Goal: Task Accomplishment & Management: Manage account settings

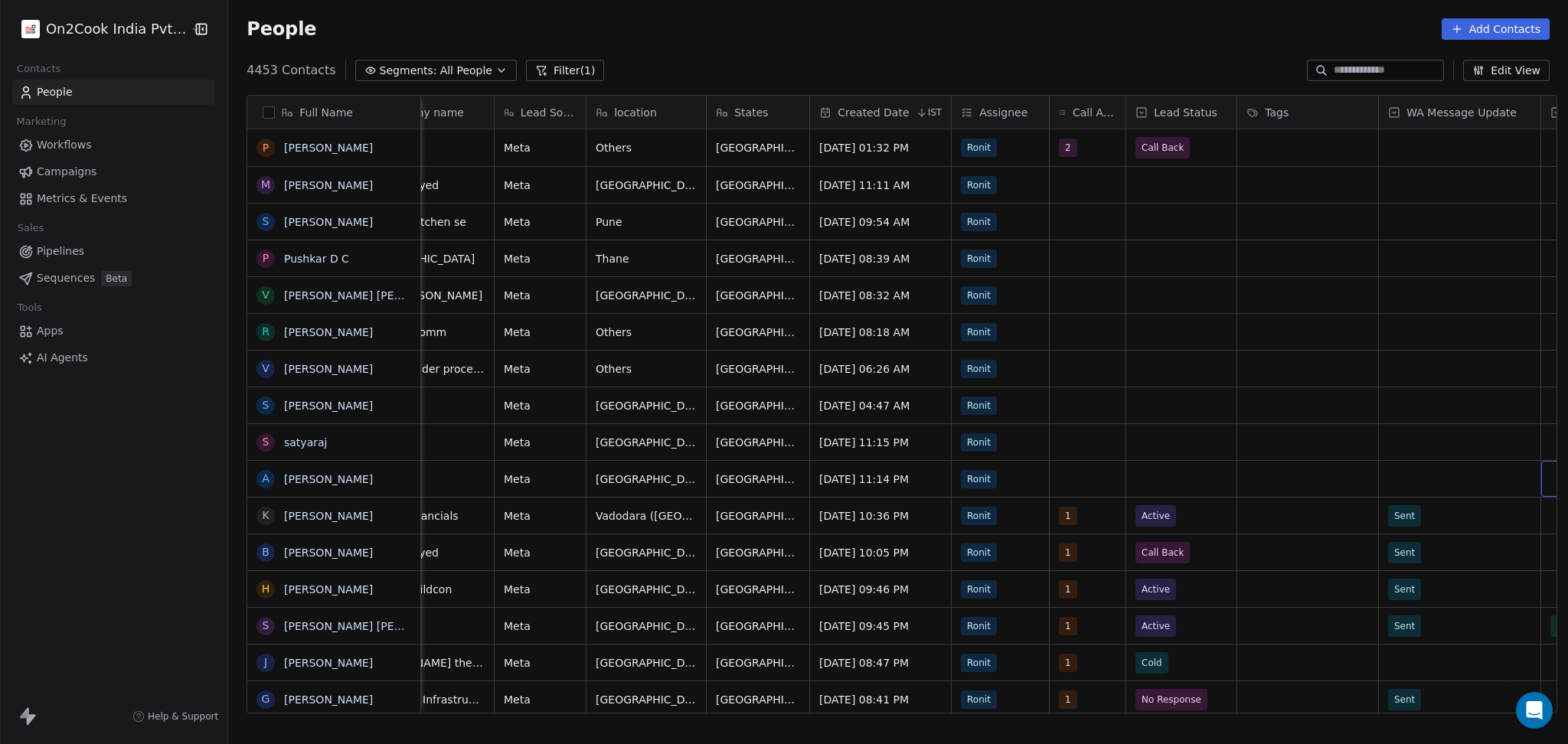
scroll to position [0, 573]
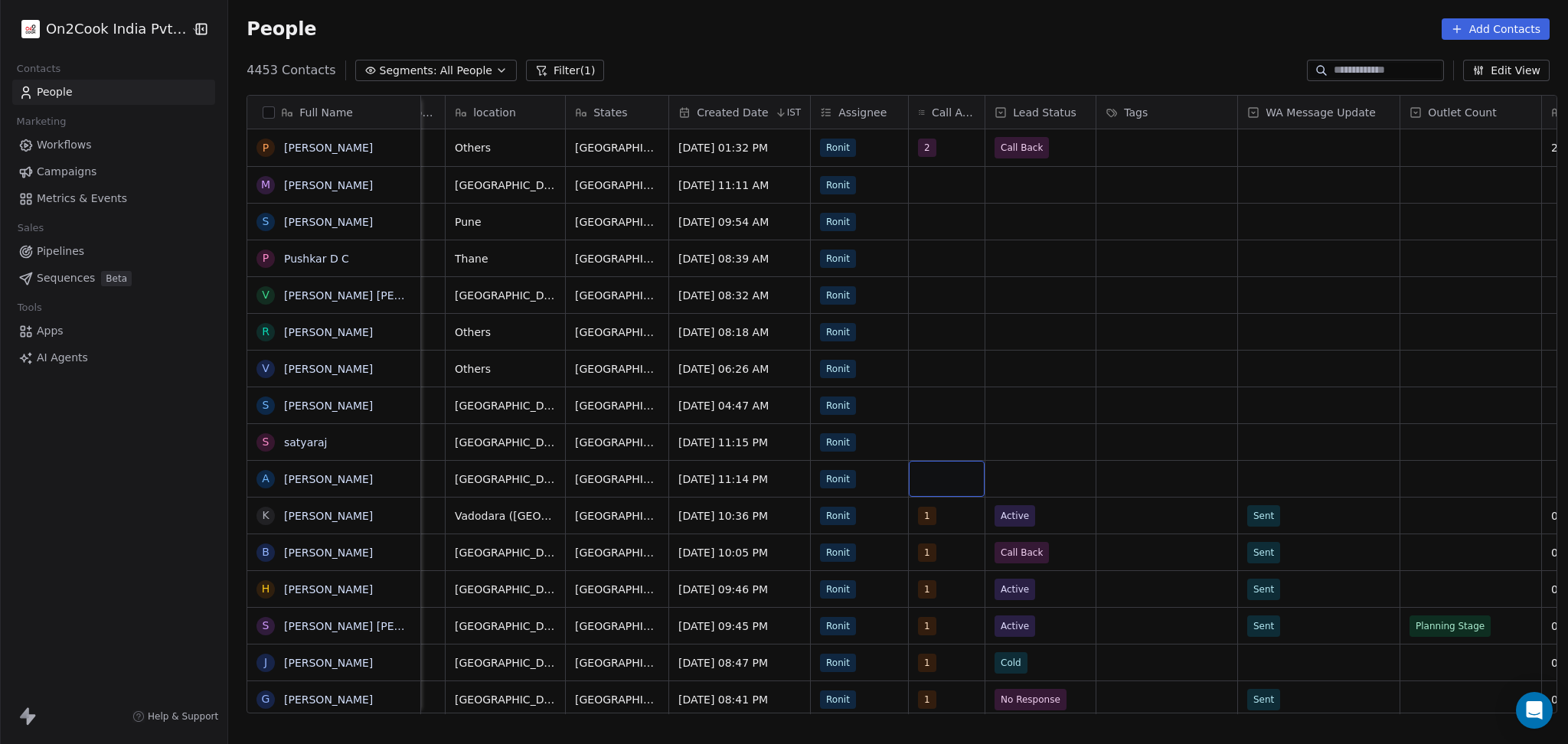
click at [946, 480] on div "grid" at bounding box center [947, 479] width 76 height 36
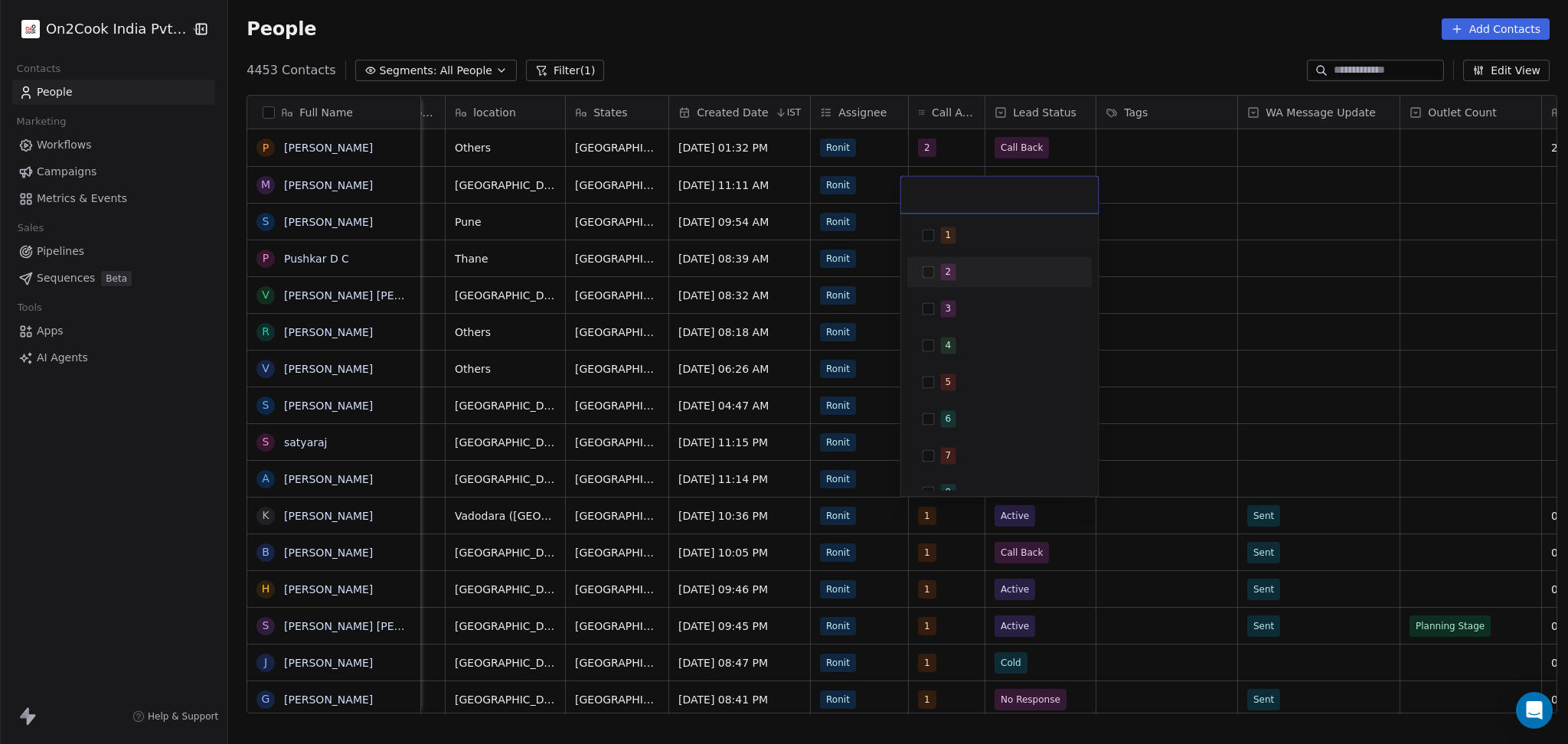
click at [931, 249] on div "1" at bounding box center [1000, 235] width 185 height 31
click at [1226, 309] on html "On2Cook India Pvt. Ltd. Contacts People Marketing Workflows Campaigns Metrics &…" at bounding box center [784, 372] width 1568 height 744
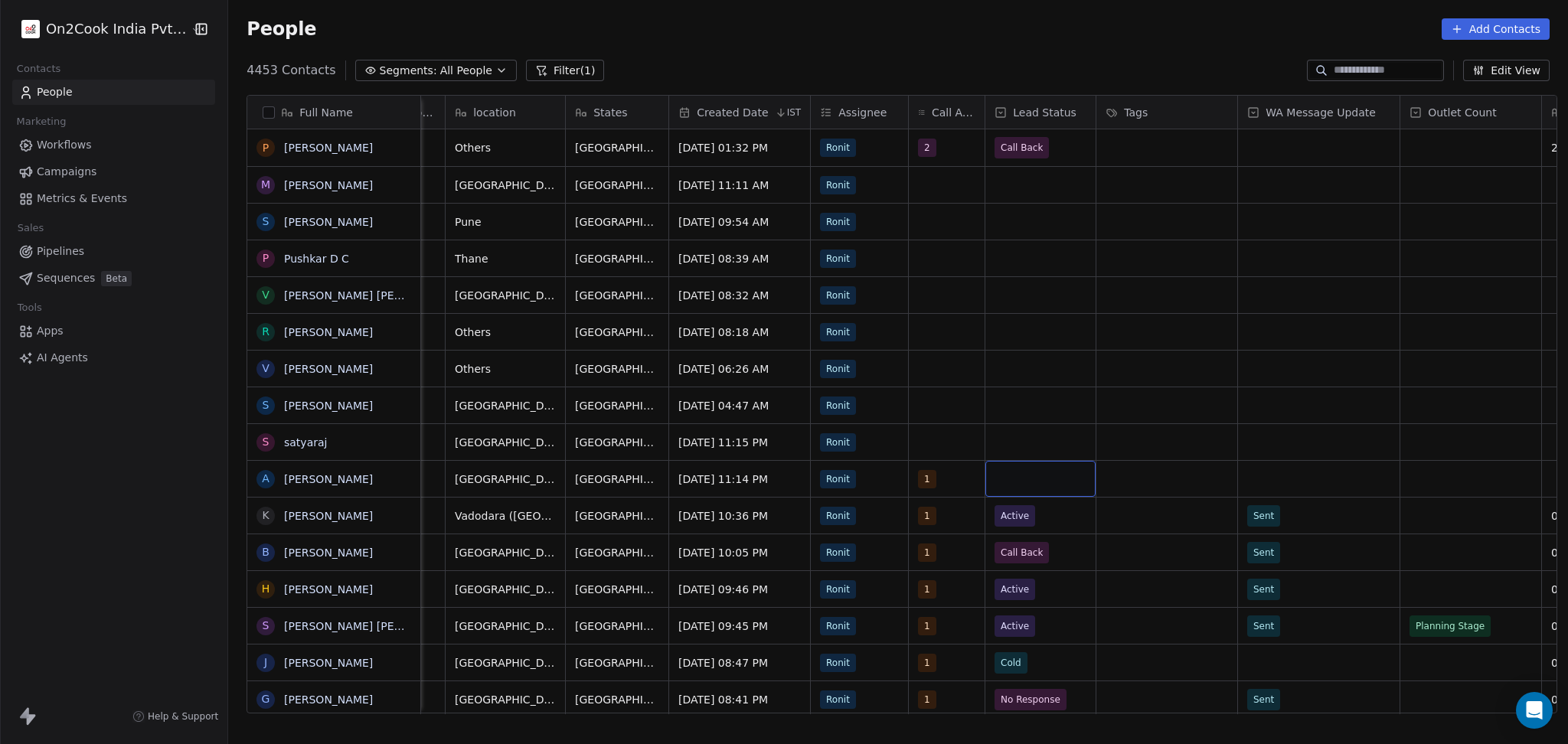
click at [1027, 469] on div "grid" at bounding box center [1040, 479] width 110 height 36
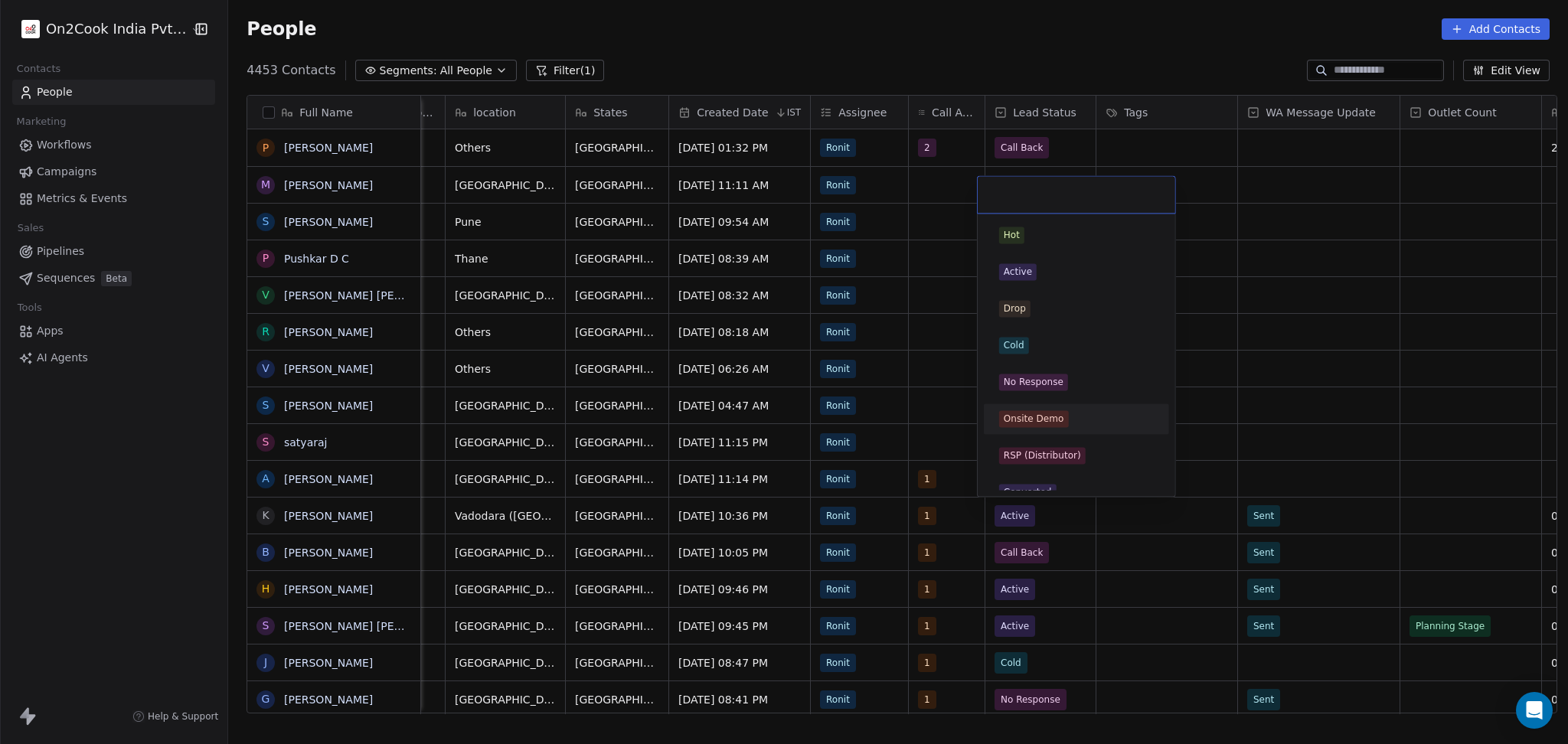
click at [1049, 379] on div "No Response" at bounding box center [1034, 382] width 60 height 14
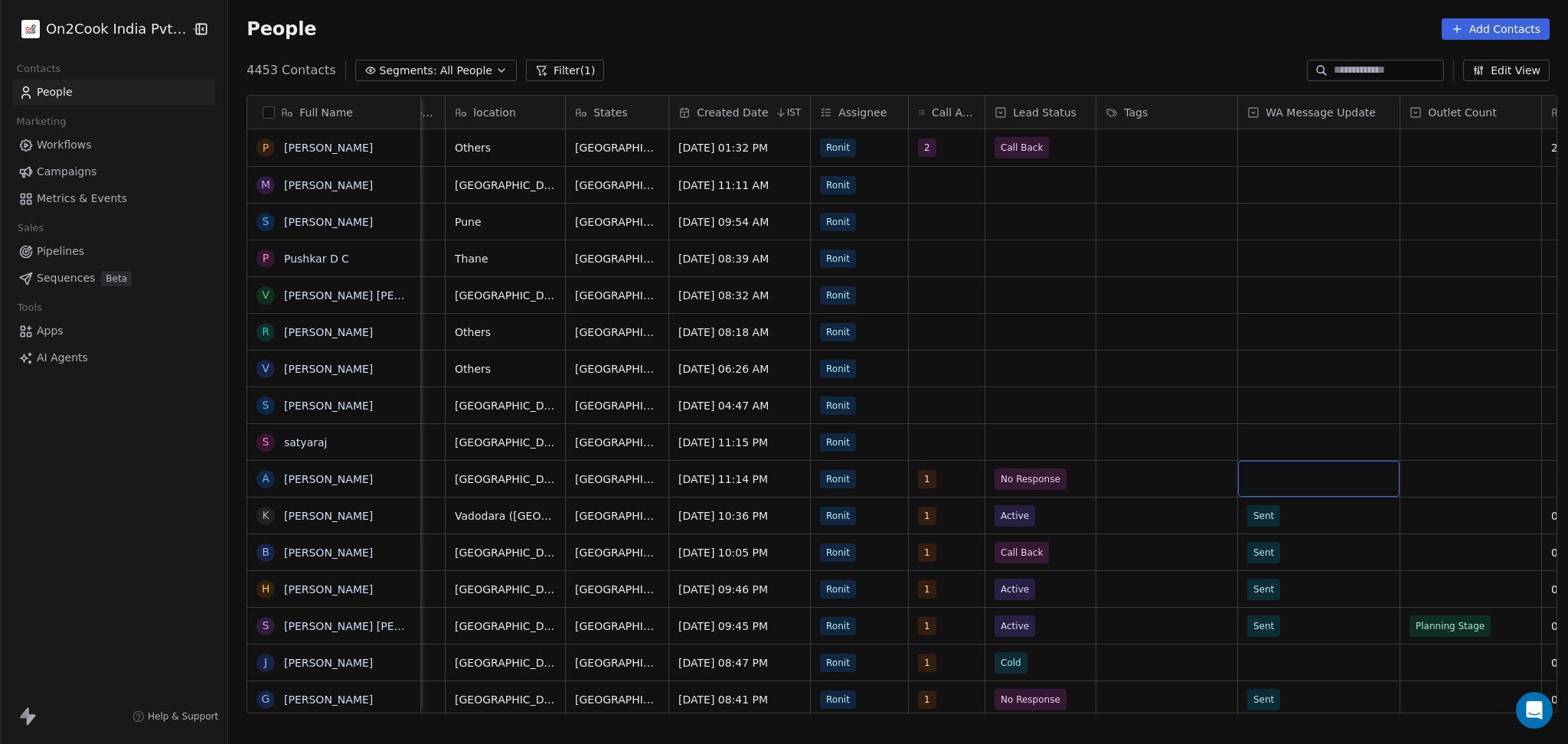
click at [1296, 479] on div "grid" at bounding box center [1318, 479] width 161 height 36
click at [1287, 514] on div "Sent" at bounding box center [1328, 519] width 155 height 17
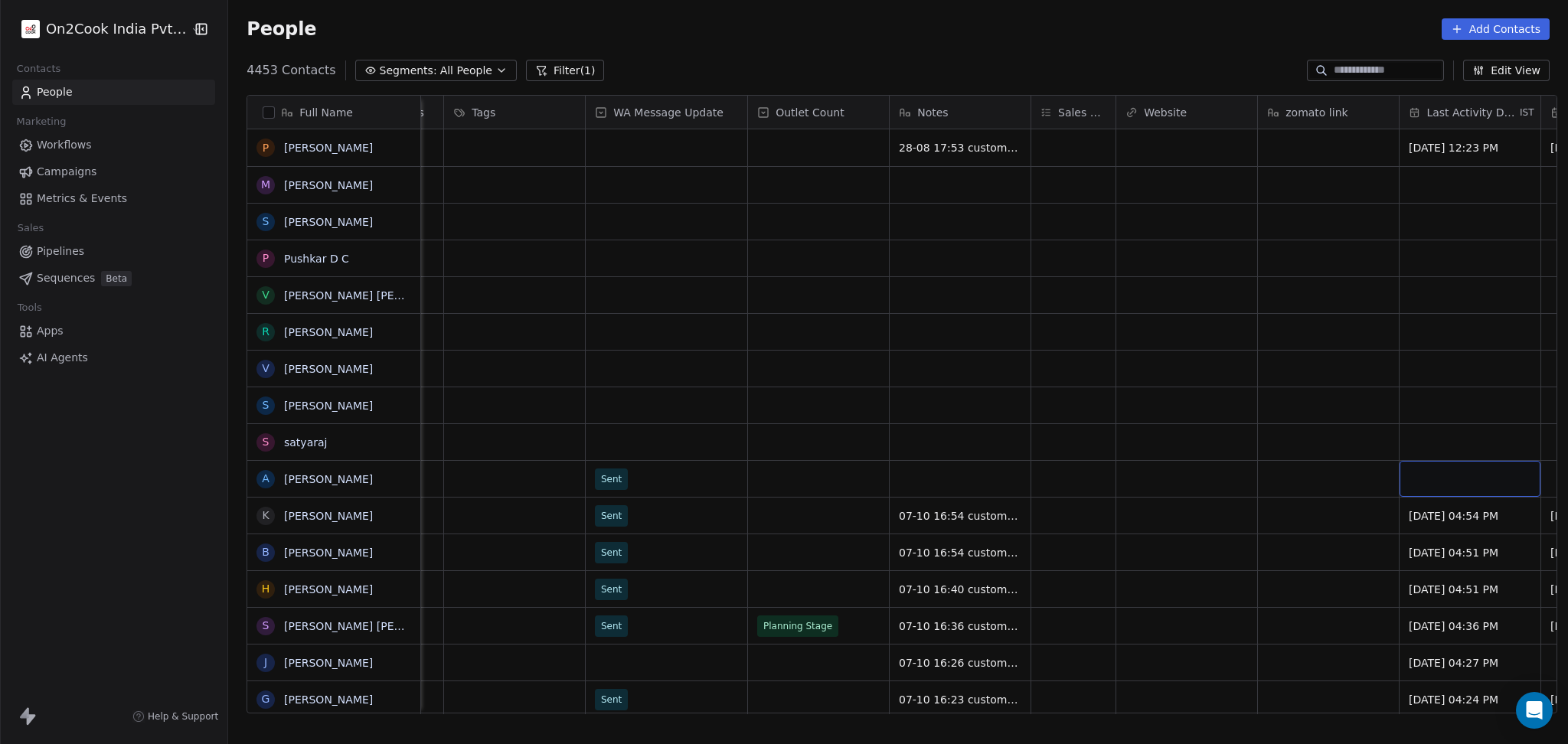
scroll to position [0, 1366]
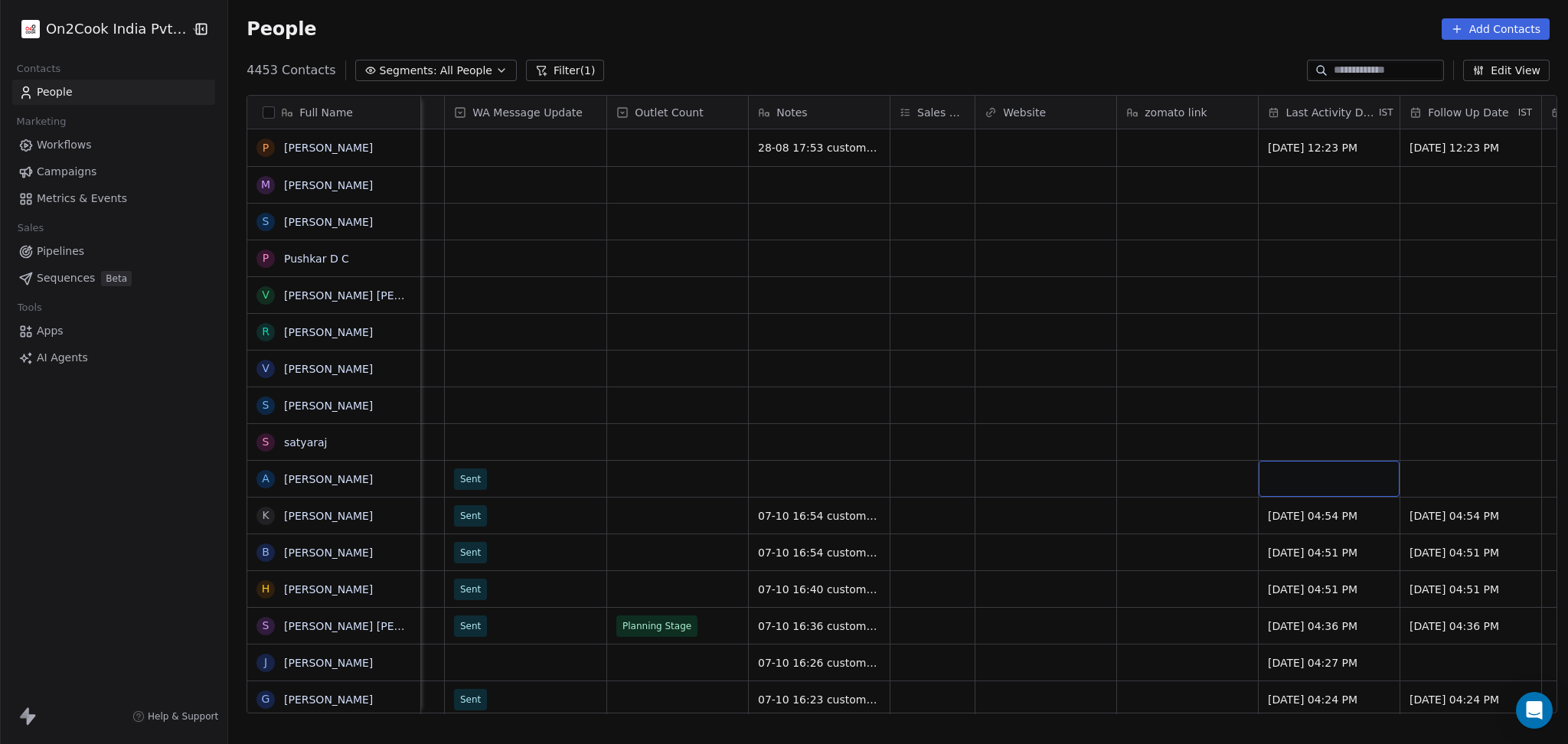
click at [1340, 480] on div "grid" at bounding box center [1329, 479] width 141 height 36
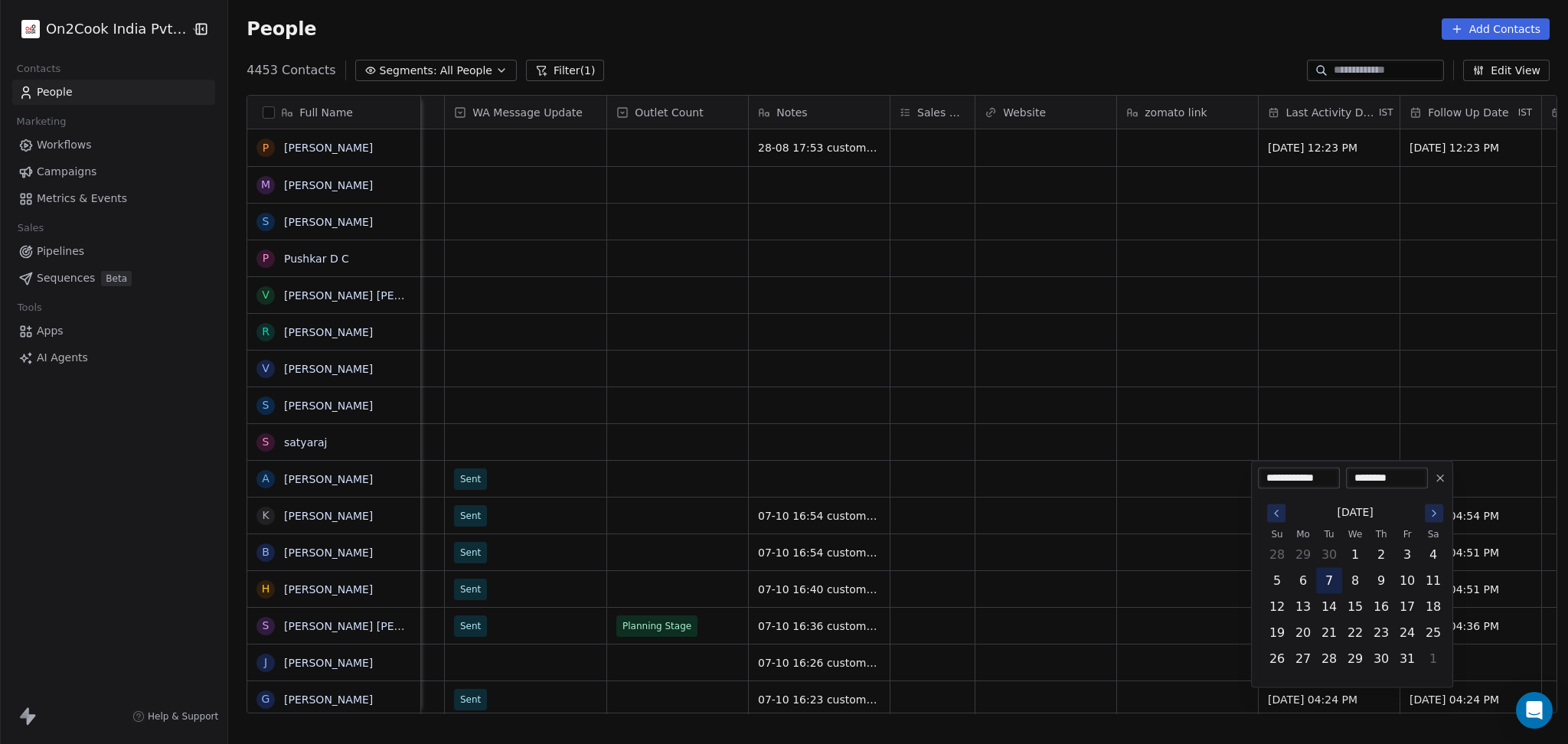
click at [1335, 581] on button "7" at bounding box center [1329, 581] width 25 height 25
click at [1071, 538] on html "On2Cook India Pvt. Ltd. Contacts People Marketing Workflows Campaigns Metrics &…" at bounding box center [784, 372] width 1568 height 744
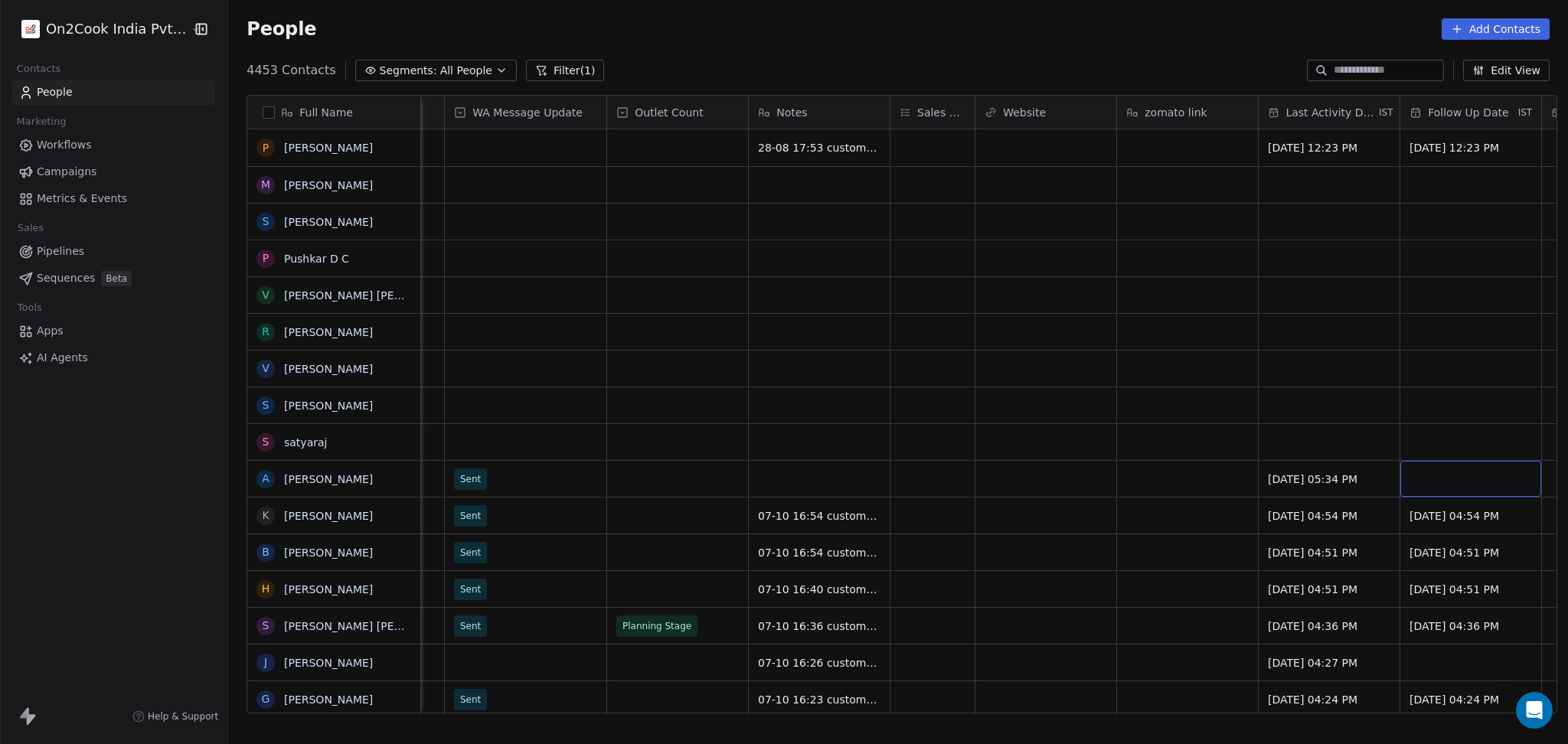
click at [1521, 469] on div "grid" at bounding box center [1470, 479] width 141 height 36
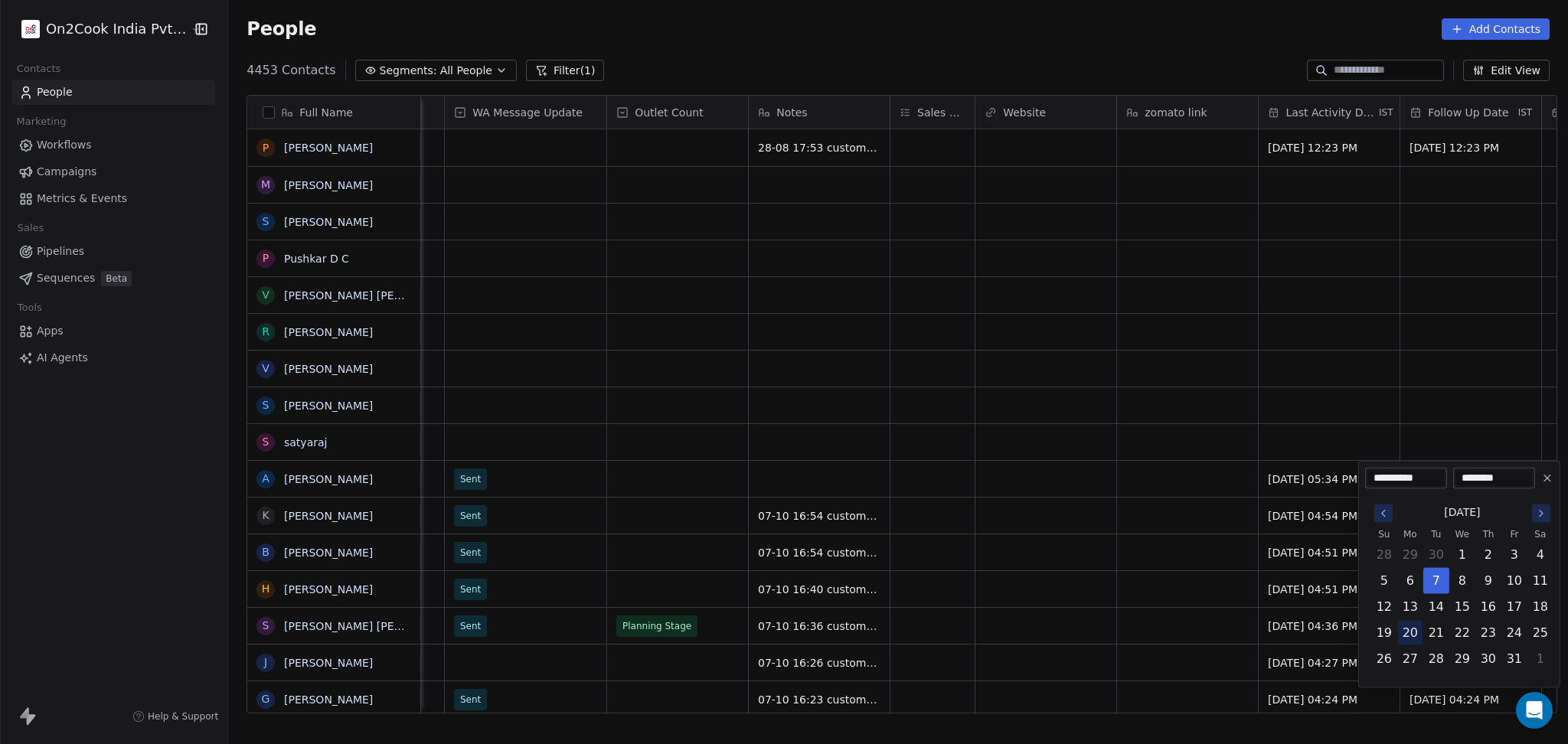
click at [1409, 632] on button "20" at bounding box center [1410, 633] width 25 height 25
type input "**********"
click at [378, 460] on html "On2Cook India Pvt. Ltd. Contacts People Marketing Workflows Campaigns Metrics &…" at bounding box center [784, 372] width 1568 height 744
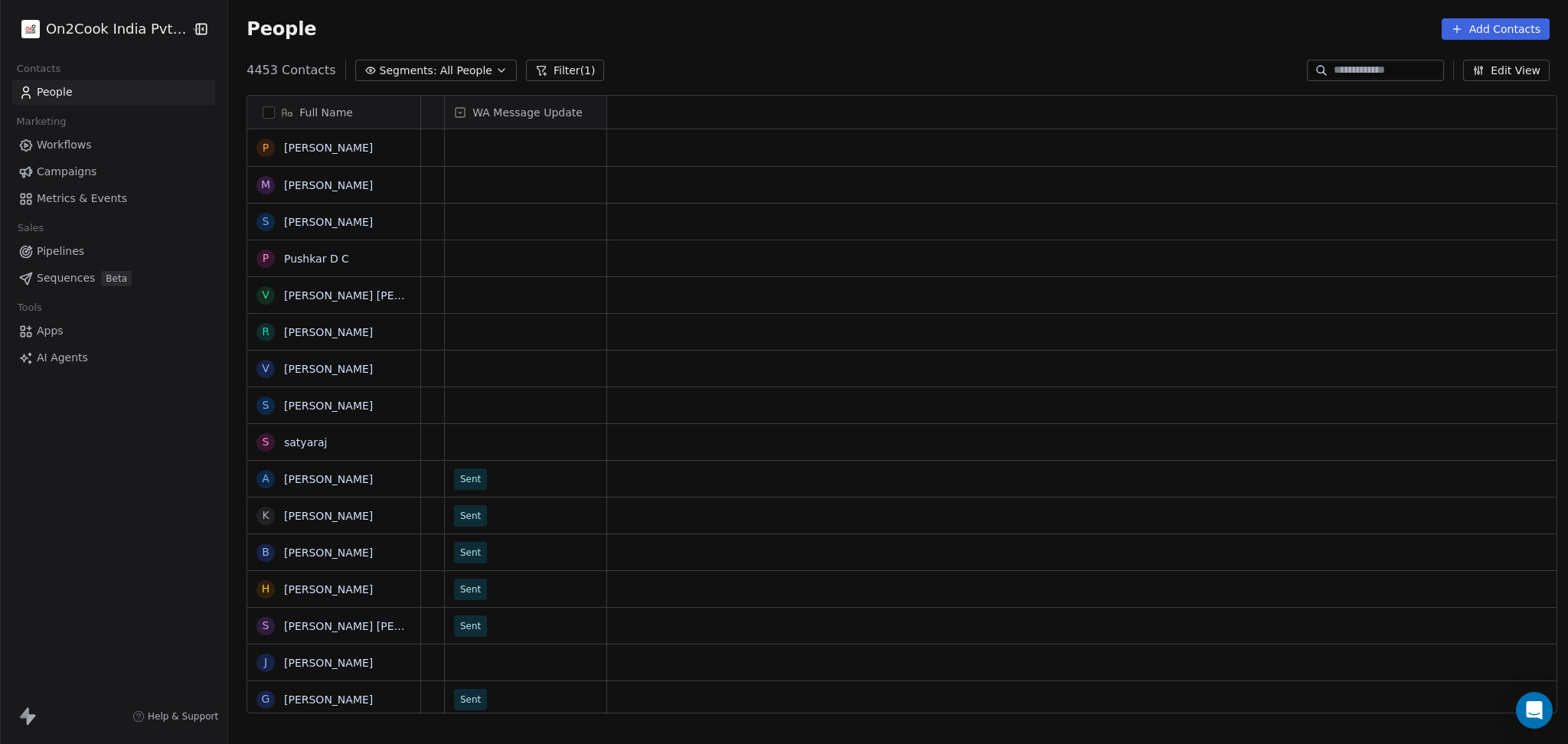
scroll to position [0, 0]
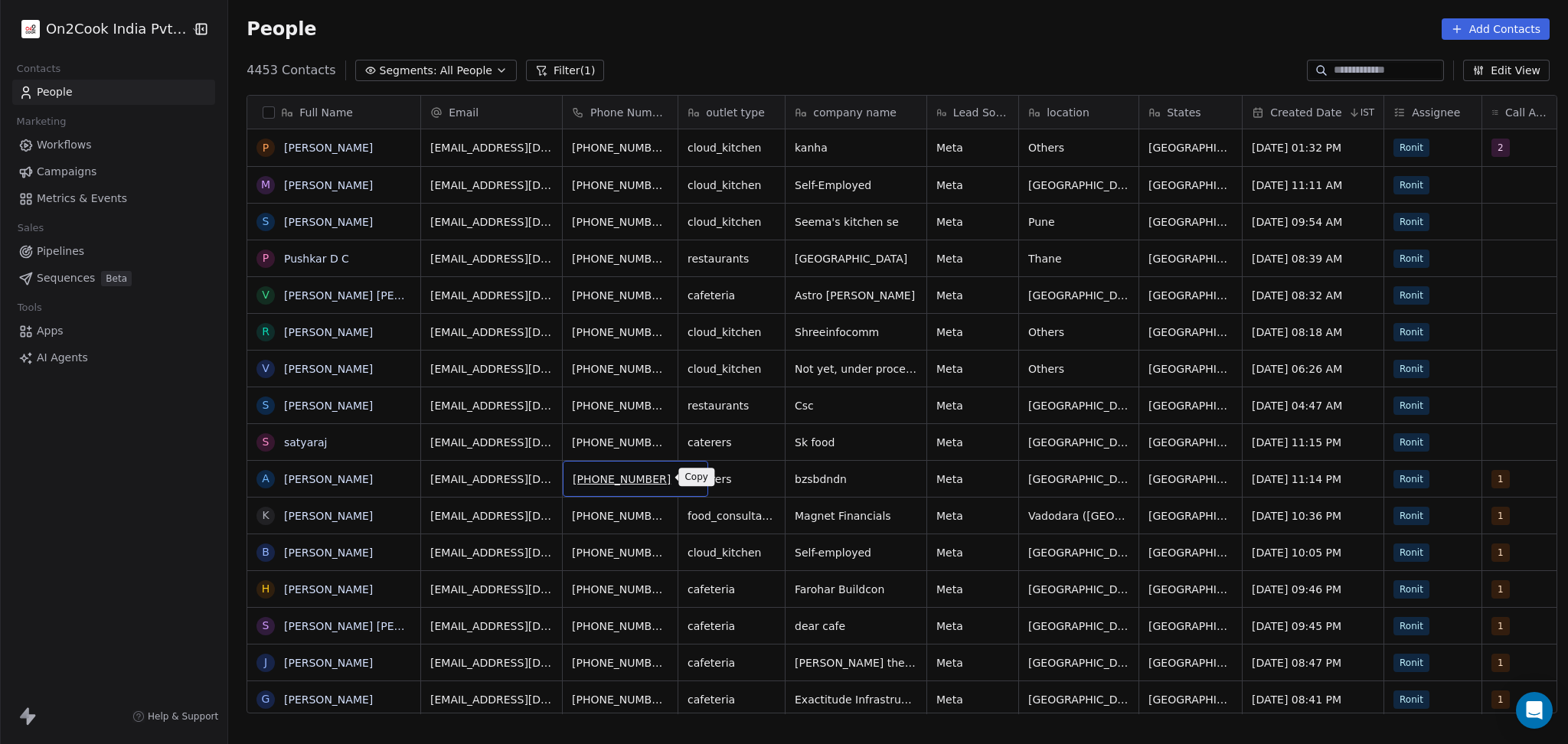
click at [683, 476] on icon "grid" at bounding box center [689, 476] width 12 height 12
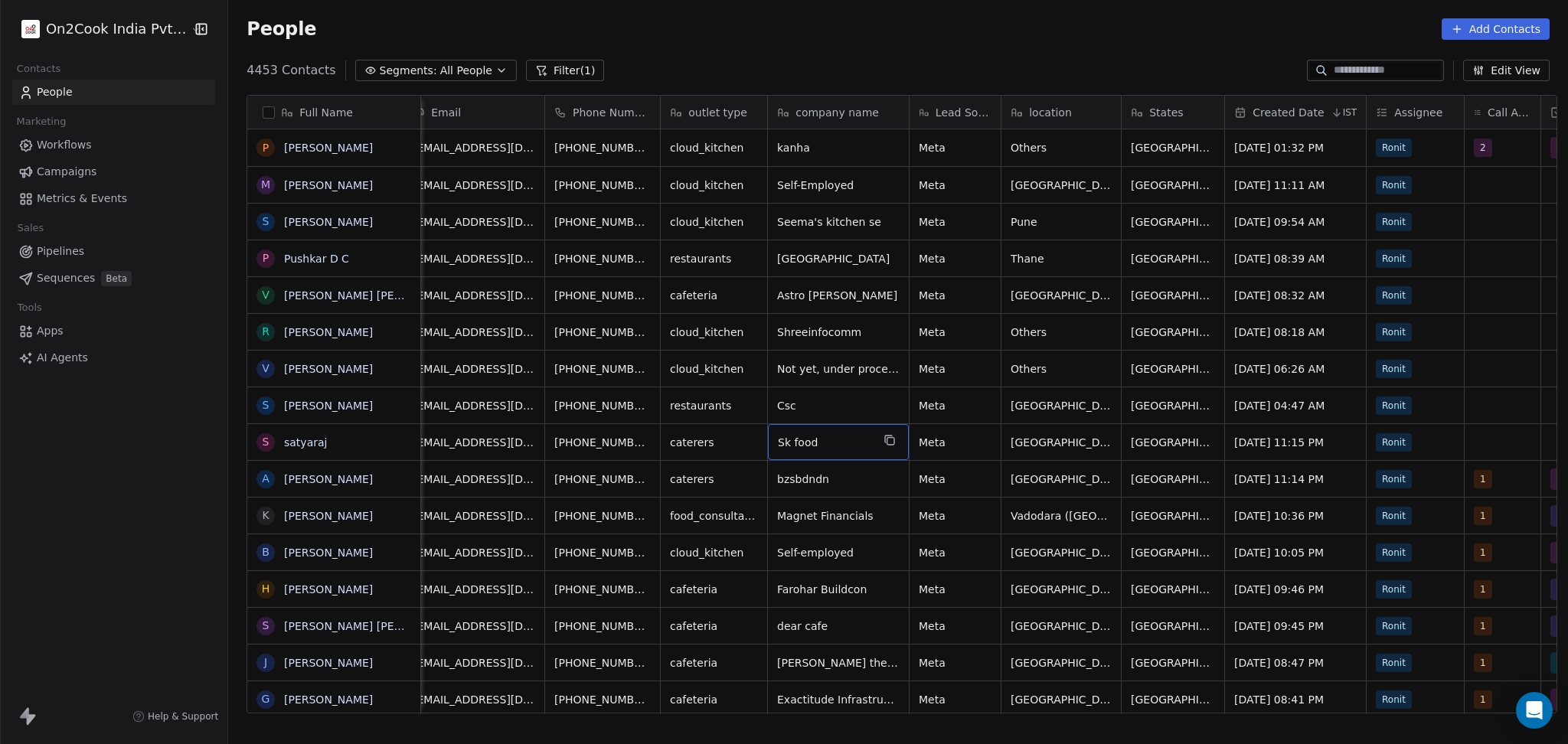
click at [883, 440] on icon "grid" at bounding box center [889, 440] width 12 height 12
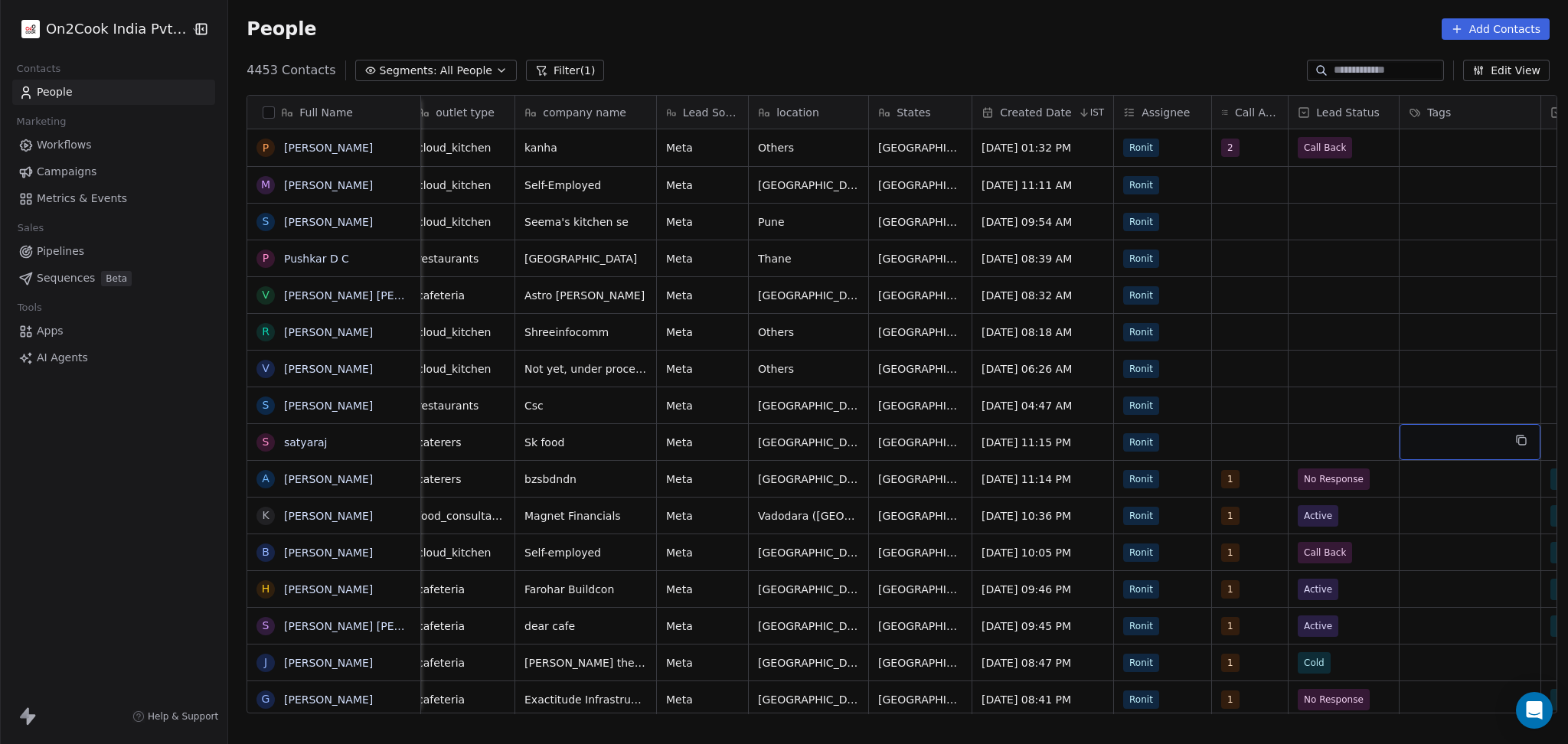
scroll to position [0, 433]
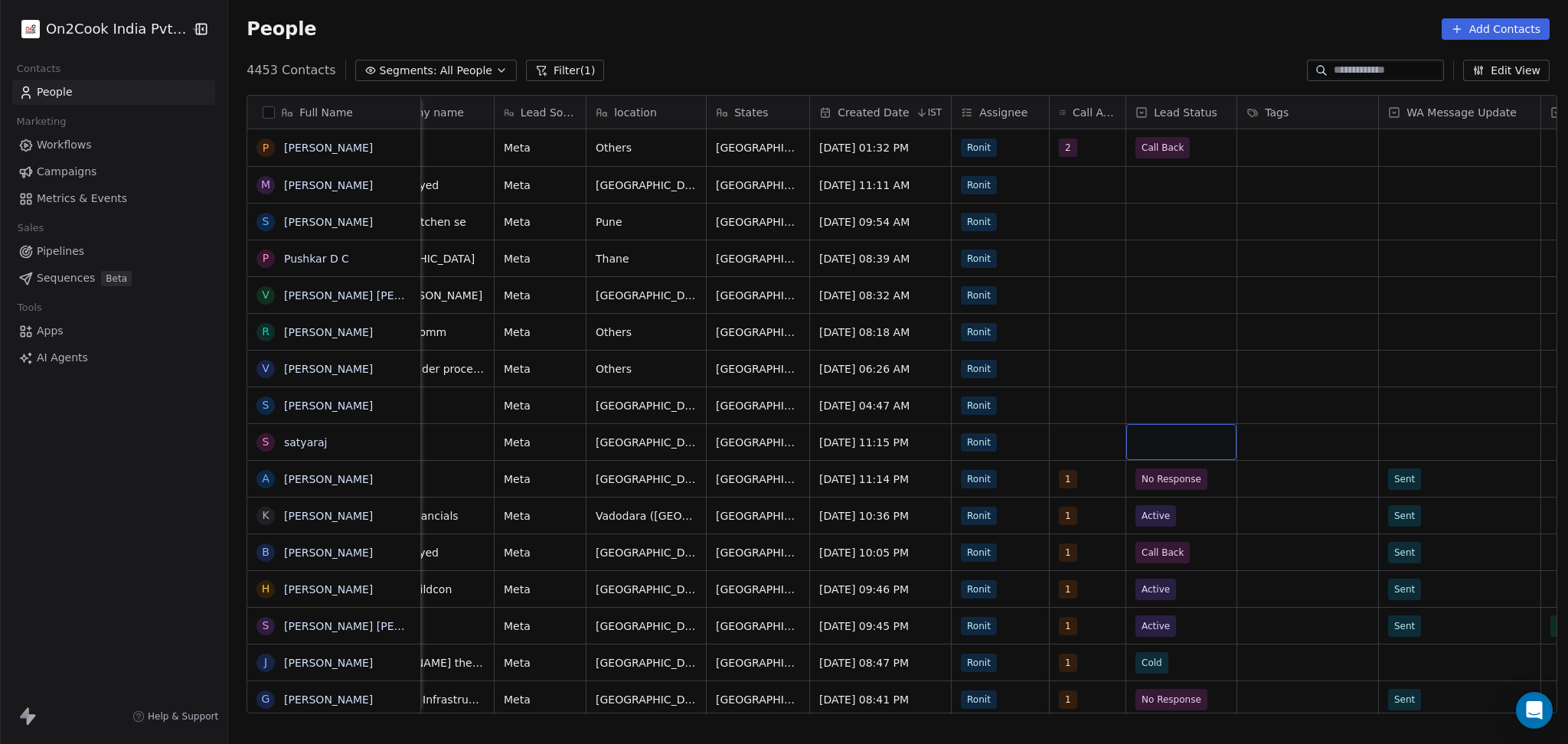
click at [1182, 439] on div "grid" at bounding box center [1181, 442] width 110 height 36
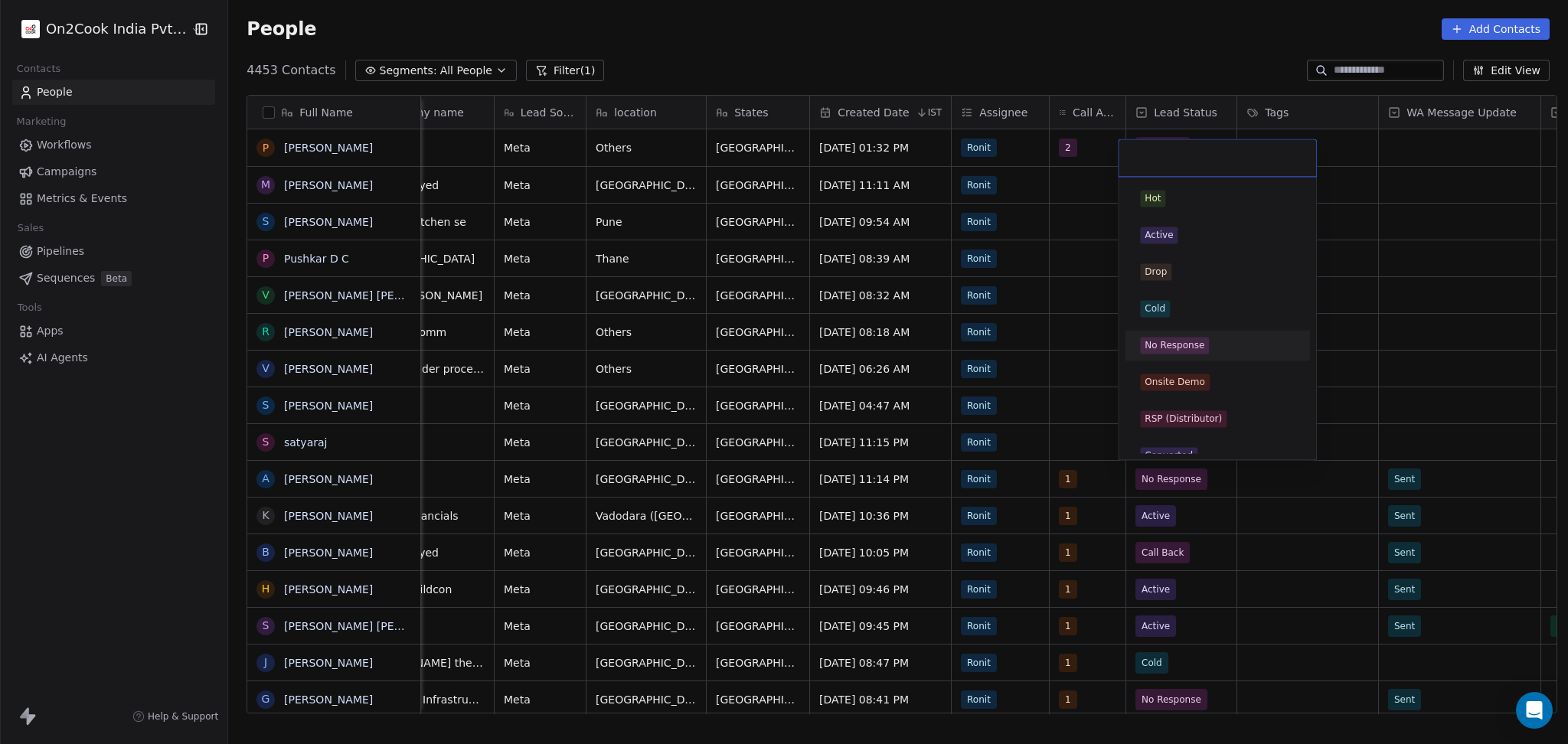
click at [1151, 346] on div "No Response" at bounding box center [1174, 345] width 60 height 14
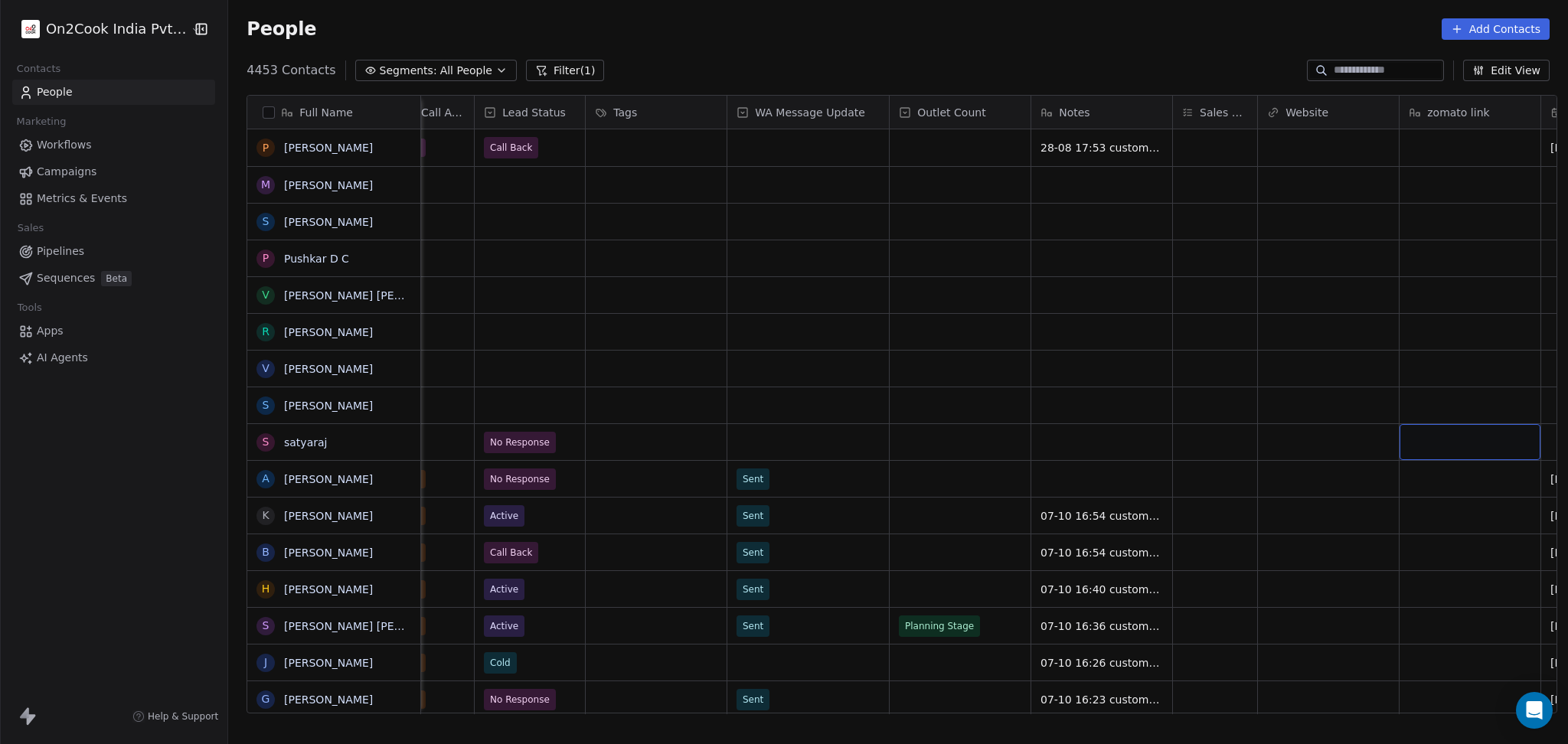
scroll to position [0, 1226]
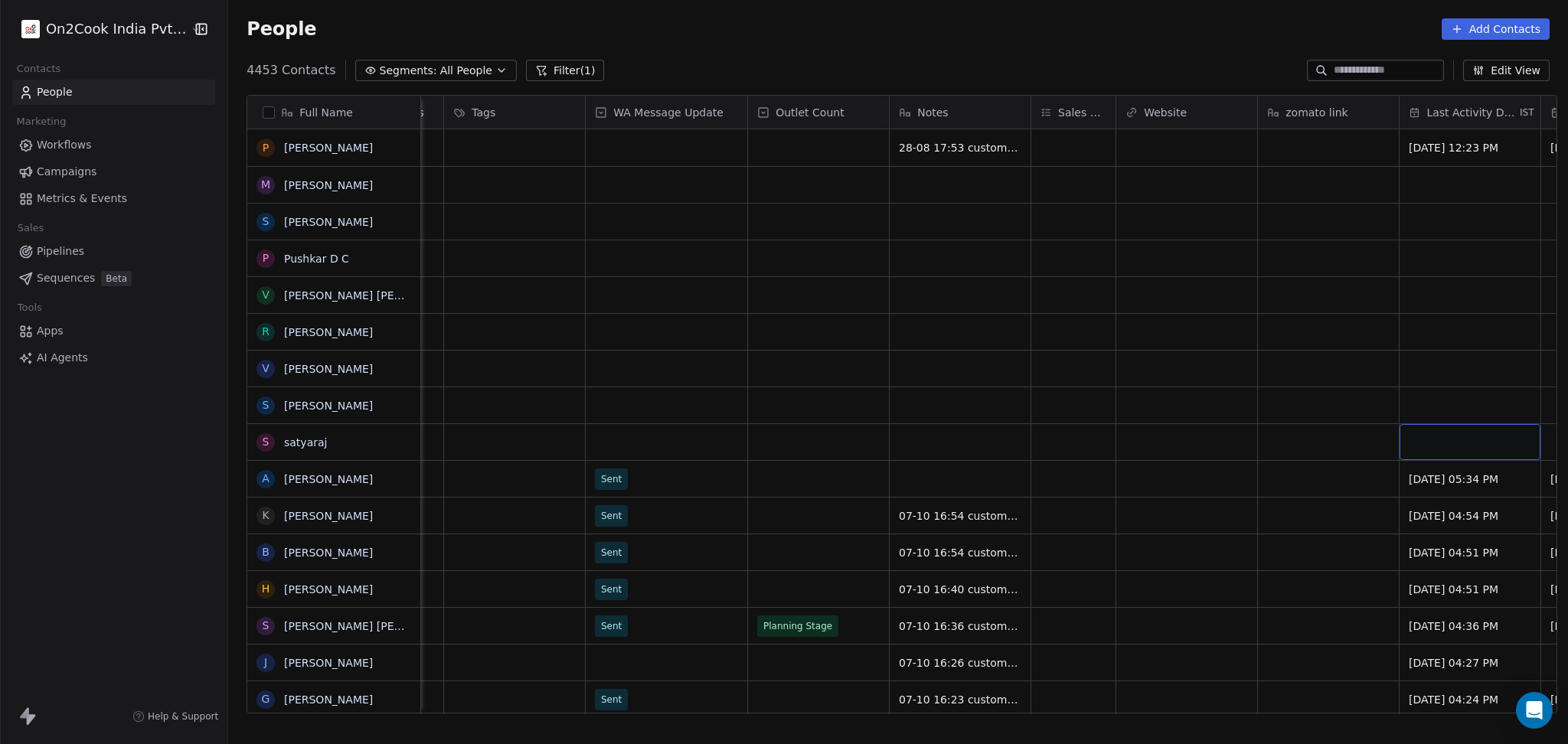
click at [1427, 438] on div "grid" at bounding box center [1470, 442] width 141 height 36
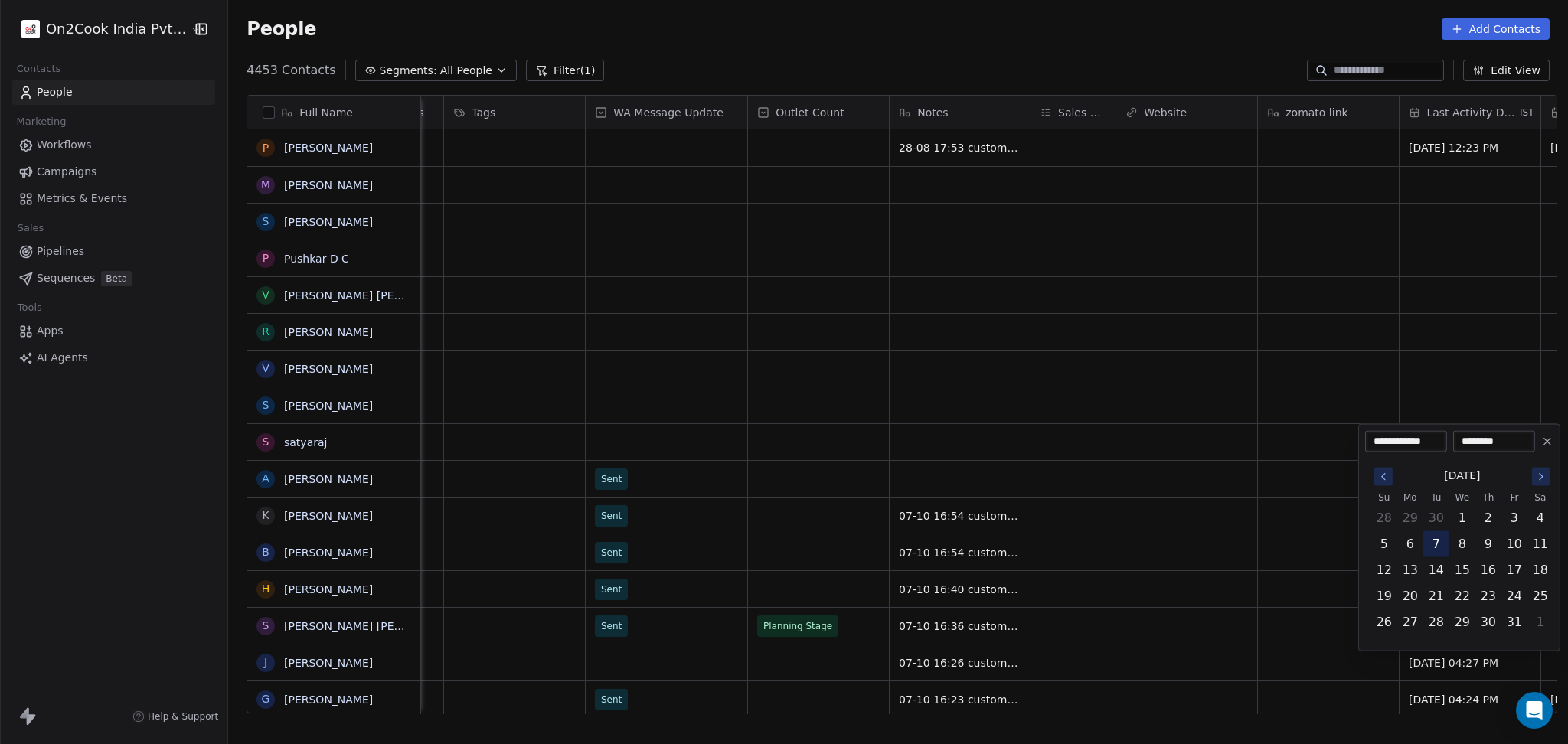
click at [1435, 543] on button "7" at bounding box center [1437, 544] width 25 height 25
click at [1193, 525] on html "On2Cook India Pvt. Ltd. Contacts People Marketing Workflows Campaigns Metrics &…" at bounding box center [784, 372] width 1568 height 744
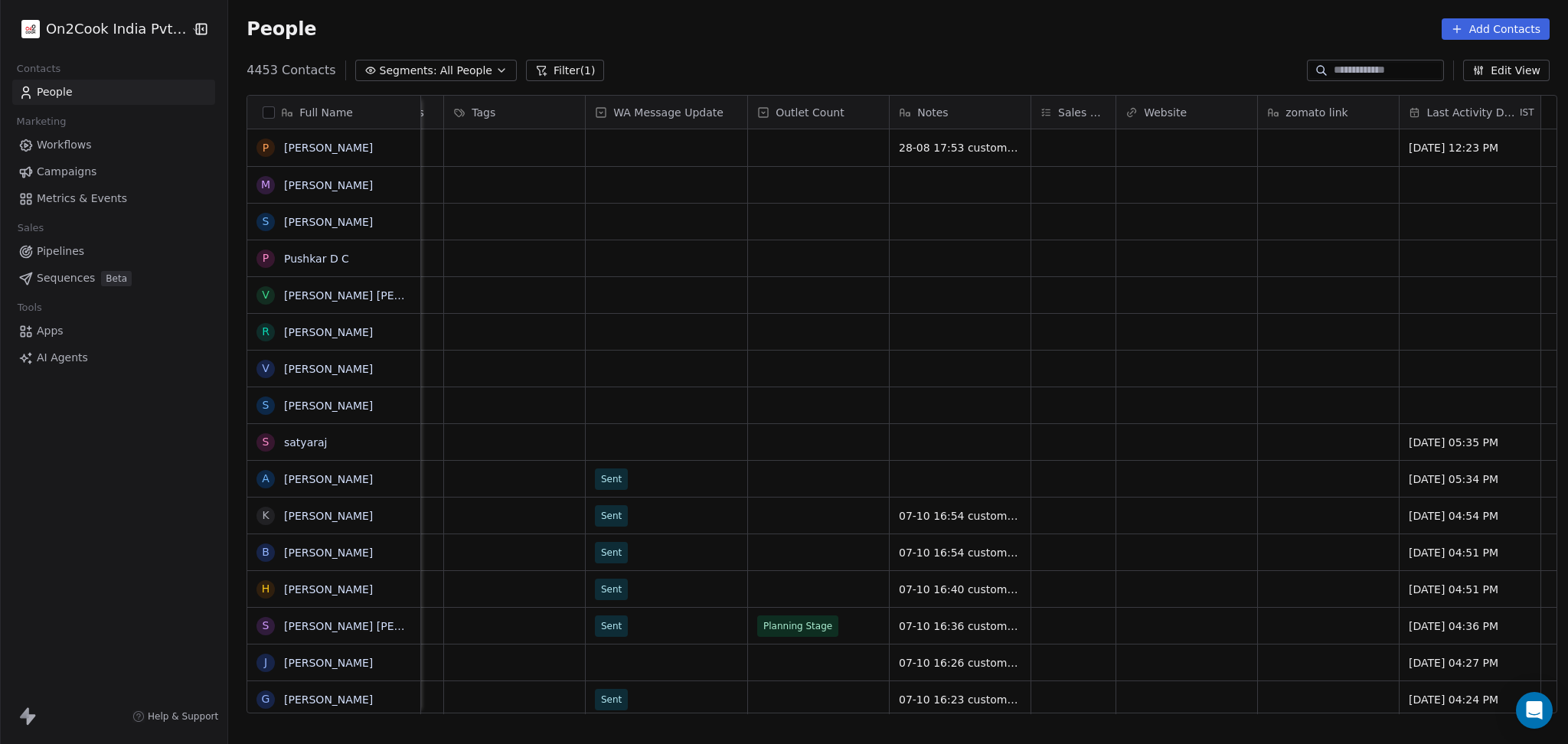
scroll to position [0, 717]
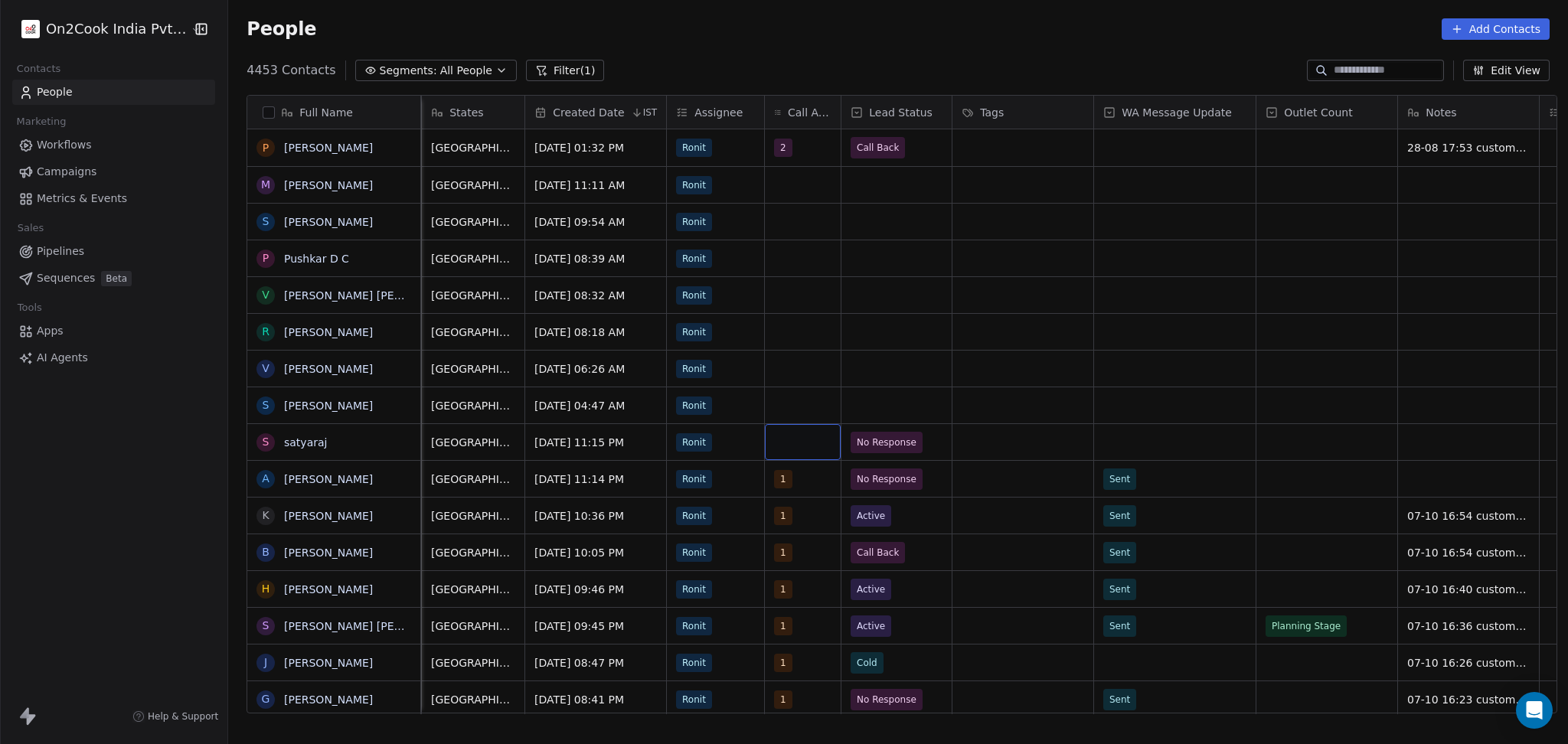
click at [796, 438] on div "grid" at bounding box center [803, 442] width 76 height 36
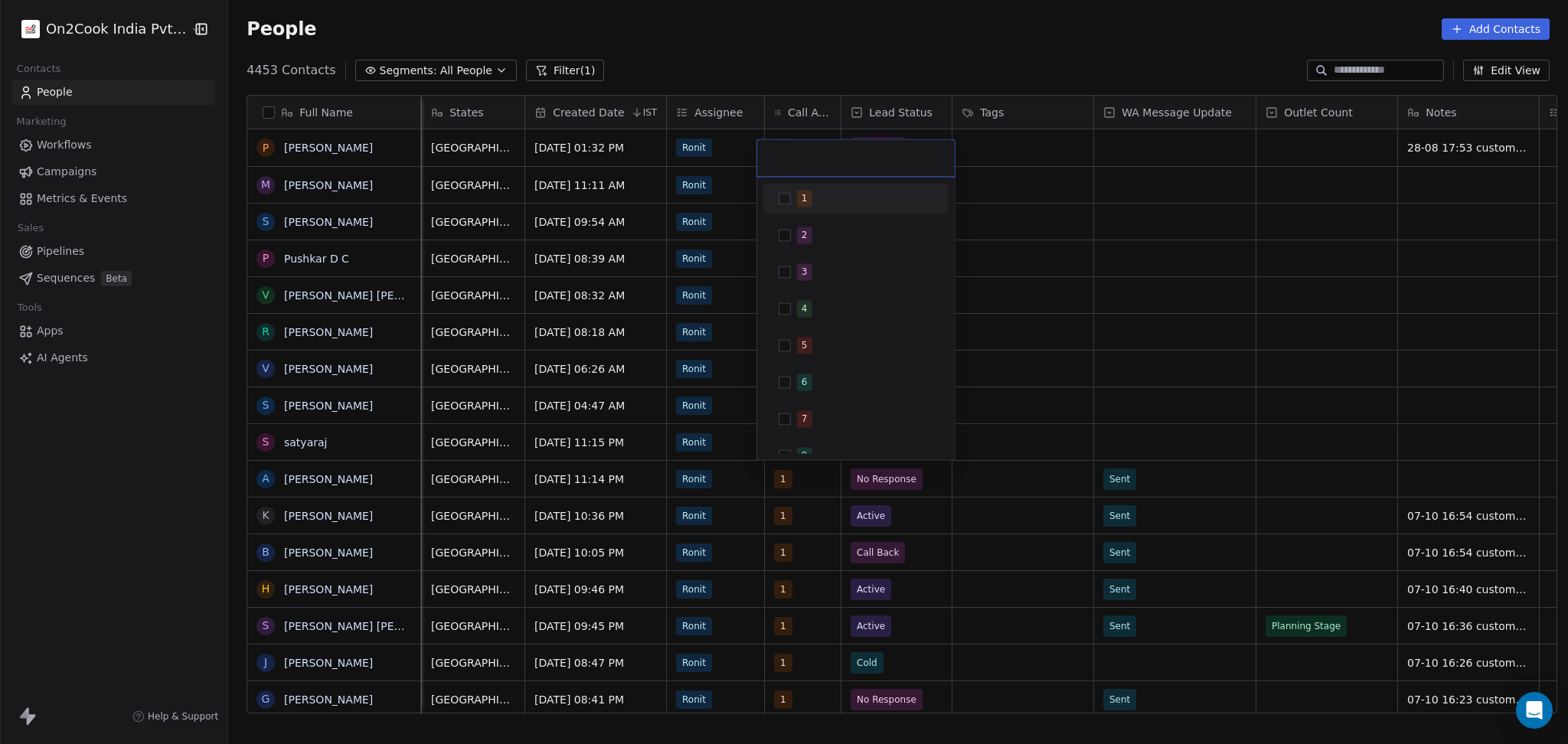
click at [795, 187] on div "1" at bounding box center [855, 198] width 173 height 25
click at [1124, 349] on html "On2Cook India Pvt. Ltd. Contacts People Marketing Workflows Campaigns Metrics &…" at bounding box center [784, 372] width 1568 height 744
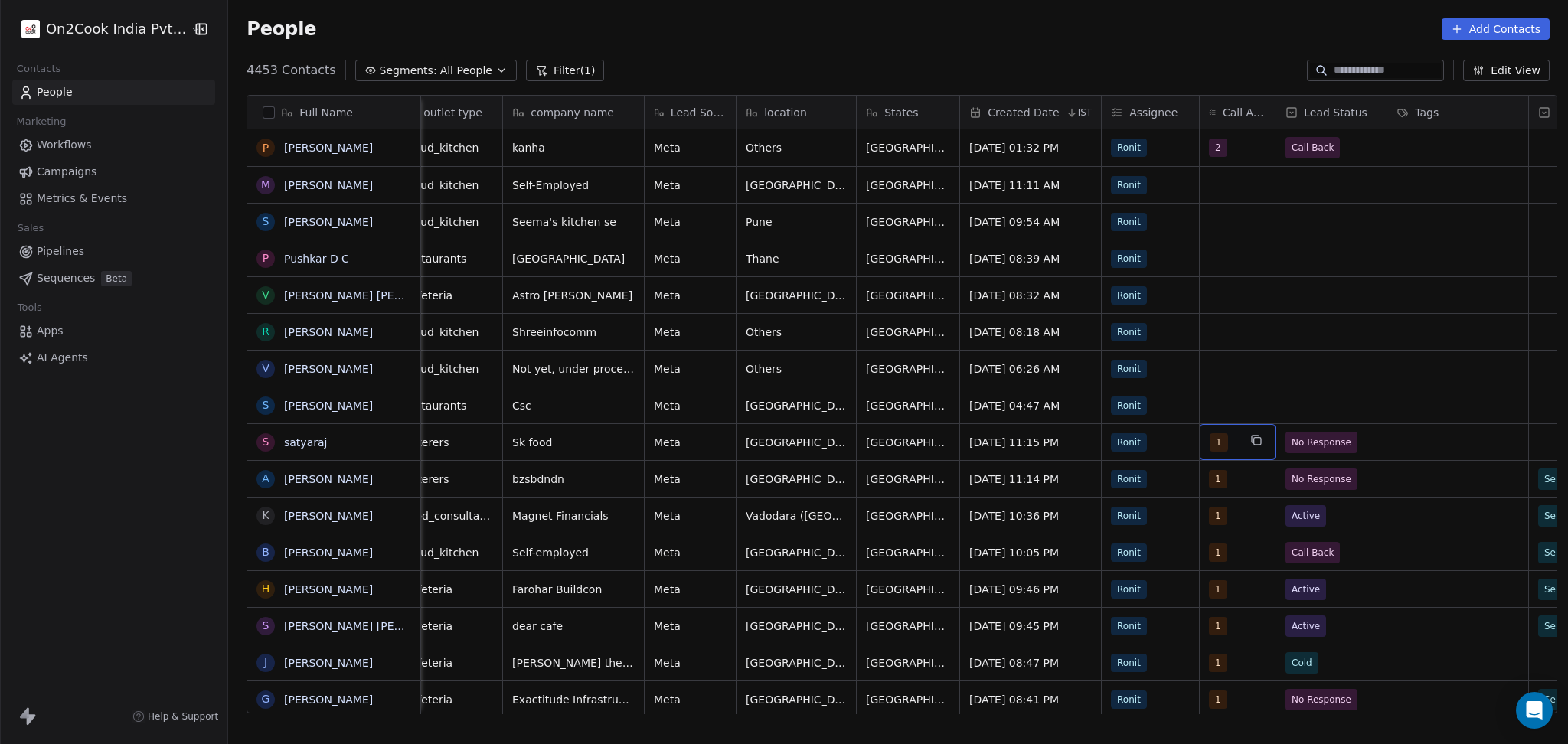
scroll to position [0, 286]
click at [1201, 398] on div "grid" at bounding box center [1234, 405] width 76 height 36
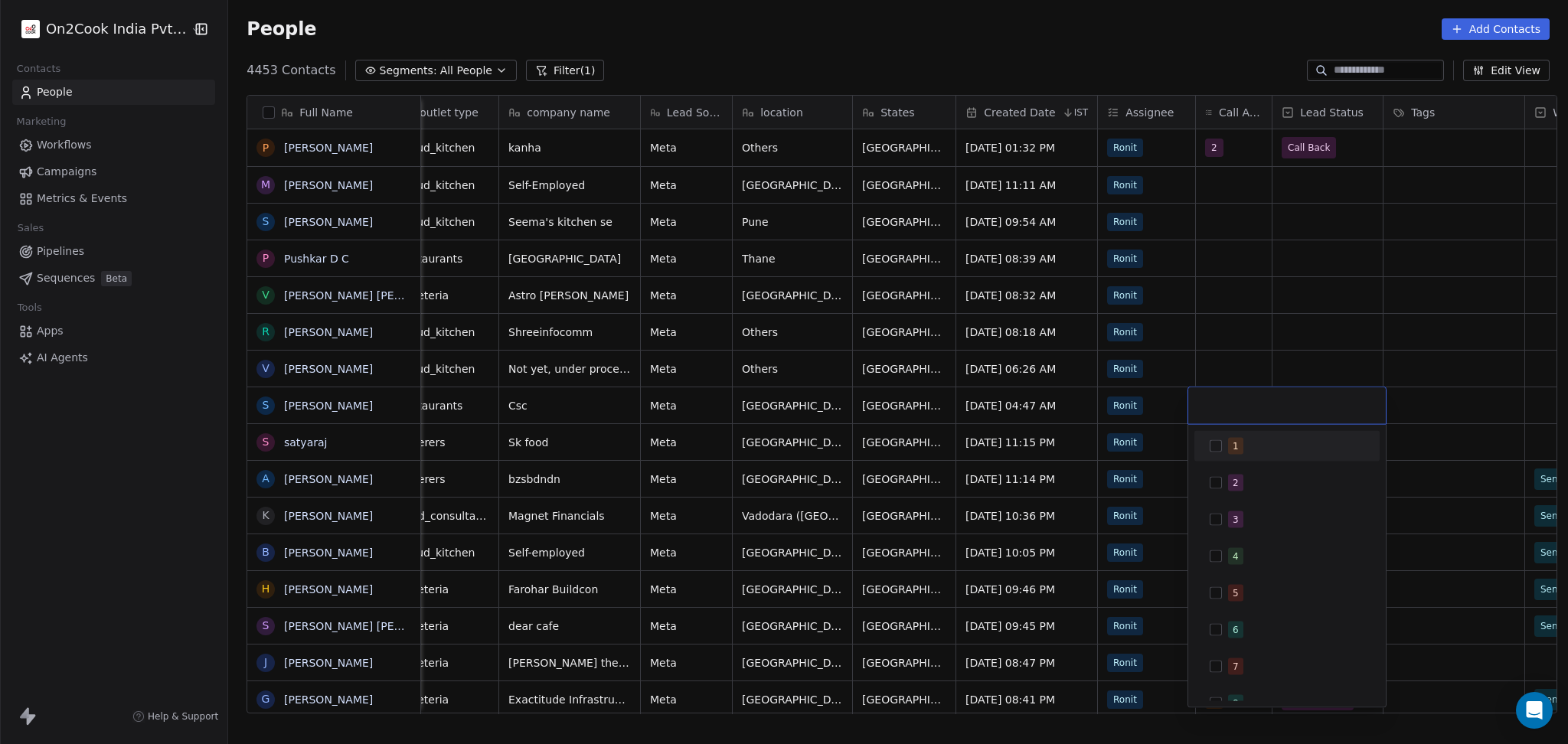
click at [1210, 434] on div "1" at bounding box center [1286, 446] width 173 height 25
click at [1287, 317] on html "On2Cook India Pvt. Ltd. Contacts People Marketing Workflows Campaigns Metrics &…" at bounding box center [784, 372] width 1568 height 744
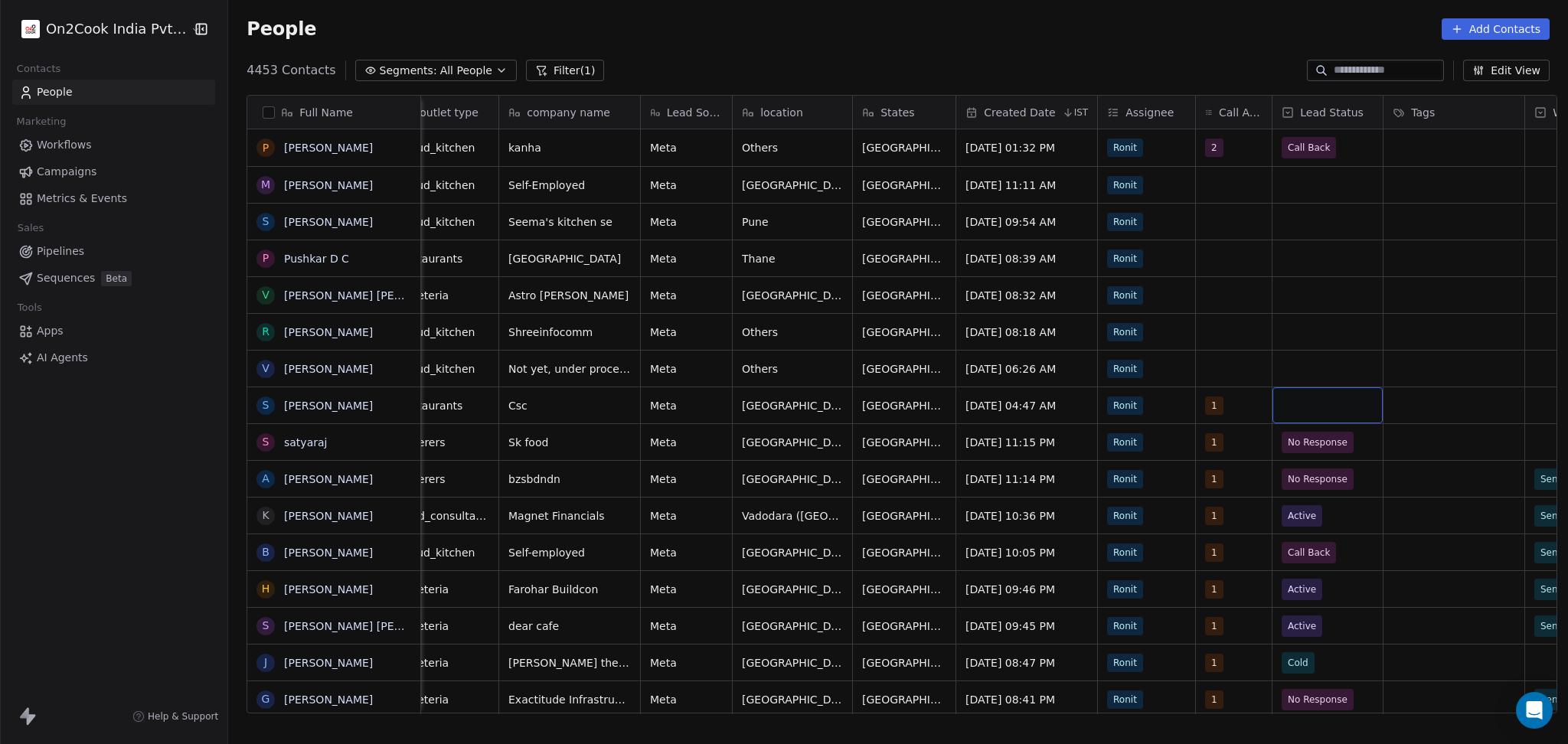
click at [1330, 407] on div "grid" at bounding box center [1327, 405] width 110 height 36
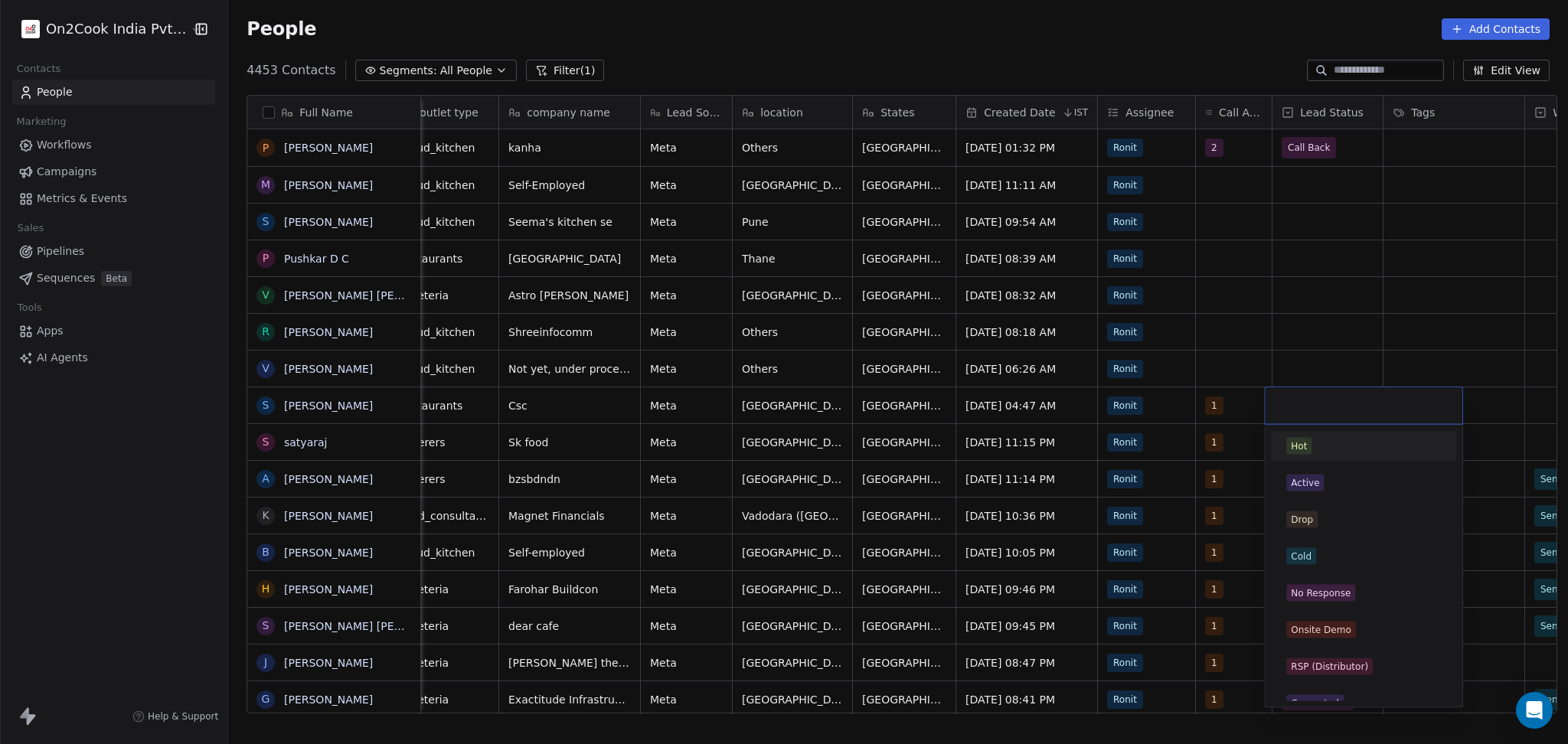
click at [1323, 479] on div "Active" at bounding box center [1363, 483] width 155 height 17
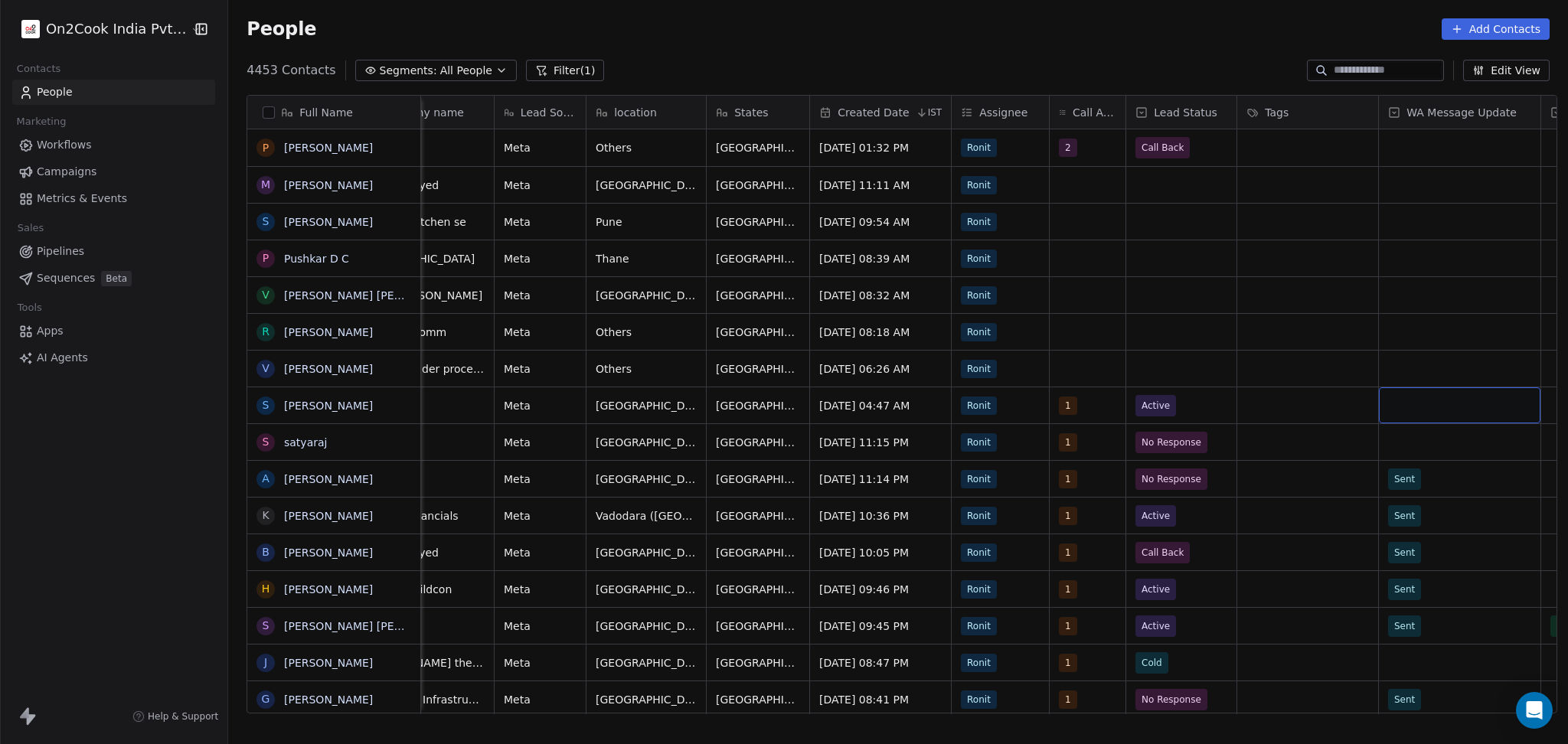
scroll to position [0, 573]
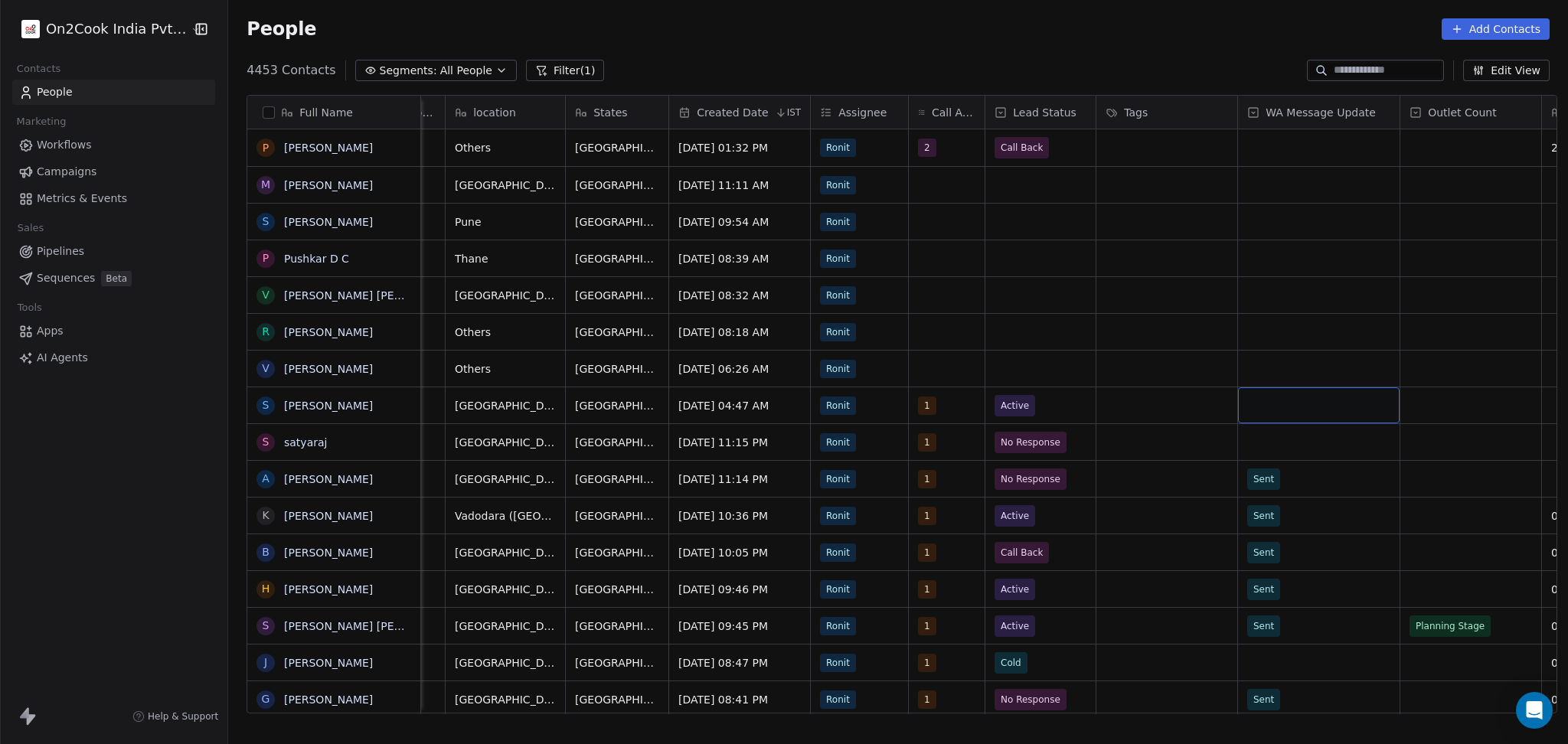
click at [1260, 404] on div "grid" at bounding box center [1318, 405] width 161 height 36
click at [1269, 451] on div "Sent" at bounding box center [1265, 446] width 21 height 14
click at [1279, 435] on div "grid" at bounding box center [1318, 442] width 161 height 36
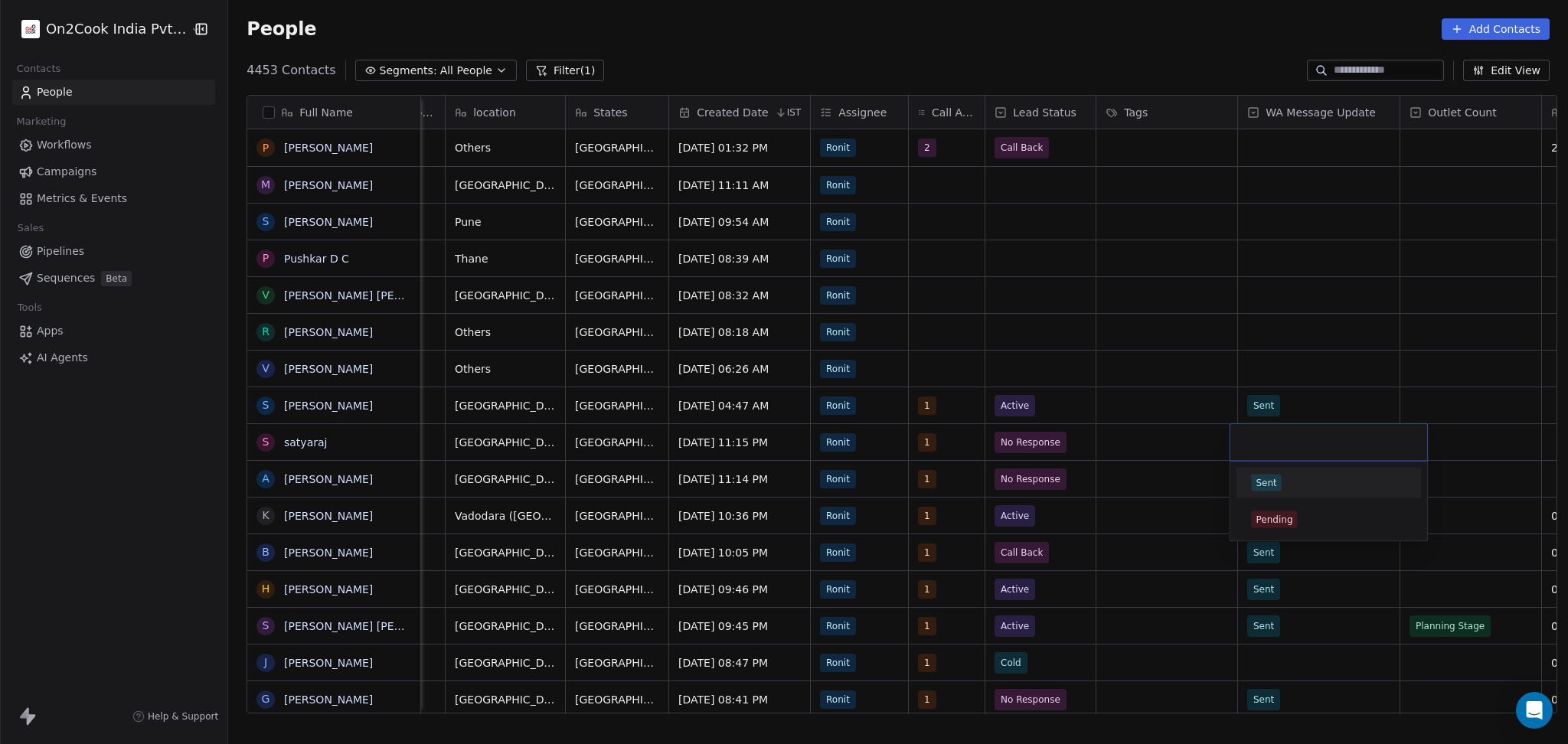
click at [1281, 465] on div "Sent Pending" at bounding box center [1328, 501] width 198 height 79
click at [1282, 470] on div "Sent" at bounding box center [1327, 483] width 173 height 25
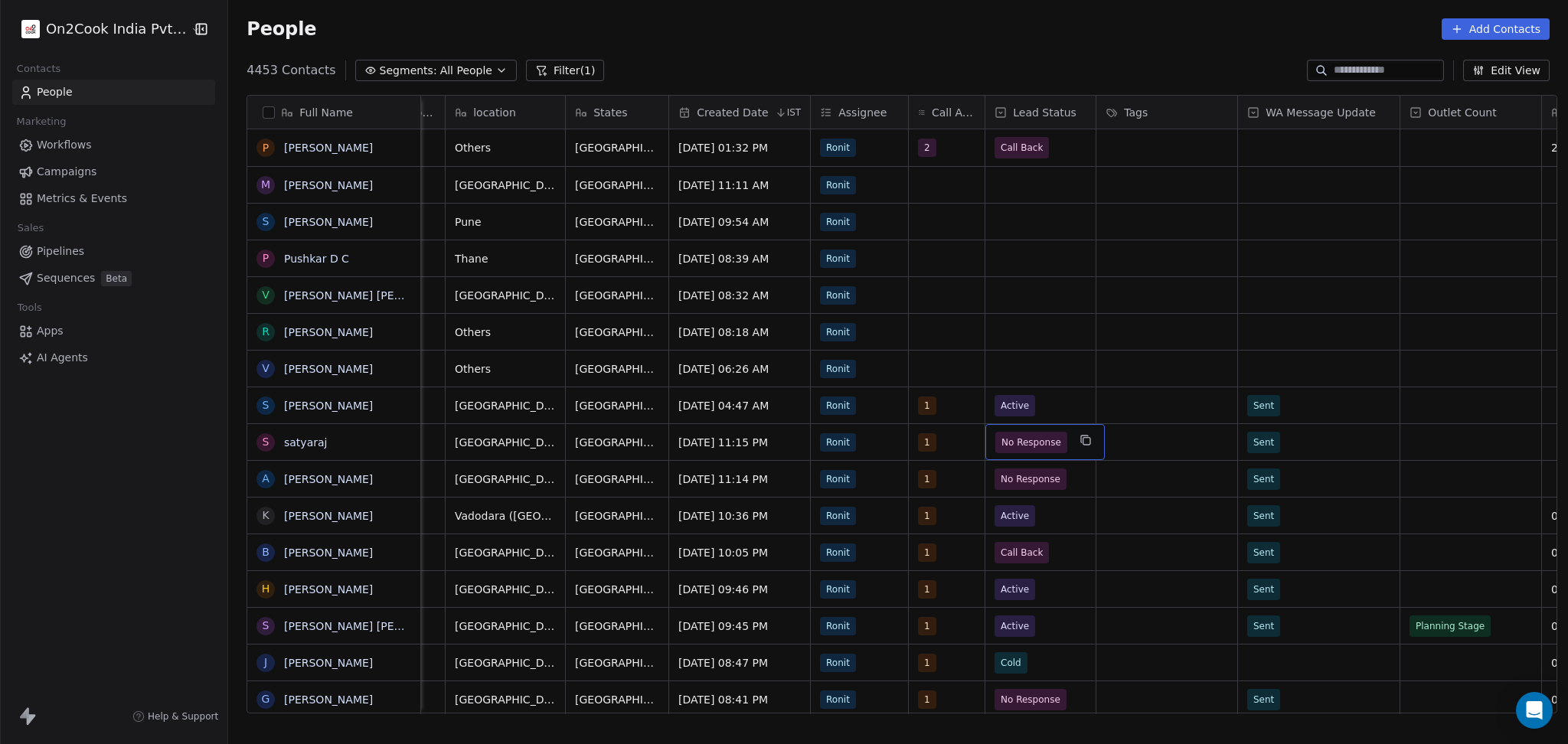
click at [1006, 453] on div "No Response" at bounding box center [1045, 442] width 119 height 36
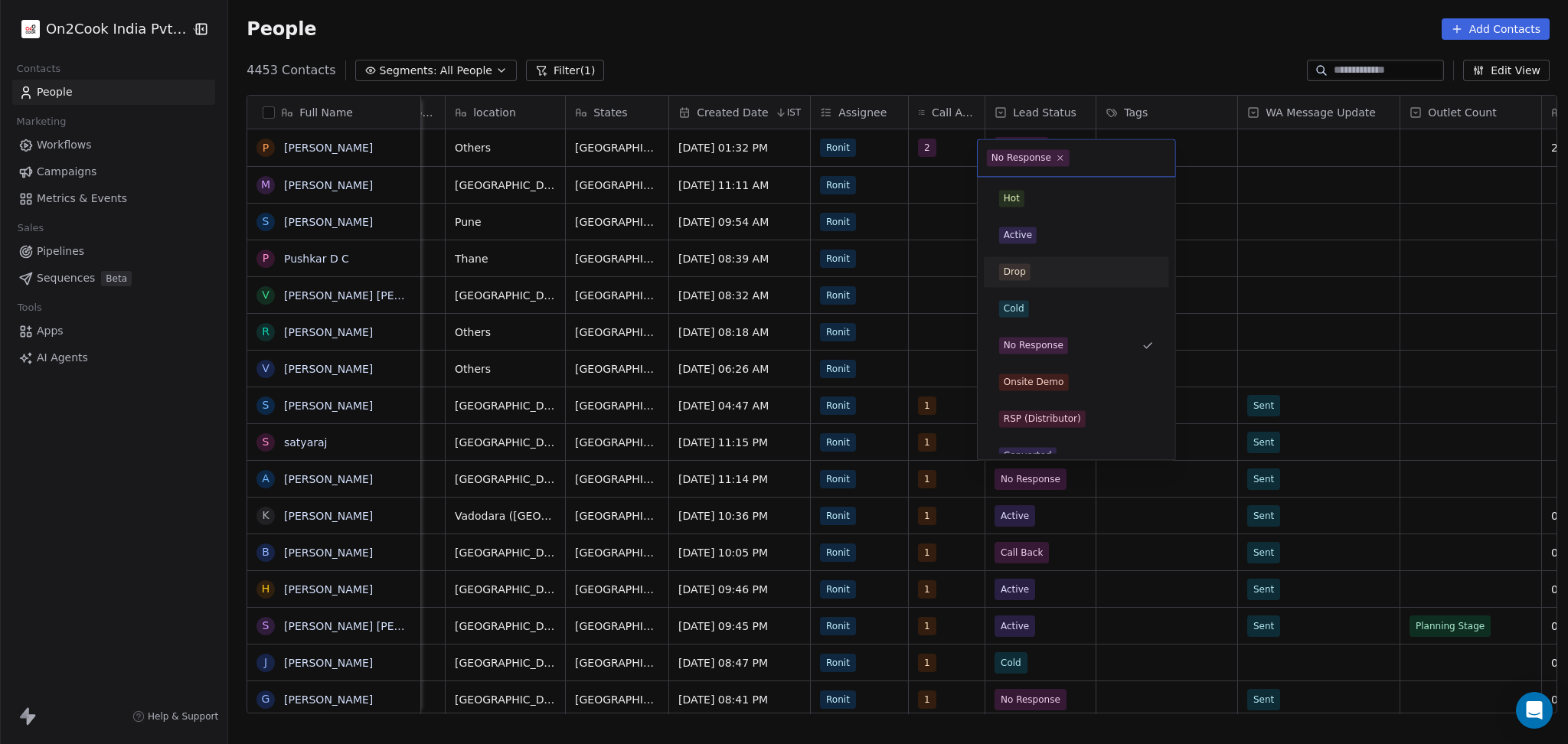
drag, startPoint x: 1056, startPoint y: 249, endPoint x: 1059, endPoint y: 240, distance: 9.5
click at [1056, 248] on div "Active" at bounding box center [1076, 235] width 185 height 31
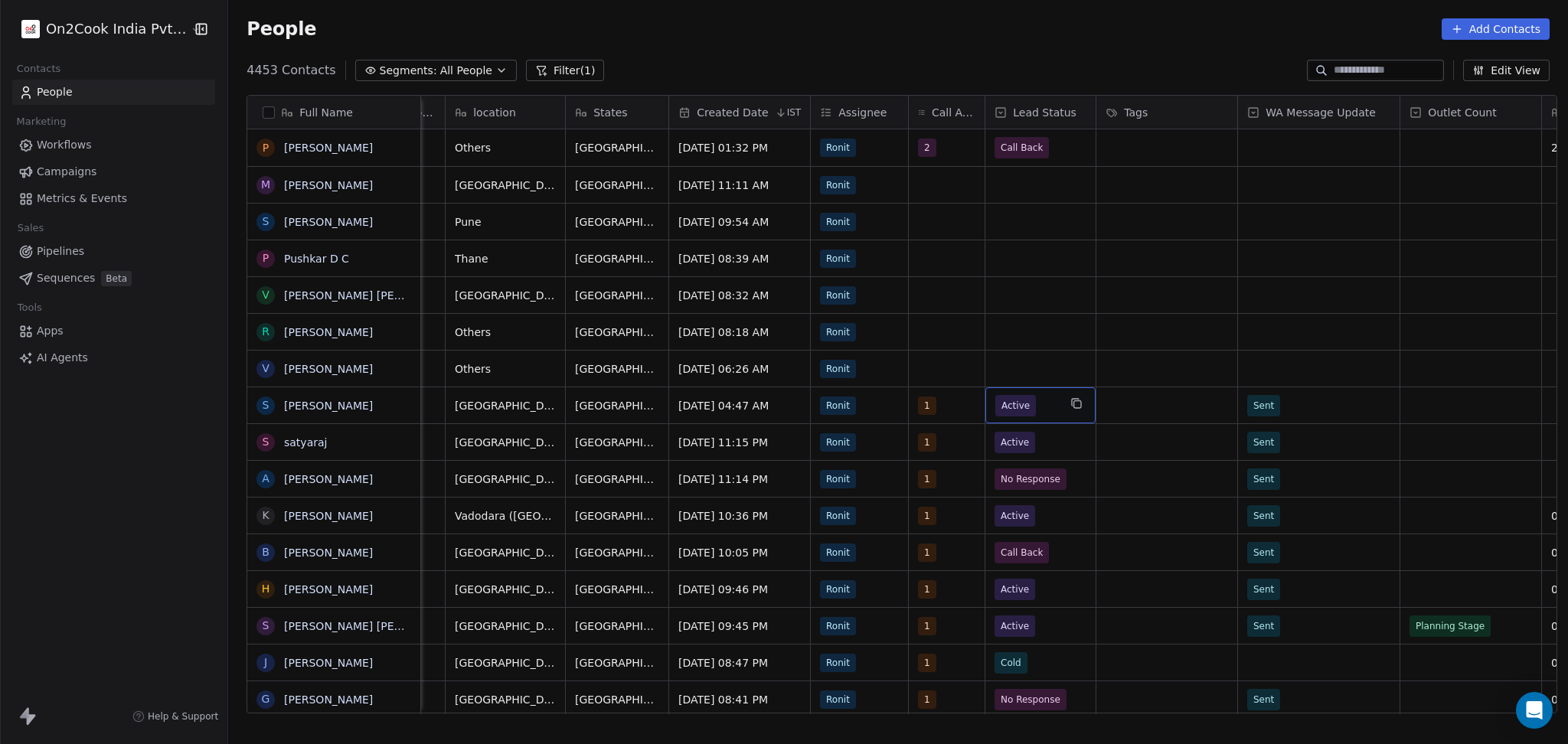
click at [1019, 396] on span "Active" at bounding box center [1015, 406] width 41 height 21
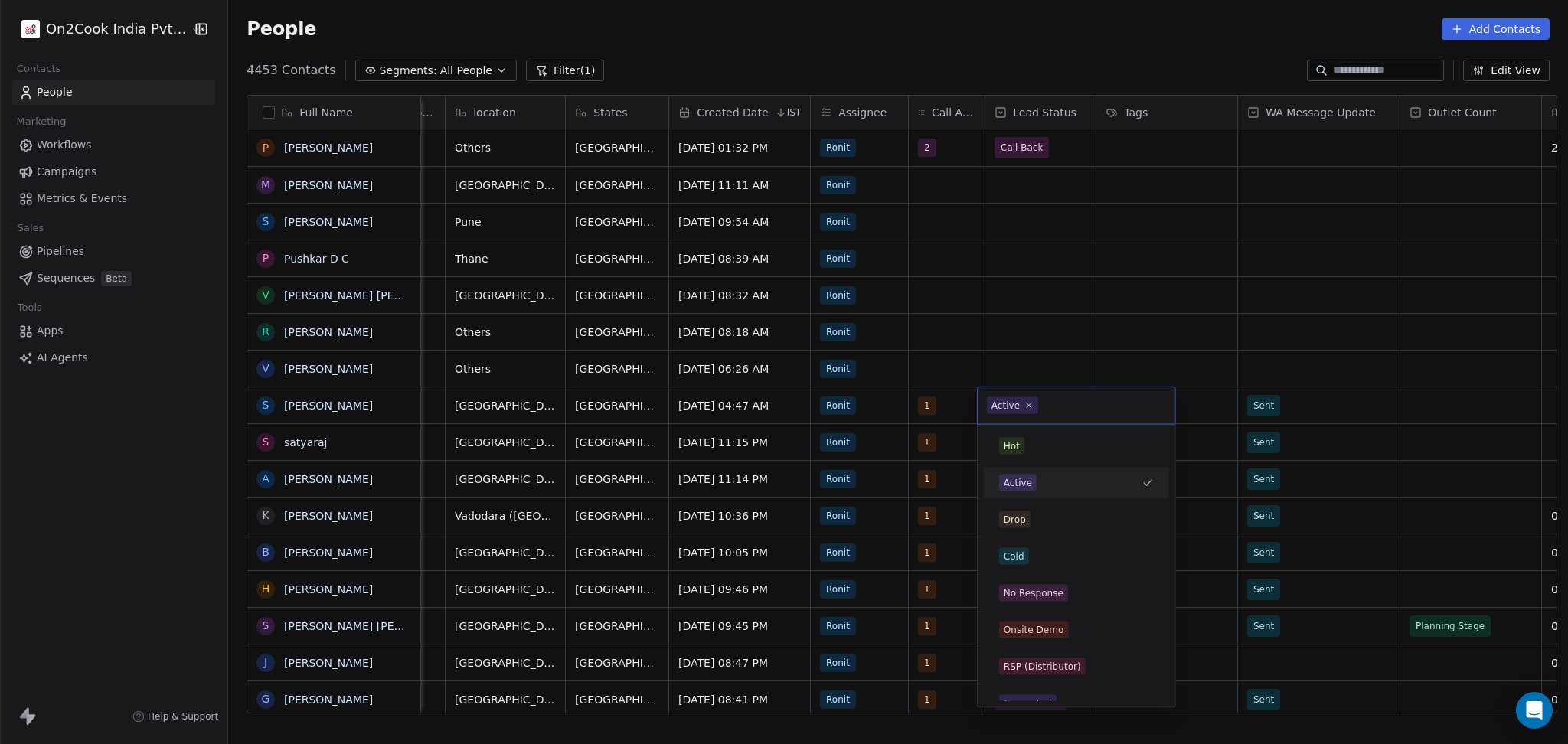
click at [1303, 435] on html "On2Cook India Pvt. Ltd. Contacts People Marketing Workflows Campaigns Metrics &…" at bounding box center [784, 372] width 1568 height 744
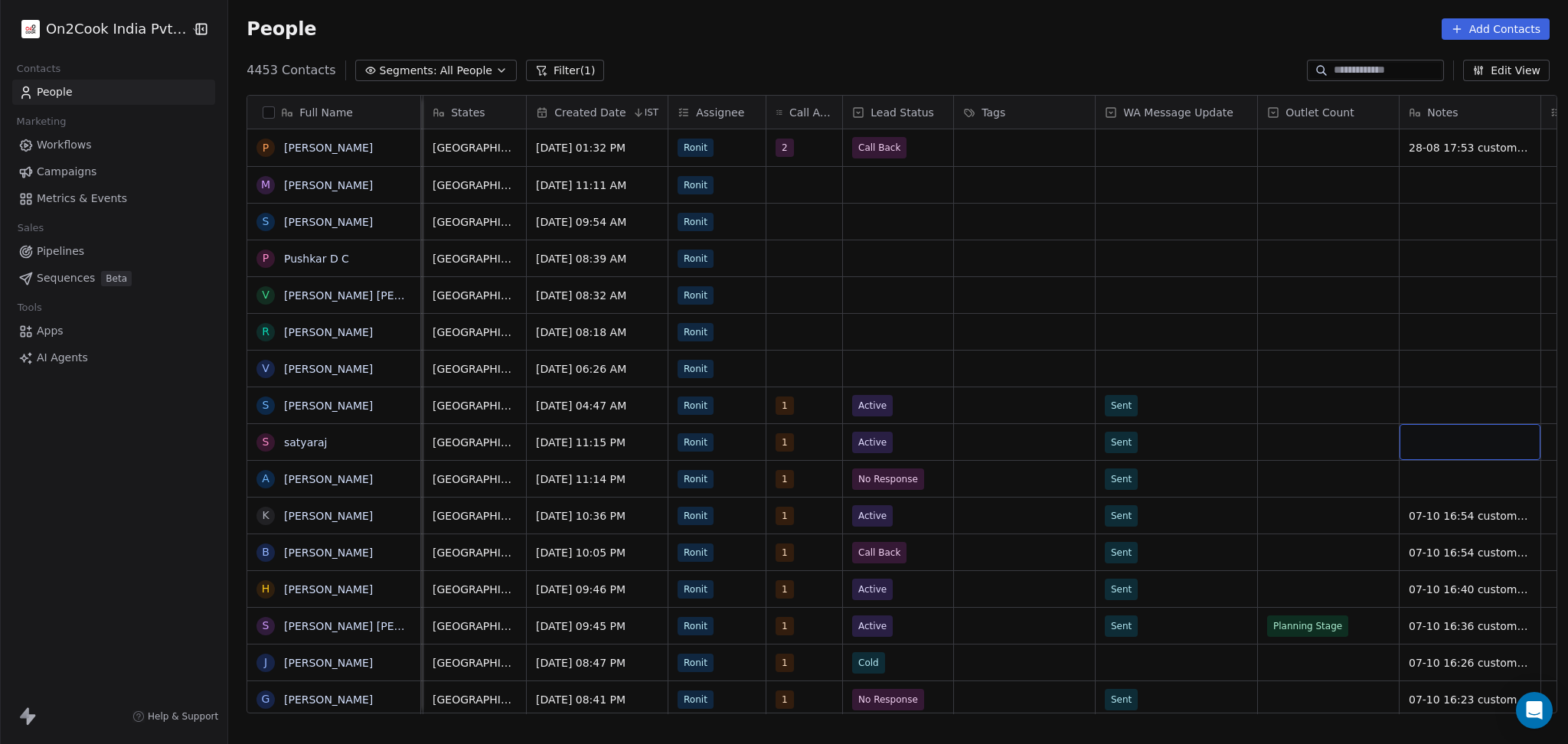
scroll to position [0, 801]
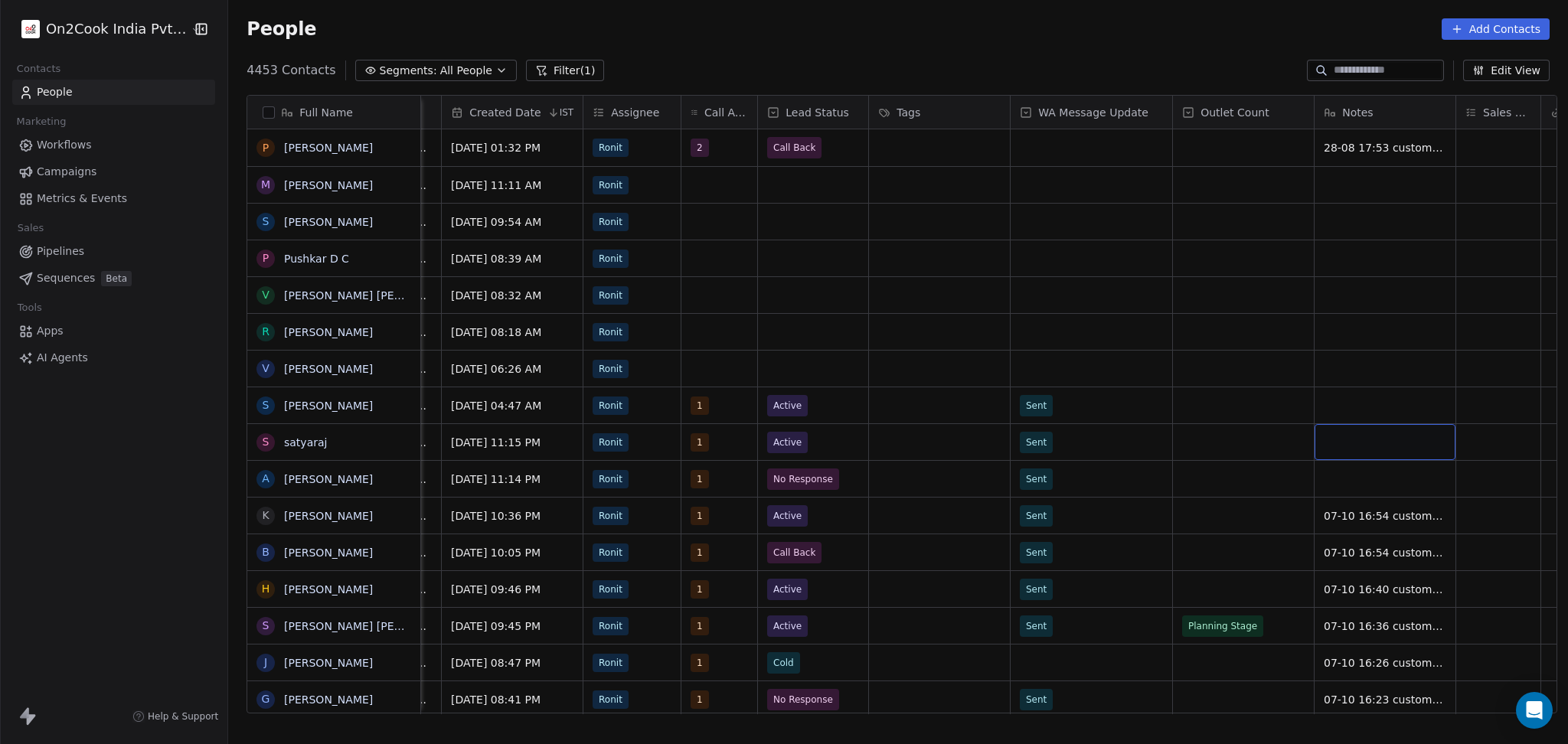
click at [1342, 428] on div "grid" at bounding box center [1384, 442] width 141 height 36
type textarea "**********"
click at [1263, 414] on html "On2Cook India Pvt. Ltd. Contacts People Marketing Workflows Campaigns Metrics &…" at bounding box center [784, 372] width 1568 height 744
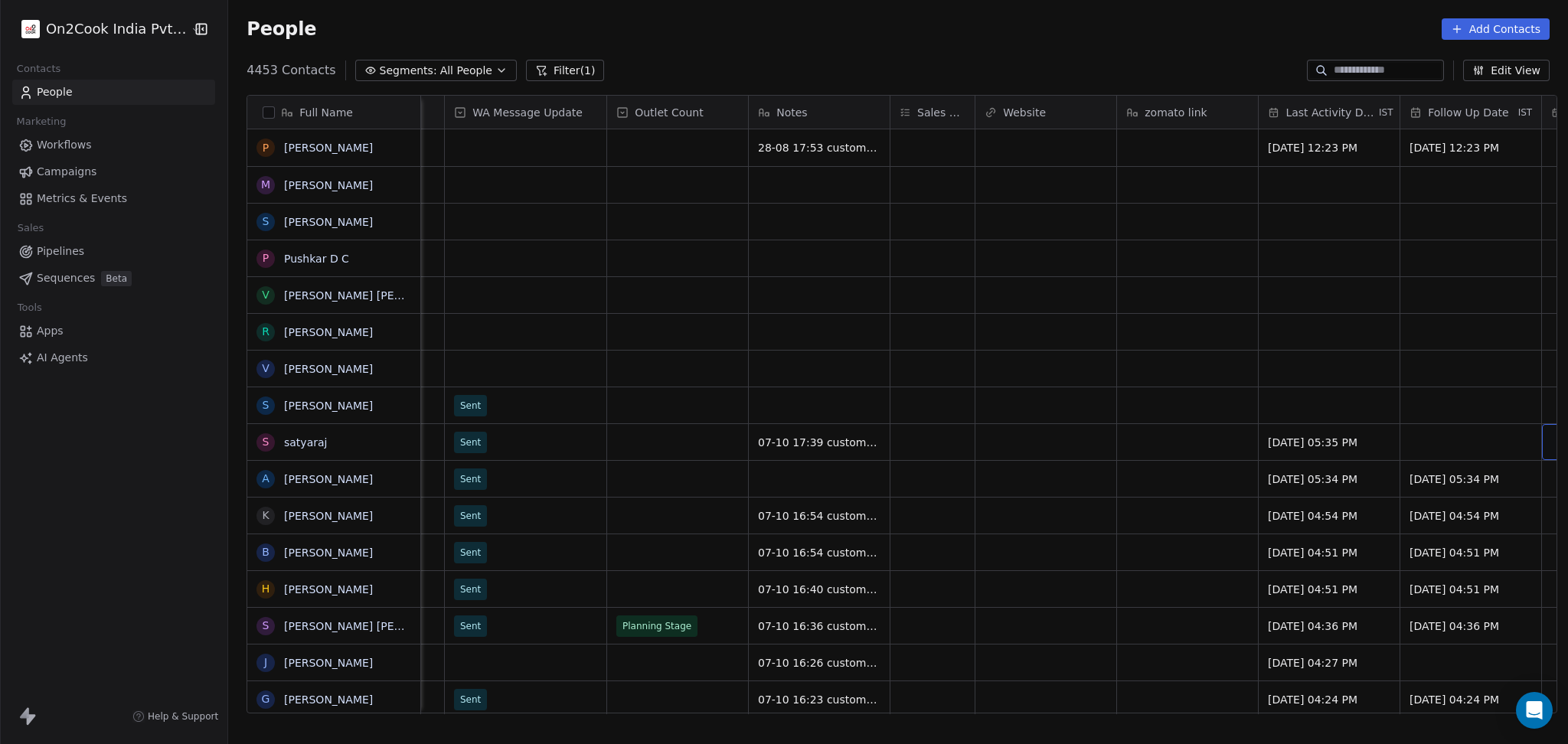
scroll to position [0, 1508]
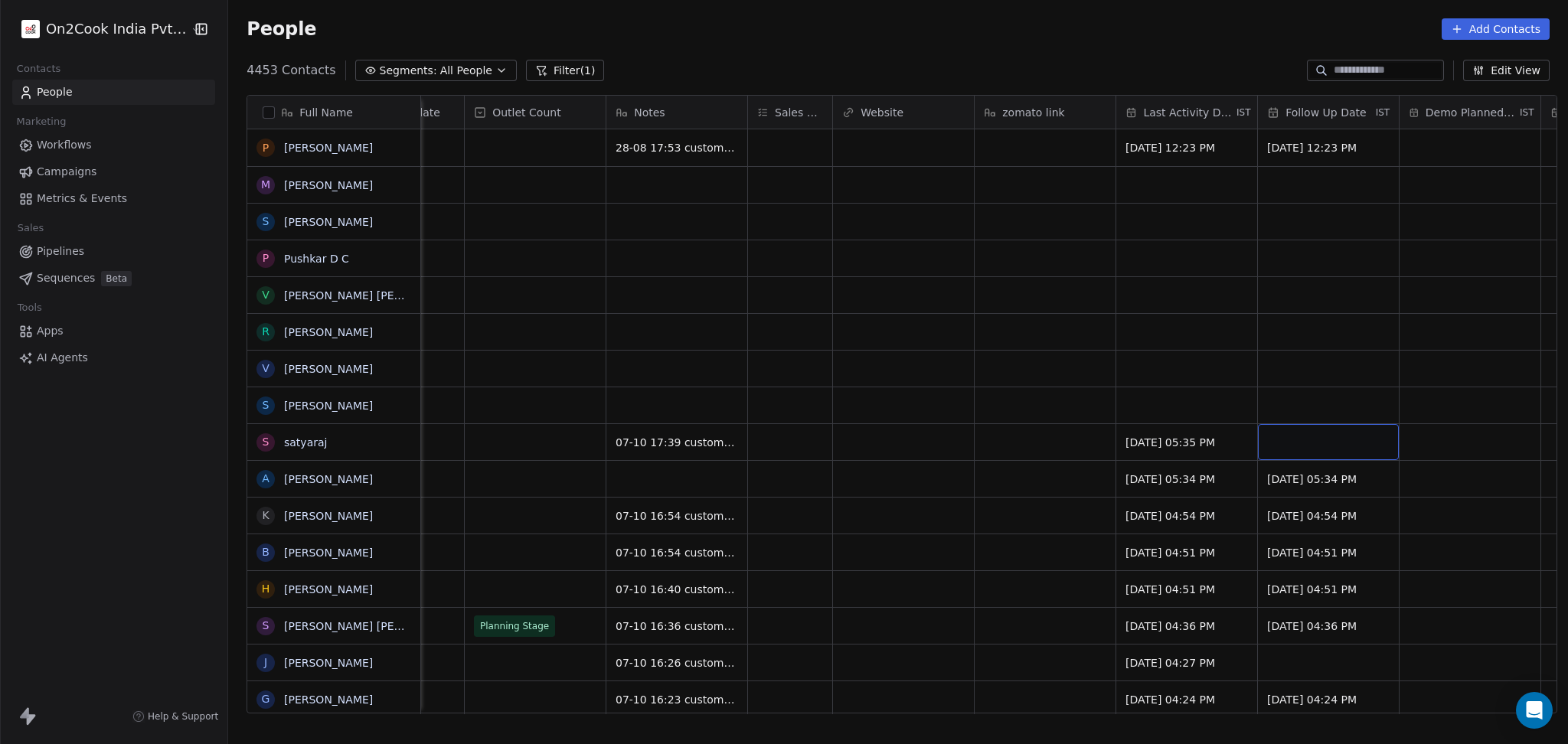
click at [1362, 432] on div "grid" at bounding box center [1328, 442] width 141 height 36
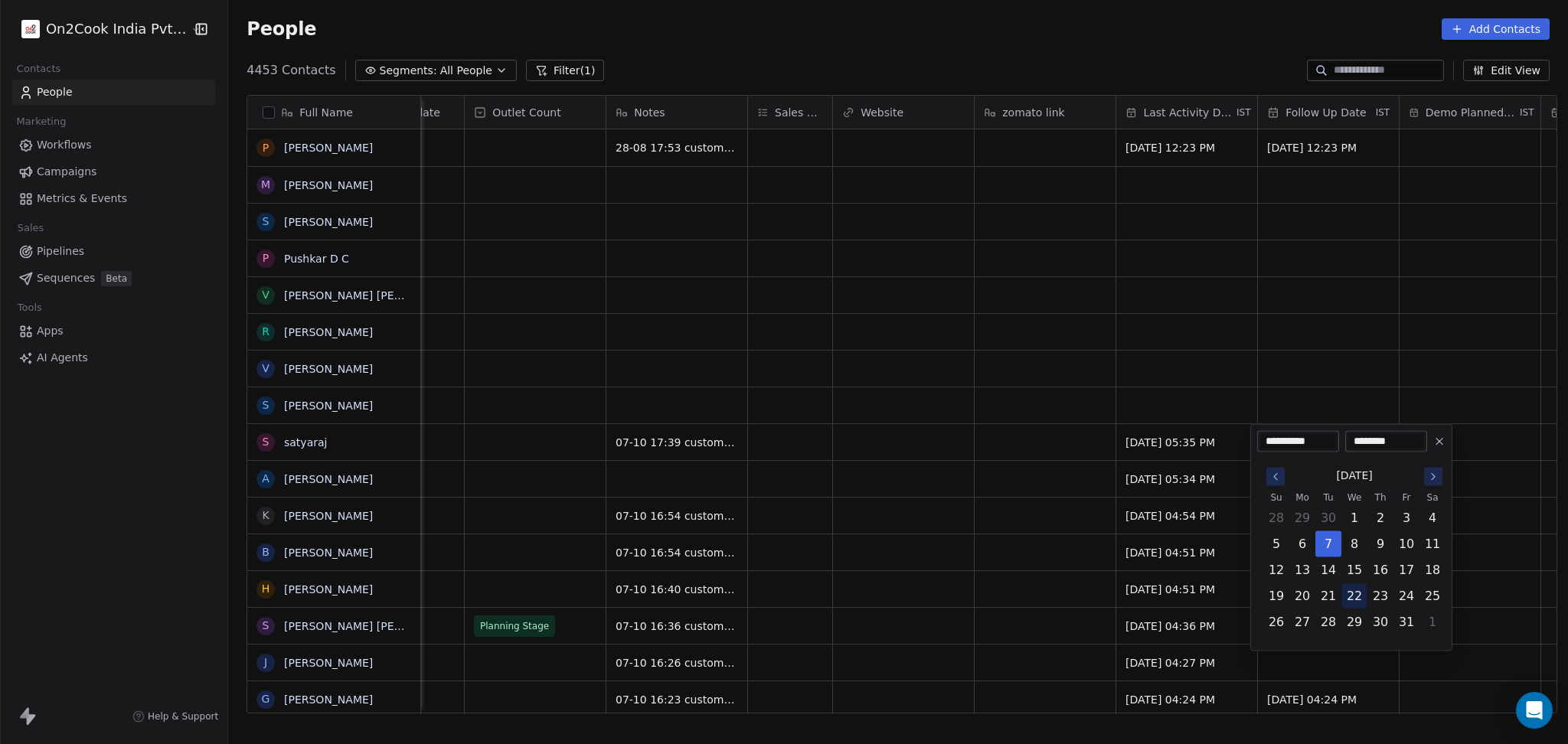
click at [1365, 600] on button "22" at bounding box center [1355, 596] width 25 height 25
type input "**********"
click at [403, 441] on html "On2Cook India Pvt. Ltd. Contacts People Marketing Workflows Campaigns Metrics &…" at bounding box center [784, 372] width 1568 height 744
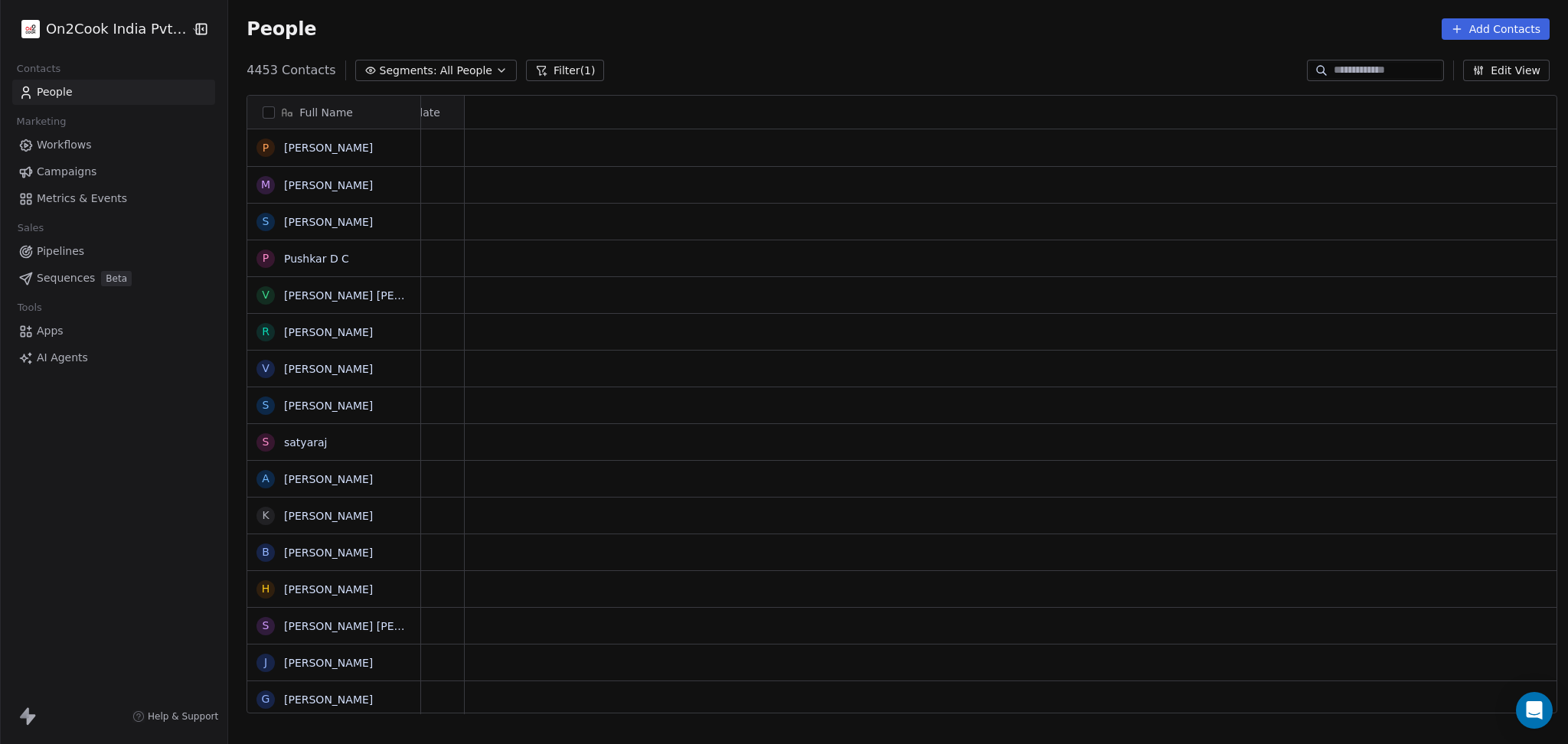
scroll to position [0, 0]
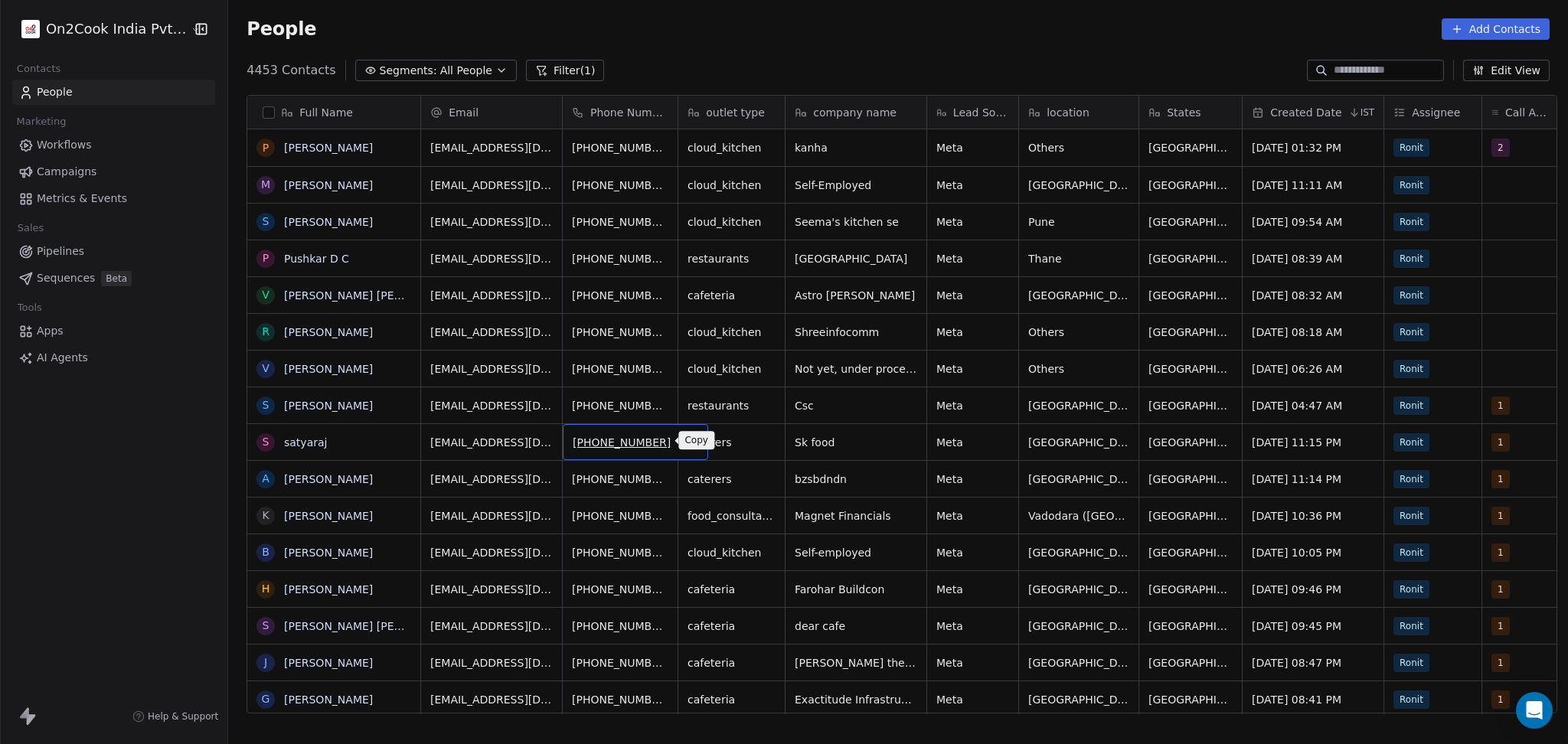
click at [686, 442] on icon "grid" at bounding box center [690, 441] width 7 height 7
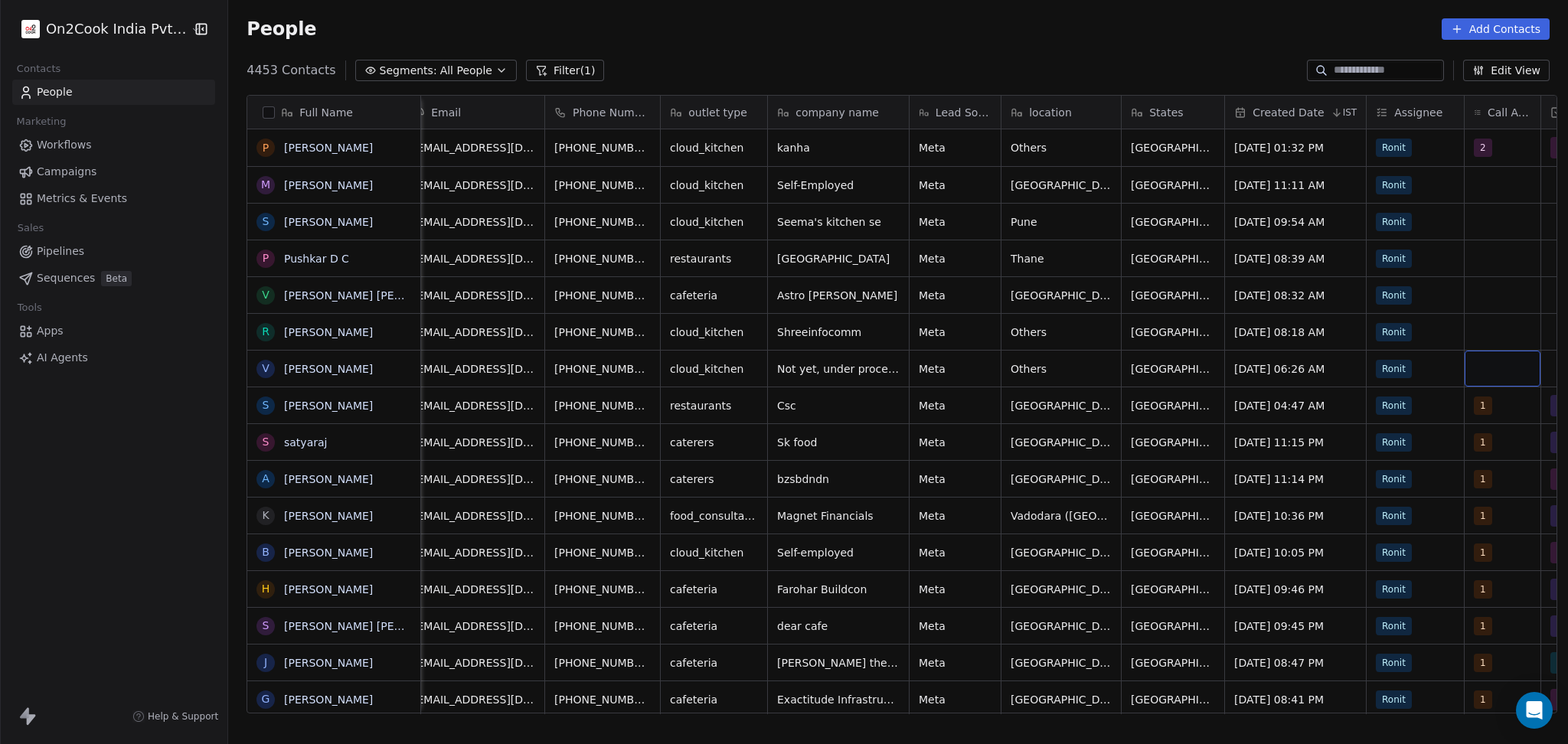
click at [1483, 358] on div "grid" at bounding box center [1503, 369] width 76 height 36
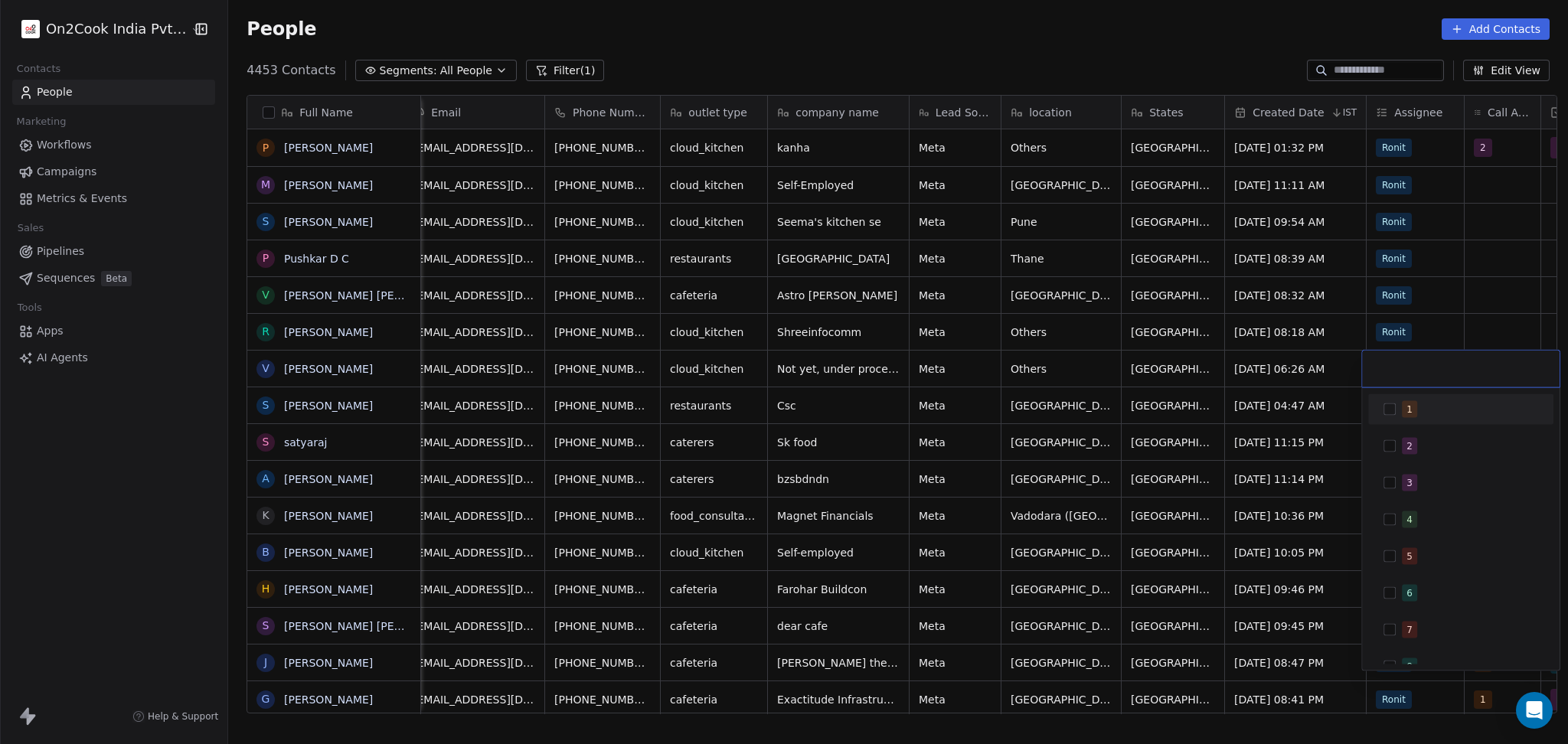
click at [1467, 403] on div "1" at bounding box center [1470, 409] width 136 height 17
click at [1441, 309] on html "On2Cook India Pvt. Ltd. Contacts People Marketing Workflows Campaigns Metrics &…" at bounding box center [784, 372] width 1568 height 744
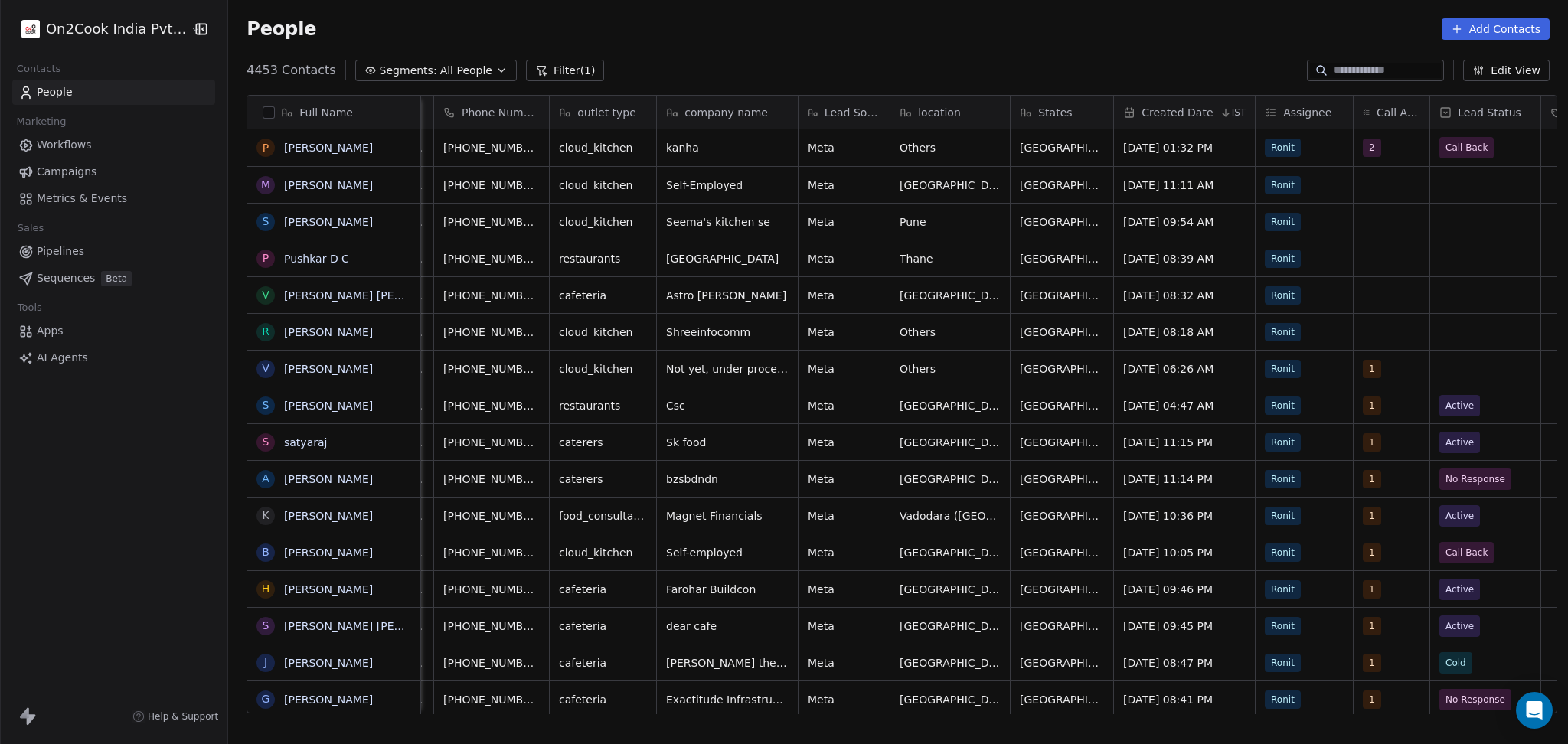
scroll to position [0, 433]
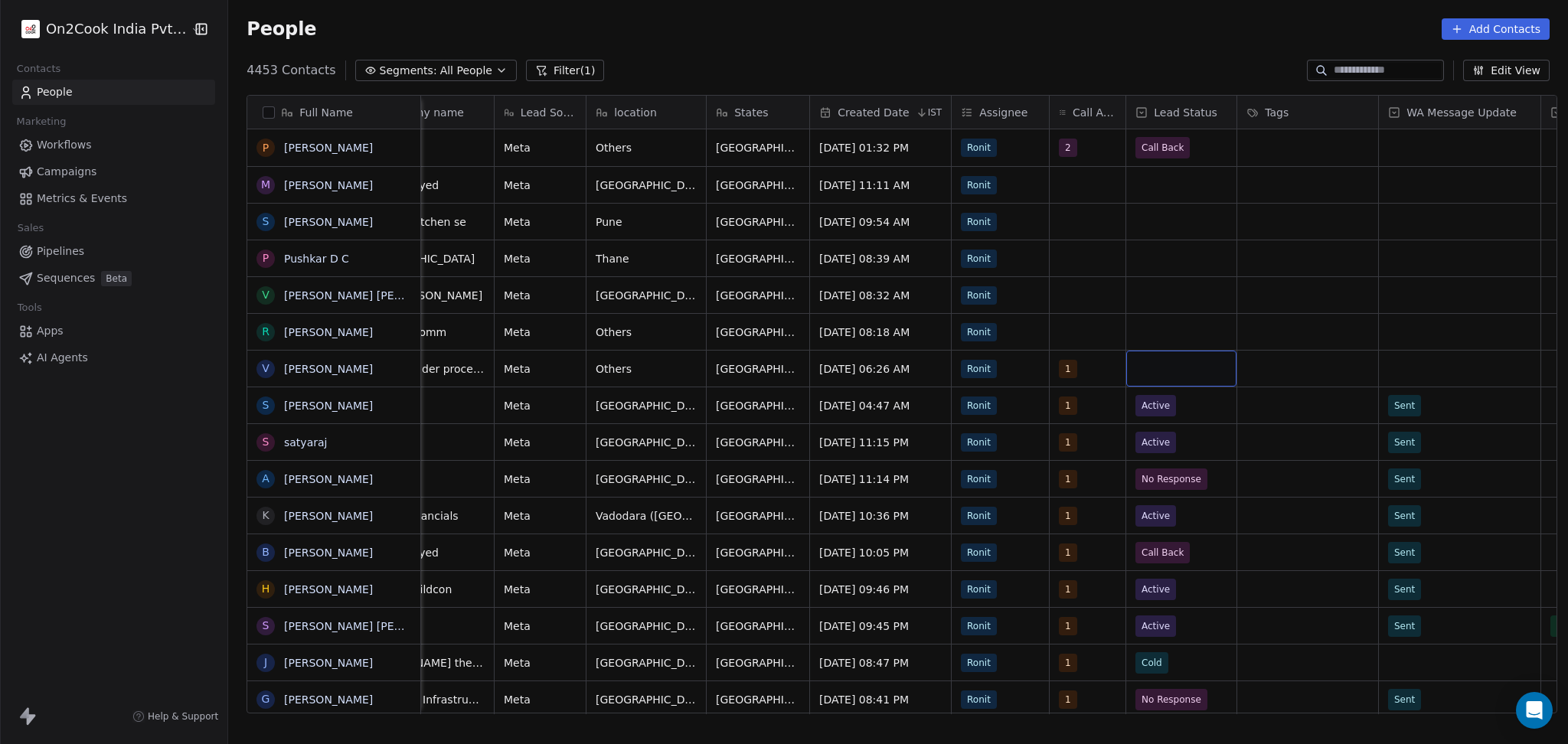
click at [1198, 374] on div "grid" at bounding box center [1181, 369] width 110 height 36
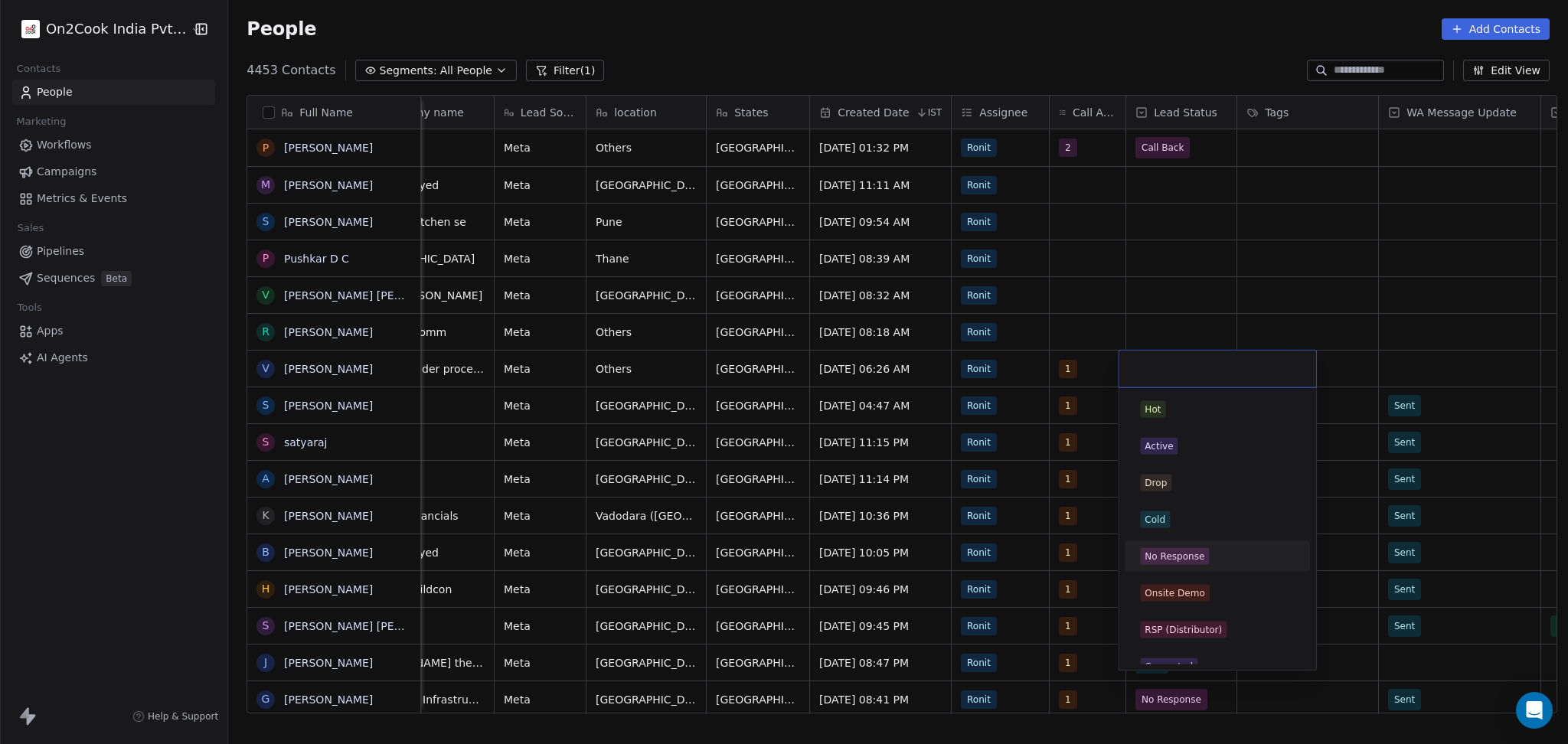
click at [1180, 550] on div "No Response" at bounding box center [1174, 556] width 60 height 14
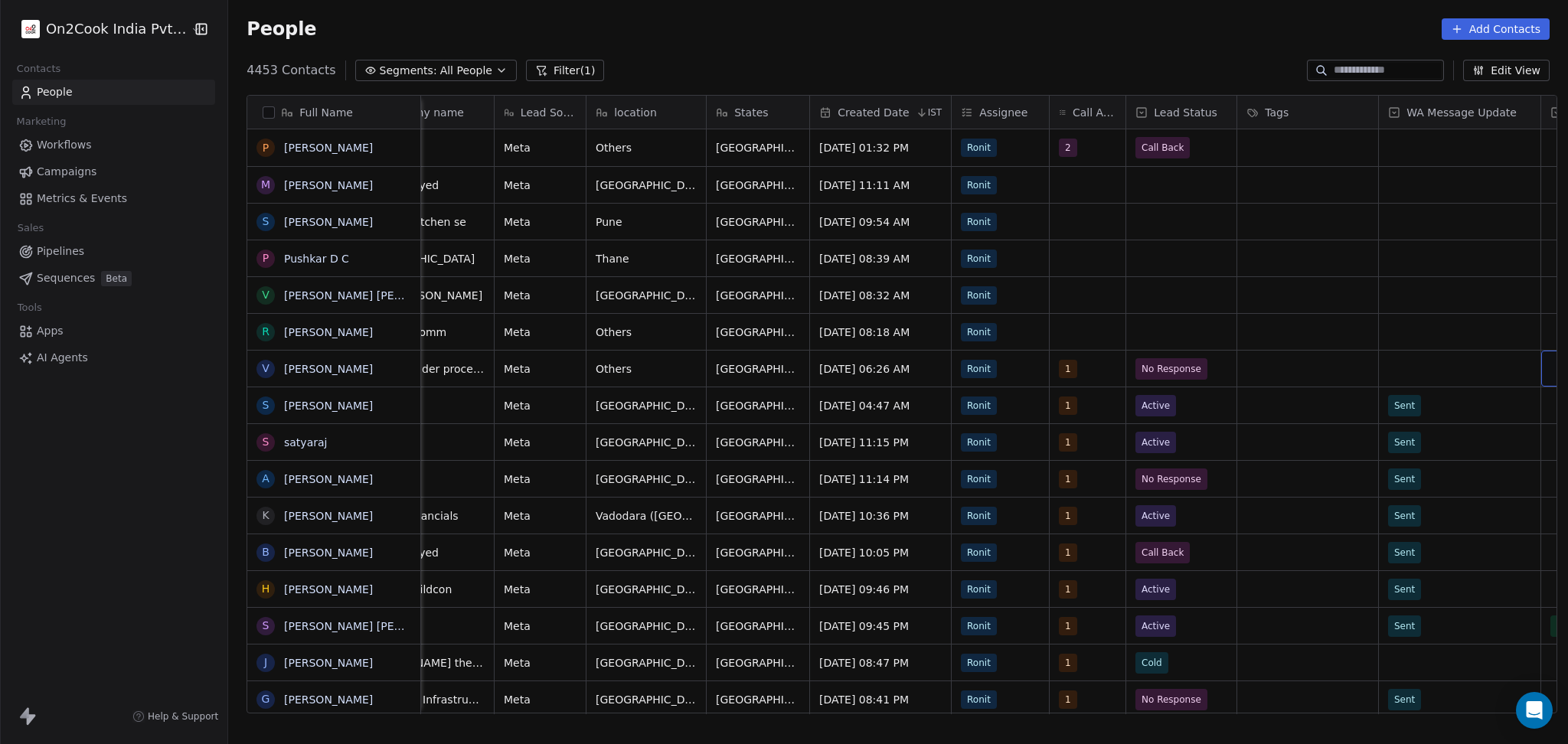
scroll to position [0, 573]
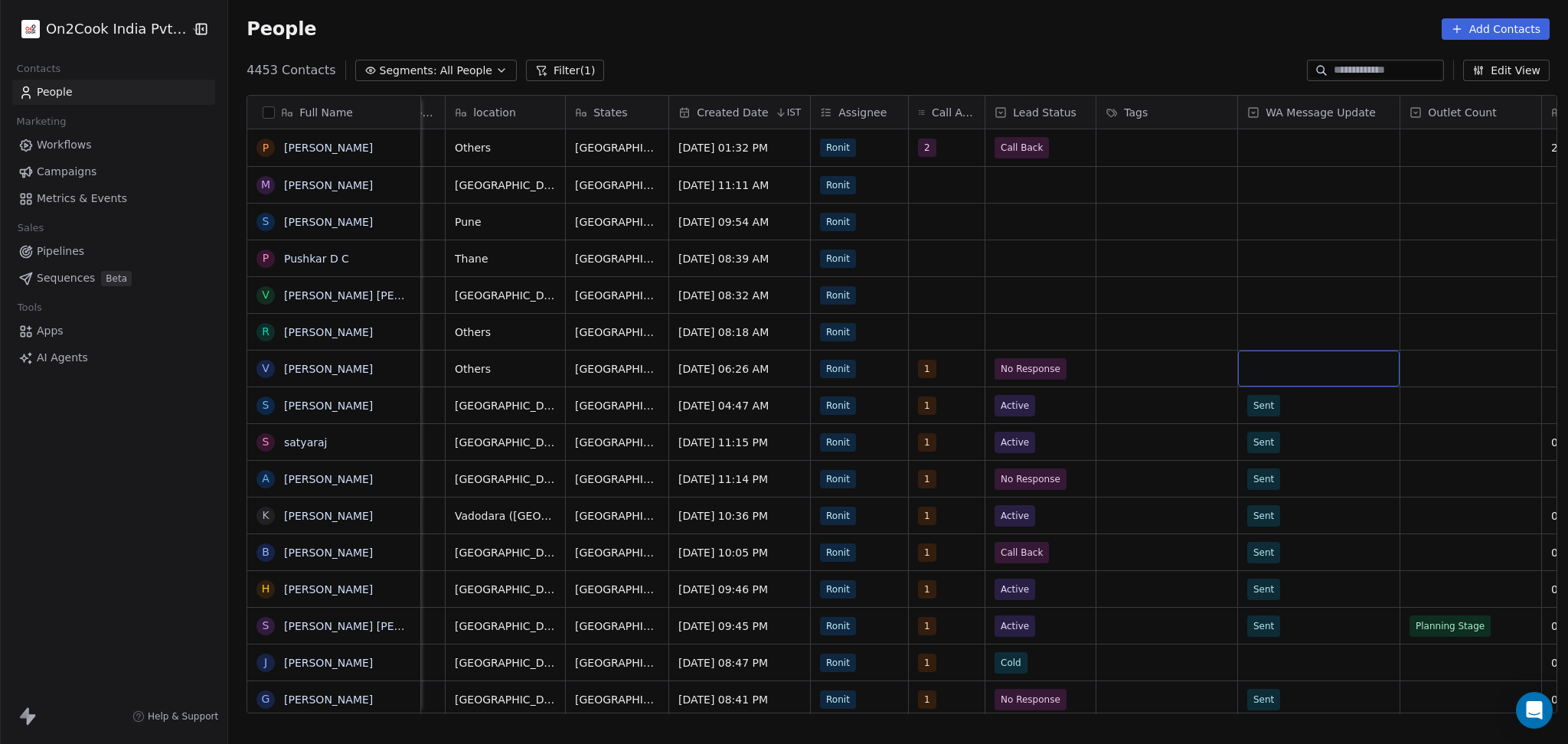
click at [1332, 374] on div "grid" at bounding box center [1318, 369] width 161 height 36
click at [1290, 406] on div "Sent" at bounding box center [1328, 409] width 155 height 17
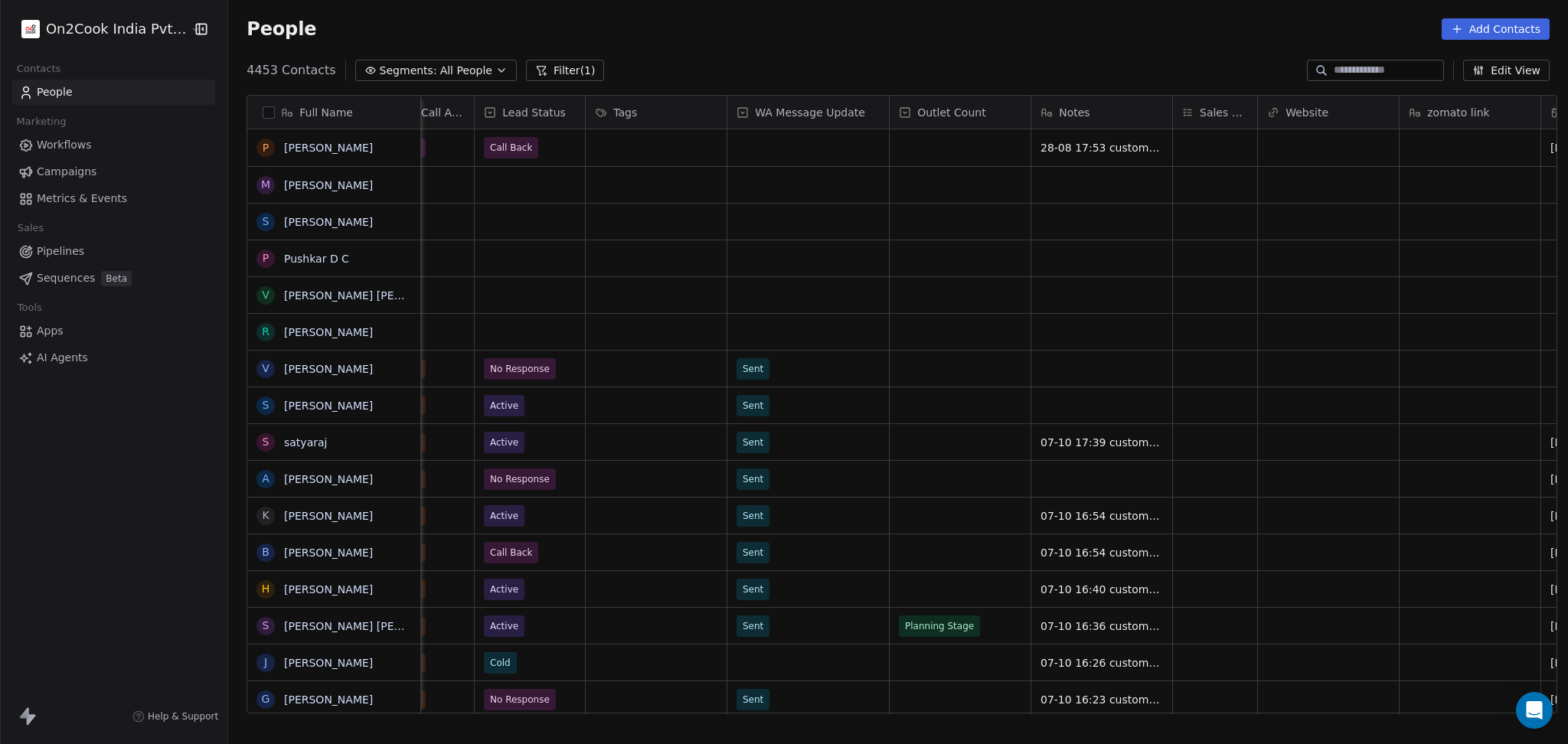
scroll to position [0, 1366]
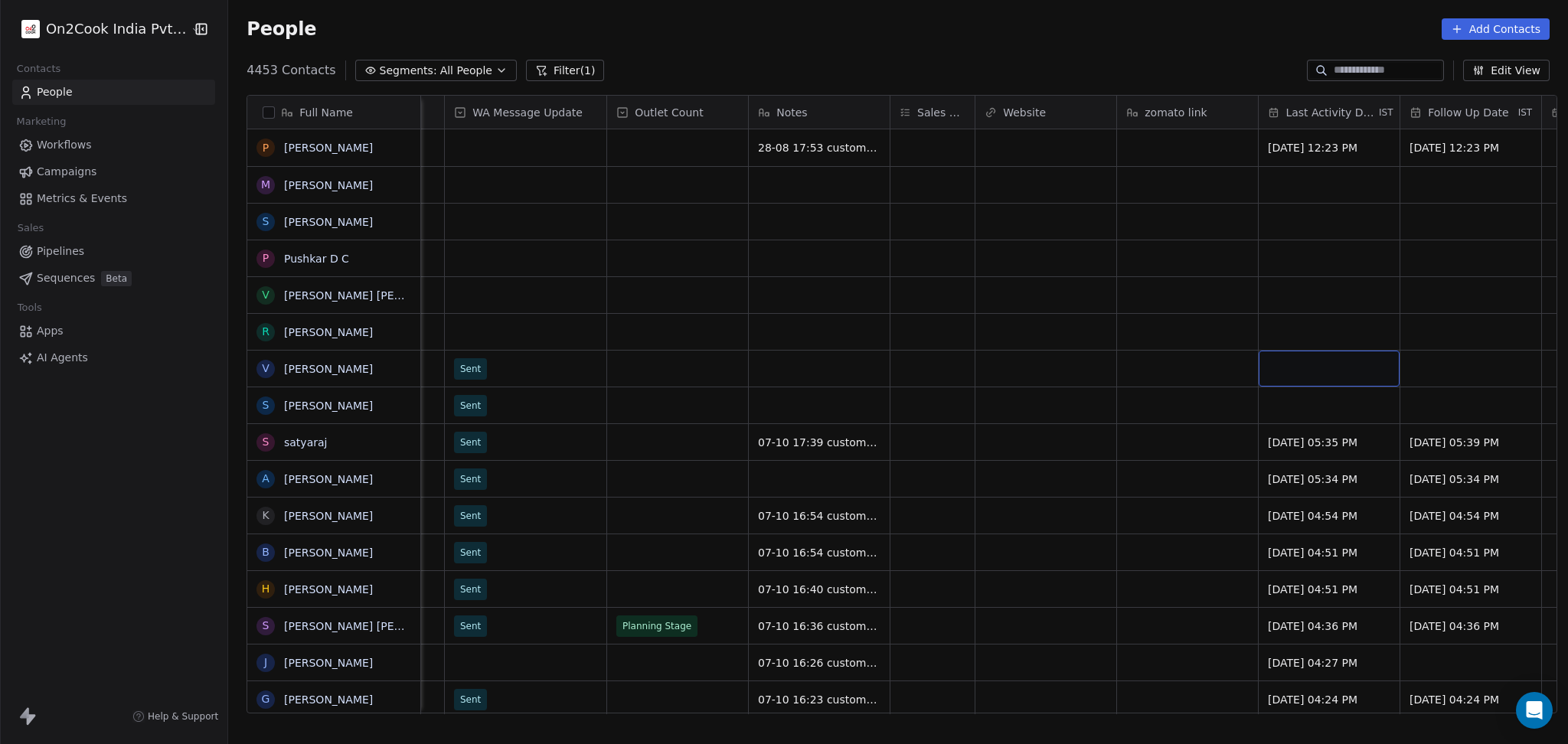
click at [1284, 365] on div "grid" at bounding box center [1329, 369] width 141 height 36
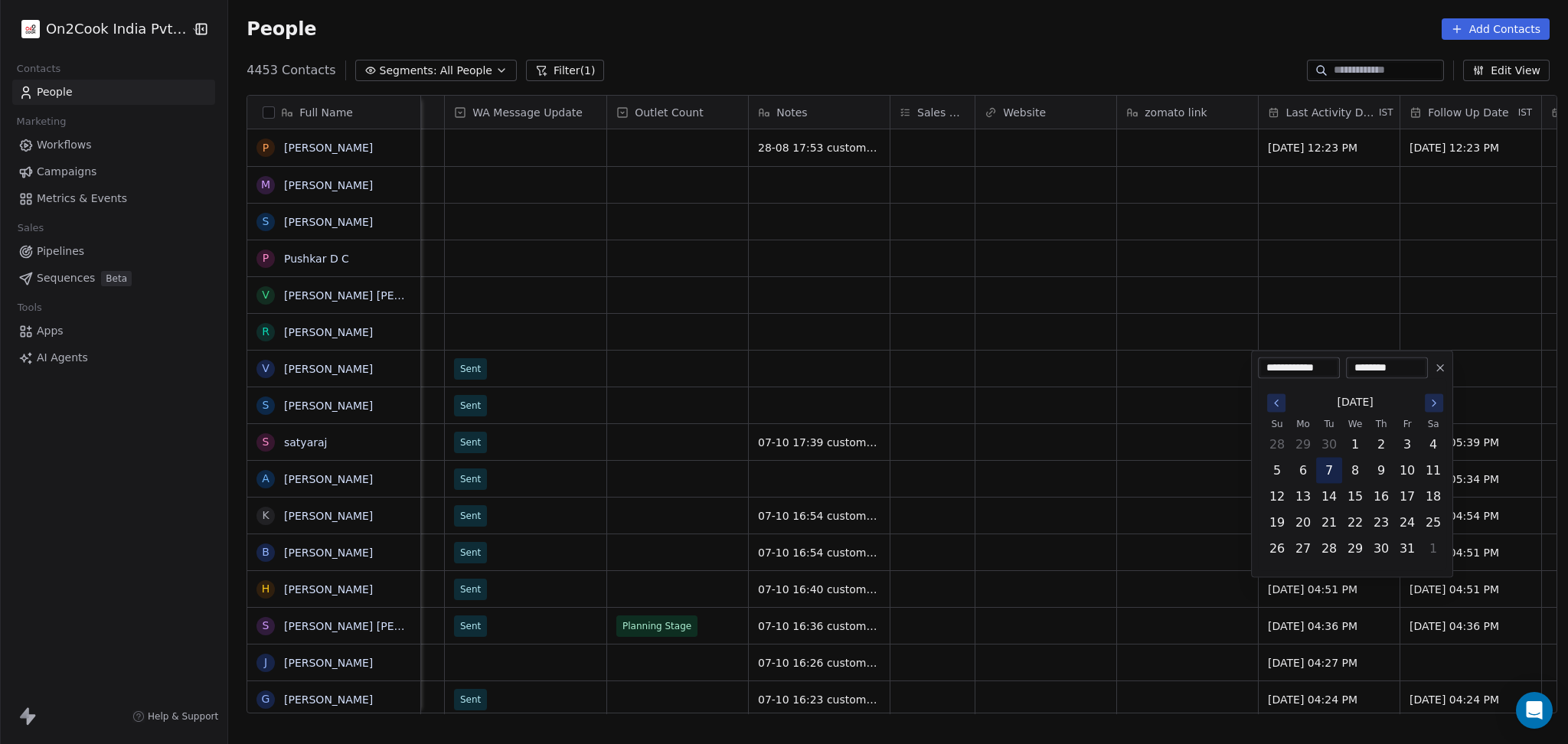
click at [1327, 465] on button "7" at bounding box center [1329, 470] width 25 height 25
click at [1199, 463] on html "On2Cook India Pvt. Ltd. Contacts People Marketing Workflows Campaigns Metrics &…" at bounding box center [784, 372] width 1568 height 744
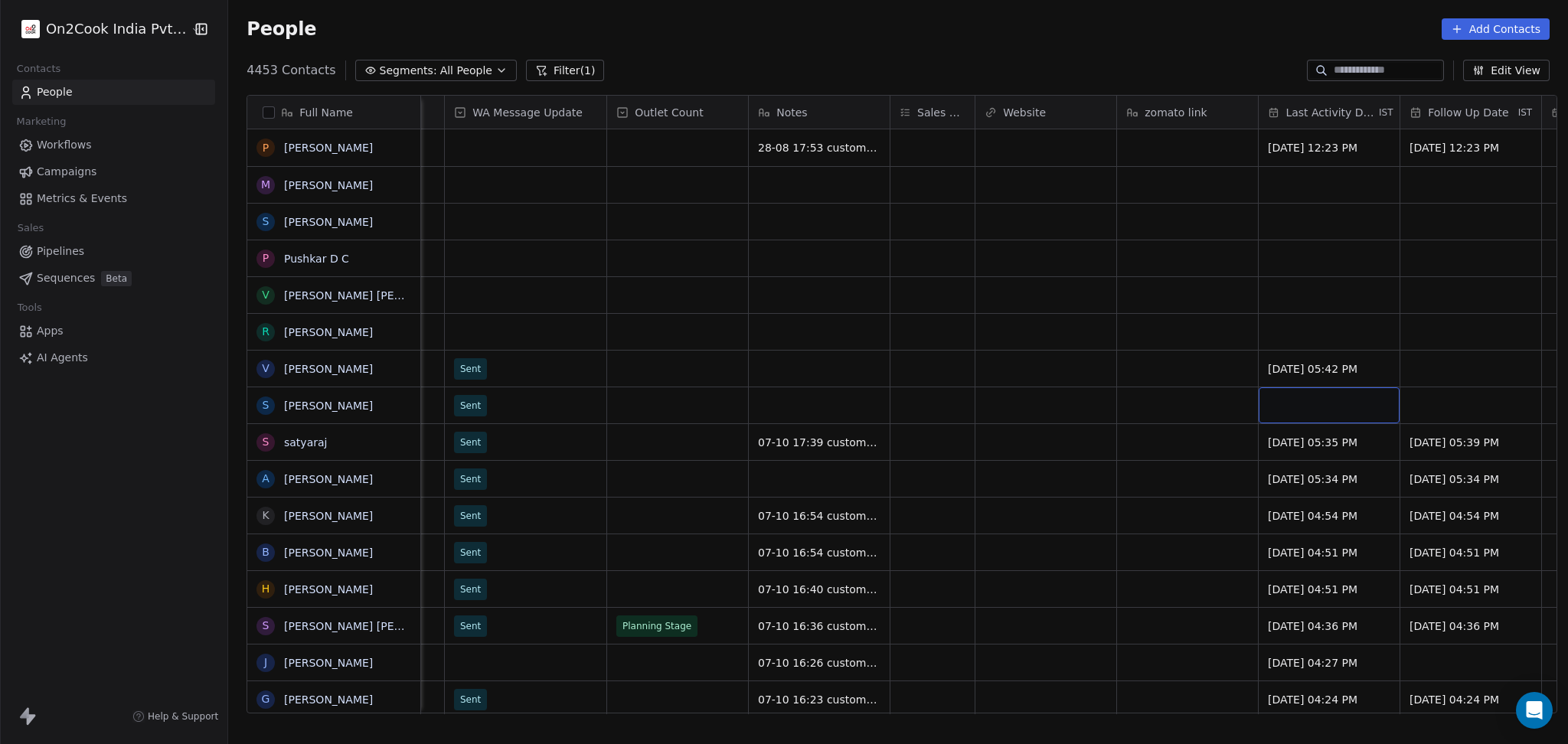
click at [1284, 410] on div "grid" at bounding box center [1329, 405] width 141 height 36
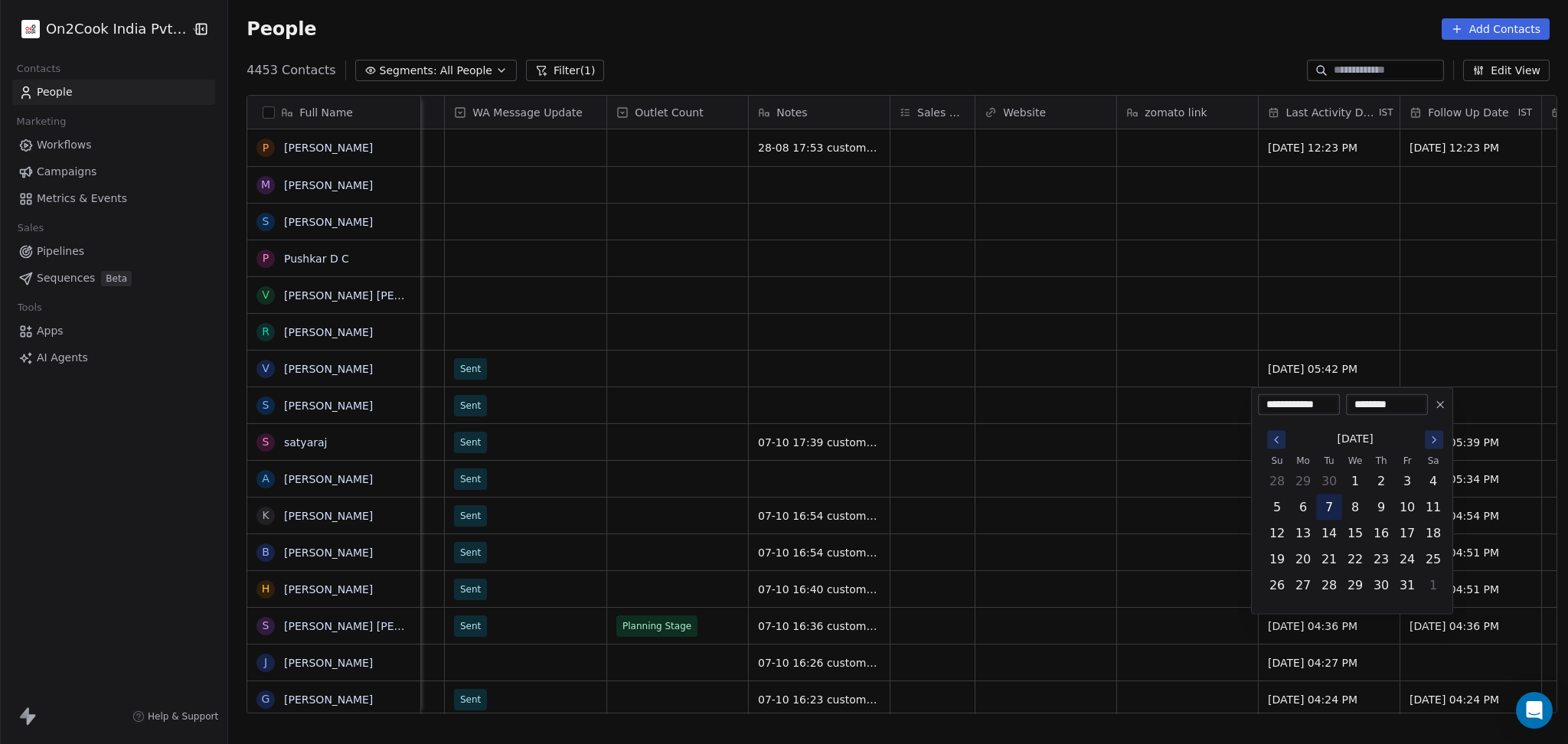
click at [1327, 504] on button "7" at bounding box center [1329, 508] width 25 height 25
click at [1131, 487] on html "On2Cook India Pvt. Ltd. Contacts People Marketing Workflows Campaigns Metrics &…" at bounding box center [784, 372] width 1568 height 744
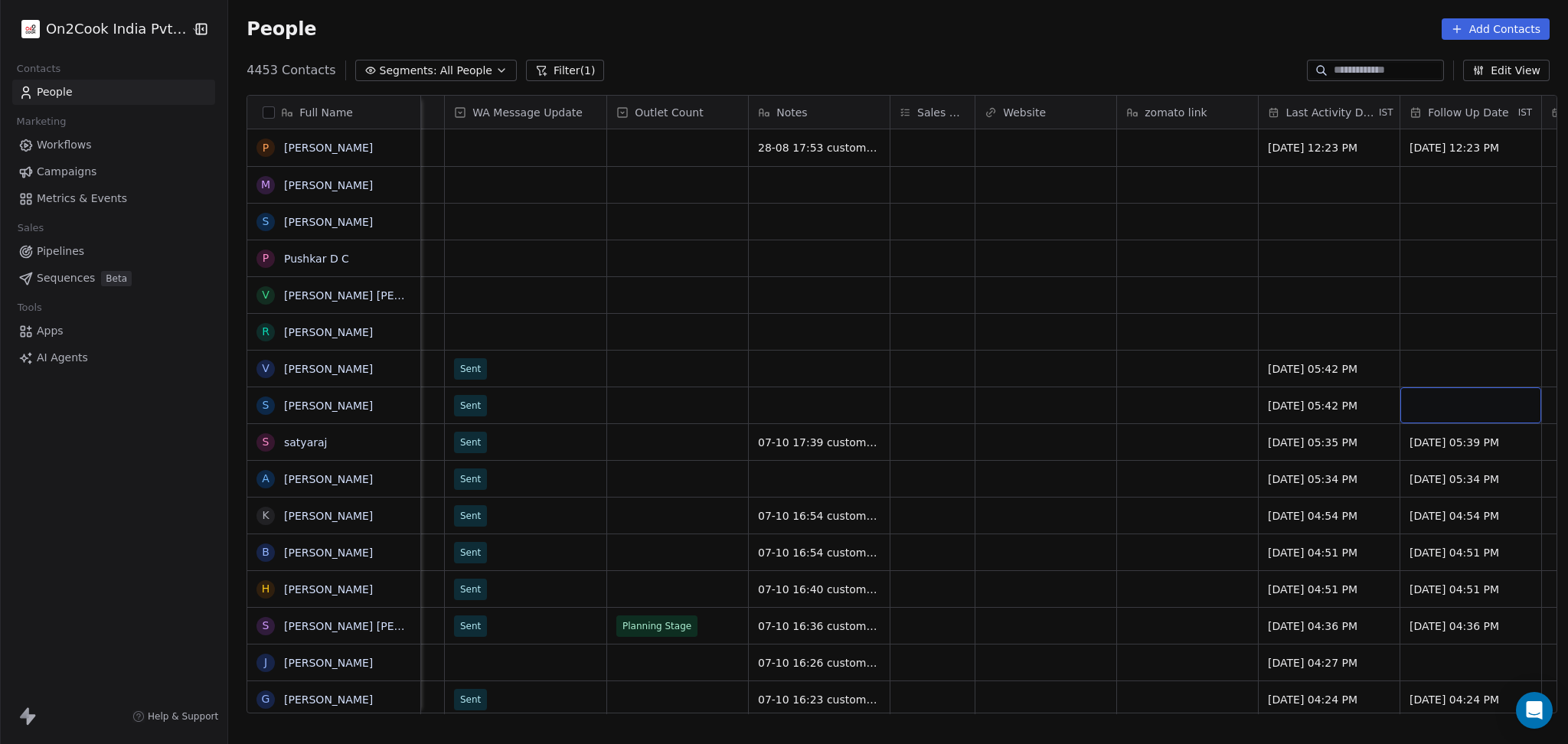
click at [1441, 408] on div "grid" at bounding box center [1470, 405] width 141 height 36
click at [1439, 412] on div "grid" at bounding box center [1470, 405] width 141 height 36
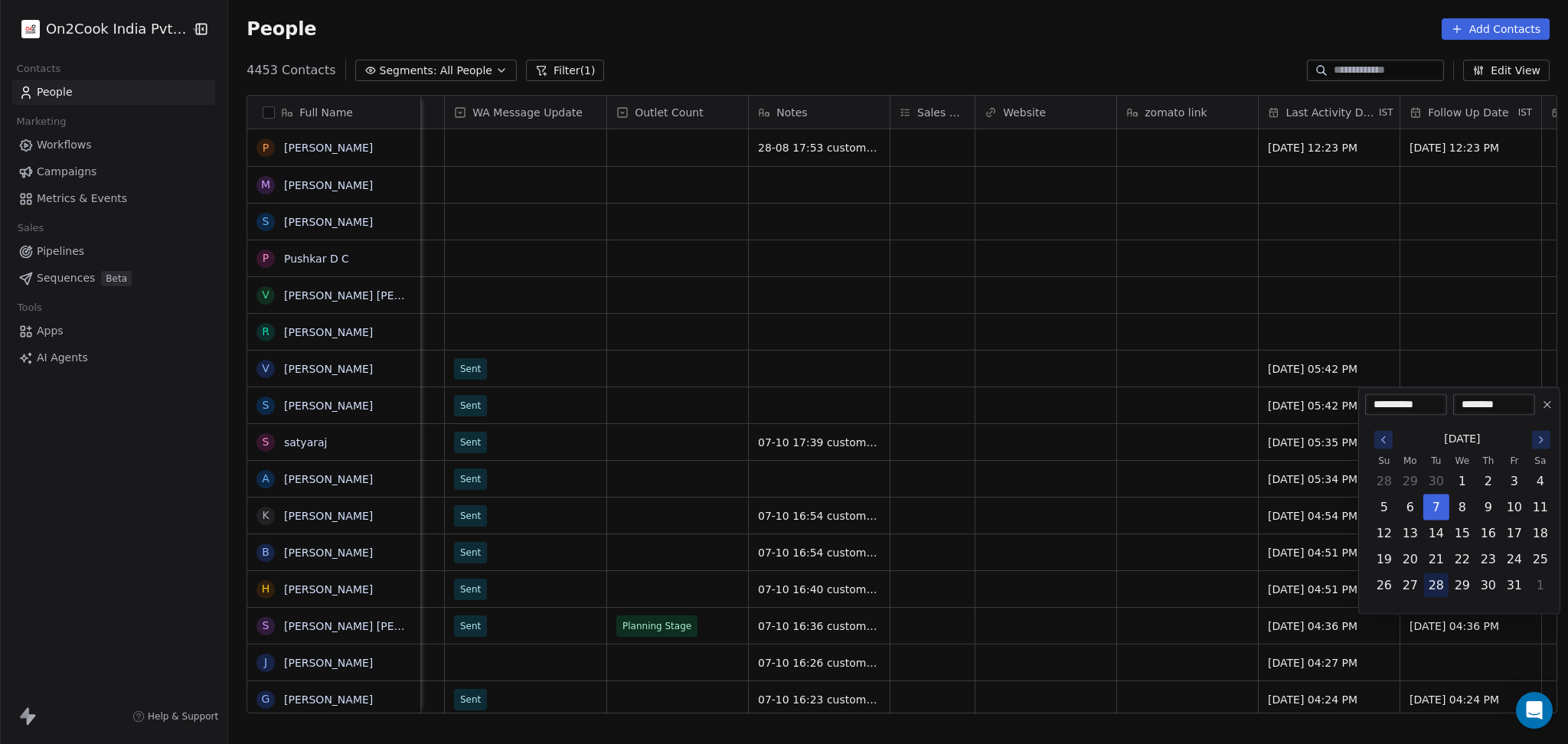
click at [1427, 576] on button "28" at bounding box center [1437, 585] width 25 height 25
type input "**********"
click at [1082, 577] on html "On2Cook India Pvt. Ltd. Contacts People Marketing Workflows Campaigns Metrics &…" at bounding box center [784, 372] width 1568 height 744
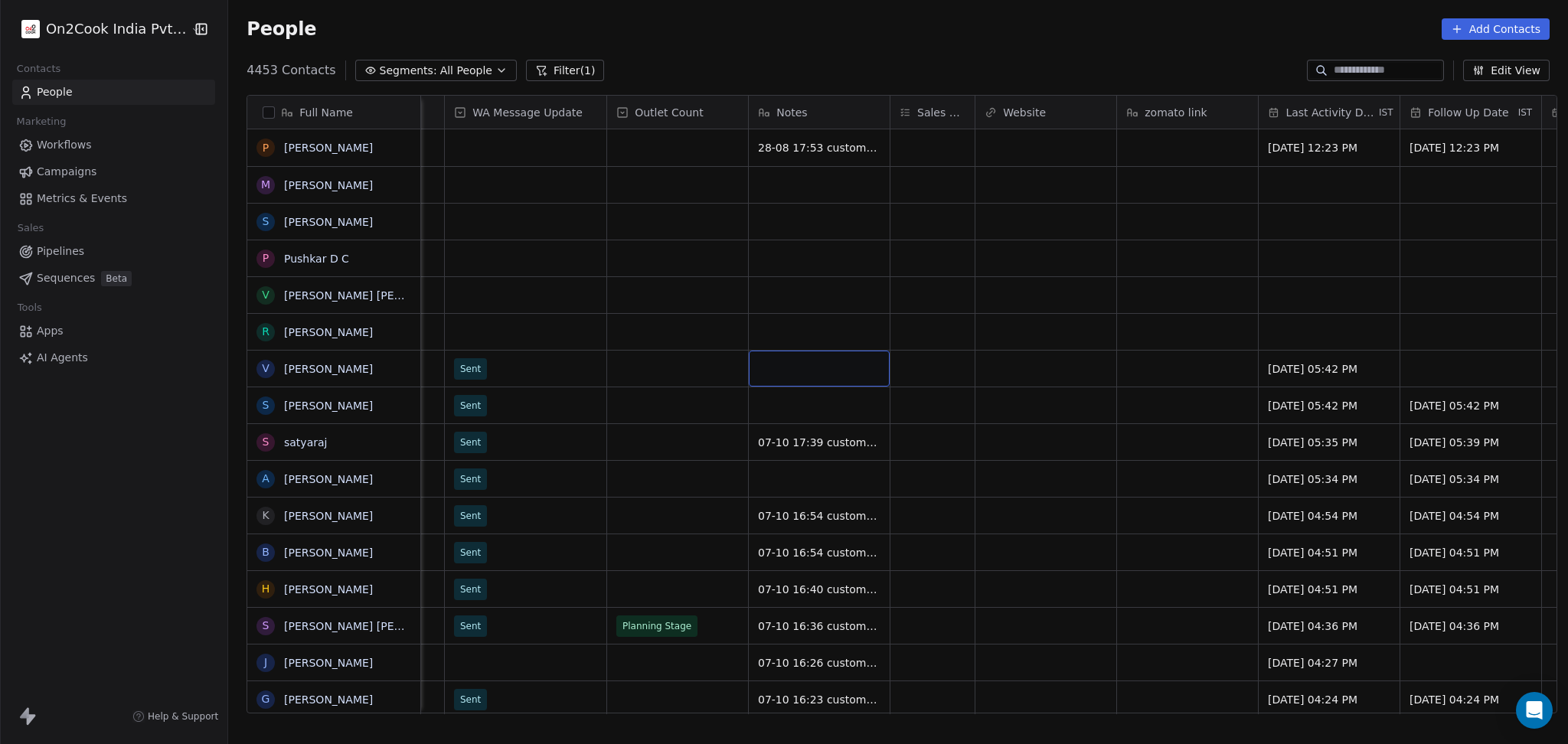
click at [810, 384] on div "grid" at bounding box center [819, 369] width 141 height 36
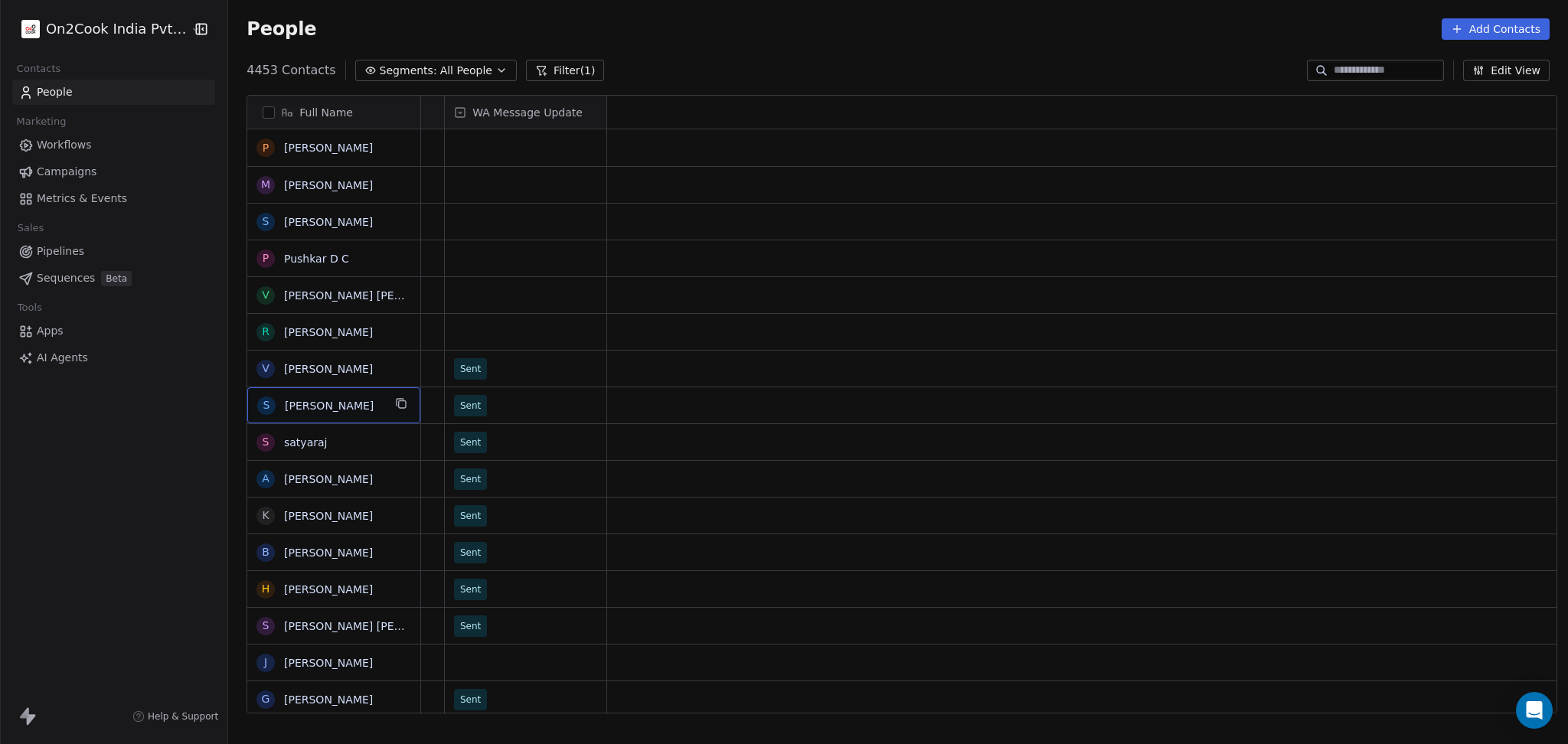
scroll to position [0, 0]
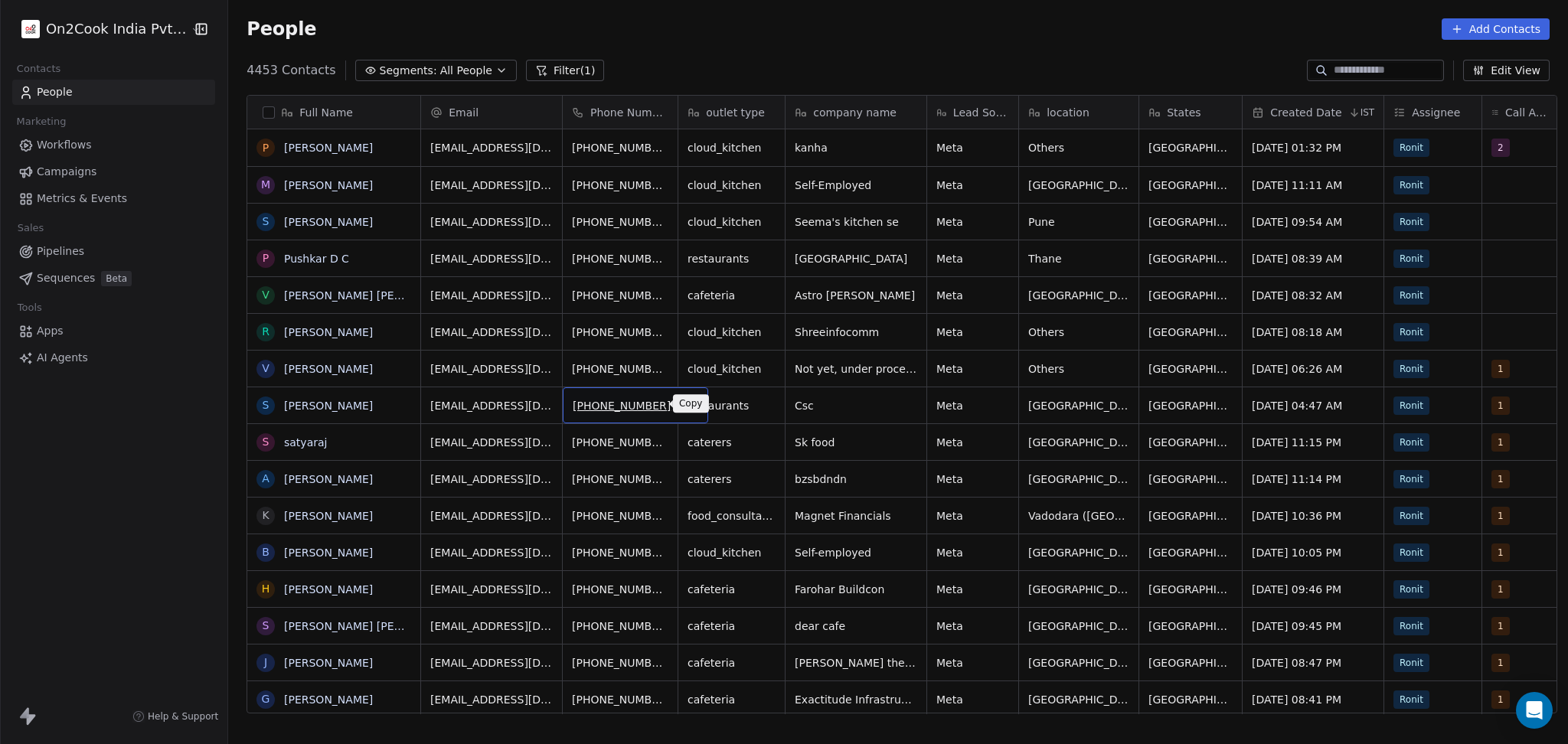
click at [686, 402] on icon "grid" at bounding box center [690, 404] width 7 height 7
click at [581, 398] on span "[PHONE_NUMBER]" at bounding box center [621, 405] width 98 height 16
click at [572, 403] on input "**********" at bounding box center [615, 406] width 114 height 31
type input "**********"
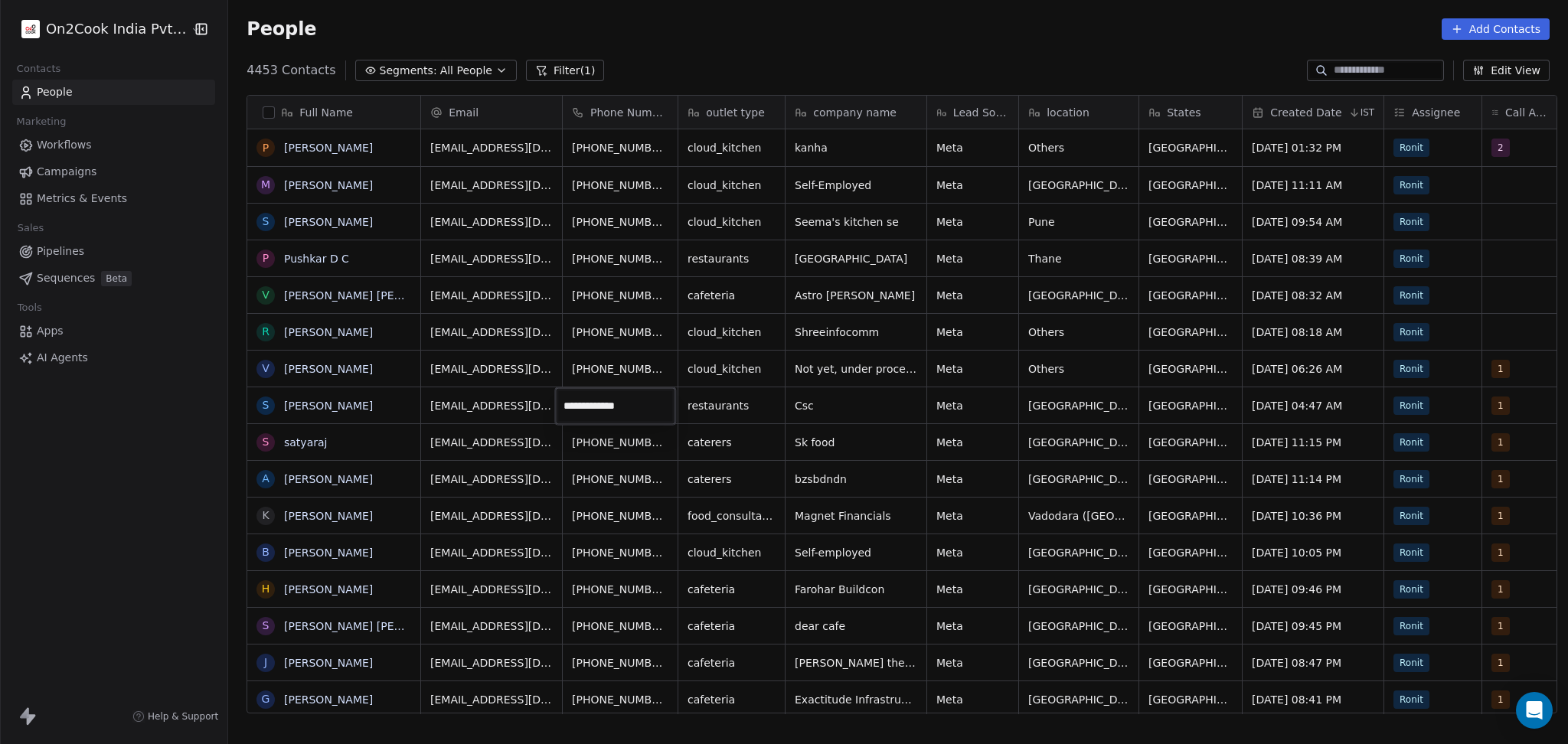
click at [705, 417] on html "On2Cook India Pvt. Ltd. Contacts People Marketing Workflows Campaigns Metrics &…" at bounding box center [784, 372] width 1568 height 744
click at [680, 408] on button "grid" at bounding box center [689, 403] width 18 height 18
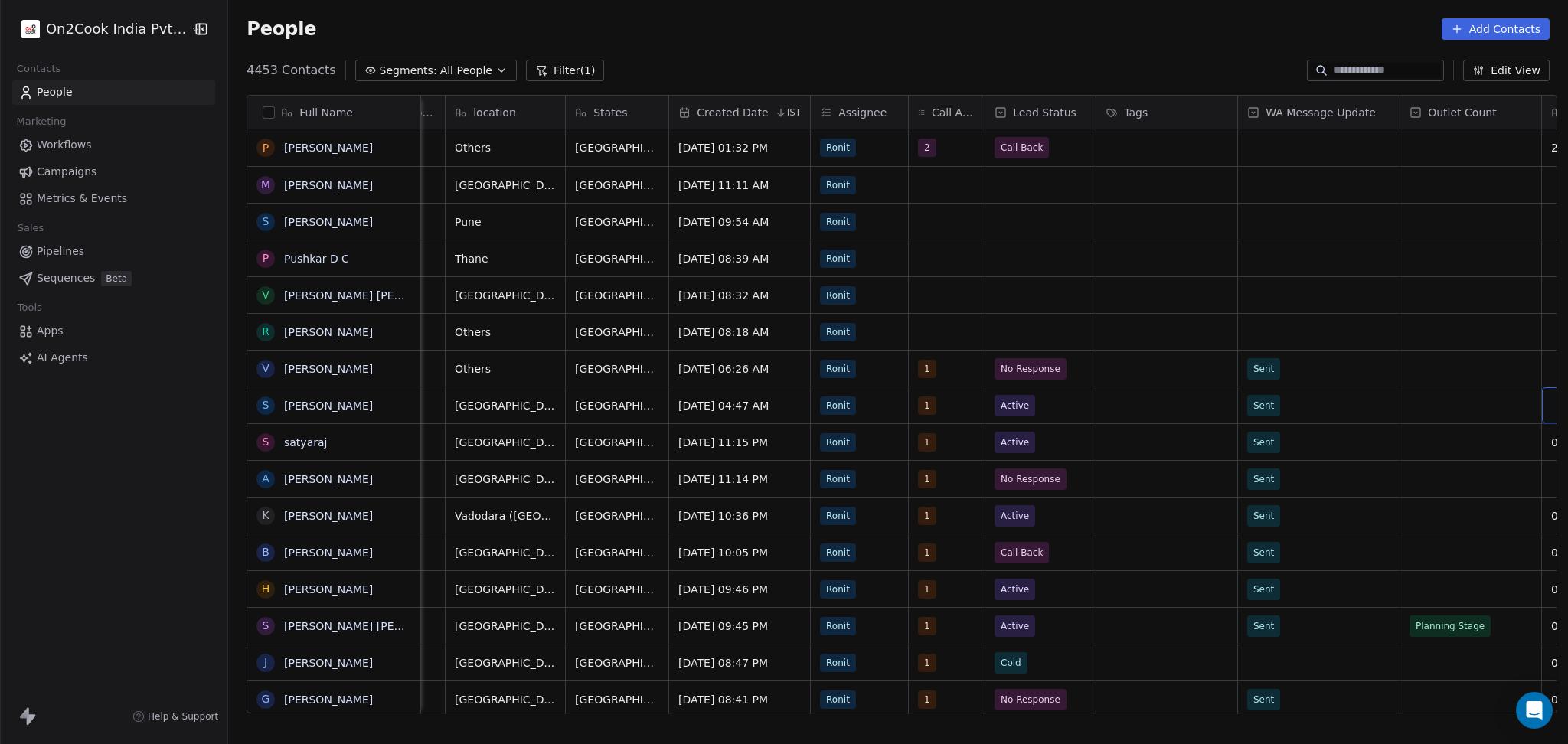
scroll to position [0, 715]
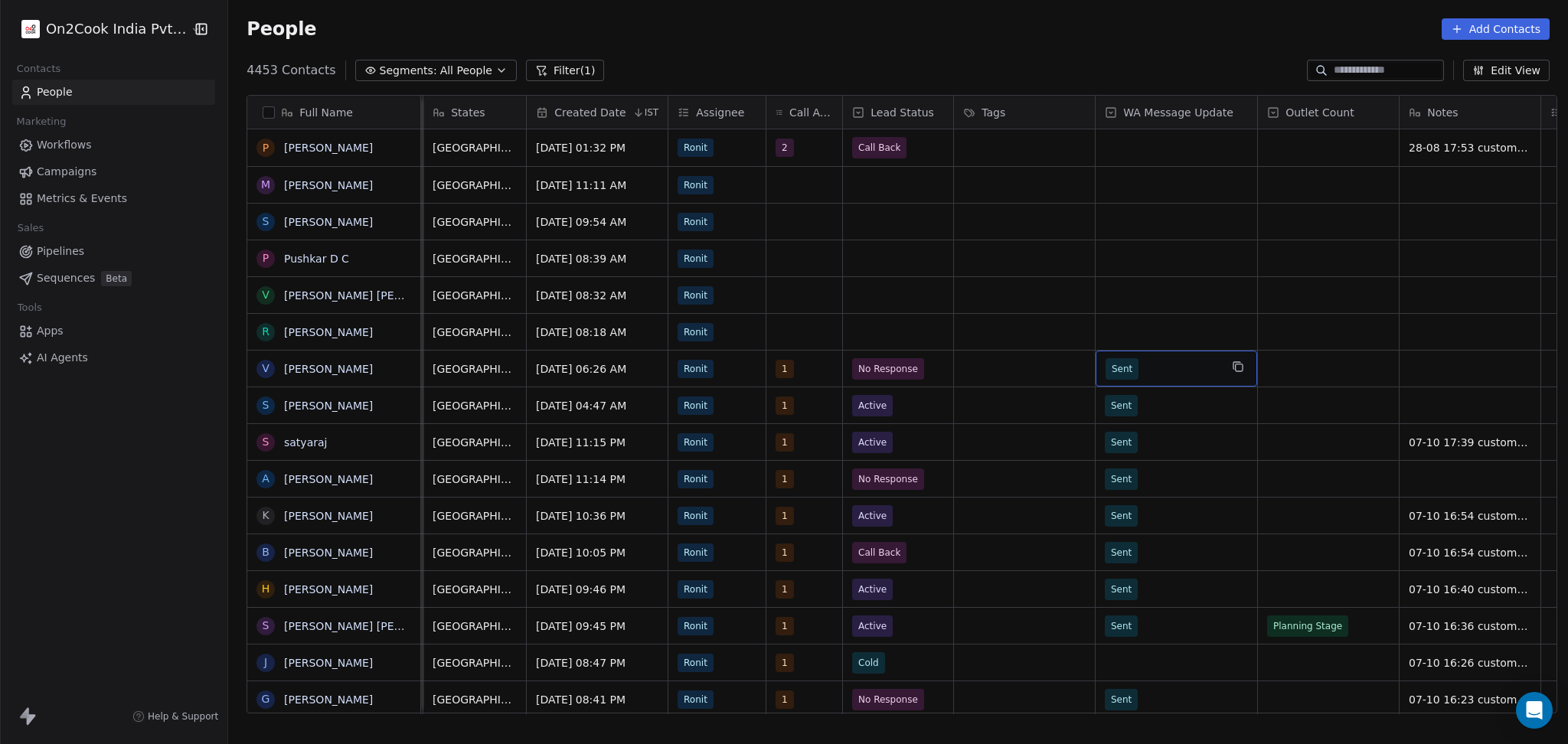
click at [1169, 360] on span "Sent" at bounding box center [1163, 369] width 114 height 21
click at [1165, 448] on div "Pending" at bounding box center [1186, 446] width 155 height 17
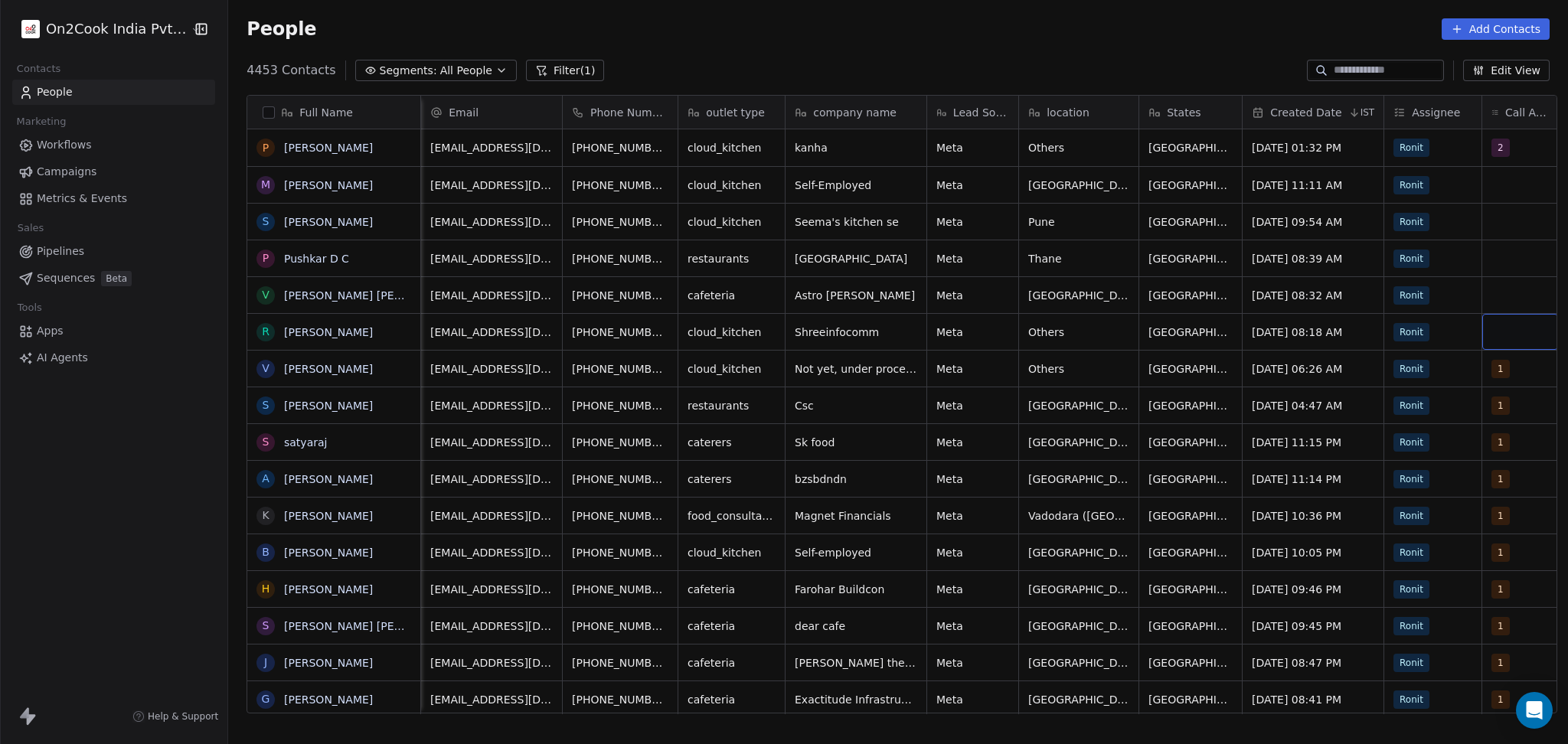
scroll to position [0, 17]
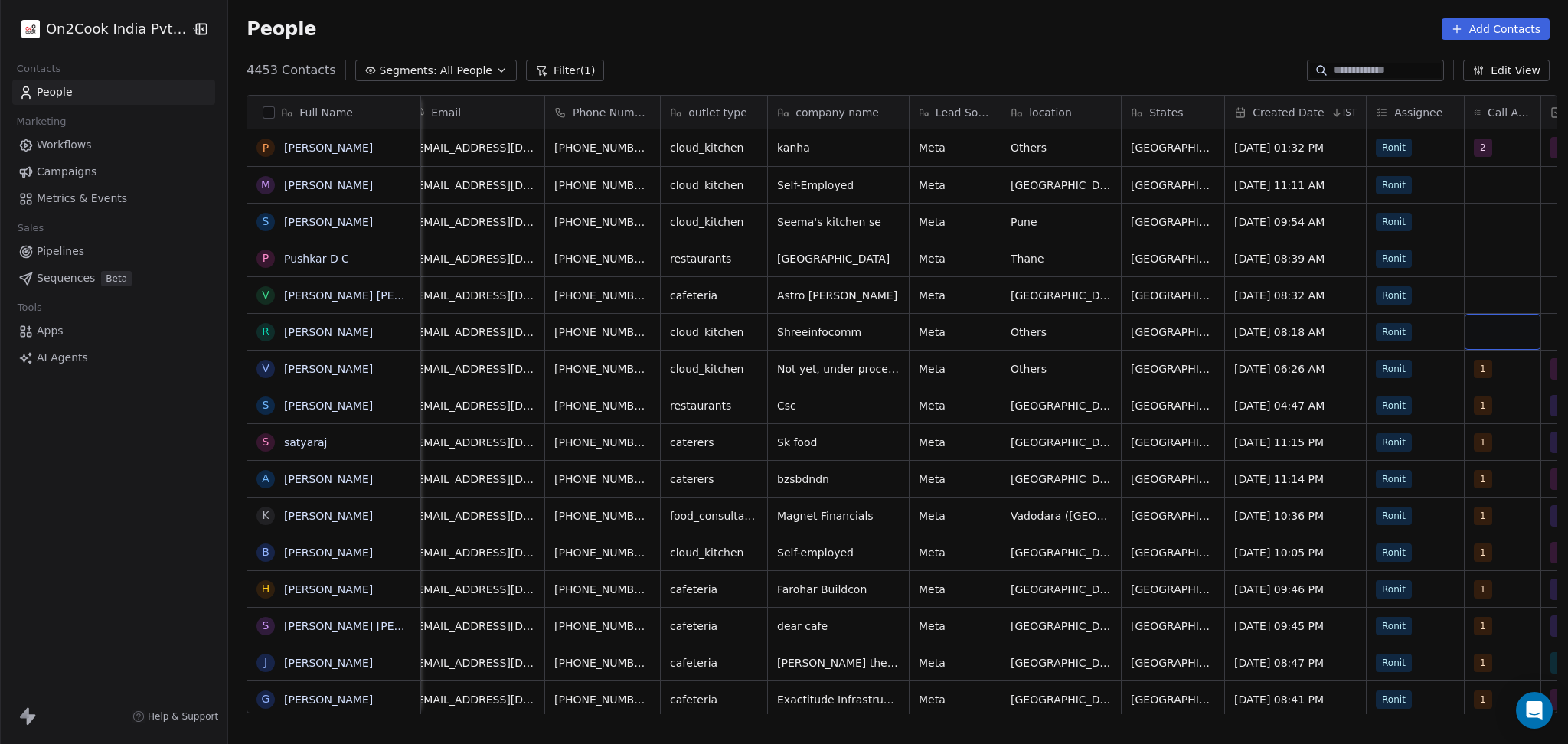
click at [1493, 325] on div "grid" at bounding box center [1503, 332] width 76 height 36
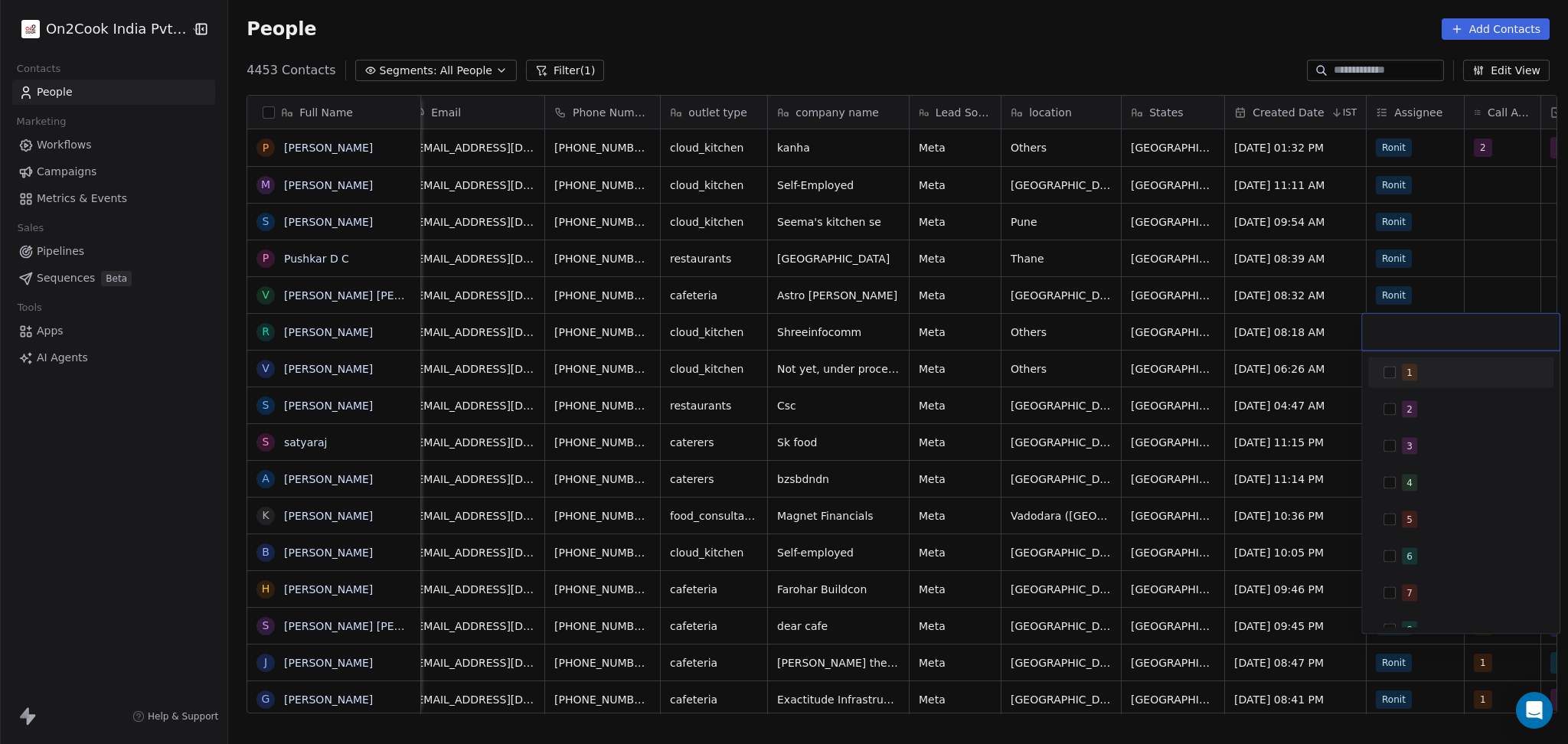
click at [1470, 383] on div "1" at bounding box center [1460, 373] width 173 height 25
click at [1458, 275] on html "On2Cook India Pvt. Ltd. Contacts People Marketing Workflows Campaigns Metrics &…" at bounding box center [784, 372] width 1568 height 744
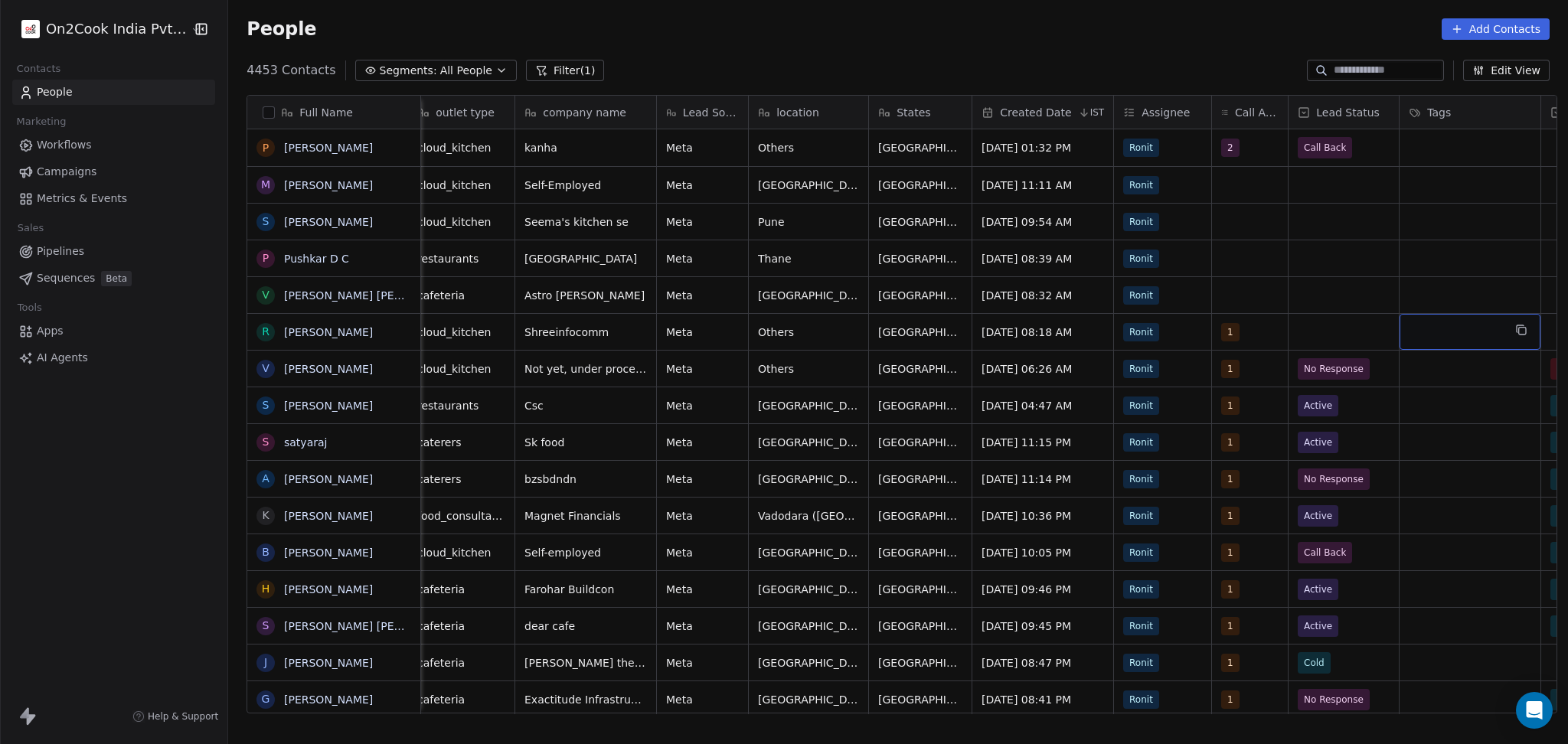
scroll to position [0, 433]
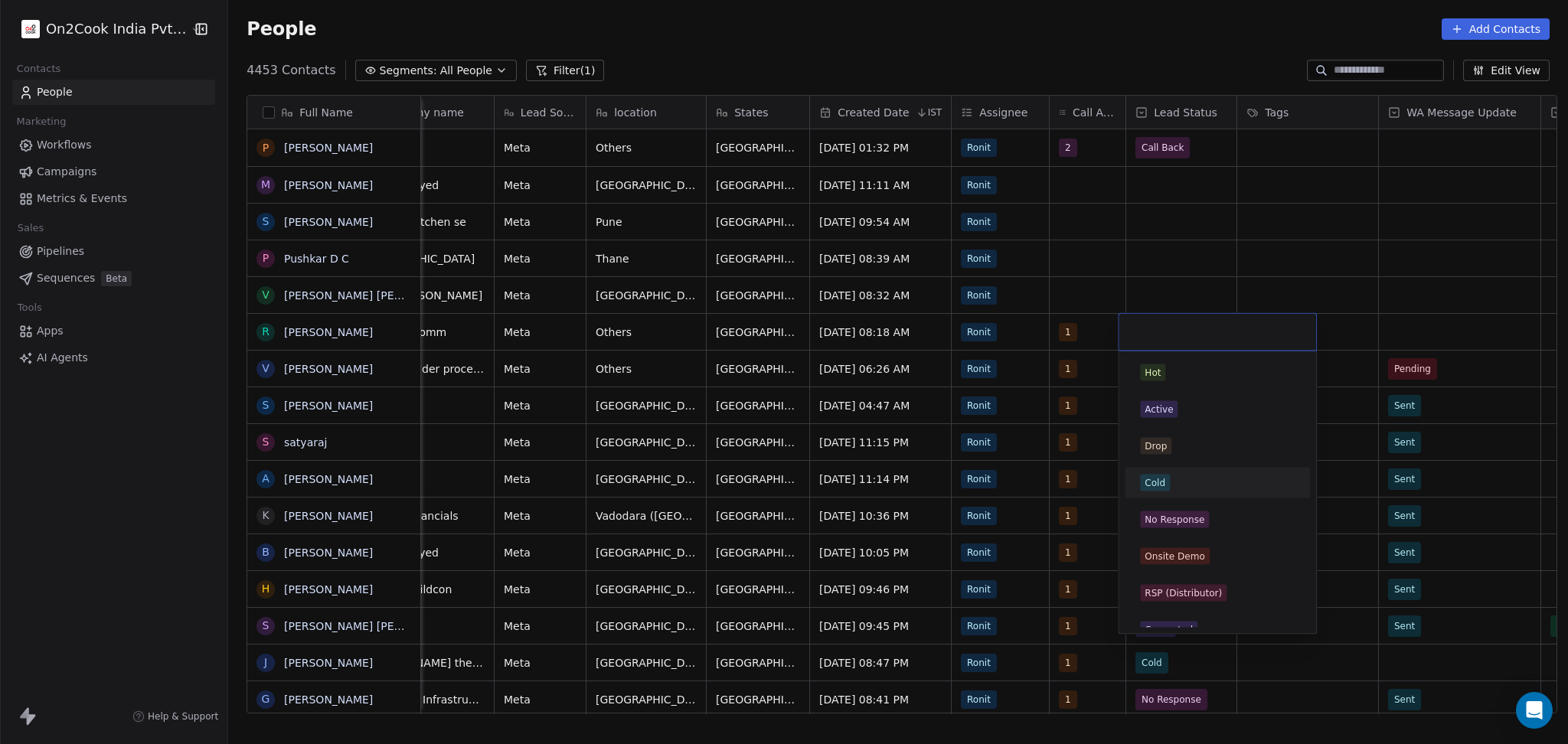
click at [1169, 516] on div "No Response" at bounding box center [1174, 519] width 60 height 14
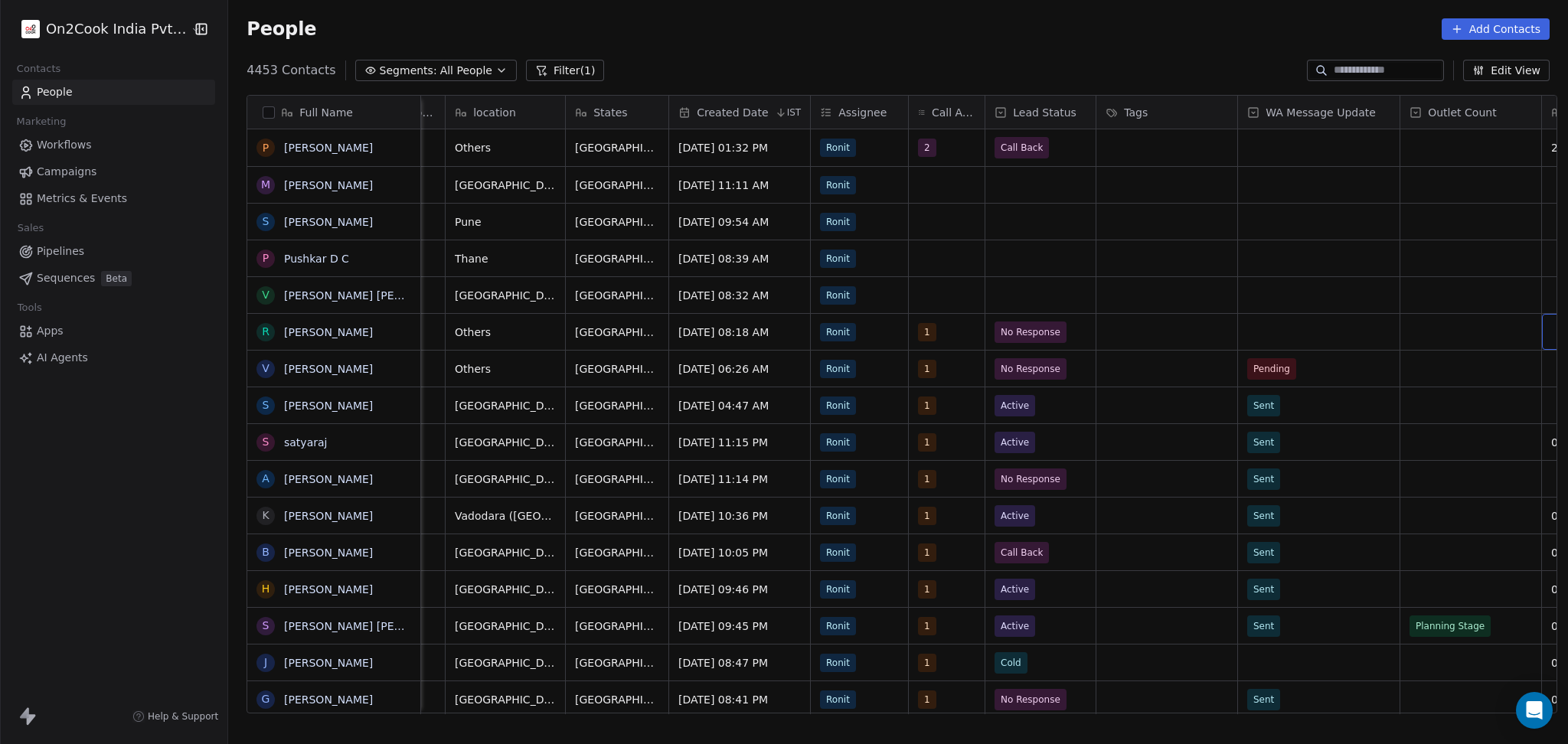
scroll to position [0, 715]
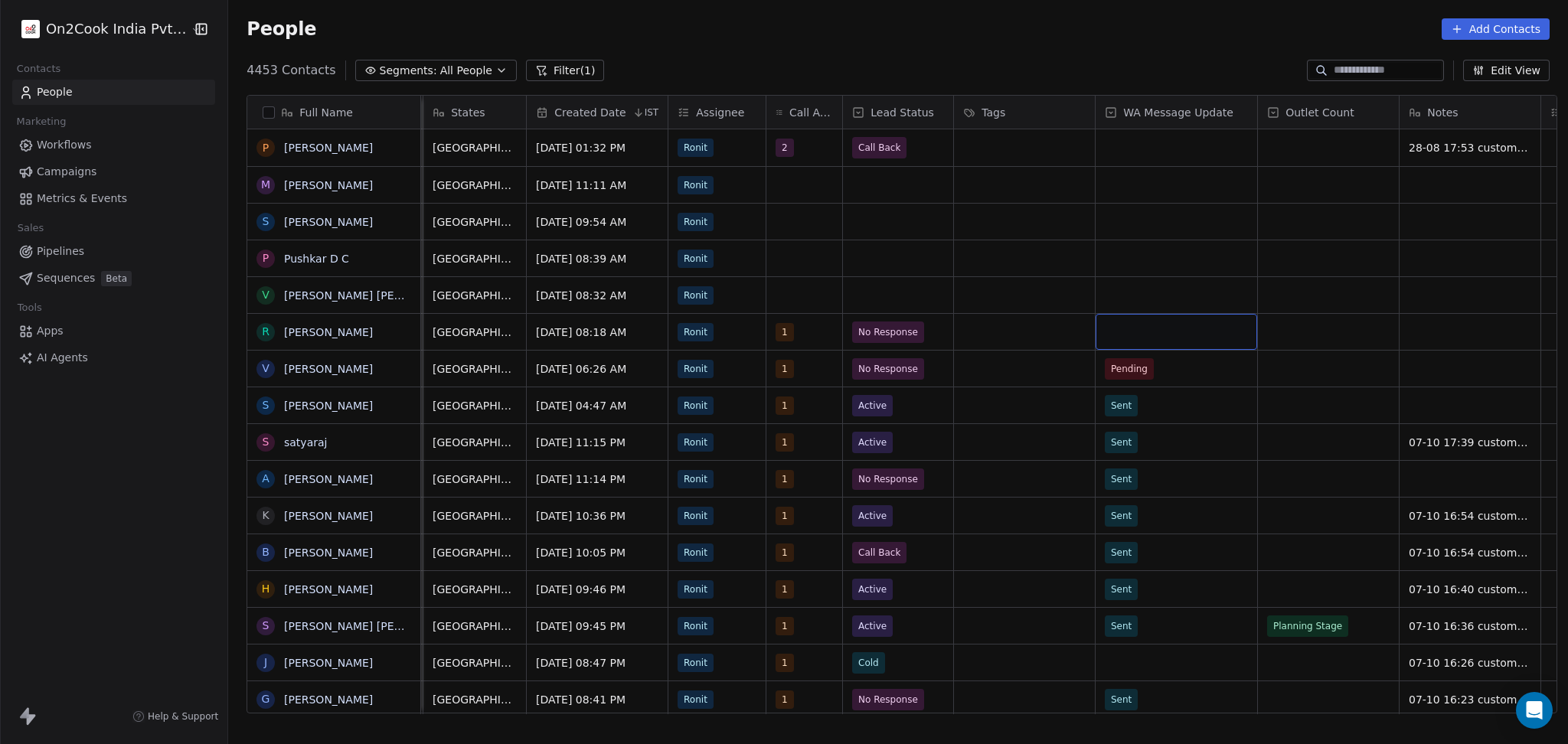
click at [1130, 332] on div "grid" at bounding box center [1176, 332] width 161 height 36
click at [1145, 384] on div "Sent" at bounding box center [1186, 373] width 173 height 25
click at [1434, 330] on div "grid" at bounding box center [1470, 332] width 141 height 36
click at [1427, 335] on div "grid" at bounding box center [1470, 332] width 141 height 36
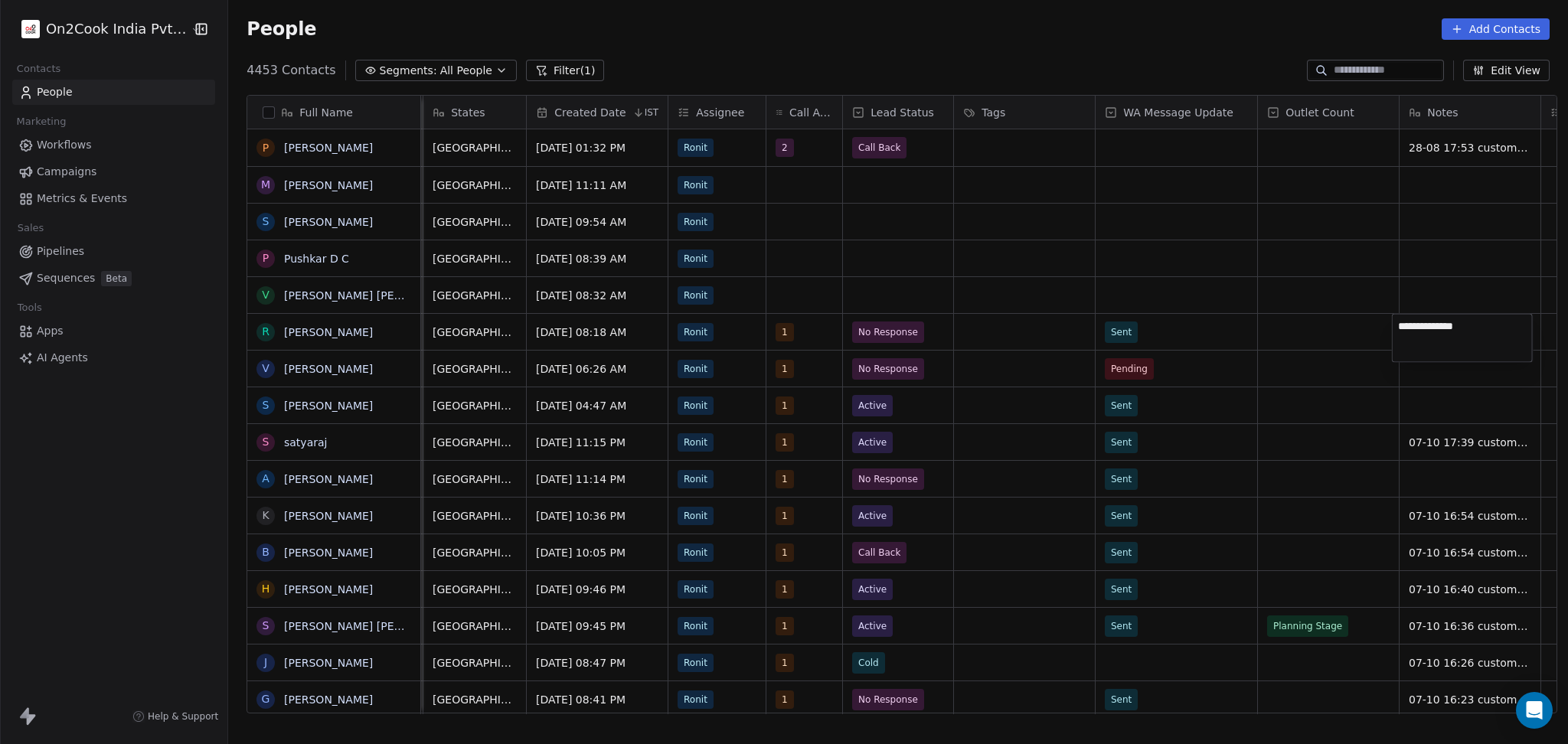
type textarea "**********"
click at [1230, 380] on html "On2Cook India Pvt. Ltd. Contacts People Marketing Workflows Campaigns Metrics &…" at bounding box center [784, 372] width 1568 height 744
click at [787, 293] on div "grid" at bounding box center [805, 295] width 76 height 36
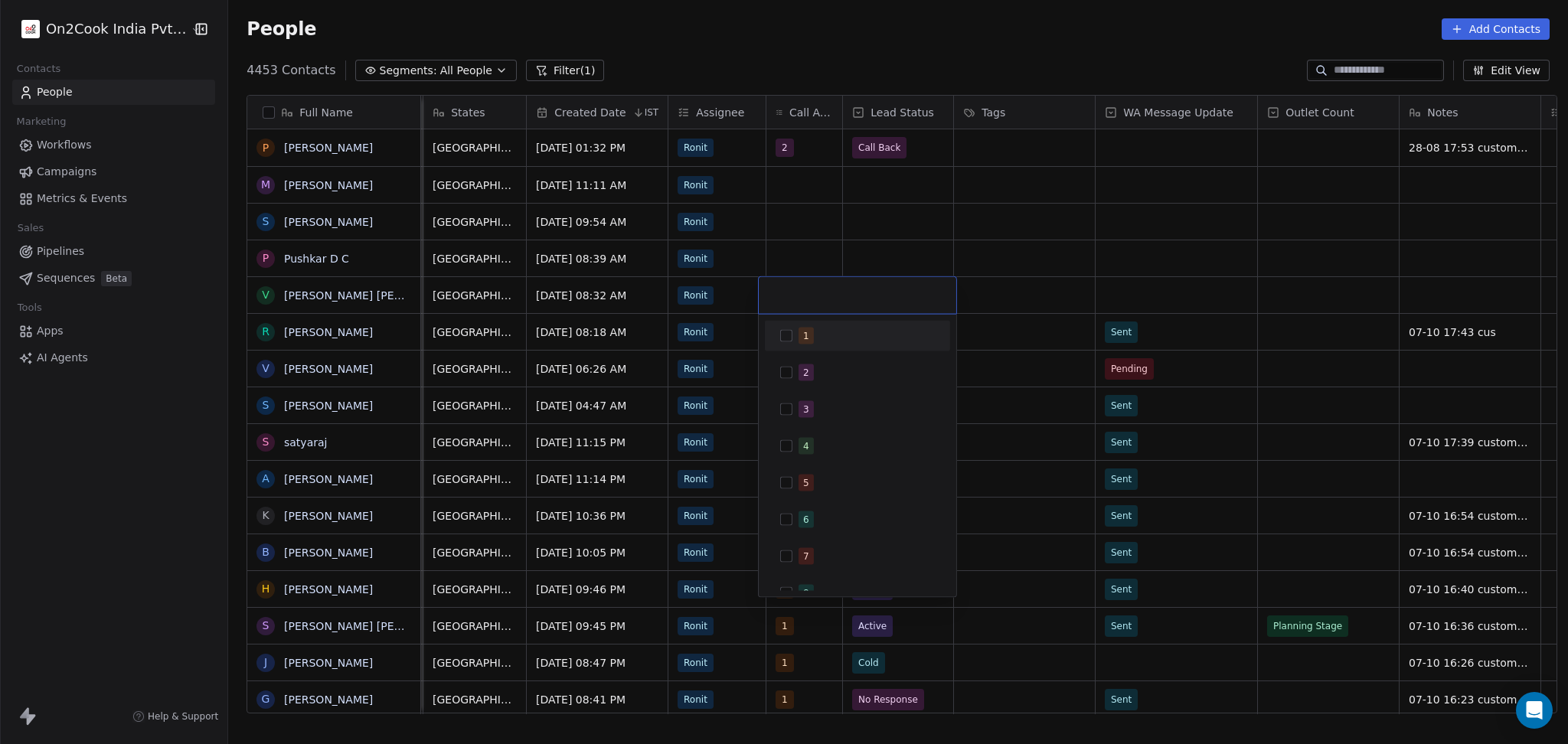
click at [1085, 312] on html "On2Cook India Pvt. Ltd. Contacts People Marketing Workflows Campaigns Metrics &…" at bounding box center [784, 372] width 1568 height 744
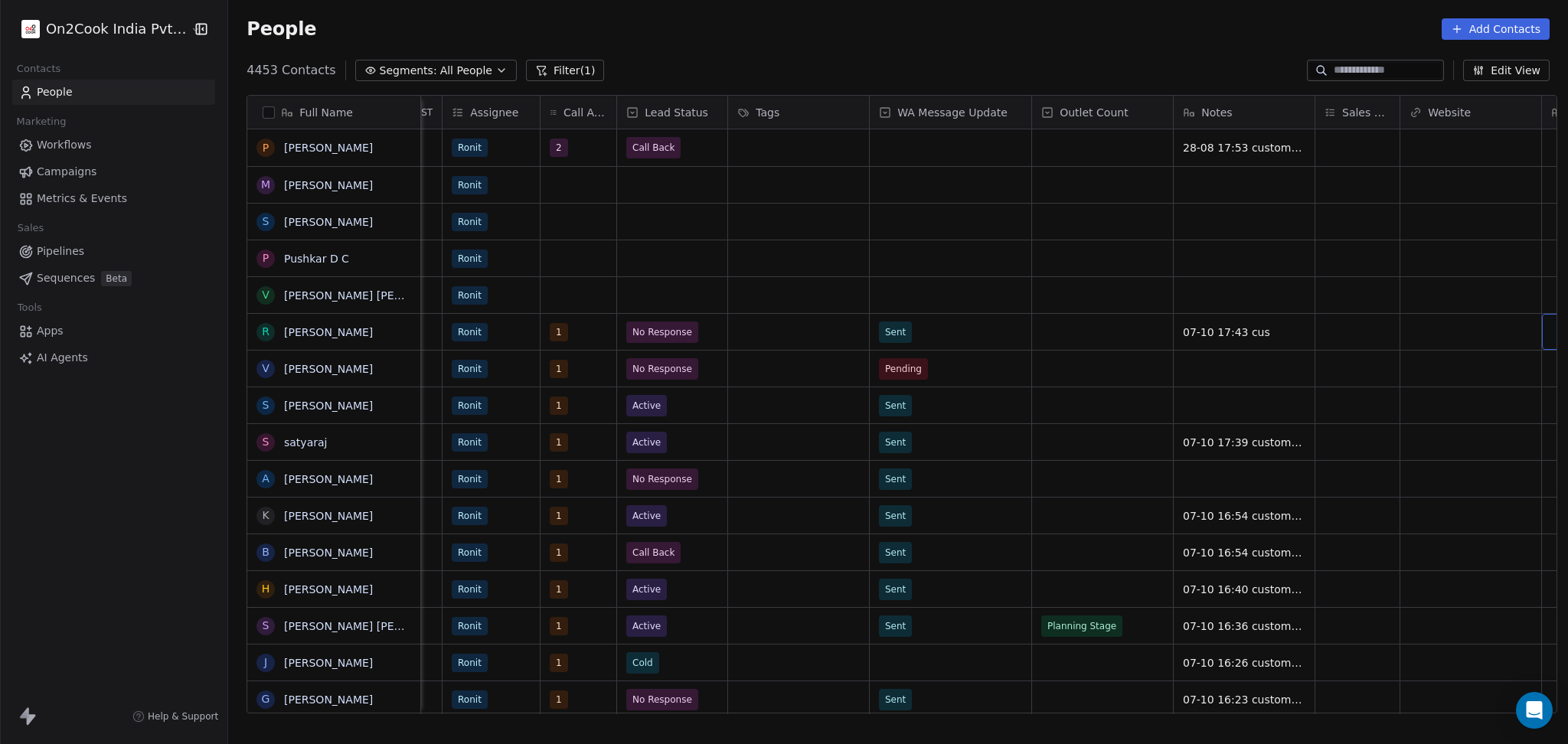
scroll to position [0, 1084]
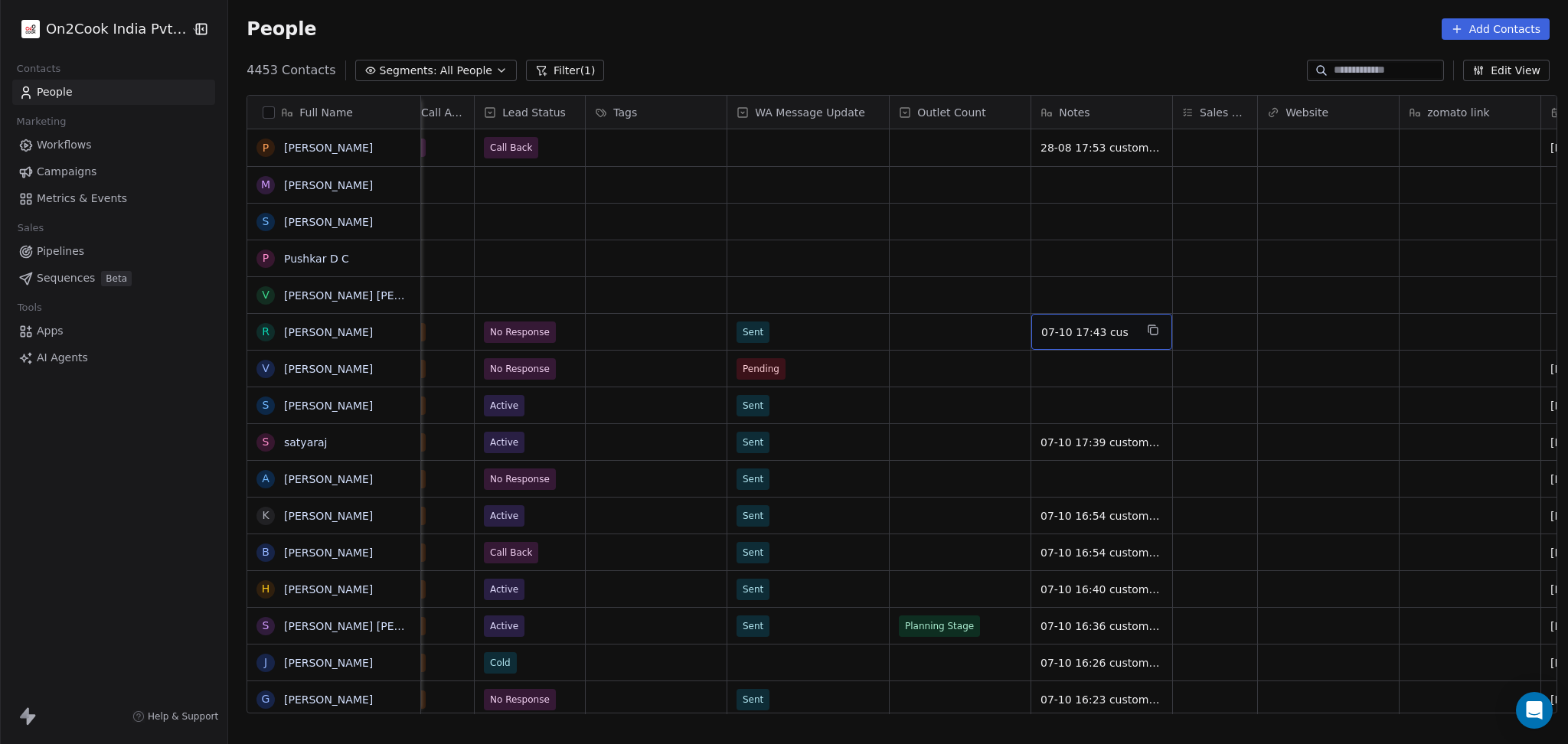
click at [1115, 331] on span "07-10 17:43 cus" at bounding box center [1088, 331] width 93 height 16
type textarea "*"
click at [943, 336] on html "On2Cook India Pvt. Ltd. Contacts People Marketing Workflows Campaigns Metrics &…" at bounding box center [784, 372] width 1568 height 744
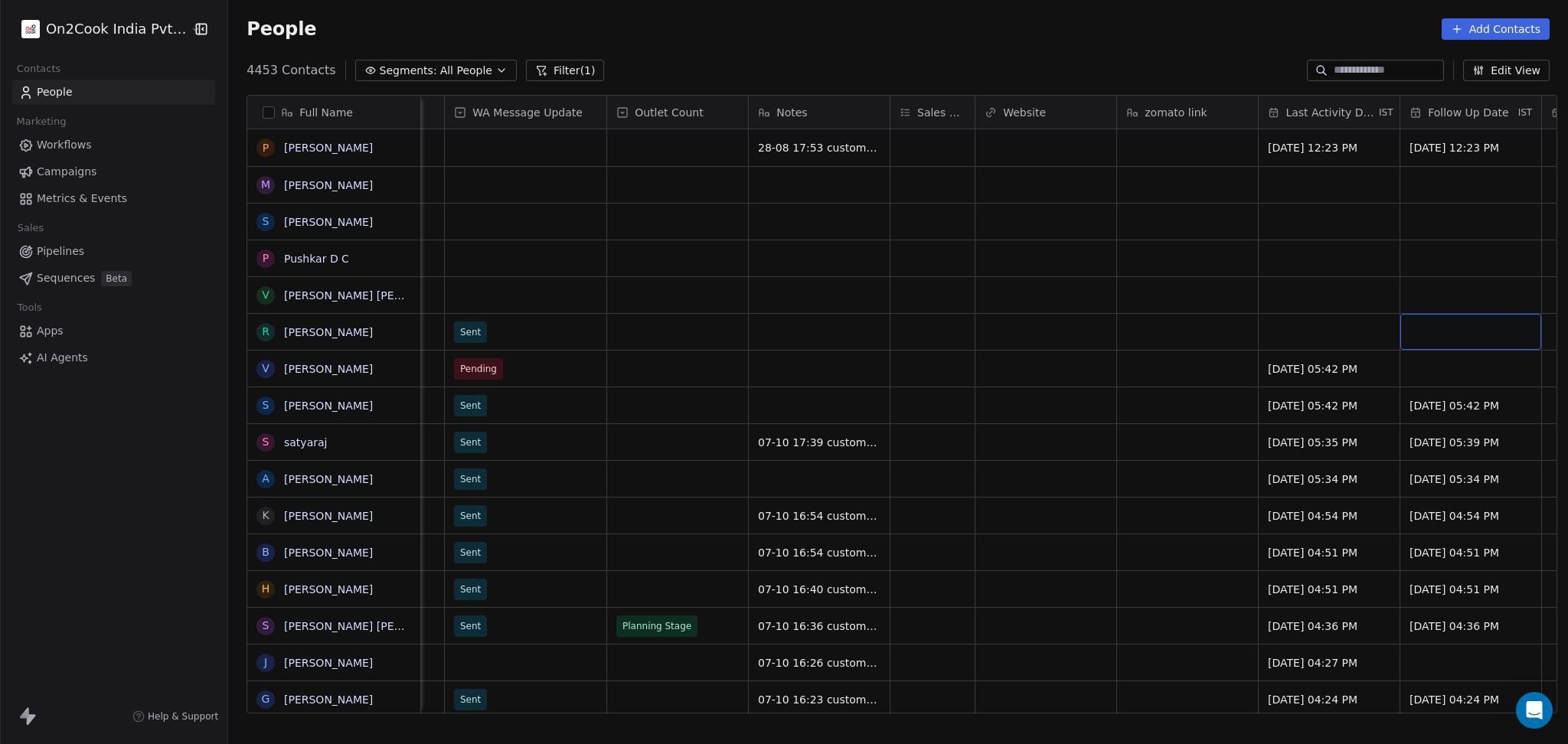
scroll to position [0, 1508]
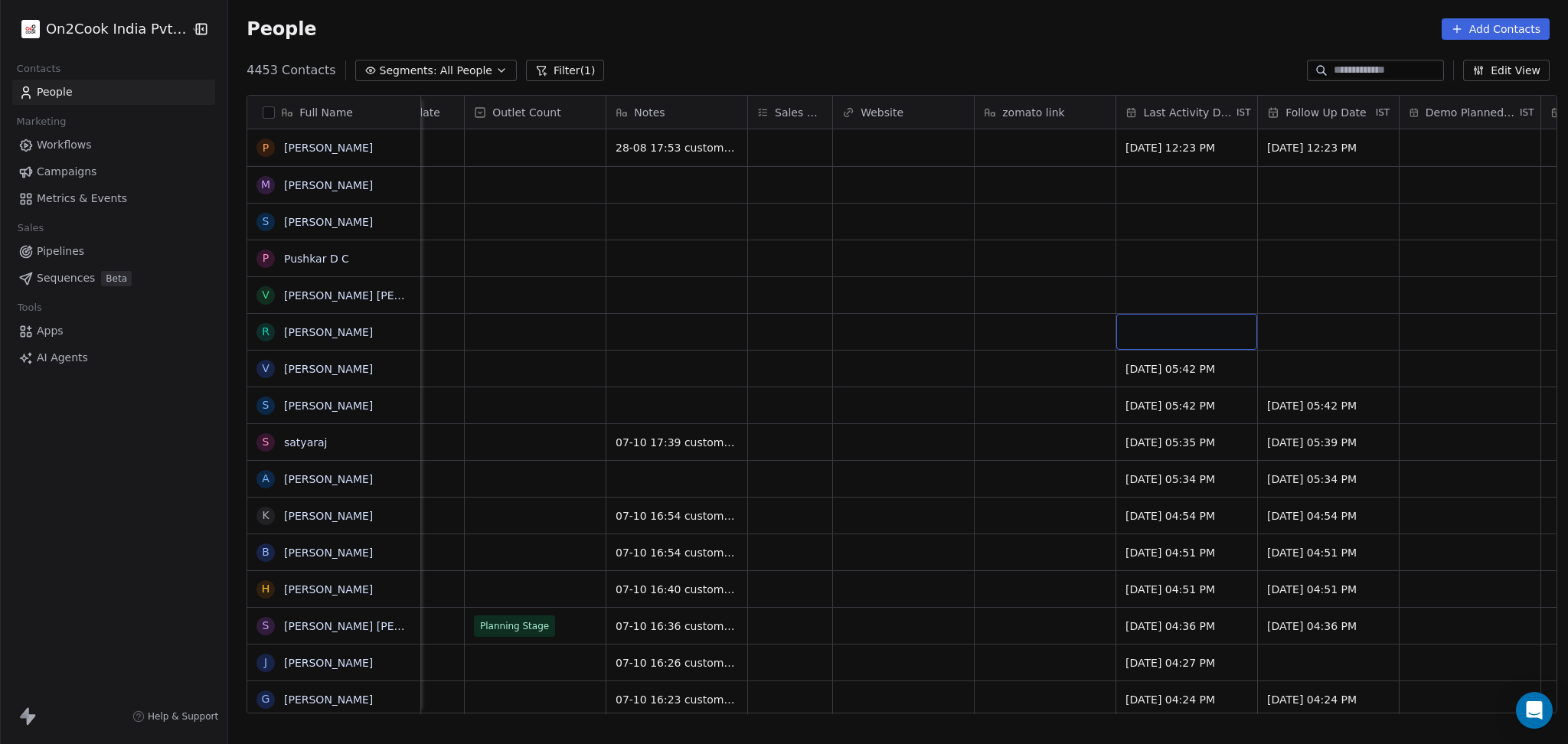
click at [1117, 332] on div "grid" at bounding box center [1187, 332] width 141 height 36
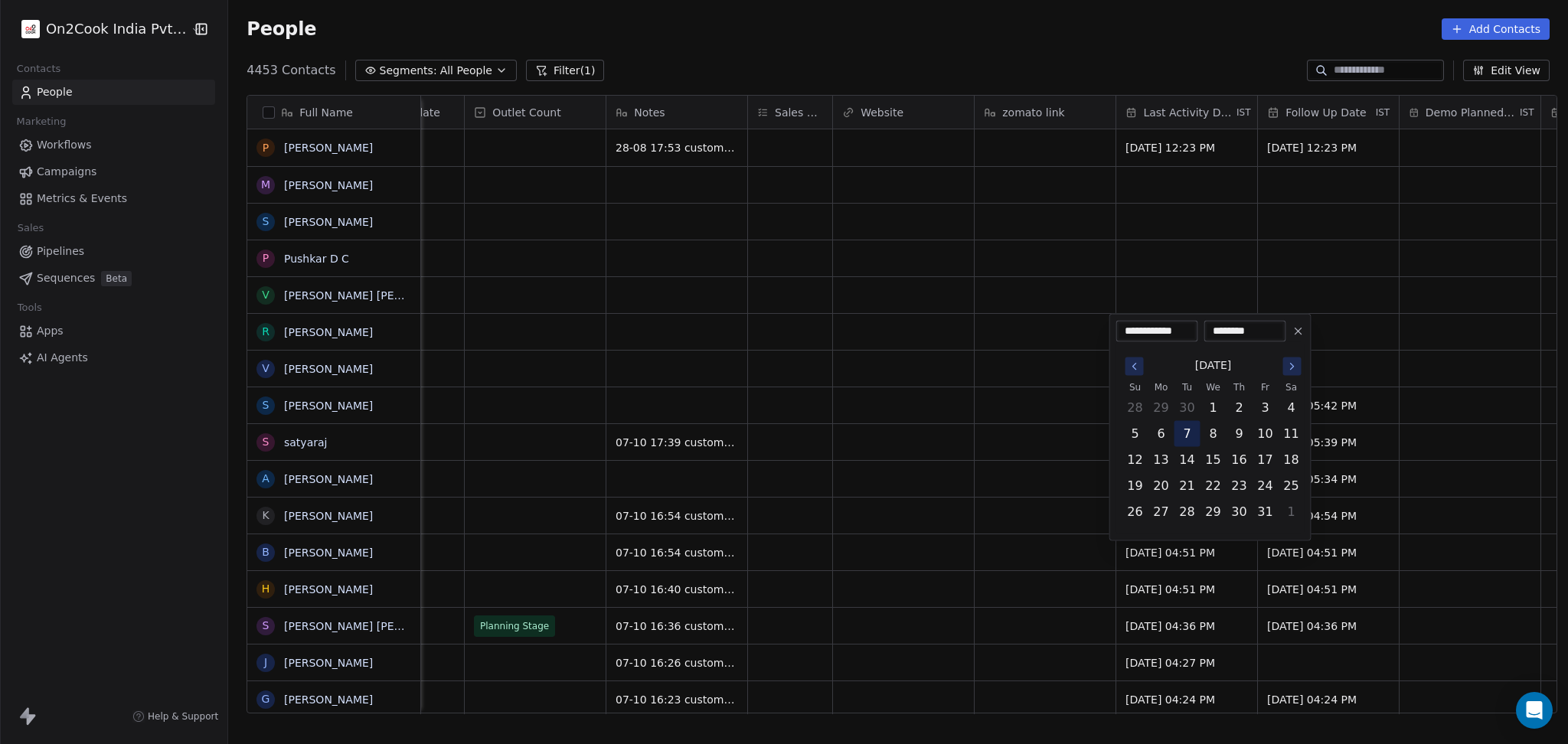
click at [1186, 431] on button "7" at bounding box center [1188, 434] width 25 height 25
click at [849, 416] on html "On2Cook India Pvt. Ltd. Contacts People Marketing Workflows Campaigns Metrics &…" at bounding box center [784, 372] width 1568 height 744
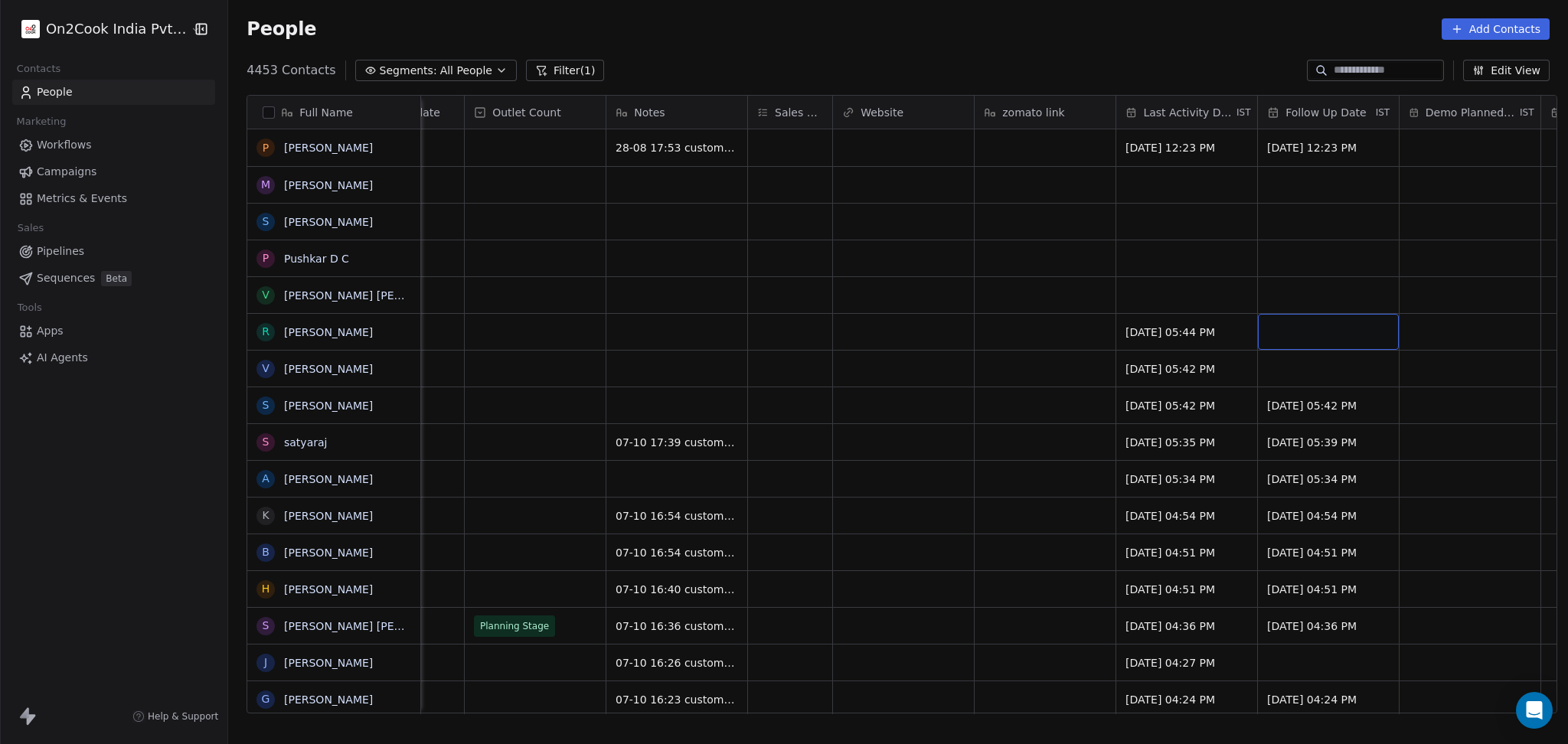
click at [1316, 324] on div "grid" at bounding box center [1328, 332] width 141 height 36
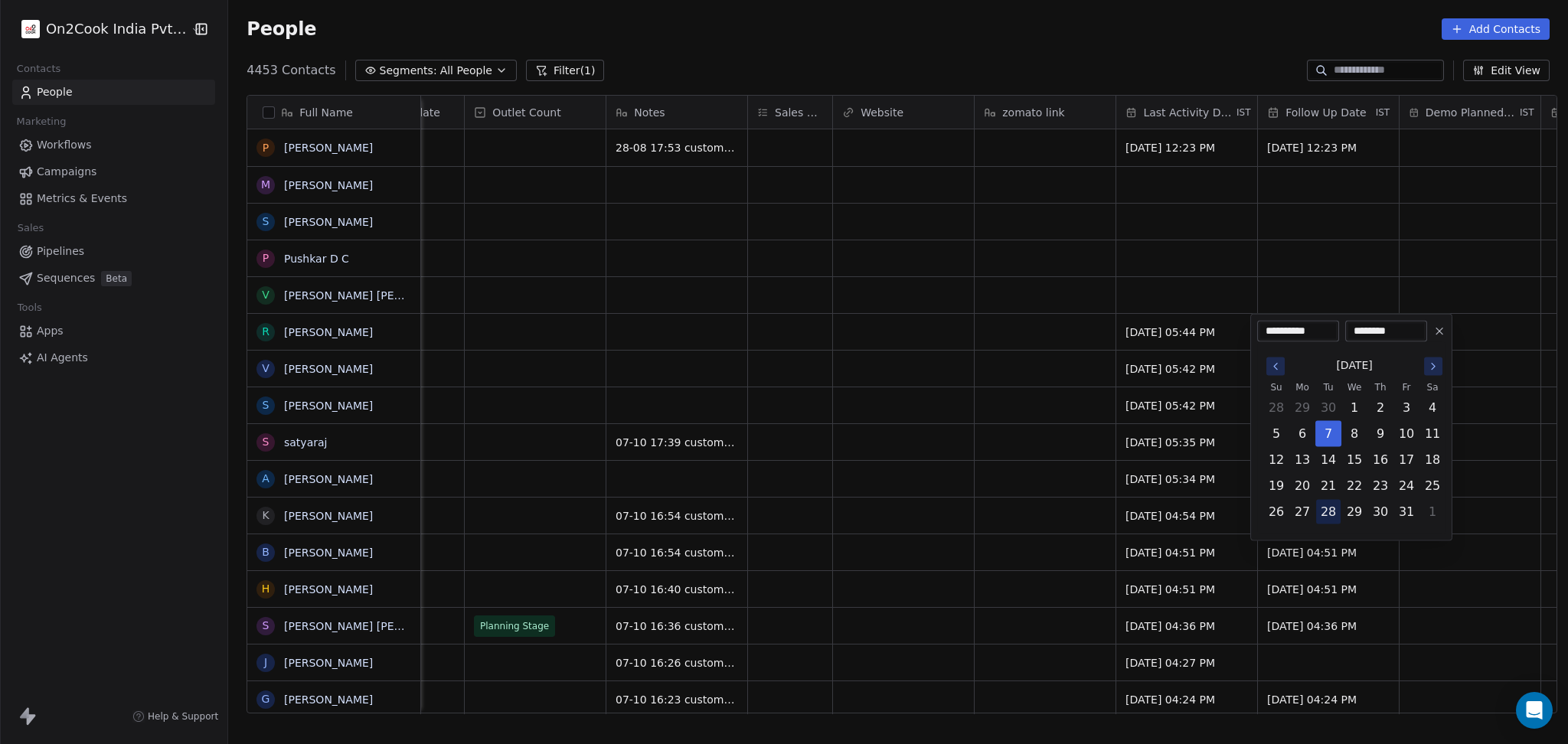
click at [1320, 507] on button "28" at bounding box center [1328, 512] width 25 height 25
type input "**********"
click at [1023, 513] on html "On2Cook India Pvt. Ltd. Contacts People Marketing Workflows Campaigns Metrics &…" at bounding box center [784, 372] width 1568 height 744
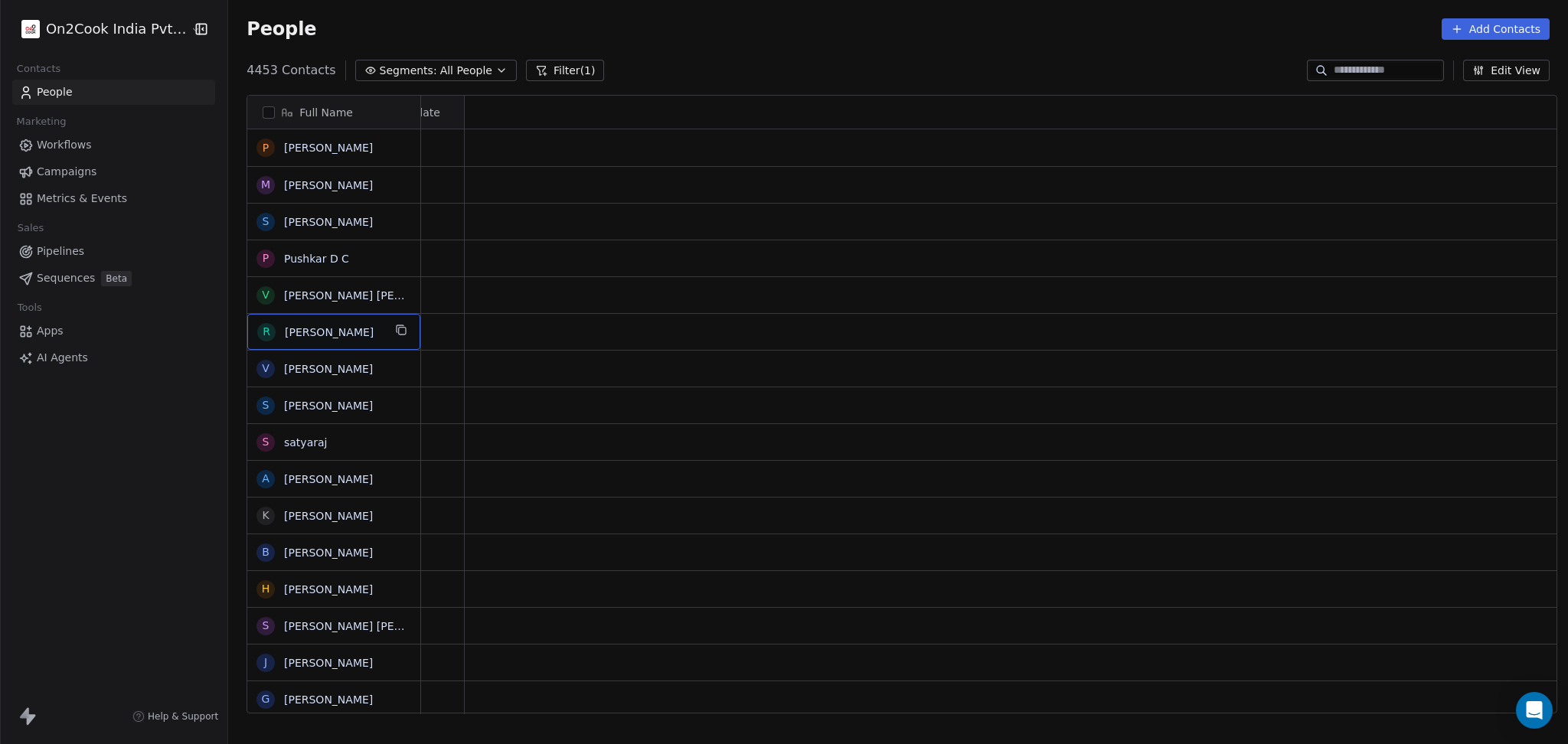
scroll to position [0, 0]
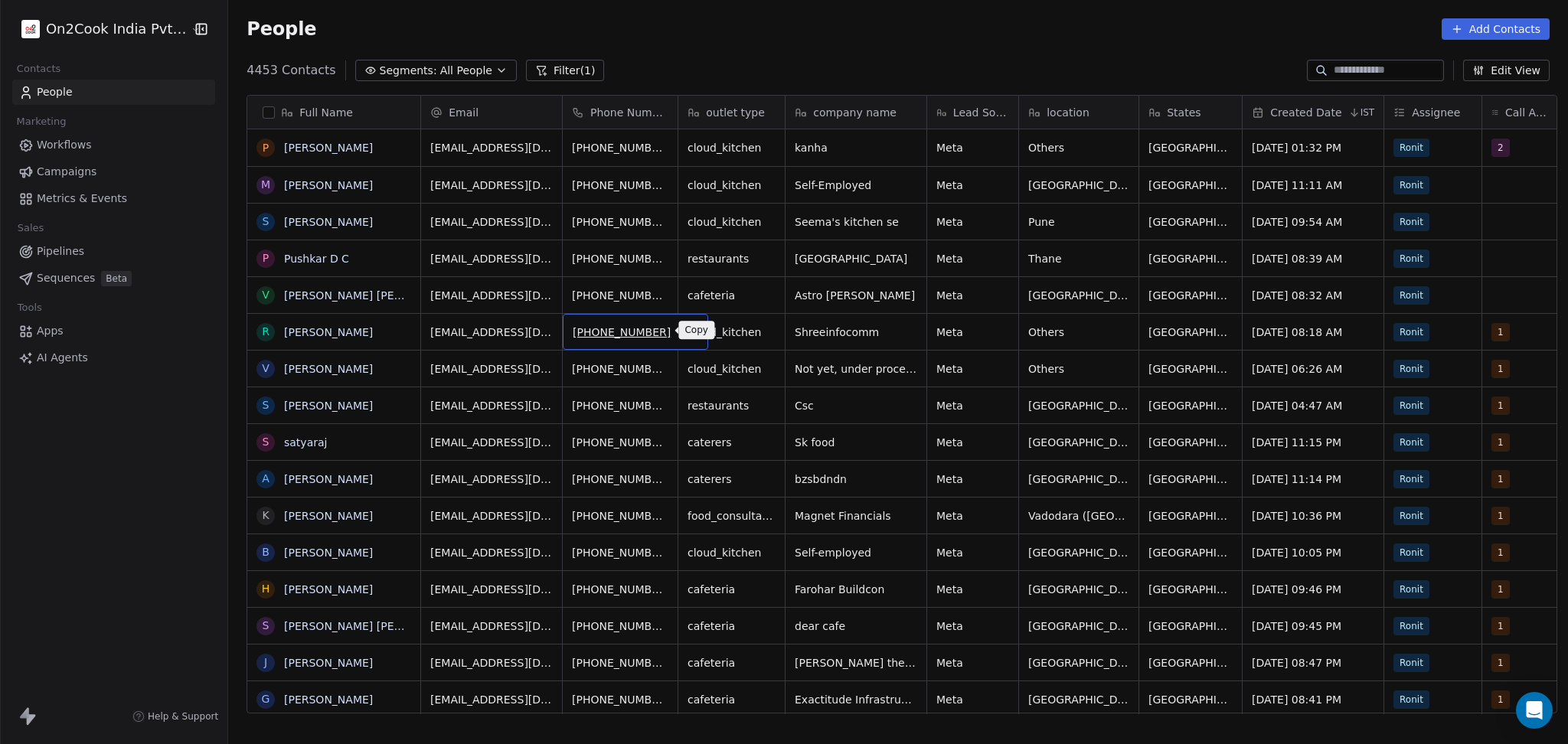
click at [683, 326] on icon "grid" at bounding box center [689, 330] width 12 height 12
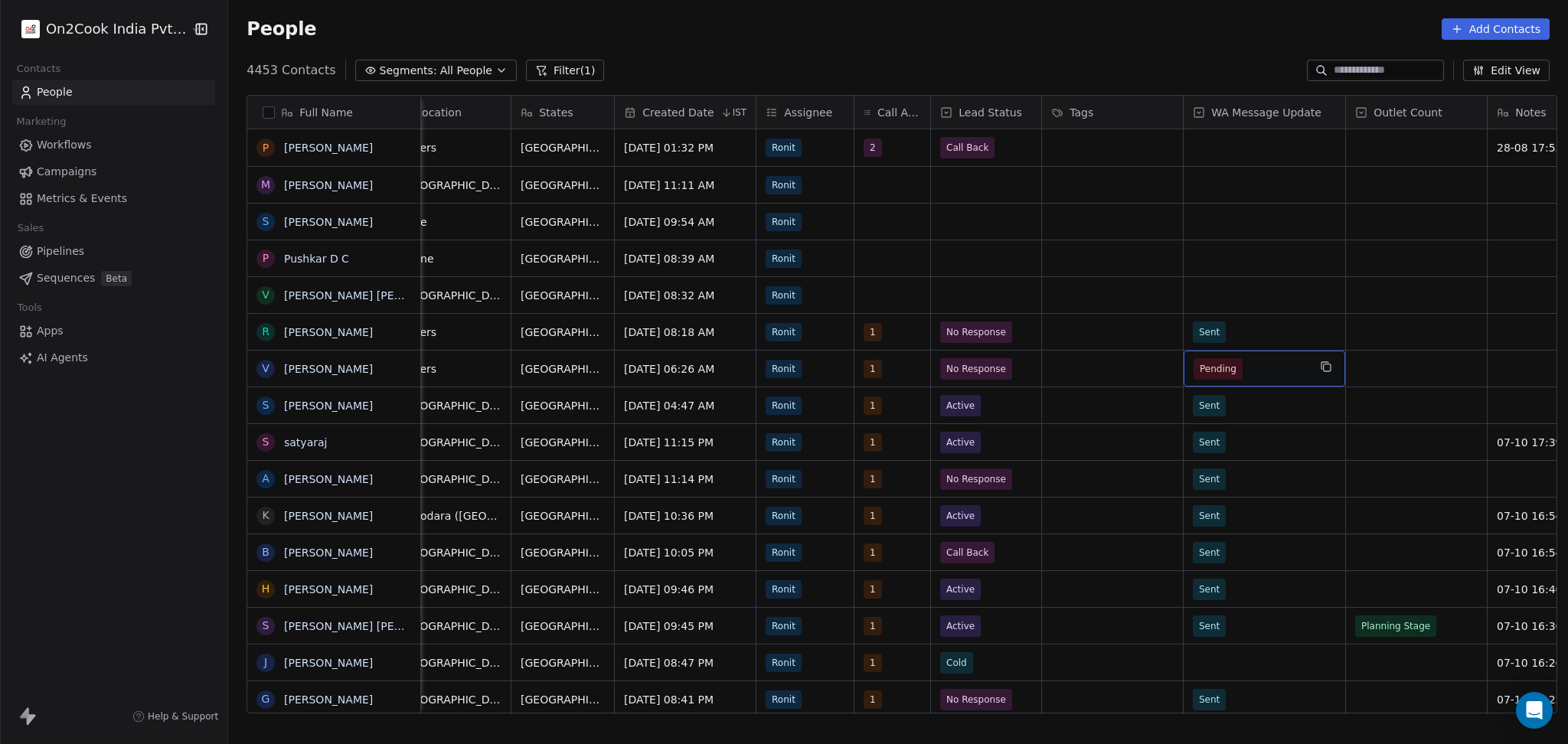
click at [1264, 375] on span "Pending" at bounding box center [1250, 369] width 114 height 21
click at [1434, 366] on html "On2Cook India Pvt. Ltd. Contacts People Marketing Workflows Campaigns Metrics &…" at bounding box center [784, 372] width 1568 height 744
click at [1417, 370] on div "grid" at bounding box center [1416, 369] width 141 height 36
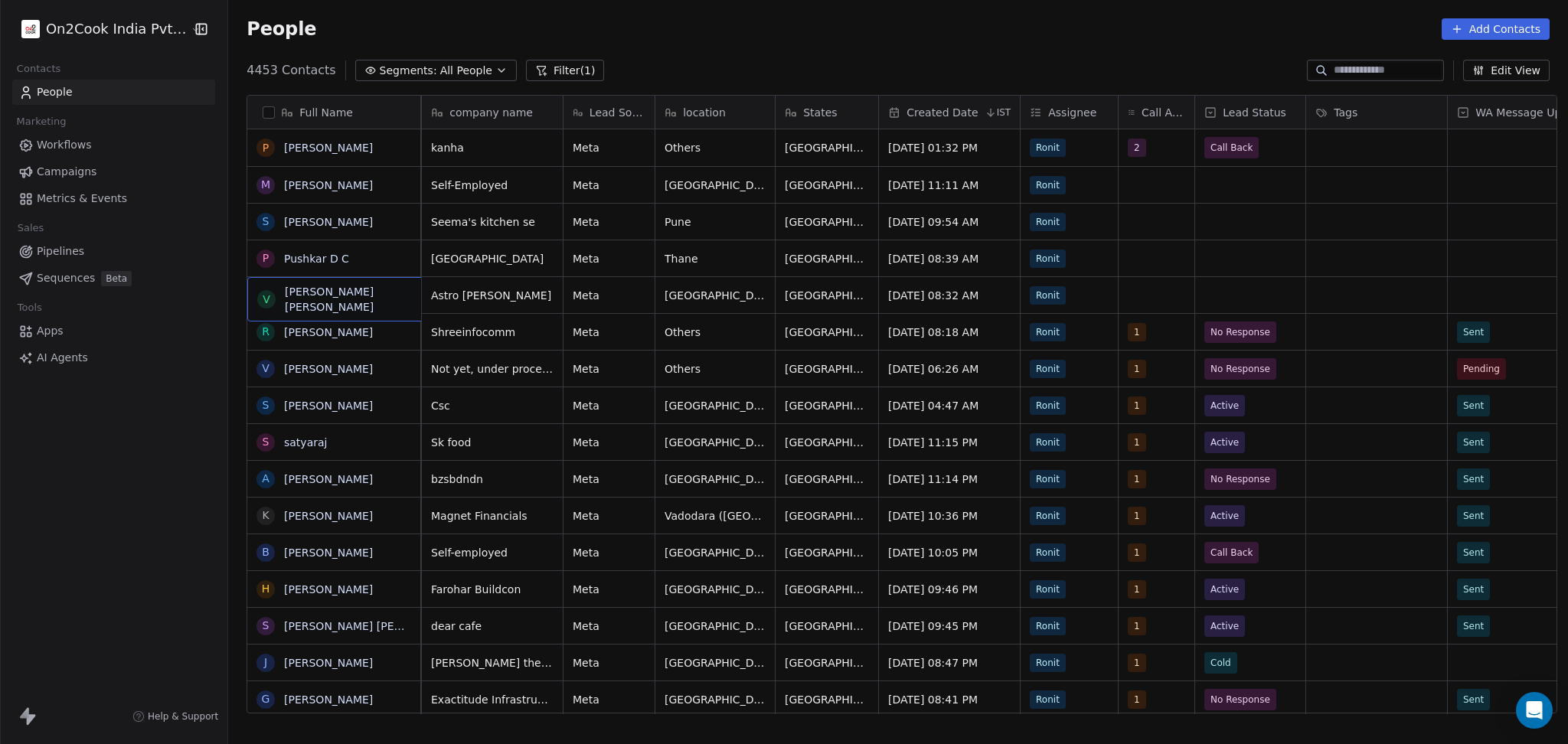
scroll to position [0, 1]
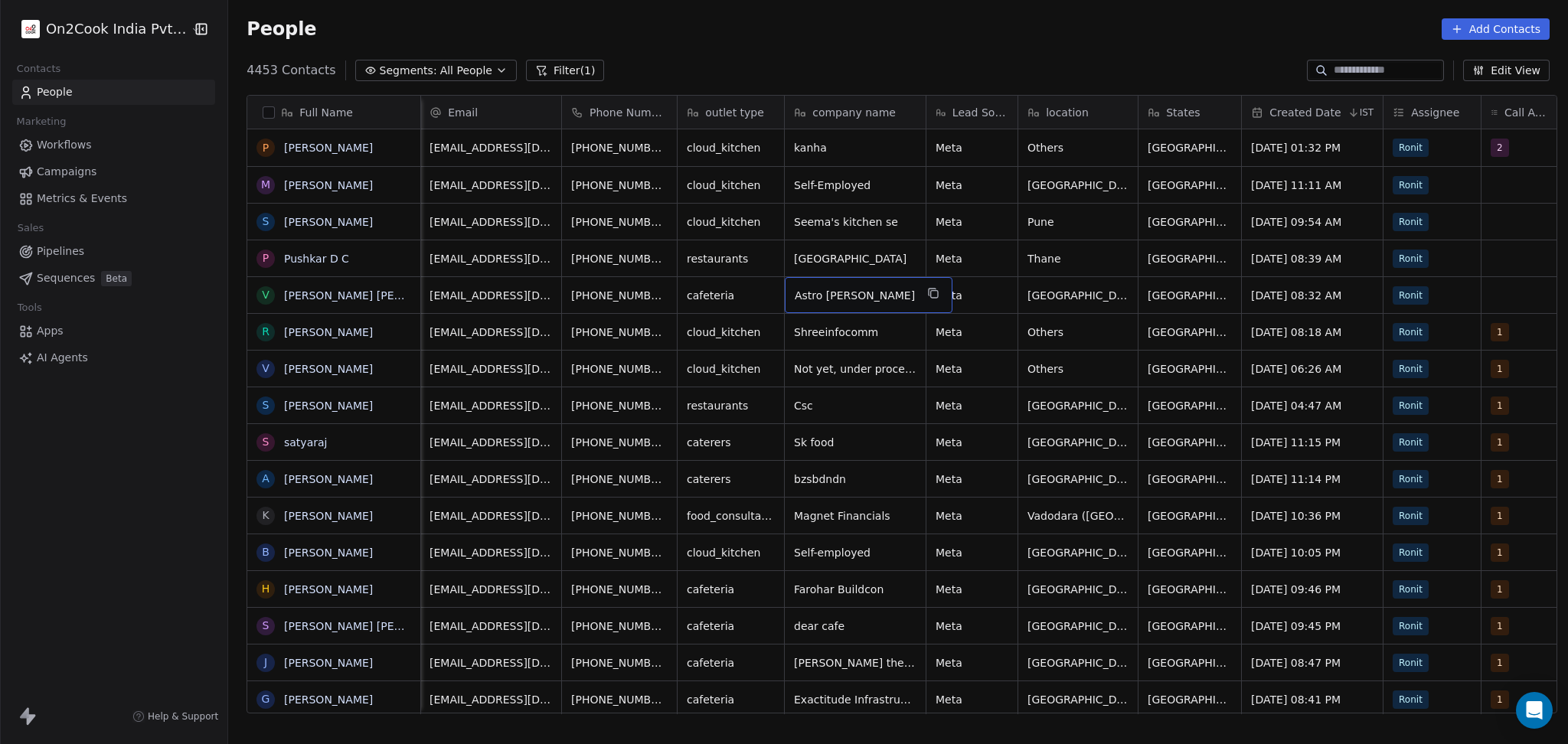
click at [885, 293] on div "Astro [PERSON_NAME]" at bounding box center [868, 295] width 168 height 36
click at [927, 293] on icon "grid" at bounding box center [933, 293] width 12 height 12
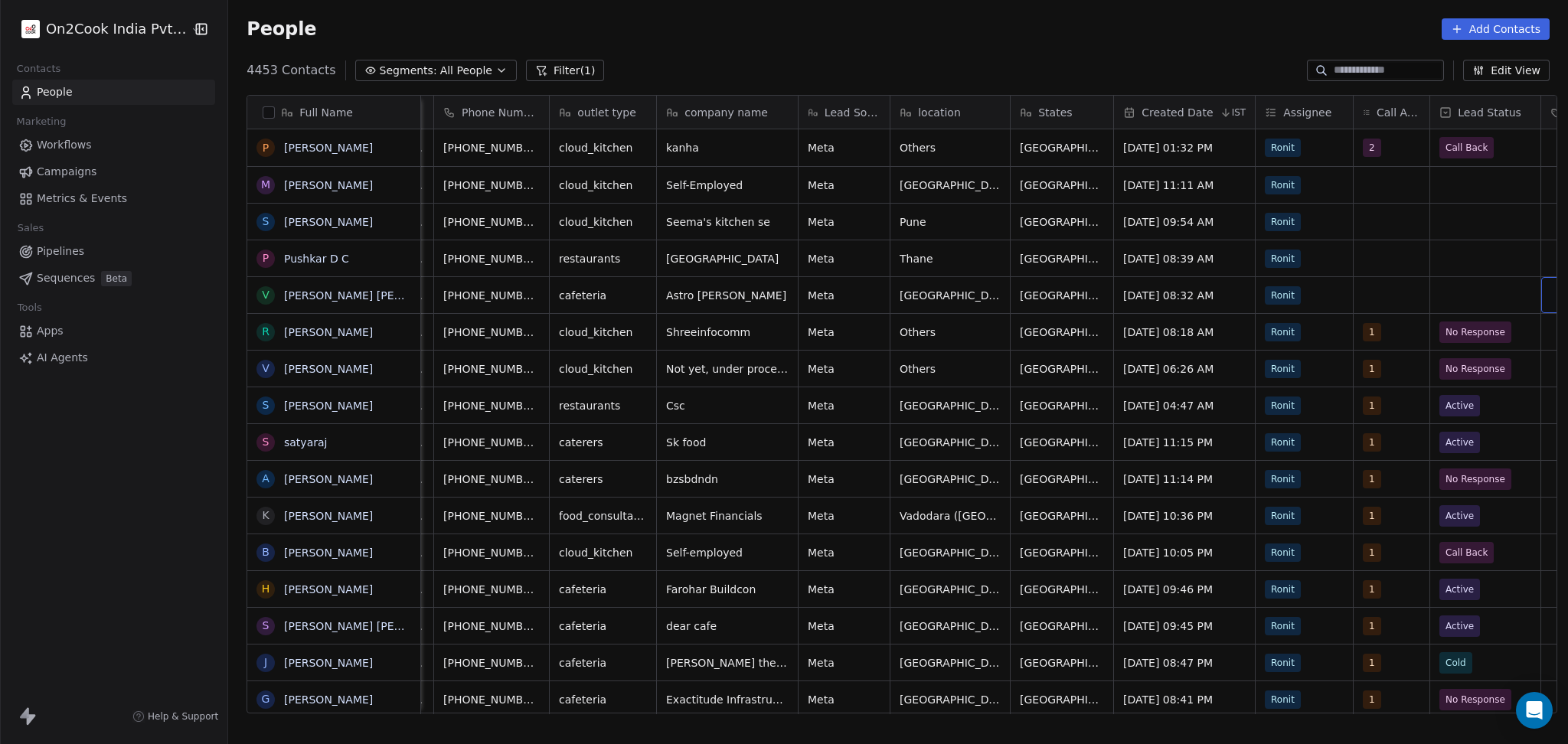
scroll to position [0, 433]
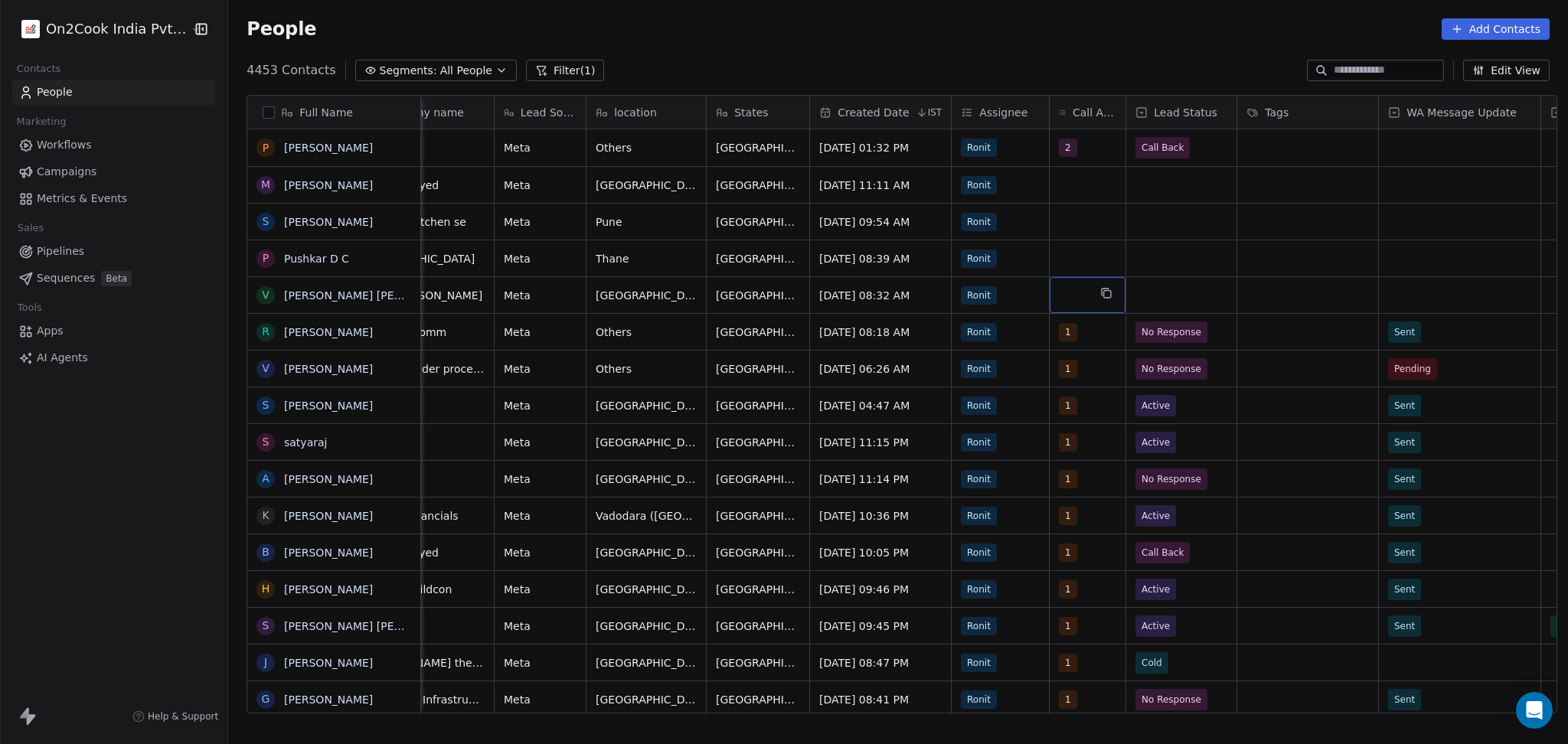
click at [1085, 279] on div "grid" at bounding box center [1088, 295] width 76 height 36
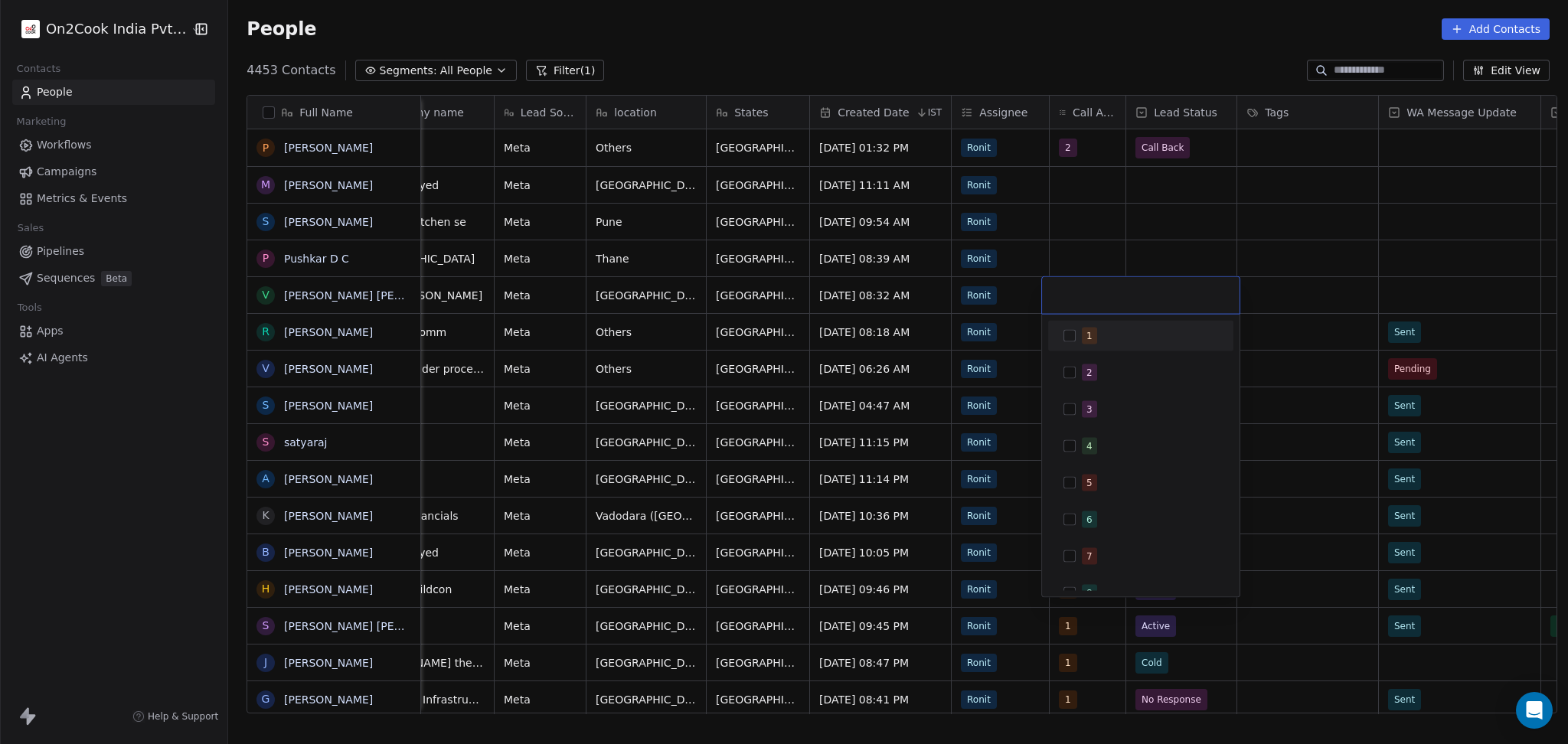
click at [1105, 324] on div "1" at bounding box center [1140, 336] width 185 height 31
click at [1303, 283] on html "On2Cook India Pvt. Ltd. Contacts People Marketing Workflows Campaigns Metrics &…" at bounding box center [784, 372] width 1568 height 744
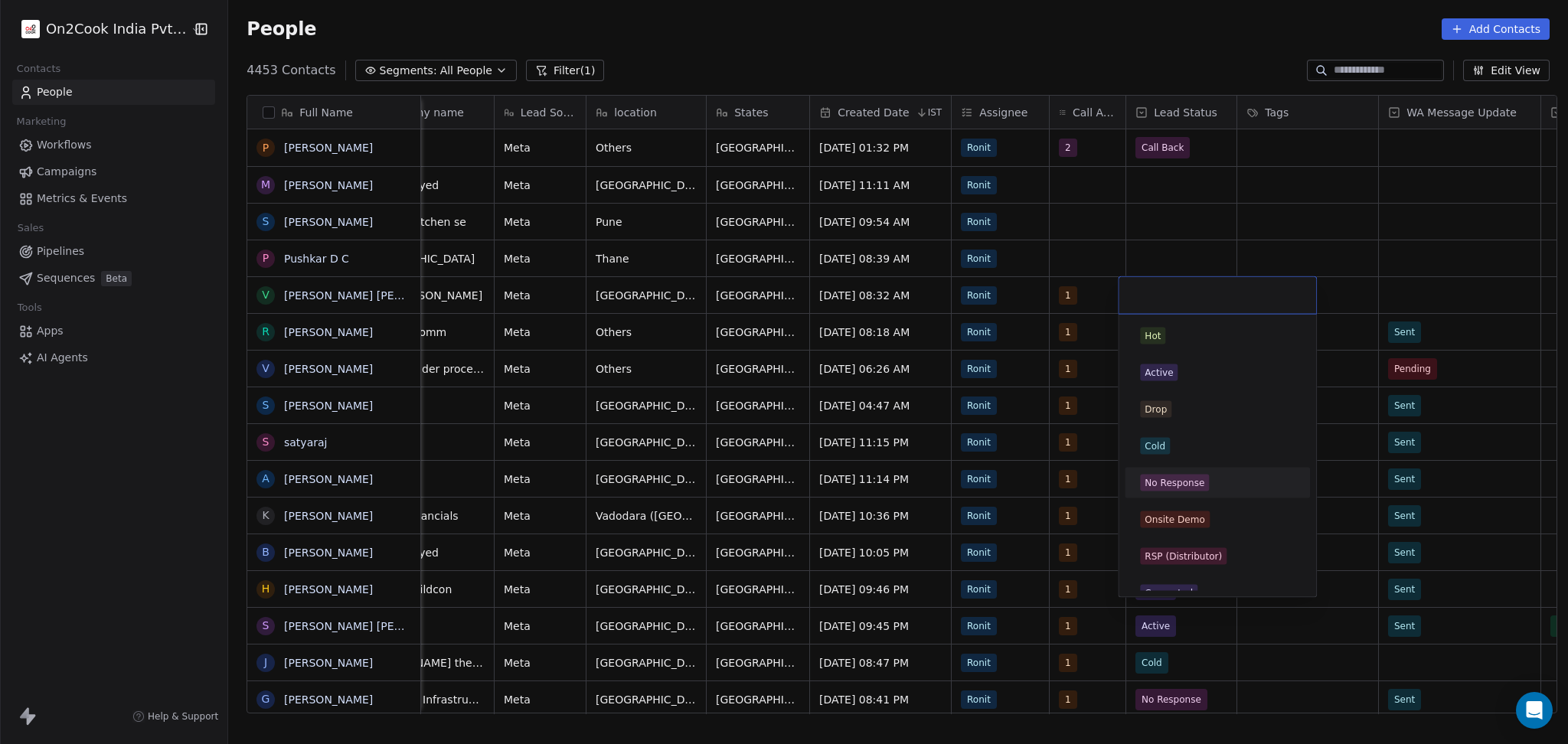
click at [1190, 478] on div "No Response" at bounding box center [1174, 483] width 60 height 14
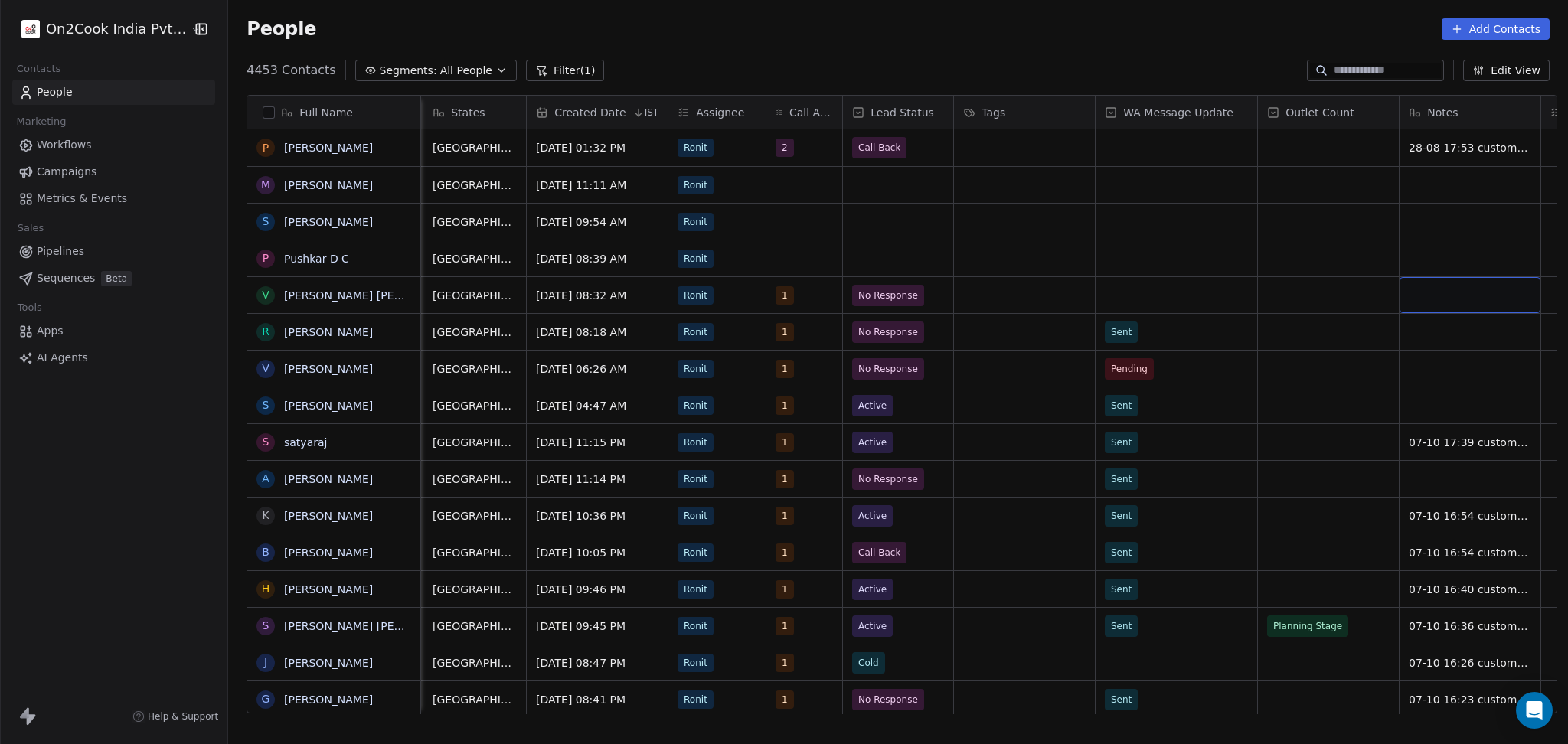
scroll to position [0, 801]
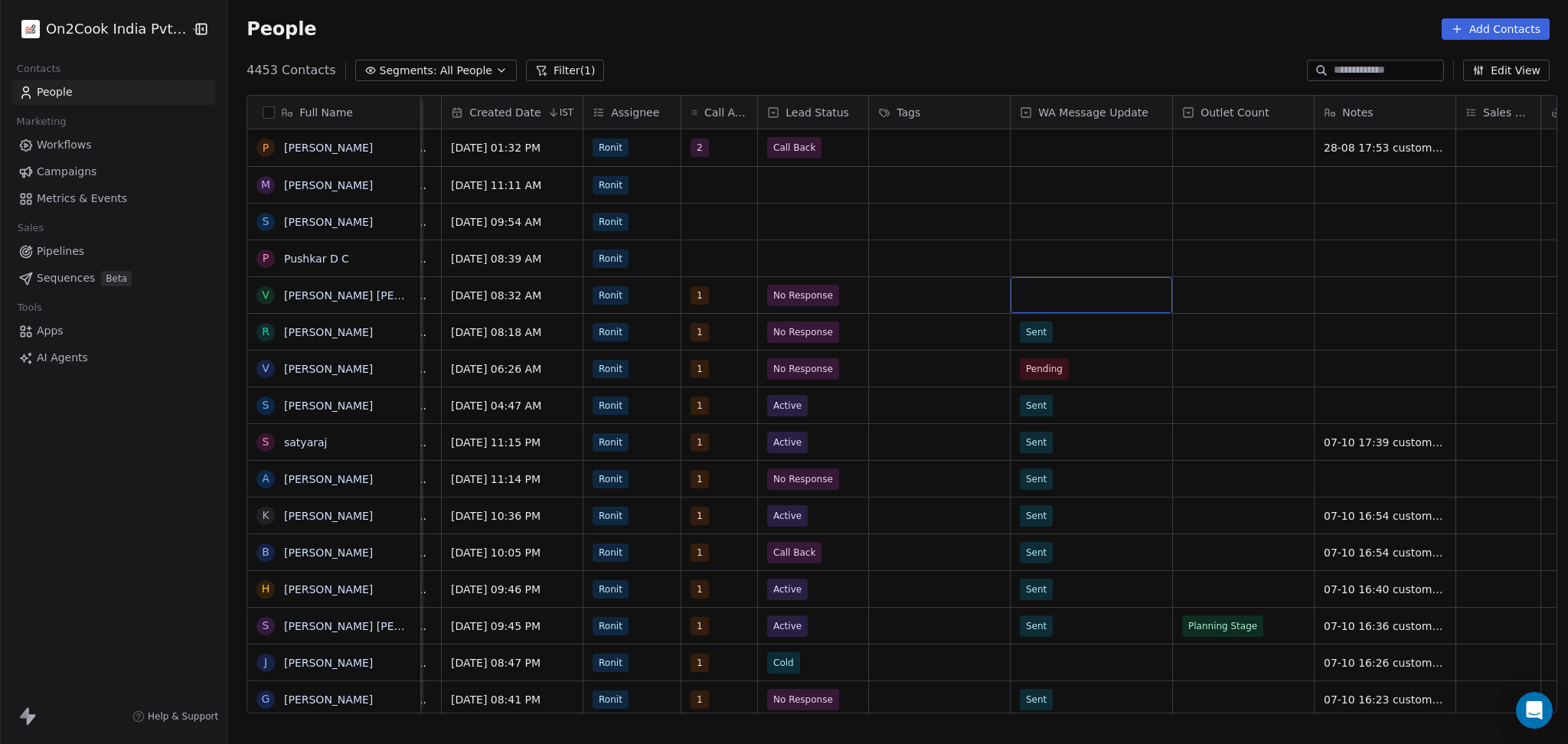
click at [1083, 300] on div "grid" at bounding box center [1091, 295] width 161 height 36
click at [1079, 345] on div "Sent" at bounding box center [1101, 336] width 173 height 25
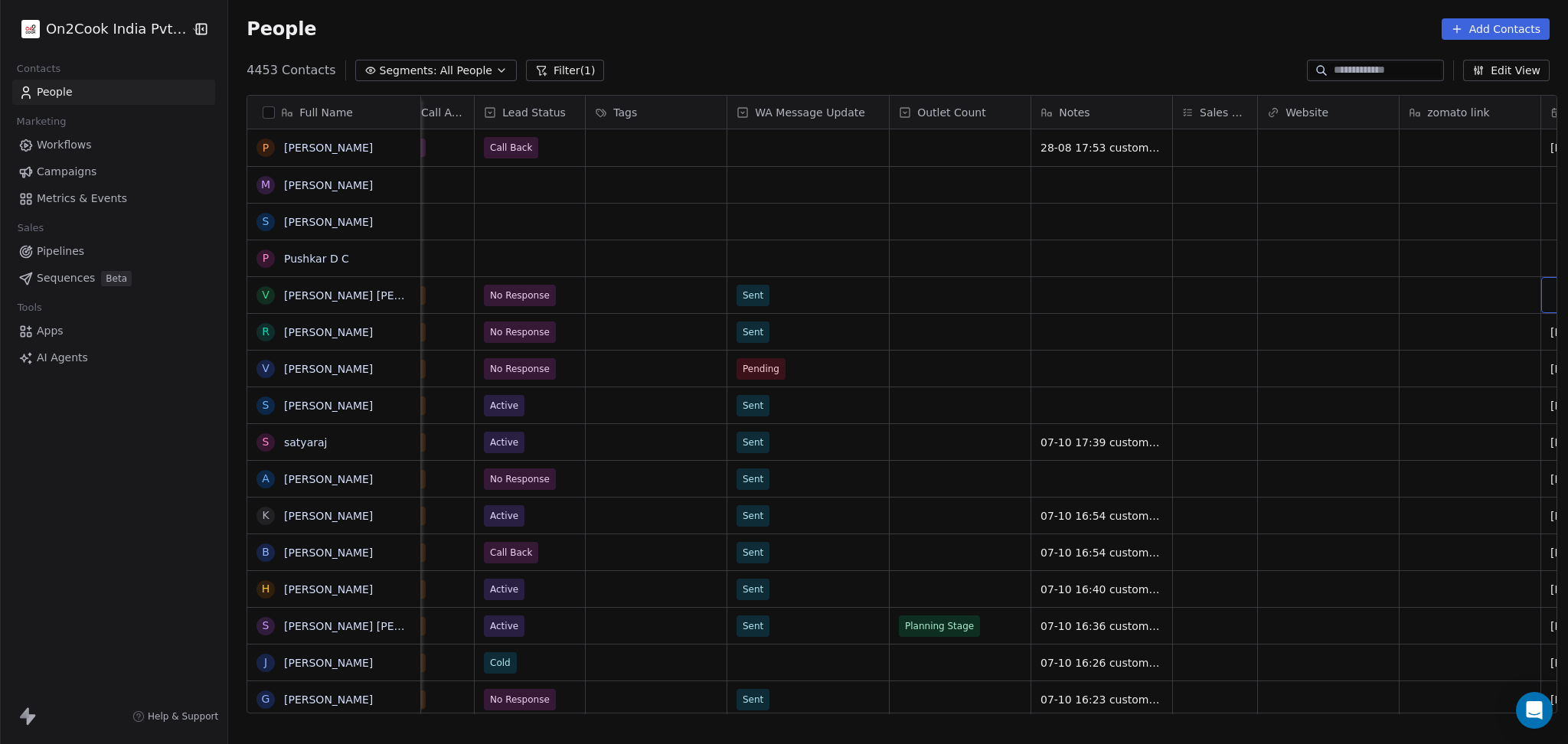
scroll to position [0, 1226]
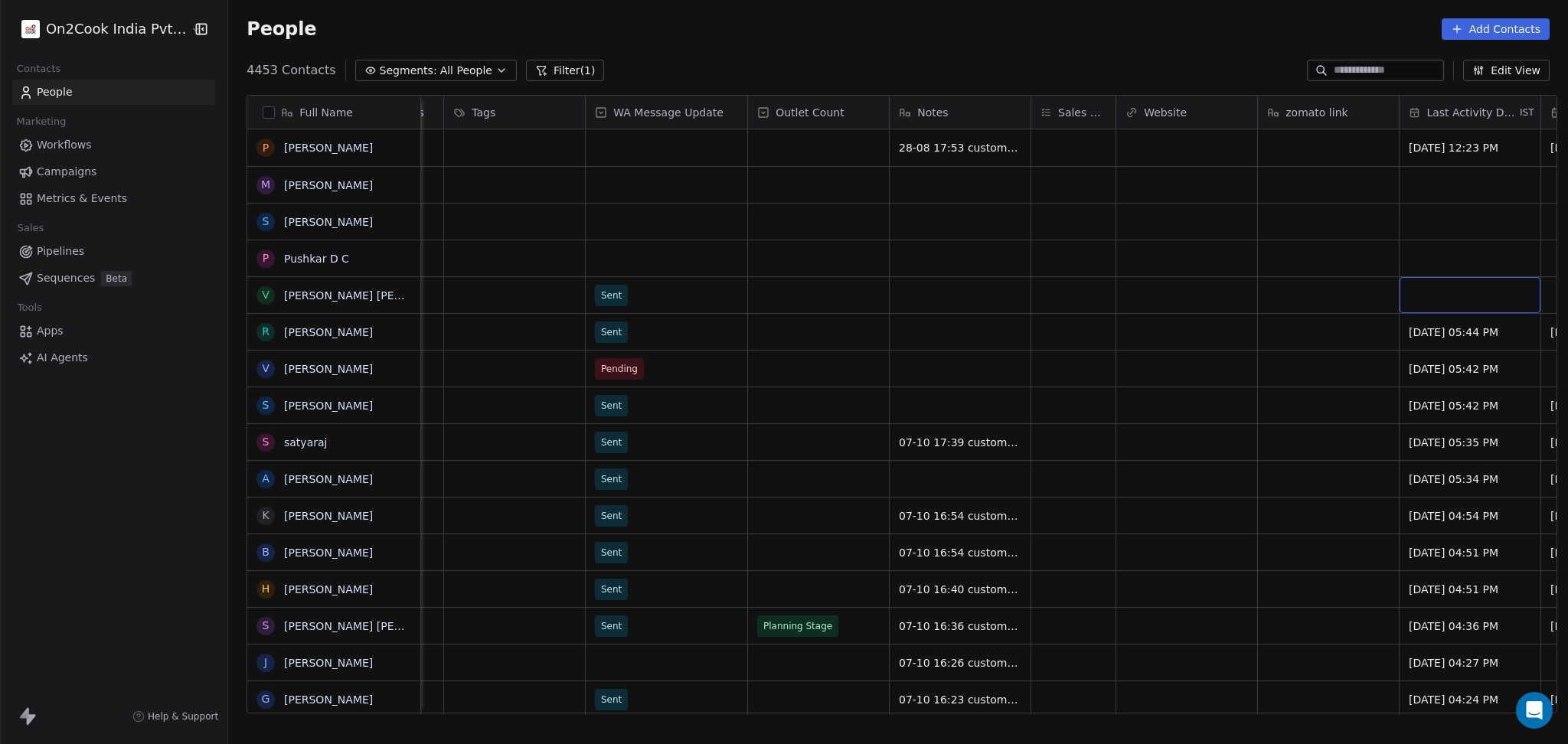
click at [1410, 288] on div "grid" at bounding box center [1470, 295] width 141 height 36
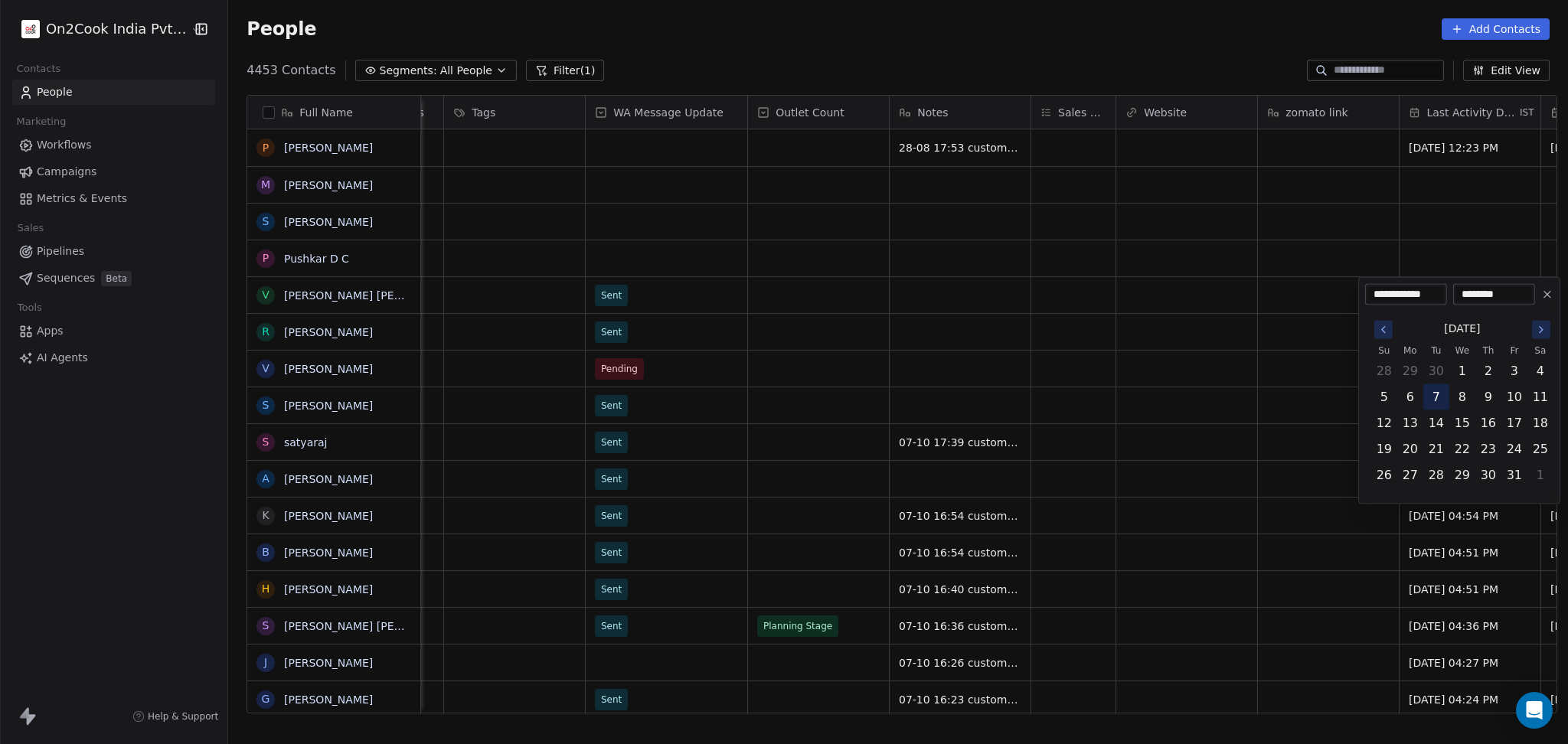
click at [1435, 390] on button "7" at bounding box center [1437, 398] width 25 height 25
click at [1170, 374] on html "On2Cook India Pvt. Ltd. Contacts People Marketing Workflows Campaigns Metrics &…" at bounding box center [784, 372] width 1568 height 744
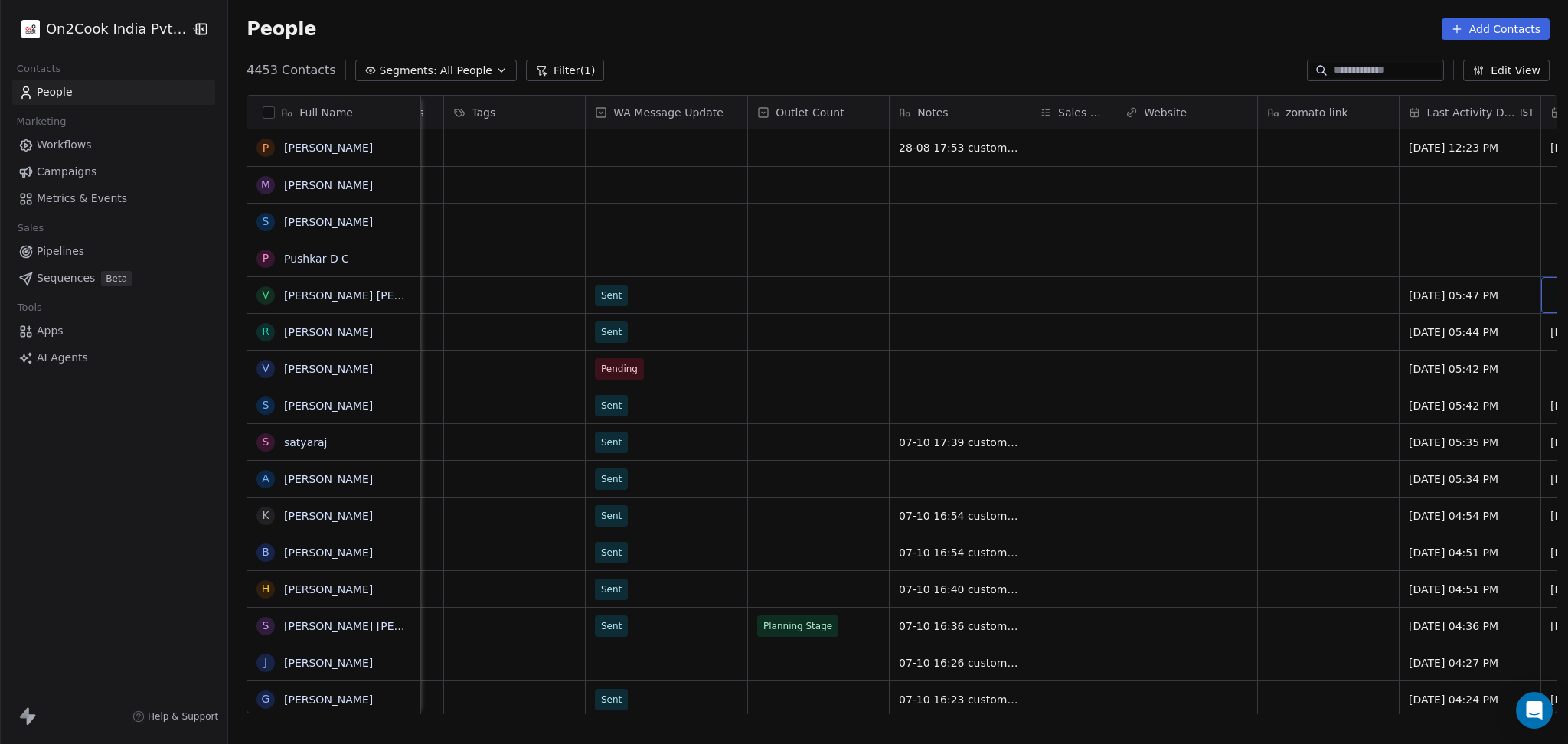
scroll to position [0, 1366]
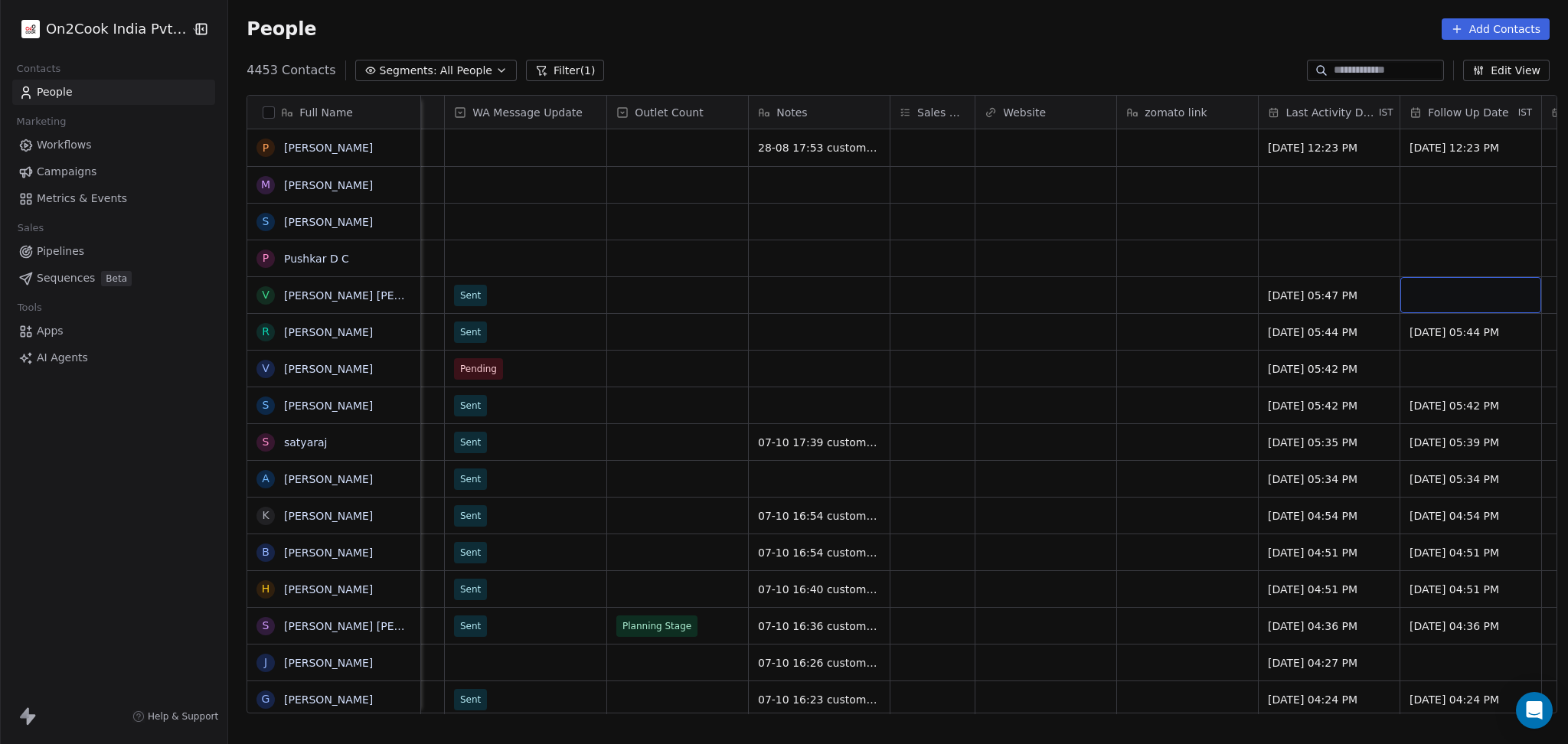
click at [1430, 293] on div "grid" at bounding box center [1470, 295] width 141 height 36
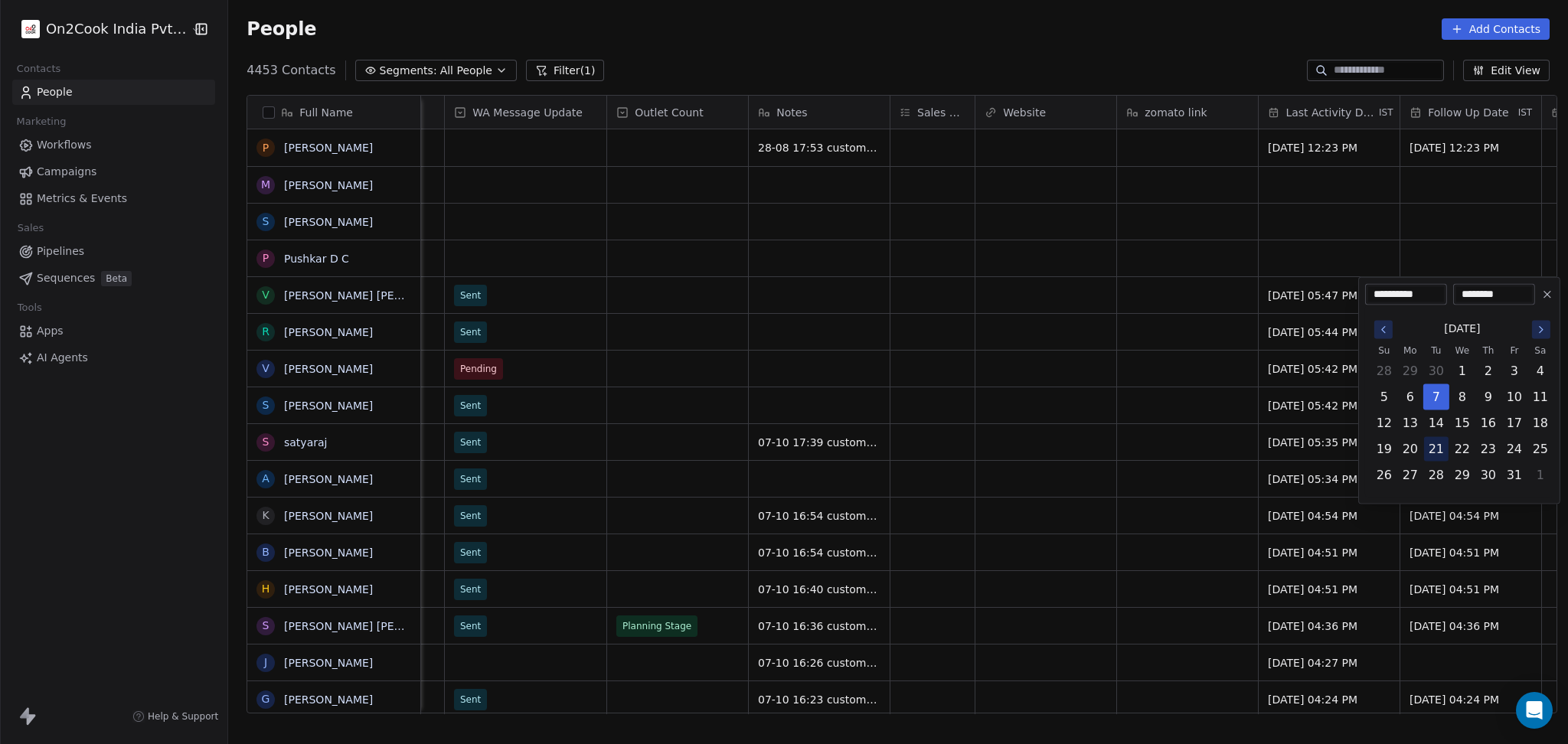
click at [1435, 444] on button "21" at bounding box center [1437, 450] width 25 height 25
type input "**********"
click at [718, 396] on html "On2Cook India Pvt. Ltd. Contacts People Marketing Workflows Campaigns Metrics &…" at bounding box center [784, 372] width 1568 height 744
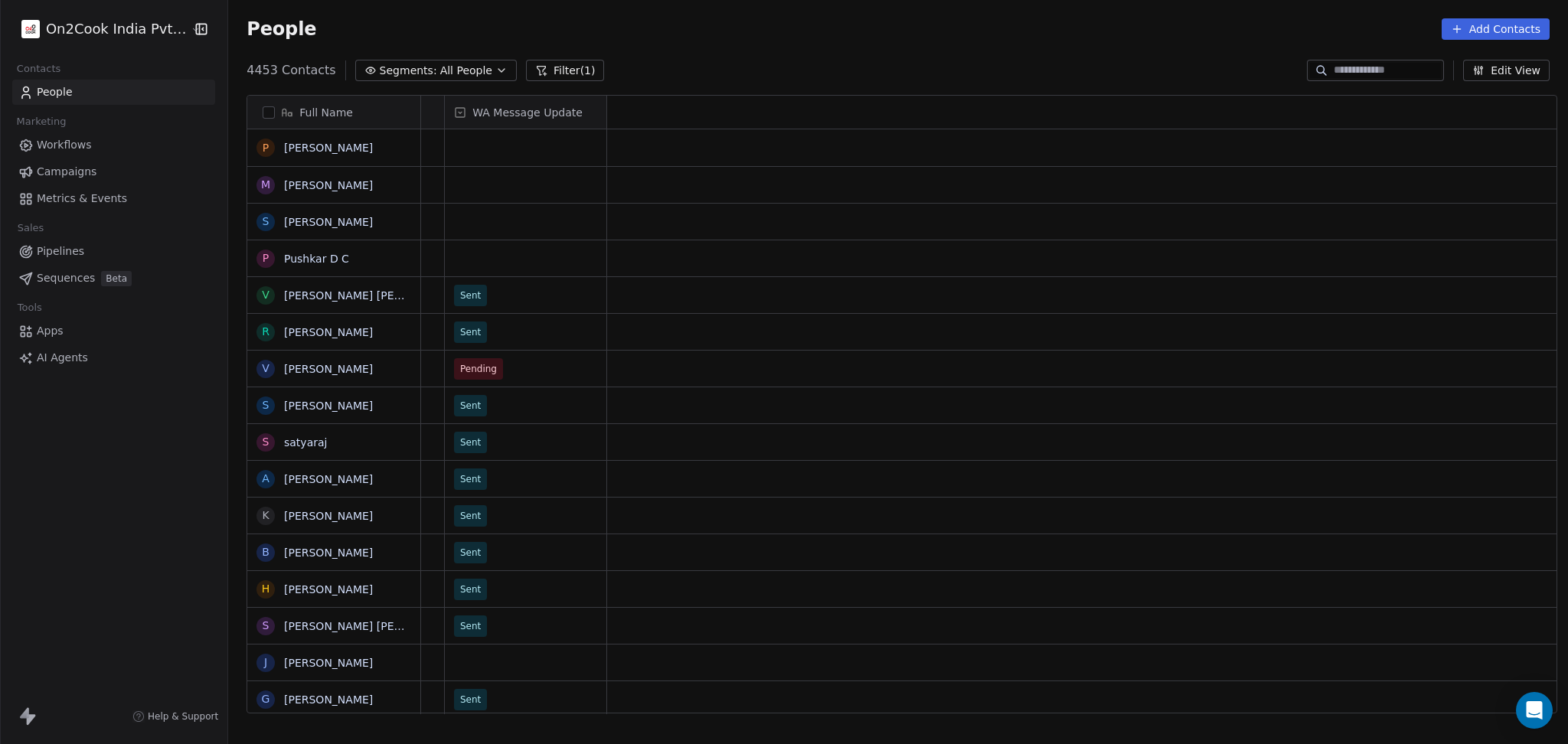
scroll to position [0, 1]
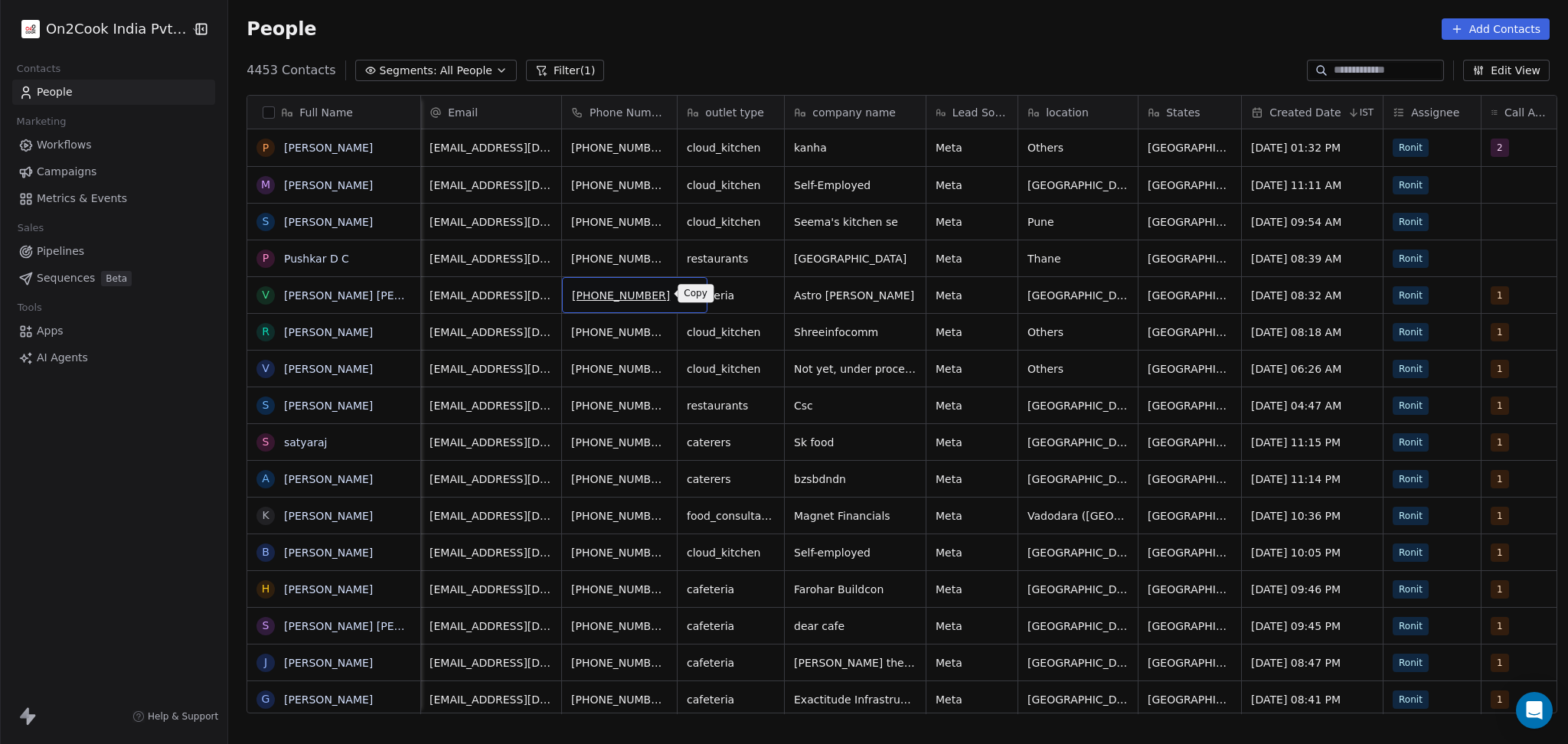
click at [682, 293] on icon "grid" at bounding box center [688, 293] width 12 height 12
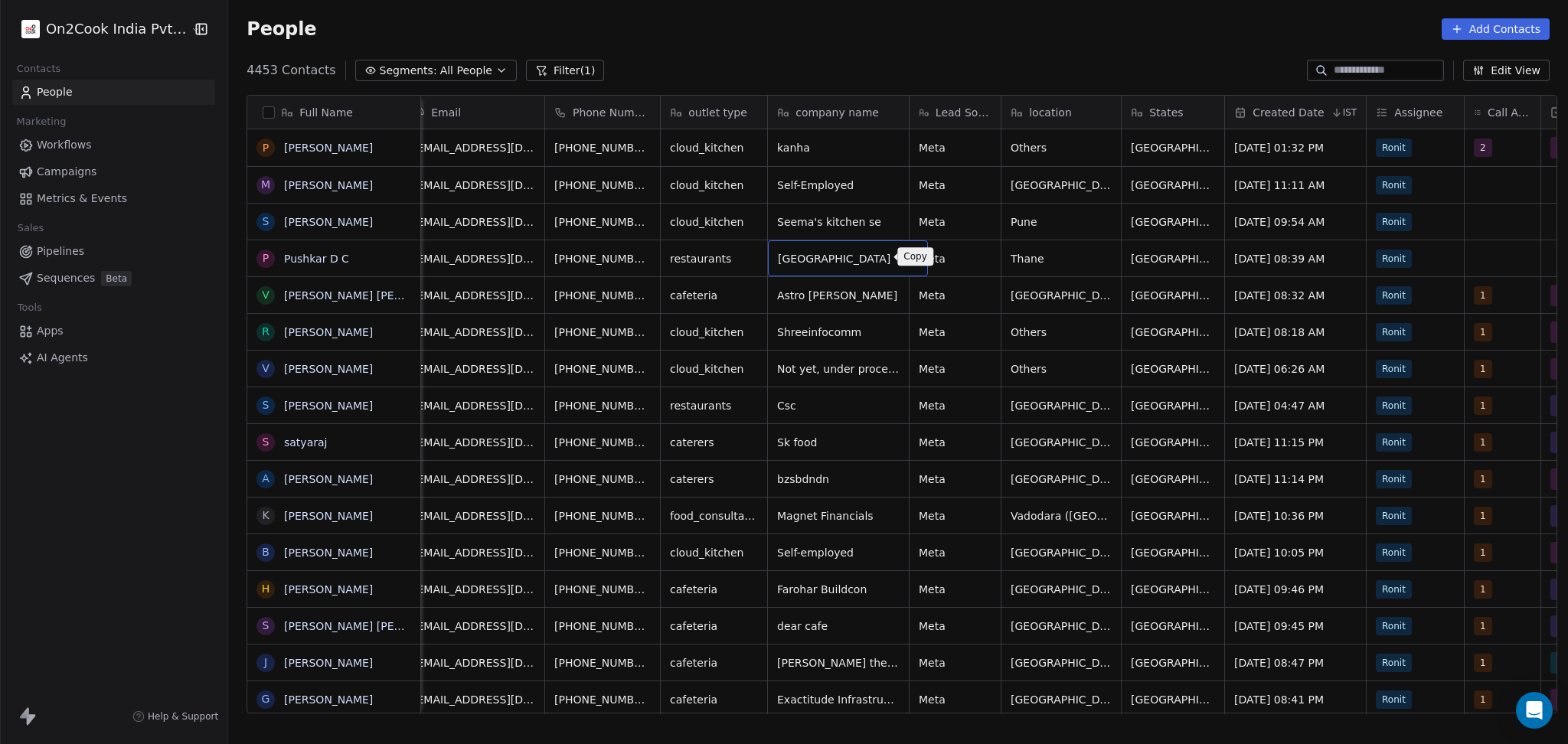
click at [906, 255] on icon "grid" at bounding box center [910, 257] width 7 height 7
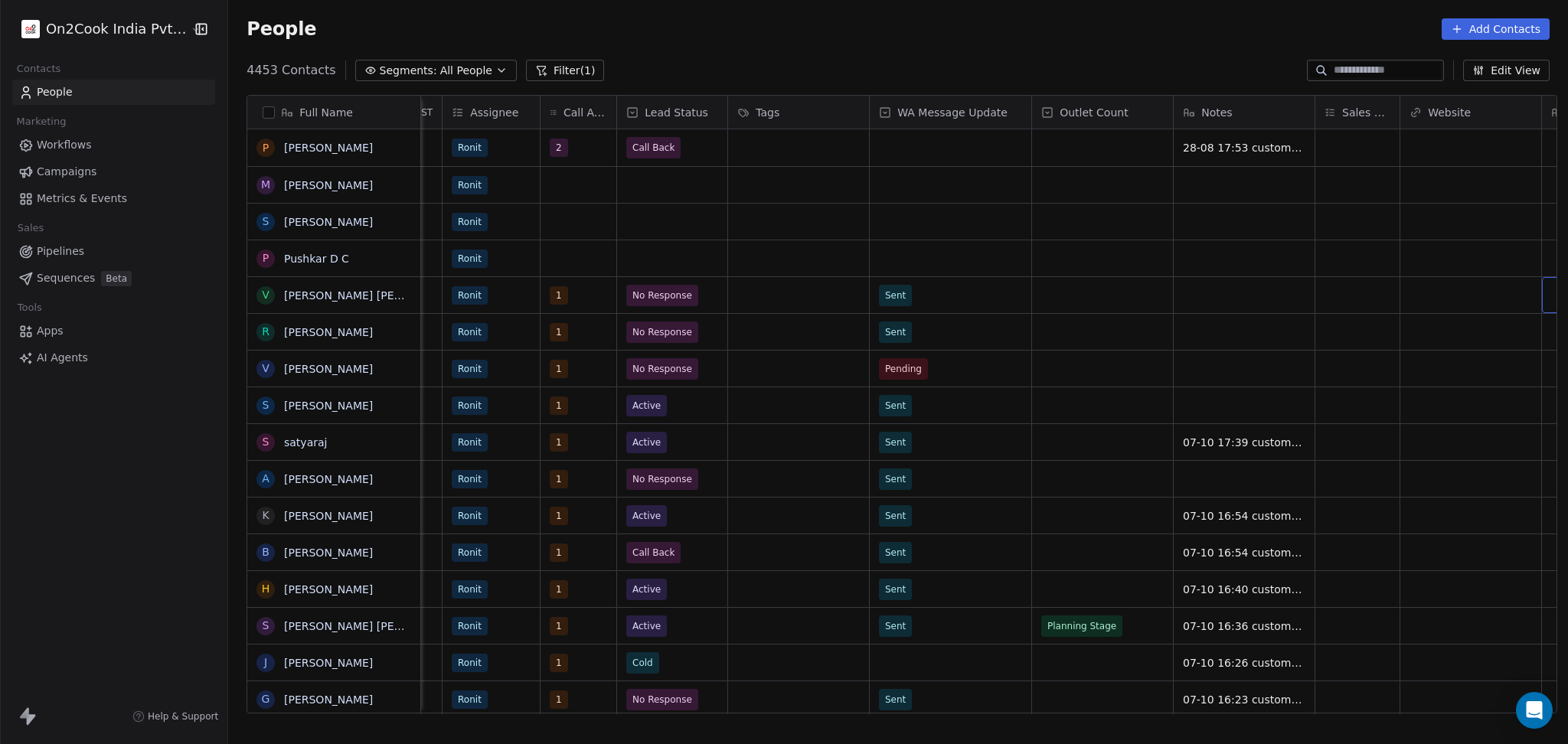
scroll to position [0, 1084]
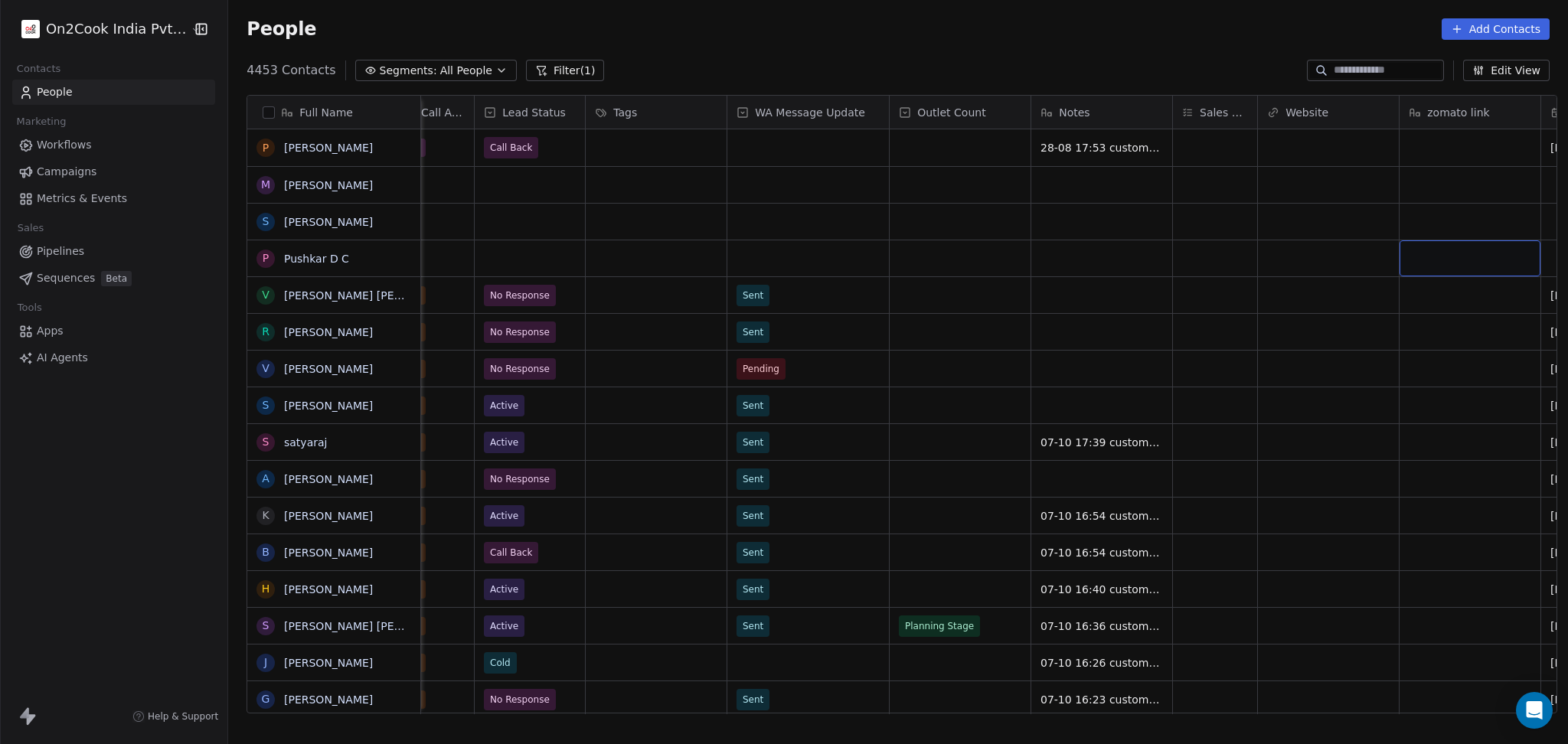
click at [1478, 263] on div "grid" at bounding box center [1470, 259] width 141 height 36
type textarea "**********"
click at [1356, 267] on html "On2Cook India Pvt. Ltd. Contacts People Marketing Workflows Campaigns Metrics &…" at bounding box center [784, 372] width 1568 height 744
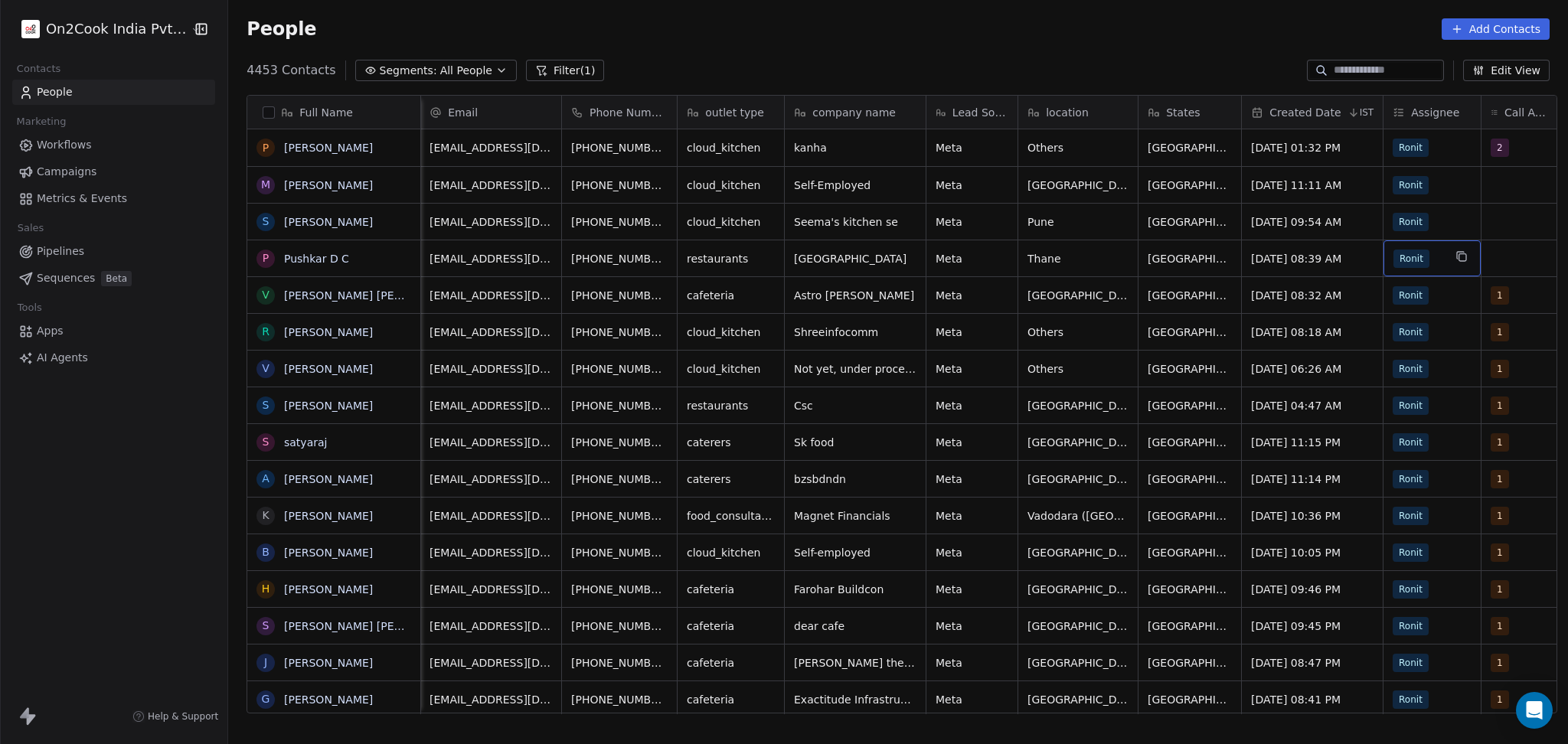
scroll to position [0, 17]
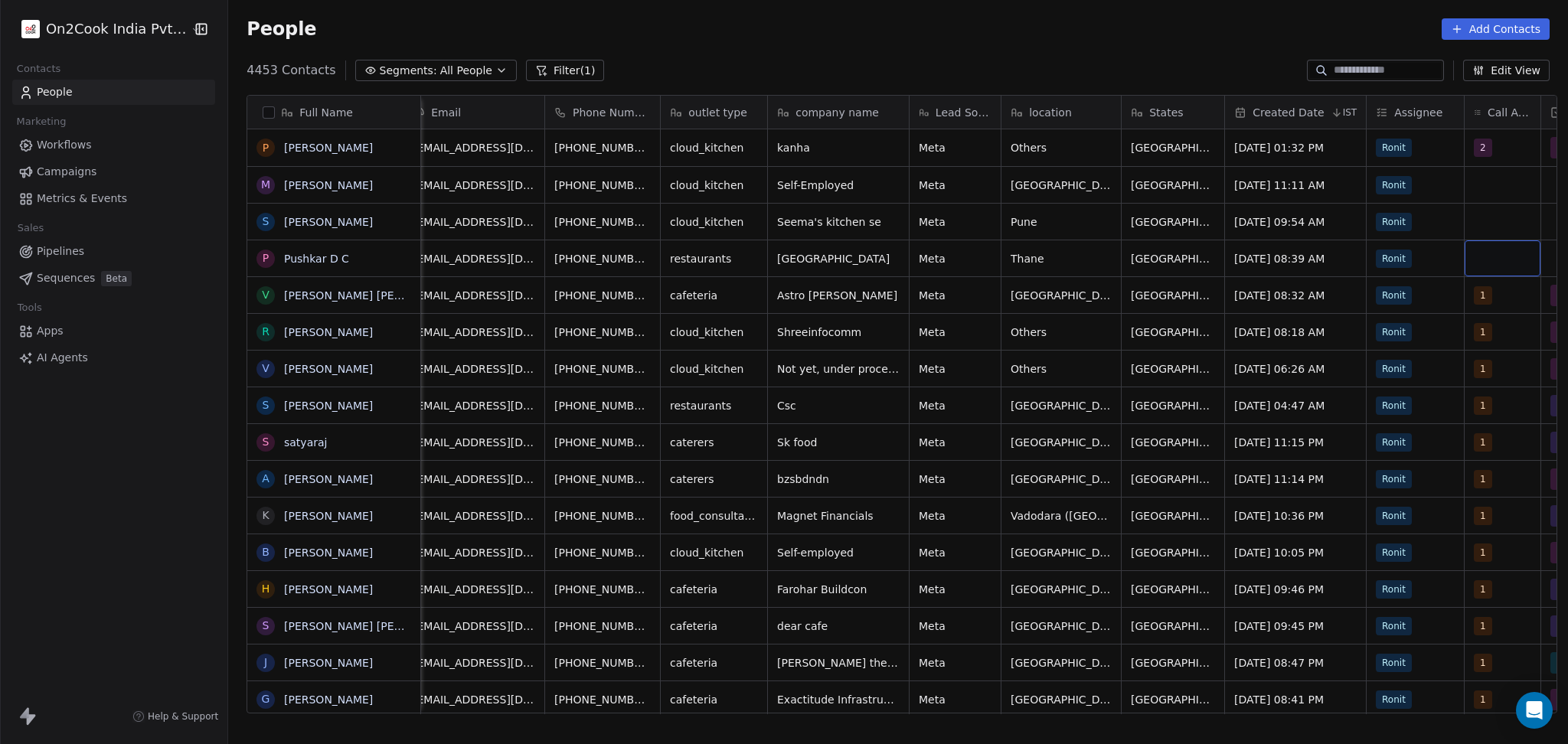
click at [1484, 257] on div "grid" at bounding box center [1503, 259] width 76 height 36
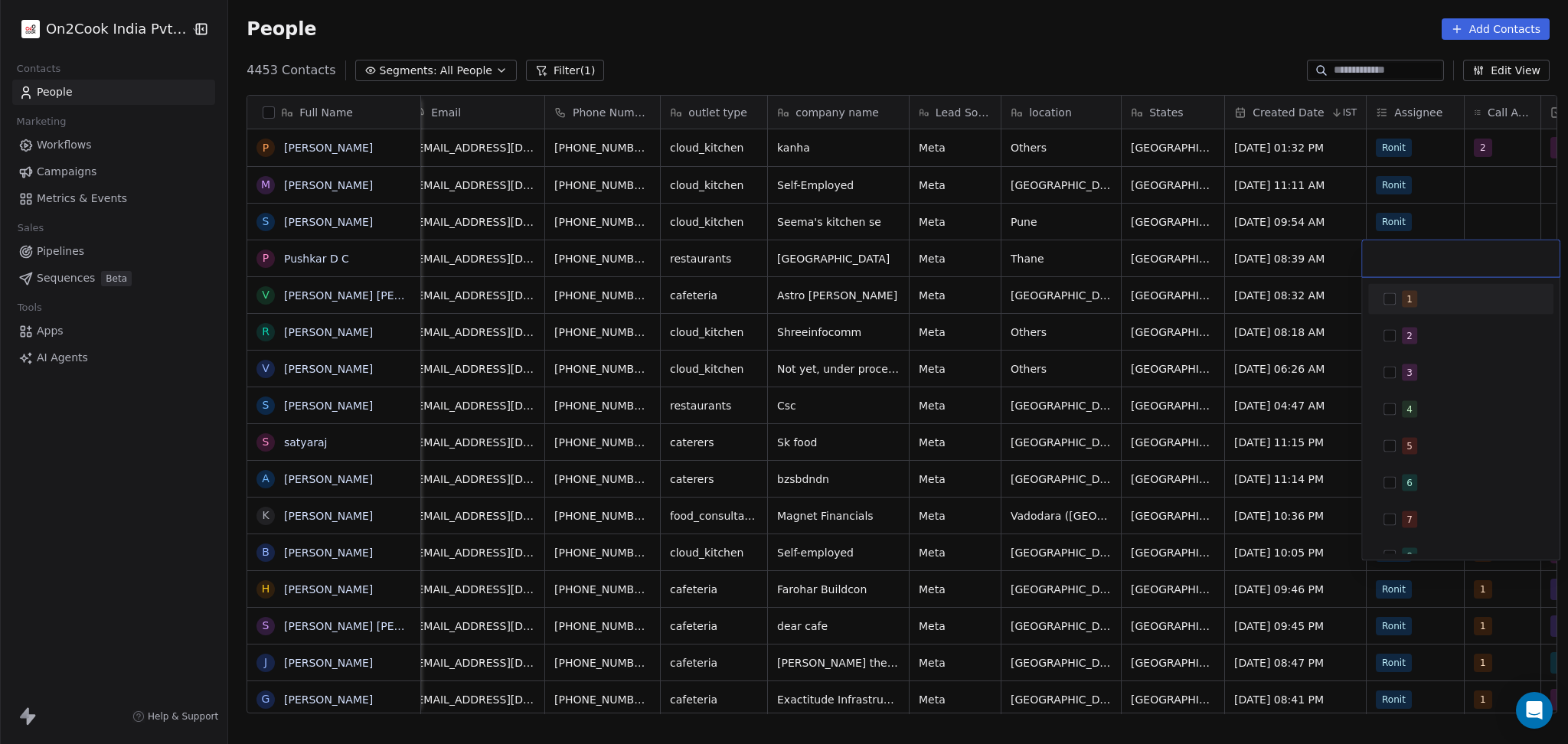
click at [1475, 313] on div "1" at bounding box center [1460, 298] width 185 height 31
click at [1467, 203] on html "On2Cook India Pvt. Ltd. Contacts People Marketing Workflows Campaigns Metrics &…" at bounding box center [784, 372] width 1568 height 744
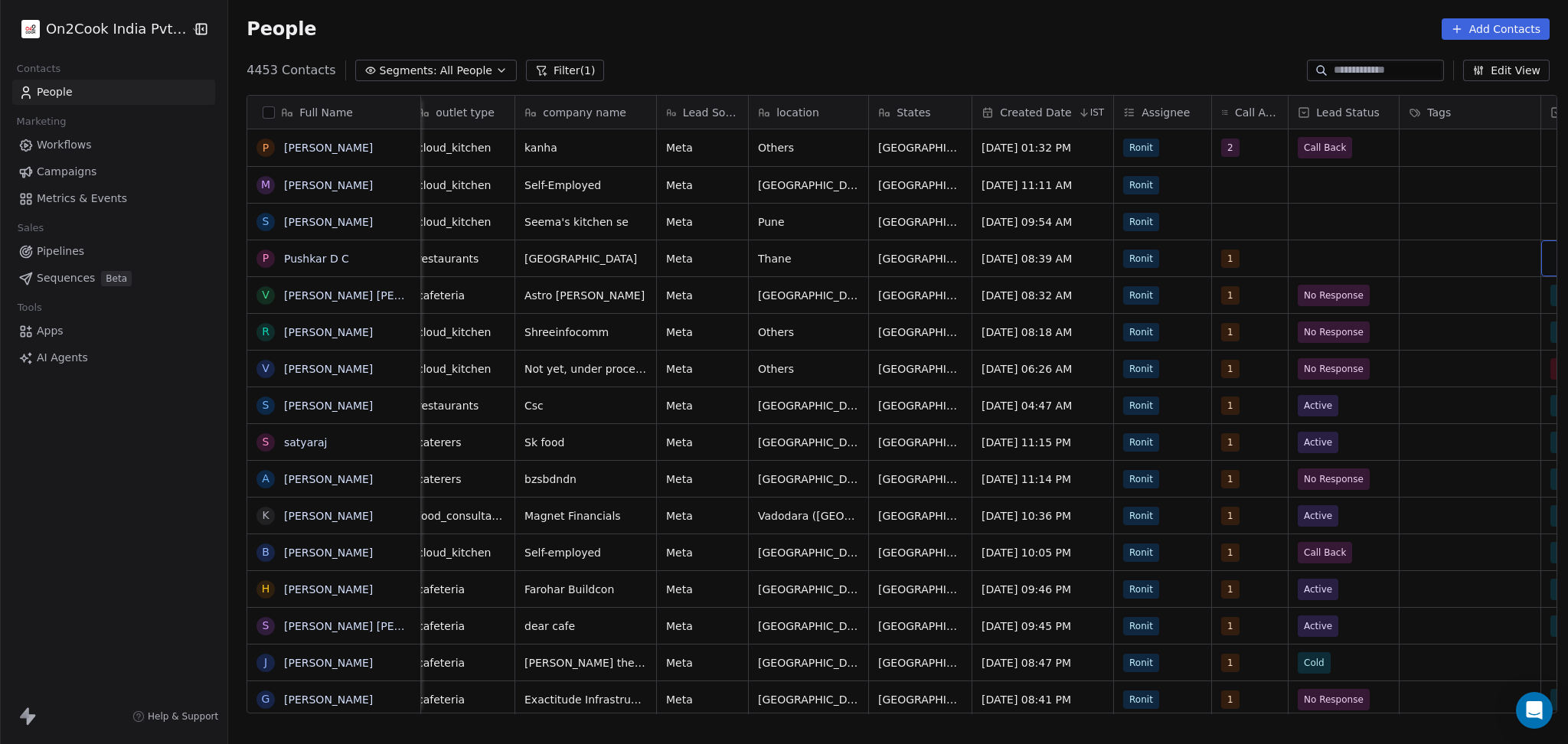
scroll to position [0, 433]
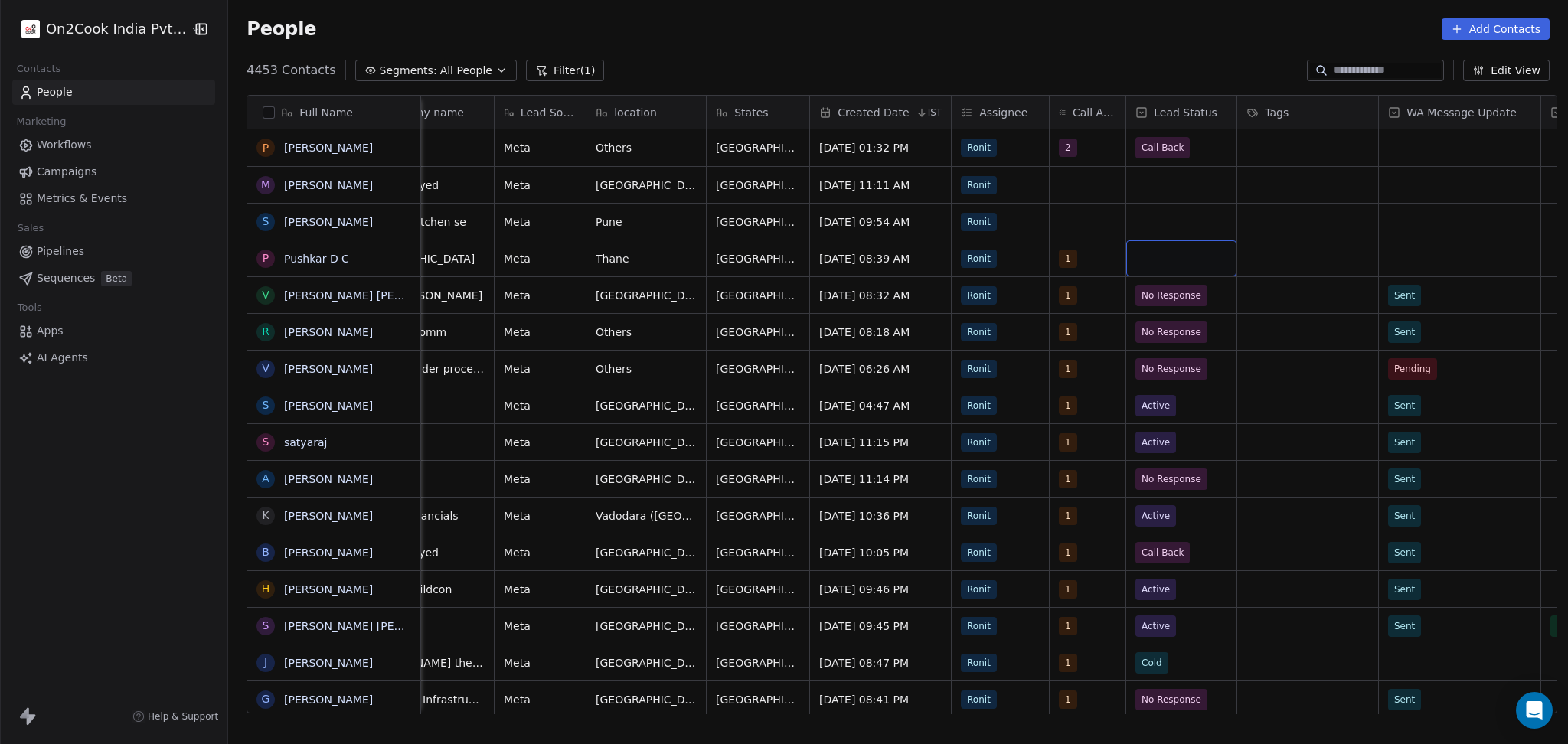
click at [1164, 265] on div "grid" at bounding box center [1181, 259] width 110 height 36
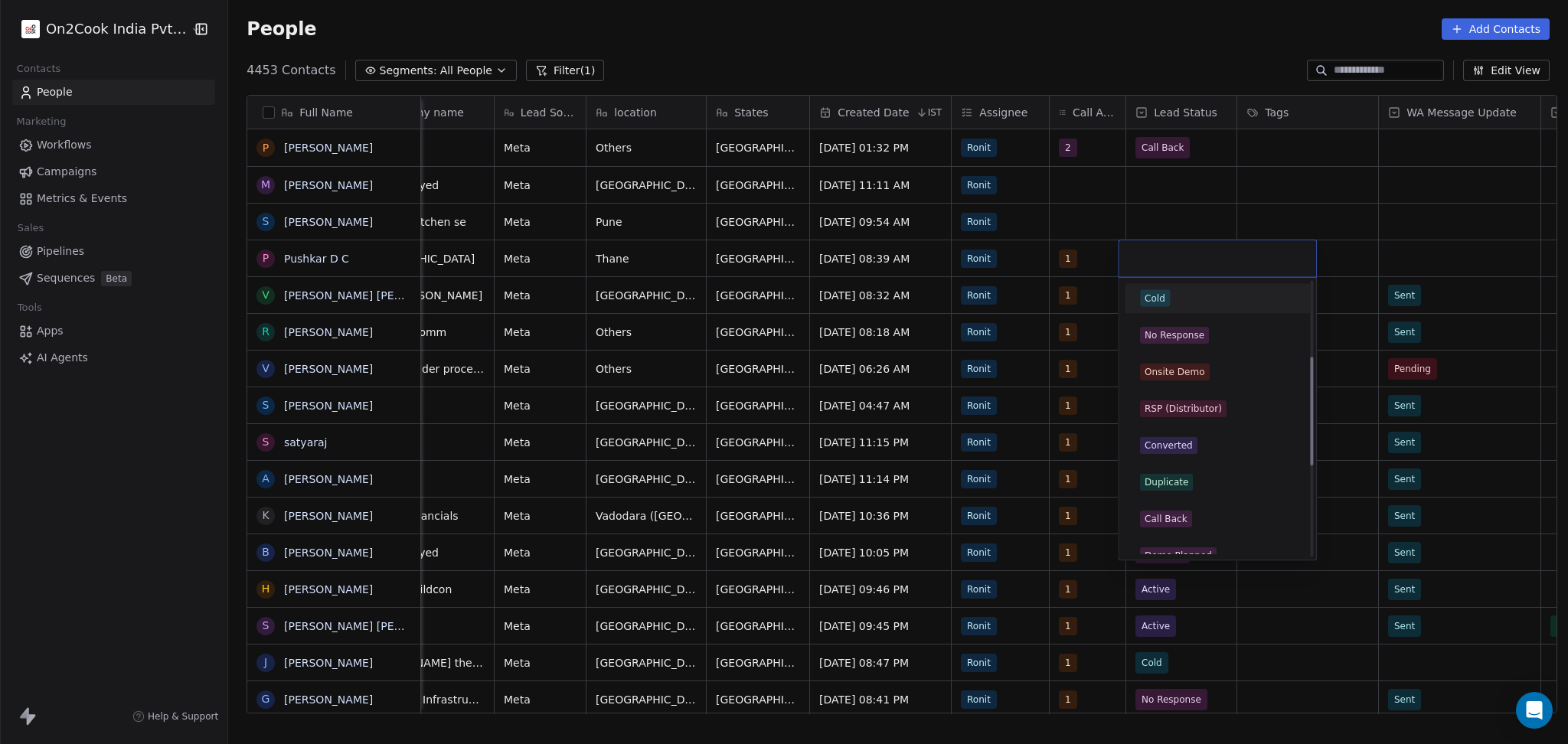
scroll to position [203, 0]
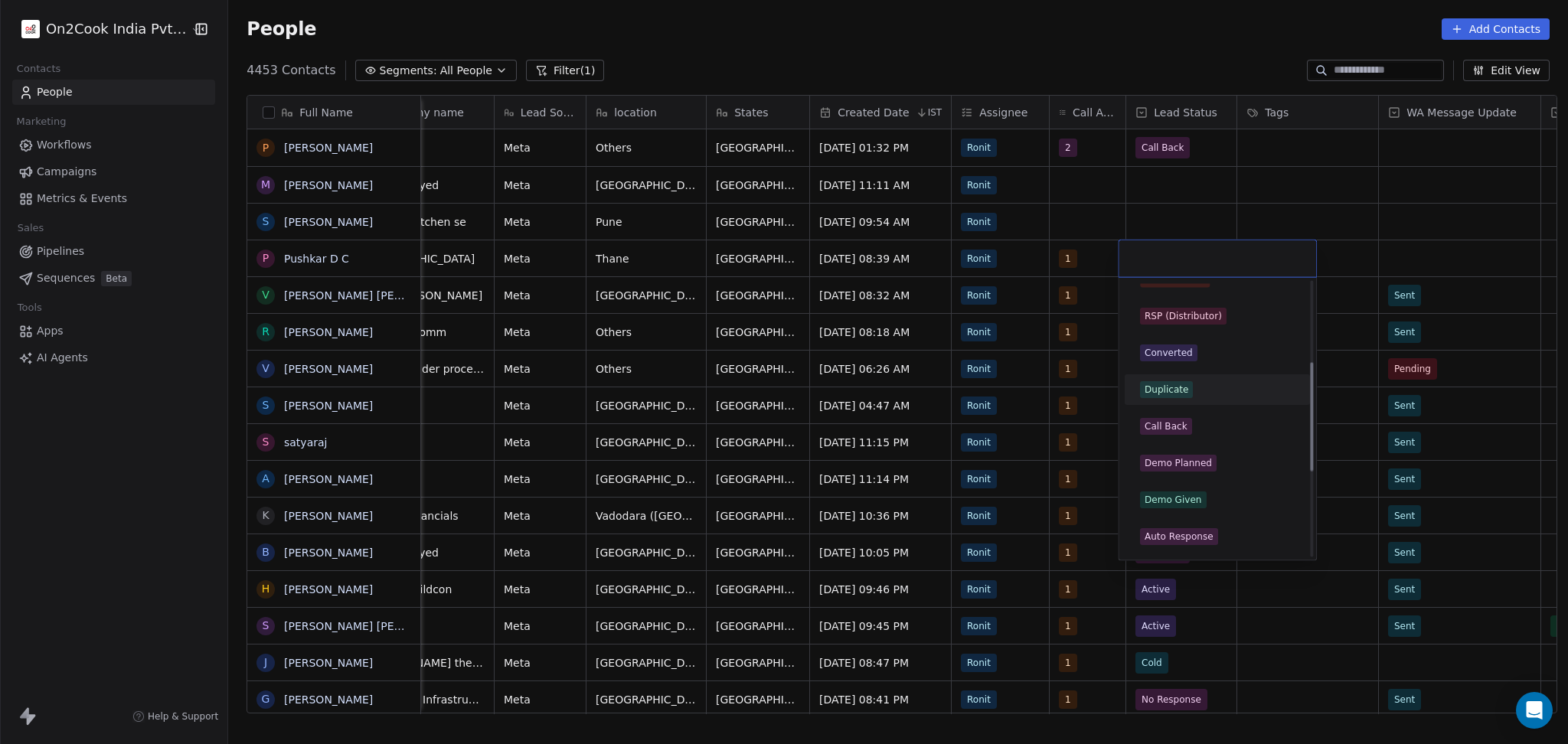
click at [1169, 383] on div "Duplicate" at bounding box center [1166, 389] width 44 height 14
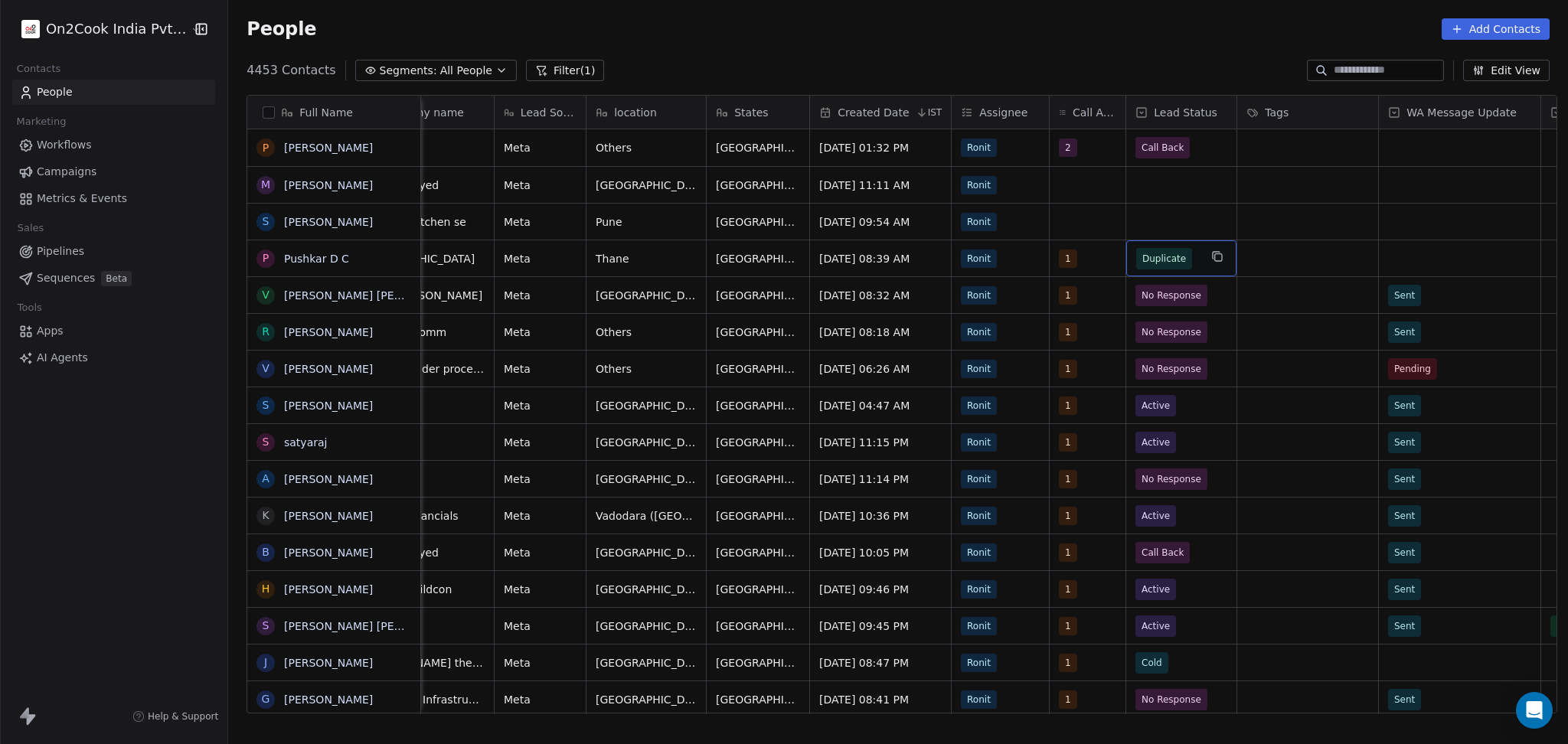
click at [1172, 267] on span "Duplicate" at bounding box center [1164, 259] width 56 height 21
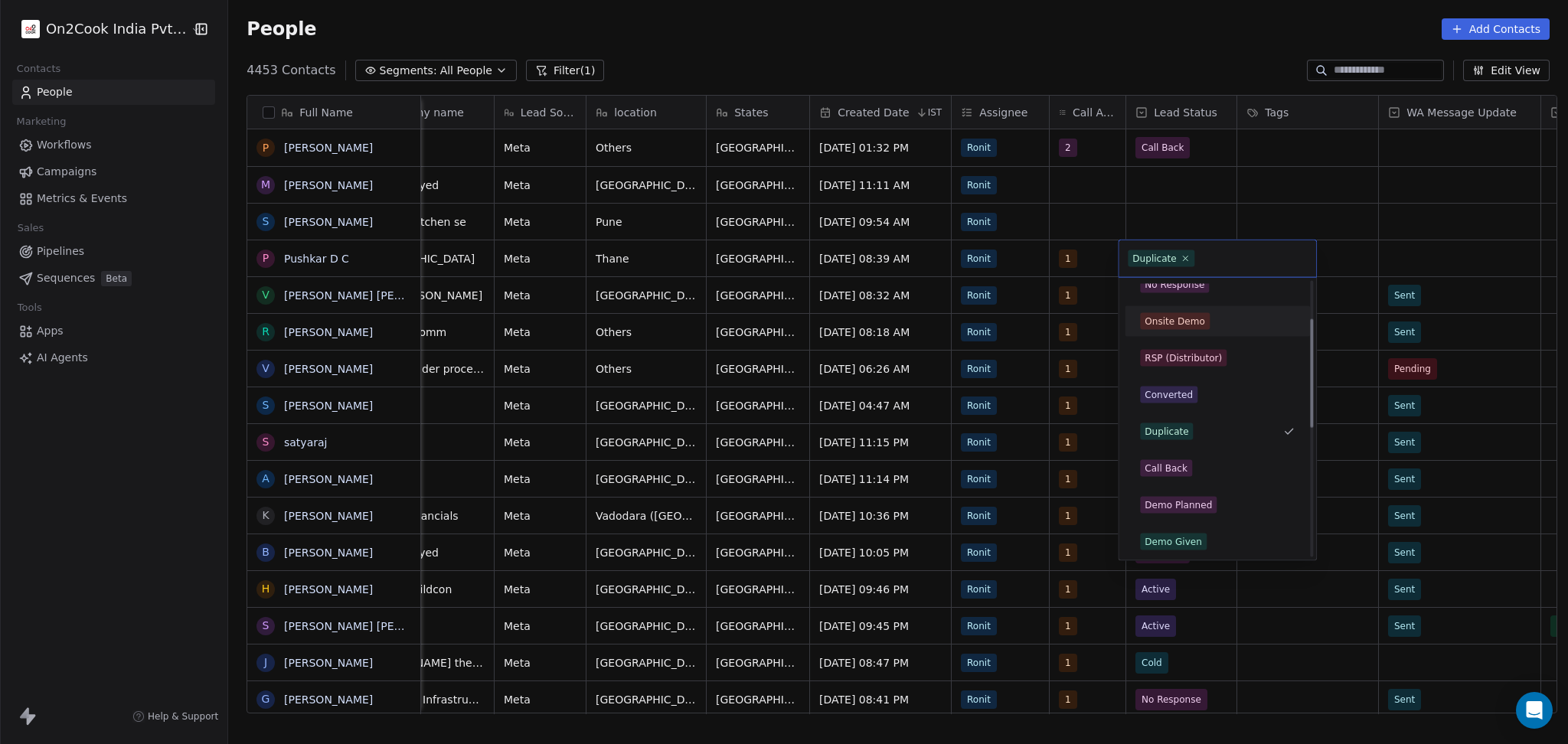
scroll to position [258, 0]
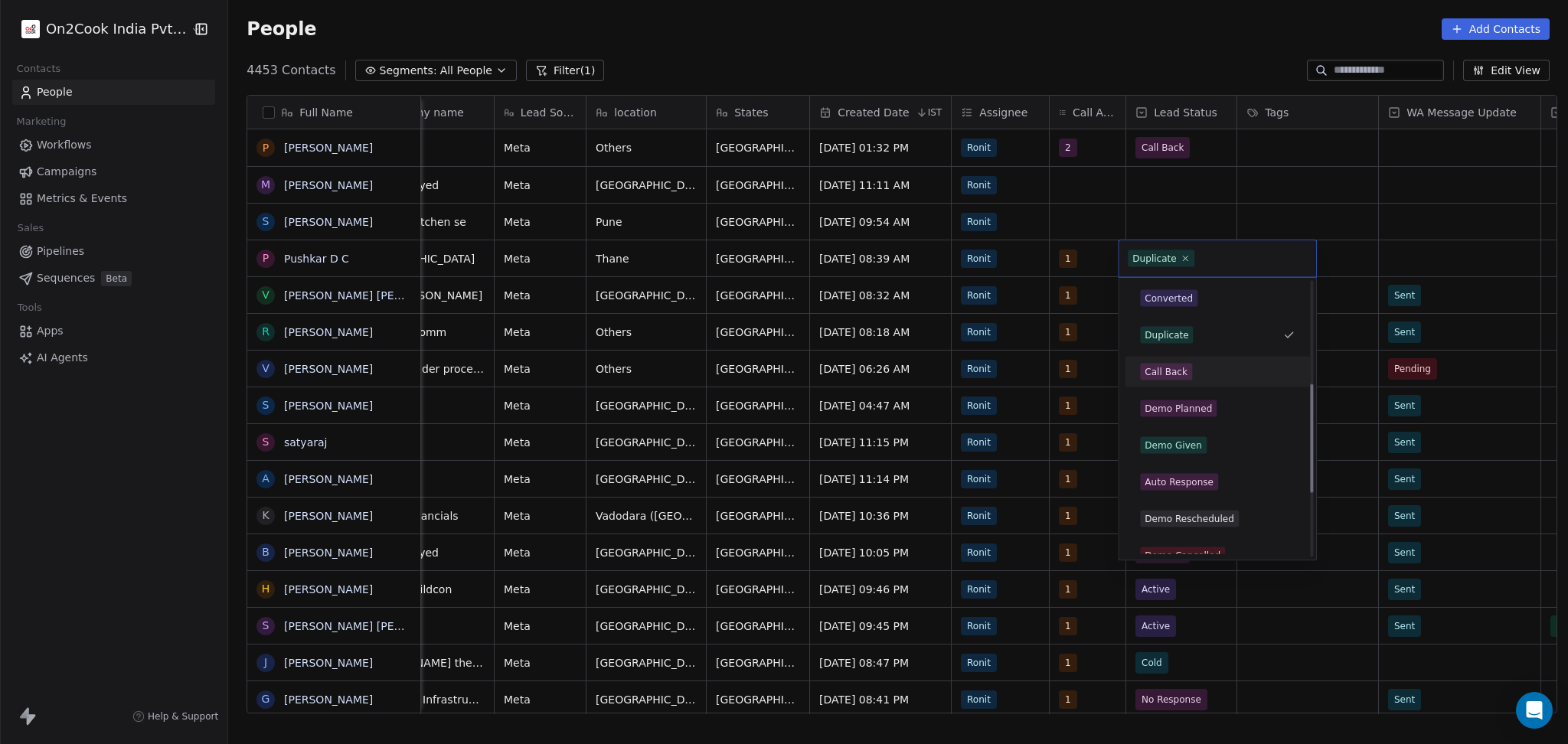
click at [1172, 369] on div "Call Back" at bounding box center [1166, 372] width 43 height 14
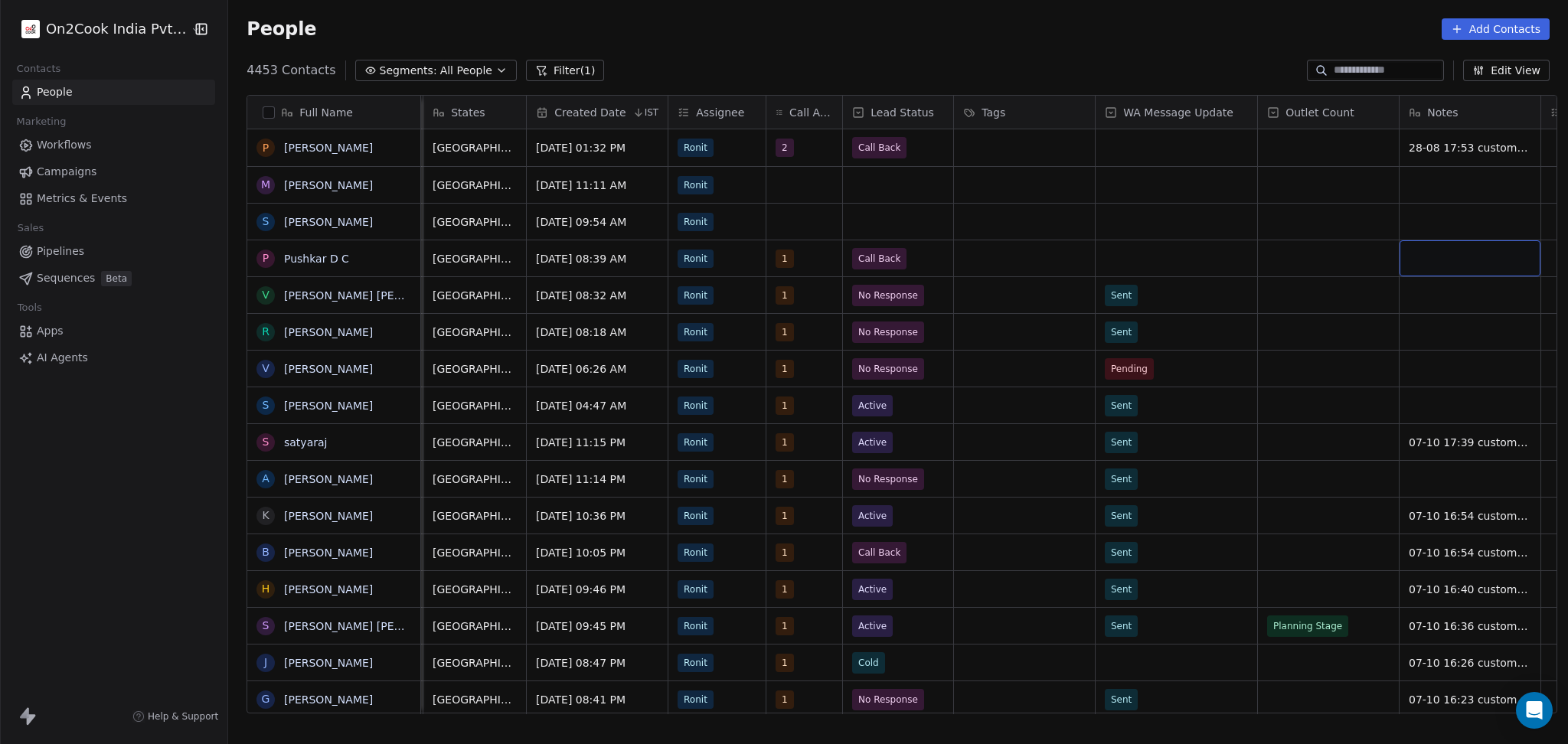
scroll to position [0, 801]
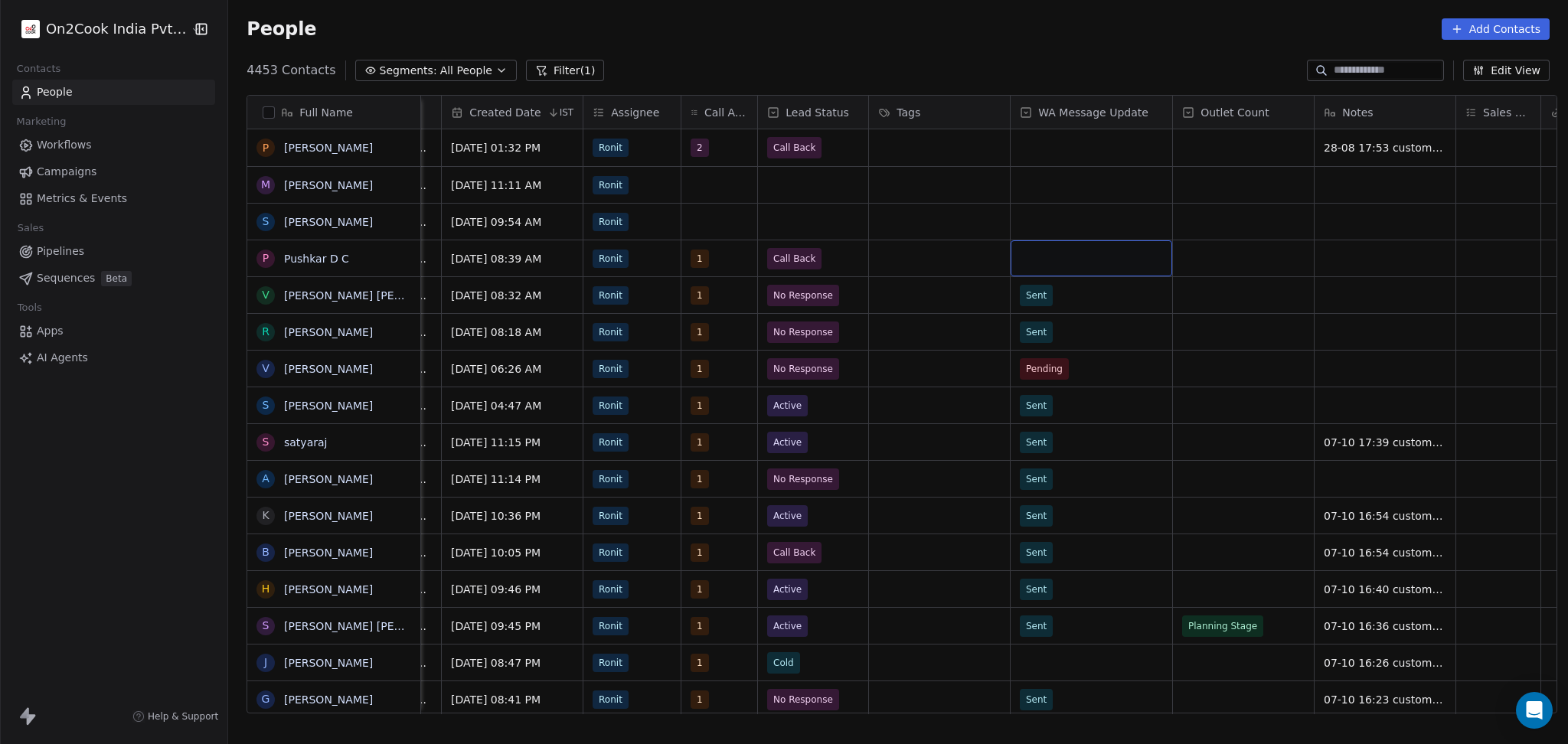
click at [1051, 260] on div "grid" at bounding box center [1091, 259] width 161 height 36
click at [1059, 304] on div "Sent" at bounding box center [1102, 299] width 155 height 17
type textarea "**********"
click at [1183, 260] on html "On2Cook India Pvt. Ltd. Contacts People Marketing Workflows Campaigns Metrics &…" at bounding box center [784, 372] width 1568 height 744
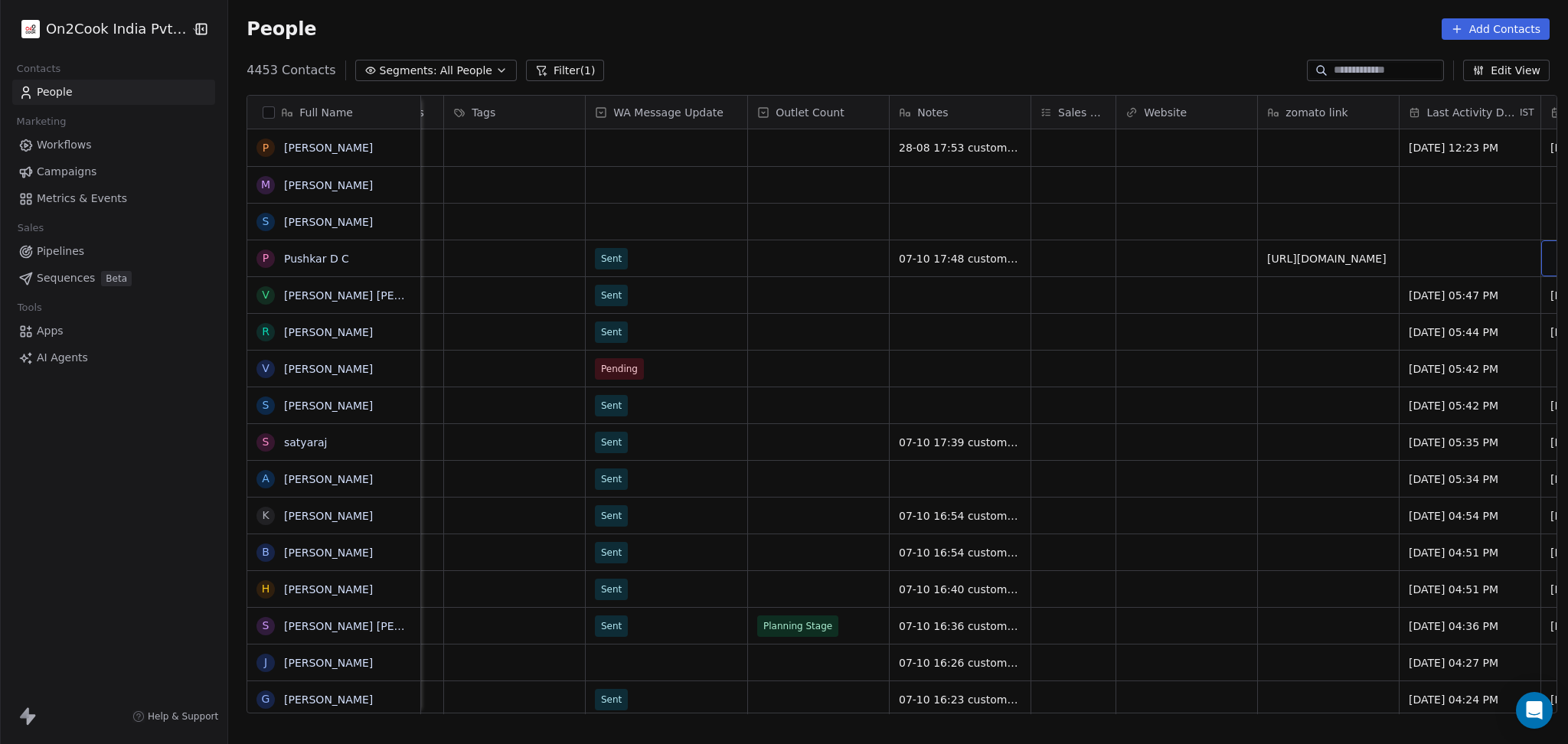
scroll to position [0, 1366]
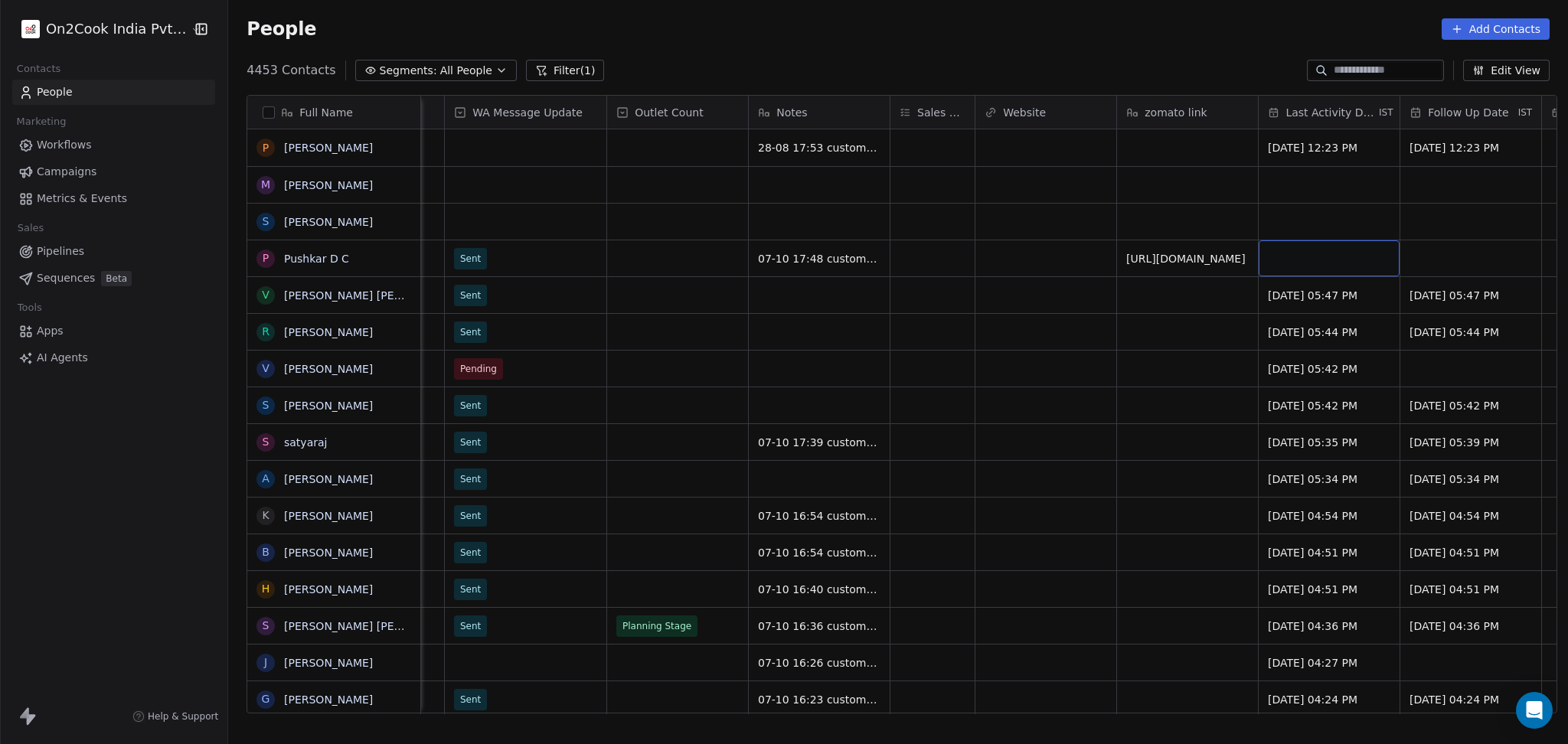
click at [1280, 255] on div "grid" at bounding box center [1329, 259] width 141 height 36
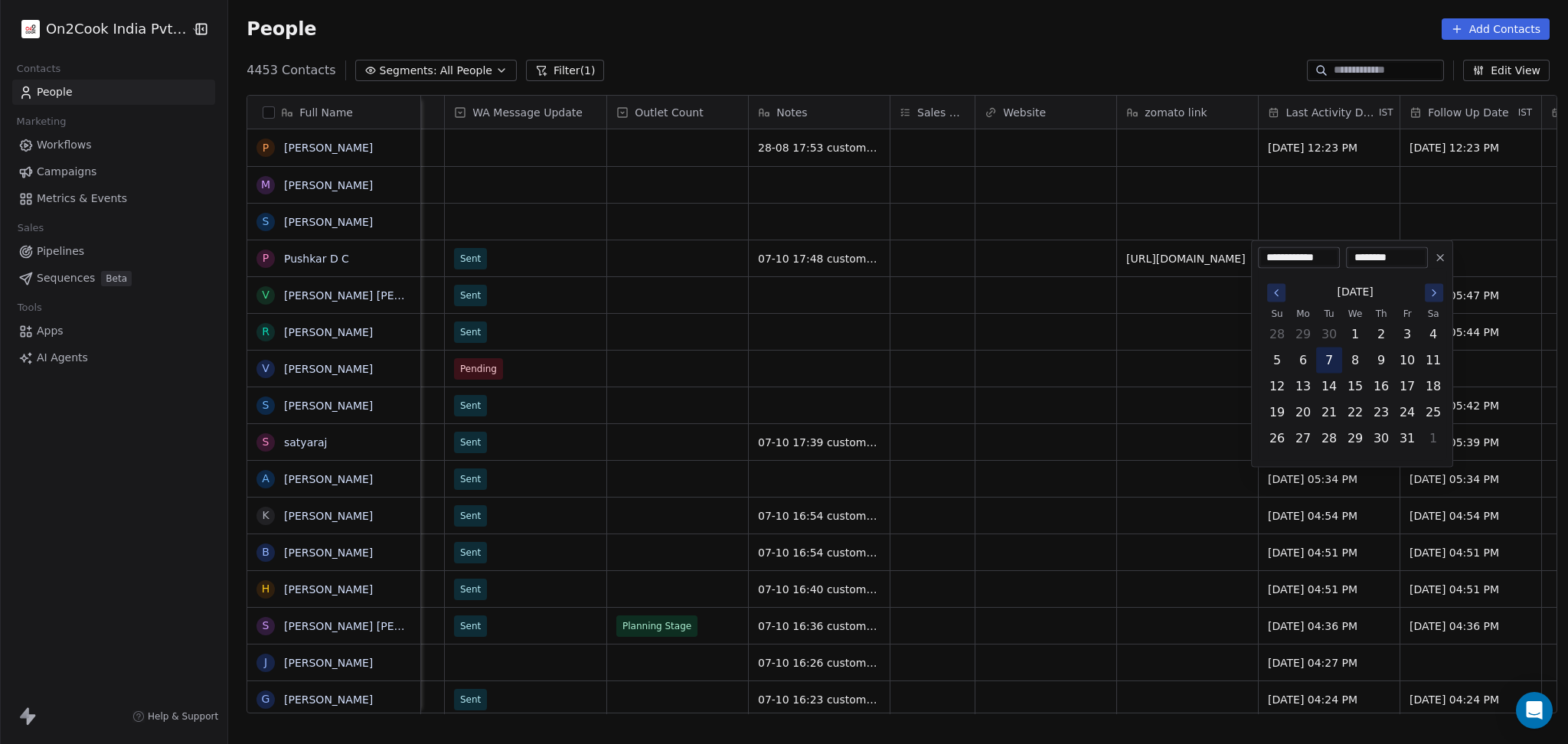
click at [1327, 355] on button "7" at bounding box center [1329, 360] width 25 height 25
click at [1133, 331] on html "On2Cook India Pvt. Ltd. Contacts People Marketing Workflows Campaigns Metrics &…" at bounding box center [784, 372] width 1568 height 744
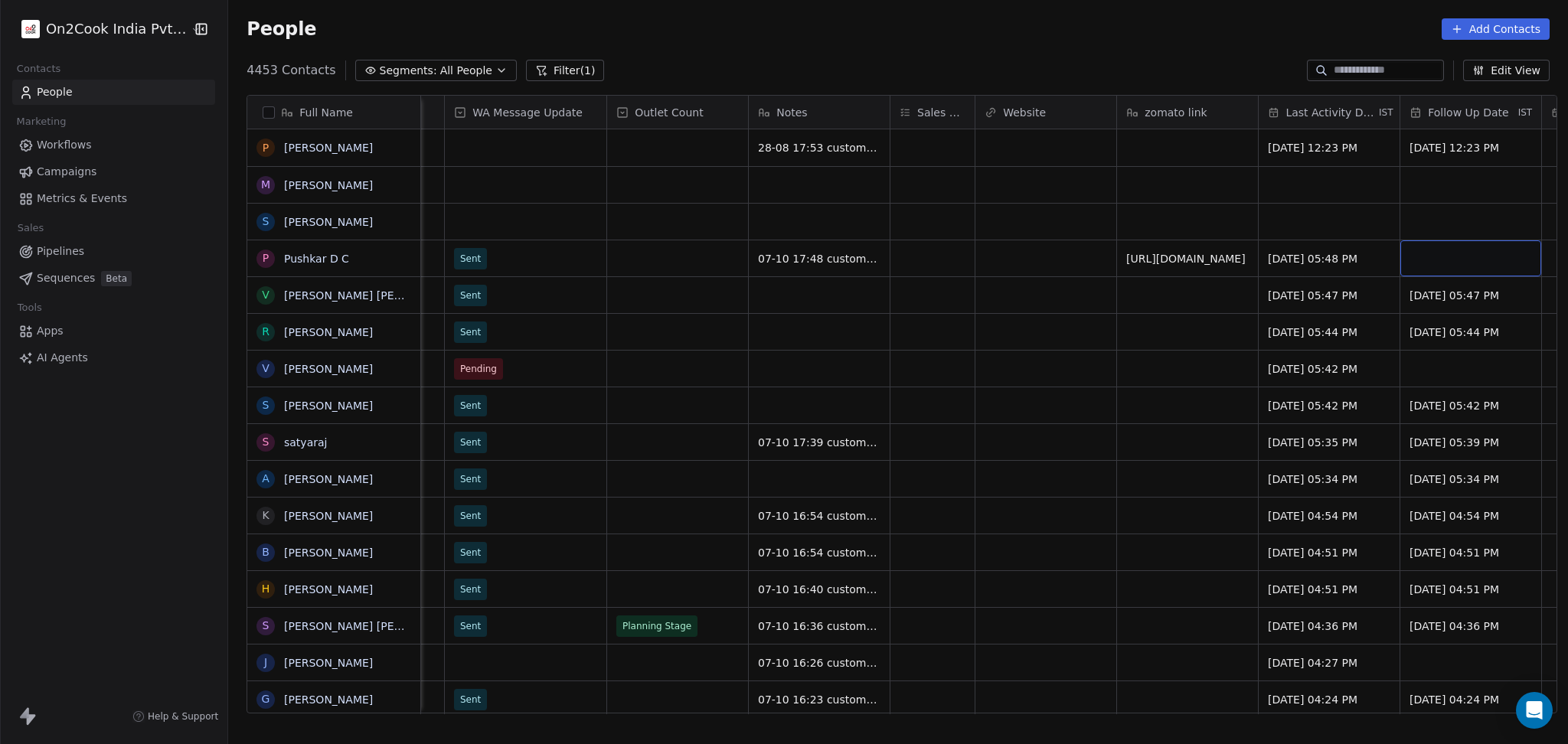
click at [1468, 248] on div "grid" at bounding box center [1470, 259] width 141 height 36
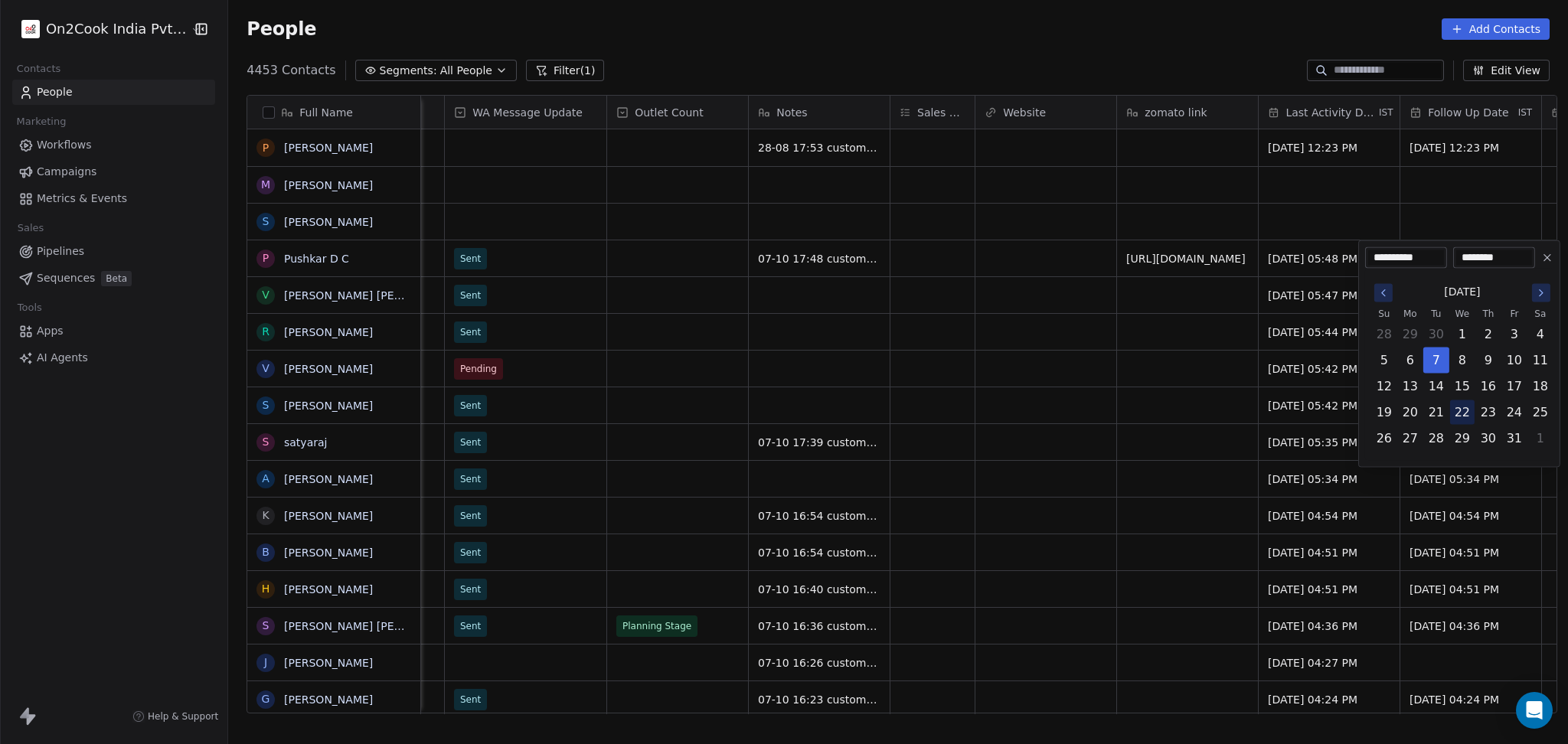
click at [1461, 417] on button "22" at bounding box center [1462, 413] width 25 height 25
type input "**********"
click at [1002, 407] on html "On2Cook India Pvt. Ltd. Contacts People Marketing Workflows Campaigns Metrics &…" at bounding box center [784, 372] width 1568 height 744
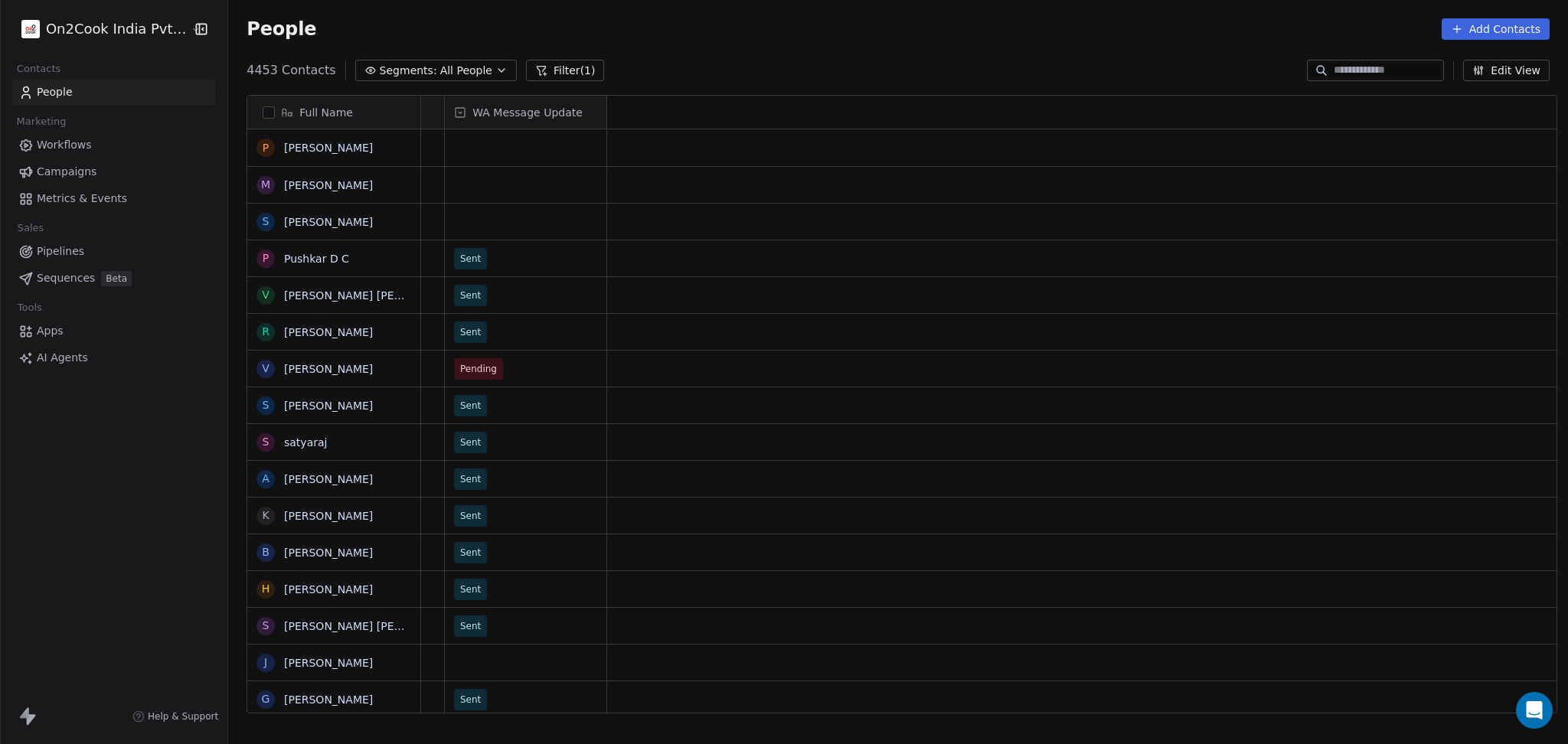
scroll to position [0, 1]
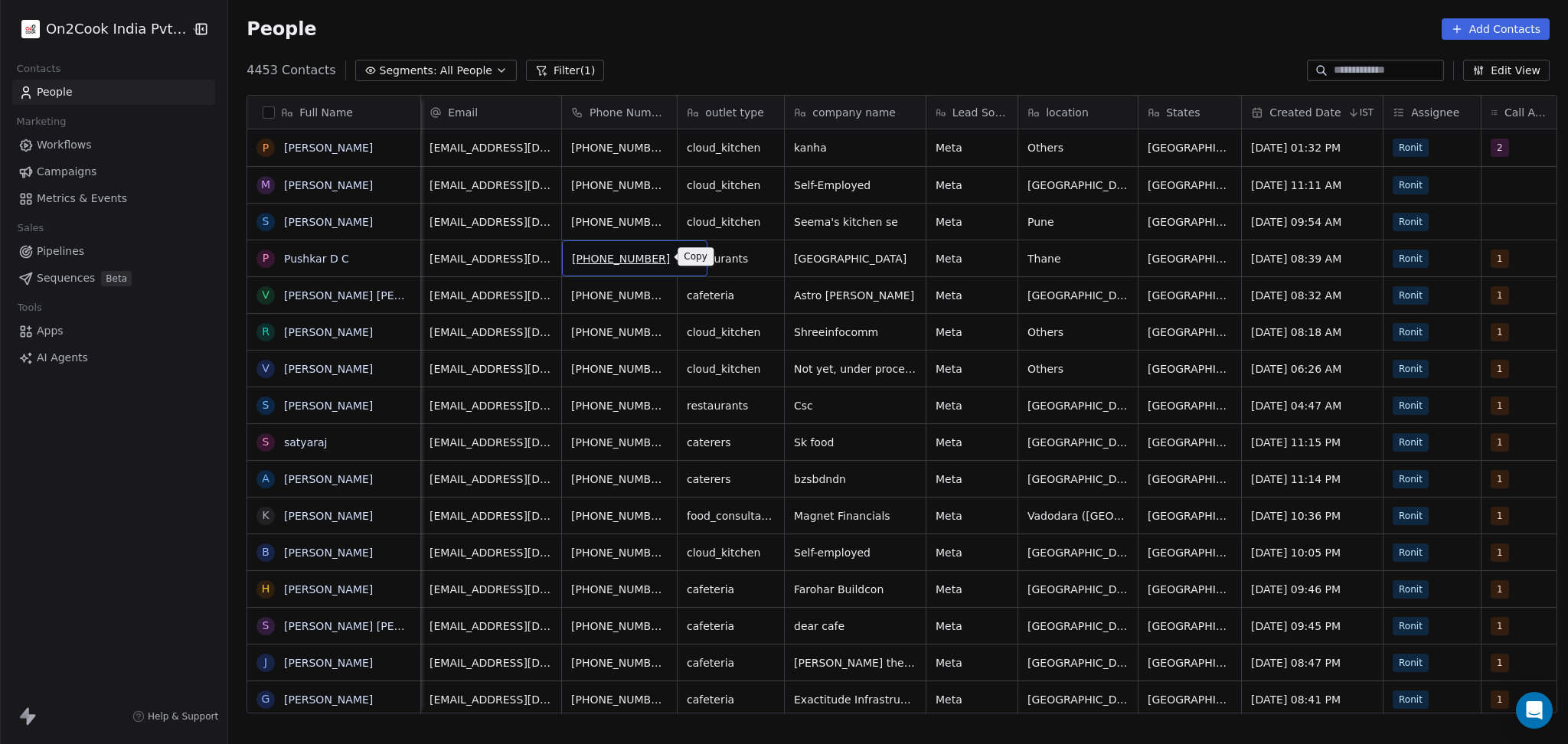
click at [682, 254] on icon "grid" at bounding box center [688, 256] width 12 height 12
click at [915, 223] on icon "grid" at bounding box center [918, 221] width 7 height 7
click at [881, 271] on html "On2Cook India Pvt. Ltd. Contacts People Marketing Workflows Campaigns Metrics &…" at bounding box center [784, 372] width 1568 height 744
click at [915, 218] on icon "grid" at bounding box center [918, 221] width 7 height 7
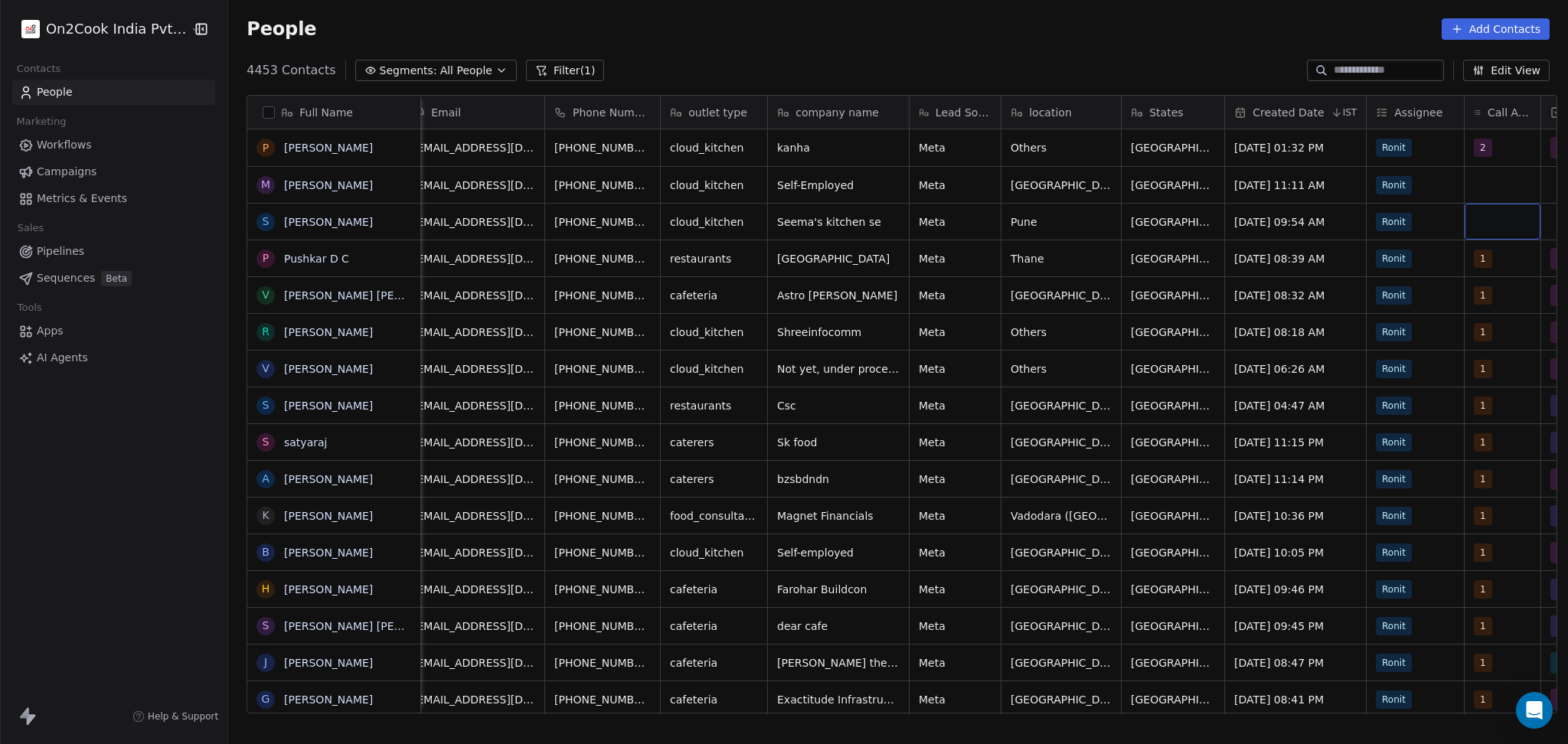
click at [1475, 231] on div "grid" at bounding box center [1503, 222] width 76 height 36
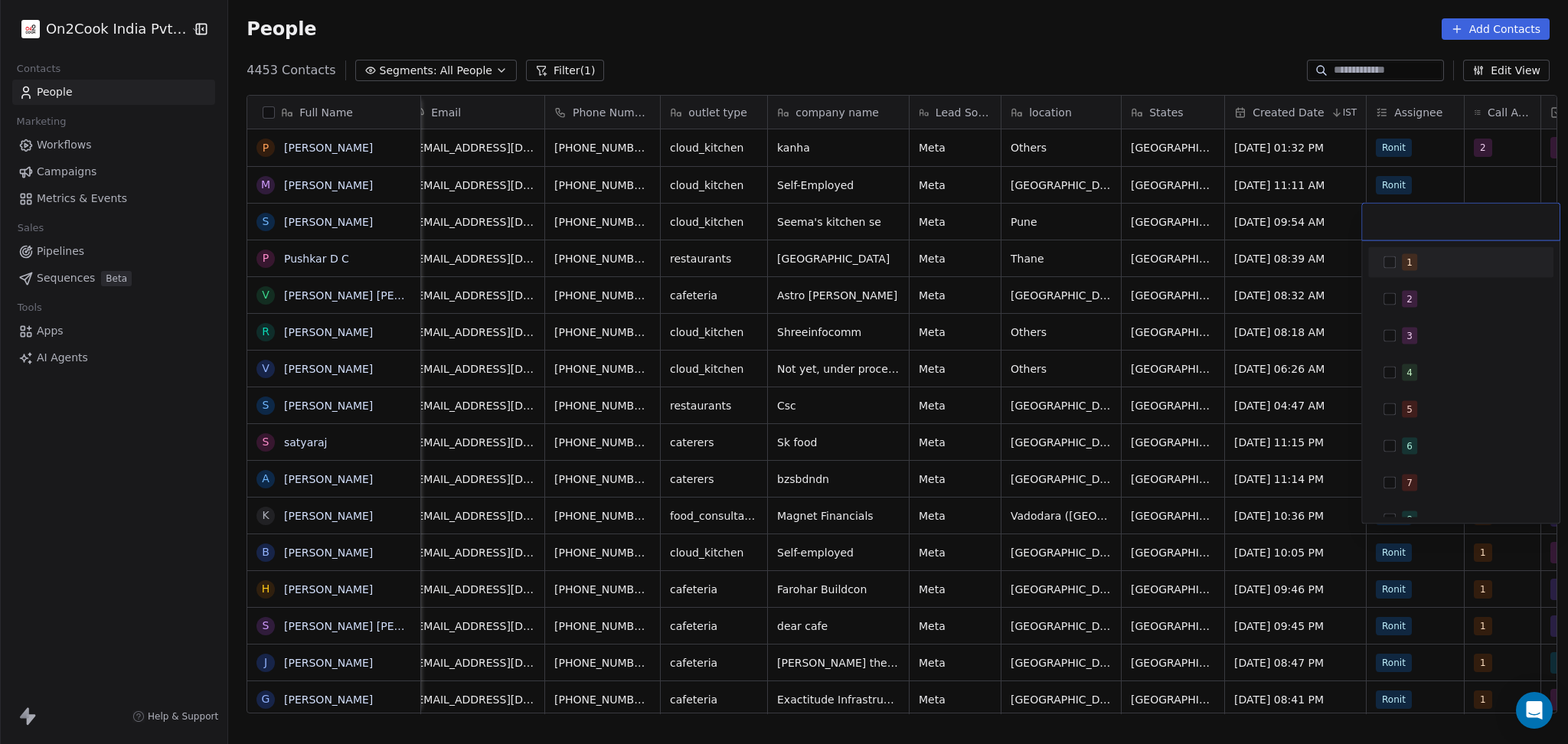
click at [1465, 258] on div "1" at bounding box center [1470, 262] width 136 height 17
click at [1429, 172] on html "On2Cook India Pvt. Ltd. Contacts People Marketing Workflows Campaigns Metrics &…" at bounding box center [784, 372] width 1568 height 744
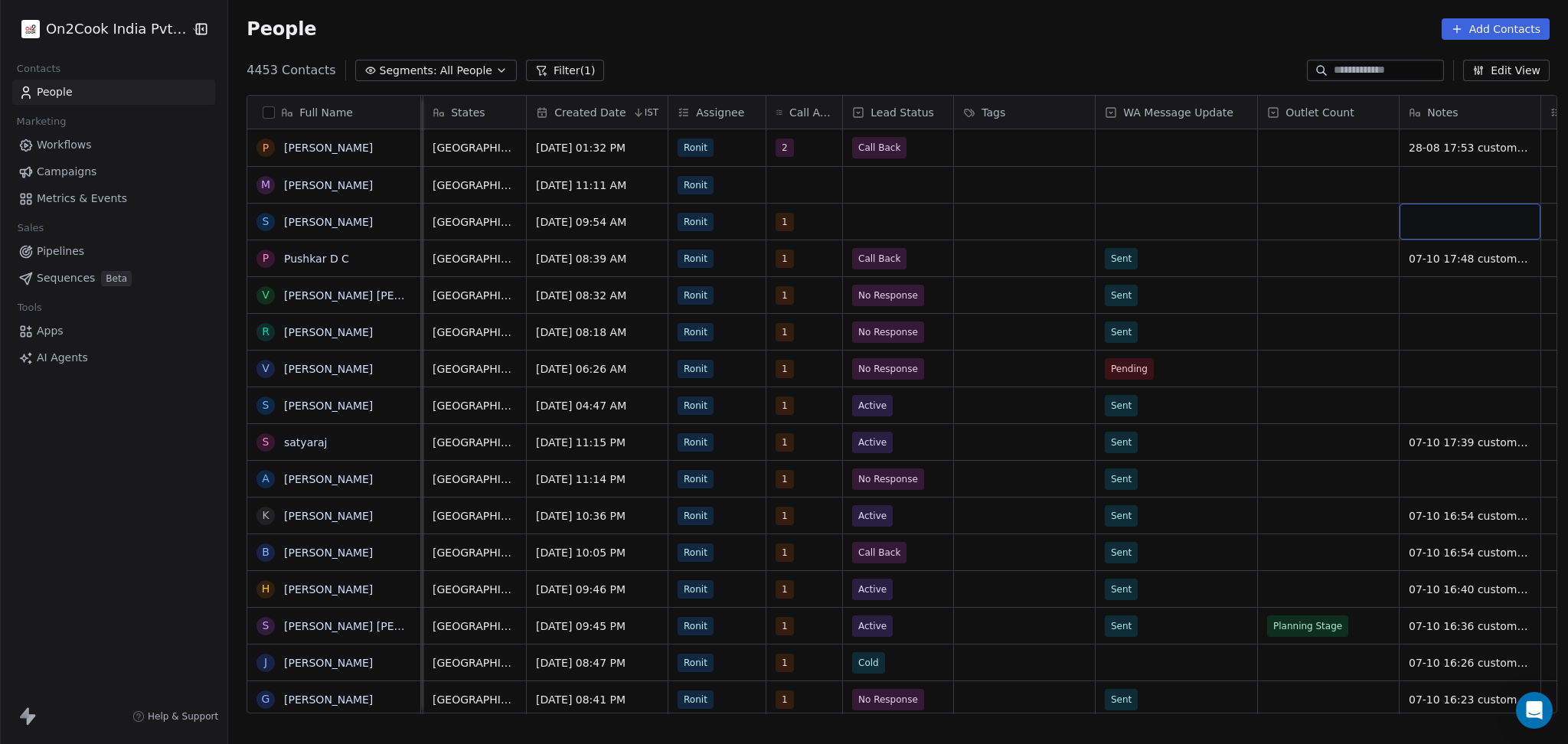
scroll to position [0, 801]
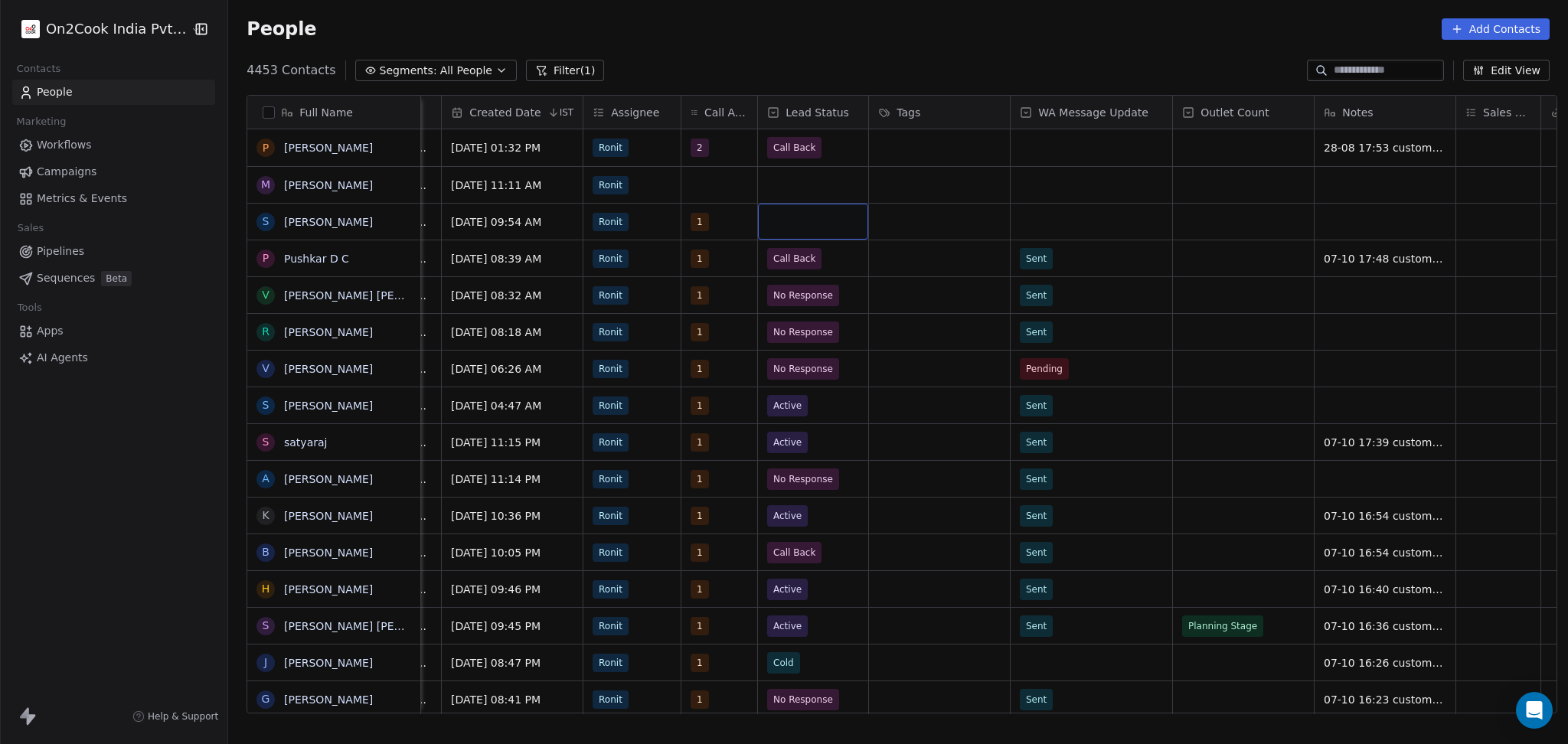
drag, startPoint x: 829, startPoint y: 216, endPoint x: 820, endPoint y: 227, distance: 14.2
click at [784, 220] on div "grid" at bounding box center [812, 222] width 110 height 36
drag, startPoint x: 784, startPoint y: 220, endPoint x: 790, endPoint y: 226, distance: 8.5
click at [790, 226] on div "grid" at bounding box center [812, 222] width 110 height 36
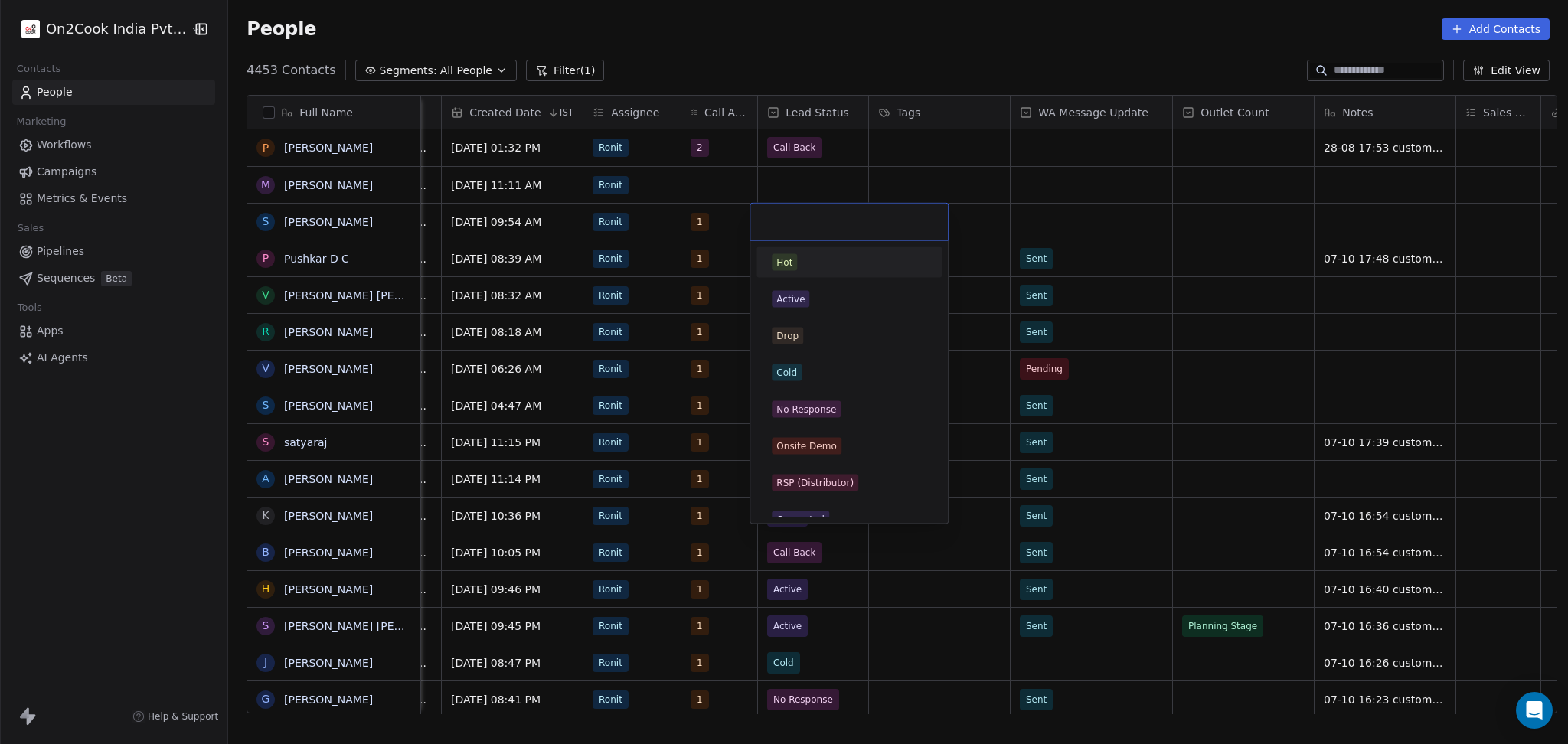
click at [803, 274] on div "Hot" at bounding box center [849, 263] width 173 height 25
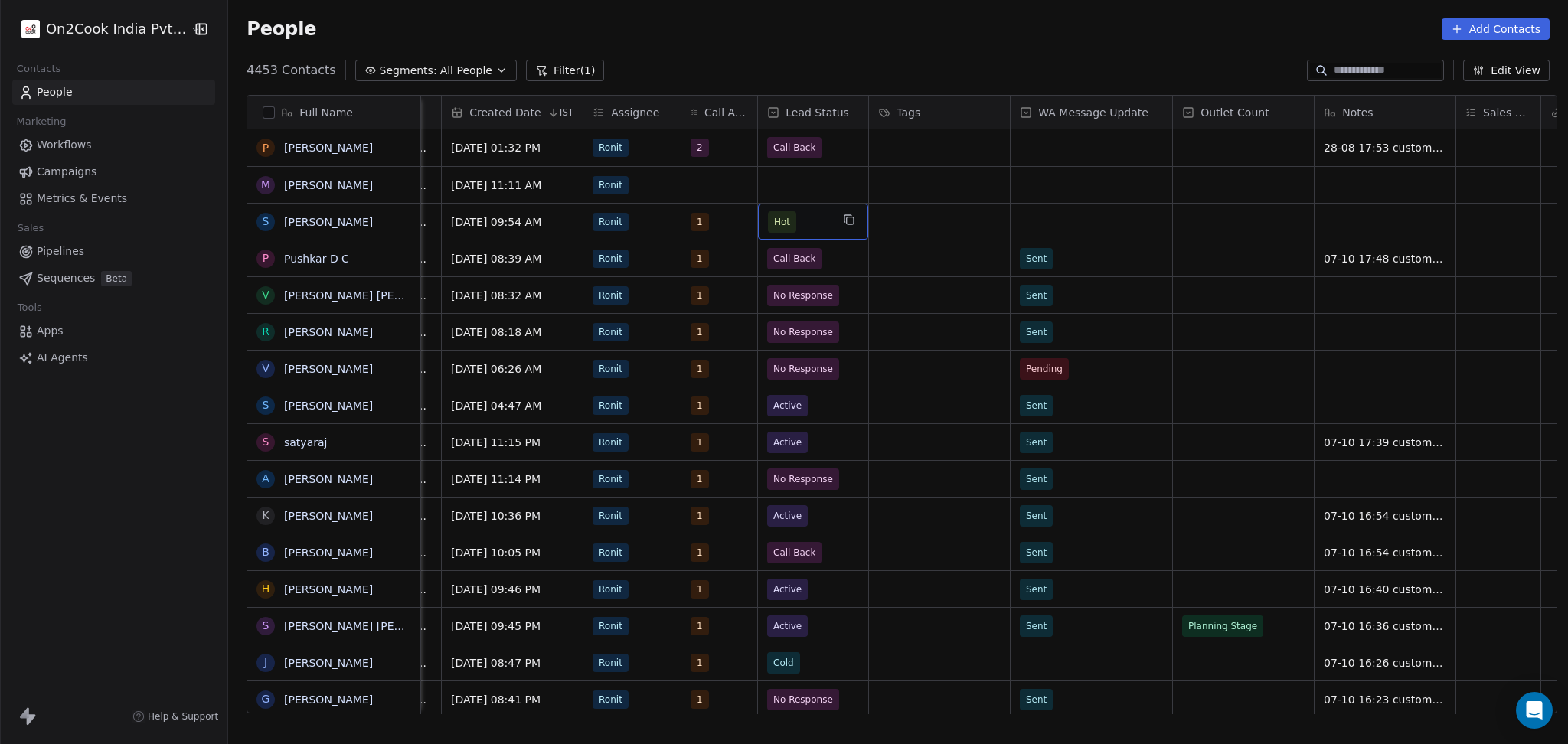
click at [792, 211] on span "Hot" at bounding box center [799, 222] width 63 height 21
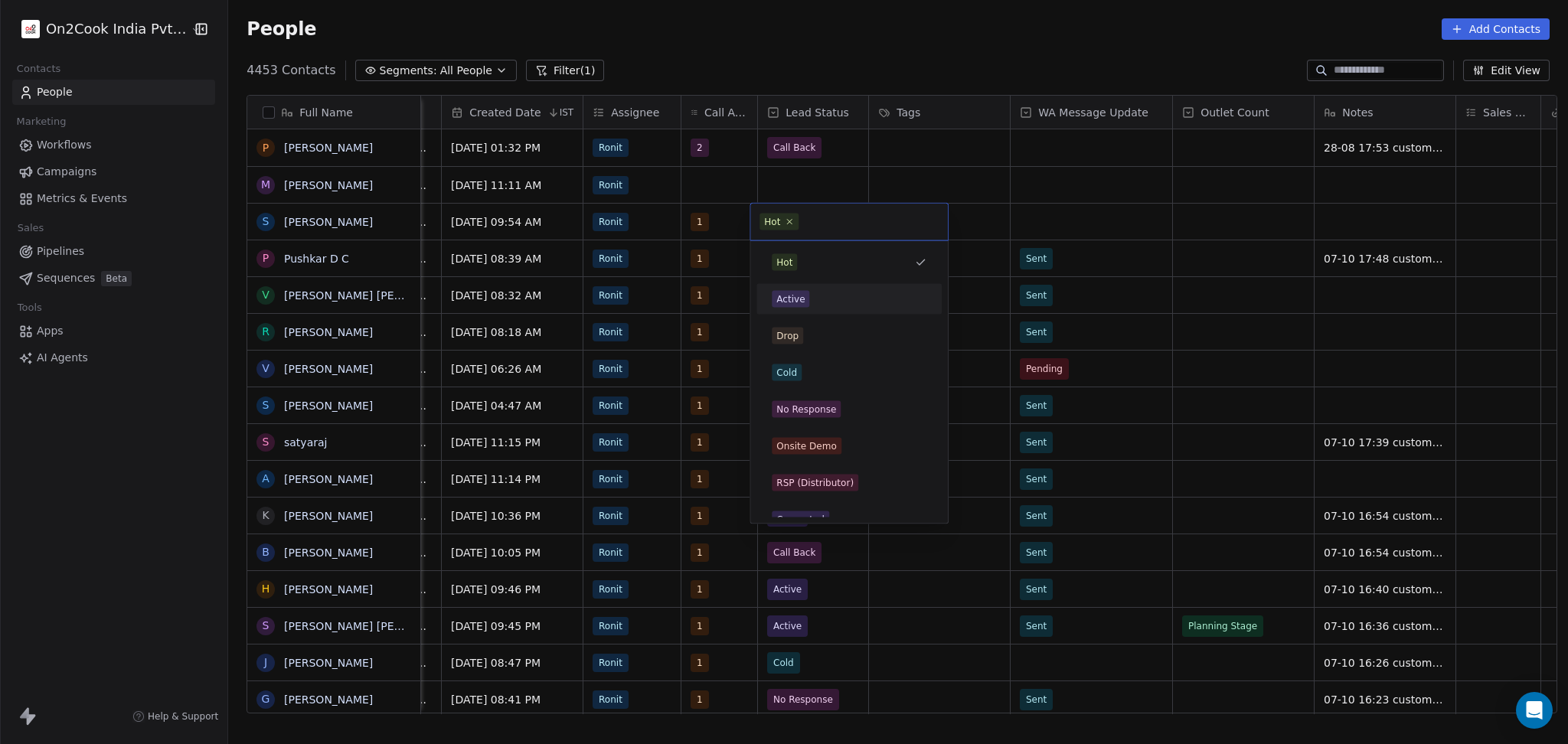
click at [799, 309] on div "Active" at bounding box center [849, 299] width 173 height 25
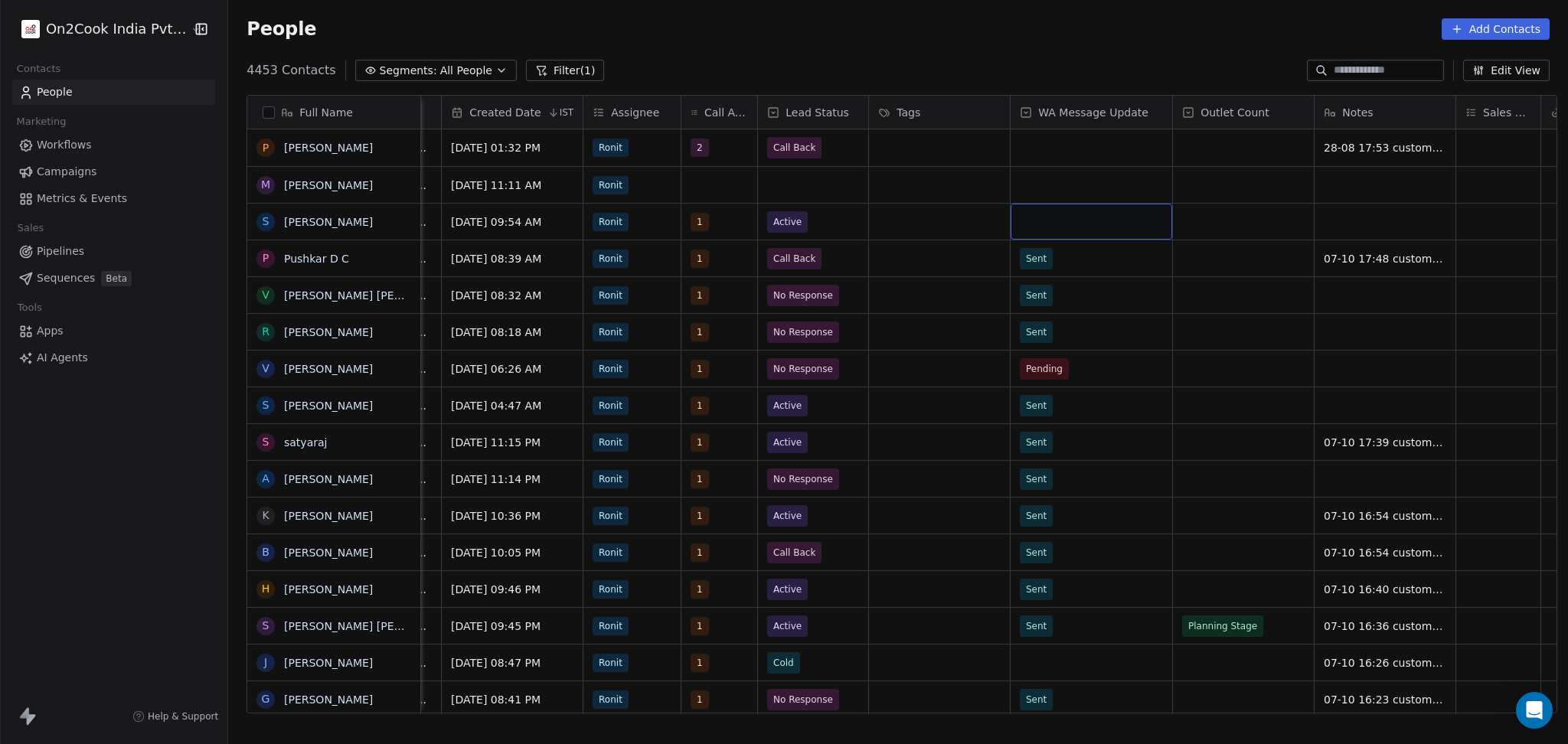
click at [1045, 212] on div "grid" at bounding box center [1091, 222] width 161 height 36
click at [1044, 266] on div "Sent" at bounding box center [1039, 262] width 21 height 14
click at [1342, 228] on div "grid" at bounding box center [1384, 222] width 141 height 36
click at [1391, 228] on textarea "**********" at bounding box center [1377, 227] width 139 height 47
click at [1397, 227] on textarea "**********" at bounding box center [1377, 227] width 139 height 47
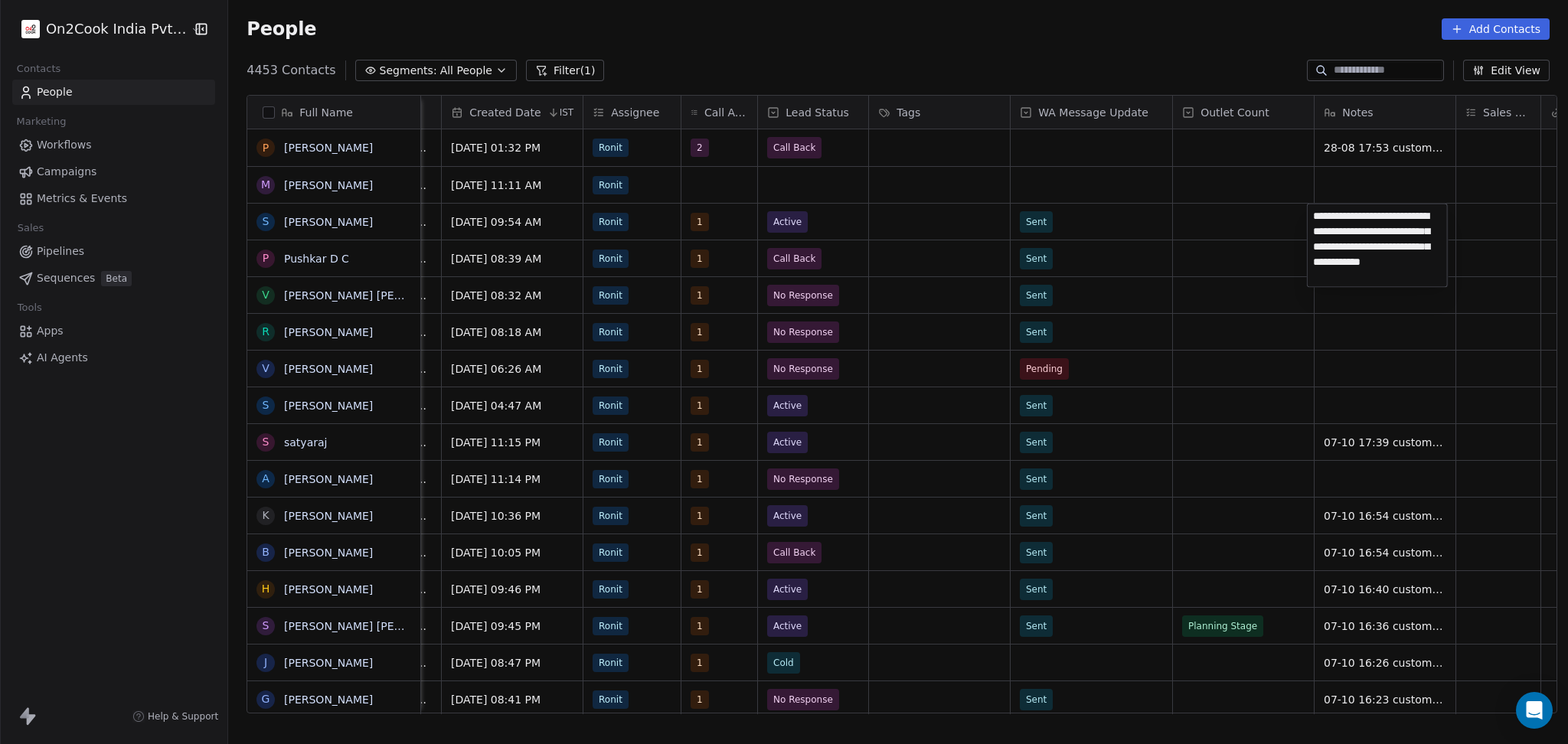
type textarea "**********"
click at [1498, 228] on html "On2Cook India Pvt. Ltd. Contacts People Marketing Workflows Campaigns Metrics &…" at bounding box center [784, 372] width 1568 height 744
click at [1207, 212] on div "grid" at bounding box center [1243, 222] width 141 height 36
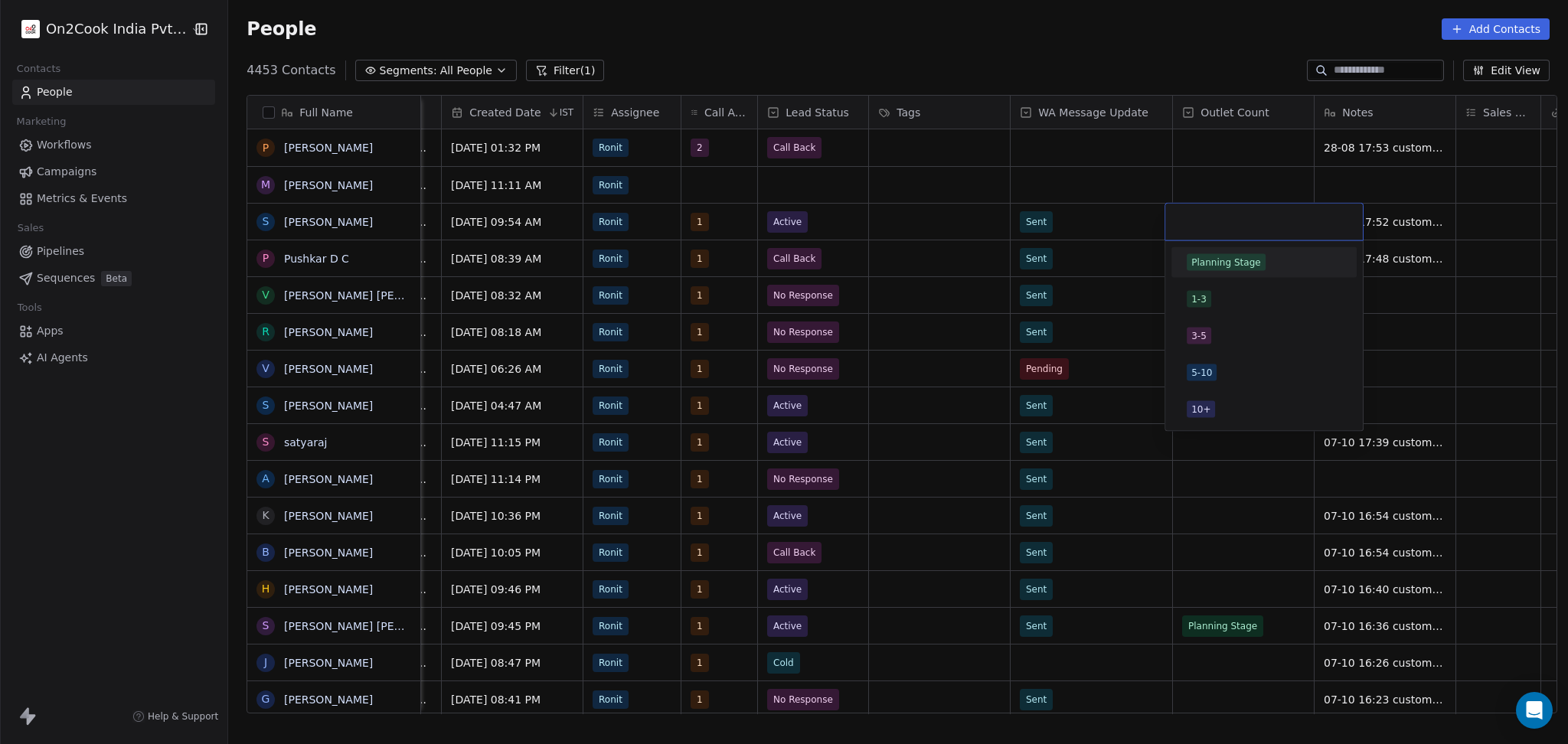
click at [1216, 264] on div "Planning Stage" at bounding box center [1226, 262] width 69 height 14
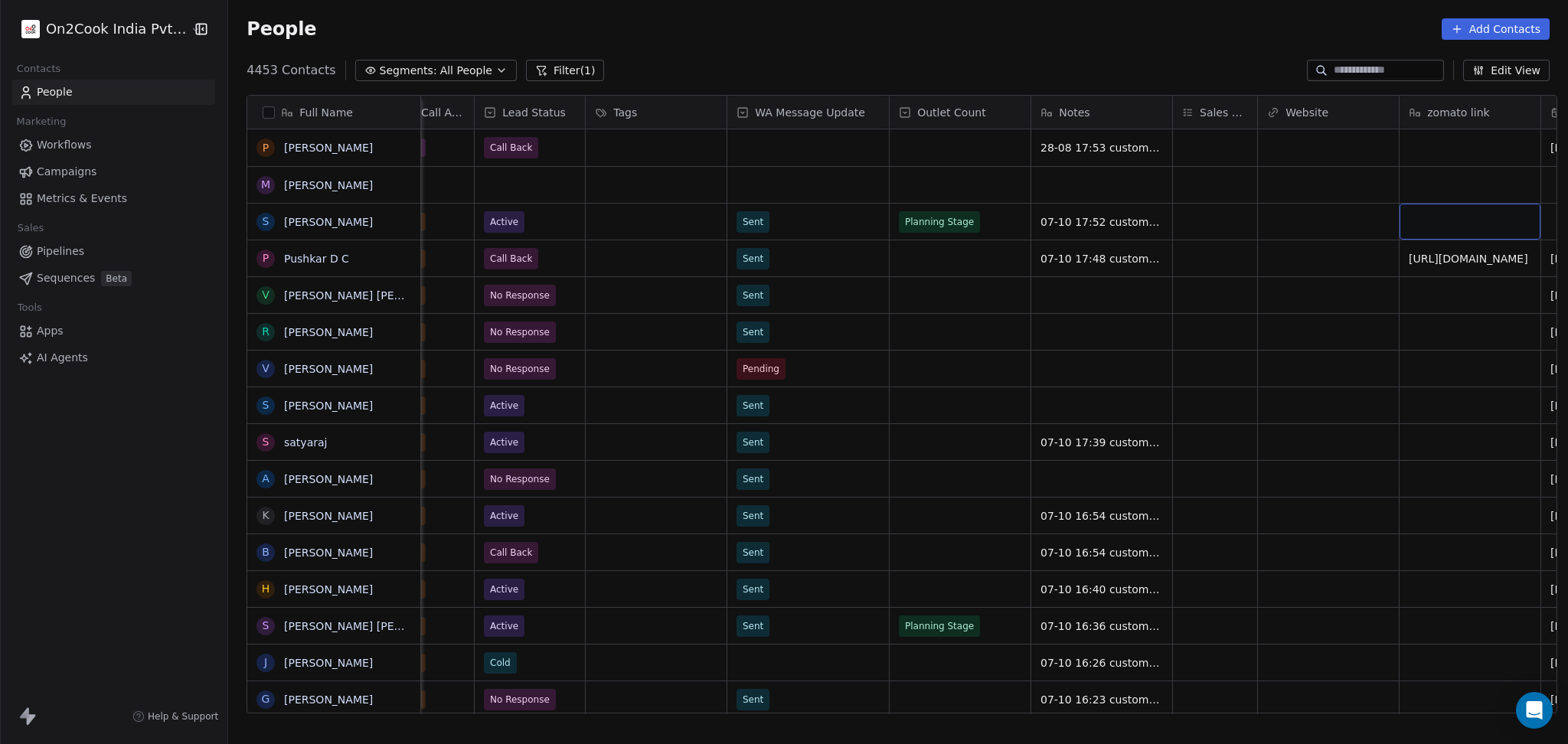
scroll to position [0, 1226]
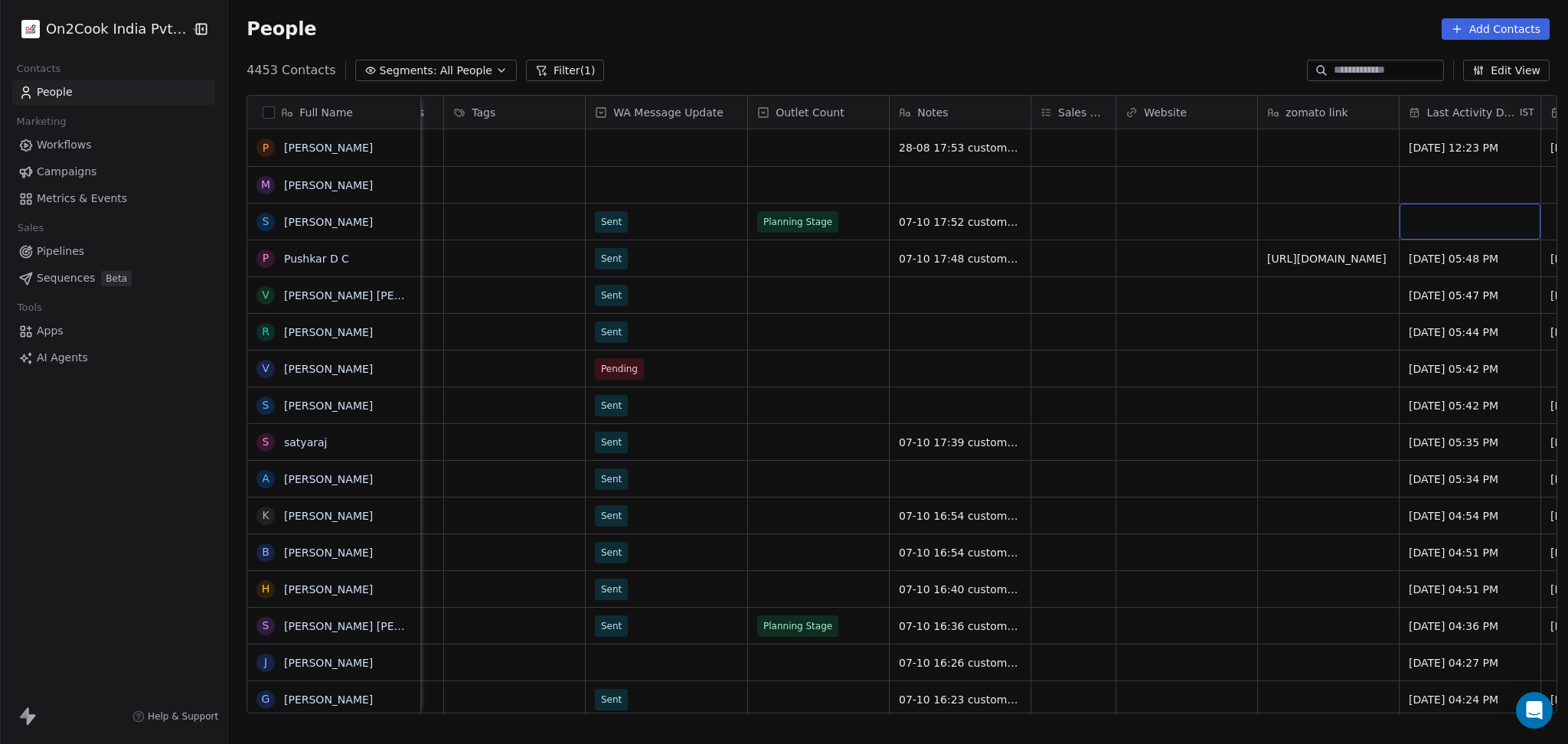
click at [1433, 214] on div "grid" at bounding box center [1470, 222] width 141 height 36
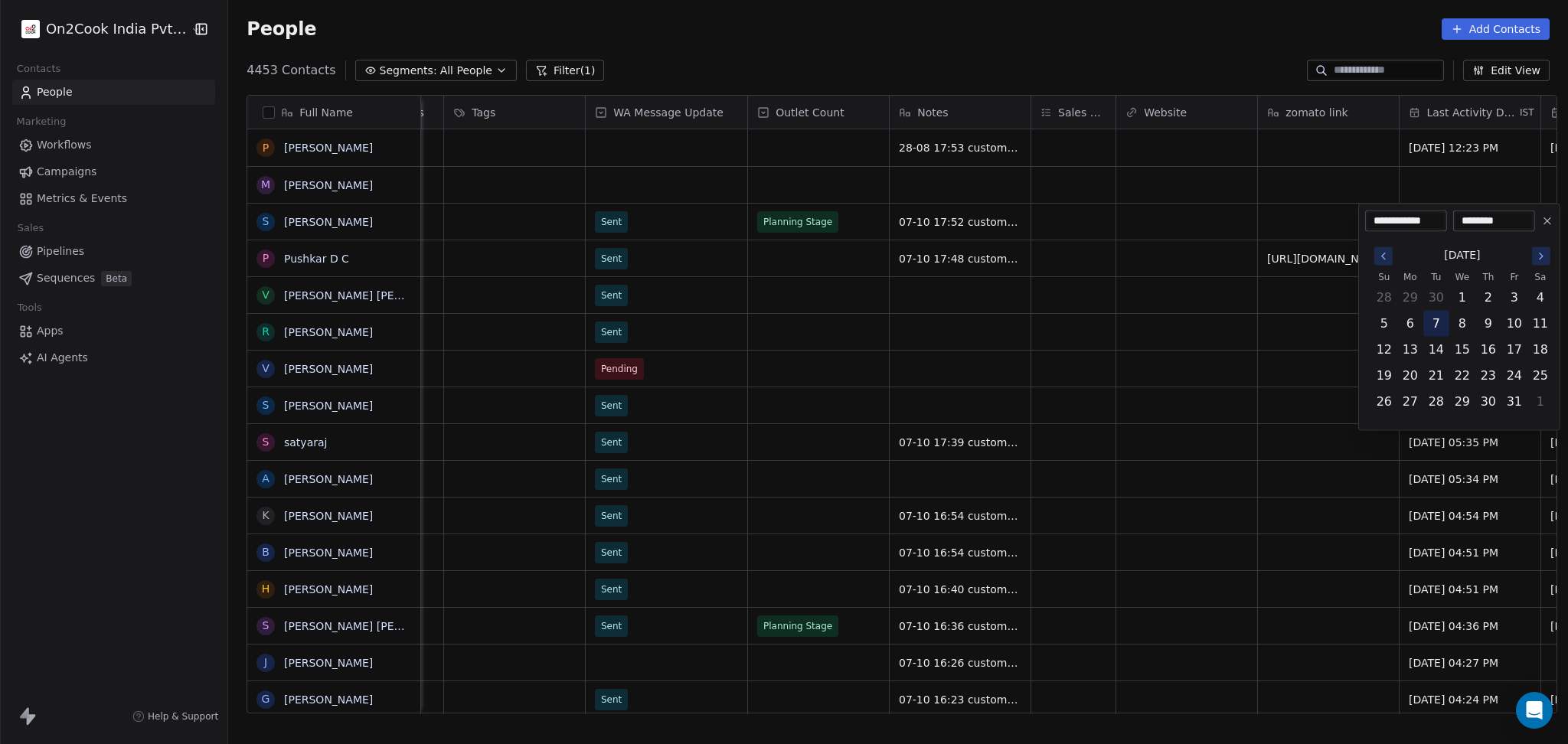
click at [1435, 322] on button "7" at bounding box center [1437, 324] width 25 height 25
click at [1198, 292] on html "On2Cook India Pvt. Ltd. Contacts People Marketing Workflows Campaigns Metrics &…" at bounding box center [784, 372] width 1568 height 744
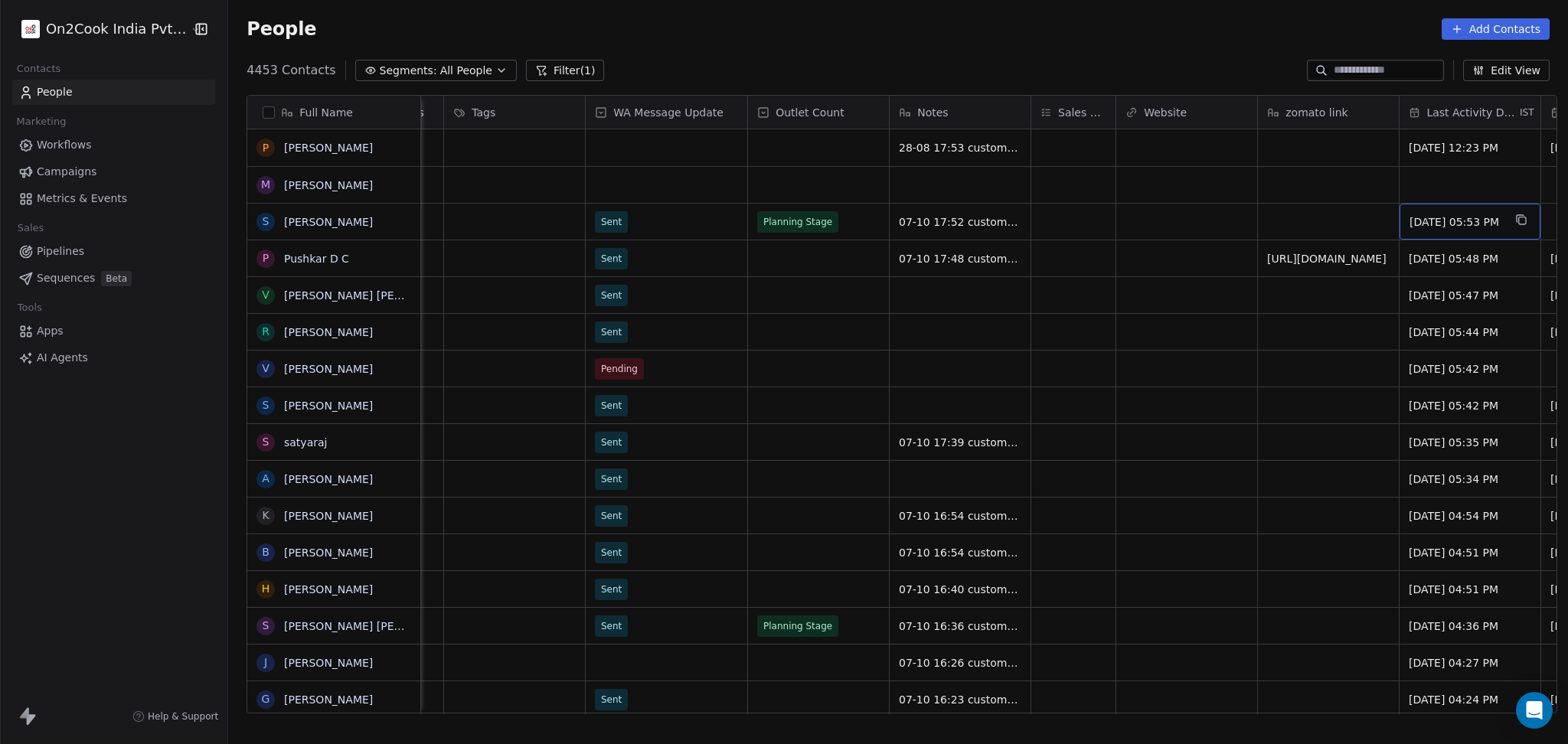
scroll to position [0, 1366]
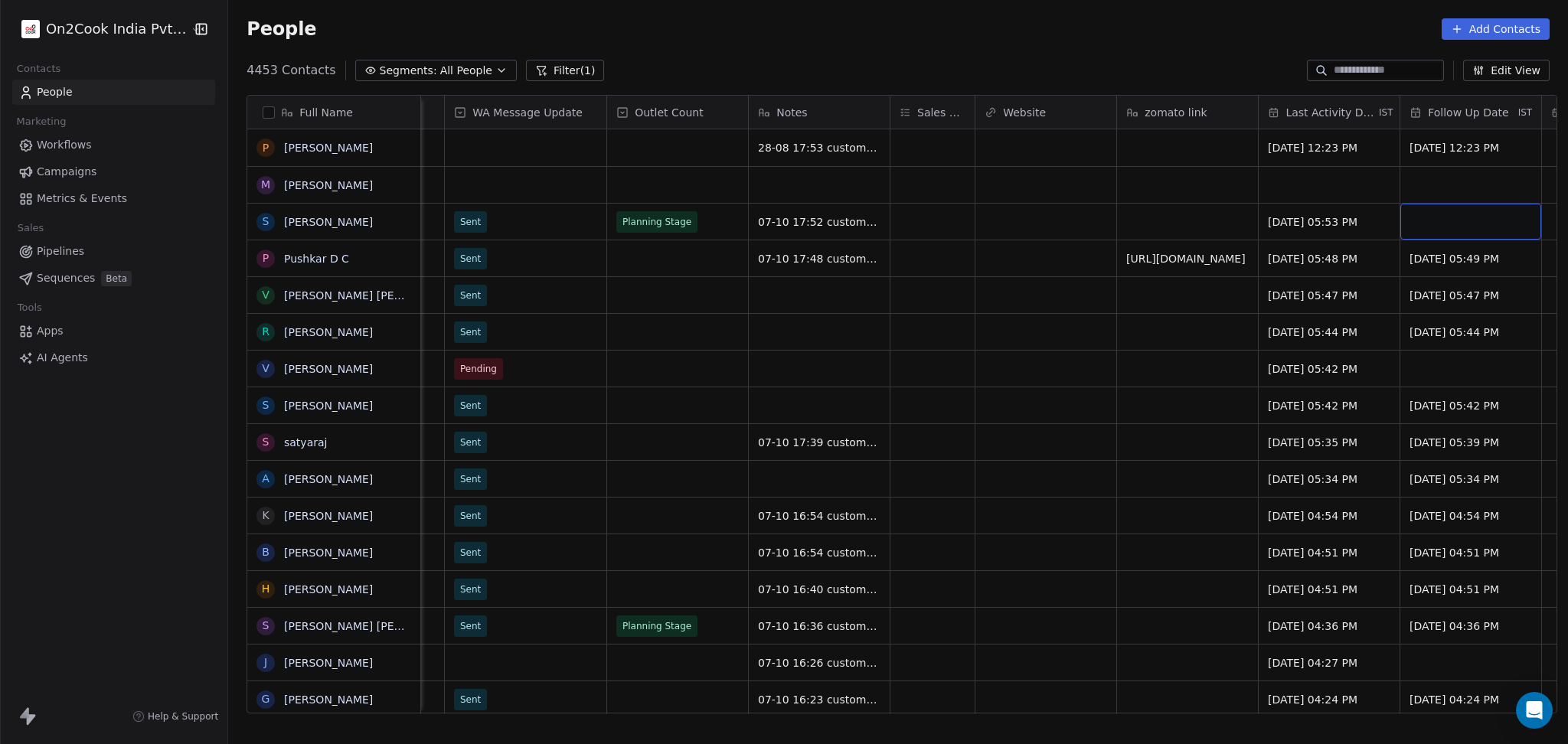
click at [1413, 221] on div "grid" at bounding box center [1470, 222] width 141 height 36
click at [1416, 221] on div "grid" at bounding box center [1470, 222] width 141 height 36
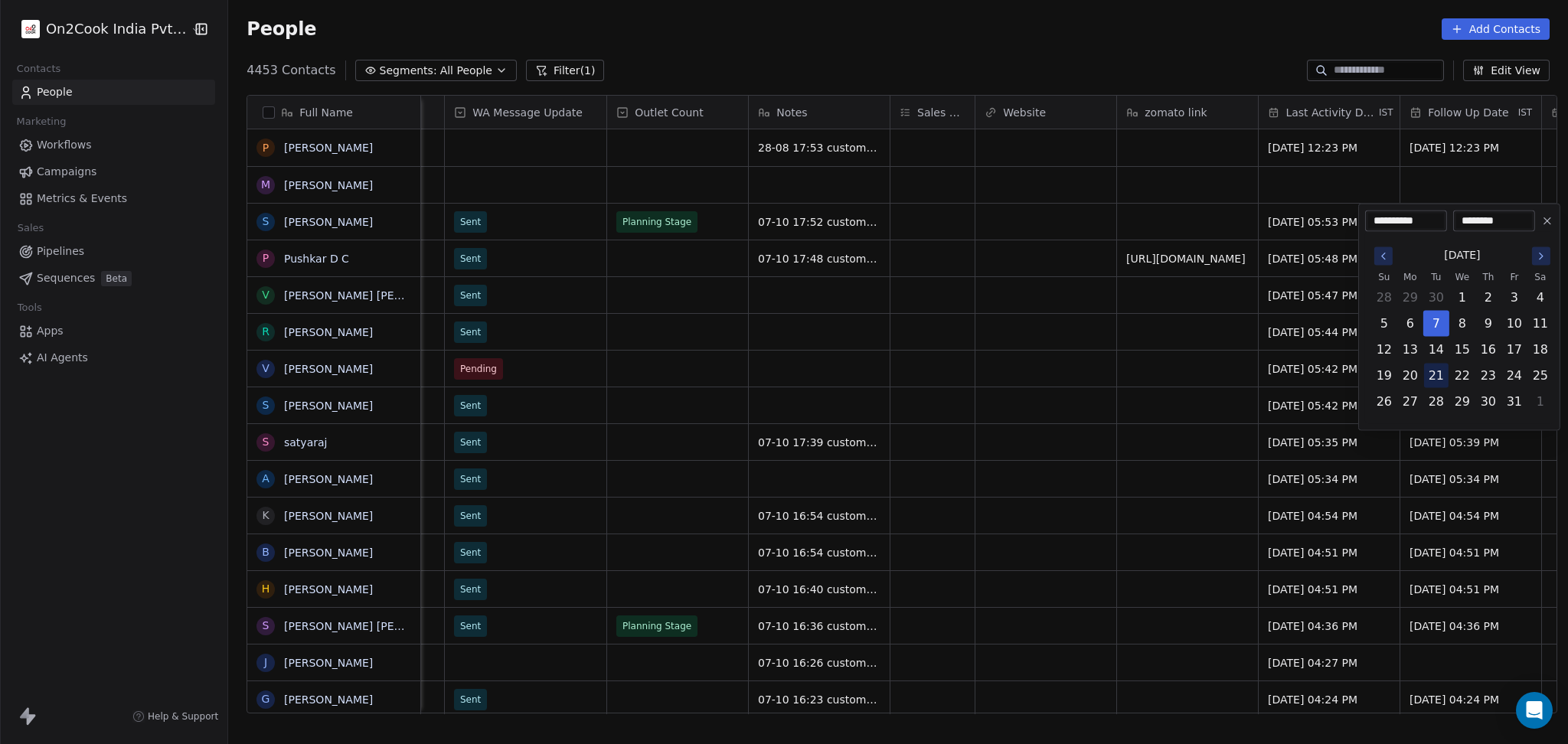
click at [1439, 374] on button "21" at bounding box center [1437, 376] width 25 height 25
type input "**********"
click at [1119, 346] on html "On2Cook India Pvt. Ltd. Contacts People Marketing Workflows Campaigns Metrics &…" at bounding box center [784, 372] width 1568 height 744
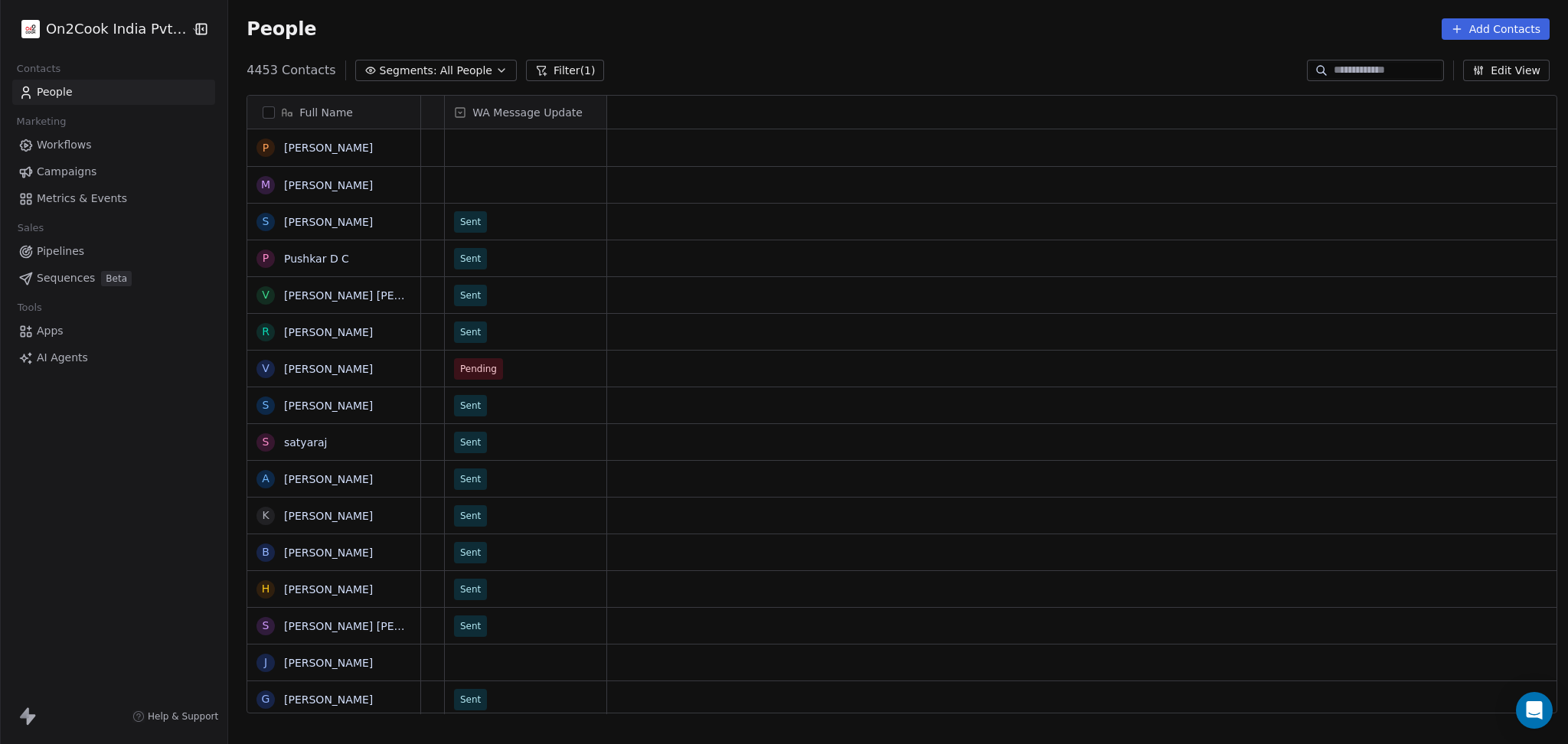
scroll to position [0, 1]
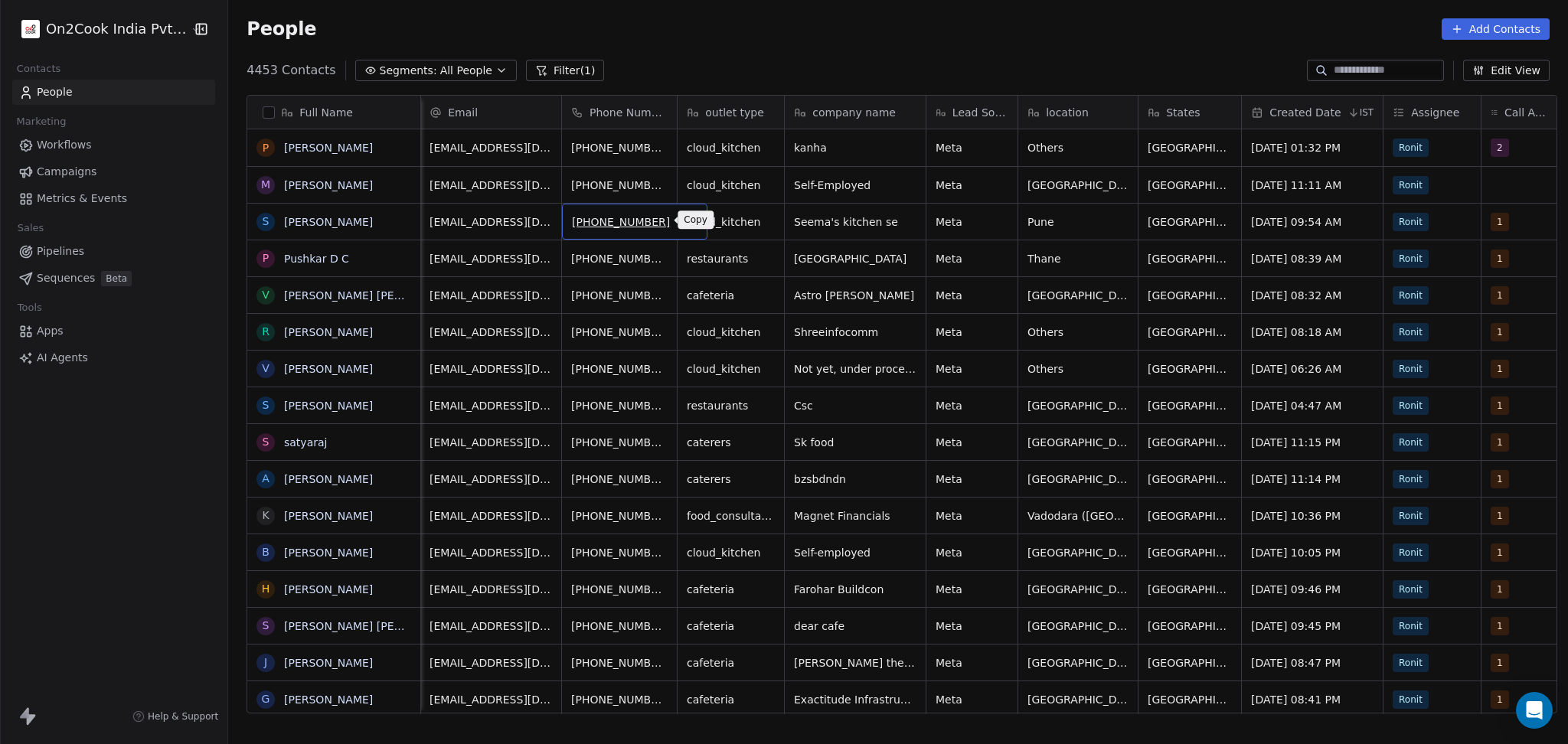
click at [682, 223] on icon "grid" at bounding box center [688, 219] width 12 height 12
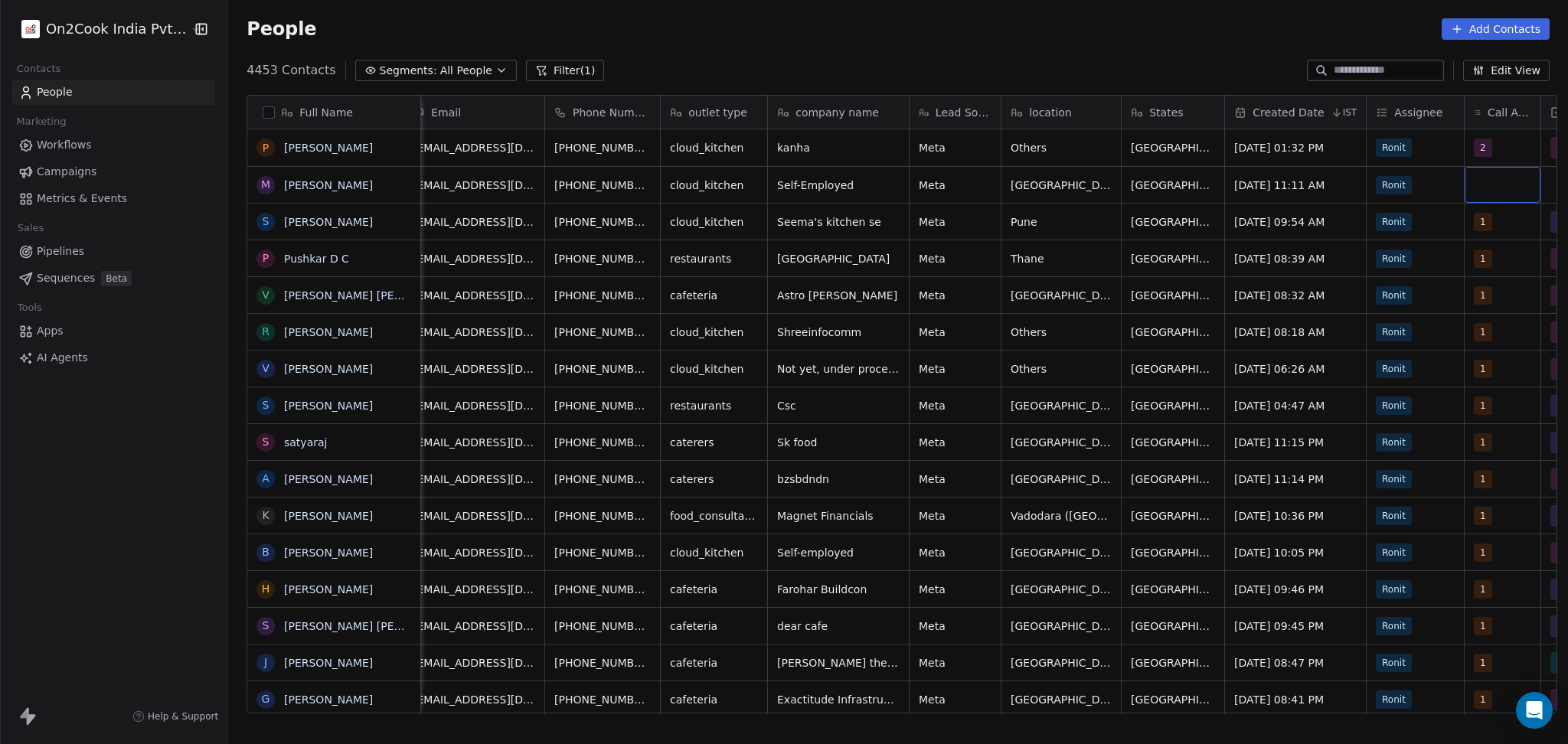
click at [1475, 199] on div "grid" at bounding box center [1503, 185] width 76 height 36
click at [1478, 198] on div "grid" at bounding box center [1503, 185] width 76 height 36
click at [1478, 197] on div "grid" at bounding box center [1503, 185] width 76 height 36
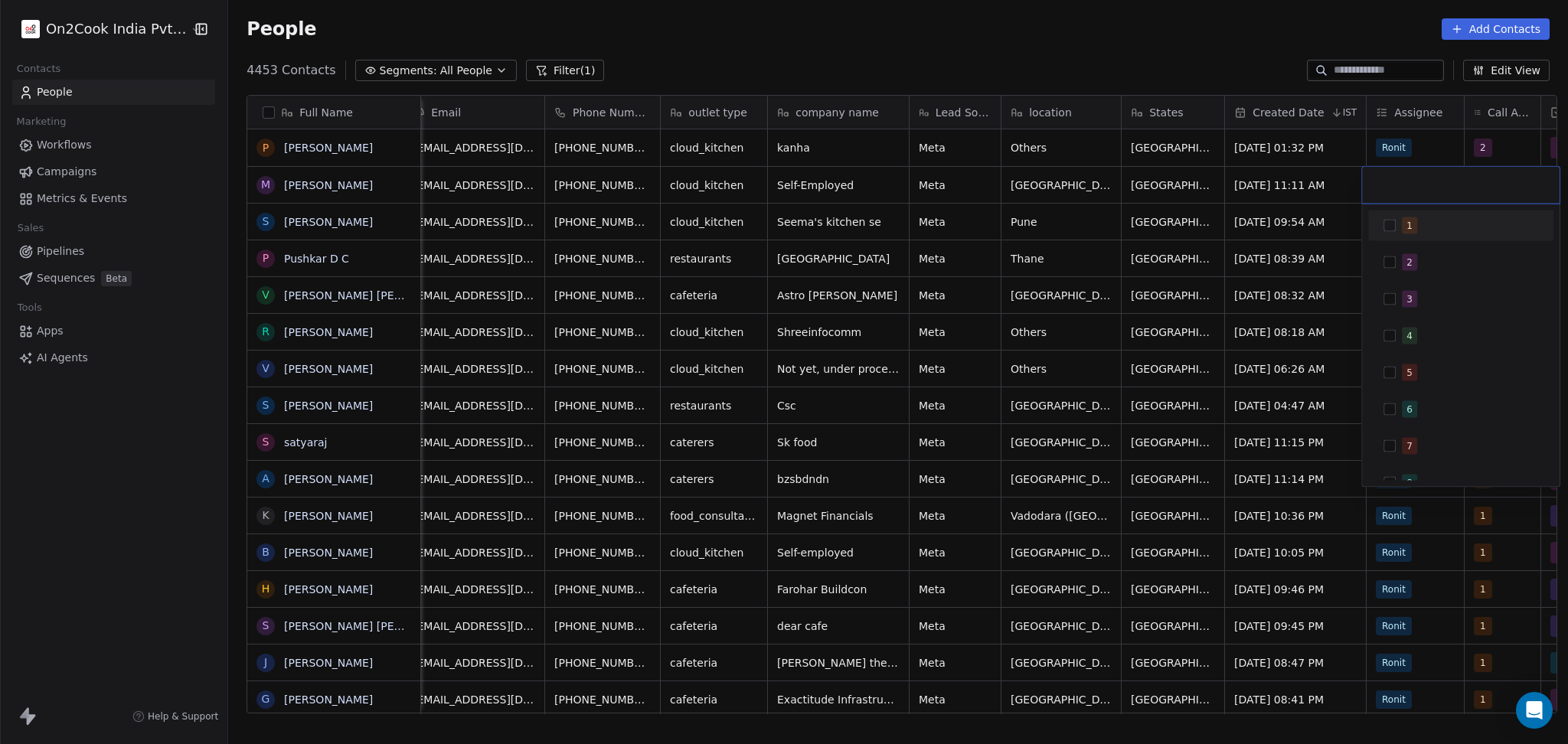
click at [1441, 231] on div "1" at bounding box center [1470, 226] width 136 height 17
click at [1304, 316] on html "On2Cook India Pvt. Ltd. Contacts People Marketing Workflows Campaigns Metrics &…" at bounding box center [784, 372] width 1568 height 744
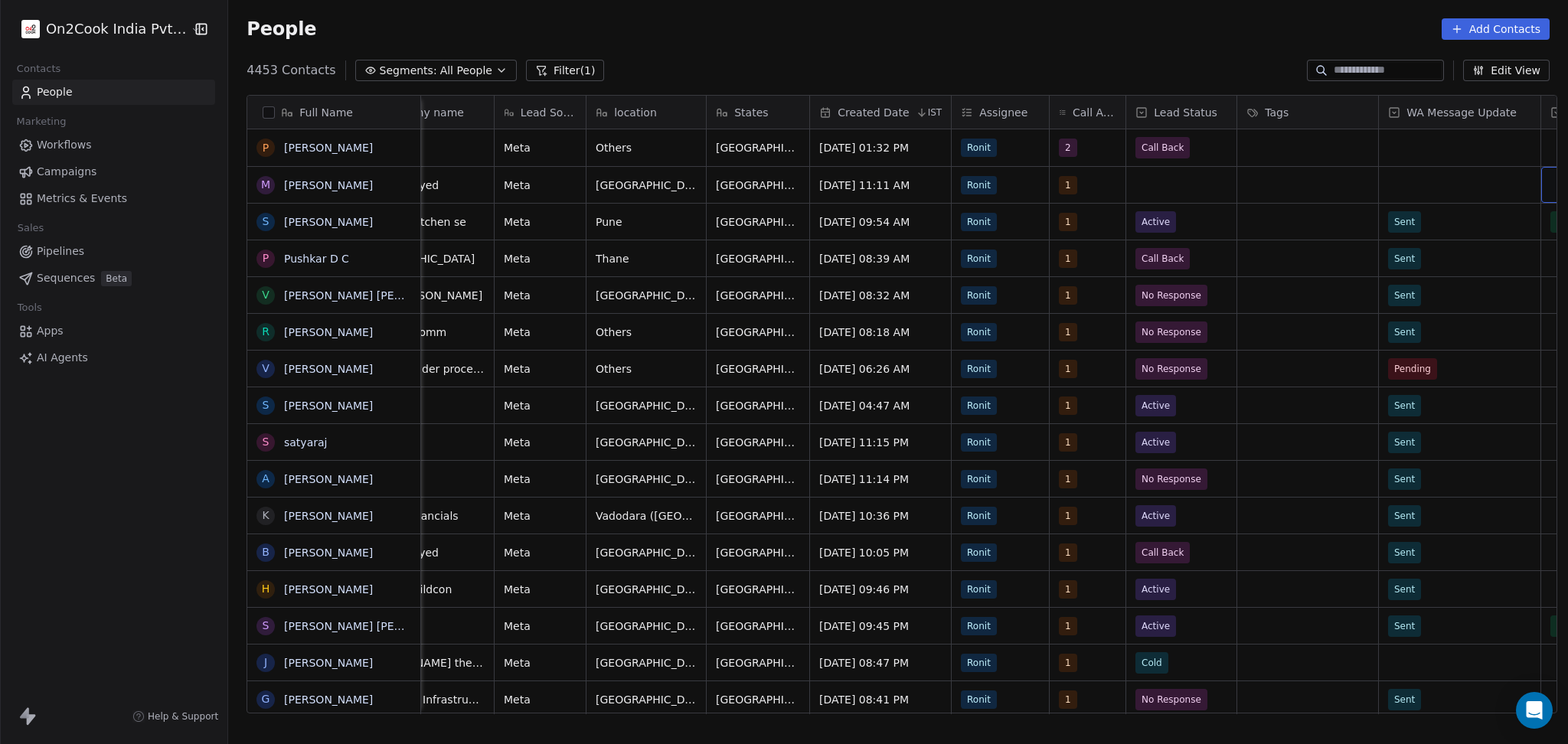
scroll to position [0, 573]
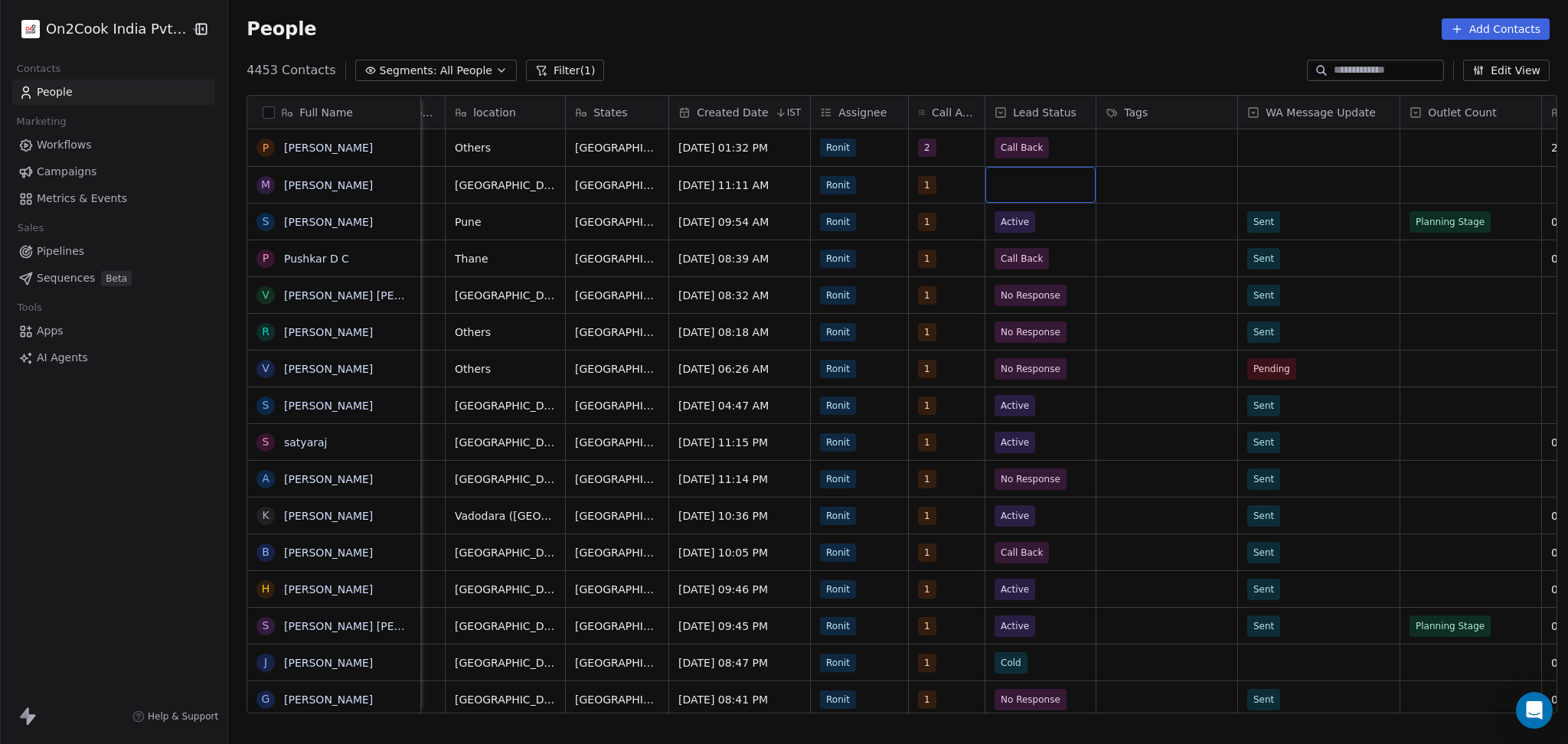
click at [1067, 187] on div "grid" at bounding box center [1040, 185] width 110 height 36
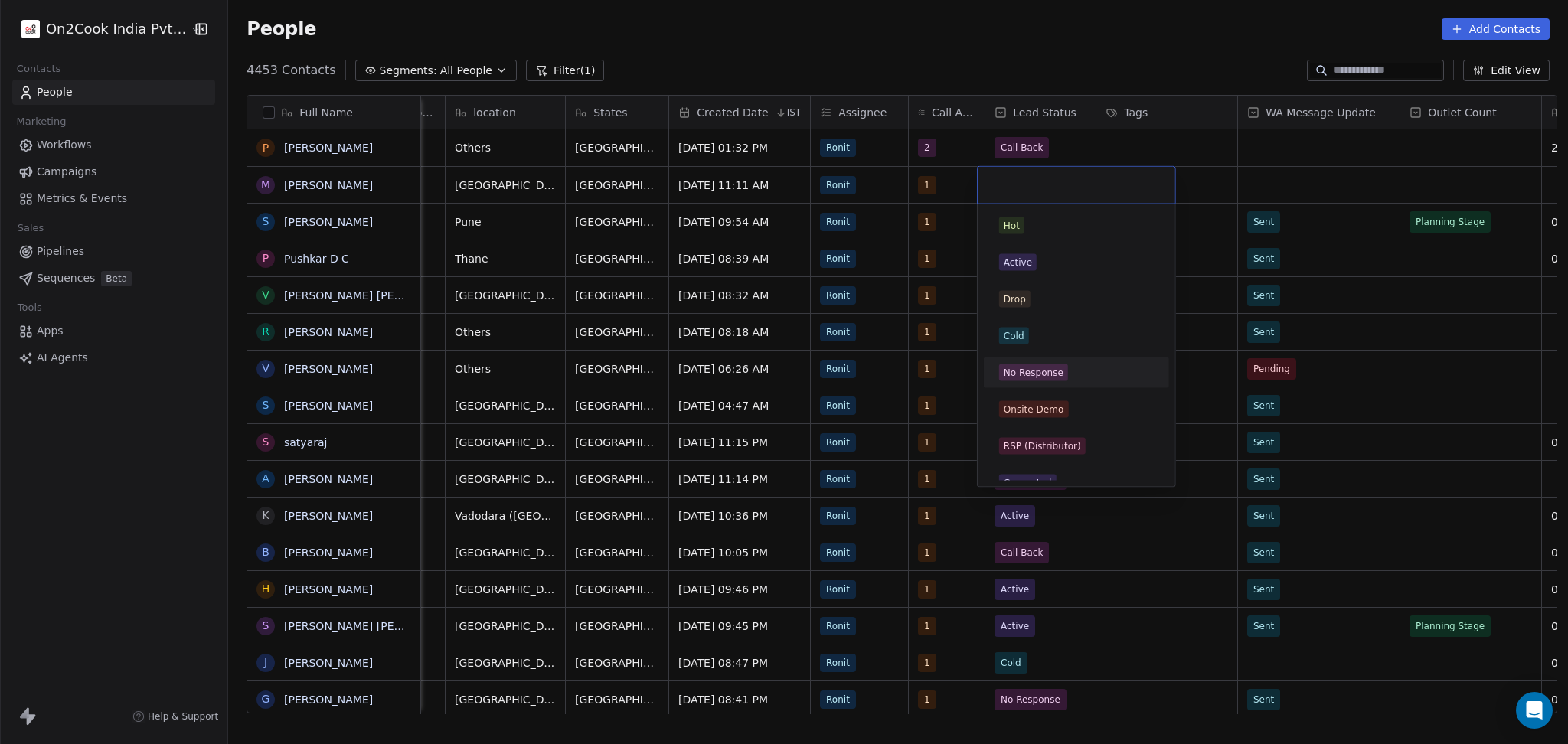
click at [1037, 376] on div "No Response" at bounding box center [1034, 372] width 60 height 14
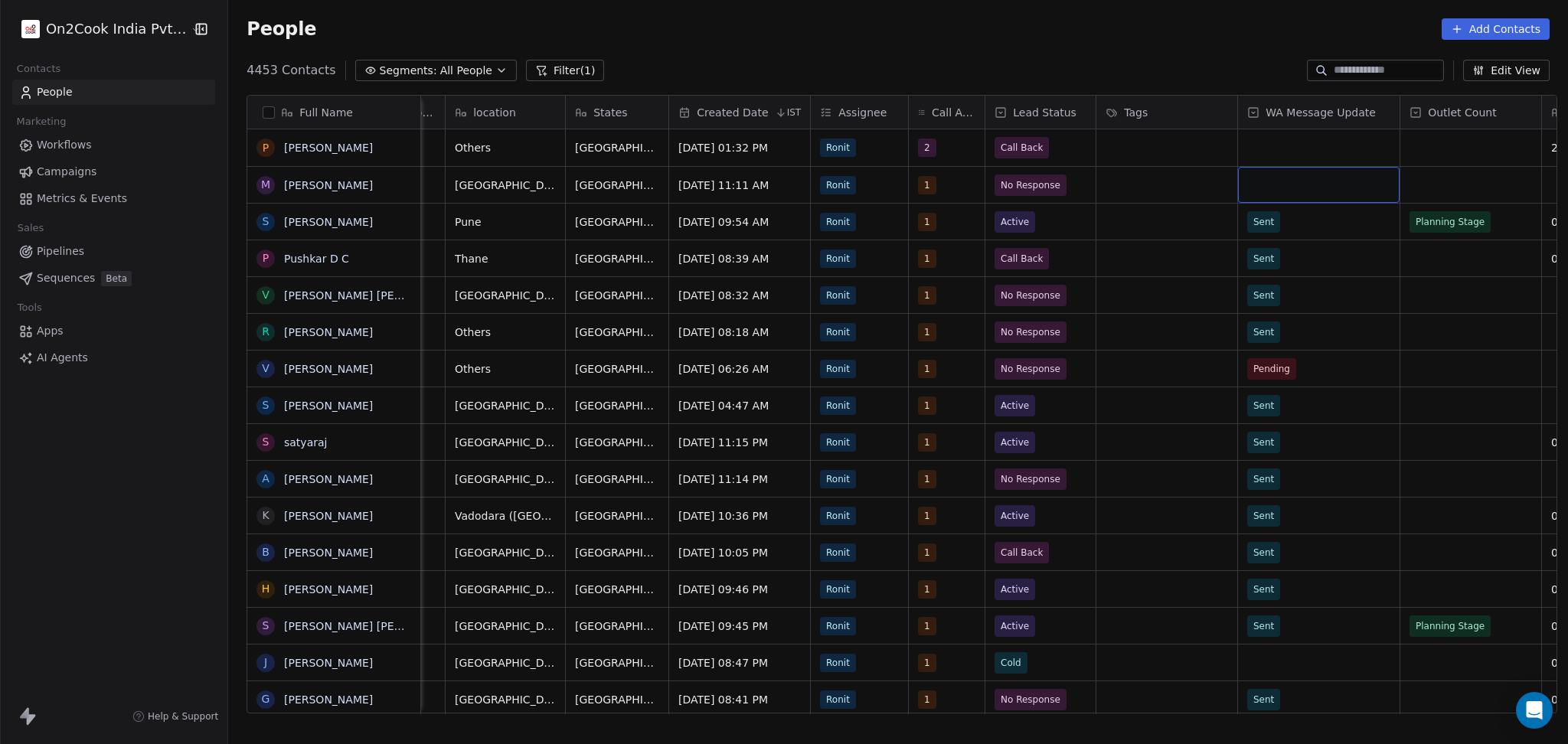
click at [1253, 183] on div "grid" at bounding box center [1318, 185] width 161 height 36
click at [1256, 215] on div "Sent" at bounding box center [1327, 226] width 173 height 25
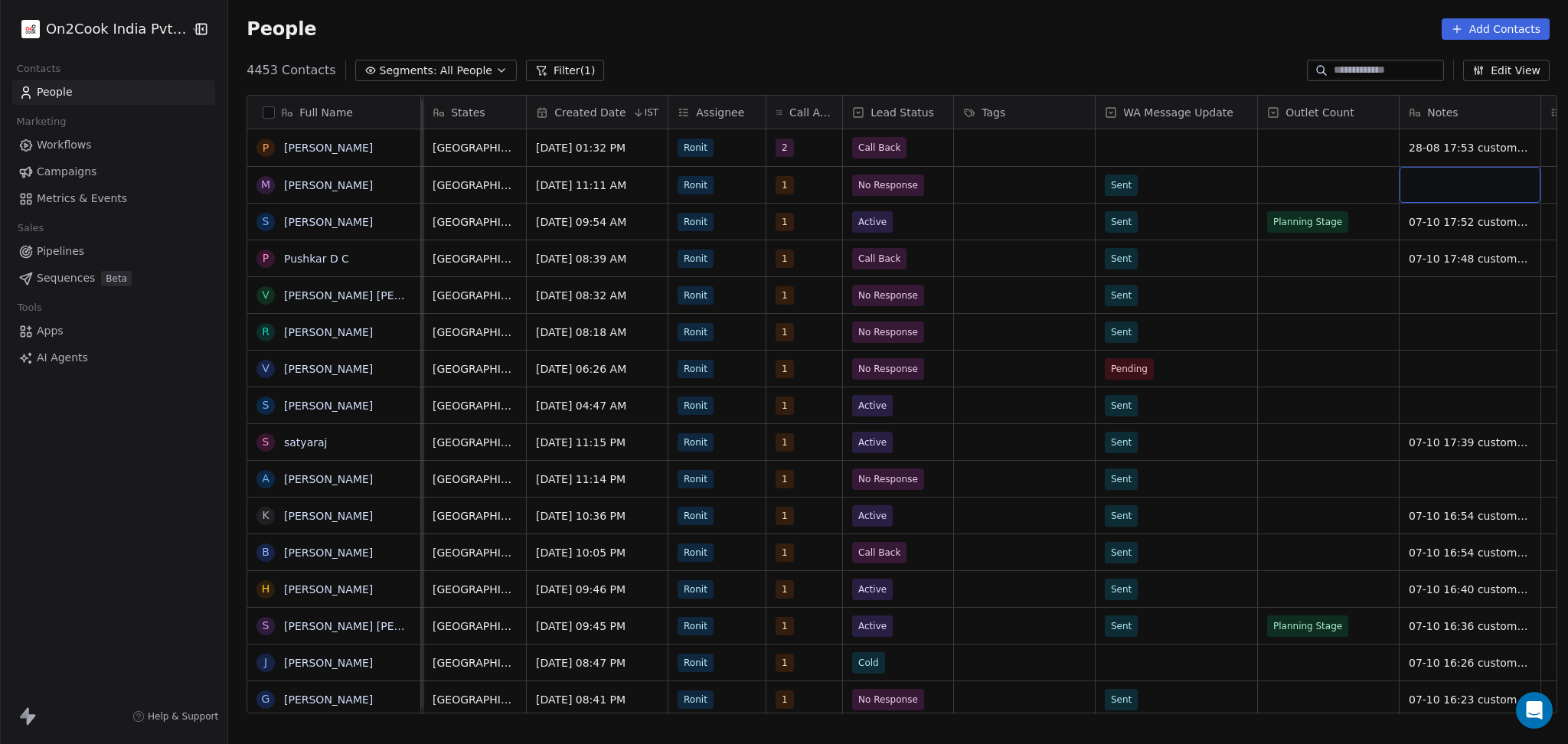
scroll to position [0, 801]
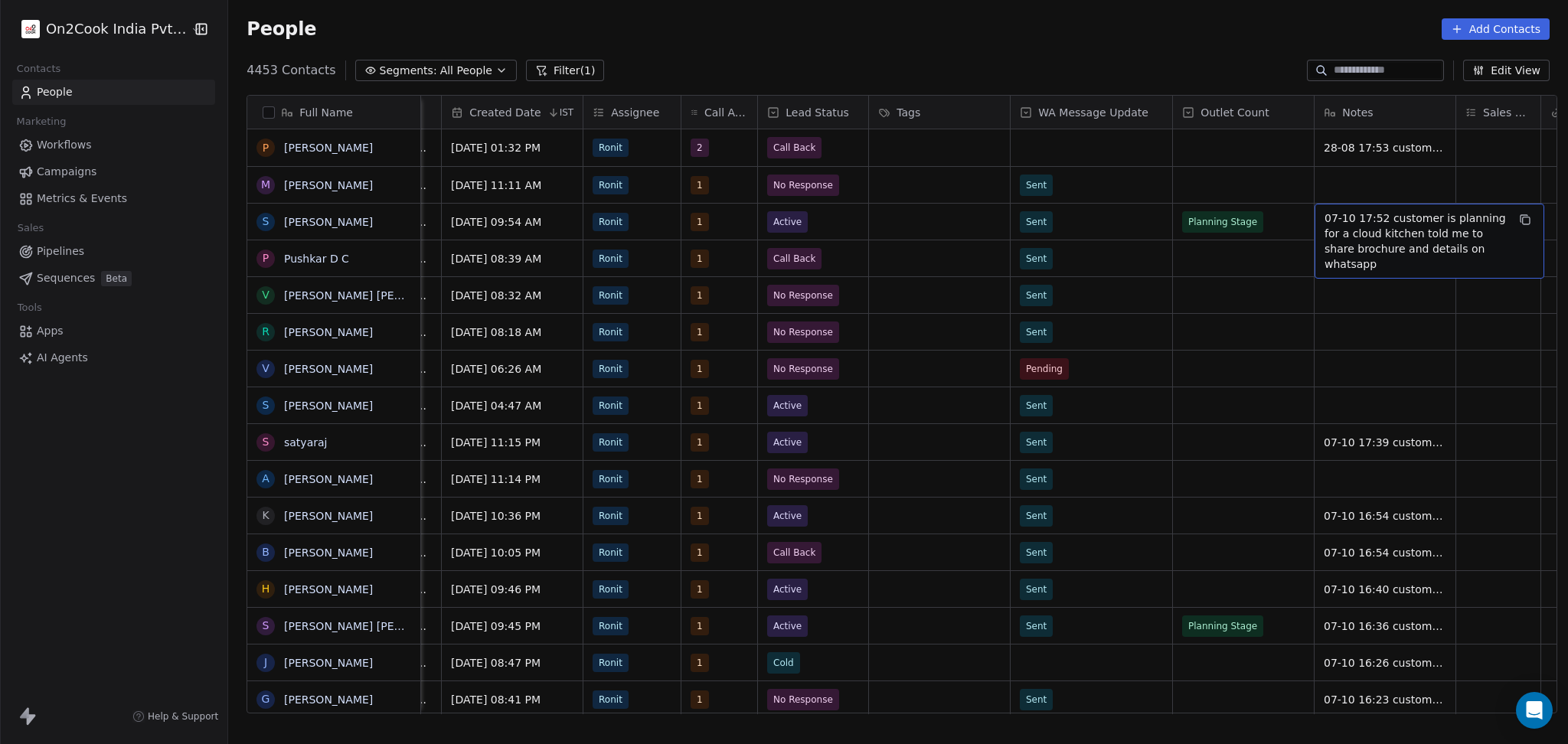
click at [1370, 313] on div "Shreeinfocomm Meta Others [GEOGRAPHIC_DATA] [DATE] 08:18 AM [PERSON_NAME] 1 No …" at bounding box center [1112, 331] width 2985 height 36
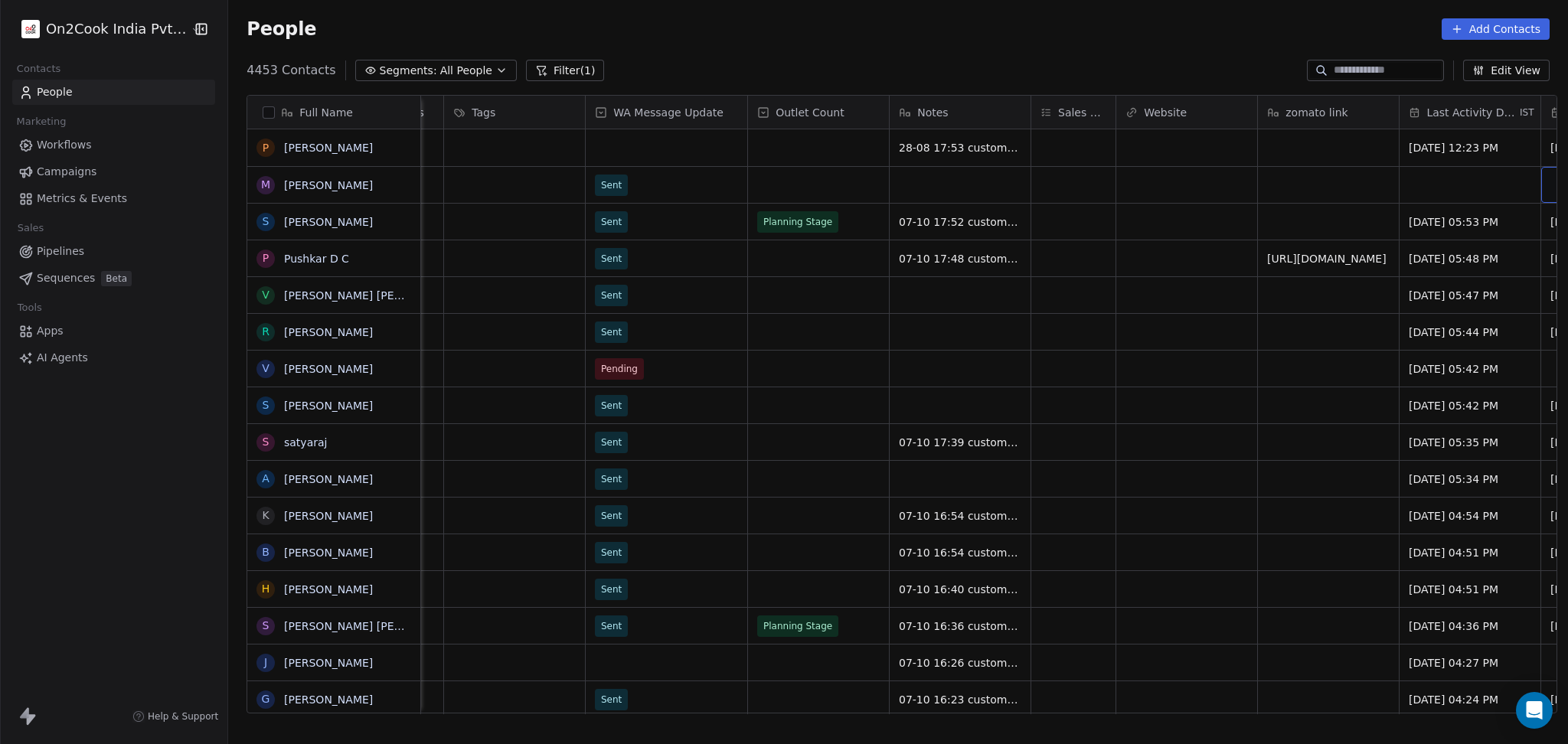
scroll to position [0, 1366]
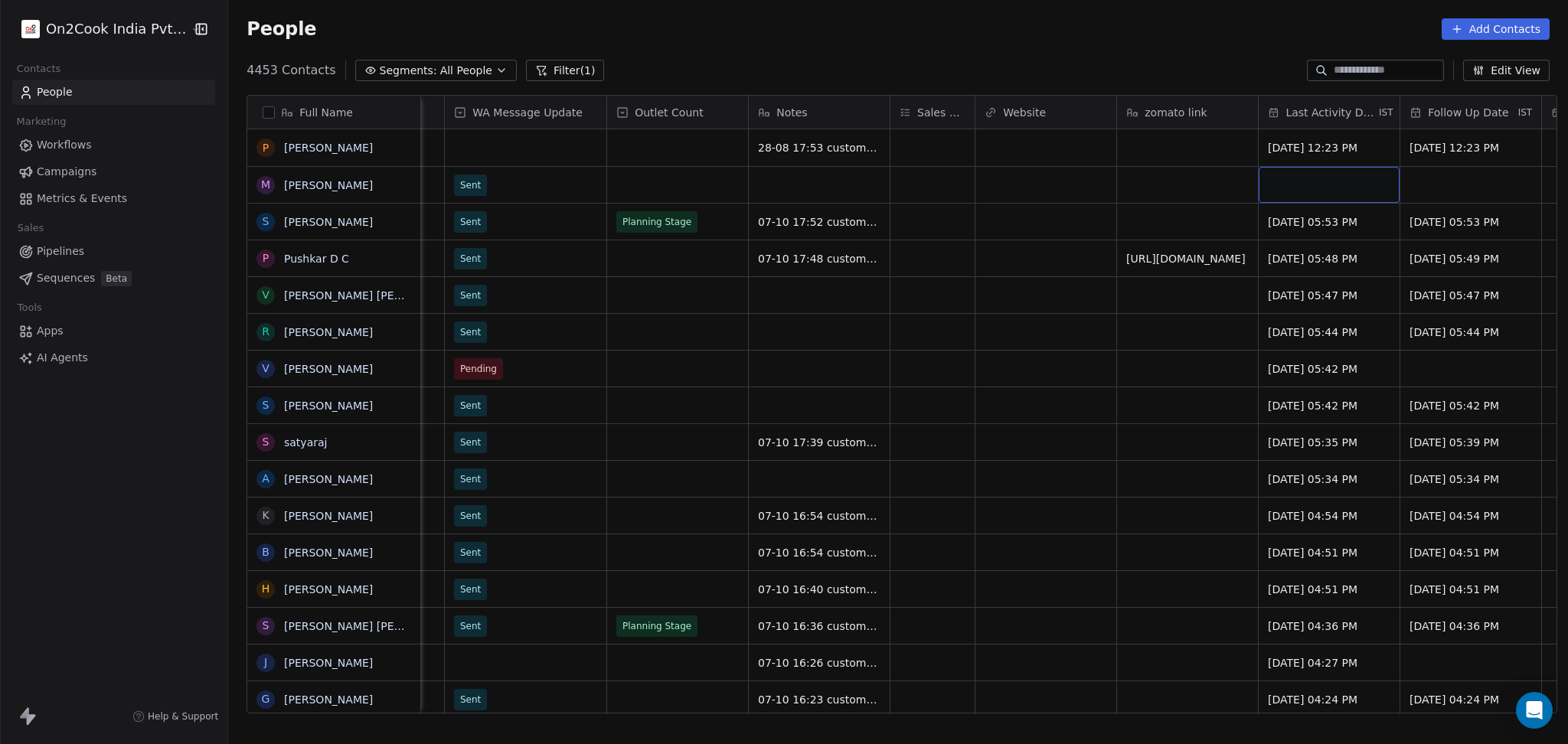
click at [1331, 190] on div "grid" at bounding box center [1329, 185] width 141 height 36
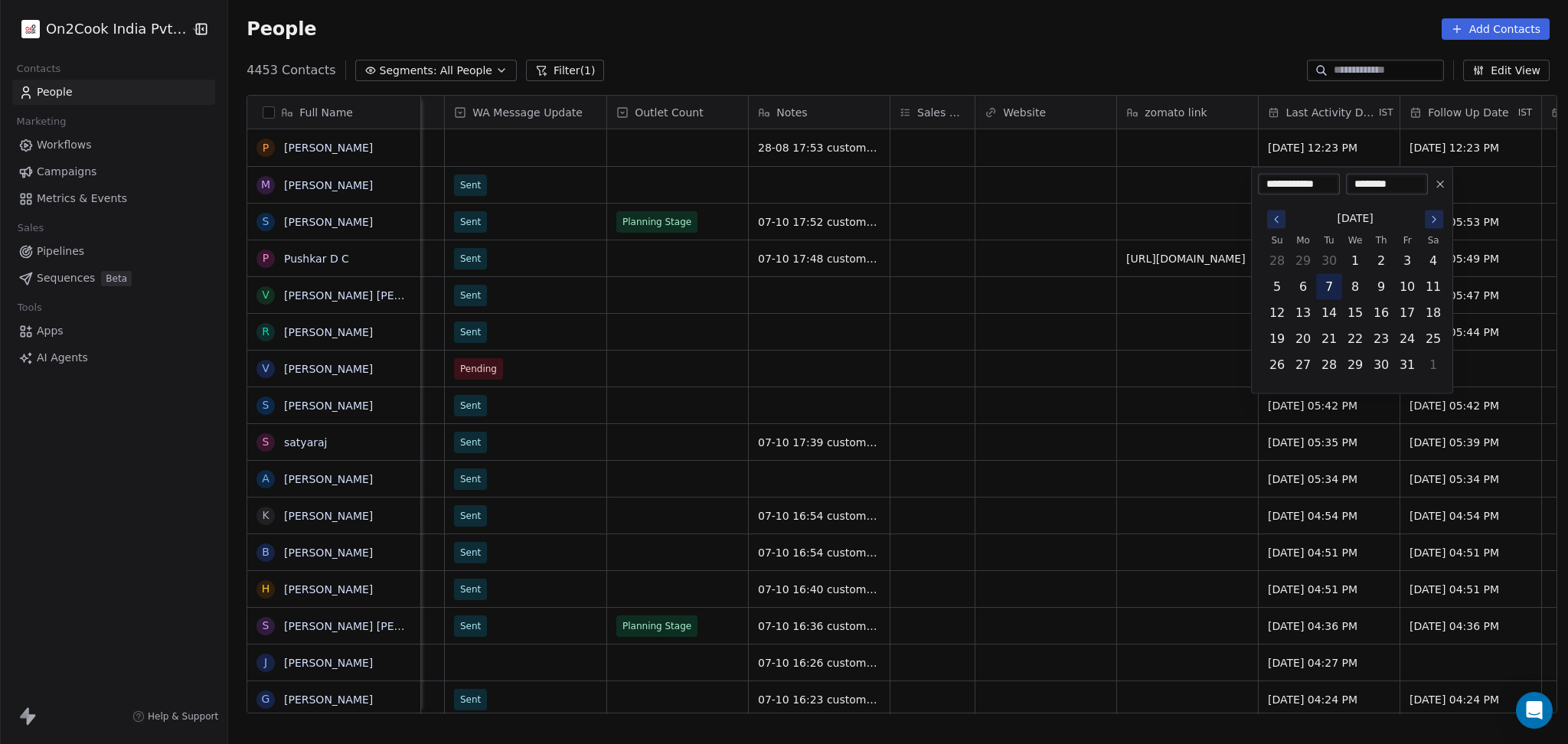
click at [1333, 289] on button "7" at bounding box center [1329, 287] width 25 height 25
click at [1227, 283] on html "On2Cook India Pvt. Ltd. Contacts People Marketing Workflows Campaigns Metrics &…" at bounding box center [784, 372] width 1568 height 744
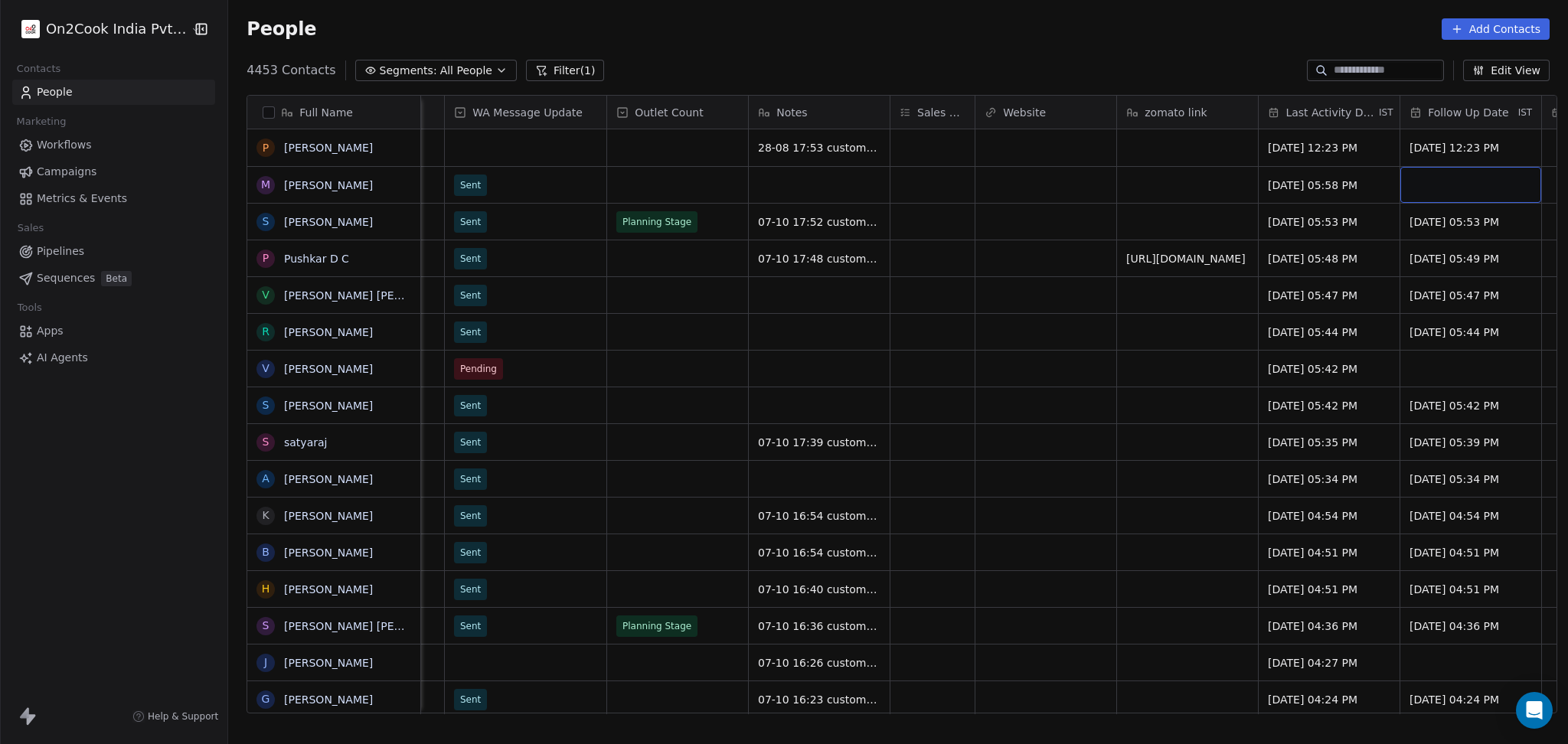
click at [1457, 182] on div "grid" at bounding box center [1470, 185] width 141 height 36
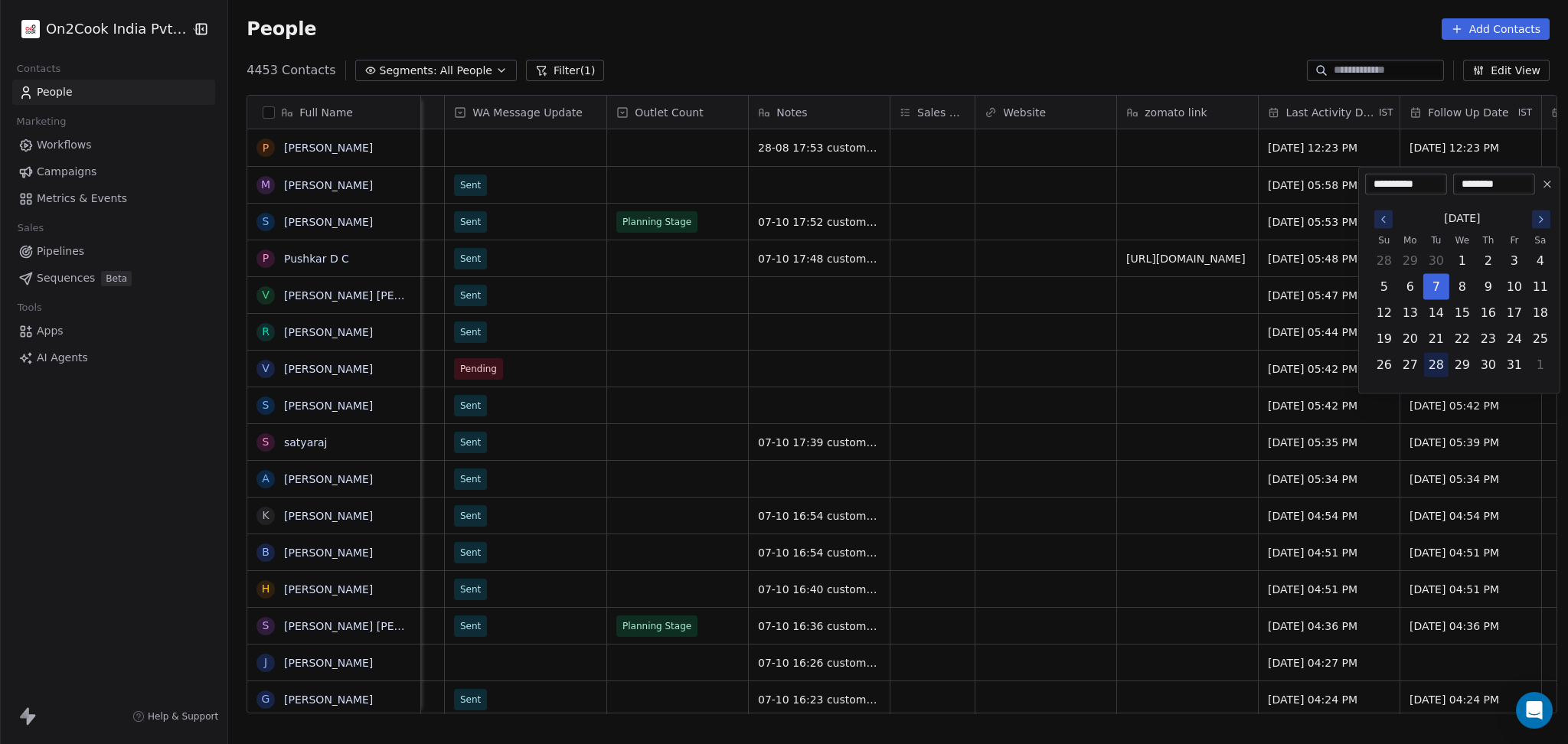
click at [1438, 370] on button "28" at bounding box center [1437, 365] width 25 height 25
type input "**********"
click at [1137, 376] on html "On2Cook India Pvt. Ltd. Contacts People Marketing Workflows Campaigns Metrics &…" at bounding box center [784, 372] width 1568 height 744
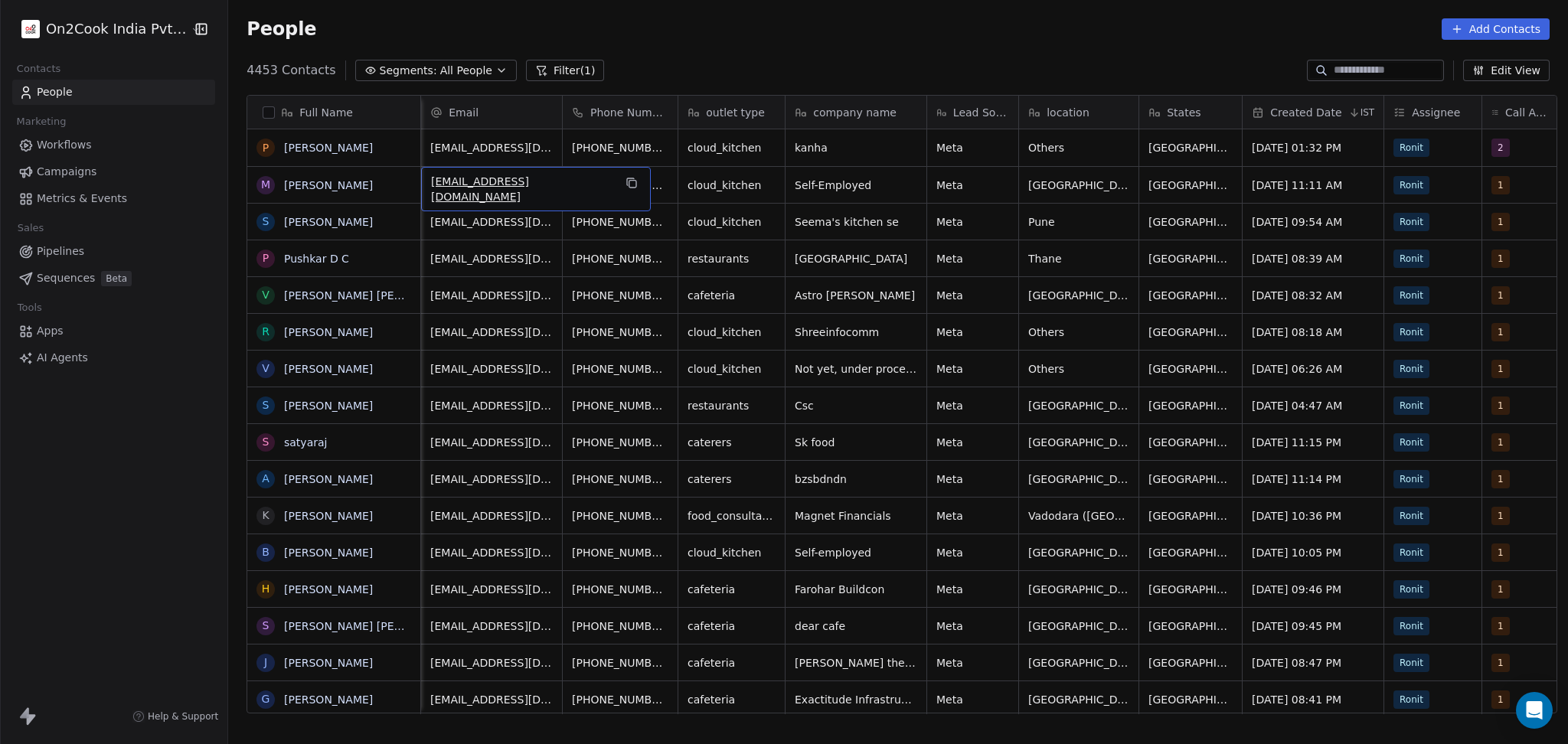
scroll to position [0, 1]
click at [679, 189] on button "grid" at bounding box center [688, 183] width 18 height 18
click at [538, 67] on icon at bounding box center [542, 71] width 8 height 8
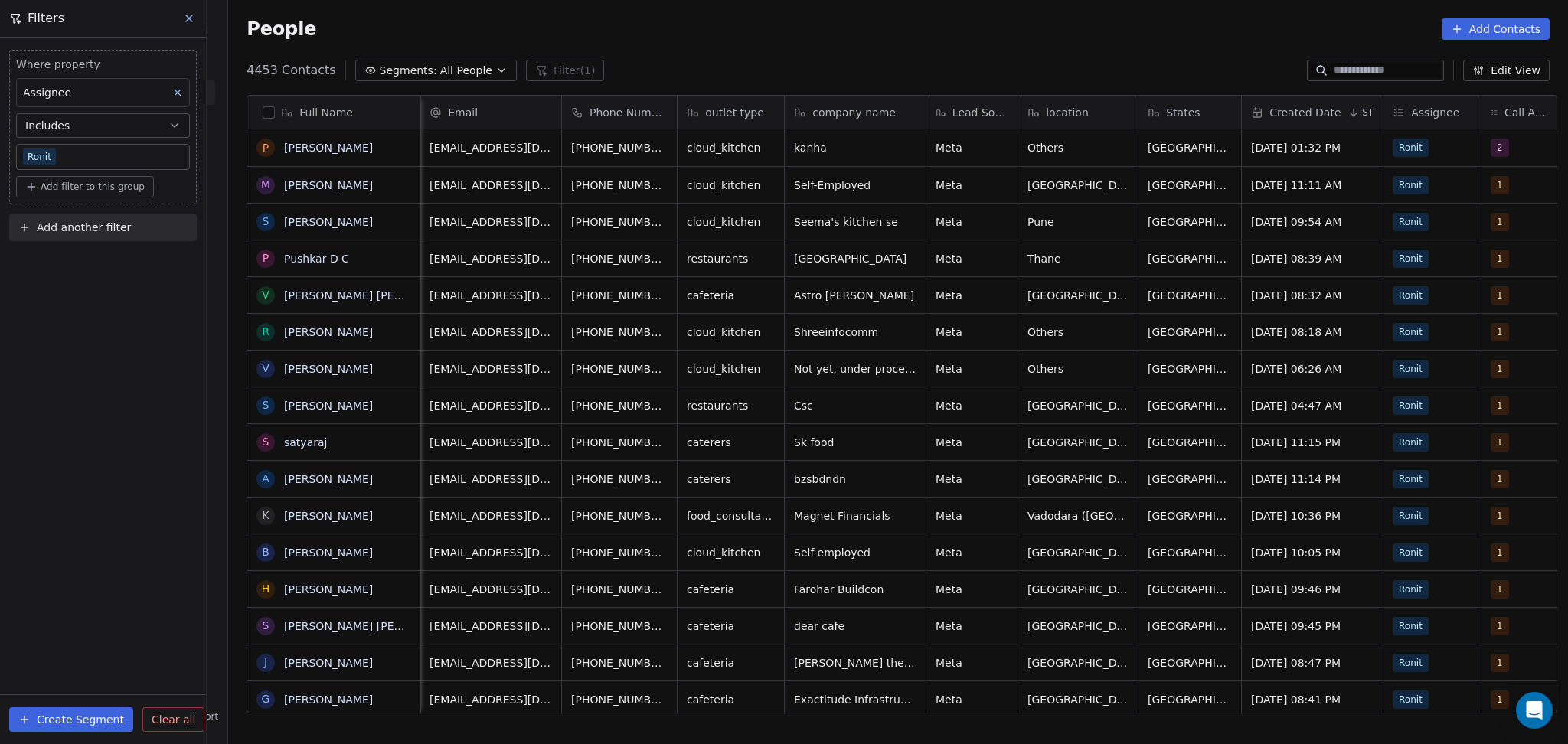
click at [412, 64] on span "Segments:" at bounding box center [408, 70] width 57 height 16
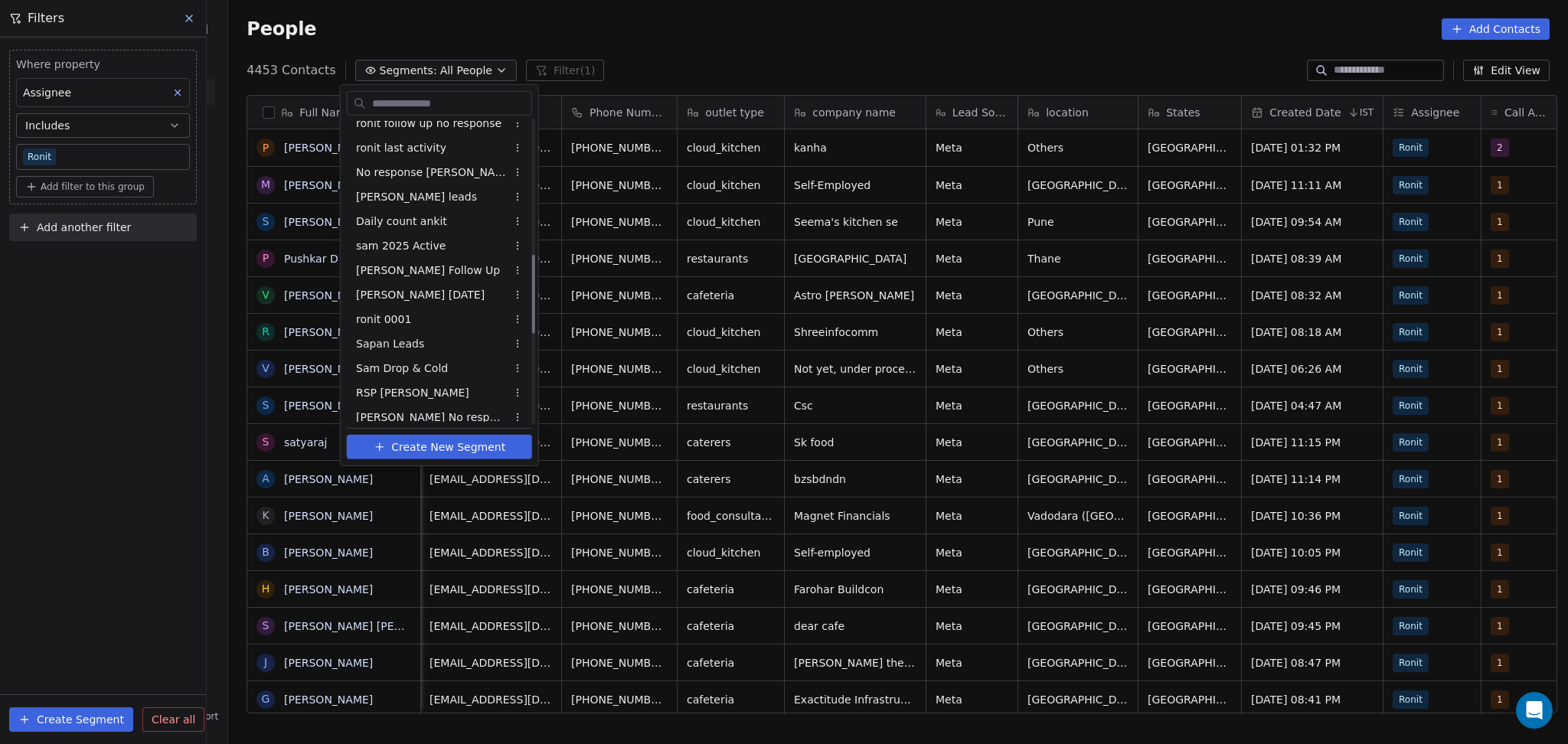
scroll to position [875, 0]
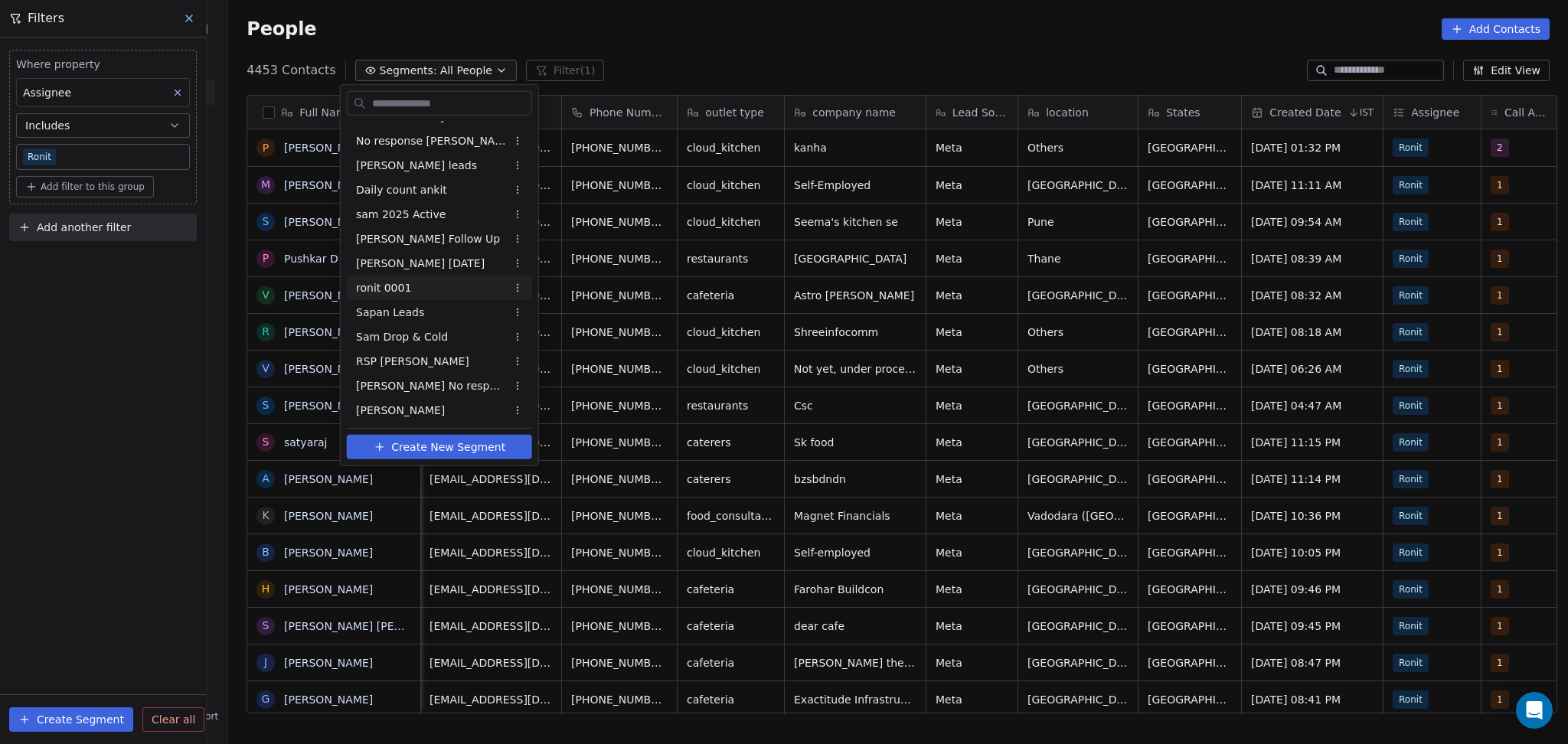
click at [437, 283] on div "ronit 0001" at bounding box center [439, 288] width 185 height 25
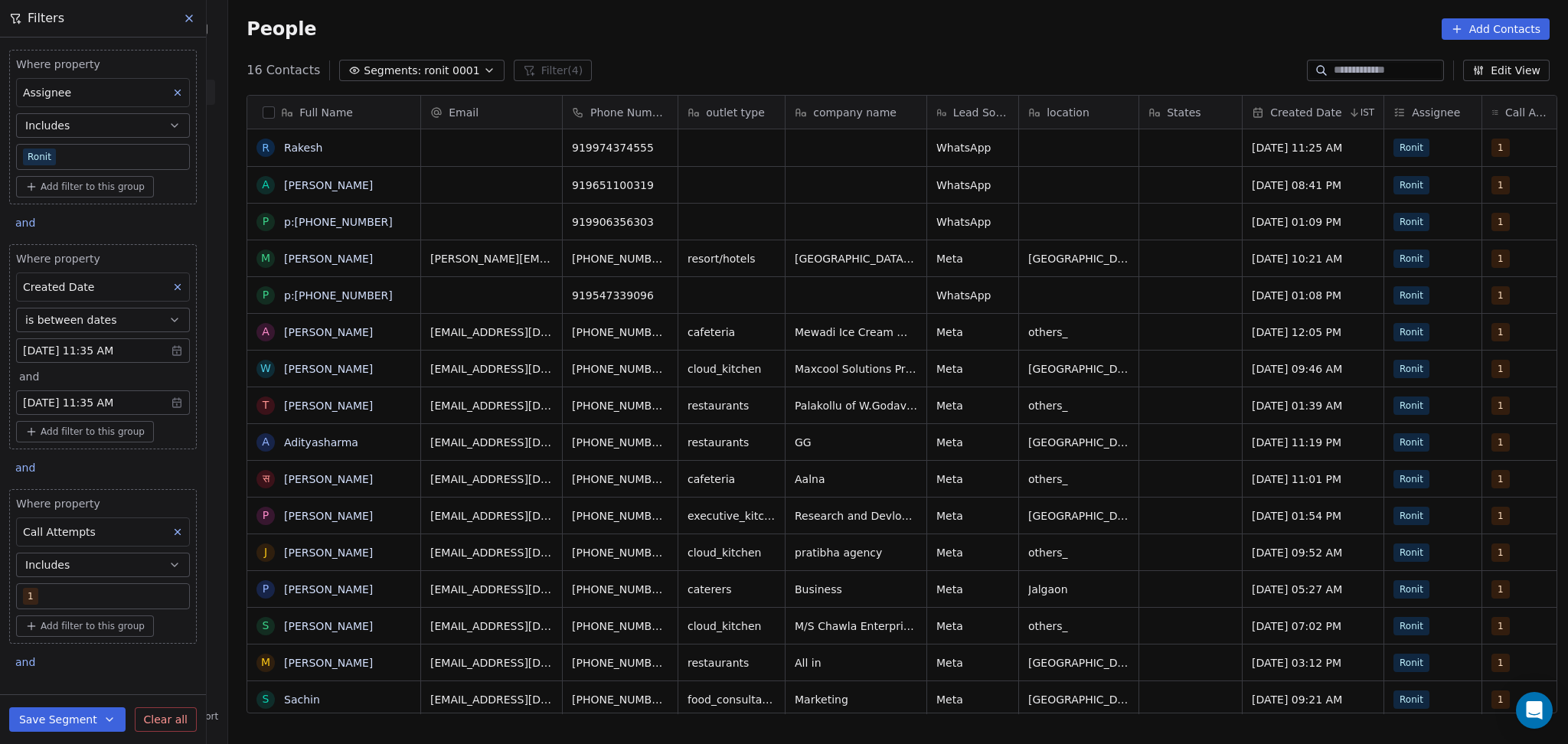
scroll to position [639, 1331]
click at [55, 608] on body "On2Cook India Pvt. Ltd. Contacts People Marketing Workflows Campaigns Metrics &…" at bounding box center [784, 372] width 1568 height 744
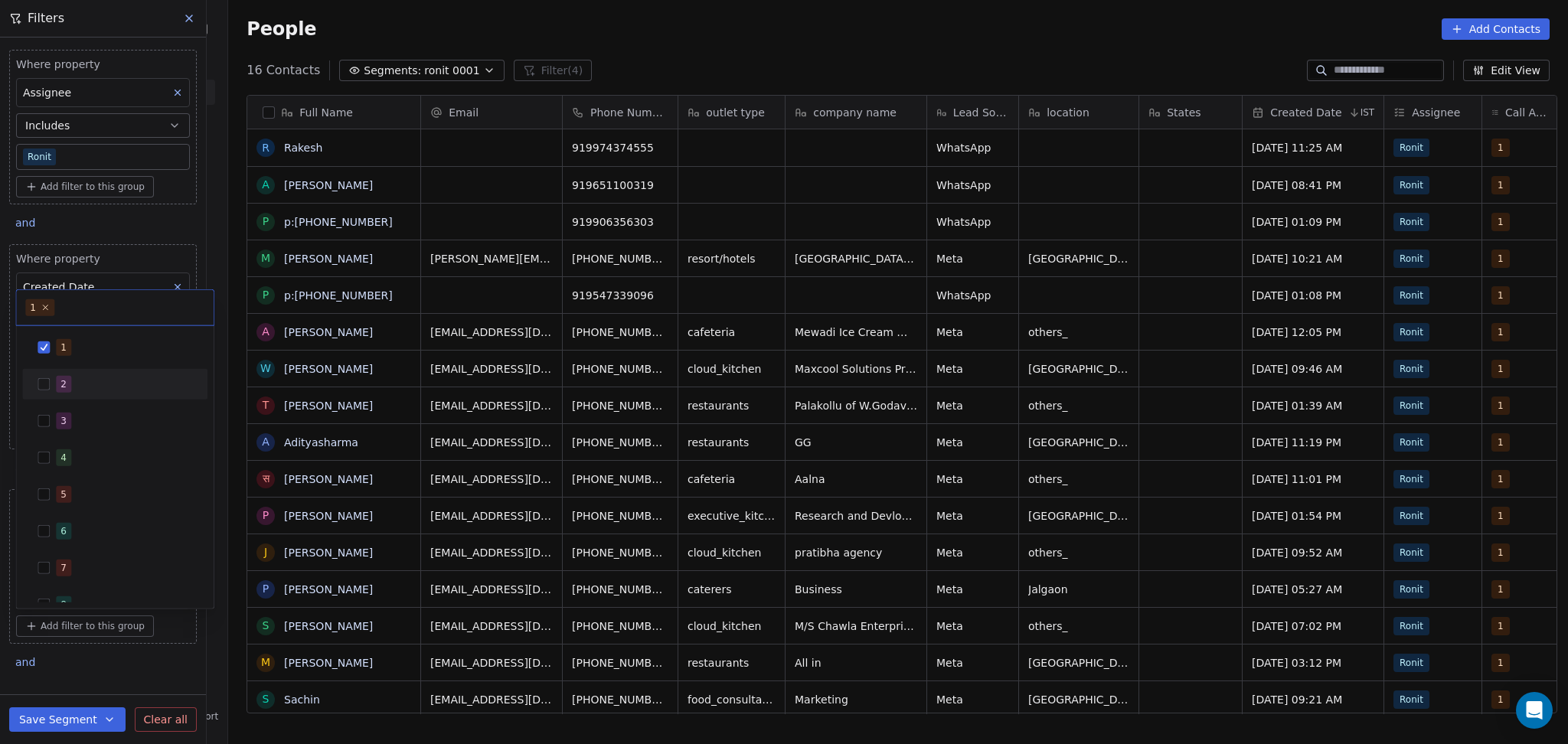
click at [78, 365] on div "1 2 3 4 5 6 7 8 9 10" at bounding box center [115, 513] width 185 height 361
click at [77, 379] on div "2" at bounding box center [124, 384] width 136 height 17
click at [88, 345] on div "1" at bounding box center [124, 347] width 136 height 17
click at [776, 61] on html "On2Cook India Pvt. Ltd. Contacts People Marketing Workflows Campaigns Metrics &…" at bounding box center [784, 372] width 1568 height 744
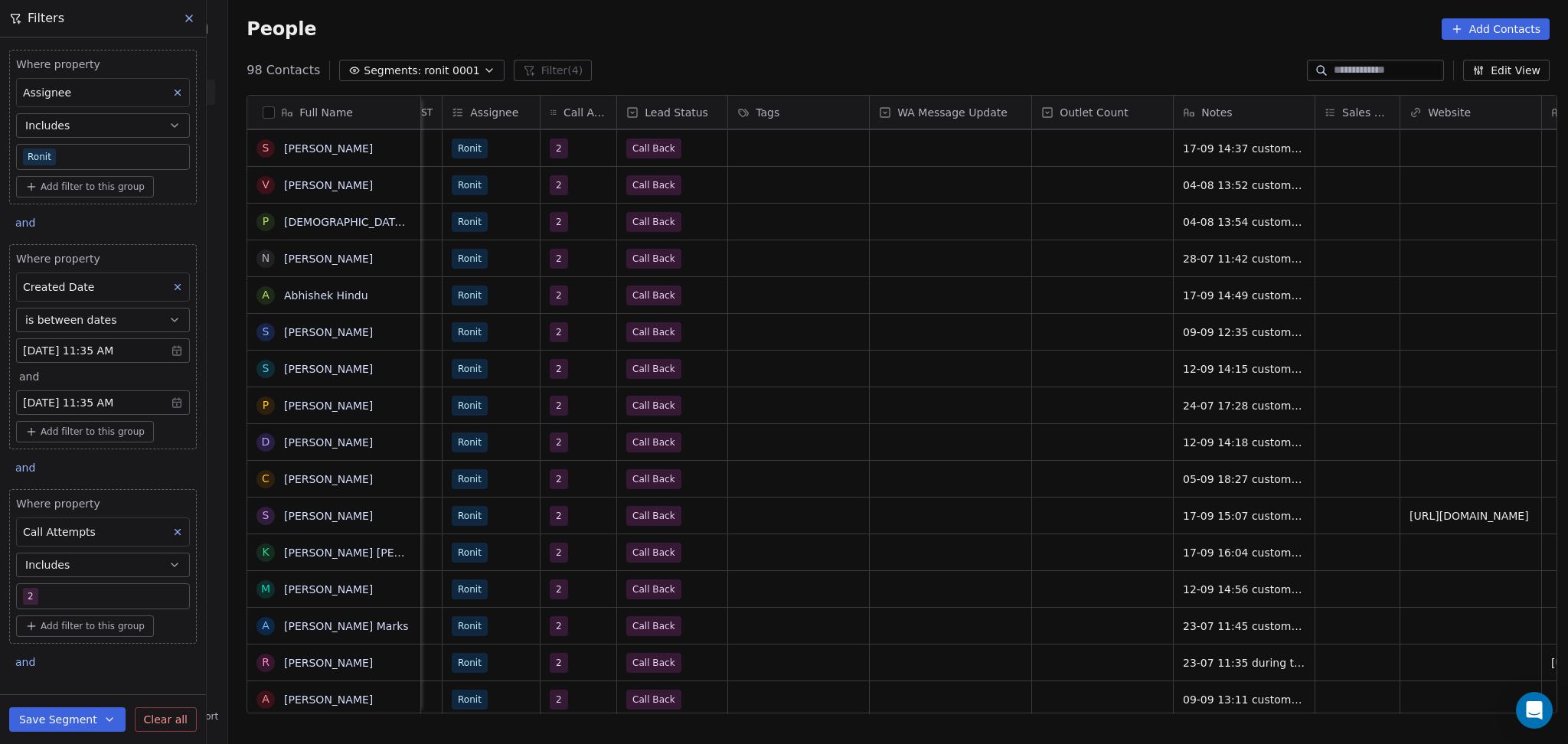
scroll to position [212, 0]
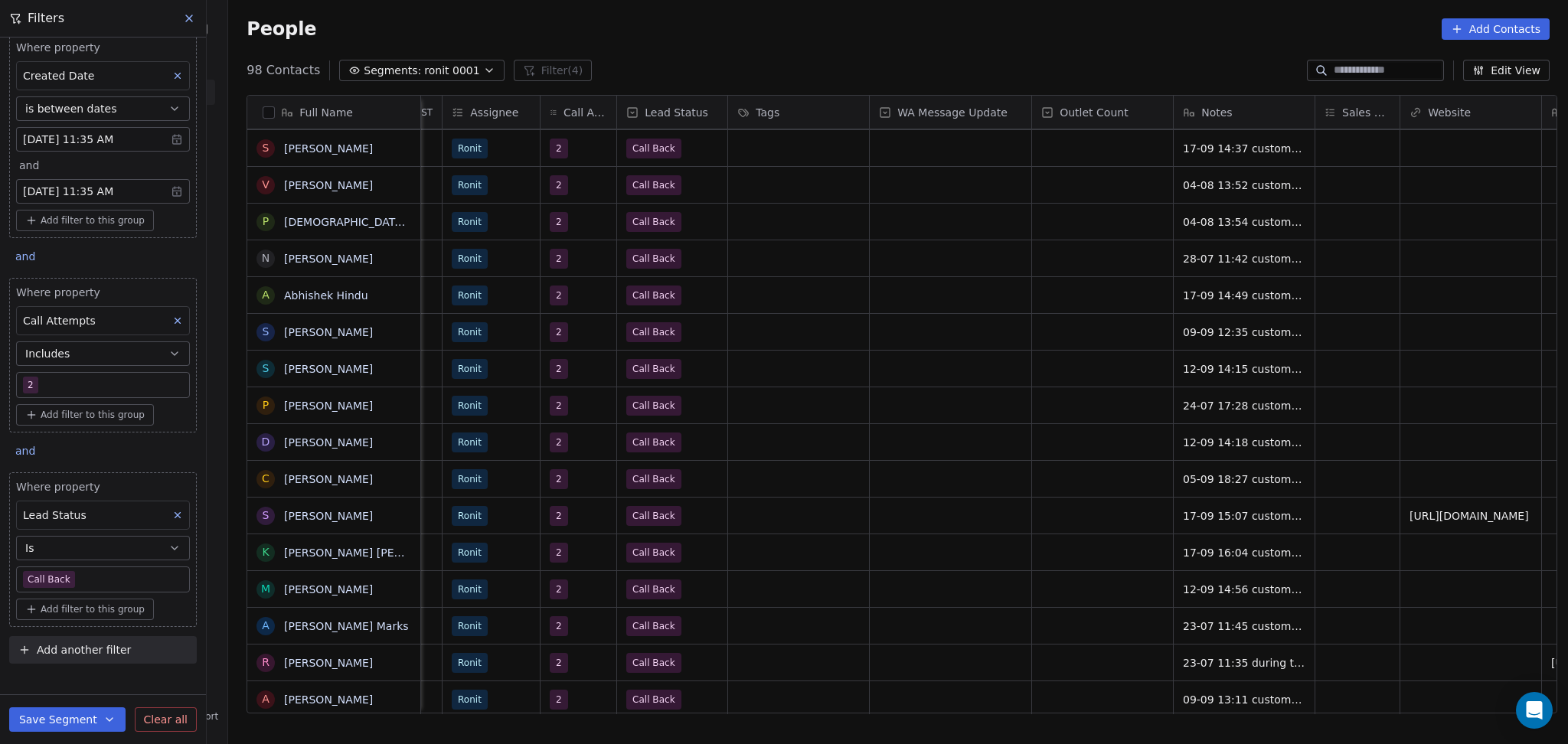
click at [88, 579] on body "On2Cook India Pvt. Ltd. Contacts People Marketing Workflows Campaigns Metrics &…" at bounding box center [784, 372] width 1568 height 744
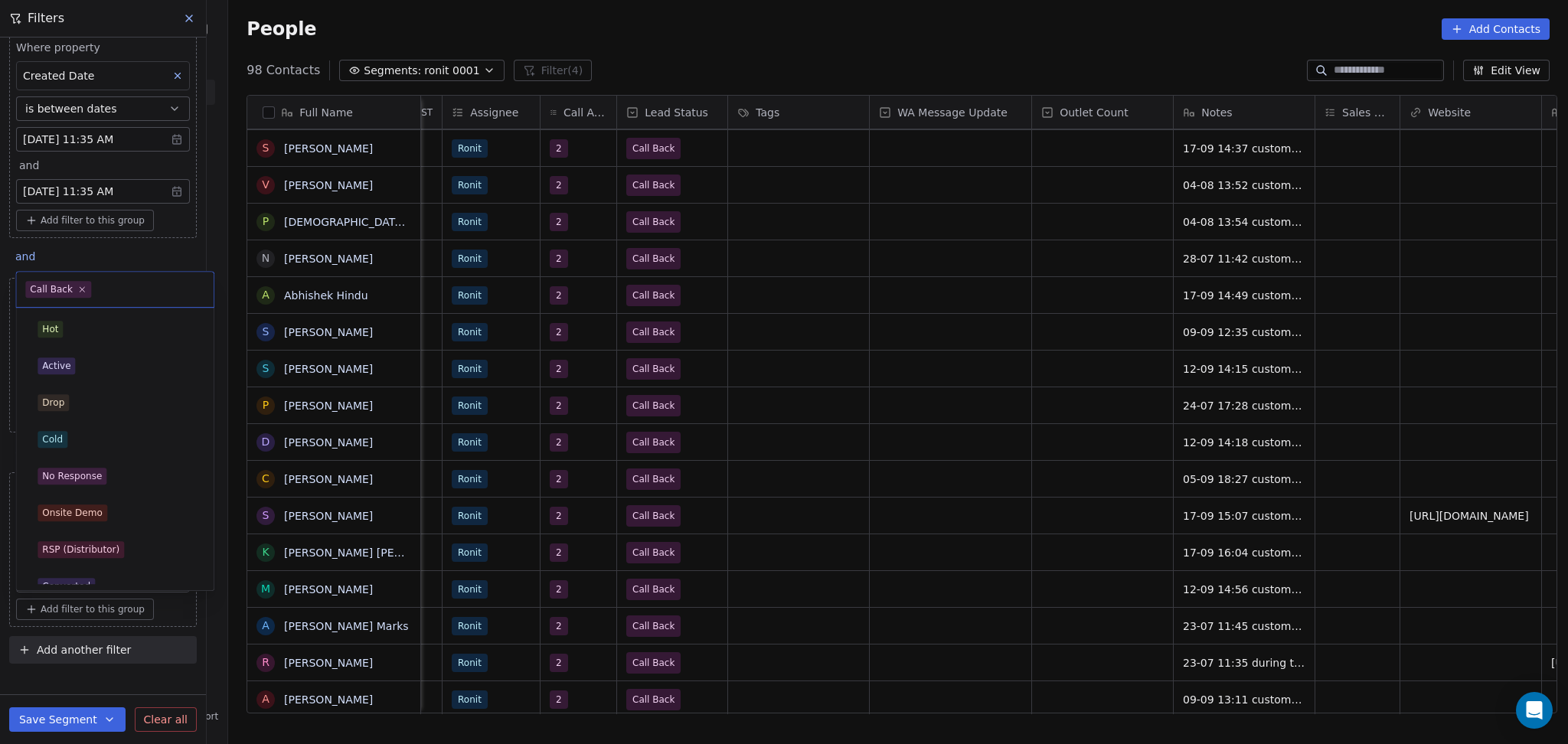
scroll to position [90, 0]
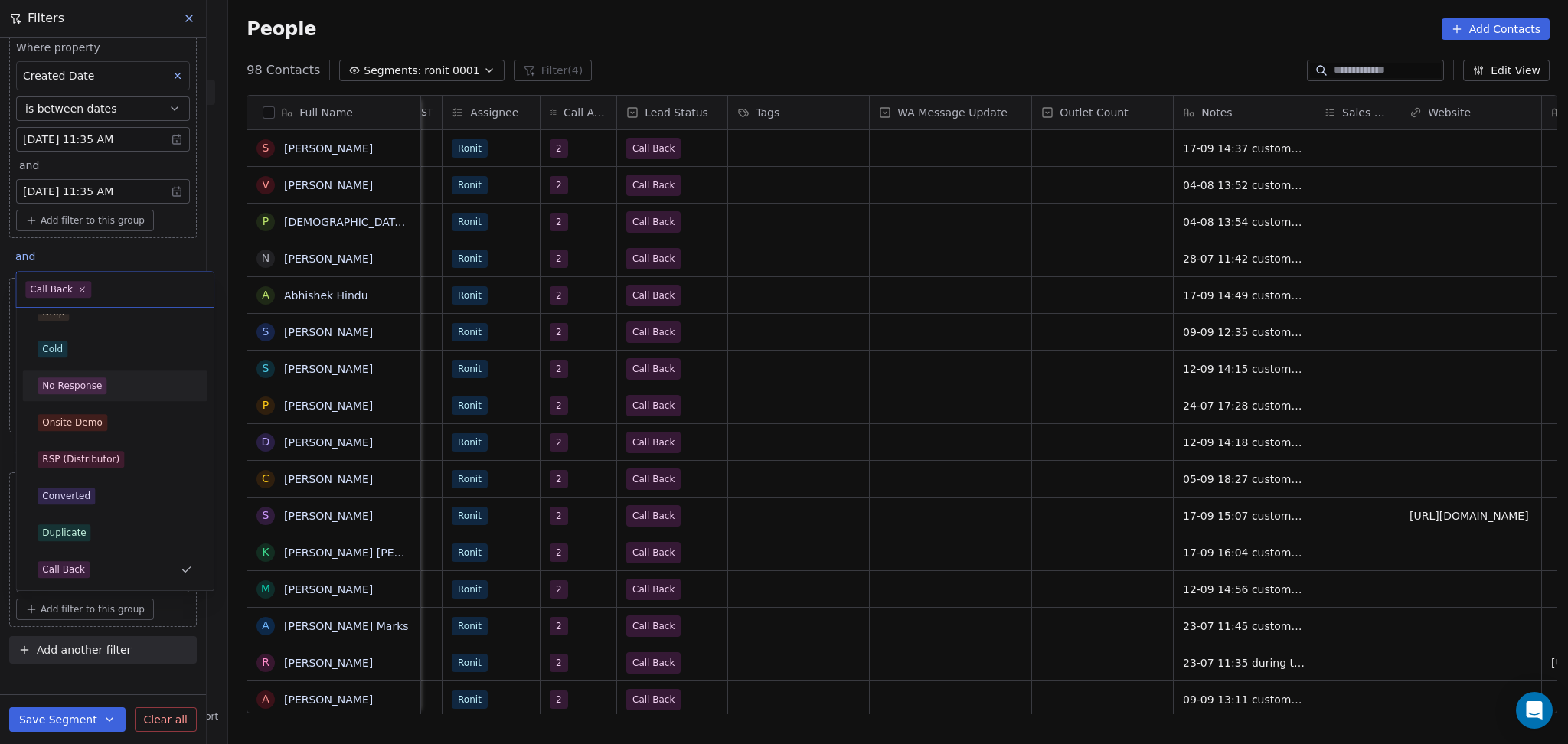
click at [91, 385] on div "No Response" at bounding box center [72, 385] width 60 height 14
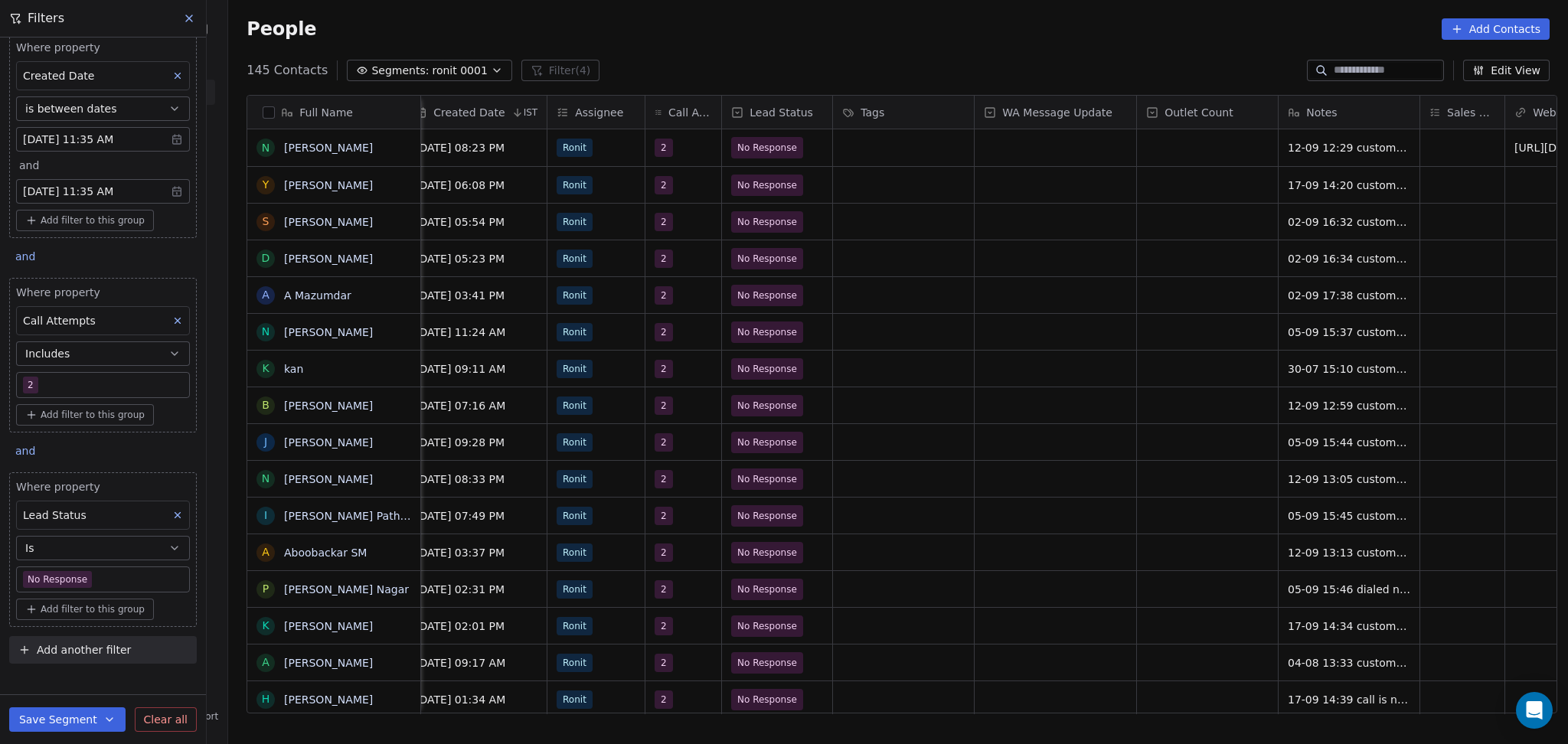
scroll to position [0, 1066]
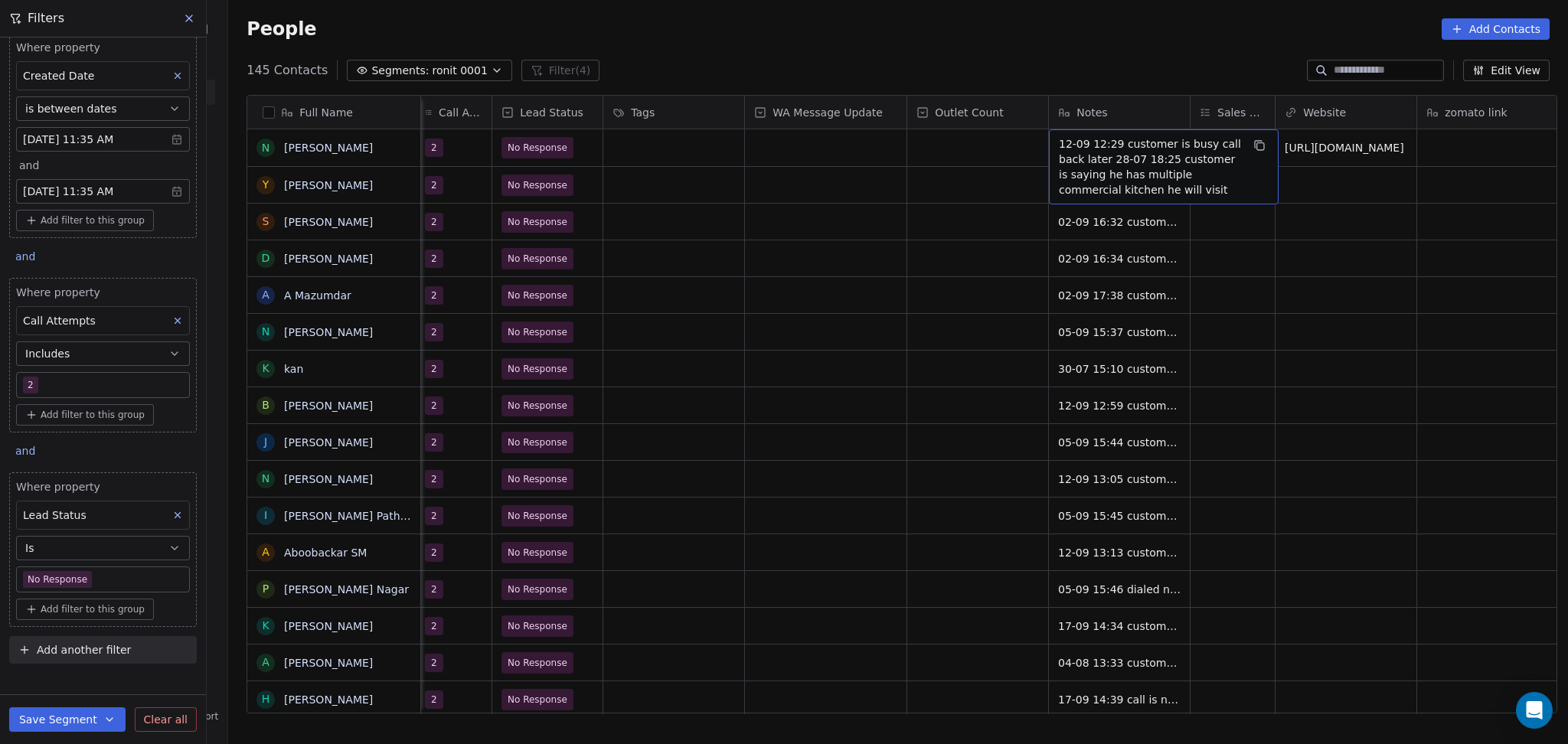
click at [1127, 154] on span "12-09 12:29 customer is busy call back later 28-07 18:25 customer is saying he …" at bounding box center [1150, 167] width 182 height 61
click at [1127, 154] on textarea "**********" at bounding box center [1156, 167] width 228 height 74
click at [997, 187] on html "On2Cook India Pvt. Ltd. Contacts People Marketing Workflows Campaigns Metrics &…" at bounding box center [784, 372] width 1568 height 744
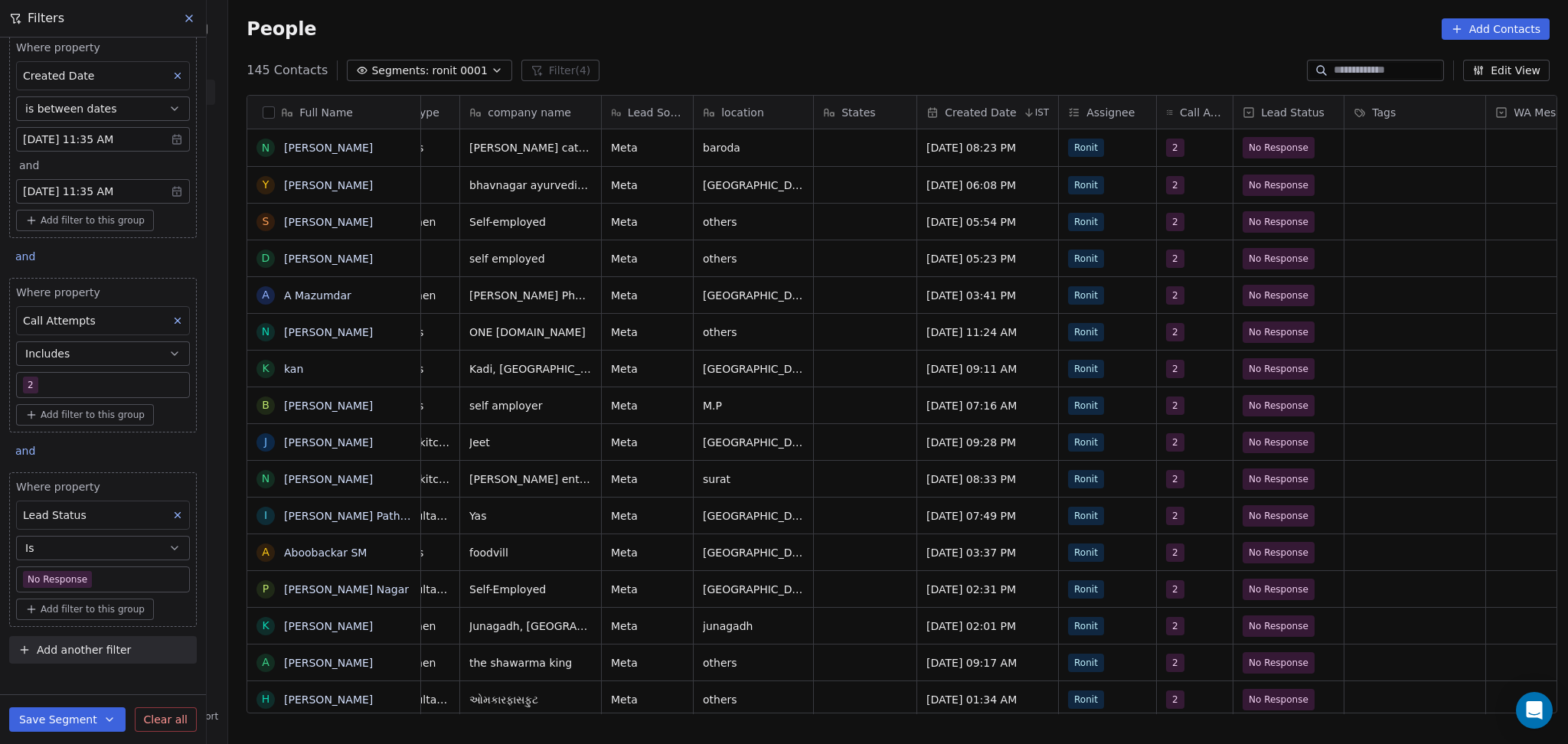
scroll to position [0, 0]
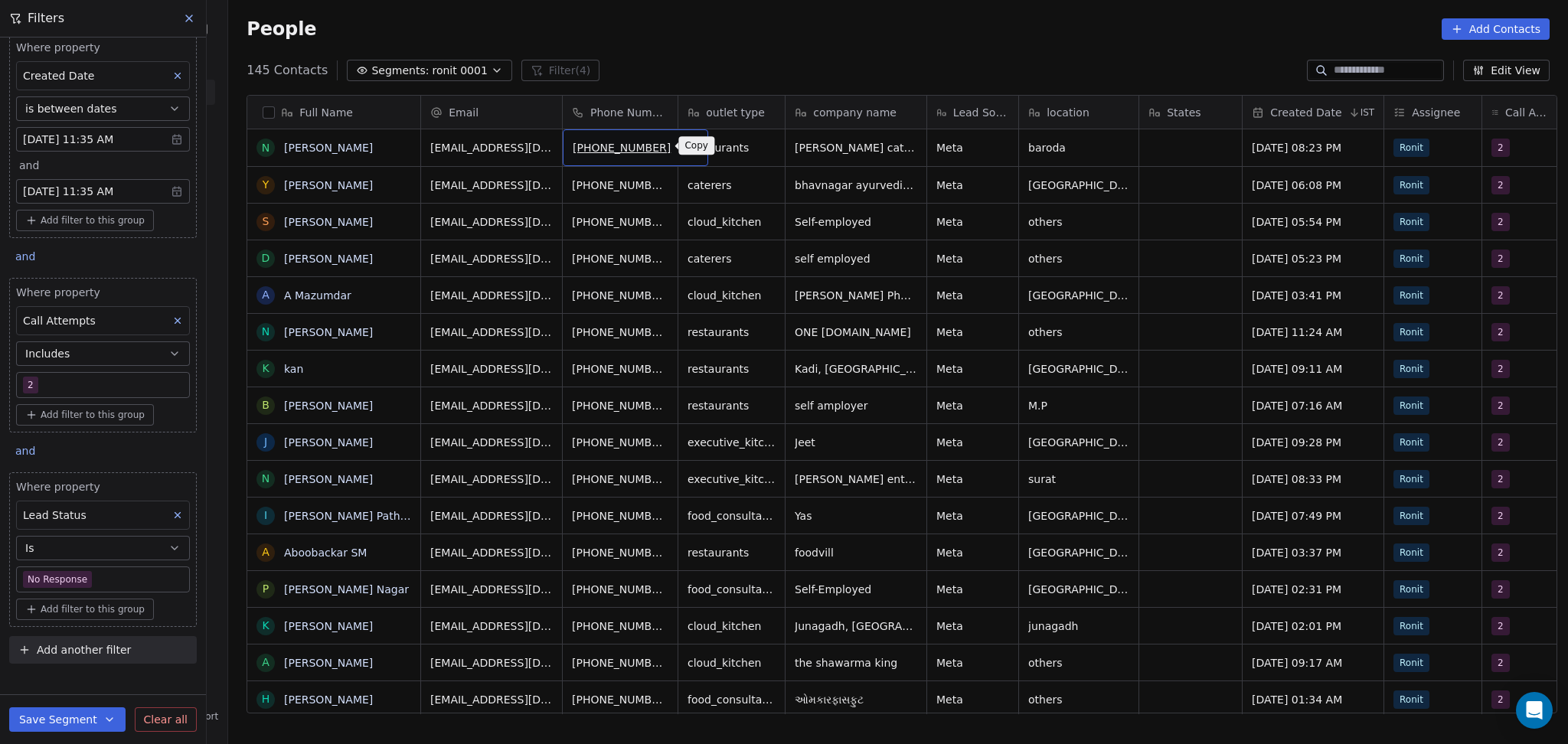
click at [680, 142] on button "grid" at bounding box center [689, 145] width 18 height 18
click at [400, 140] on div "N [PERSON_NAME]" at bounding box center [333, 147] width 173 height 36
click at [399, 143] on icon "grid" at bounding box center [402, 146] width 7 height 7
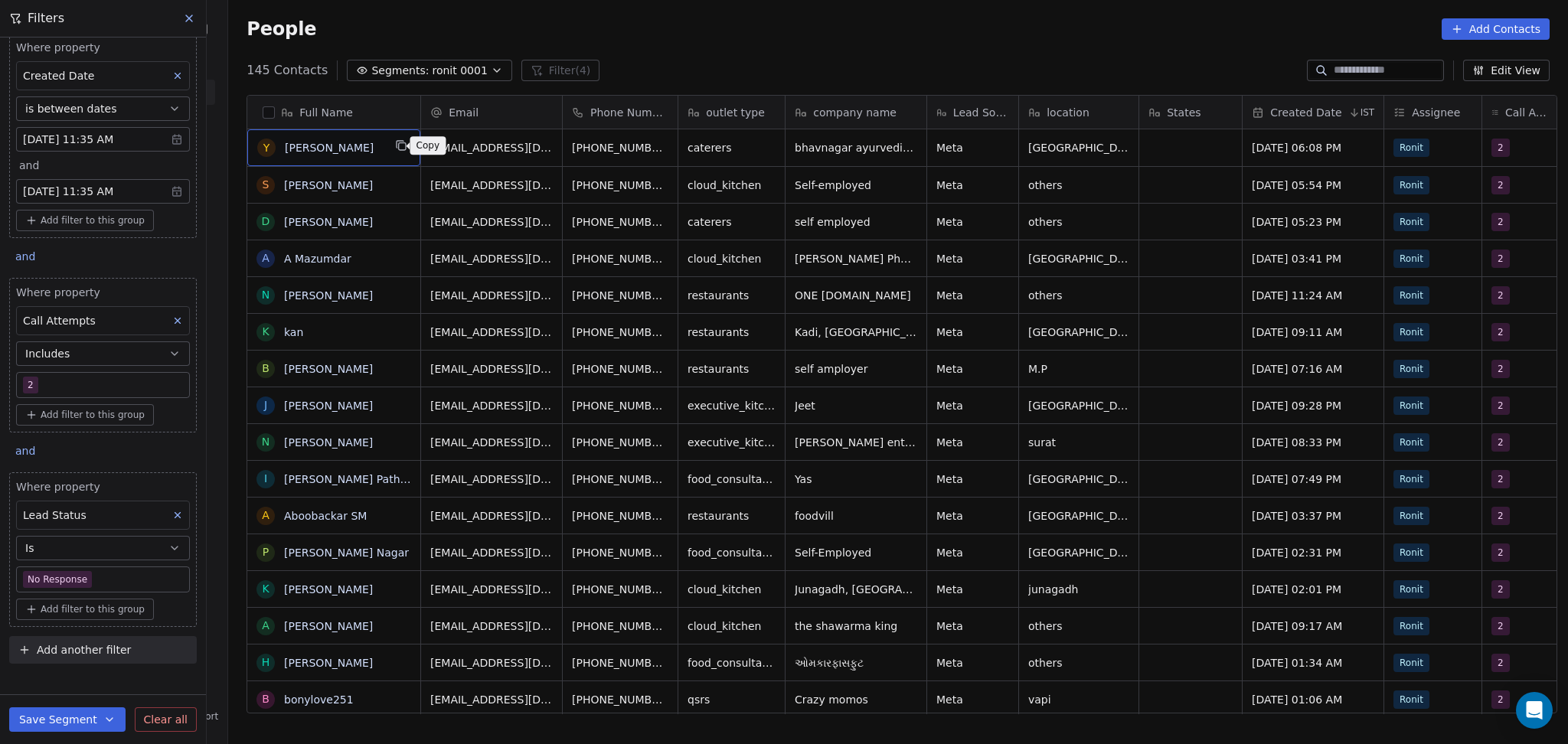
click at [400, 141] on button "grid" at bounding box center [401, 145] width 18 height 18
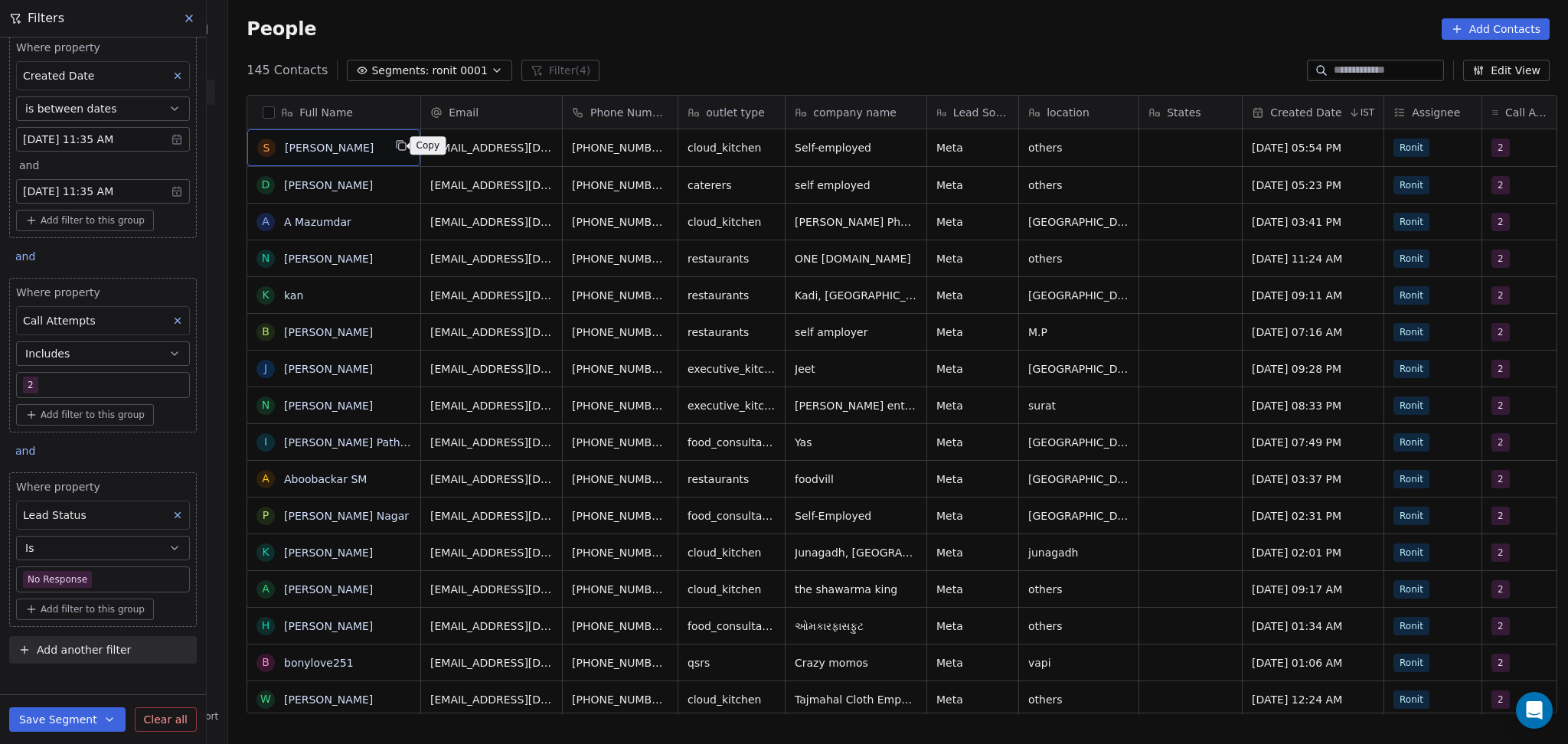
click at [396, 152] on button "grid" at bounding box center [401, 145] width 18 height 18
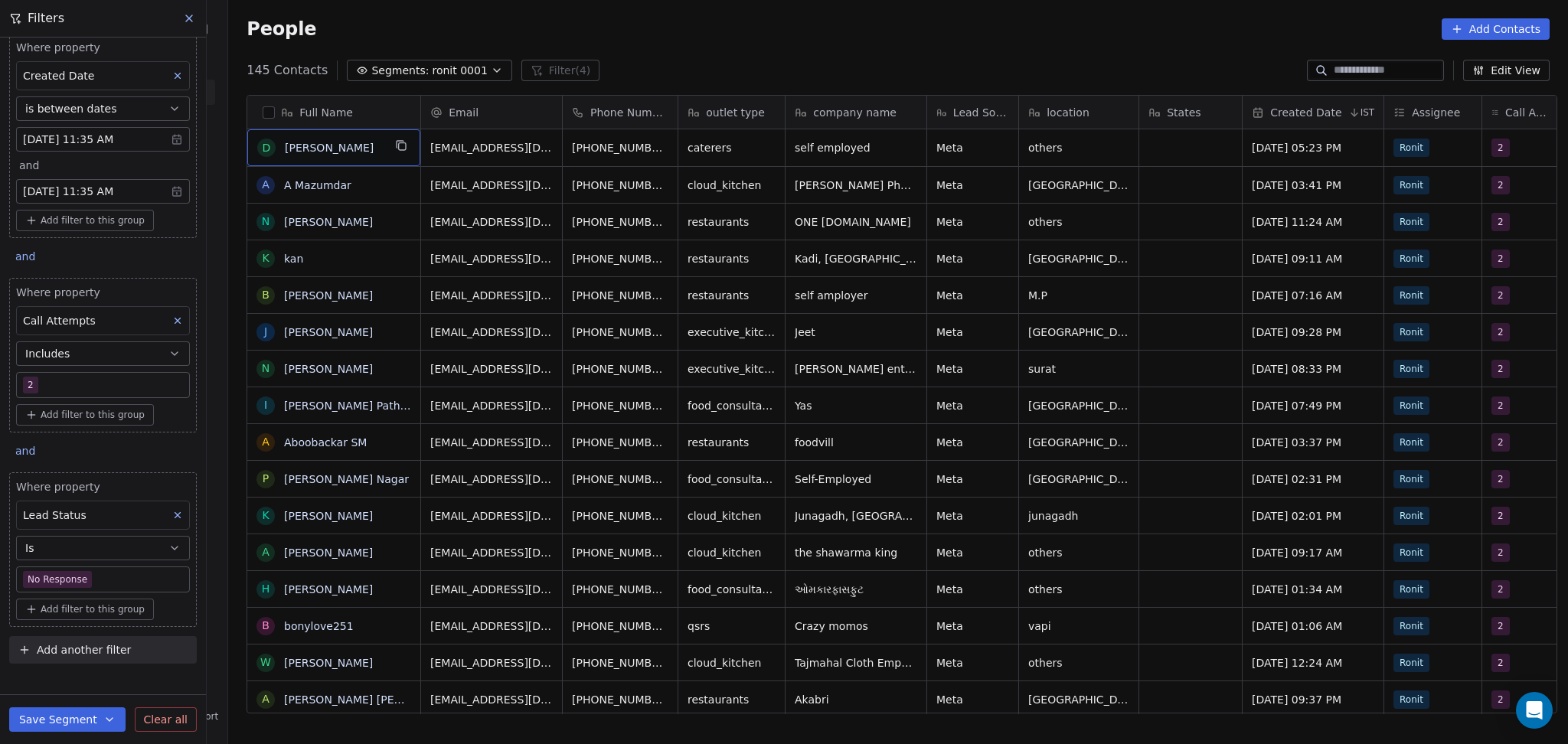
click at [396, 147] on icon "grid" at bounding box center [401, 145] width 12 height 12
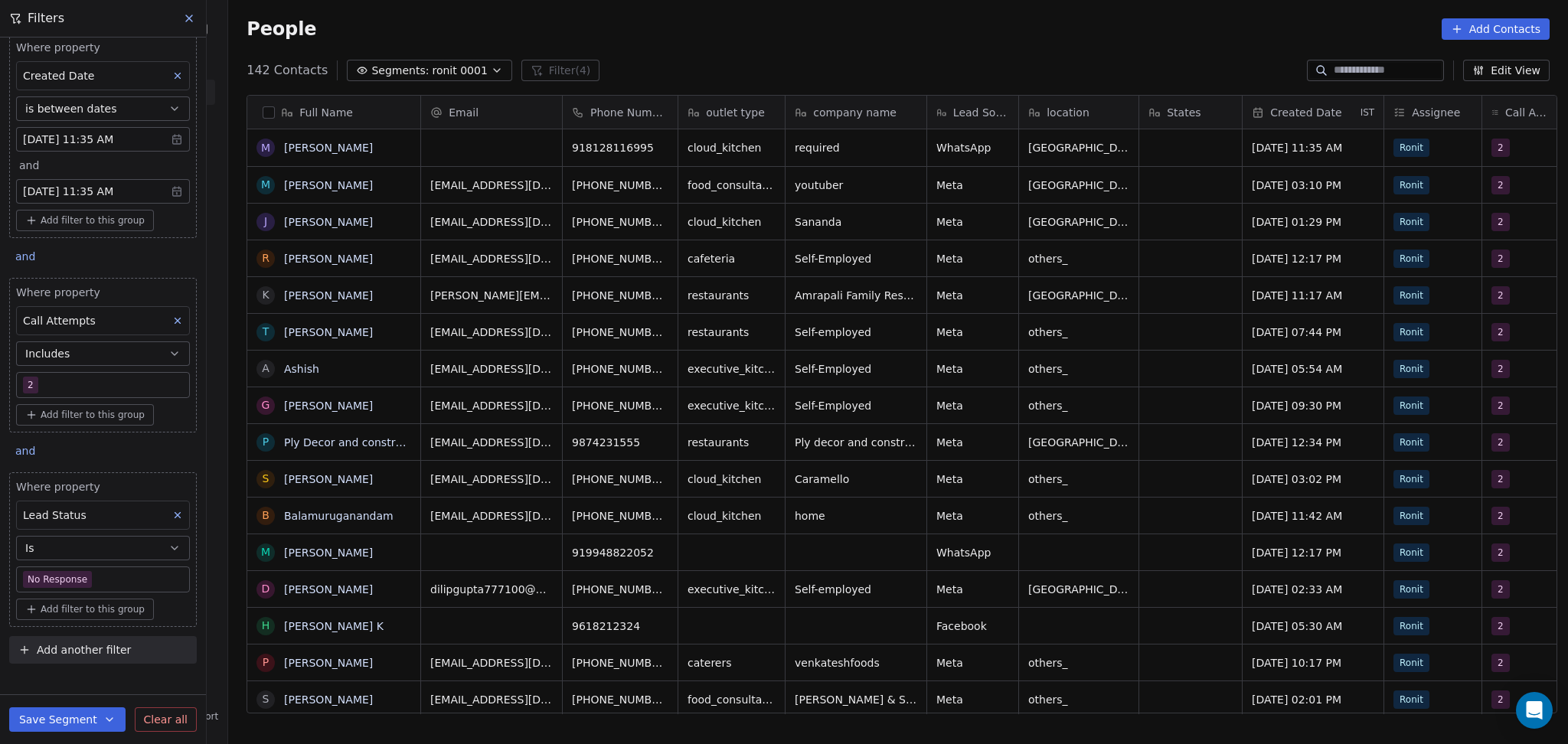
scroll to position [639, 1331]
click at [395, 147] on icon "grid" at bounding box center [401, 145] width 12 height 12
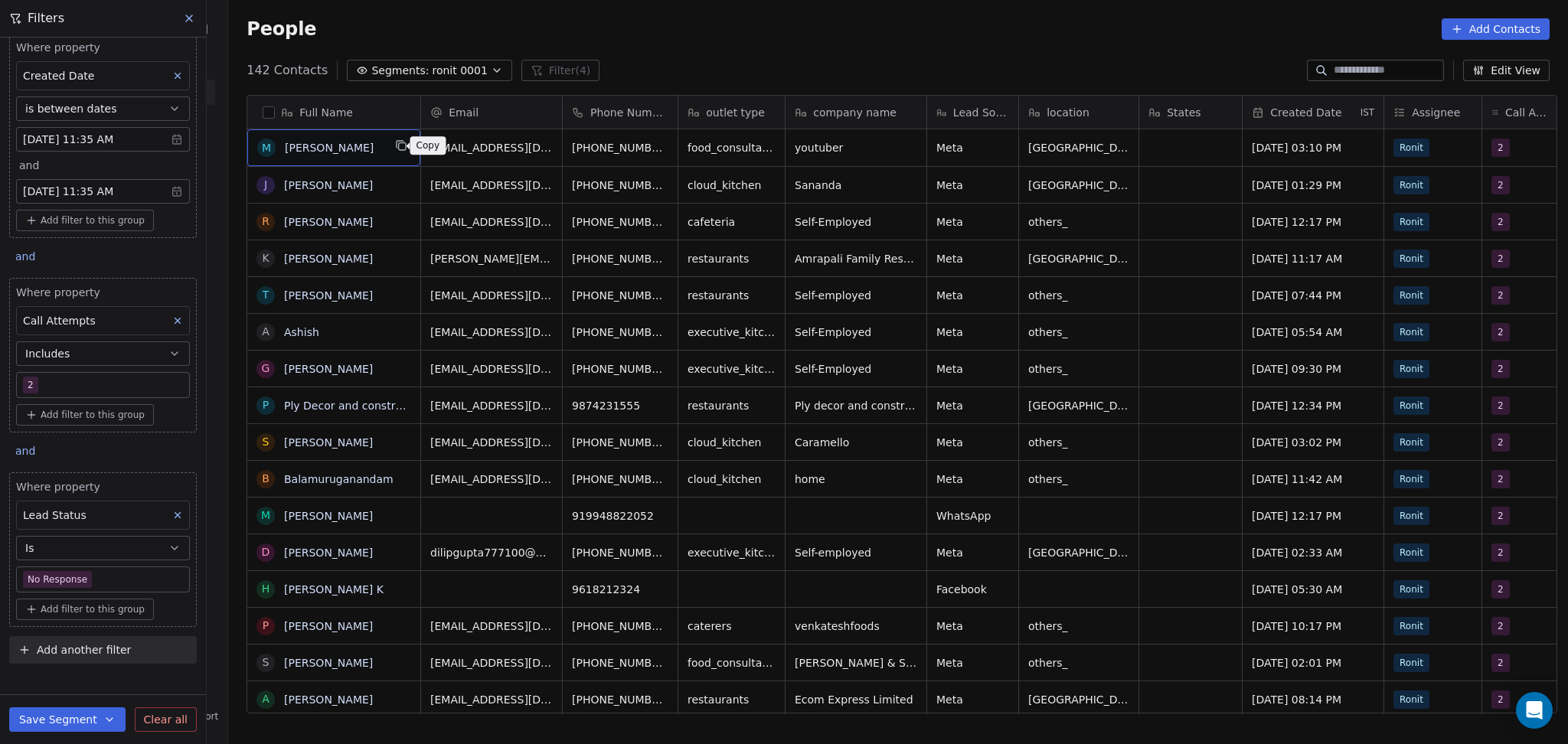
click at [392, 138] on button "grid" at bounding box center [401, 145] width 18 height 18
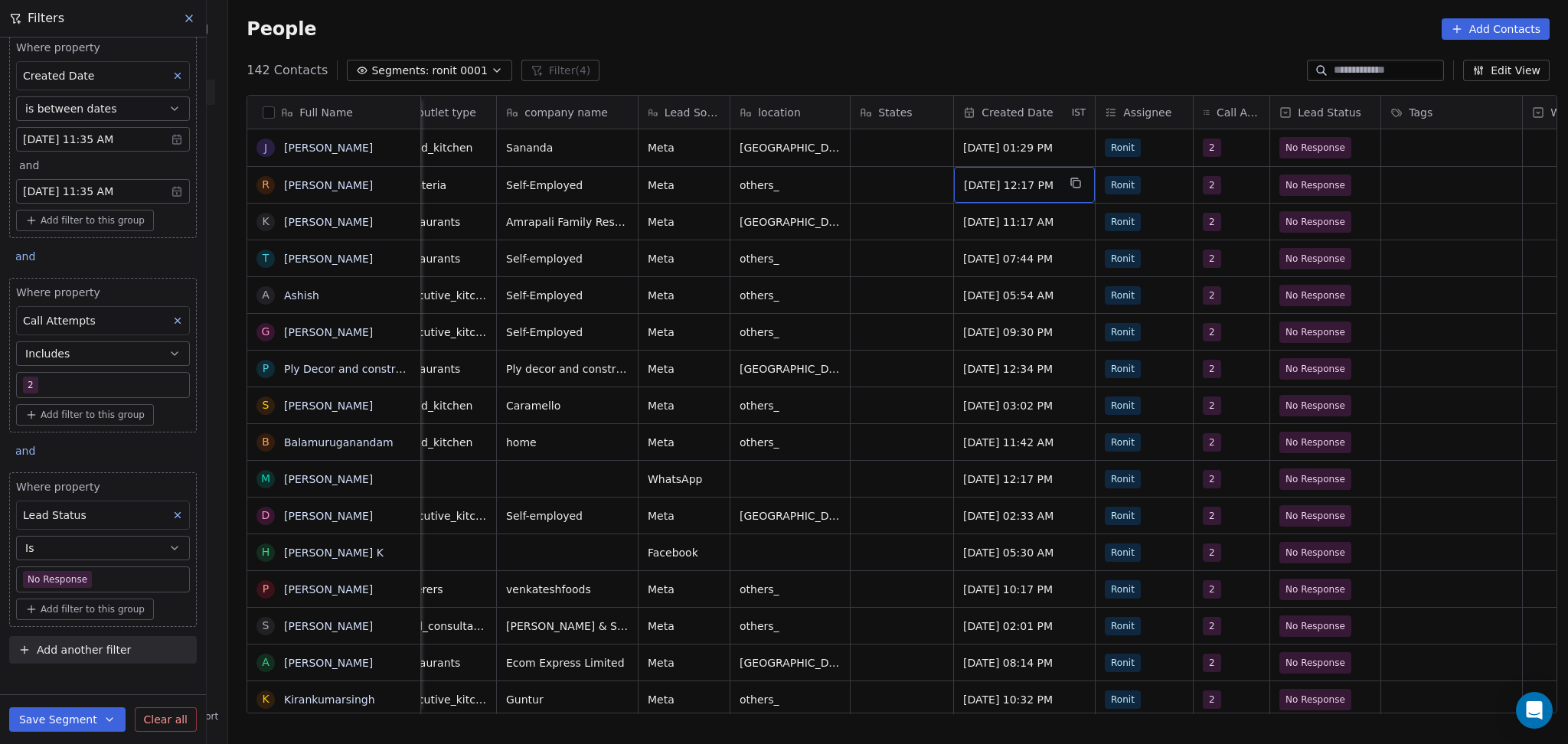
scroll to position [0, 280]
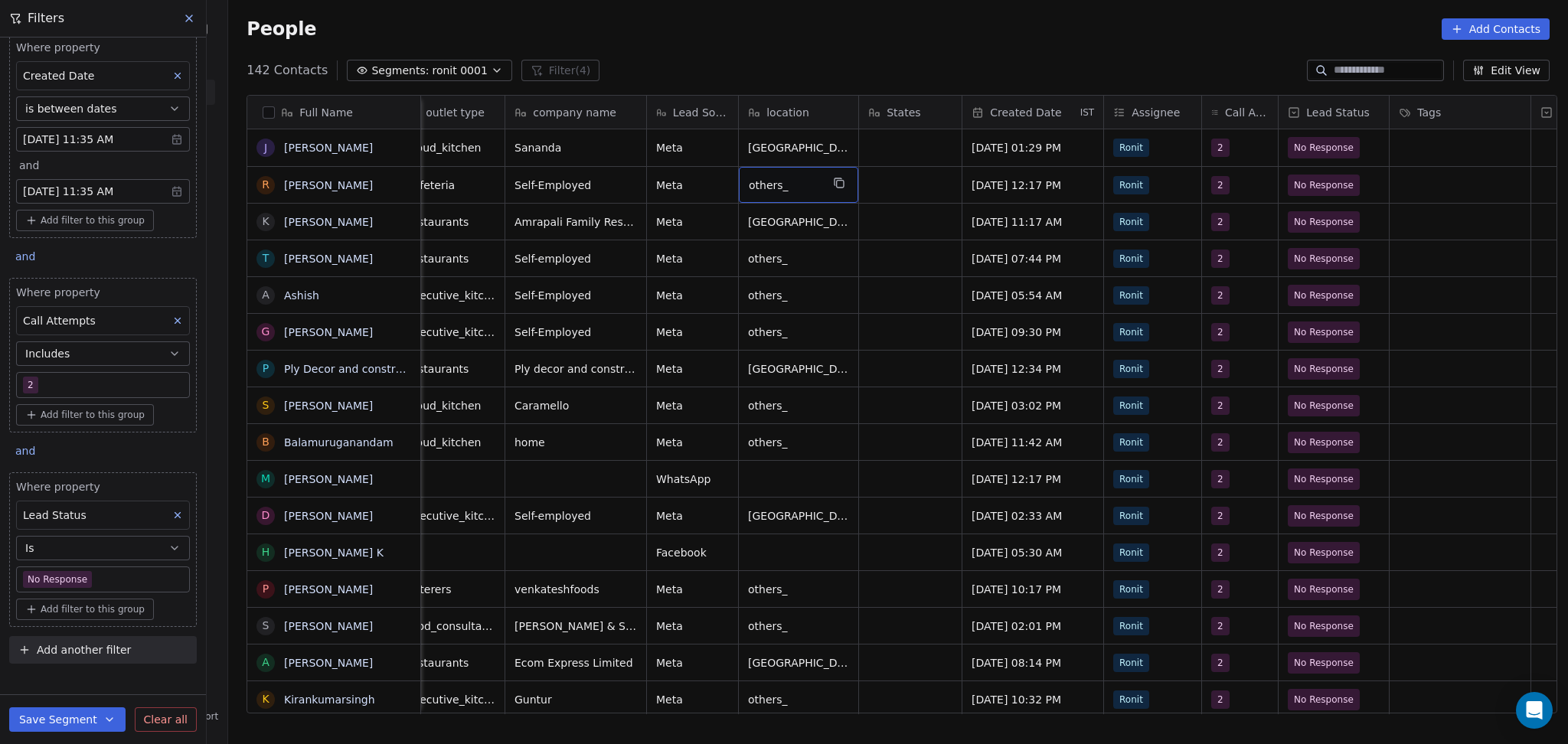
click at [798, 189] on span "others_" at bounding box center [784, 185] width 72 height 16
click at [862, 182] on html "On2Cook India Pvt. Ltd. Contacts People Marketing Workflows Campaigns Metrics &…" at bounding box center [784, 372] width 1568 height 744
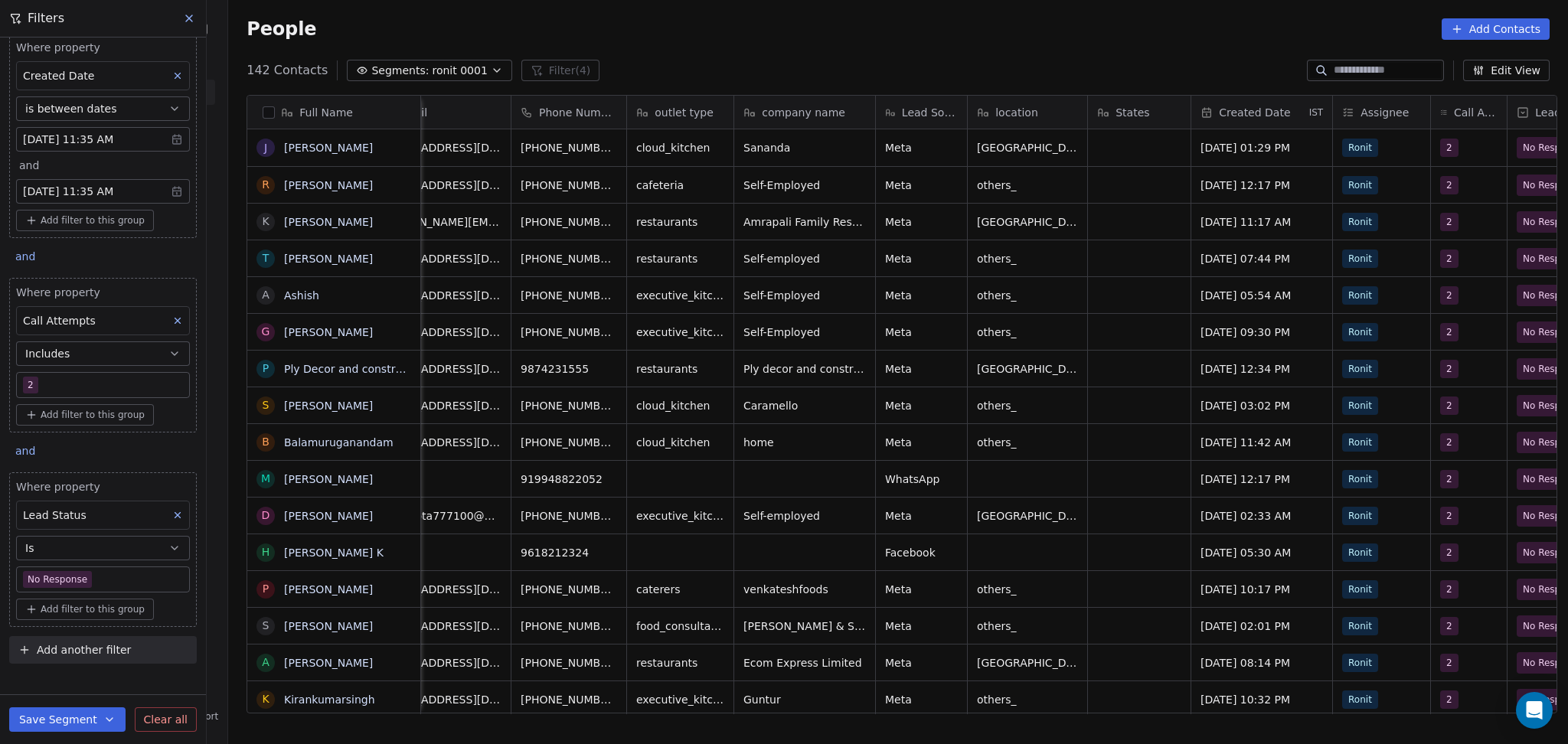
scroll to position [0, 52]
click at [982, 189] on span "others_" at bounding box center [1012, 185] width 72 height 16
click at [994, 182] on textarea "*******" at bounding box center [1019, 191] width 118 height 47
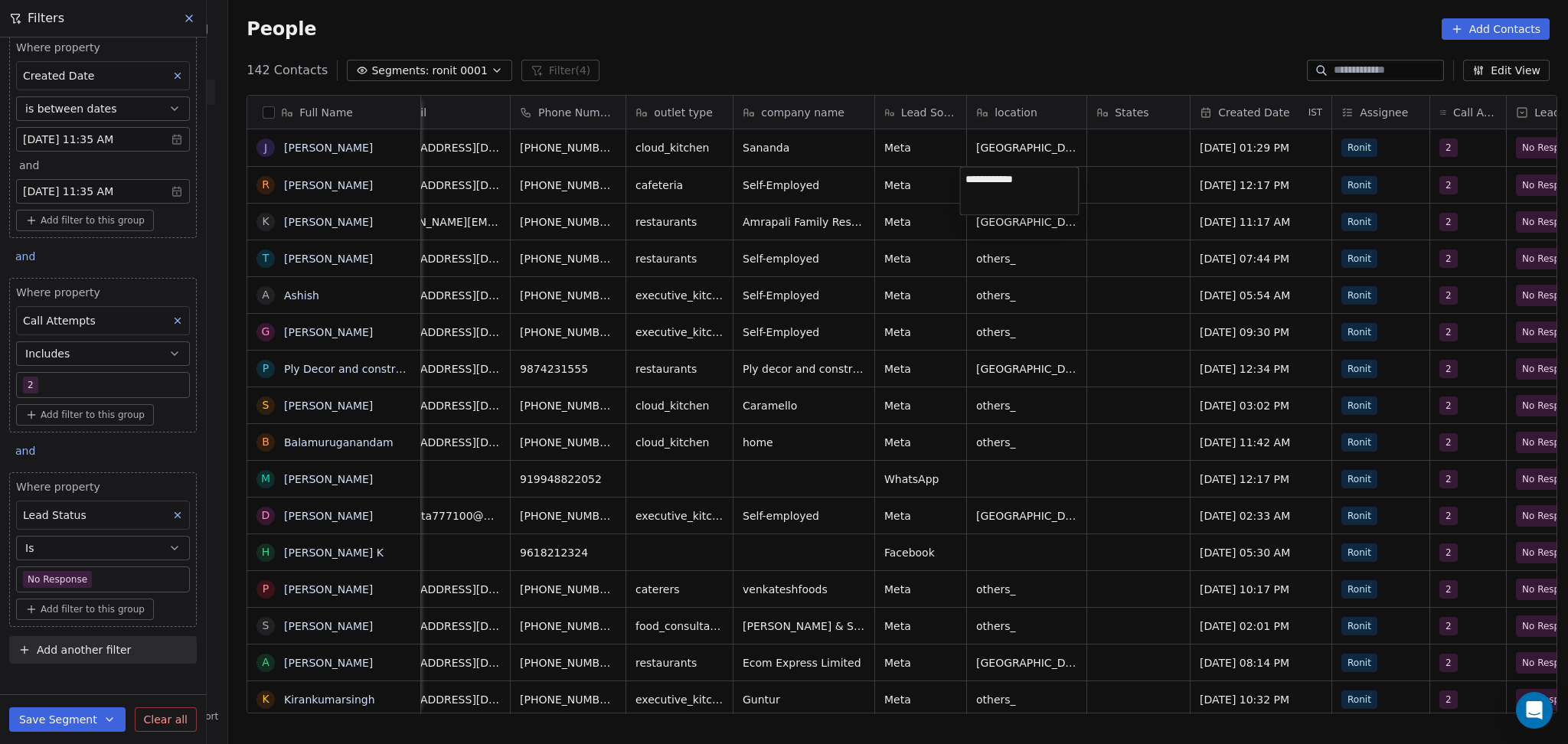
click at [1021, 181] on textarea "**********" at bounding box center [1019, 191] width 118 height 47
type textarea "**********"
click at [358, 186] on html "On2Cook India Pvt. Ltd. Contacts People Marketing Workflows Campaigns Metrics &…" at bounding box center [784, 372] width 1568 height 744
click at [628, 188] on button "grid" at bounding box center [637, 183] width 18 height 18
click at [396, 182] on icon "grid" at bounding box center [401, 183] width 12 height 12
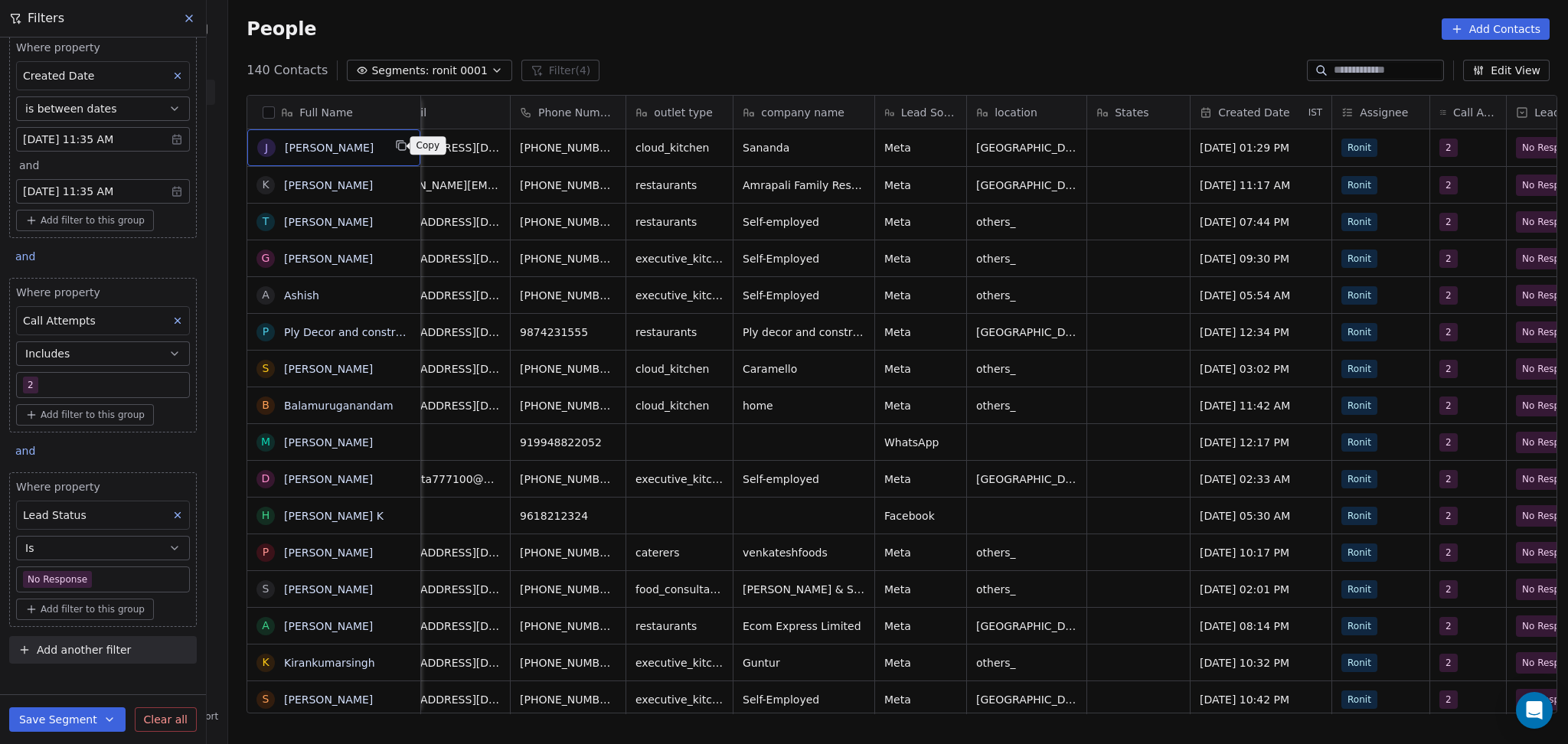
drag, startPoint x: 389, startPoint y: 140, endPoint x: 400, endPoint y: 141, distance: 11.0
click at [395, 140] on icon "grid" at bounding box center [401, 145] width 12 height 12
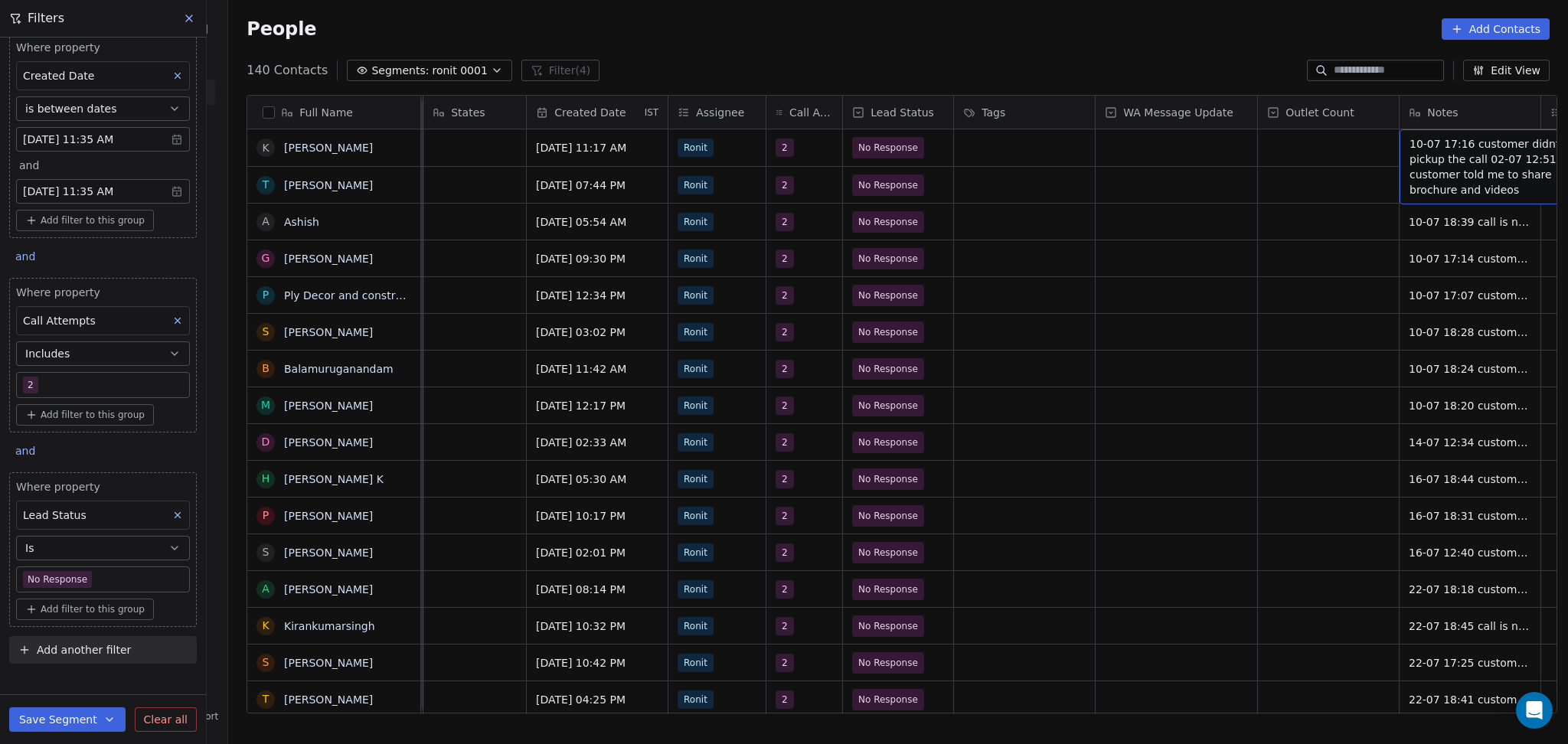
scroll to position [0, 801]
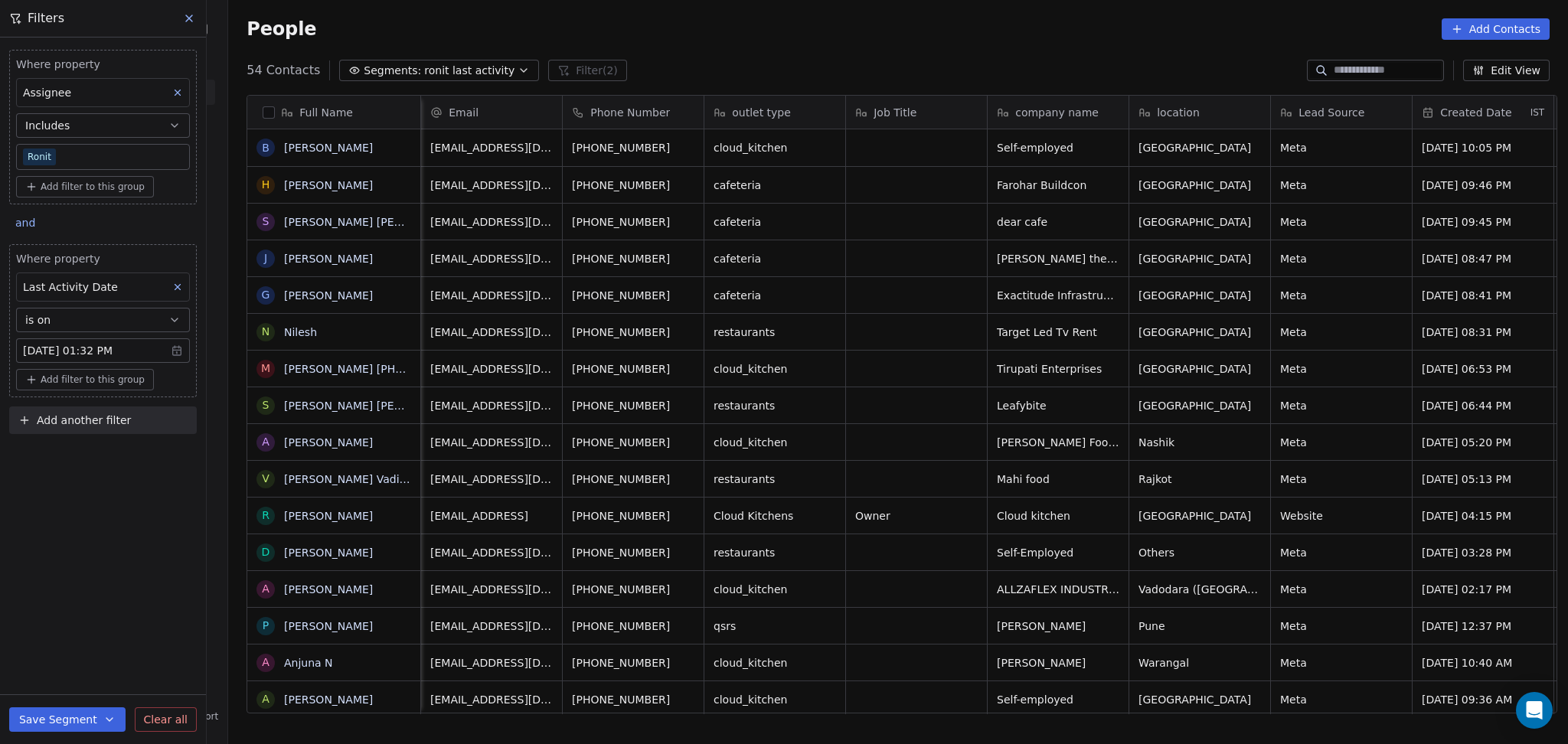
scroll to position [639, 1331]
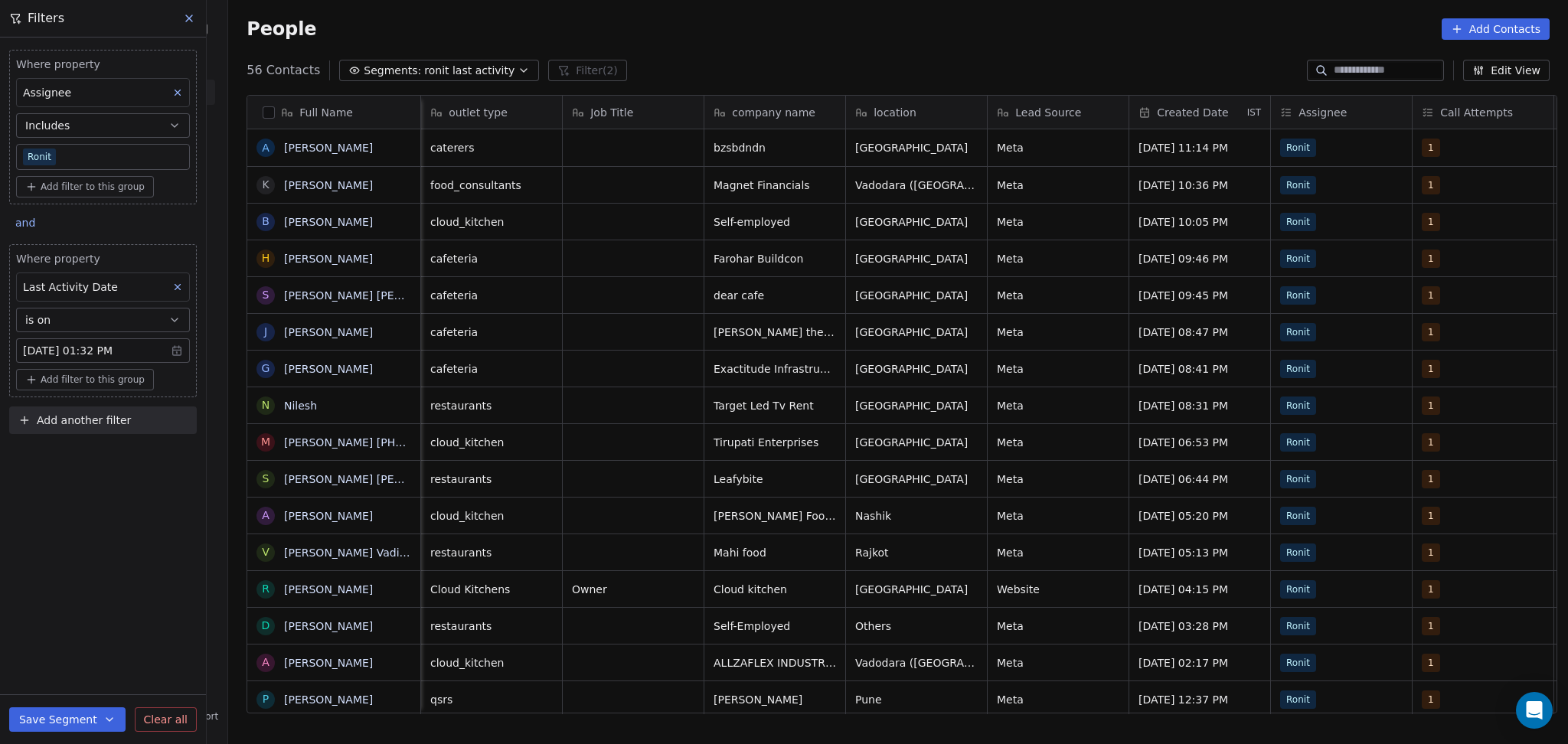
click at [119, 417] on span "Add another filter" at bounding box center [84, 420] width 94 height 16
click at [103, 438] on div "Contact properties Contact activity" at bounding box center [103, 469] width 186 height 61
click at [103, 448] on span "Contact properties" at bounding box center [75, 455] width 99 height 16
type input "****"
click at [81, 565] on div "Lead Status" at bounding box center [103, 560] width 155 height 16
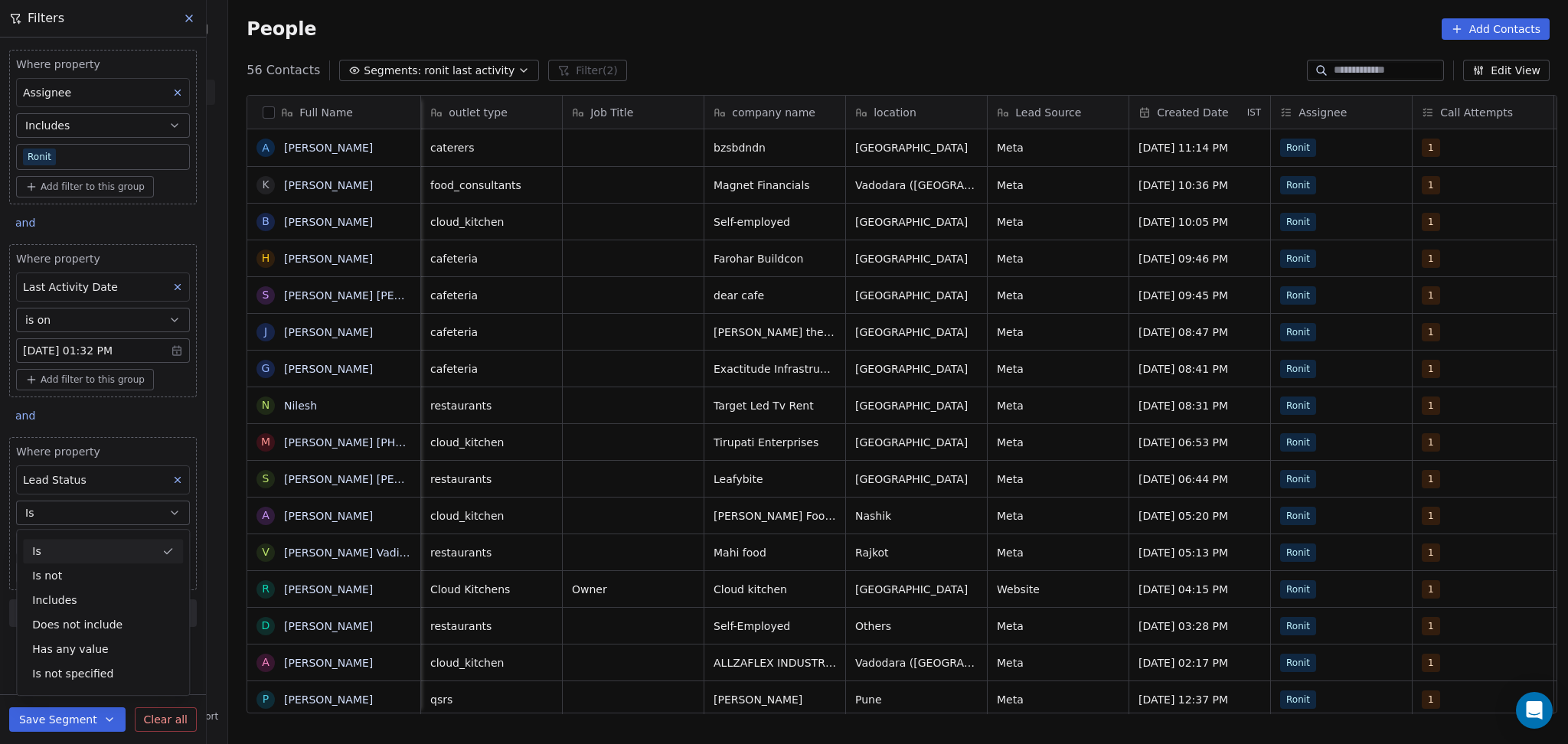
click at [83, 554] on div "Is" at bounding box center [103, 551] width 160 height 25
click at [78, 556] on body "On2Cook India Pvt. Ltd. Contacts People Marketing Workflows Campaigns Metrics &…" at bounding box center [784, 372] width 1568 height 744
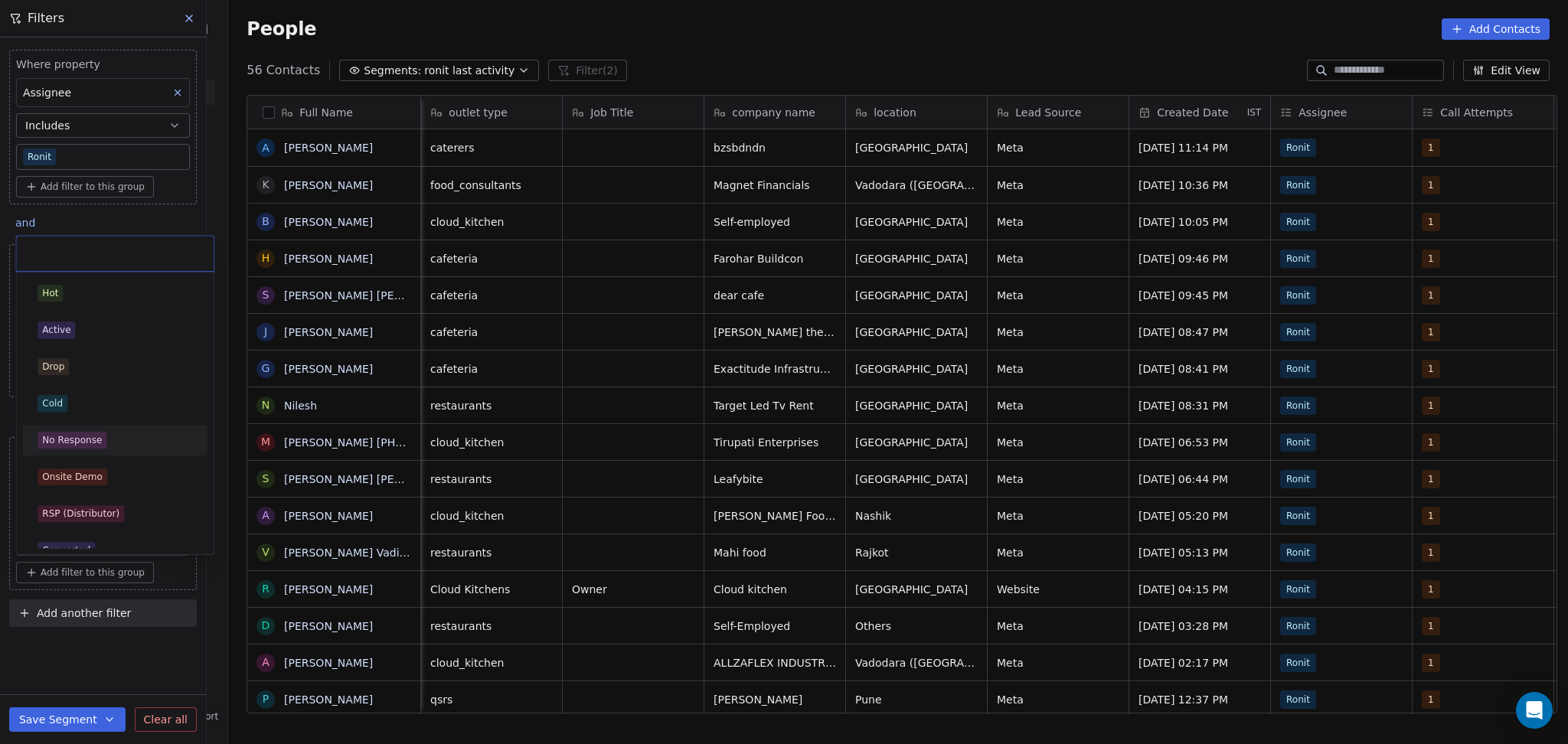
click at [82, 441] on div "No Response" at bounding box center [72, 440] width 60 height 14
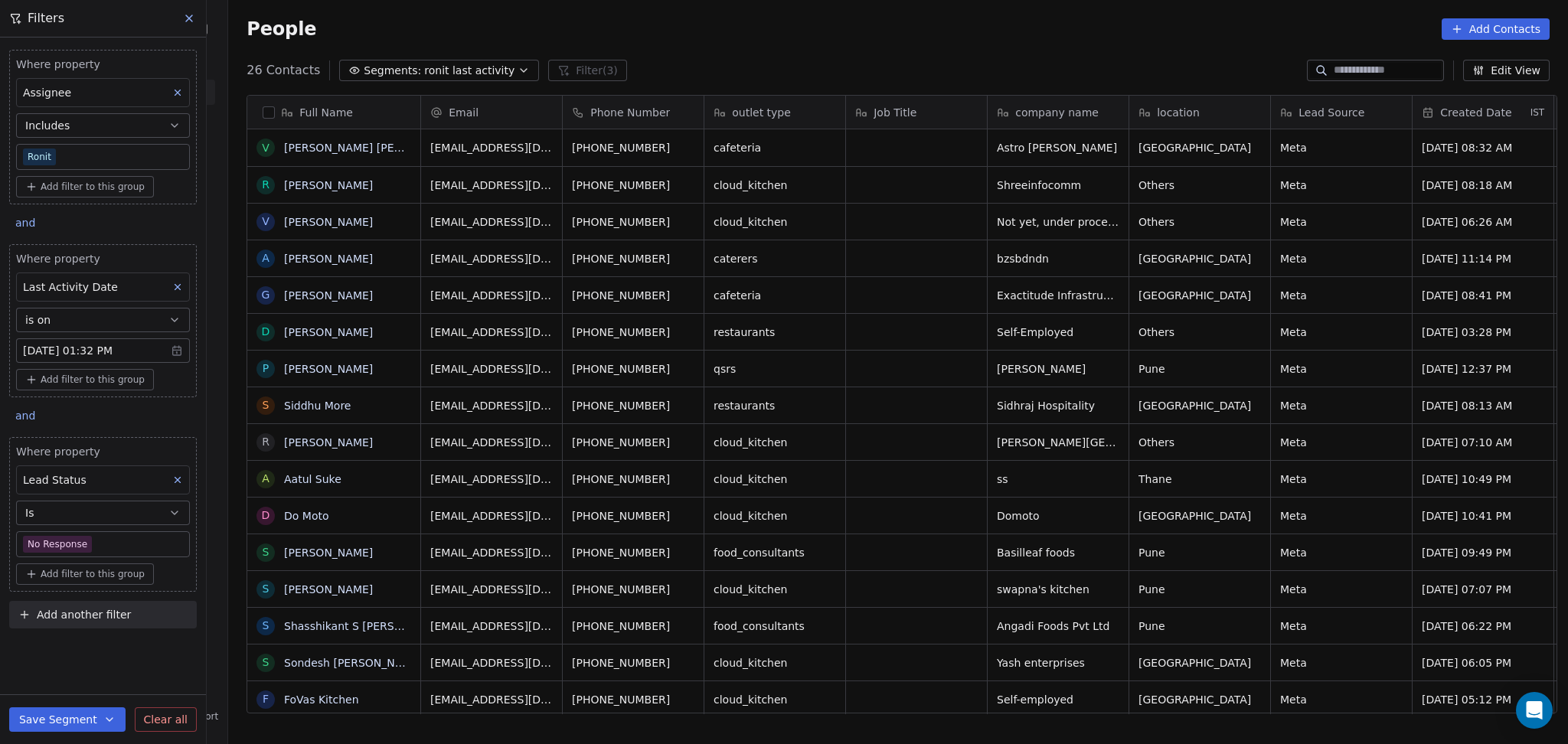
click at [168, 489] on button at bounding box center [178, 479] width 20 height 20
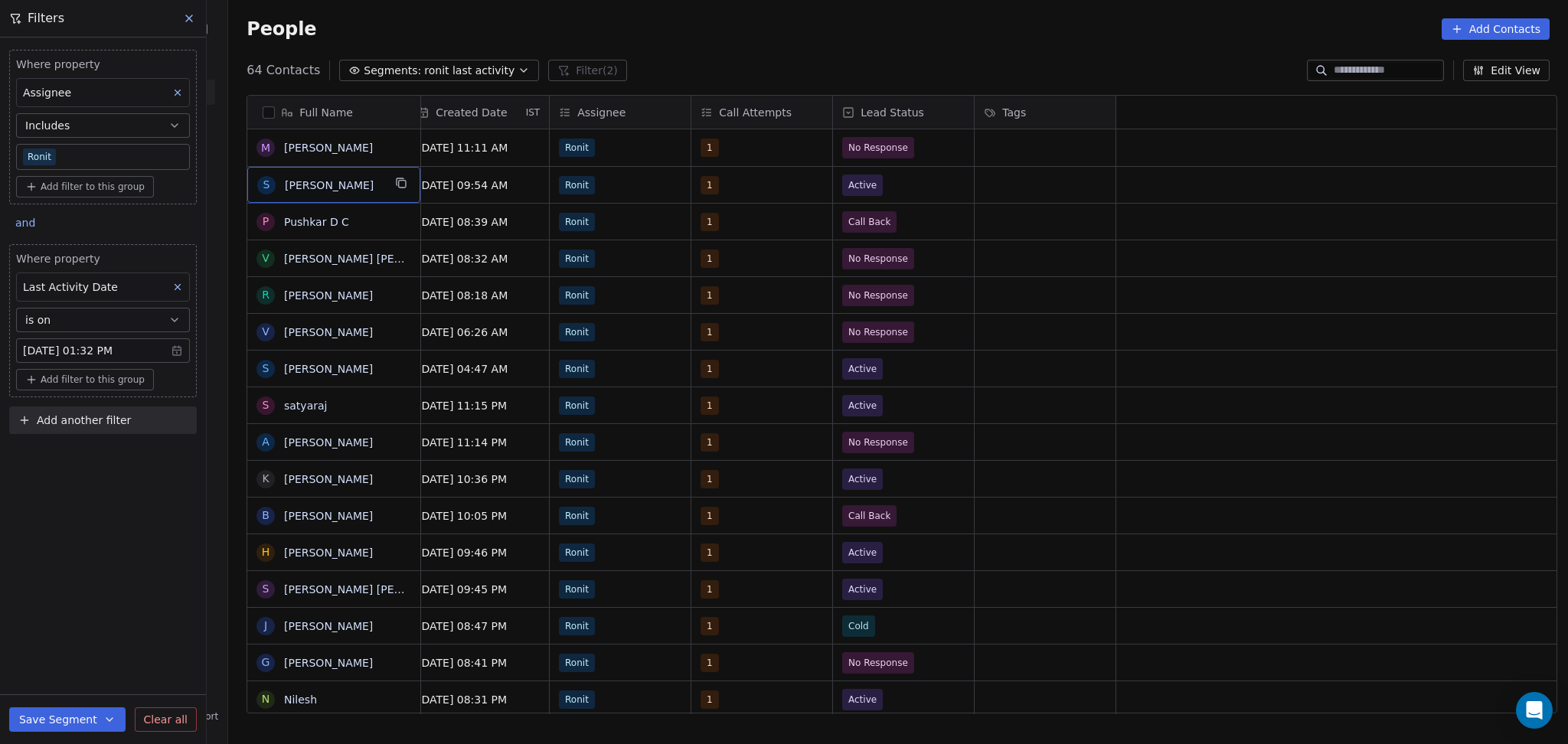
scroll to position [16, 0]
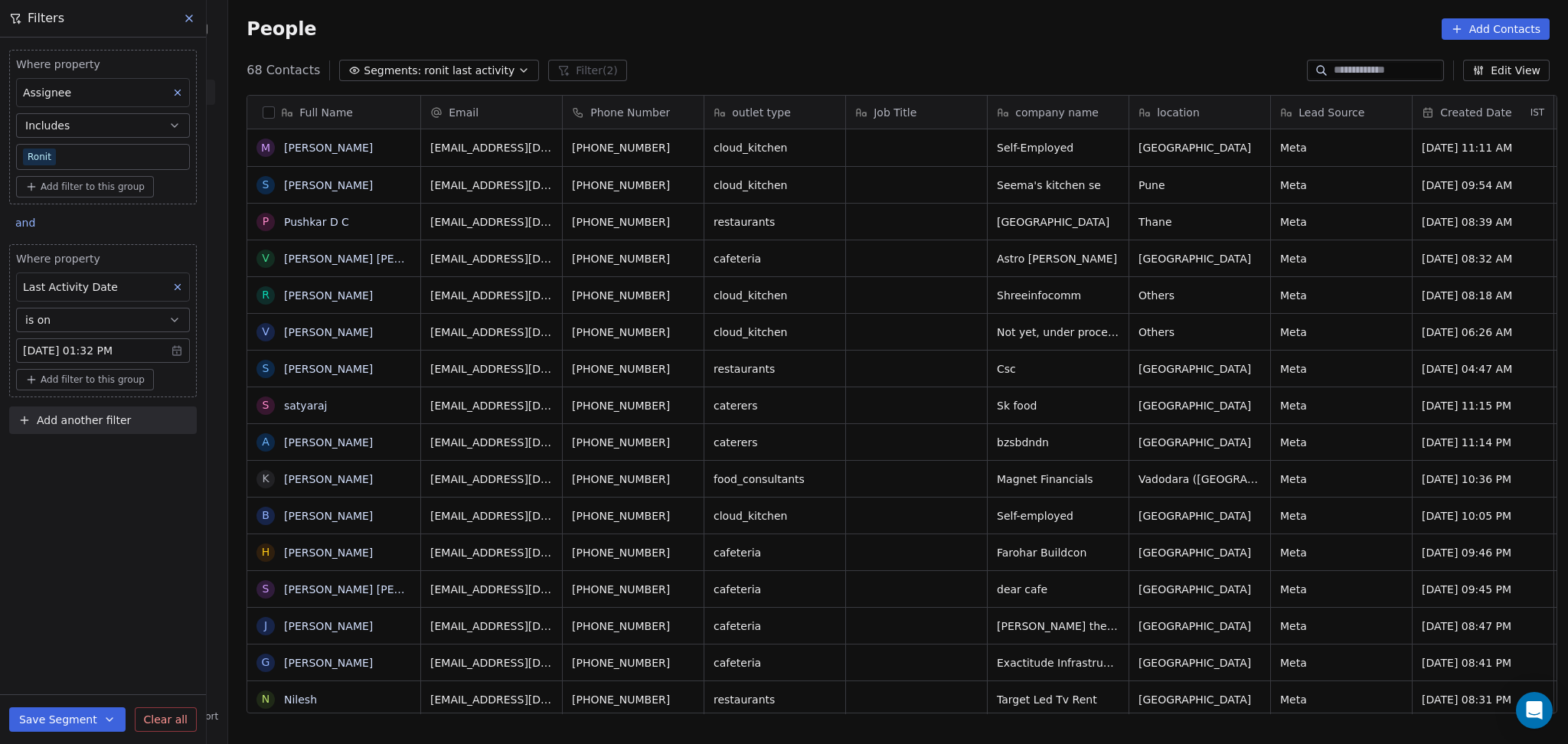
click at [129, 151] on body "On2Cook India Pvt. Ltd. Contacts People Marketing Workflows Campaigns Metrics &…" at bounding box center [784, 372] width 1568 height 744
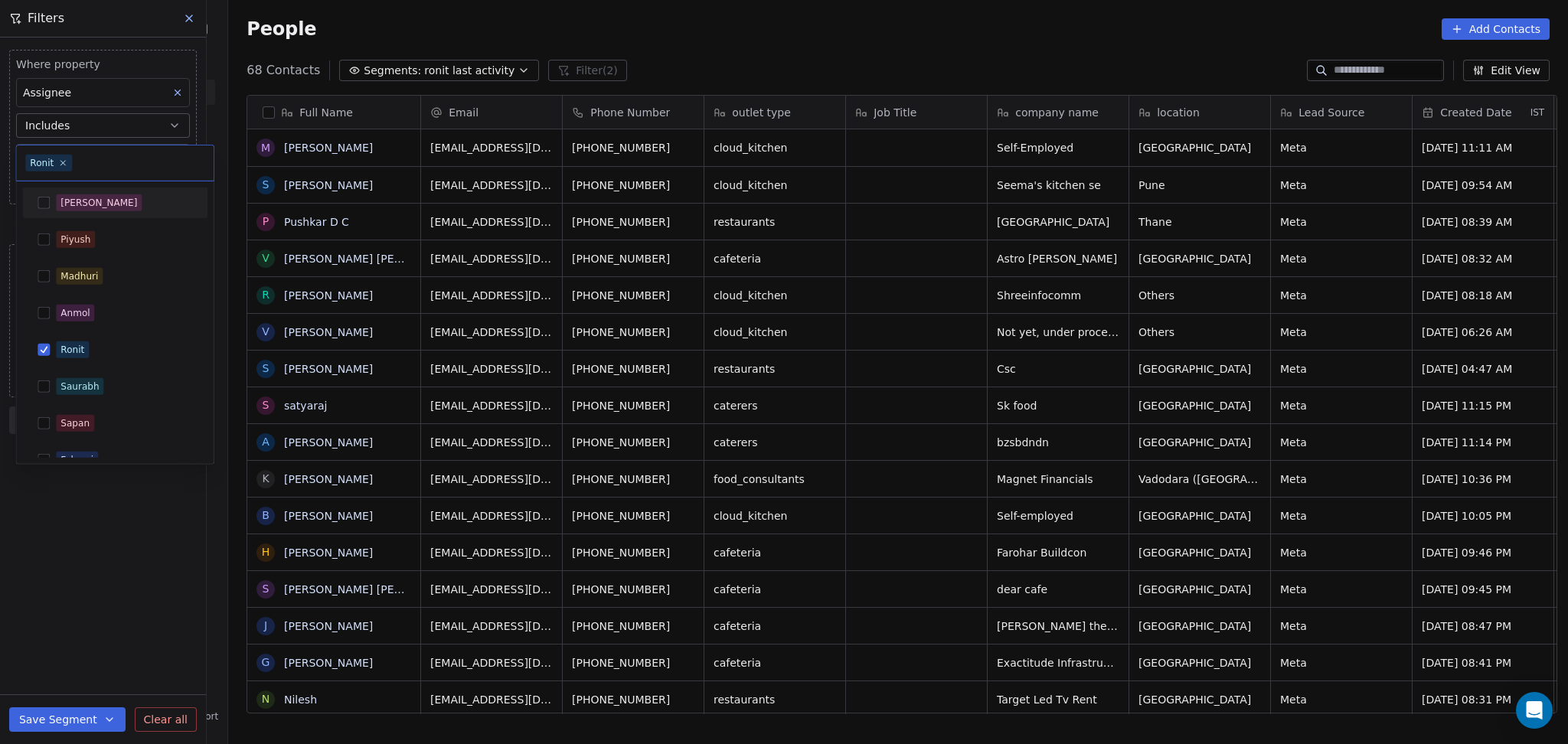
click at [102, 198] on div "[PERSON_NAME]" at bounding box center [124, 203] width 136 height 17
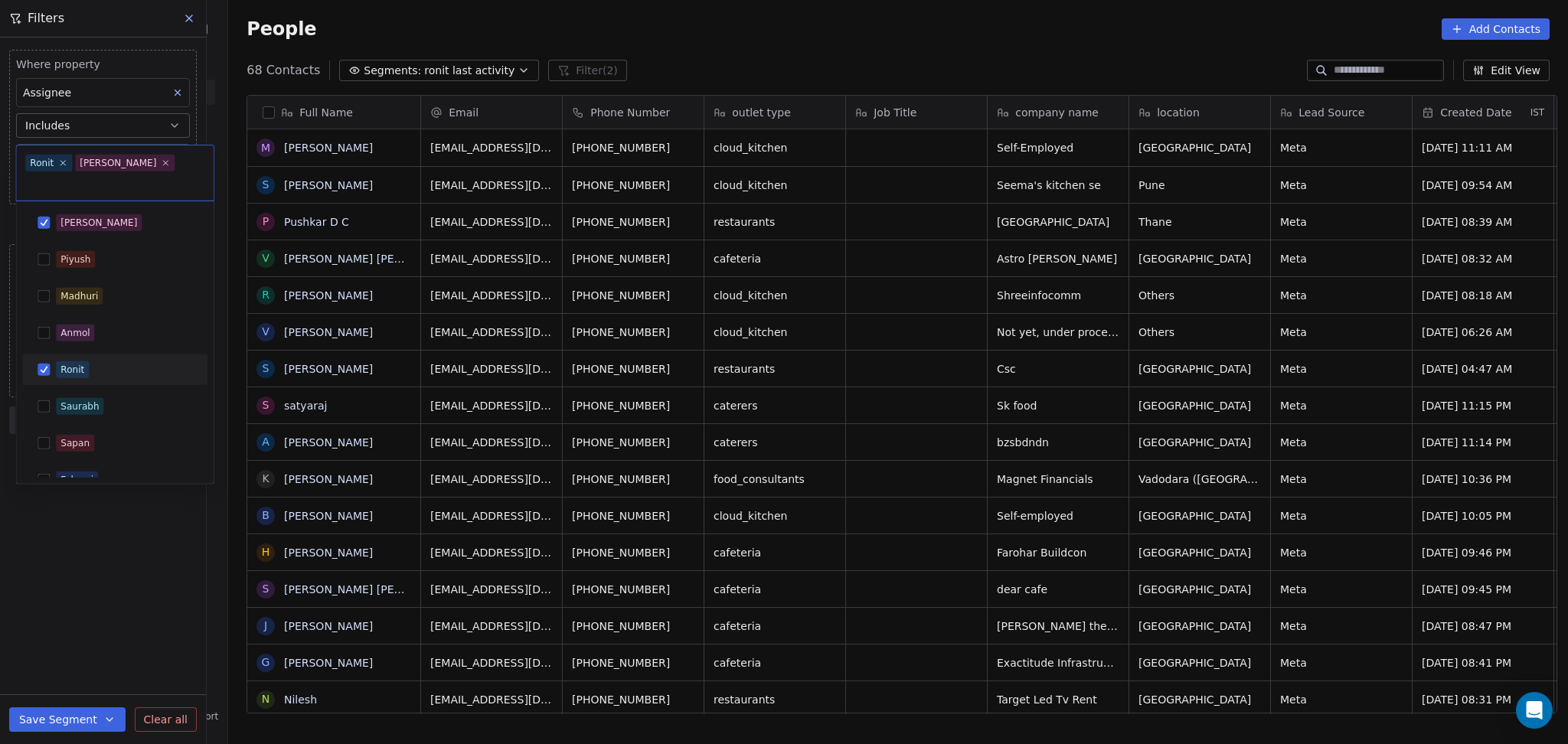
drag, startPoint x: 79, startPoint y: 341, endPoint x: 88, endPoint y: 505, distance: 164.2
click at [79, 361] on span "Ronit" at bounding box center [73, 370] width 33 height 17
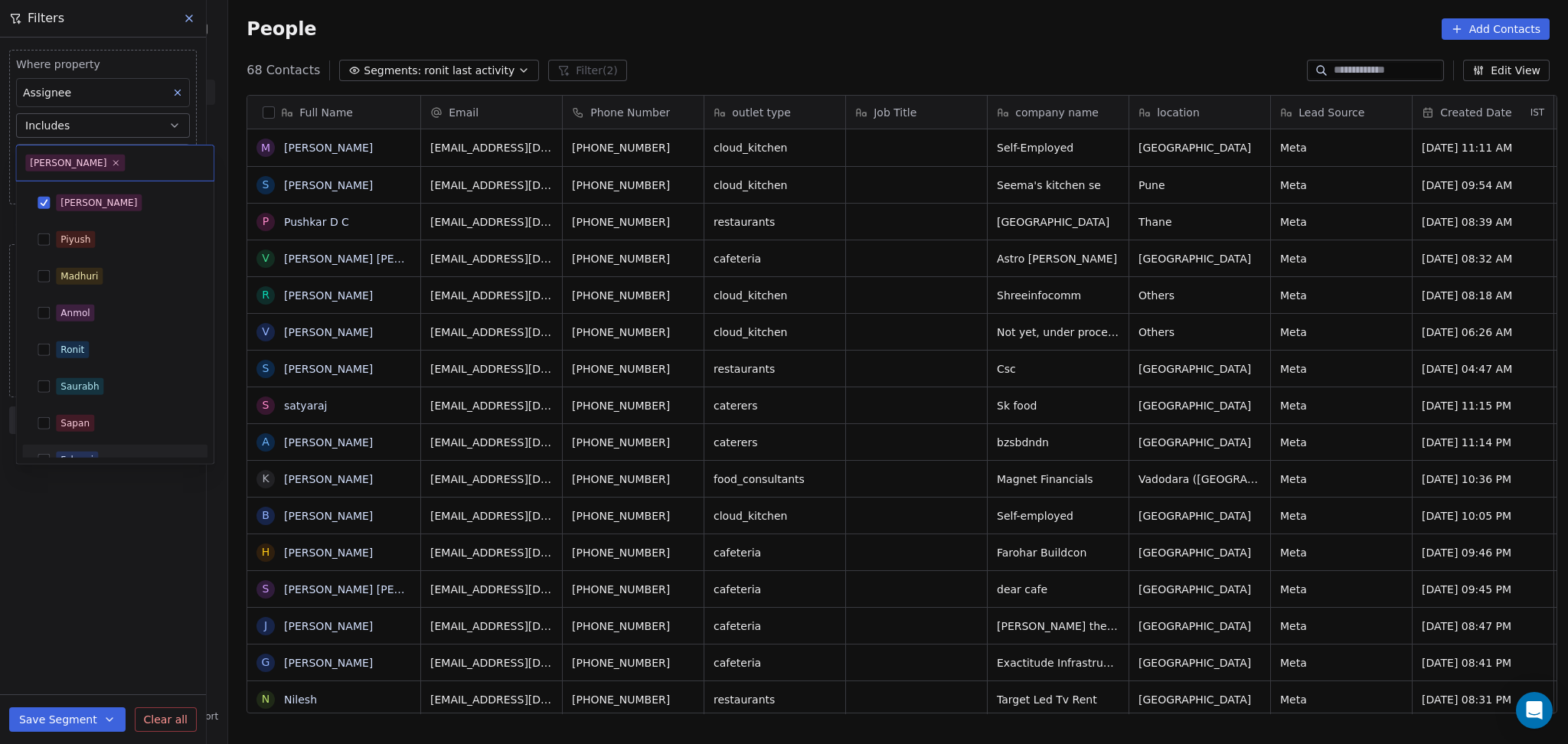
click at [88, 517] on html "On2Cook India Pvt. Ltd. Contacts People Marketing Workflows Campaigns Metrics &…" at bounding box center [784, 372] width 1568 height 744
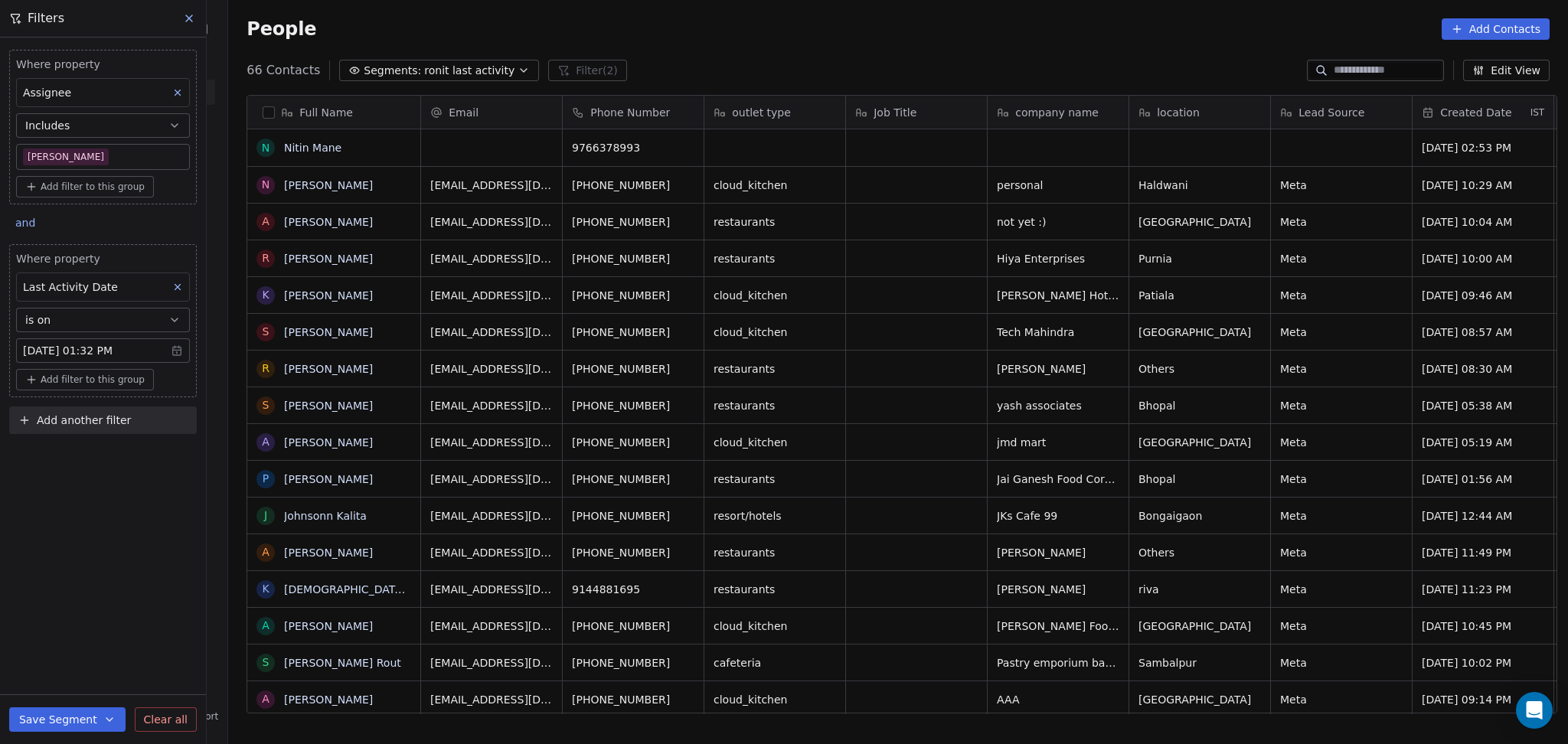
scroll to position [639, 1331]
click at [96, 145] on body "On2Cook India Pvt. Ltd. Contacts People Marketing Workflows Campaigns Metrics &…" at bounding box center [784, 372] width 1568 height 744
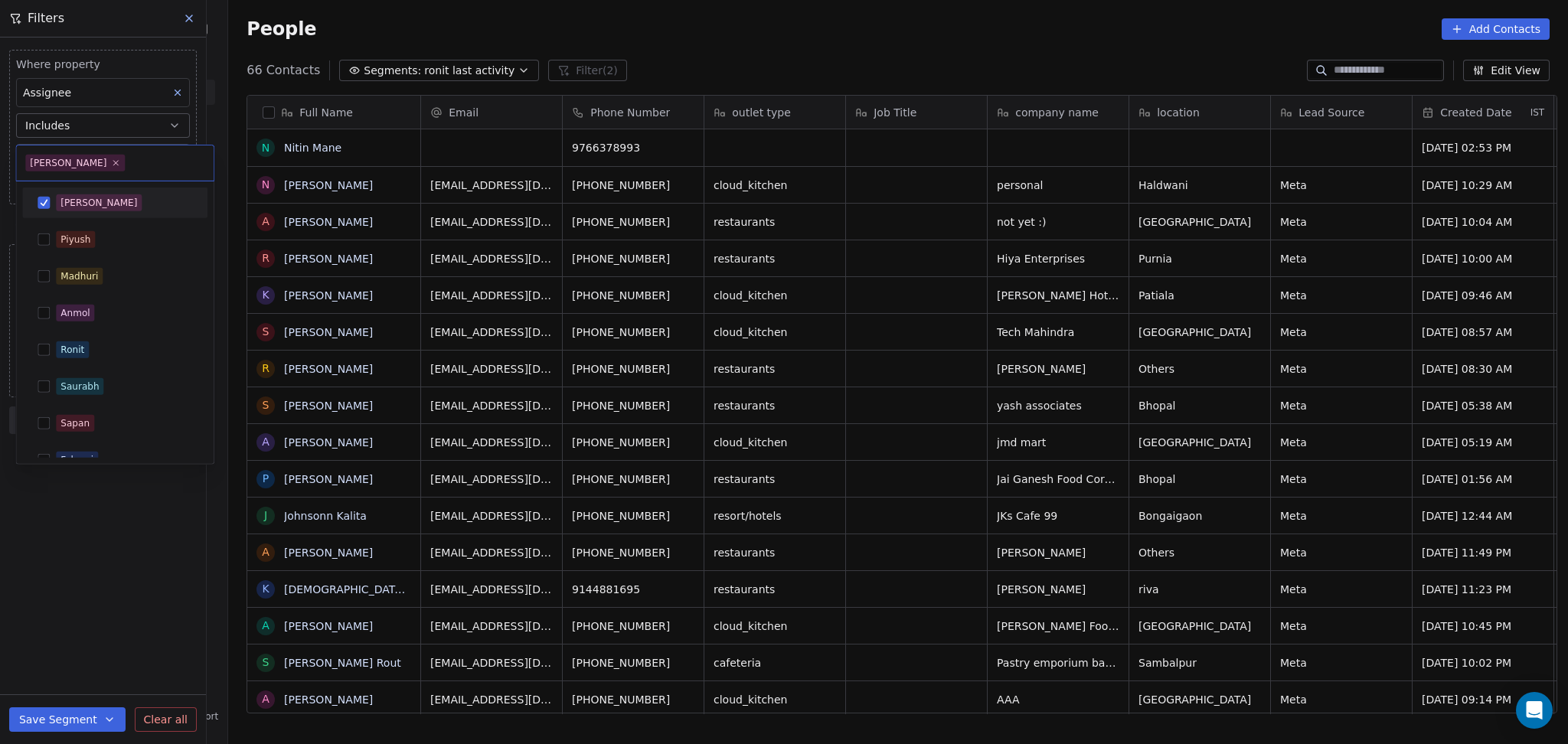
click at [79, 196] on div "[PERSON_NAME]" at bounding box center [98, 203] width 77 height 14
click at [82, 275] on div "Madhuri" at bounding box center [79, 276] width 37 height 14
click at [80, 581] on html "On2Cook India Pvt. Ltd. Contacts People Marketing Workflows Campaigns Metrics &…" at bounding box center [784, 372] width 1568 height 744
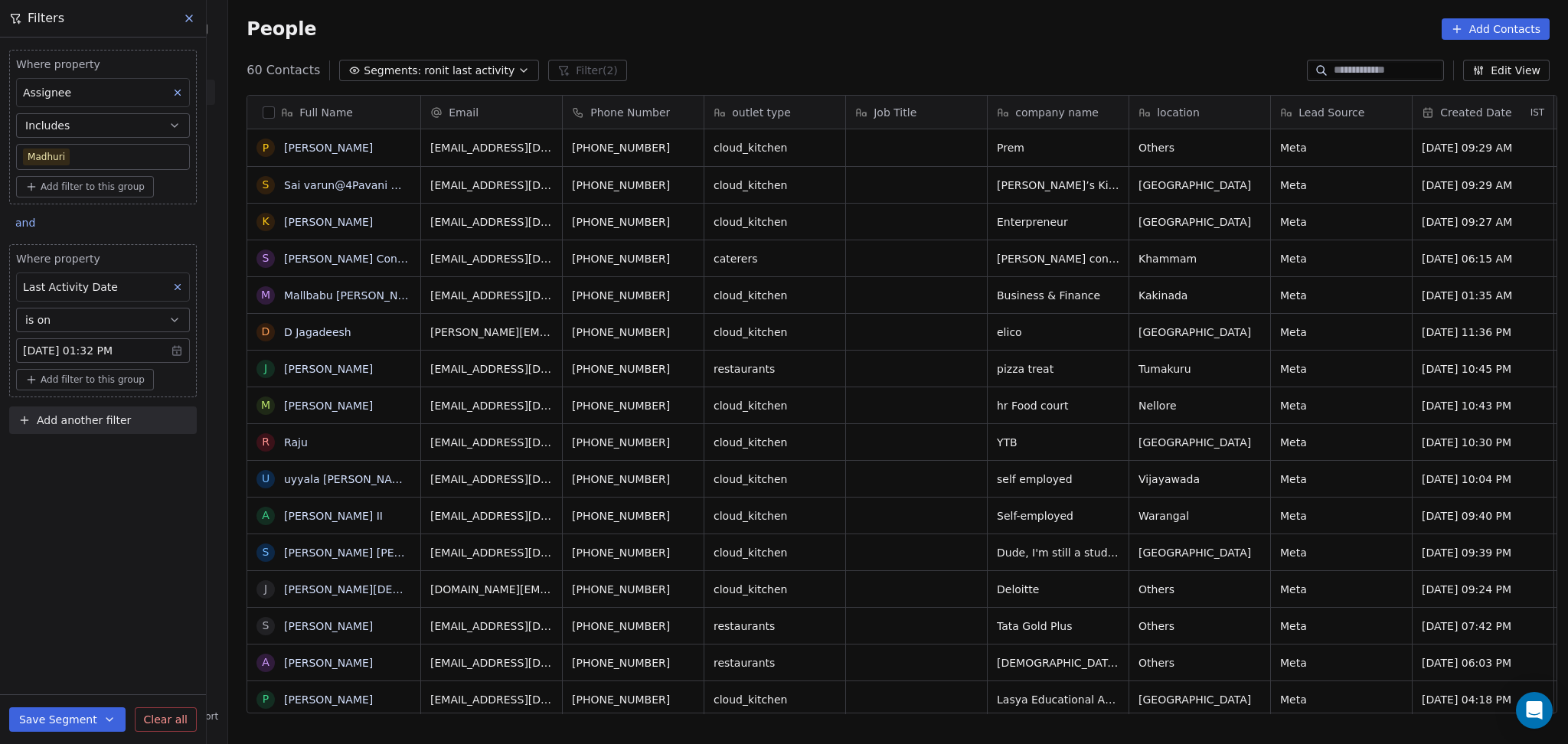
click at [111, 155] on body "On2Cook India Pvt. Ltd. Contacts People Marketing Workflows Campaigns Metrics &…" at bounding box center [784, 372] width 1568 height 744
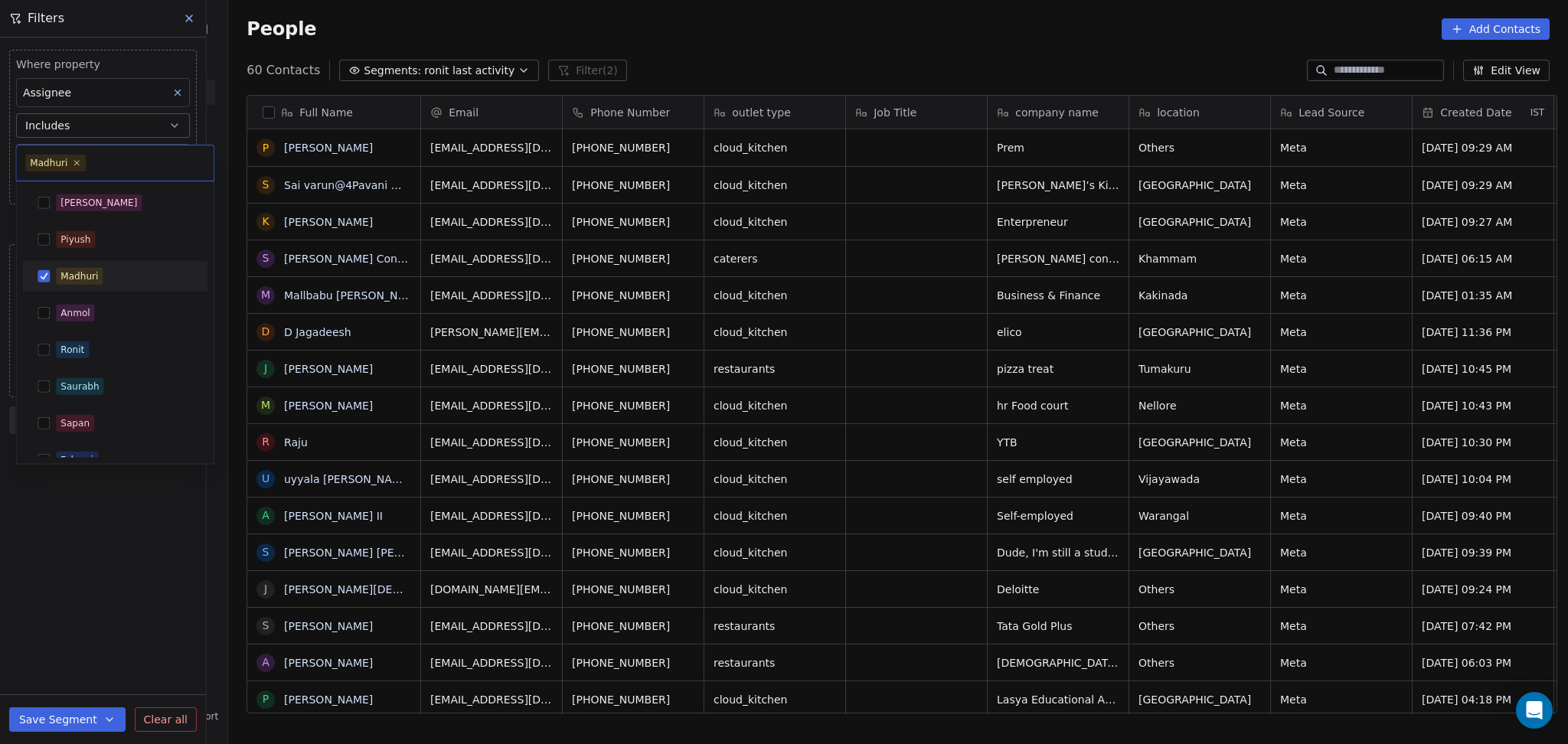
click at [88, 281] on div "Madhuri" at bounding box center [79, 276] width 37 height 14
click at [77, 337] on div "Ronit" at bounding box center [114, 350] width 173 height 25
click at [74, 499] on html "On2Cook India Pvt. Ltd. Contacts People Marketing Workflows Campaigns Metrics &…" at bounding box center [784, 372] width 1568 height 744
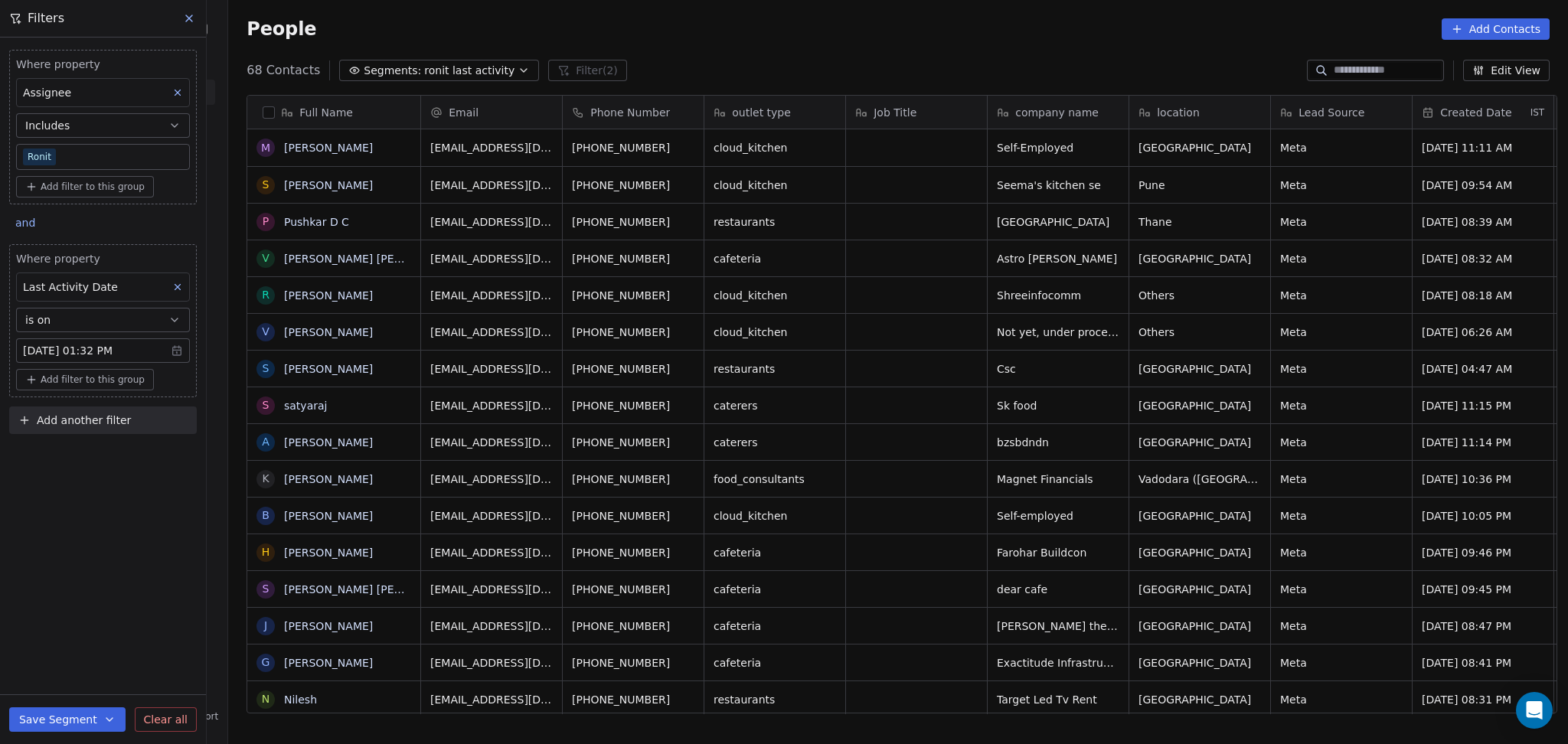
click at [103, 413] on span "Add another filter" at bounding box center [84, 420] width 94 height 16
click at [93, 456] on span "Contact properties" at bounding box center [75, 455] width 99 height 16
type input "****"
click at [100, 561] on div "Lead Status" at bounding box center [103, 560] width 155 height 16
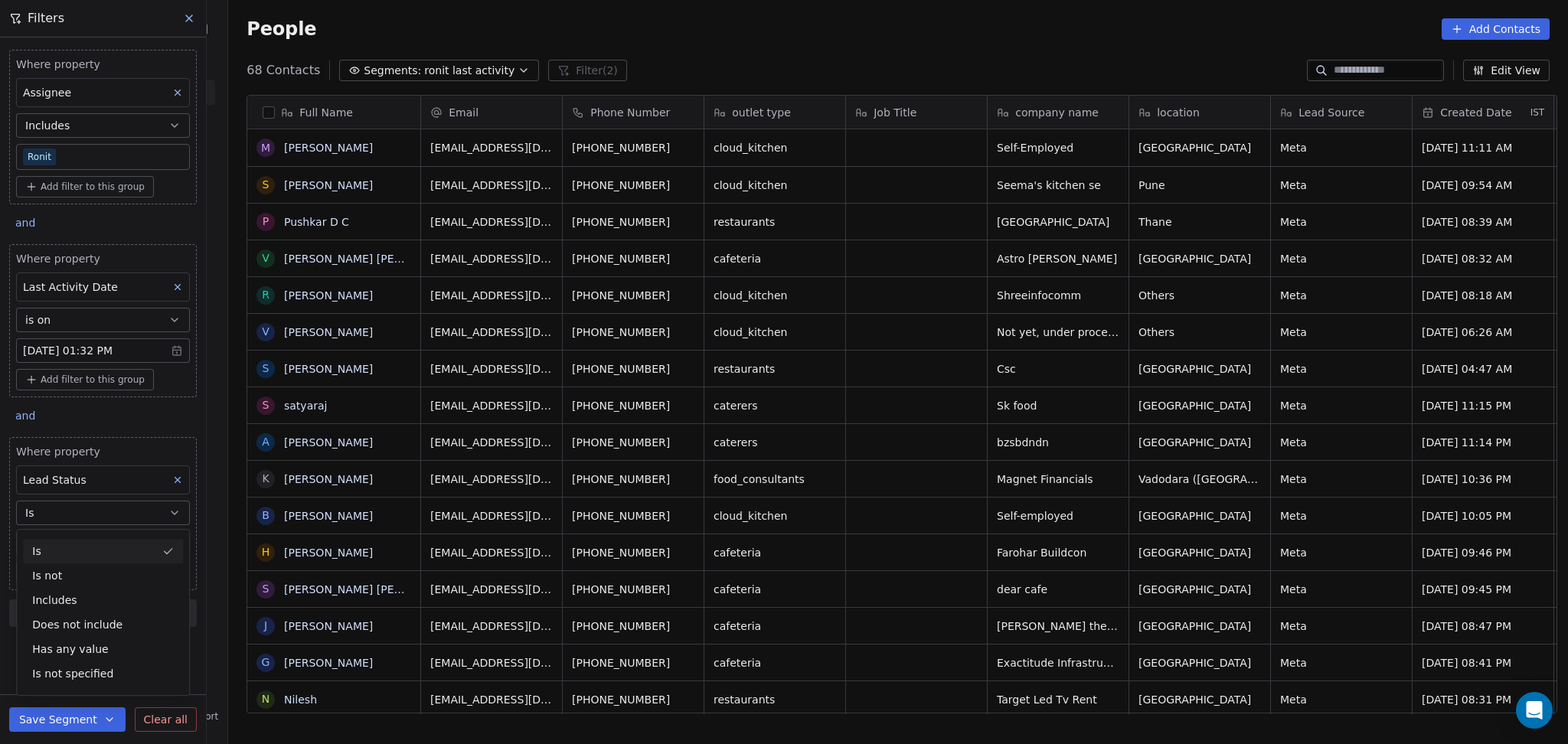
click at [79, 544] on div "Is" at bounding box center [103, 551] width 160 height 25
click at [77, 537] on body "On2Cook India Pvt. Ltd. Contacts People Marketing Workflows Campaigns Metrics &…" at bounding box center [784, 372] width 1568 height 744
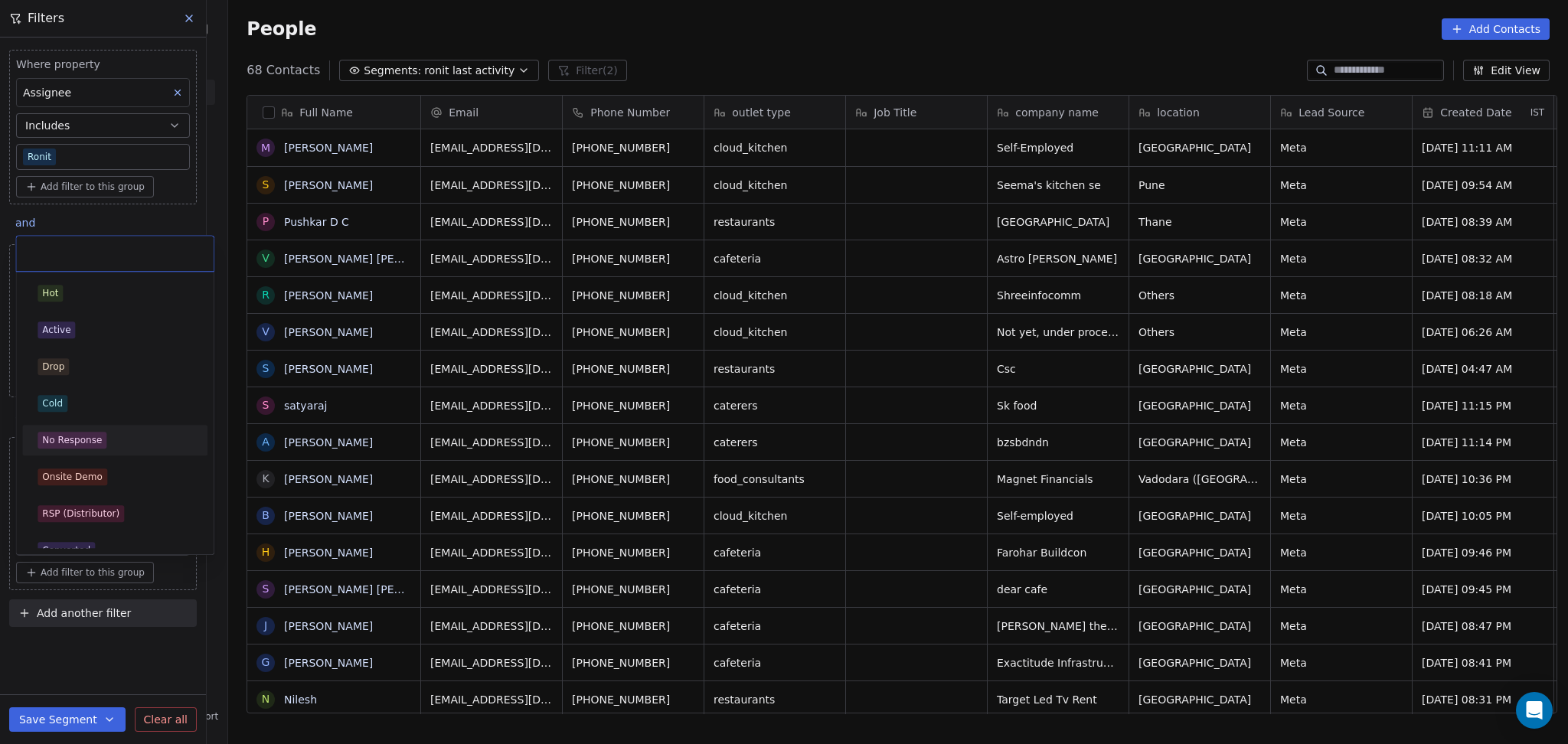
click at [80, 433] on div "No Response" at bounding box center [72, 440] width 60 height 14
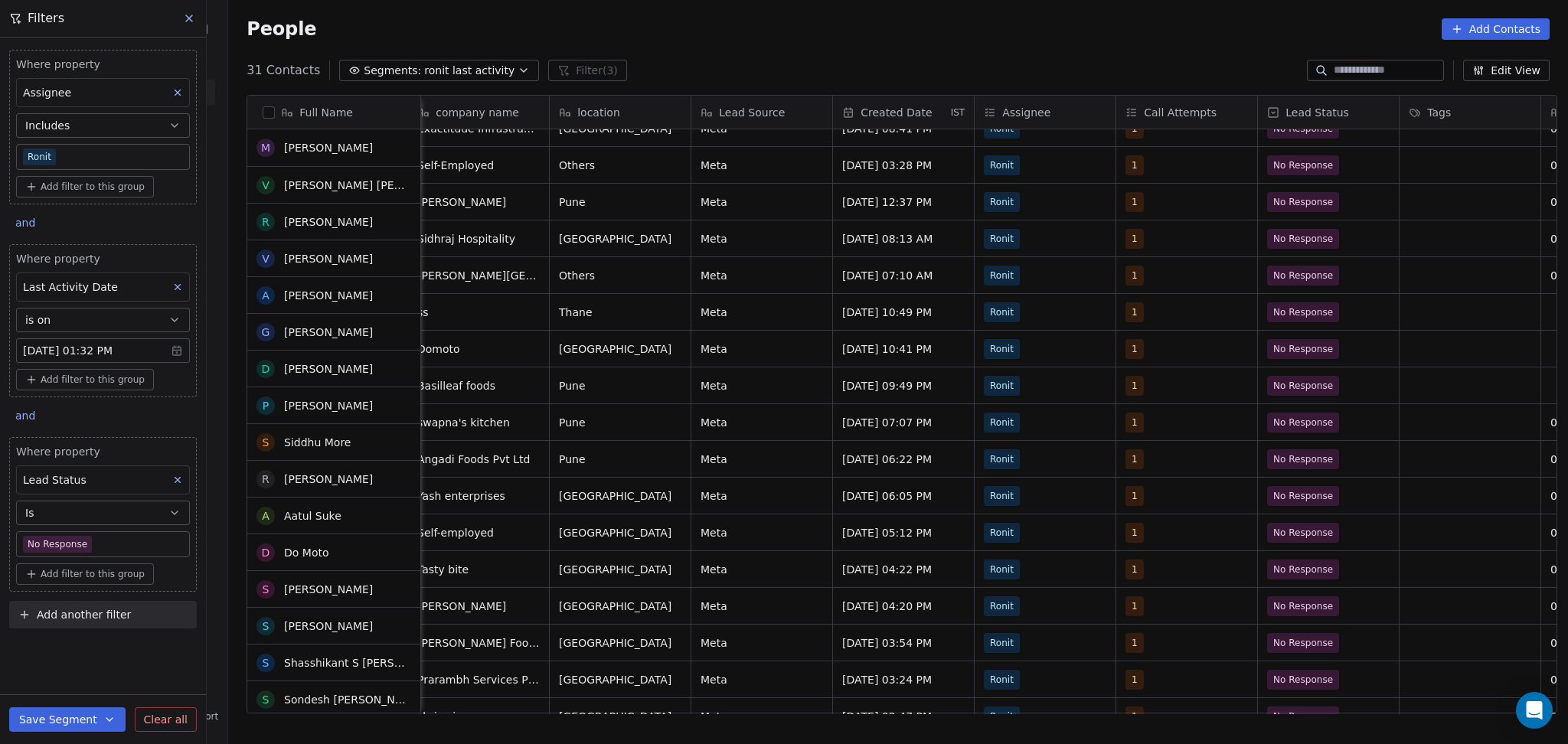
scroll to position [203, 0]
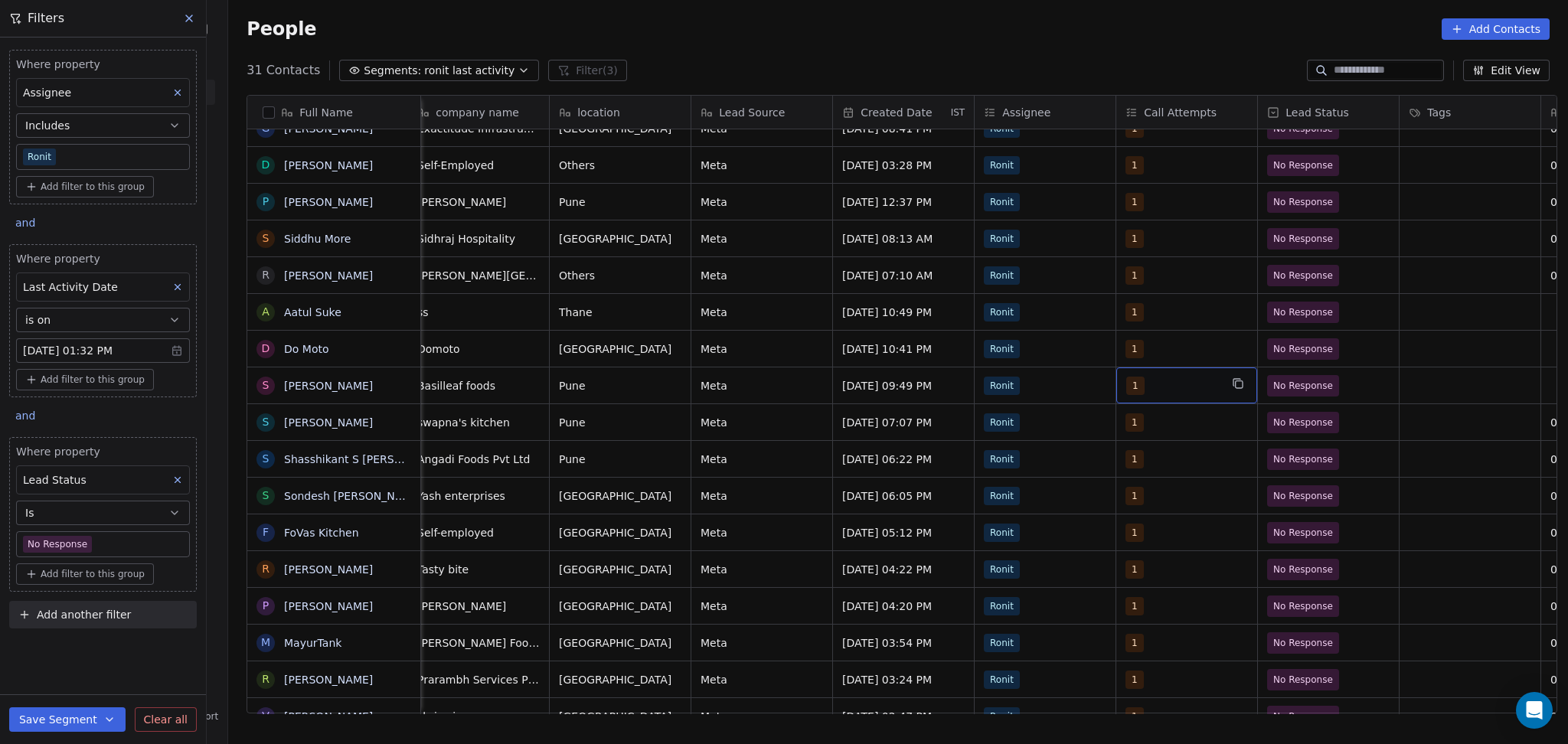
click at [1136, 380] on div "1" at bounding box center [1173, 385] width 93 height 18
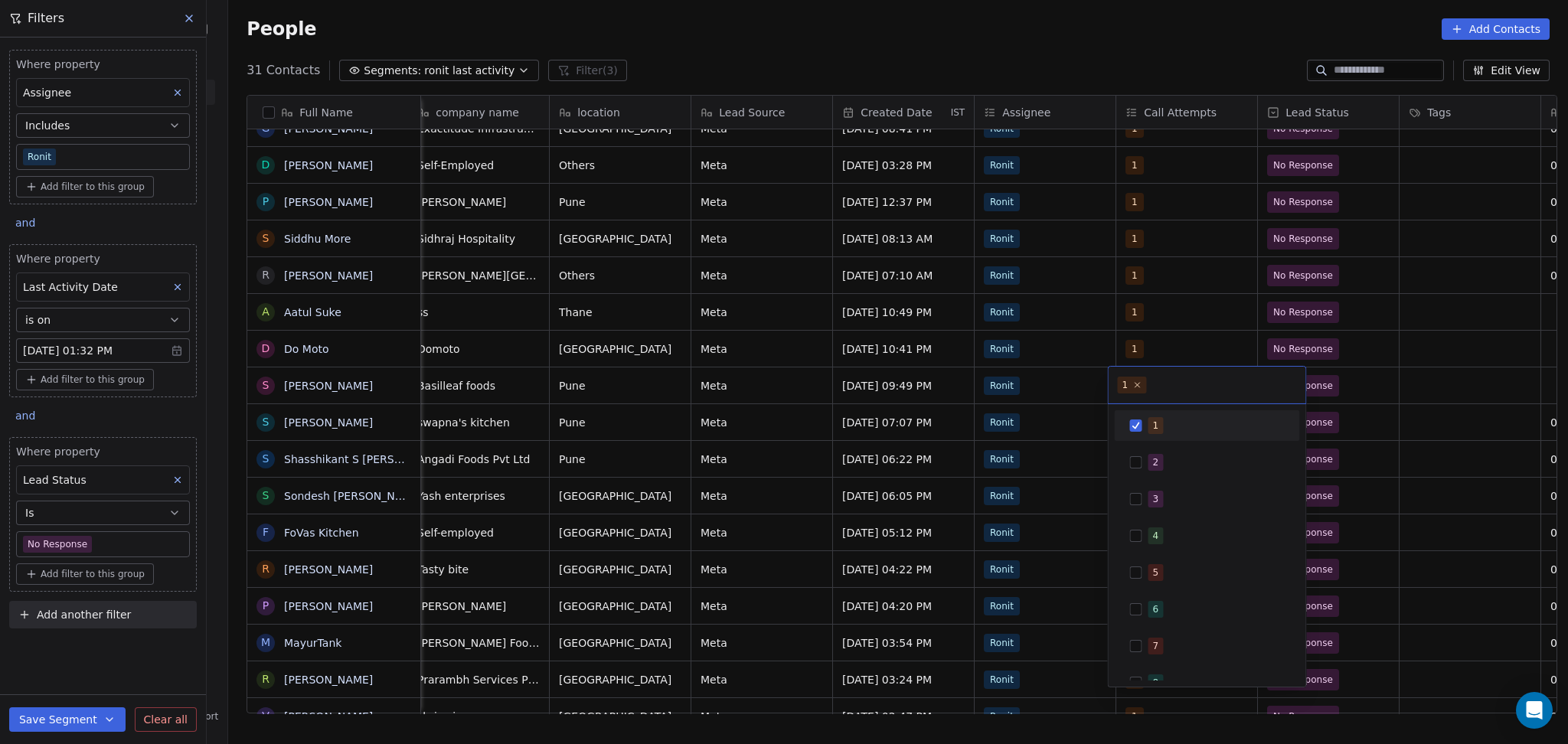
click at [1156, 470] on span "2" at bounding box center [1155, 462] width 16 height 17
drag, startPoint x: 1154, startPoint y: 423, endPoint x: 1164, endPoint y: 420, distance: 10.4
click at [1164, 420] on div "1" at bounding box center [1216, 425] width 136 height 17
click at [1430, 441] on html "On2Cook India Pvt. Ltd. Contacts People Marketing Workflows Campaigns Metrics &…" at bounding box center [784, 372] width 1568 height 744
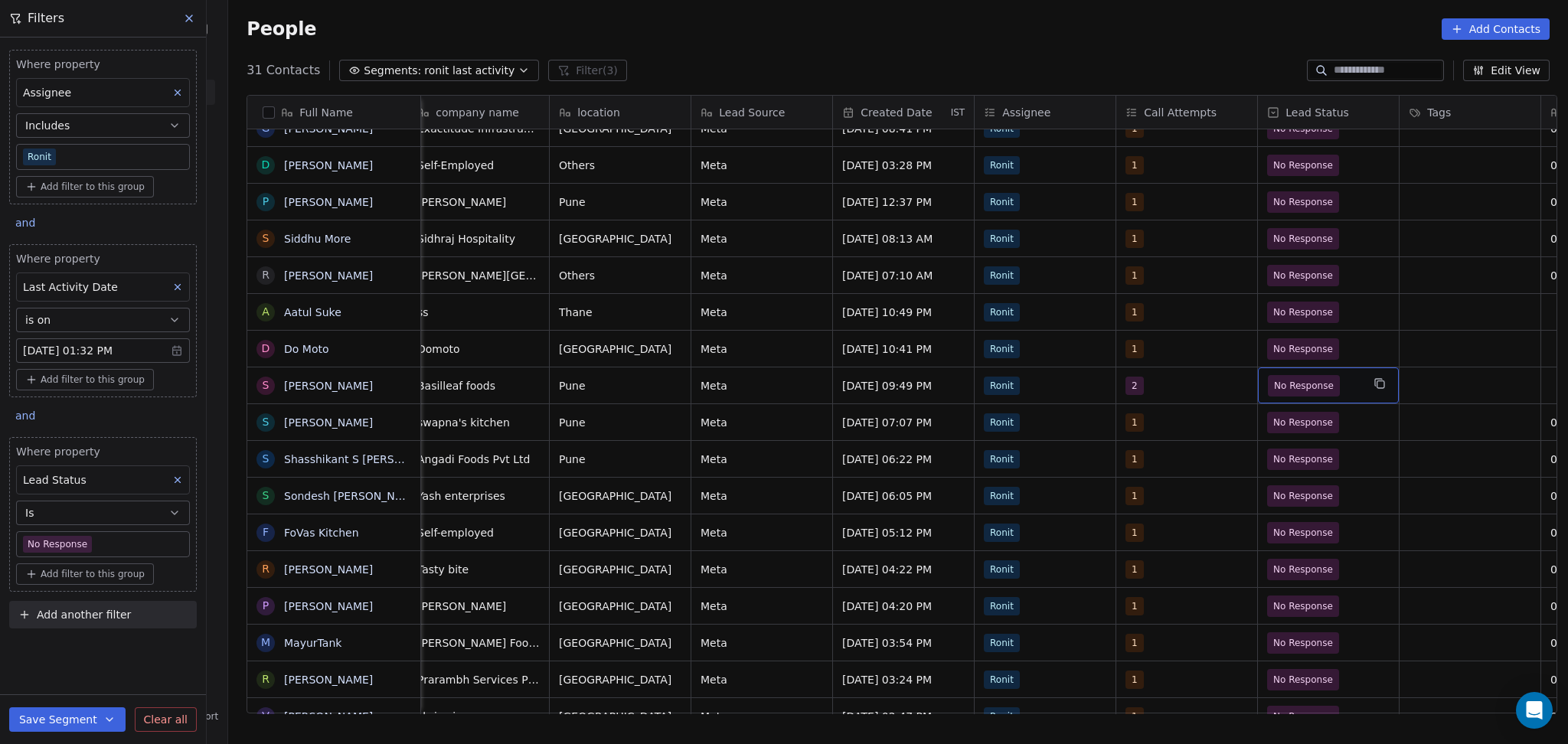
click at [1297, 386] on span "No Response" at bounding box center [1303, 385] width 60 height 16
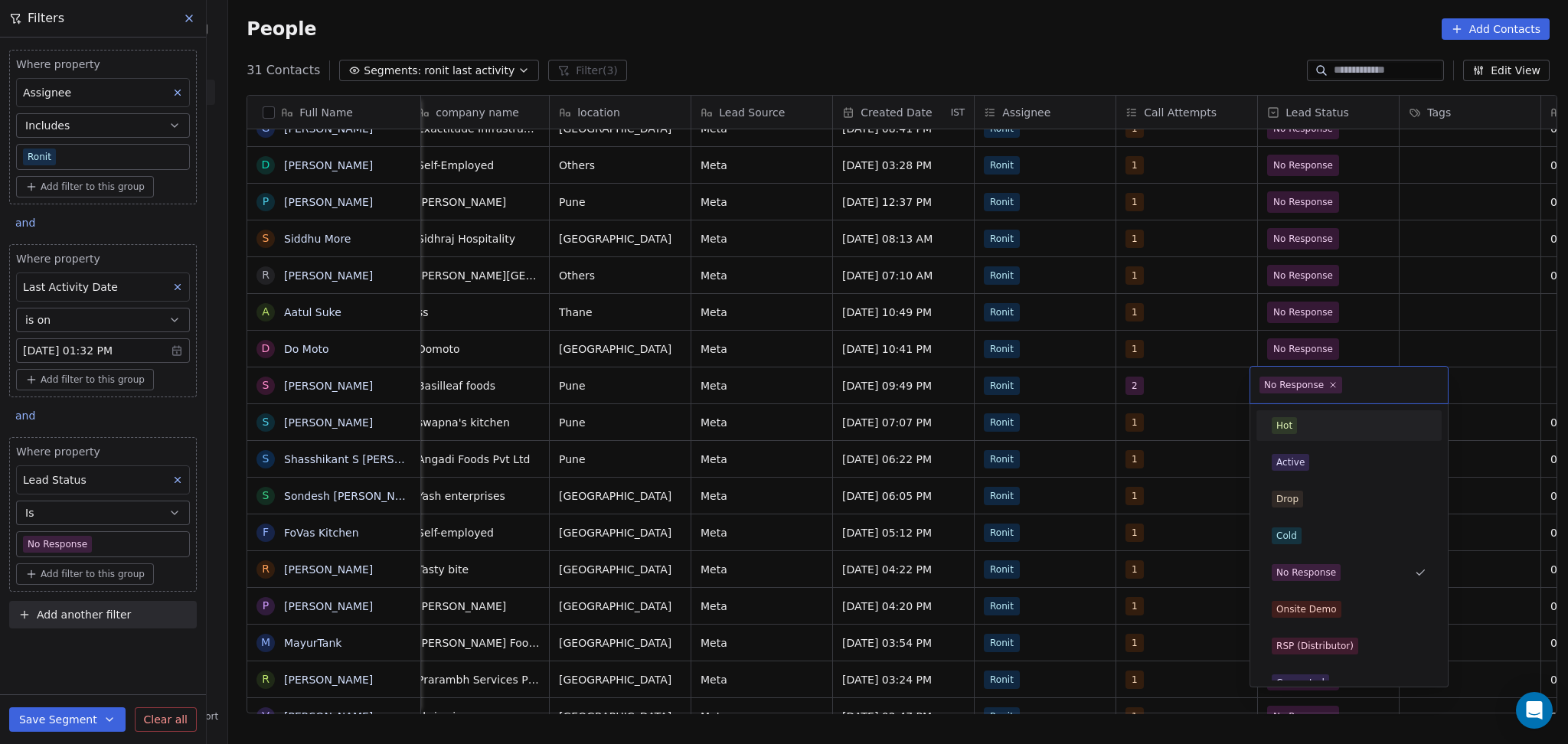
click at [1306, 454] on div "Active" at bounding box center [1349, 462] width 155 height 17
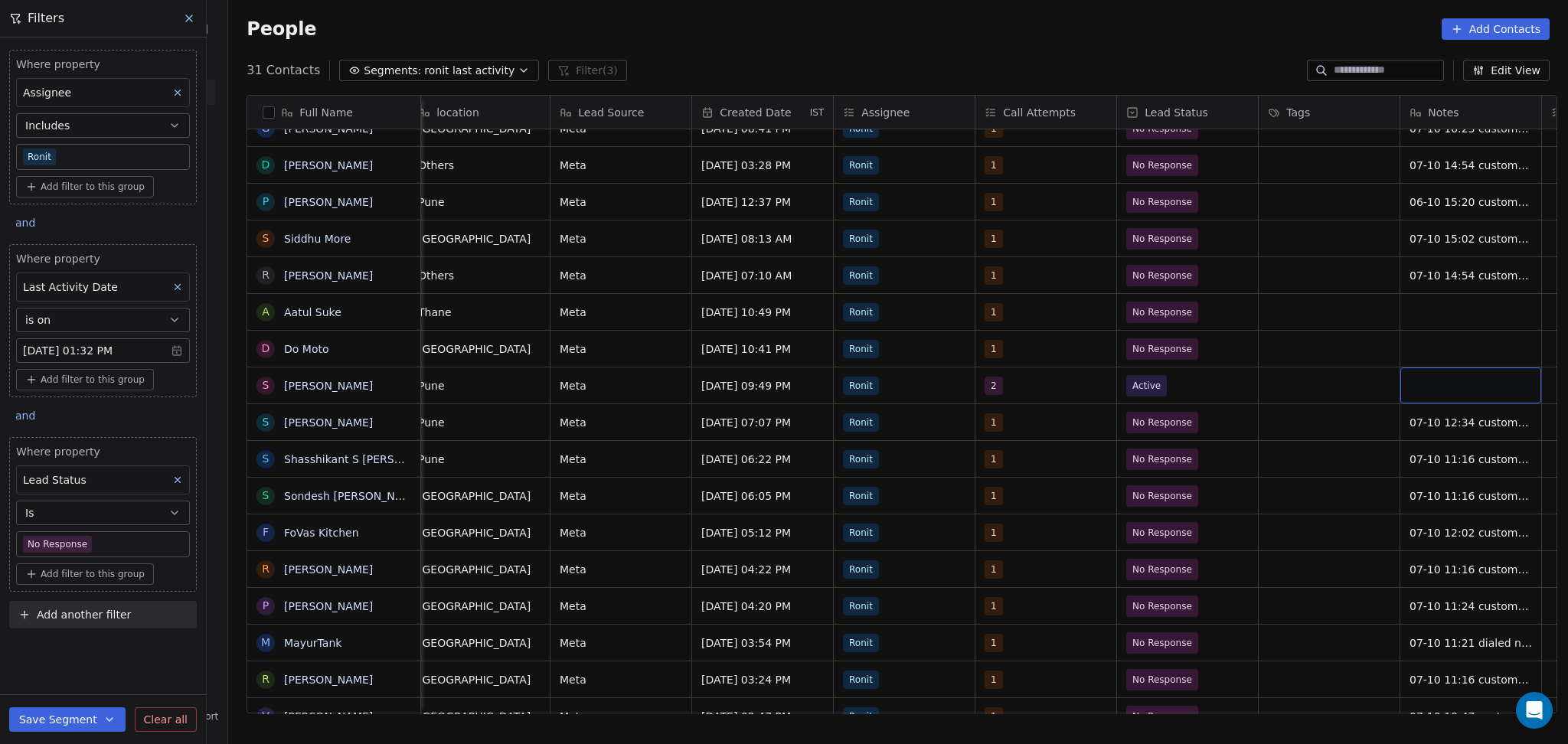
scroll to position [0, 863]
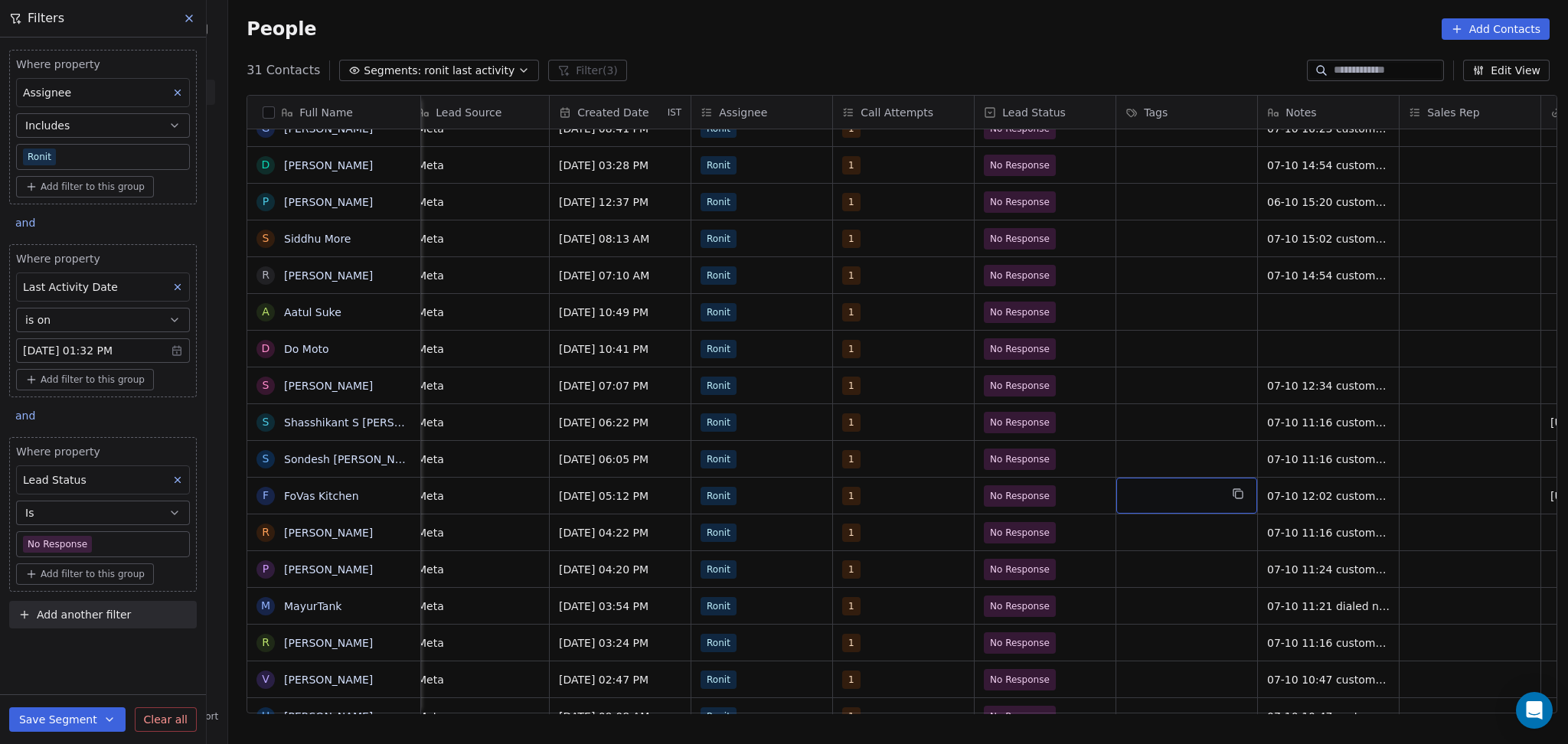
click at [180, 484] on icon at bounding box center [177, 479] width 11 height 11
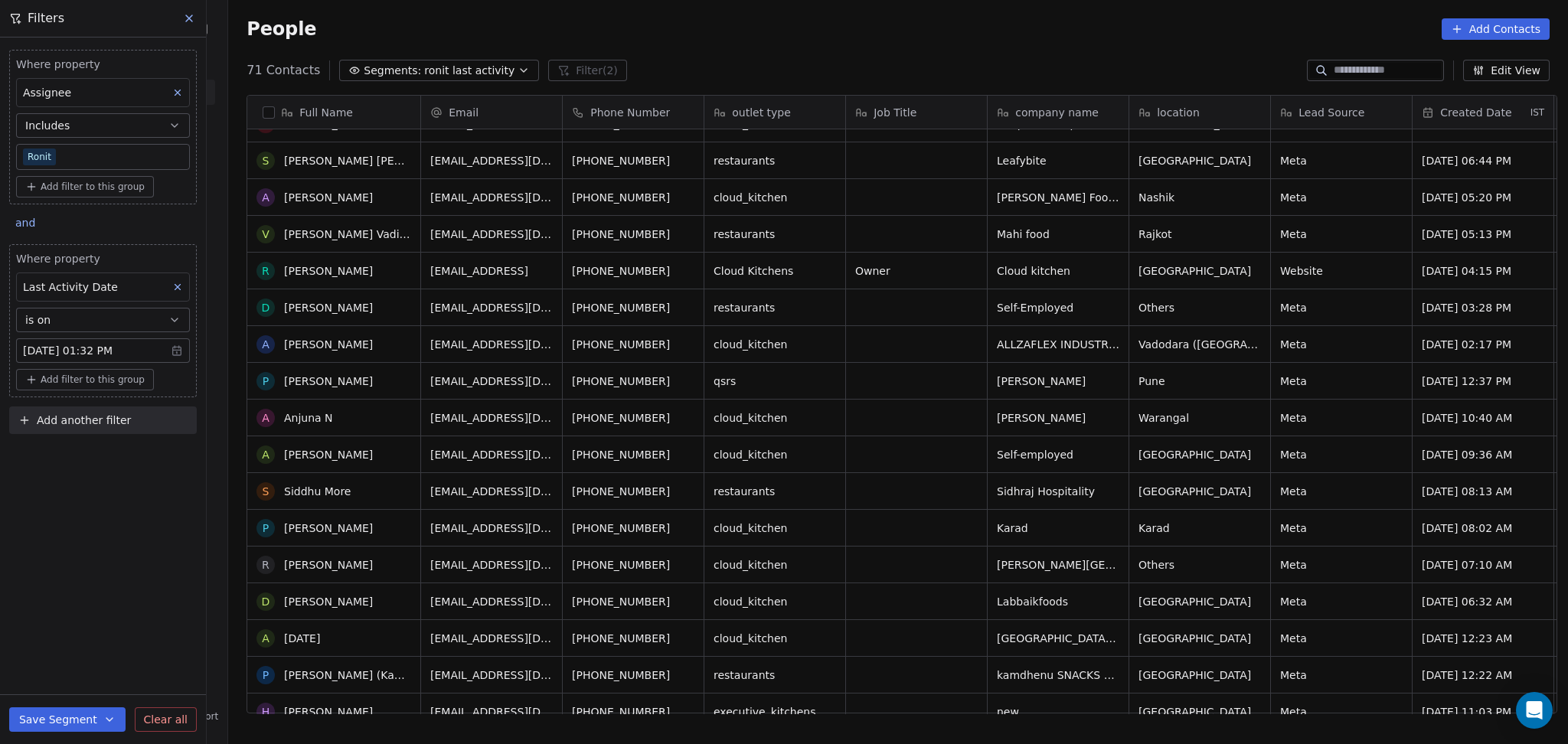
scroll to position [0, 0]
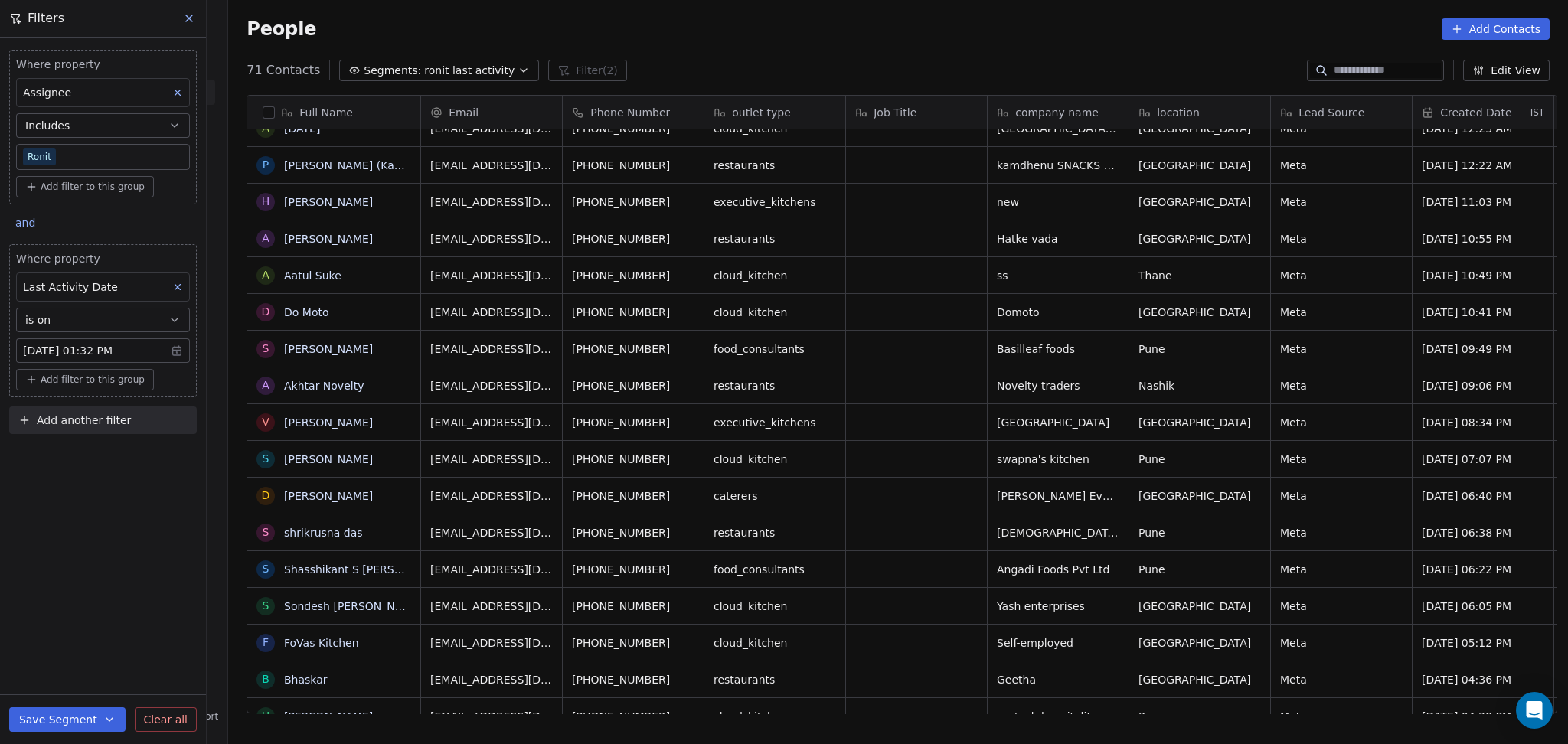
drag, startPoint x: 992, startPoint y: 365, endPoint x: 988, endPoint y: 357, distance: 8.9
click at [993, 365] on div "Basilleaf foods" at bounding box center [1058, 349] width 141 height 36
click at [1035, 352] on span "Basilleaf foods" at bounding box center [1035, 349] width 78 height 16
click at [1222, 344] on div "Pune" at bounding box center [1199, 349] width 141 height 36
click at [1364, 355] on div "Meta" at bounding box center [1341, 349] width 141 height 36
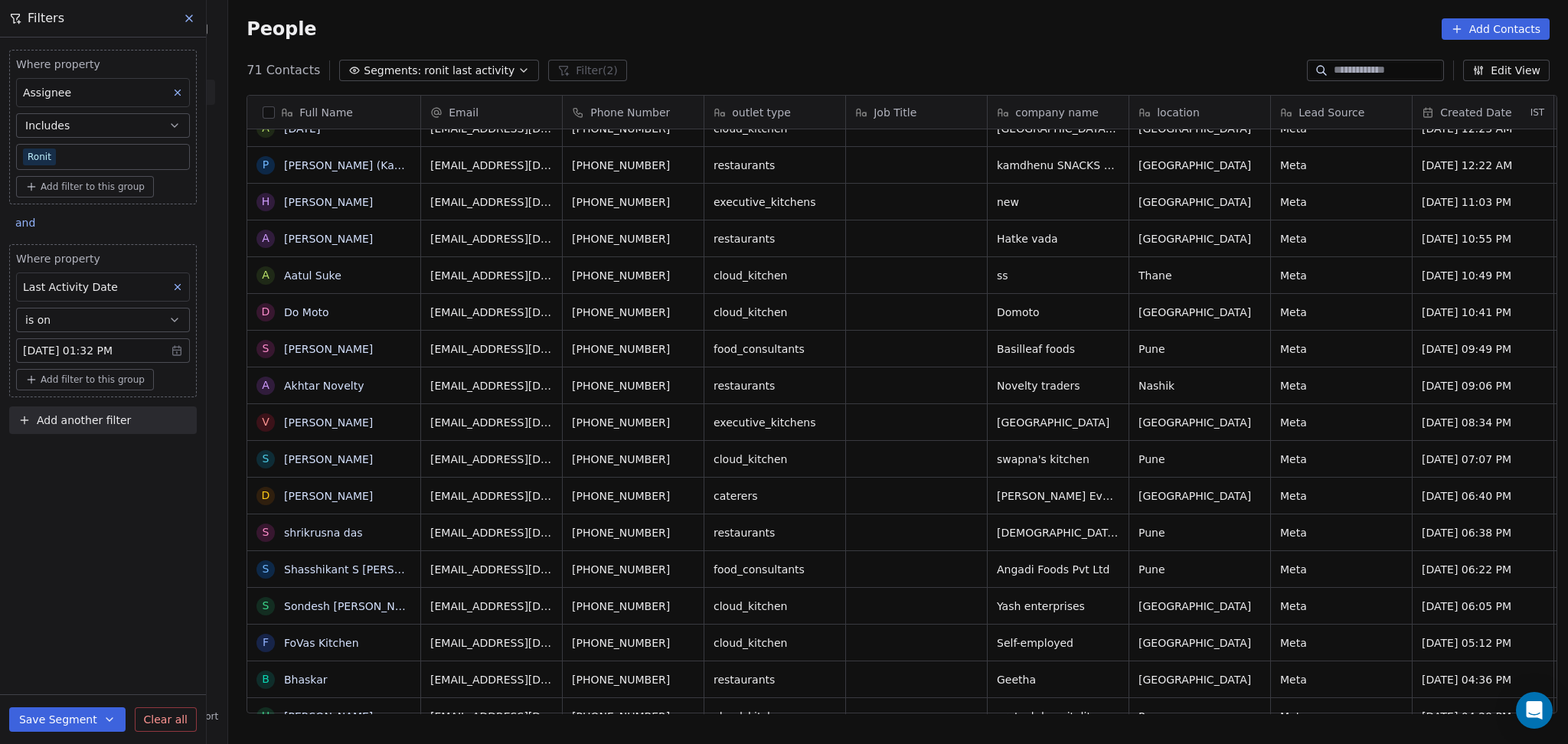
click at [887, 349] on div "grid" at bounding box center [916, 349] width 141 height 36
click at [896, 360] on div "grid" at bounding box center [916, 349] width 141 height 36
click at [359, 349] on span "[PERSON_NAME]" at bounding box center [333, 349] width 98 height 16
click at [400, 345] on button "grid" at bounding box center [401, 346] width 18 height 18
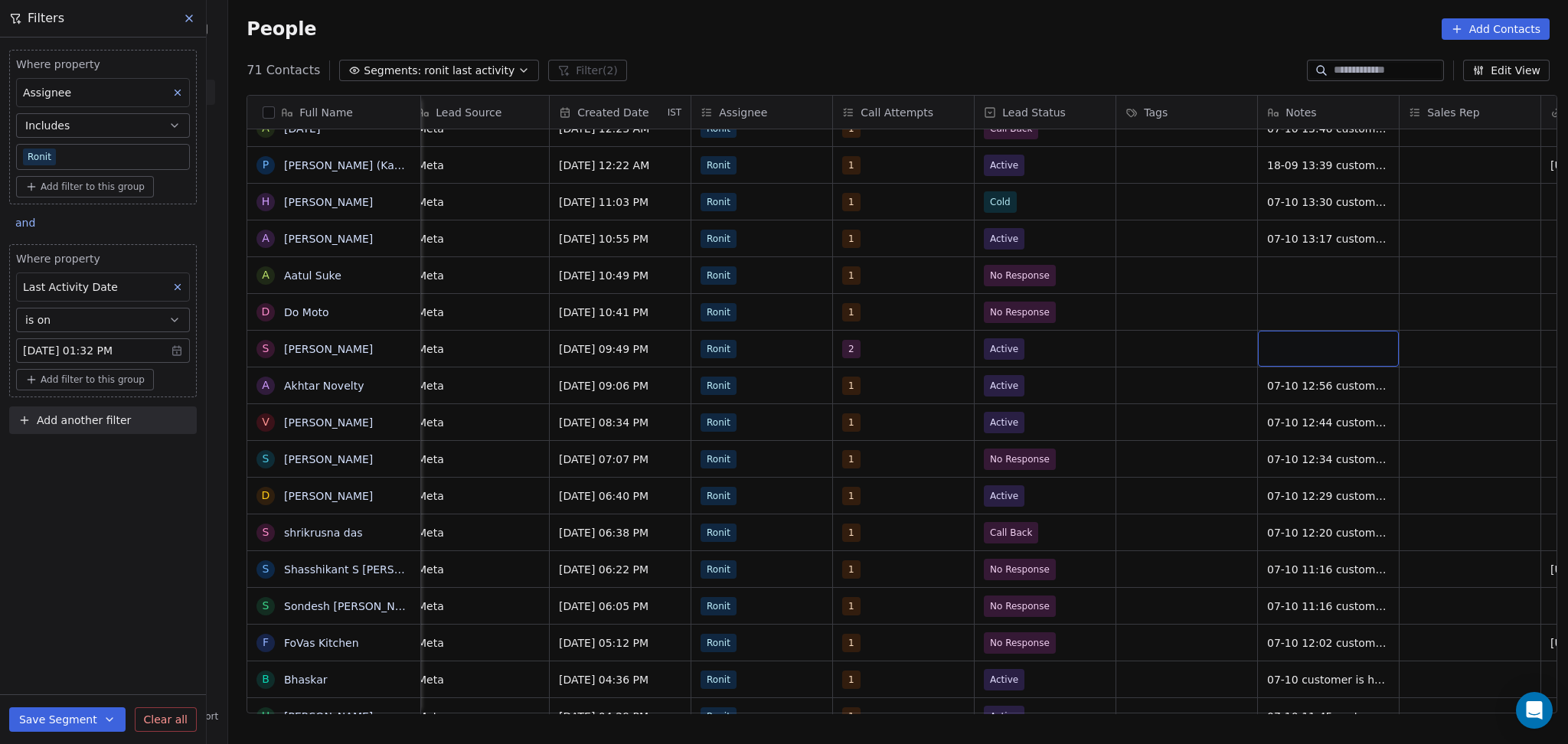
click at [1303, 345] on div "grid" at bounding box center [1328, 349] width 141 height 36
type textarea "**********"
click at [1260, 335] on textarea "**********" at bounding box center [1321, 372] width 139 height 83
click at [1174, 351] on html "On2Cook India Pvt. Ltd. Contacts People Marketing Workflows Campaigns Metrics &…" at bounding box center [784, 372] width 1568 height 744
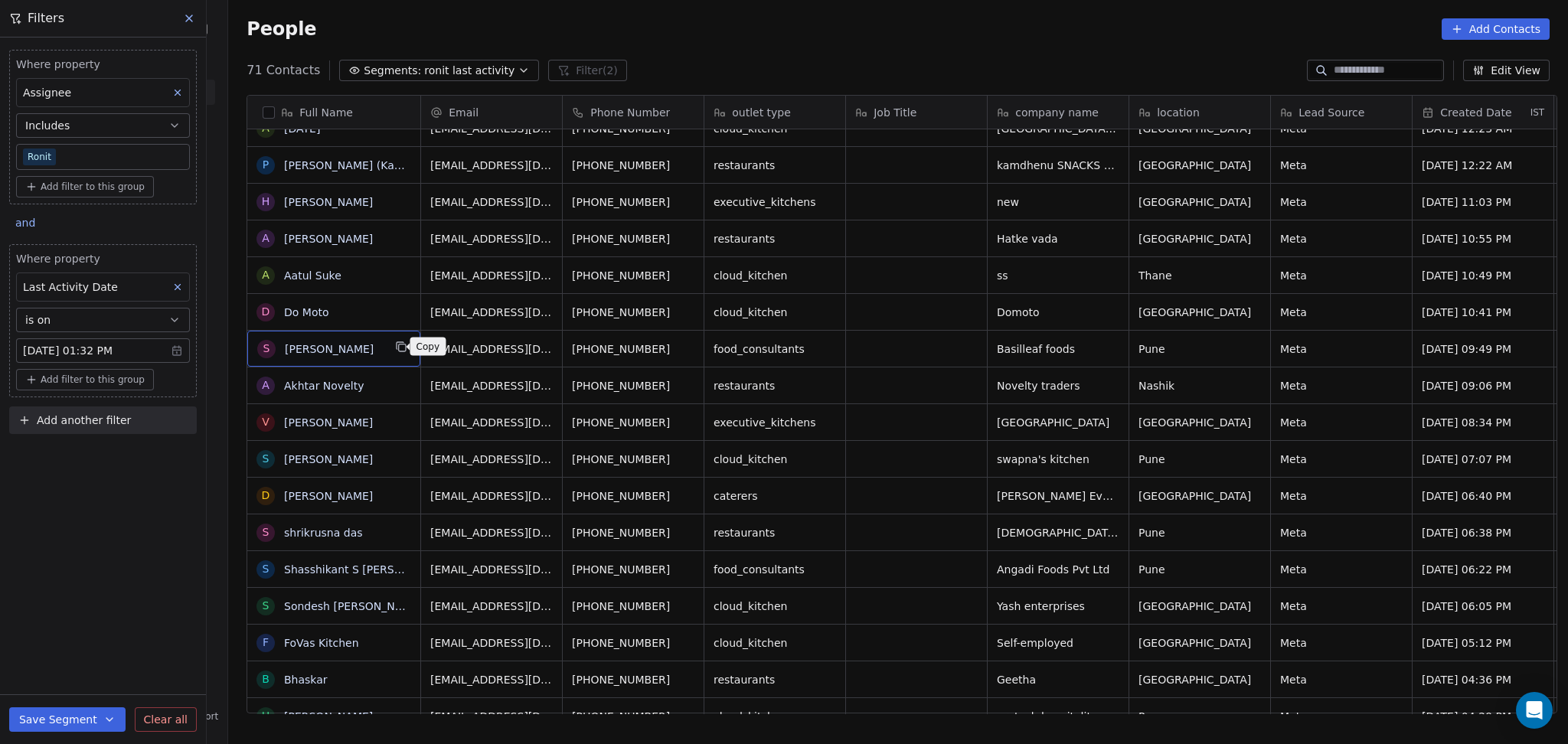
click at [395, 346] on icon "grid" at bounding box center [401, 346] width 12 height 12
click at [683, 349] on icon "grid" at bounding box center [689, 346] width 12 height 12
click at [118, 416] on span "Add another filter" at bounding box center [84, 420] width 94 height 16
click at [107, 448] on span "Contact properties" at bounding box center [75, 455] width 99 height 16
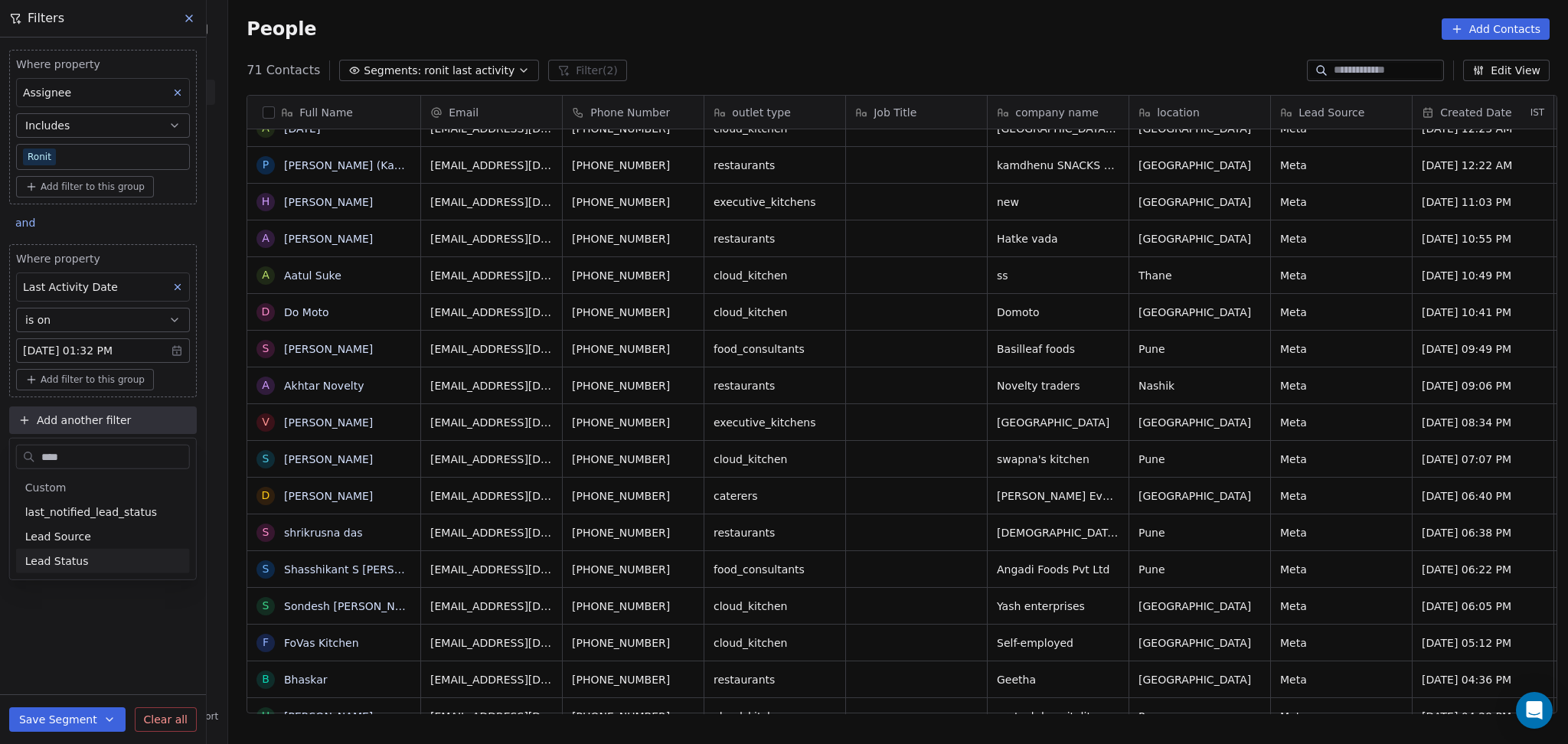
type input "****"
click at [105, 553] on div "Lead Status" at bounding box center [103, 560] width 155 height 16
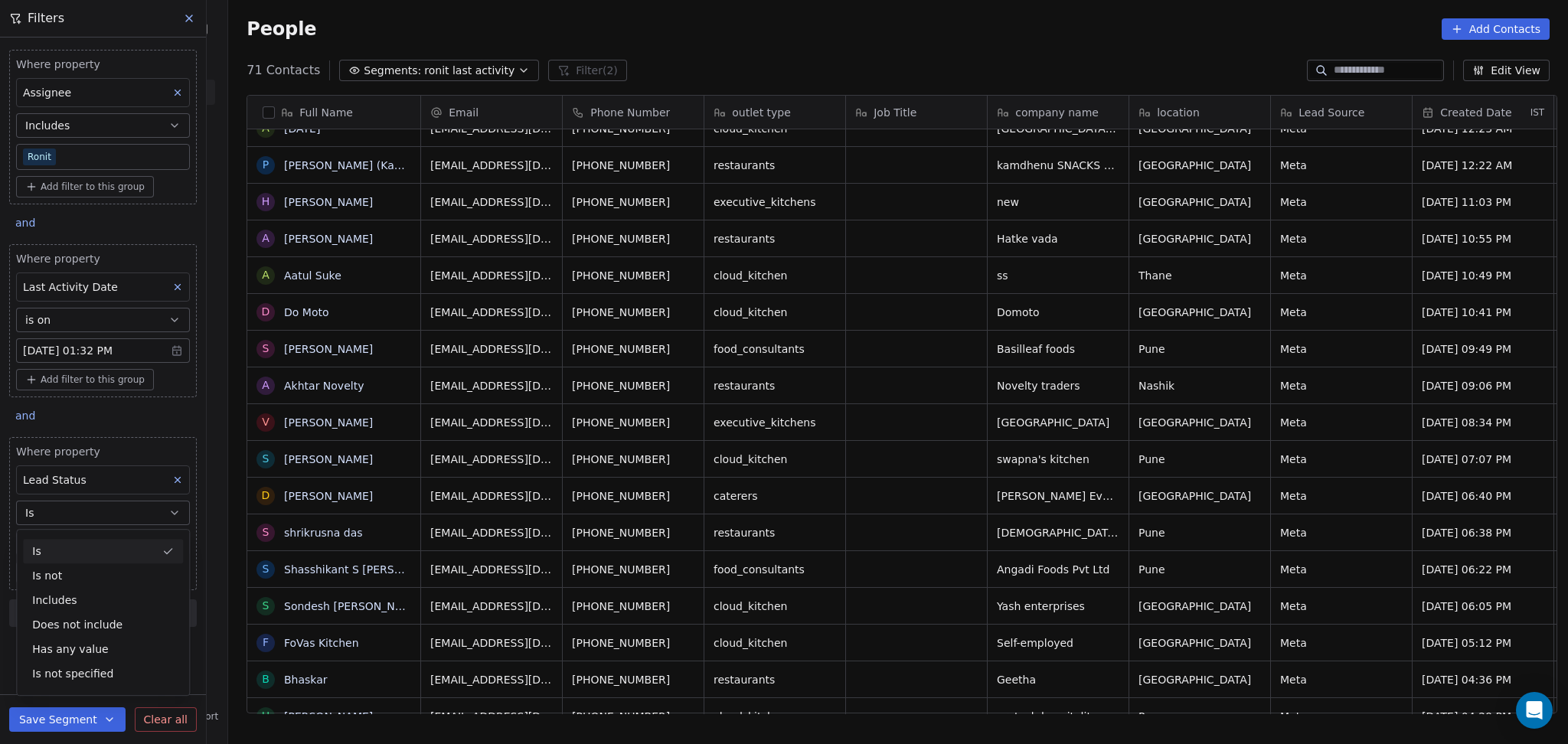
click at [67, 529] on div "Is Is not Includes Does not include Has any value Is not specified" at bounding box center [103, 613] width 174 height 167
click at [65, 513] on button "Is" at bounding box center [103, 513] width 174 height 25
click at [63, 536] on body "On2Cook India Pvt. Ltd. Contacts People Marketing Workflows Campaigns Metrics &…" at bounding box center [784, 372] width 1568 height 744
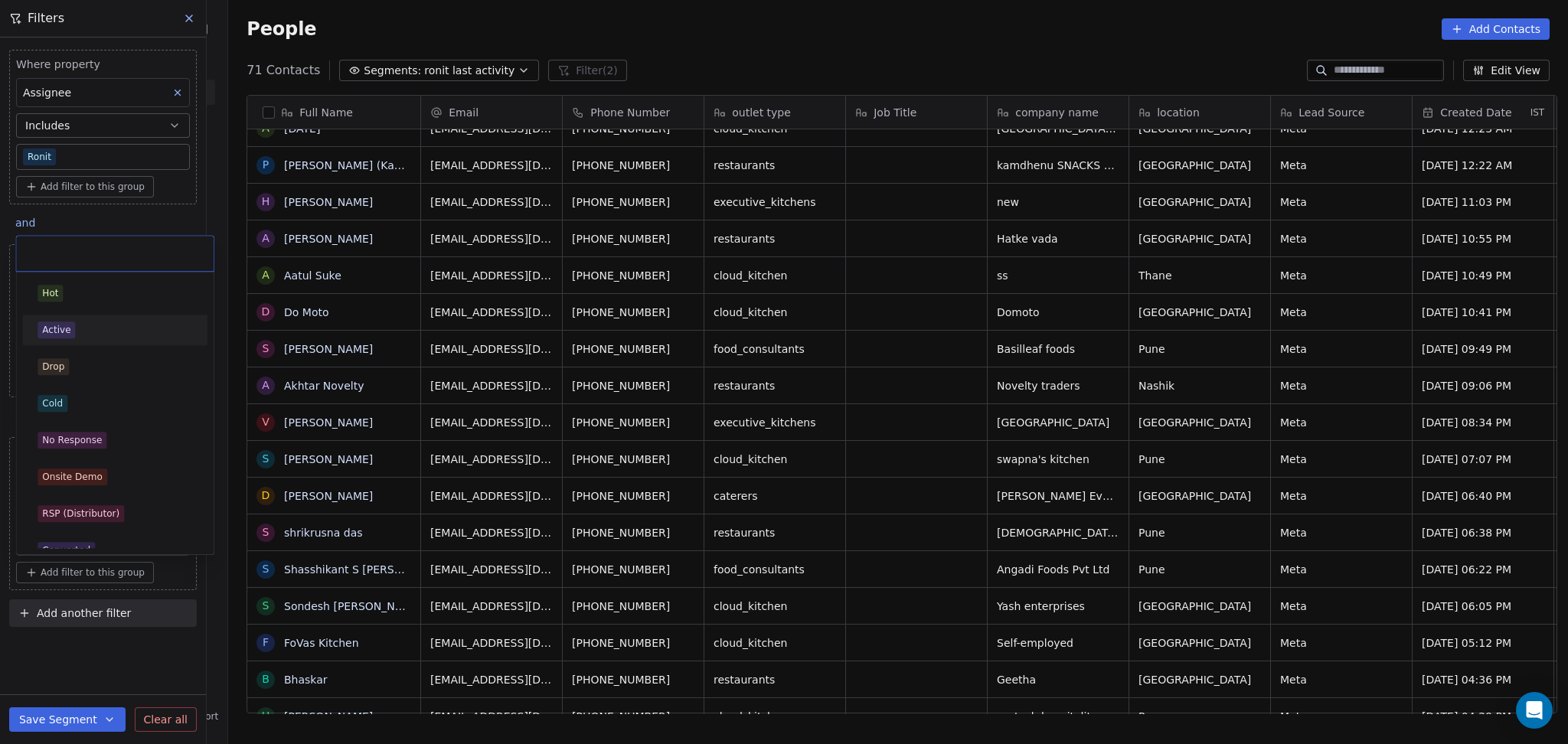
click at [83, 324] on div "Active" at bounding box center [114, 330] width 155 height 17
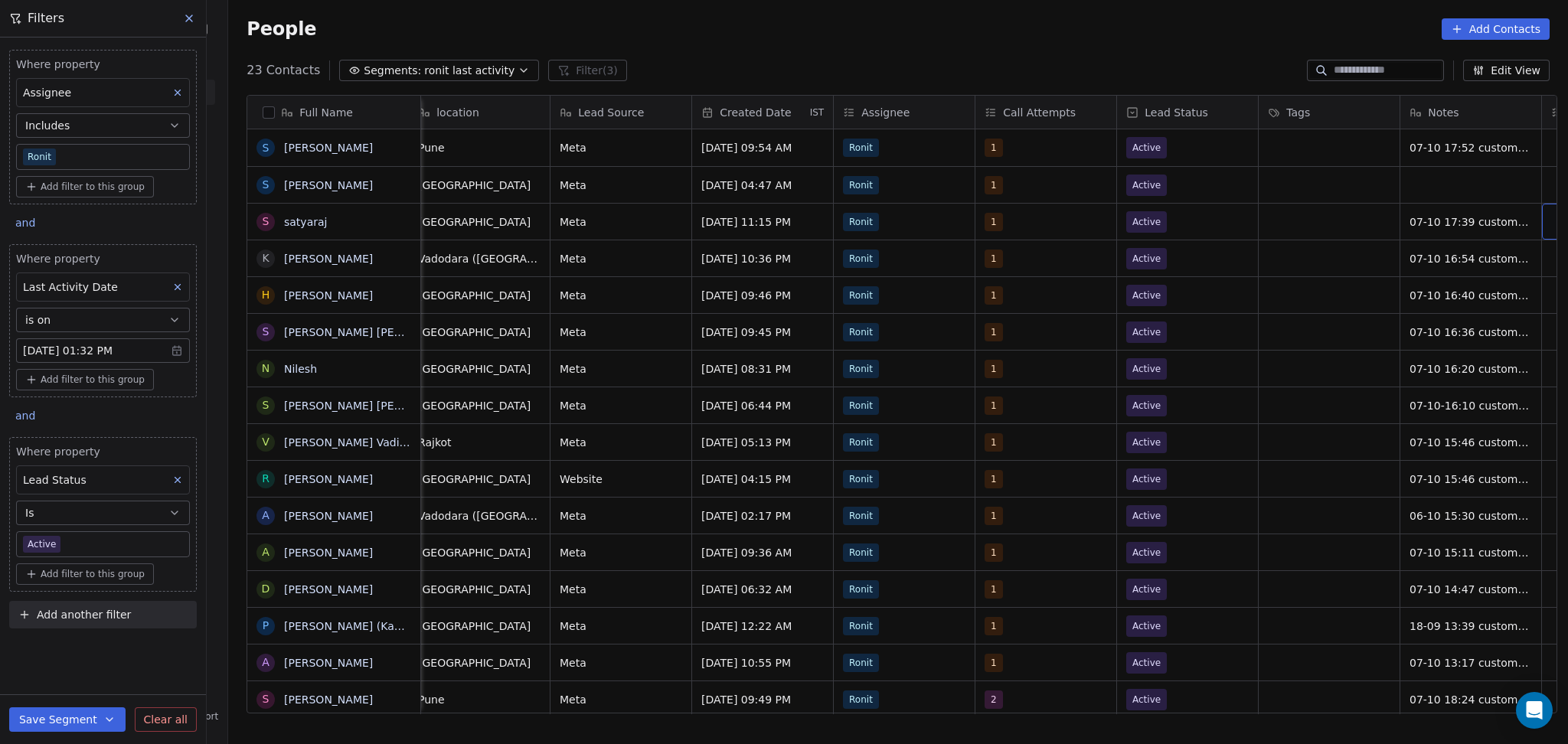
scroll to position [16, 863]
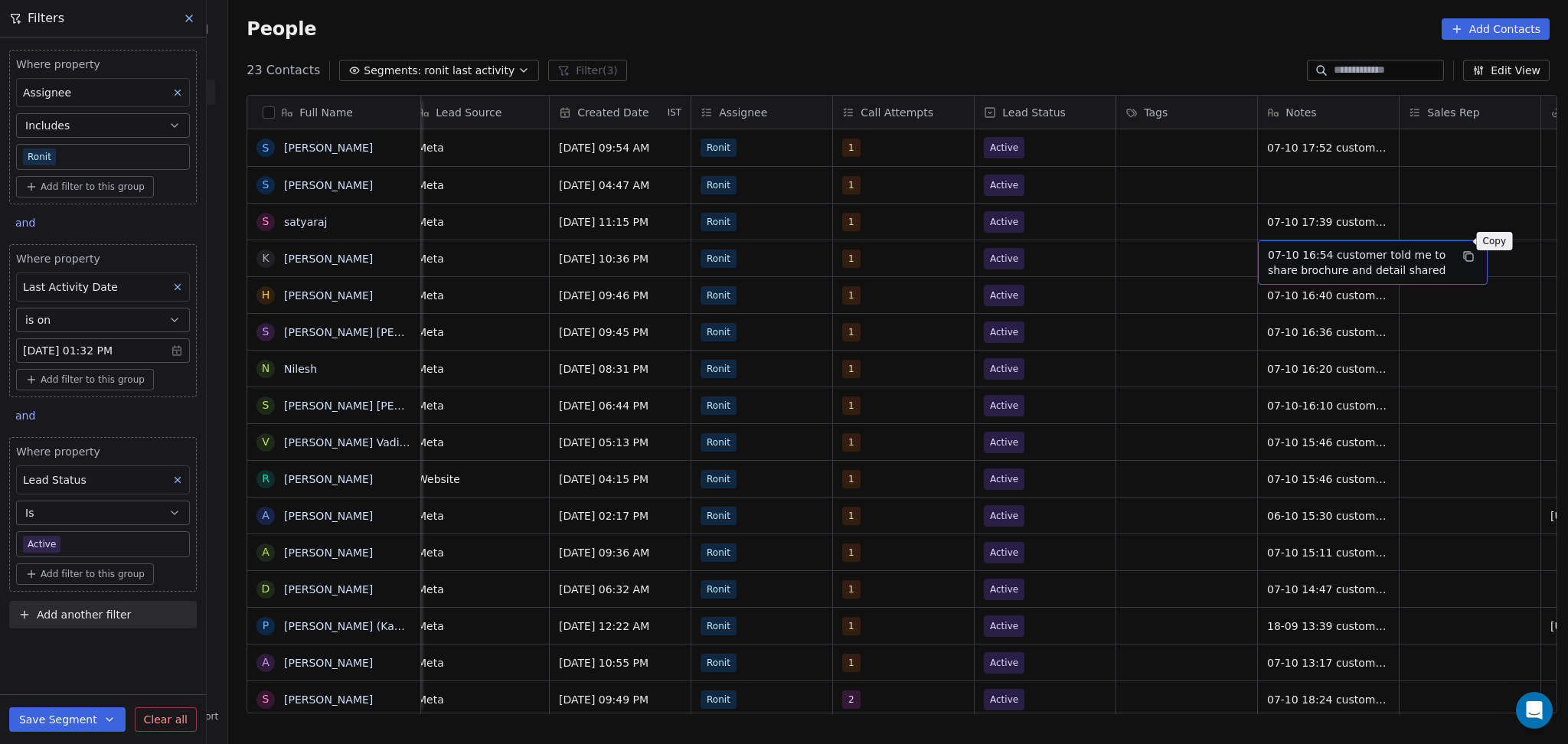
click at [1467, 247] on button "grid" at bounding box center [1468, 256] width 18 height 18
click at [1342, 169] on div "grid" at bounding box center [1328, 185] width 141 height 36
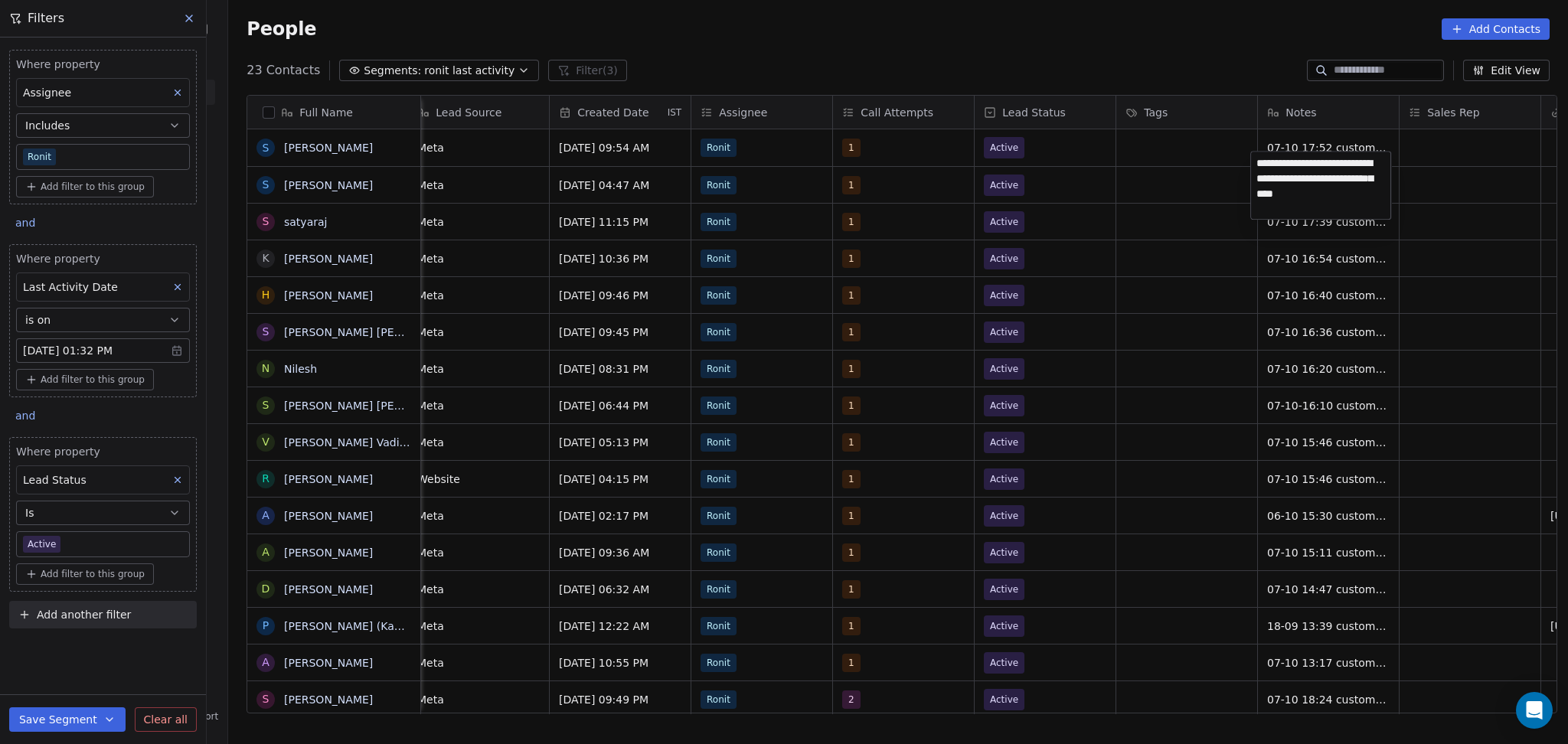
click at [1202, 165] on html "On2Cook India Pvt. Ltd. Contacts People Marketing Workflows Campaigns Metrics &…" at bounding box center [784, 372] width 1568 height 744
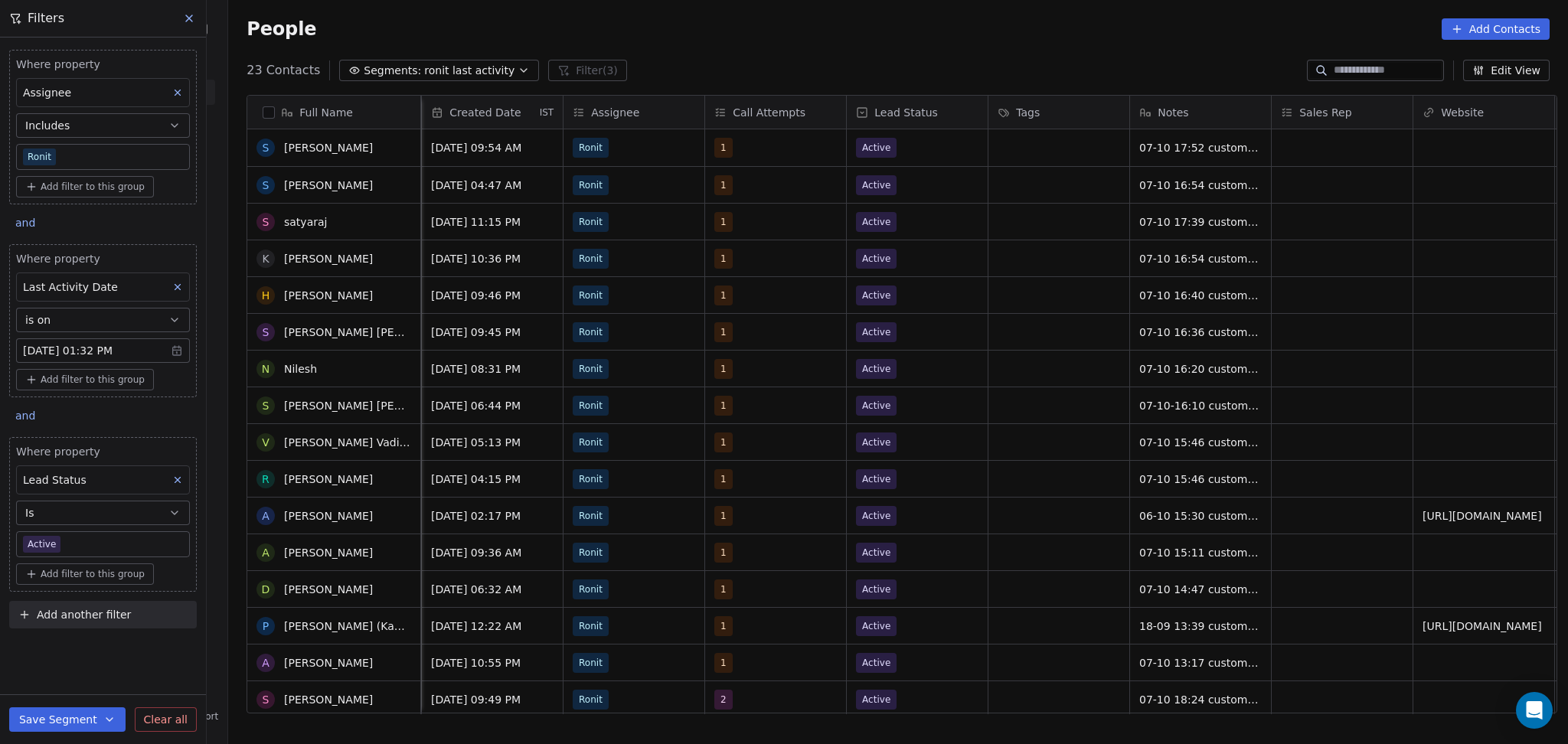
scroll to position [260, 0]
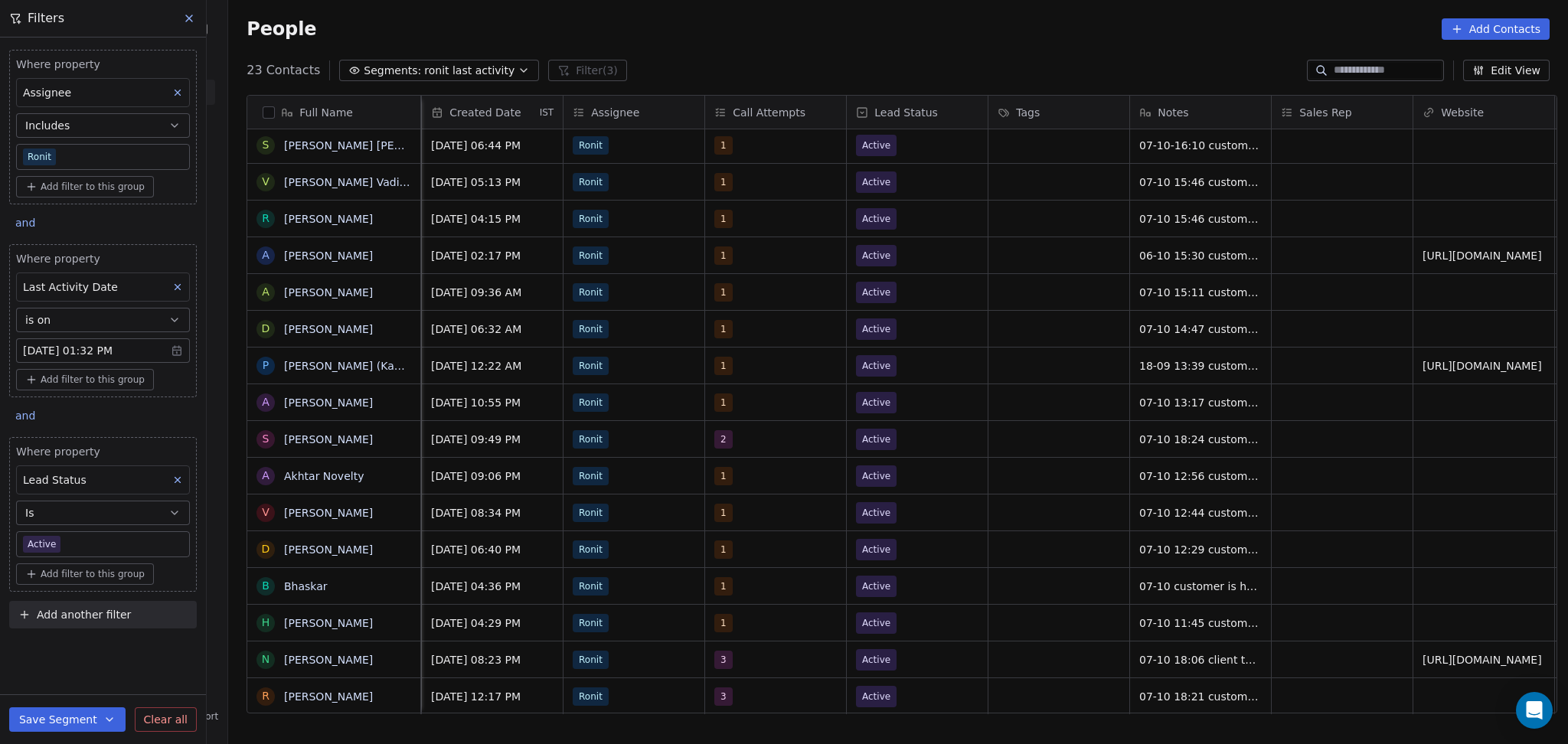
click at [60, 546] on body "On2Cook India Pvt. Ltd. Contacts People Marketing Workflows Campaigns Metrics &…" at bounding box center [784, 372] width 1568 height 744
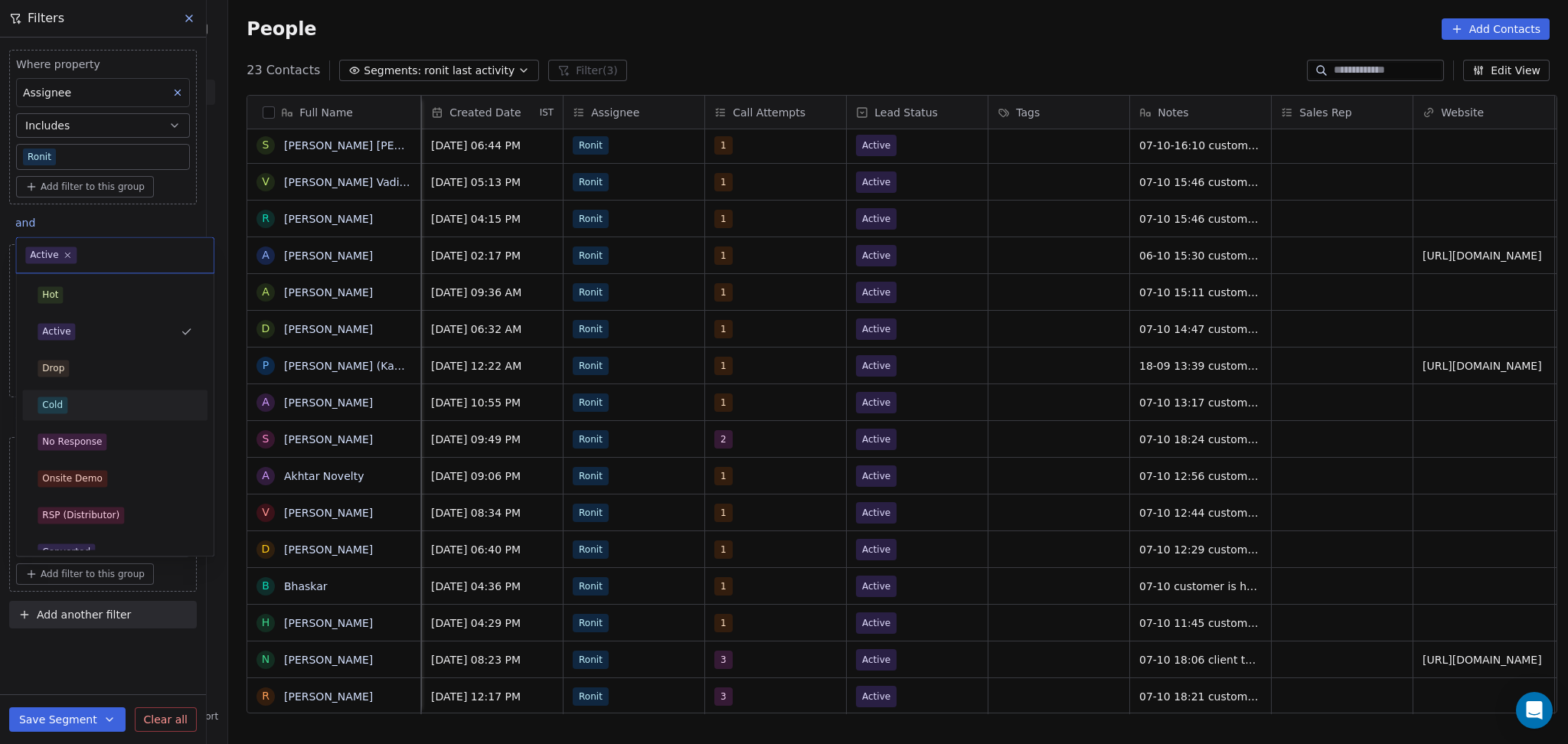
click at [71, 398] on div "Cold" at bounding box center [114, 404] width 155 height 17
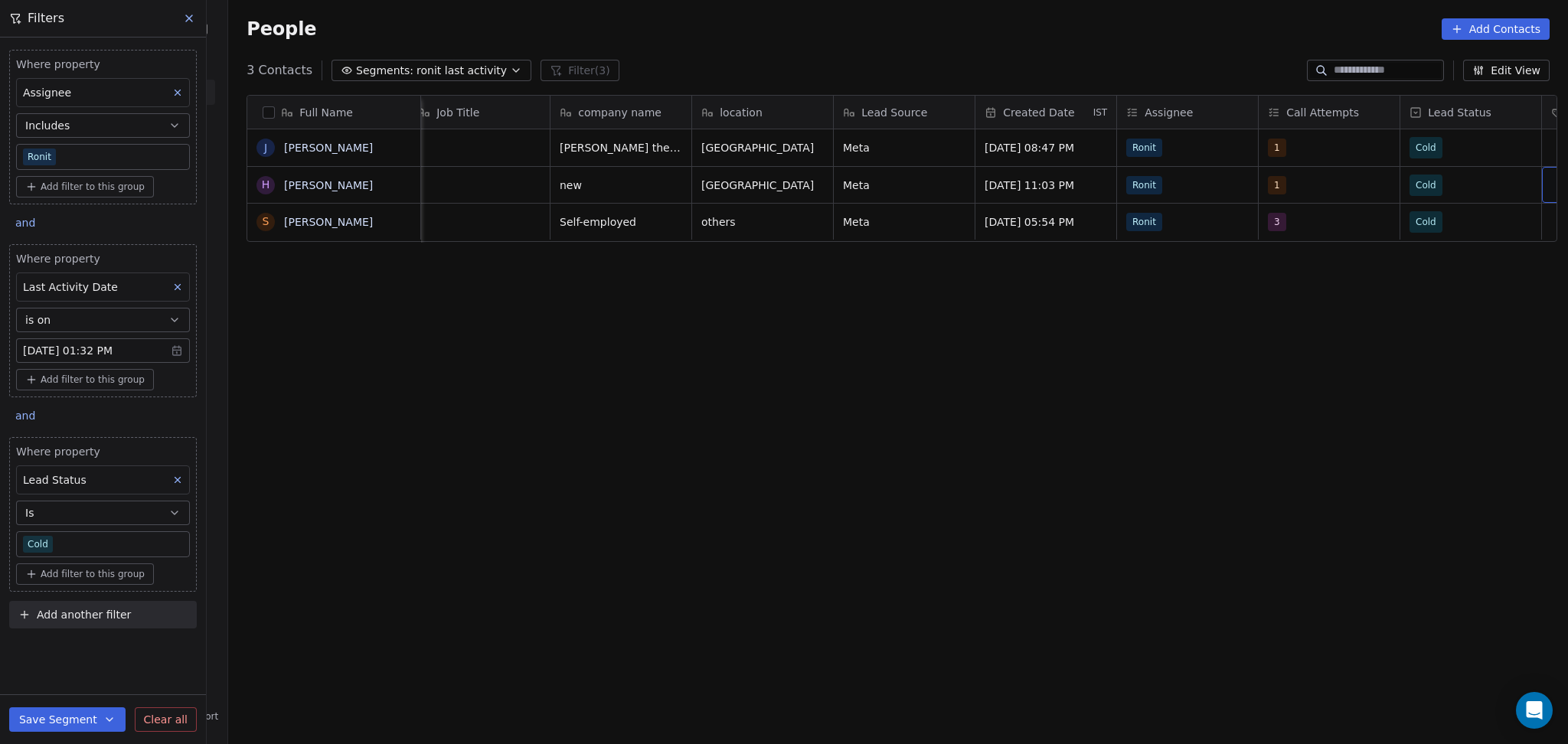
scroll to position [0, 580]
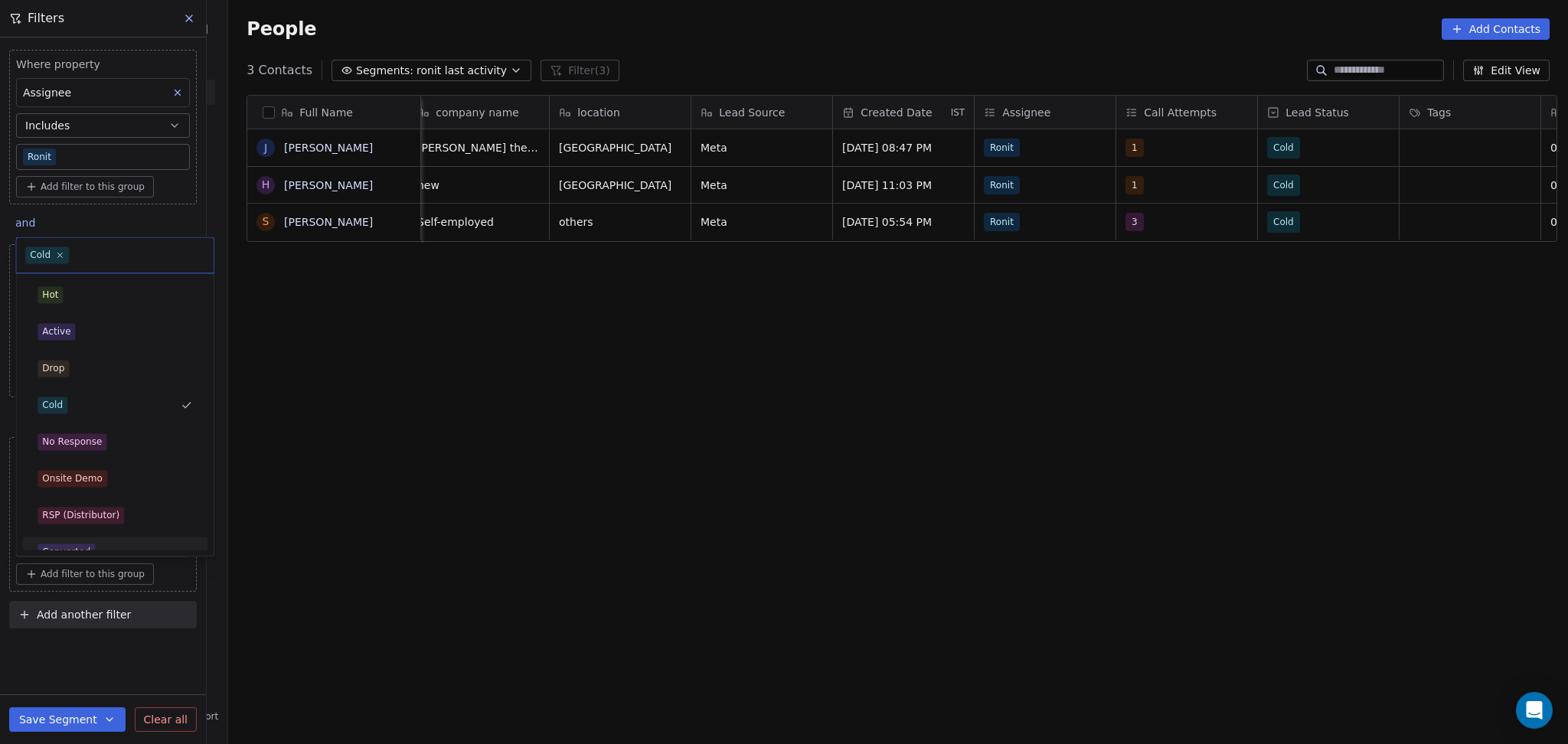
click at [131, 541] on body "On2Cook India Pvt. Ltd. Contacts People Marketing Workflows Campaigns Metrics &…" at bounding box center [784, 372] width 1568 height 744
click at [87, 448] on div "No Response" at bounding box center [72, 441] width 60 height 14
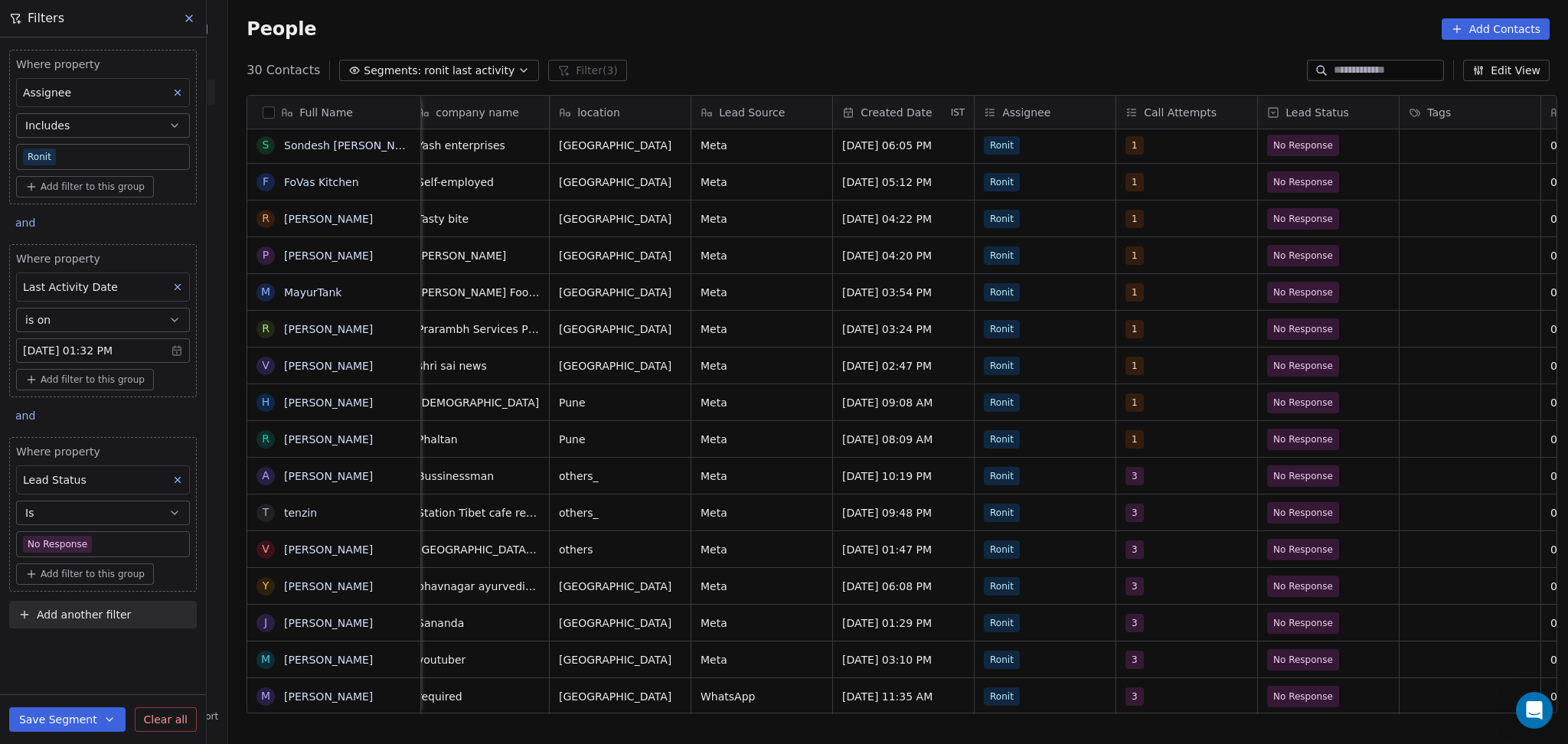
scroll to position [16, 580]
click at [124, 541] on body "On2Cook India Pvt. Ltd. Contacts People Marketing Workflows Campaigns Metrics &…" at bounding box center [784, 372] width 1568 height 744
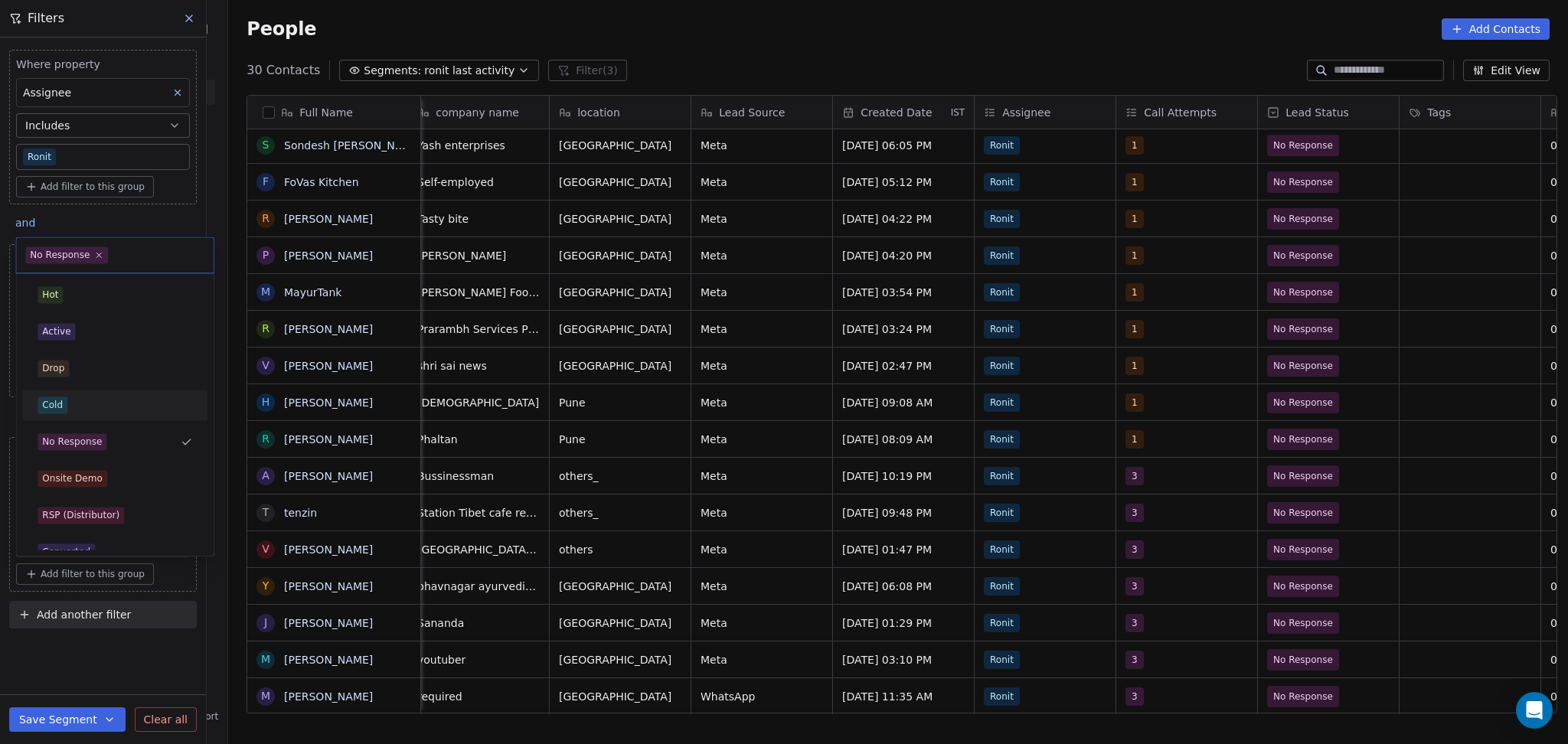
scroll to position [203, 0]
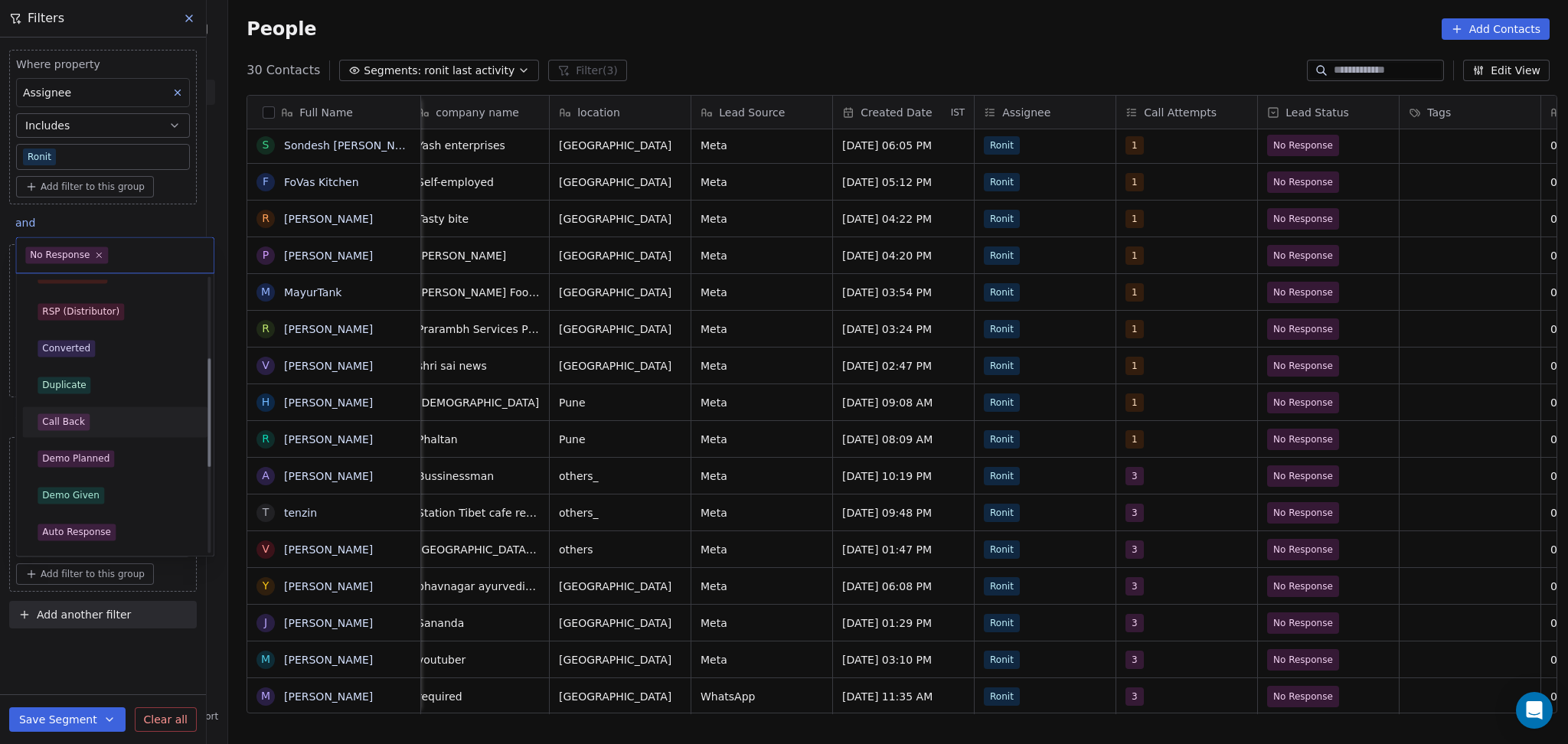
click at [100, 417] on div "Call Back" at bounding box center [114, 422] width 155 height 17
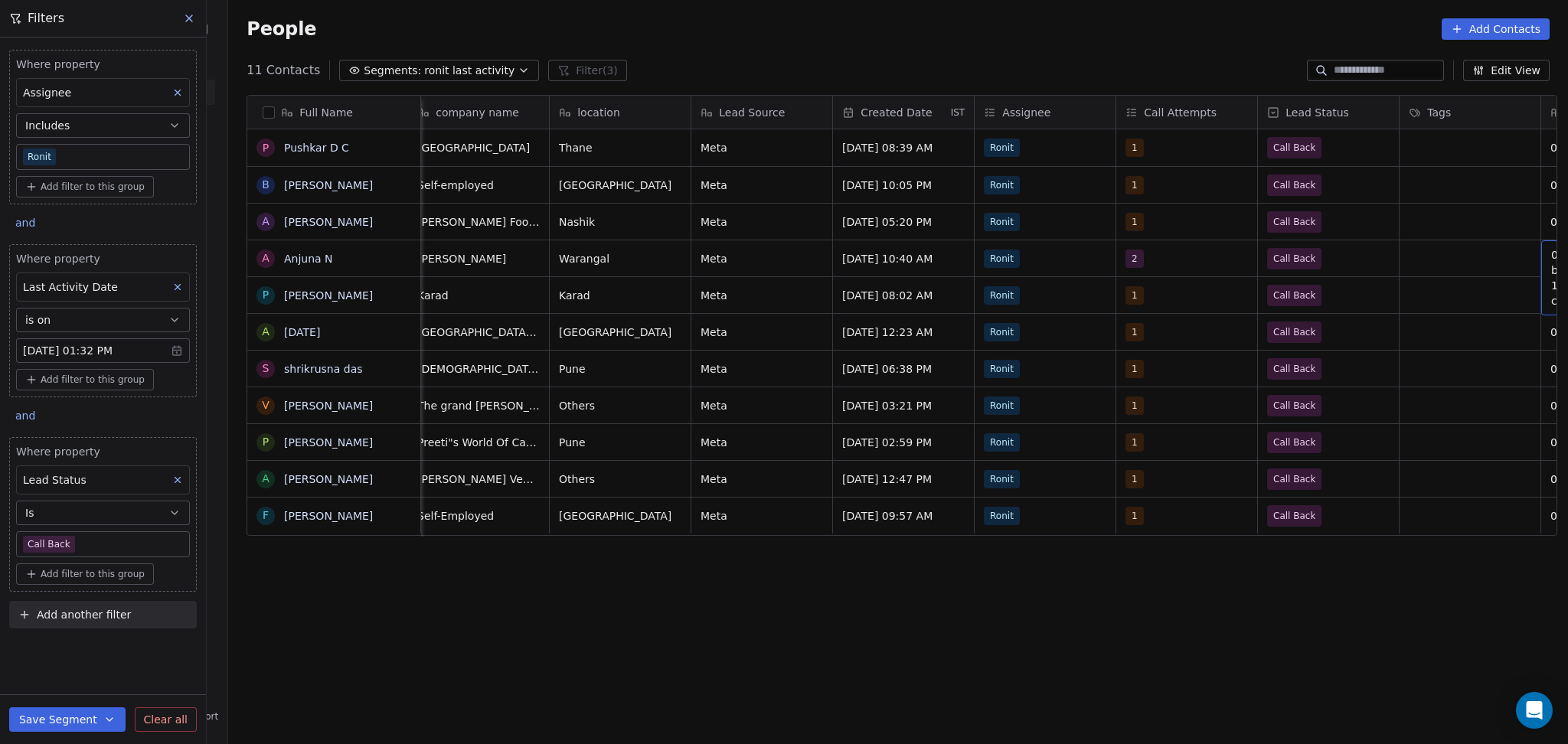
scroll to position [0, 720]
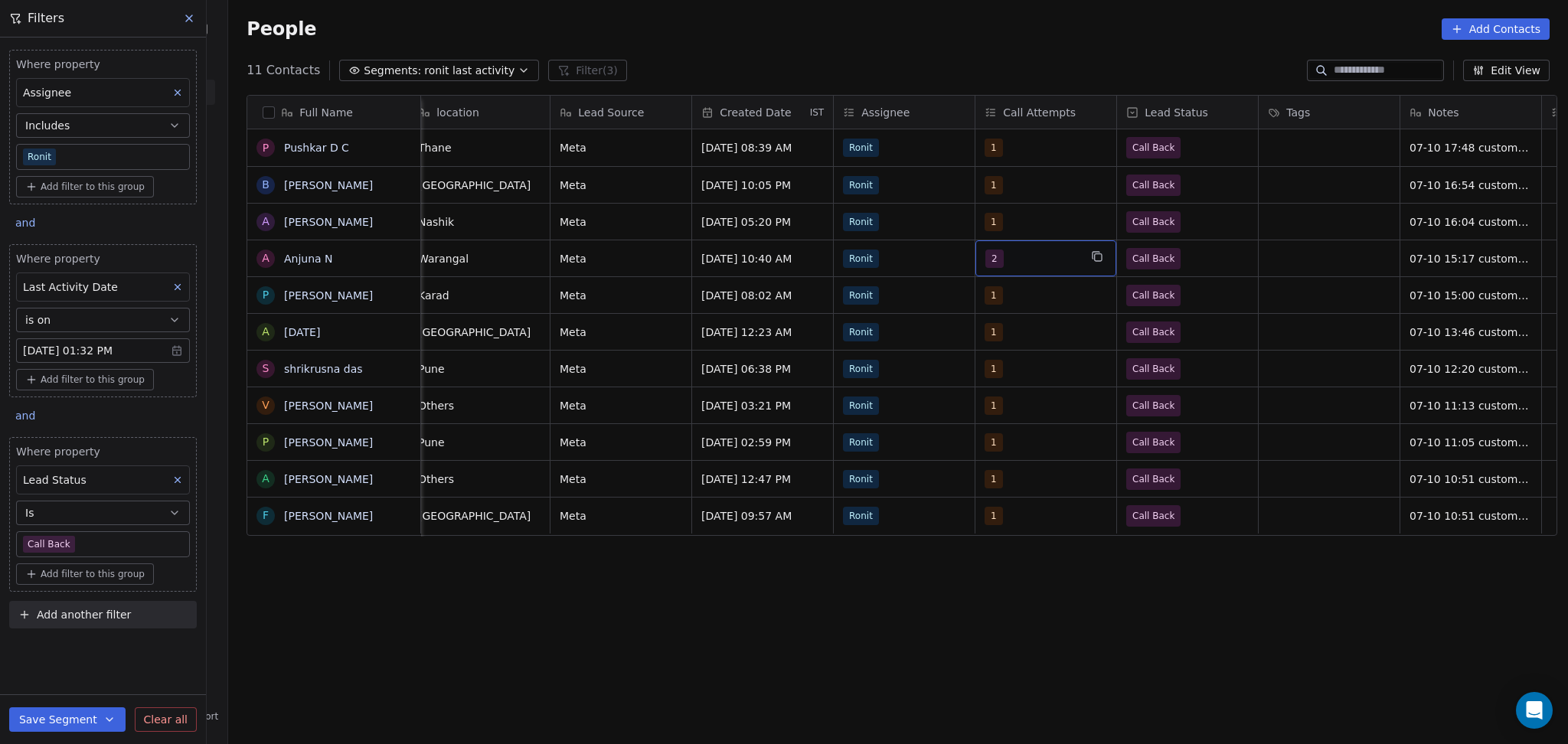
click at [995, 261] on div "2" at bounding box center [1031, 259] width 93 height 18
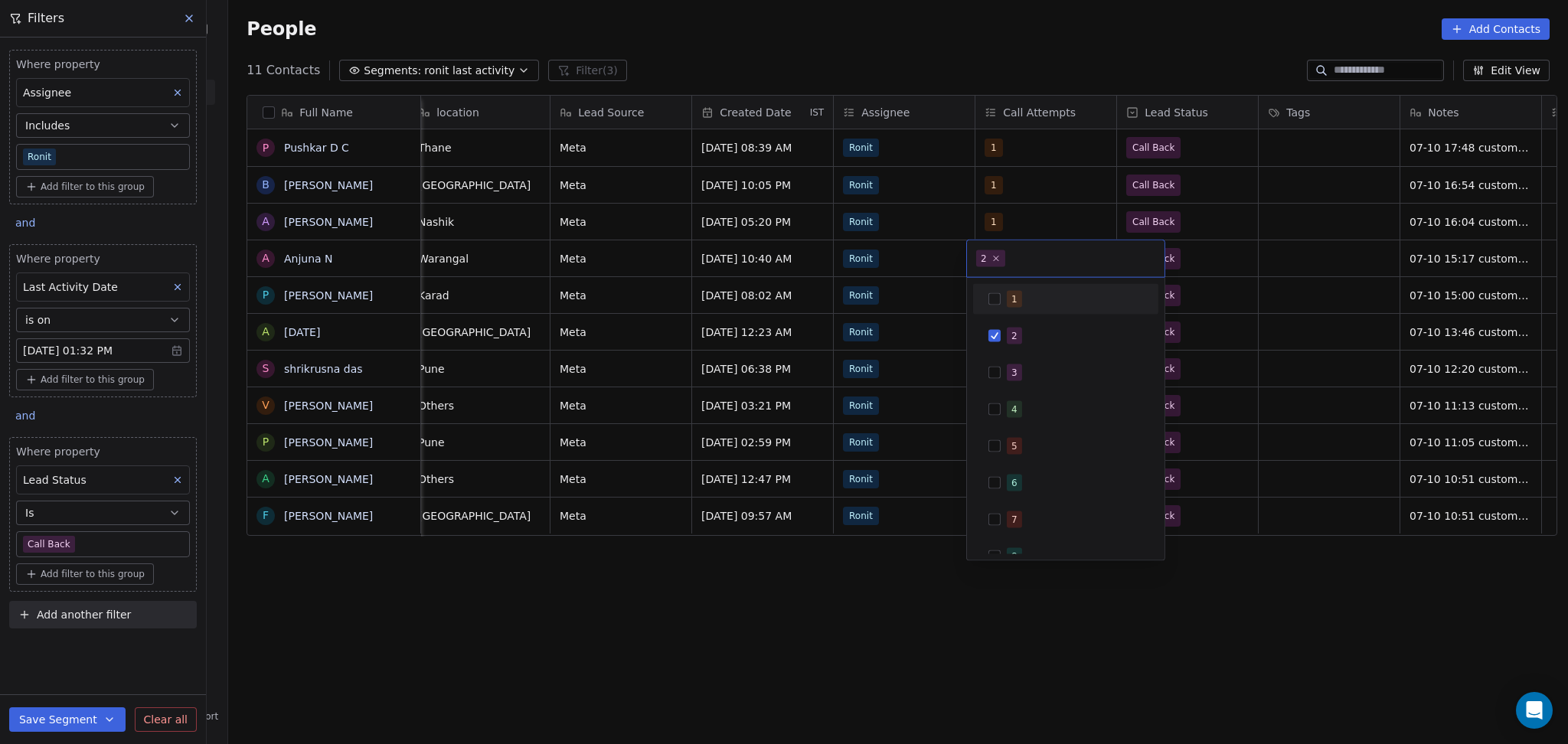
click at [1021, 293] on div "1" at bounding box center [1074, 299] width 136 height 17
click at [1025, 333] on div "2" at bounding box center [1074, 336] width 136 height 17
click at [1268, 293] on html "On2Cook India Pvt. Ltd. Contacts People Marketing Workflows Campaigns Metrics &…" at bounding box center [784, 372] width 1568 height 744
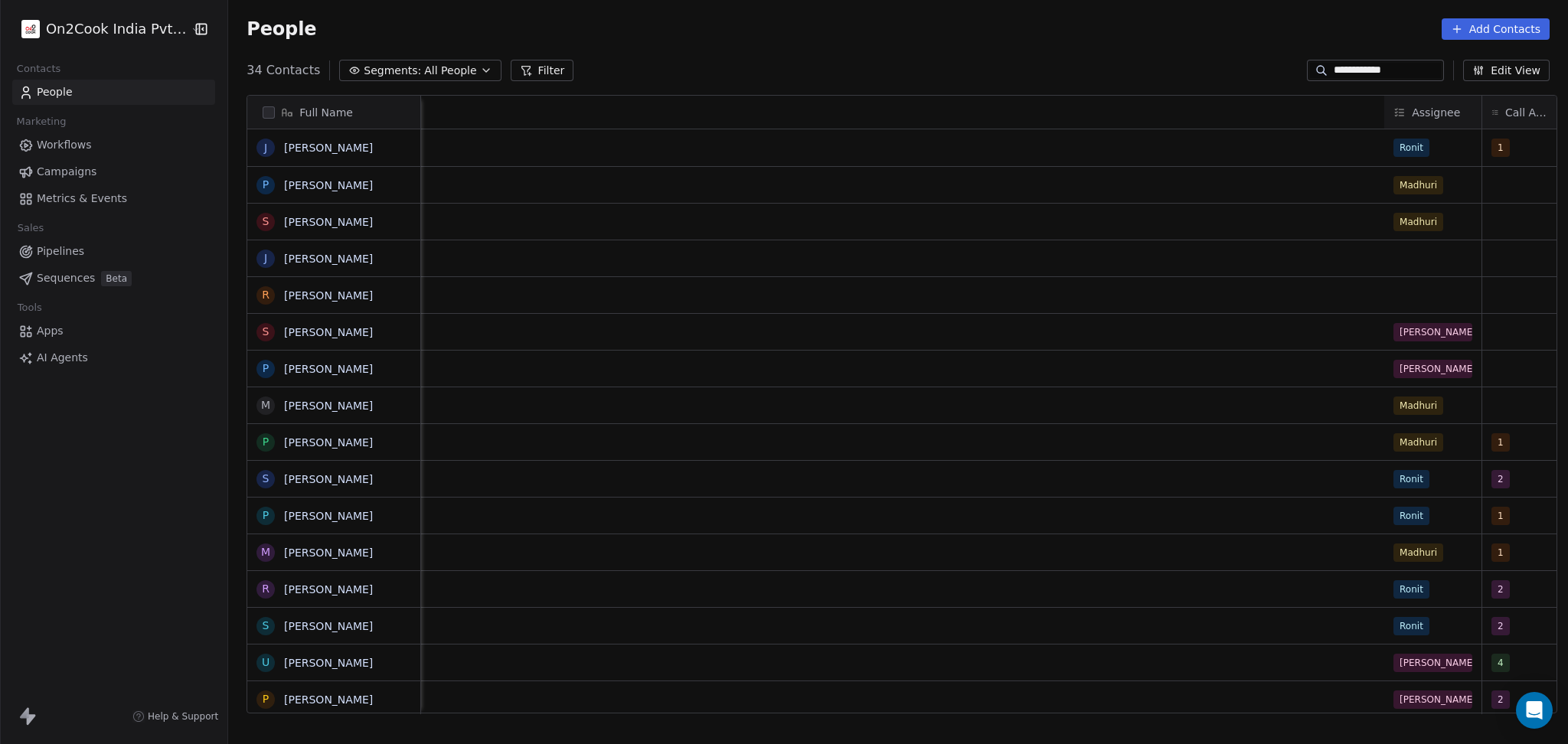
click at [1399, 74] on input "**********" at bounding box center [1387, 70] width 108 height 16
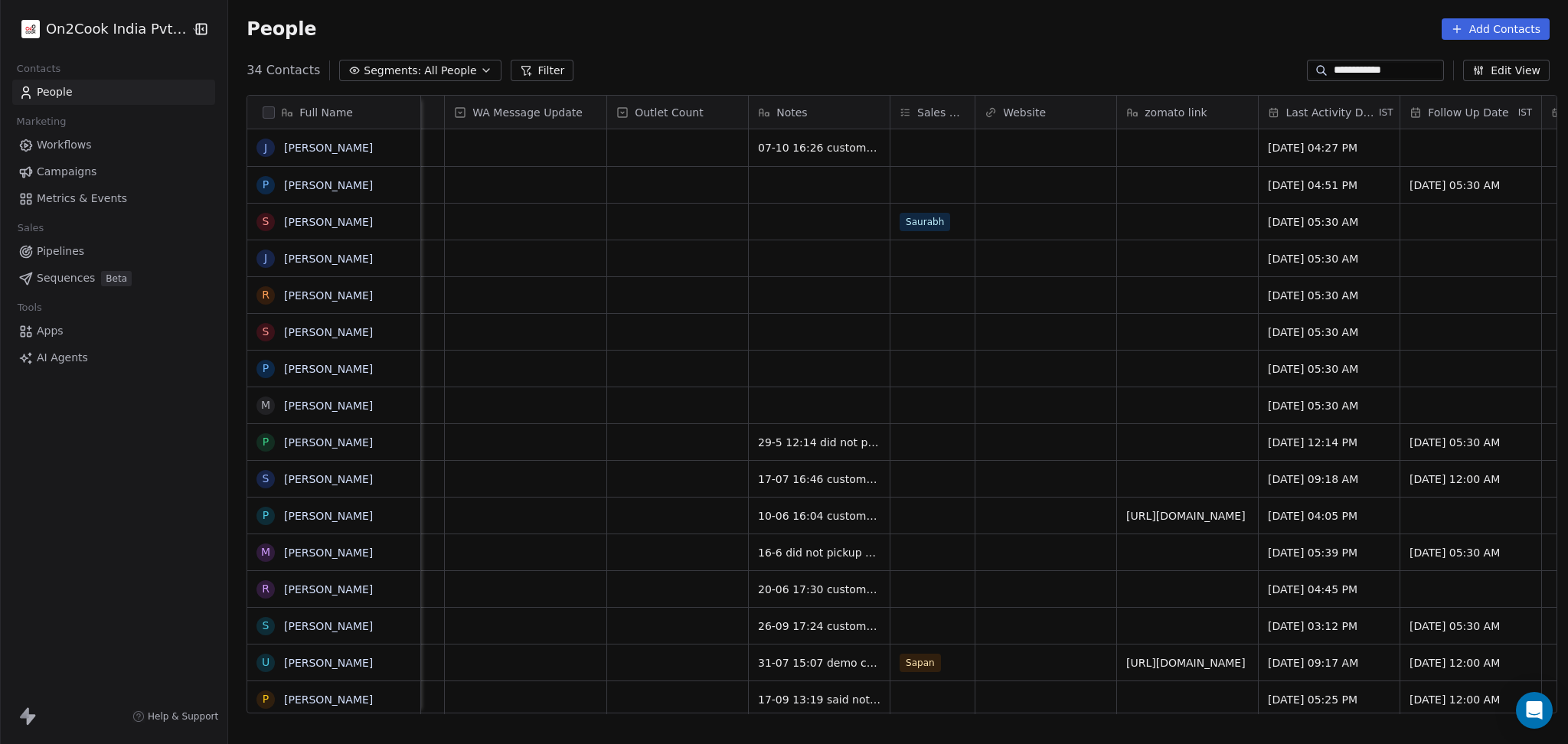
click at [1399, 74] on input "**********" at bounding box center [1387, 70] width 108 height 16
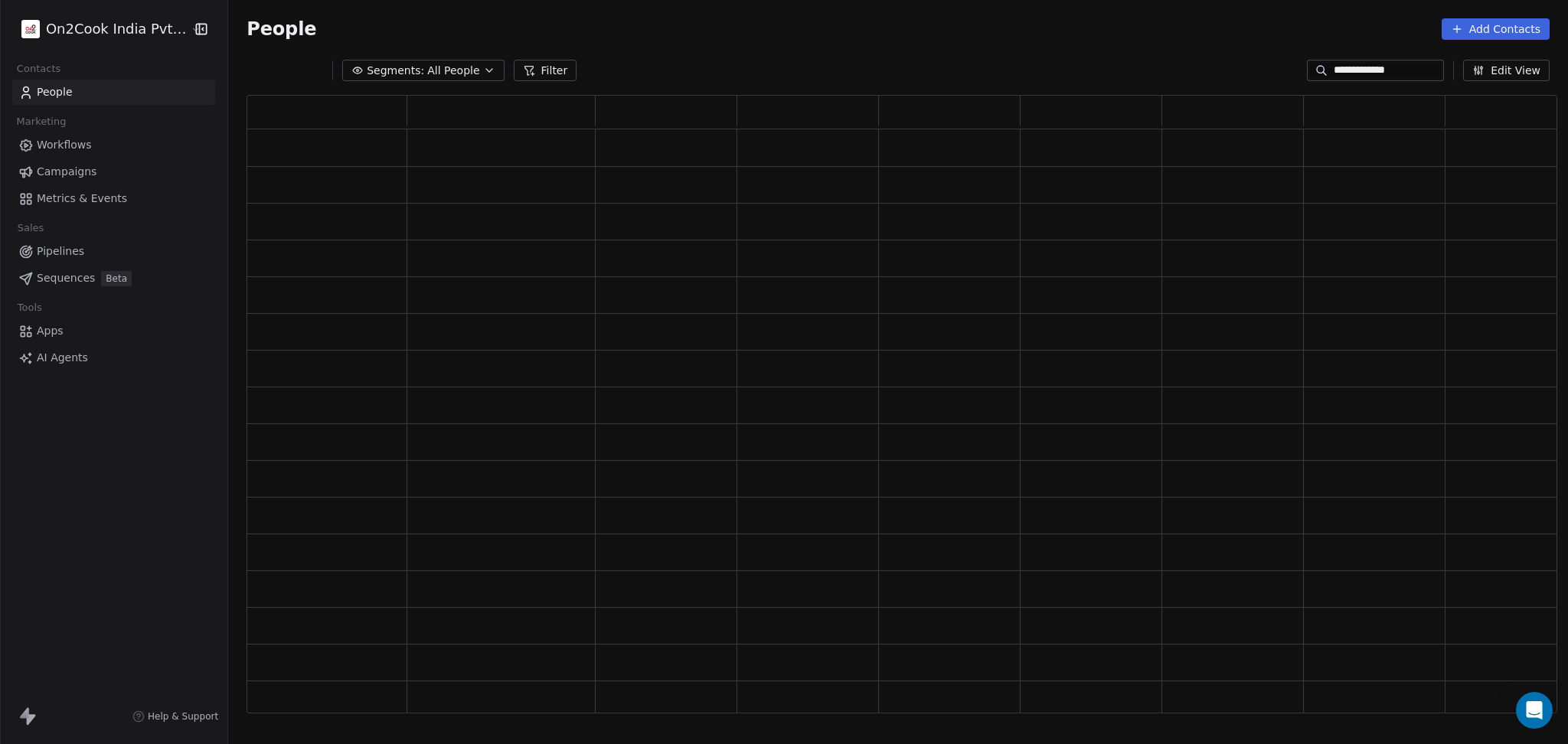
scroll to position [602, 1294]
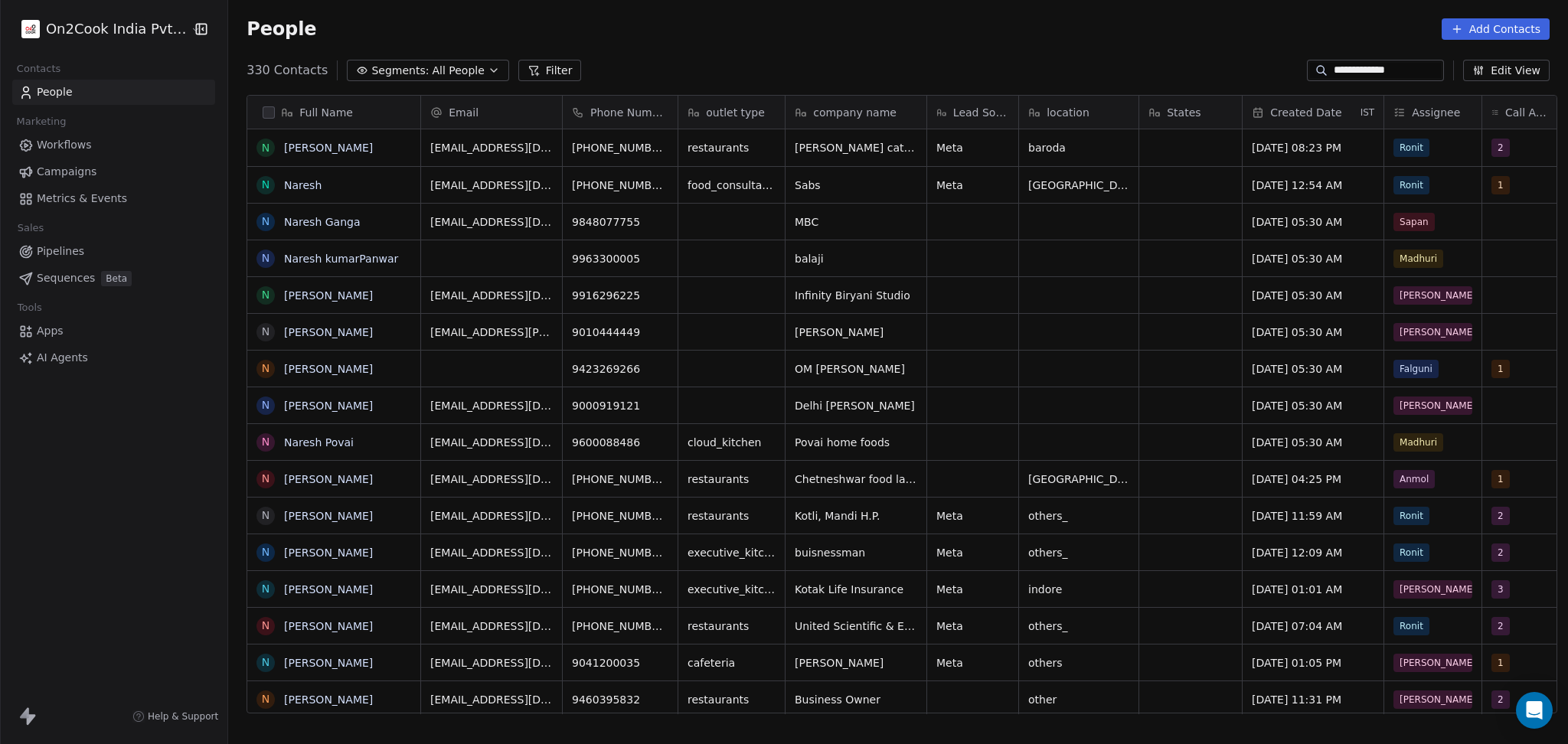
type input "**********"
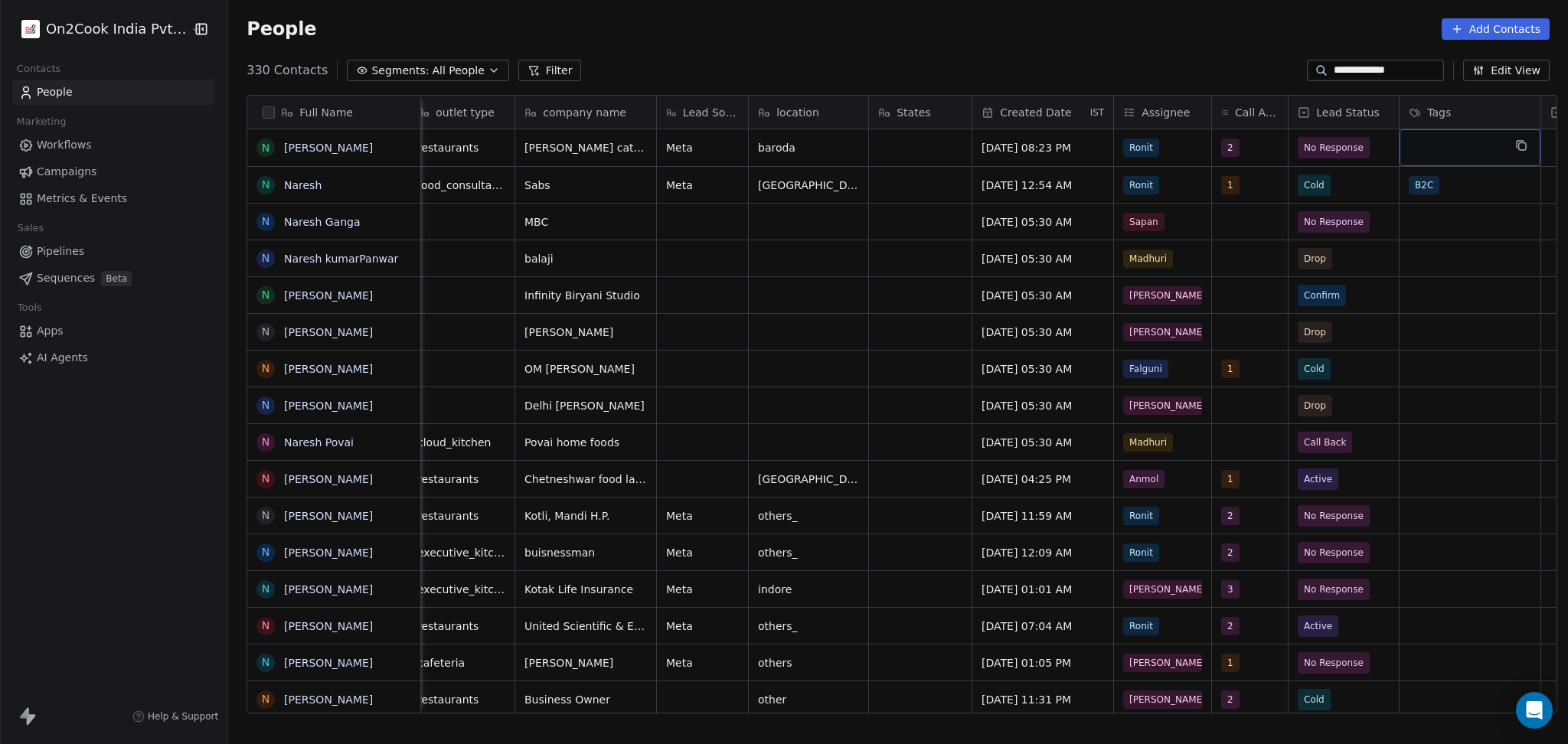
scroll to position [0, 433]
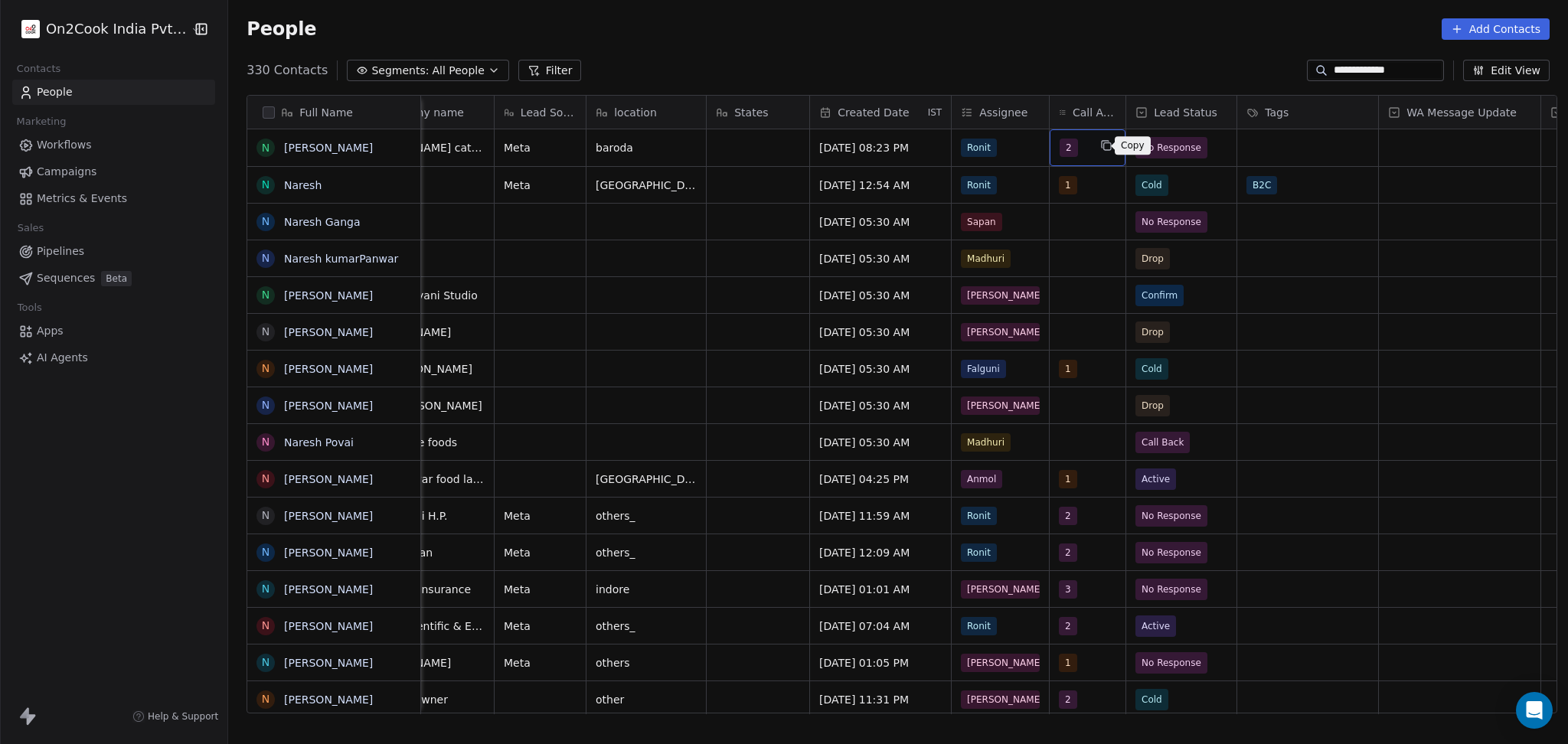
click at [1100, 141] on icon "grid" at bounding box center [1106, 145] width 12 height 12
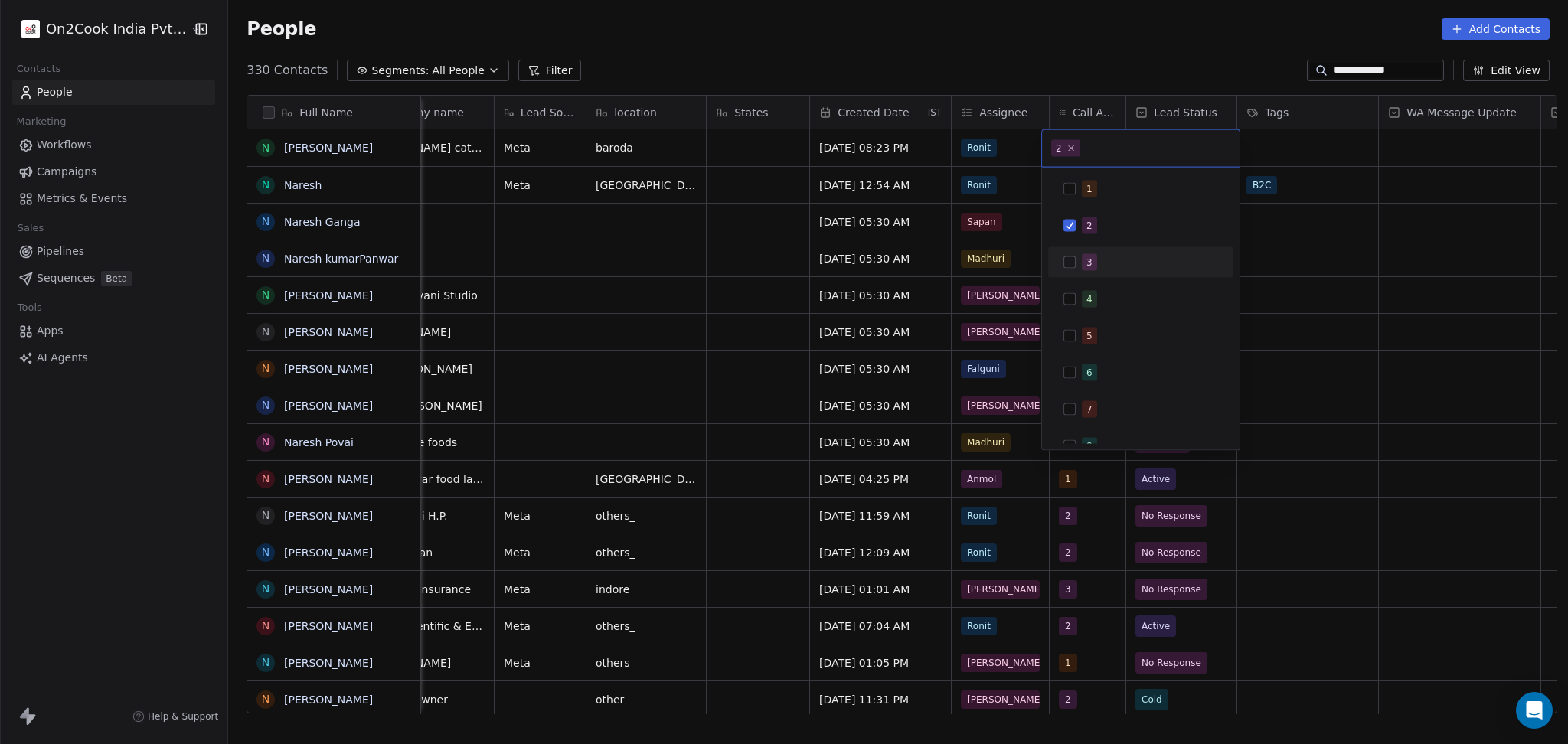
click at [1097, 260] on div "3" at bounding box center [1150, 262] width 136 height 17
click at [1106, 231] on div "2" at bounding box center [1150, 226] width 136 height 17
click at [1274, 231] on html "**********" at bounding box center [784, 372] width 1568 height 744
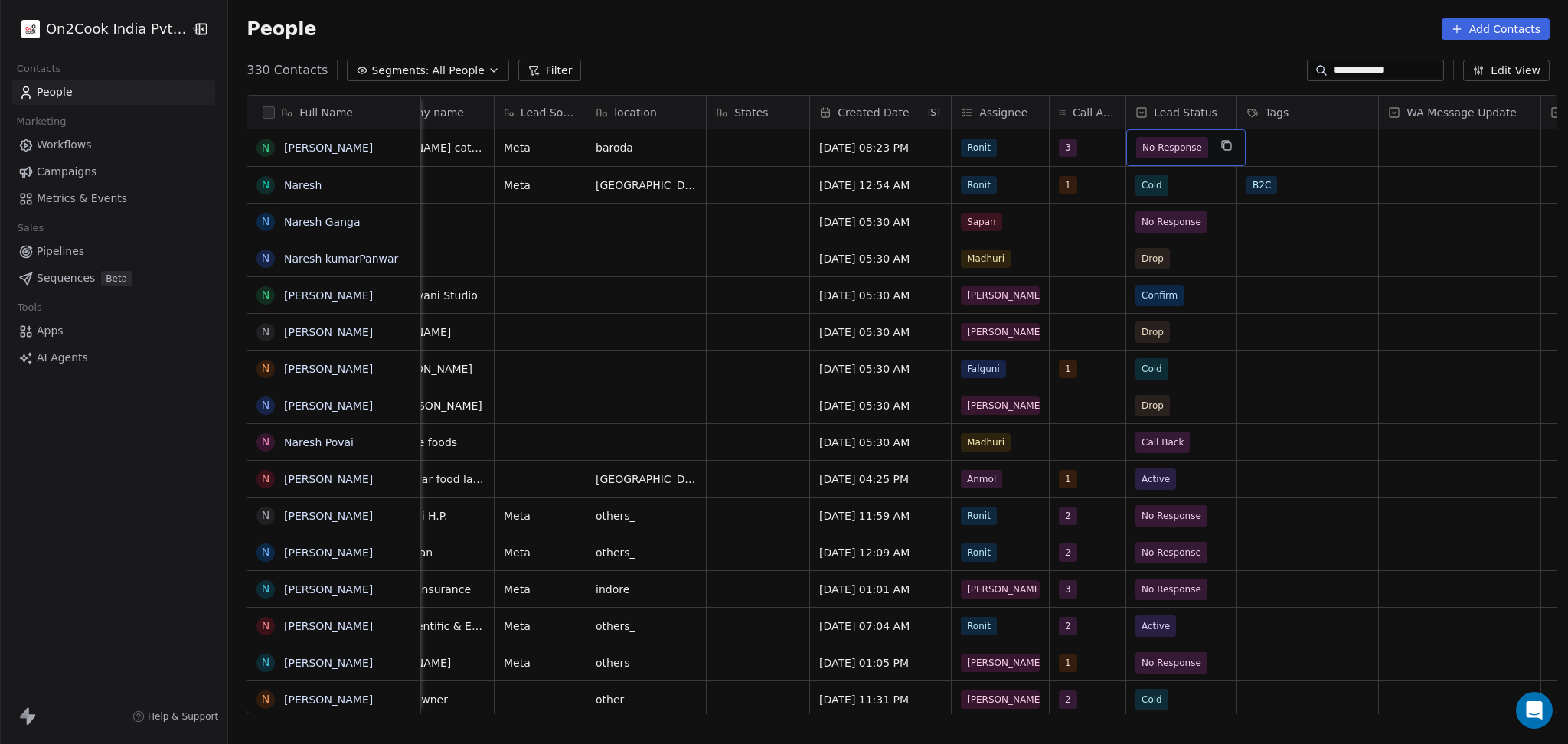
click at [1171, 150] on span "No Response" at bounding box center [1172, 147] width 60 height 16
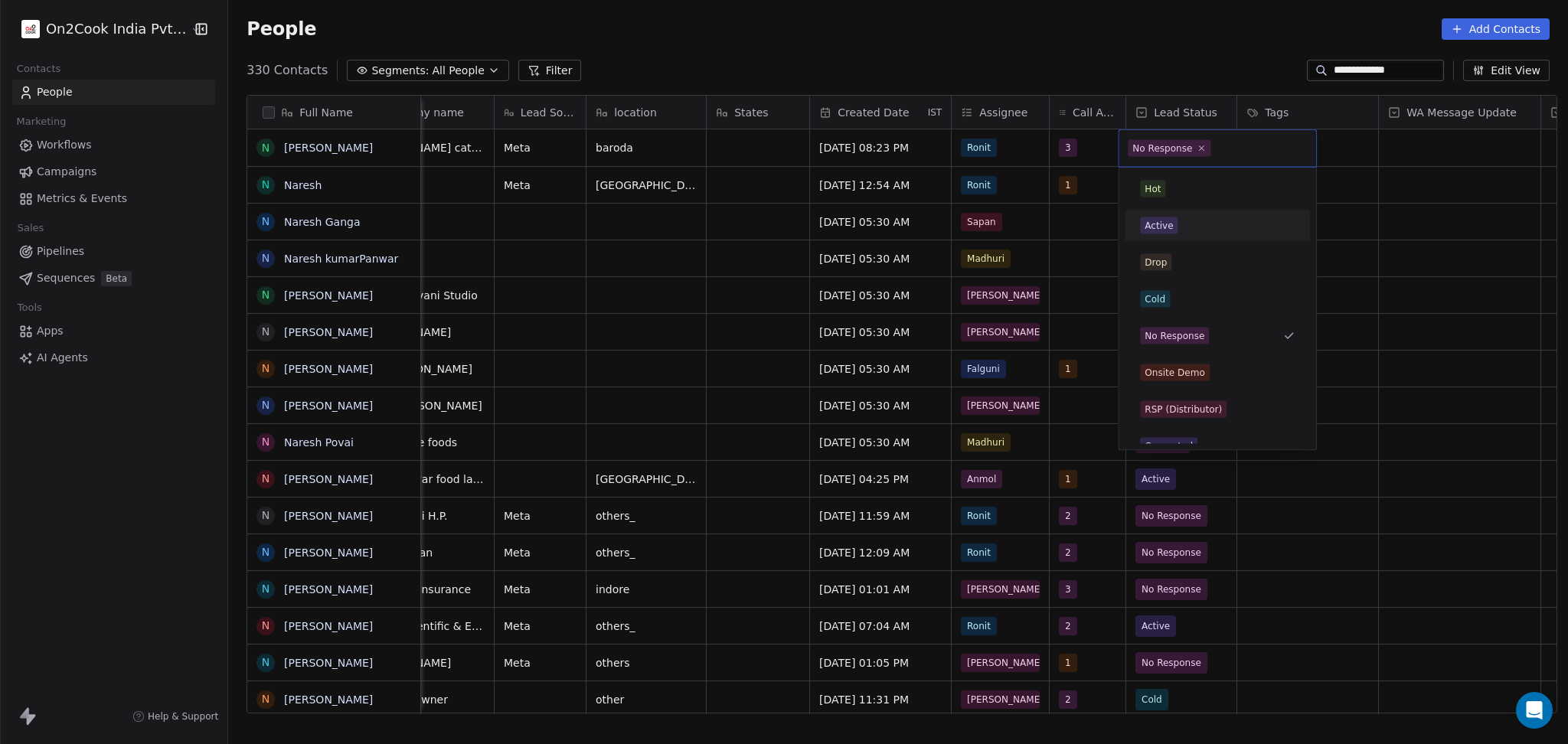
click at [1185, 231] on div "Active" at bounding box center [1217, 226] width 155 height 17
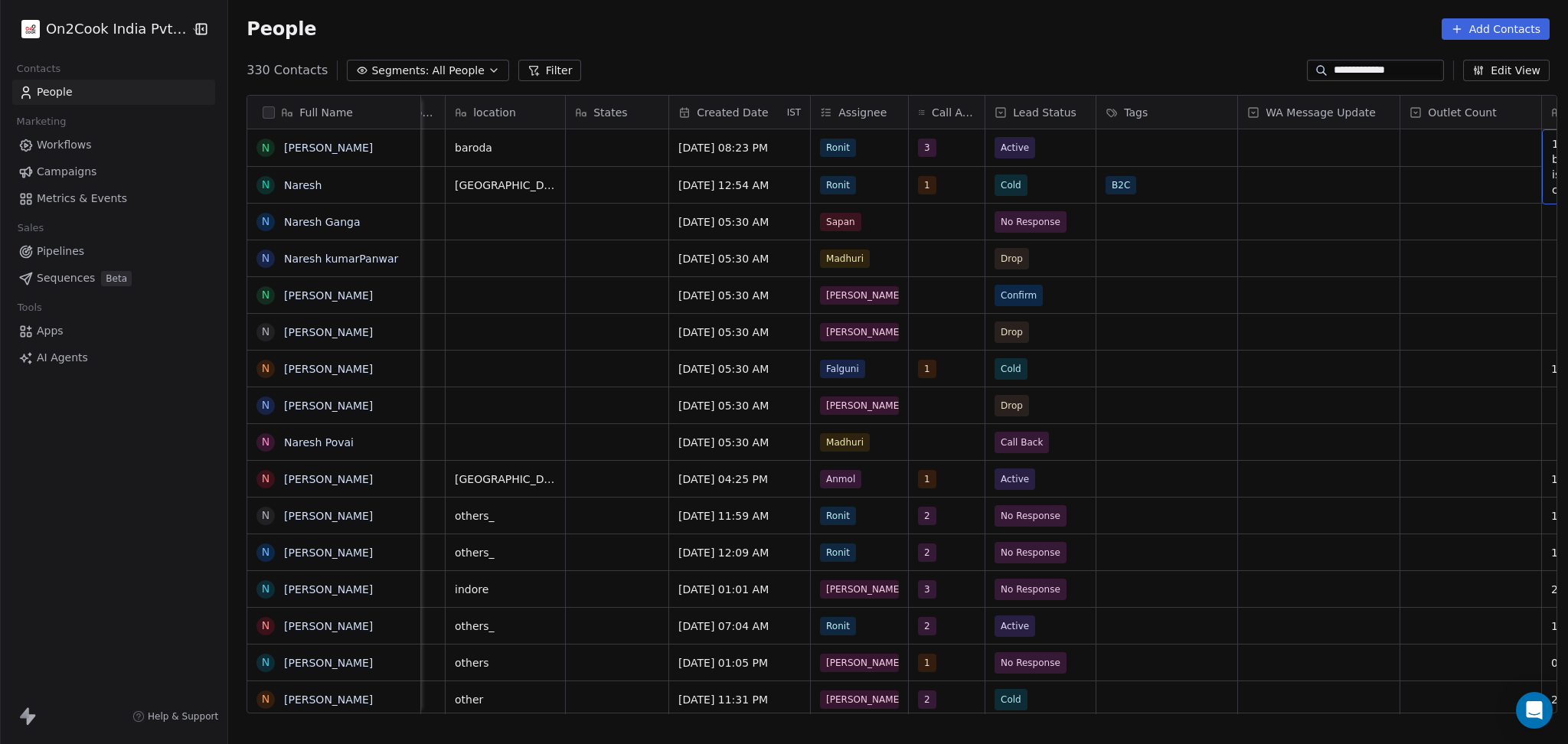
scroll to position [0, 715]
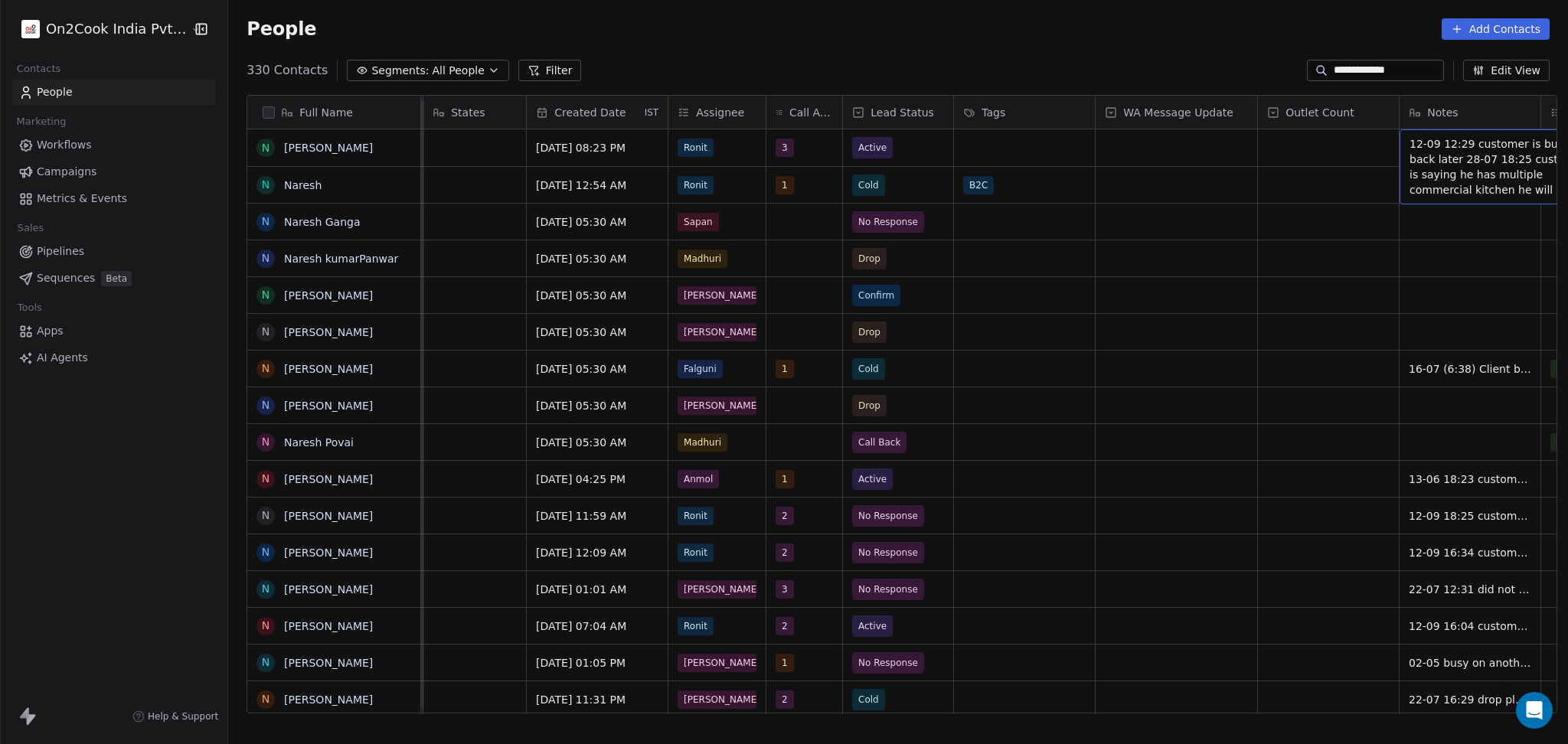
click at [1399, 148] on div "12-09 12:29 customer is busy call back later 28-07 18:25 customer is saying he …" at bounding box center [1514, 166] width 230 height 75
click at [1337, 141] on textarea "**********" at bounding box center [1446, 167] width 228 height 74
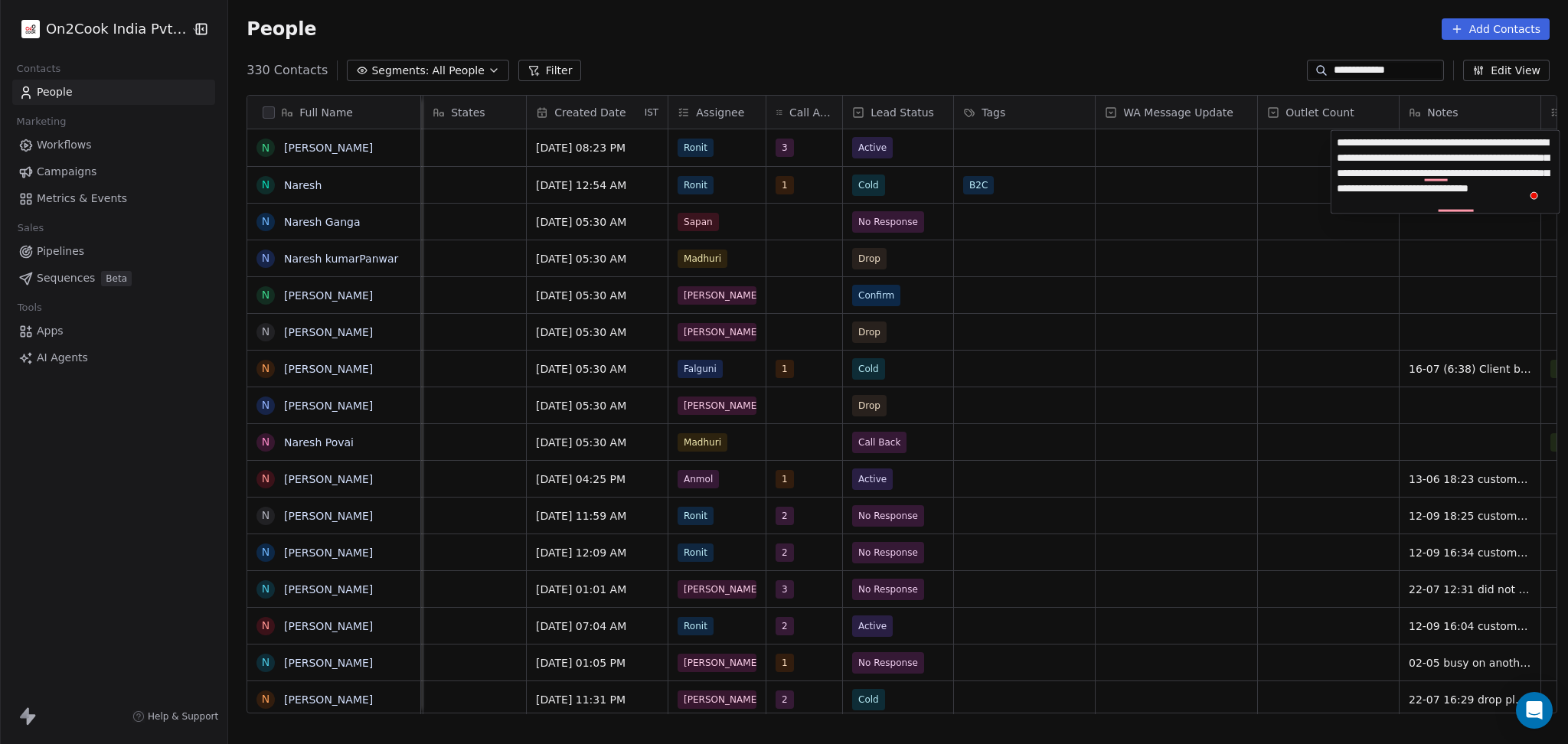
type textarea "**********"
click at [1276, 286] on html "**********" at bounding box center [784, 372] width 1568 height 744
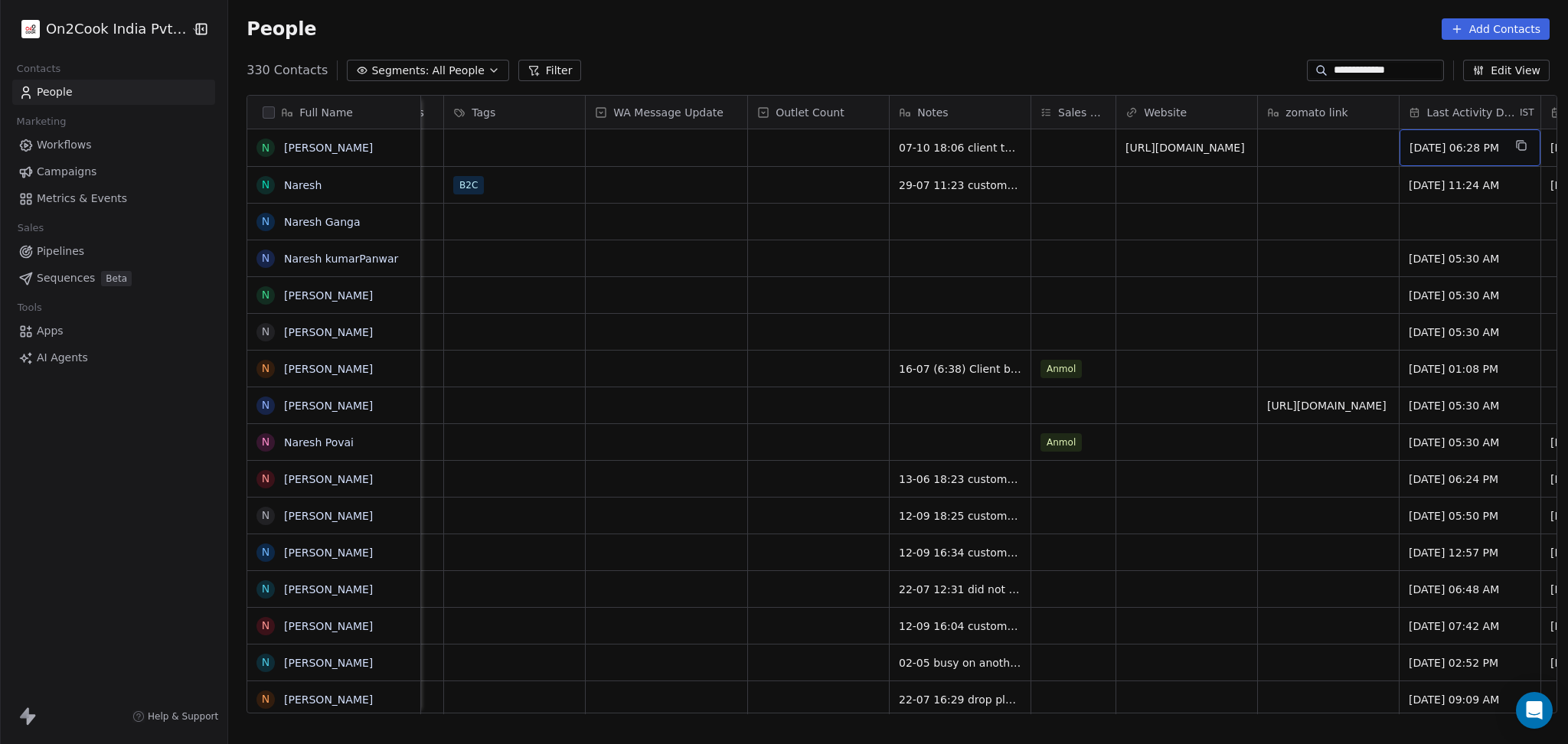
scroll to position [0, 1366]
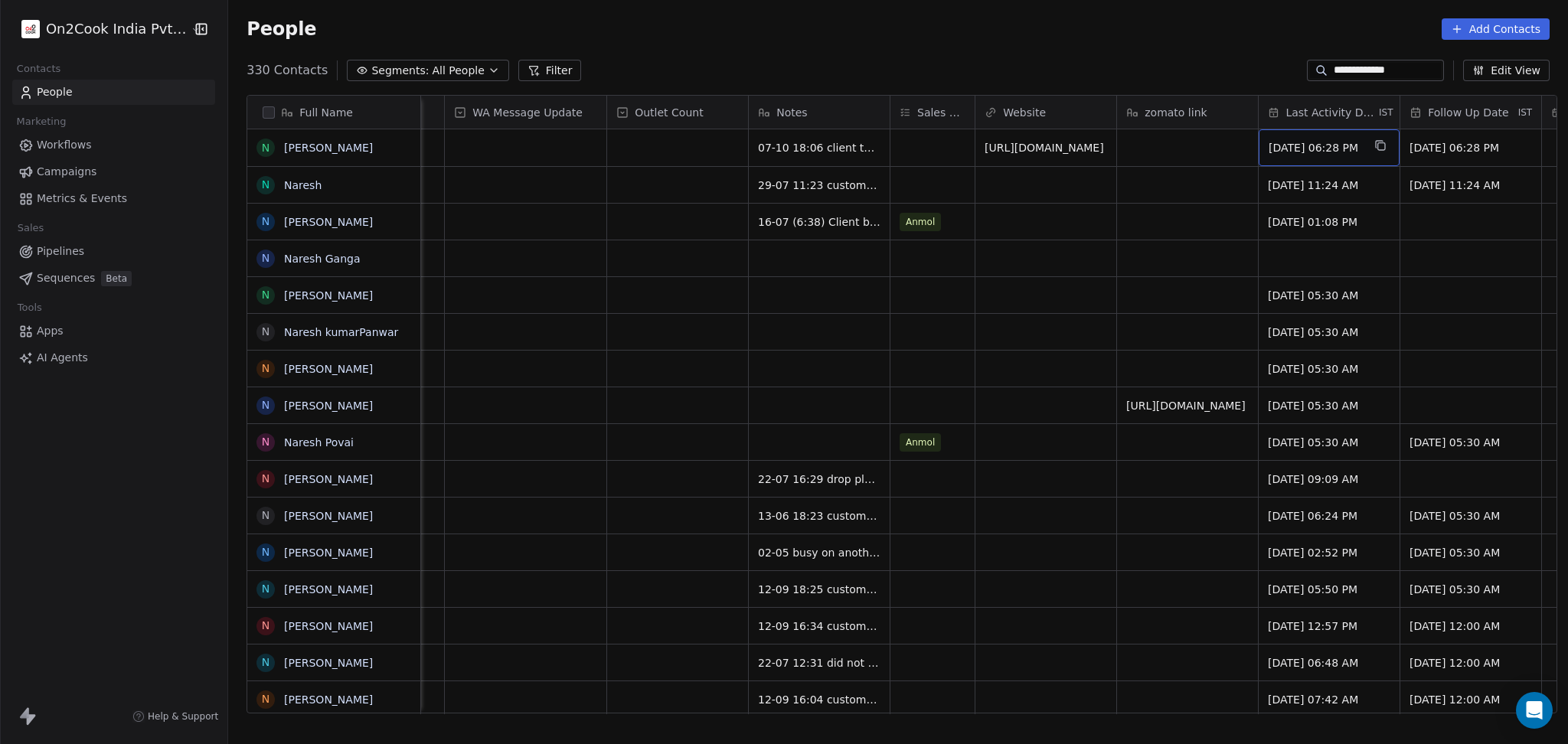
click at [1323, 159] on div "[DATE] 06:28 PM" at bounding box center [1329, 147] width 141 height 36
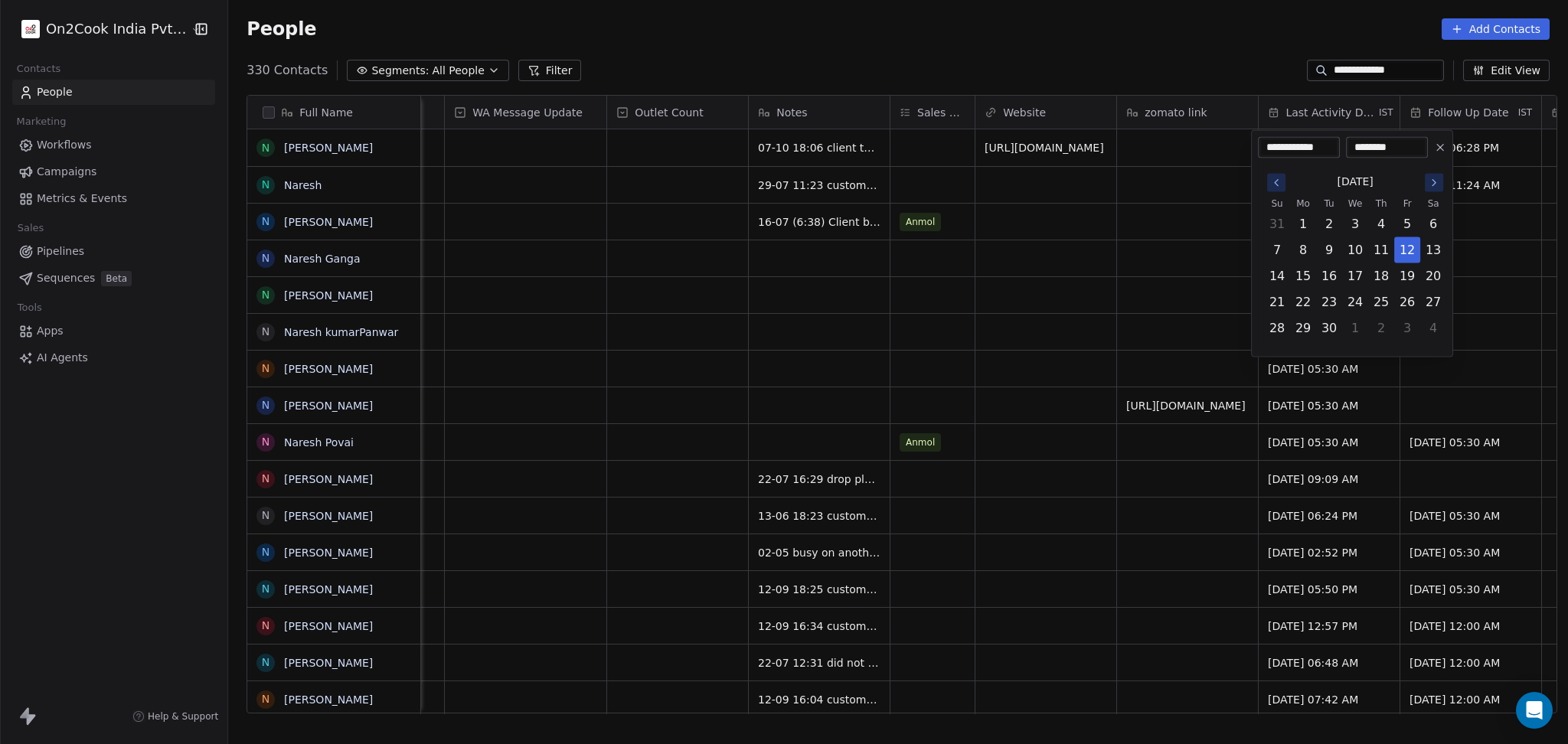
click at [1428, 161] on div "September 2025 Su Mo Tu We Th Fr Sa 31 1 2 3 4 5 6 7 8 9 10 11 12 13 14 15 16 1…" at bounding box center [1352, 255] width 189 height 192
click at [1431, 184] on icon "Go to the Next Month" at bounding box center [1433, 183] width 12 height 12
click at [1304, 264] on button "13" at bounding box center [1303, 276] width 25 height 25
click at [1323, 255] on button "7" at bounding box center [1329, 250] width 25 height 25
type input "**********"
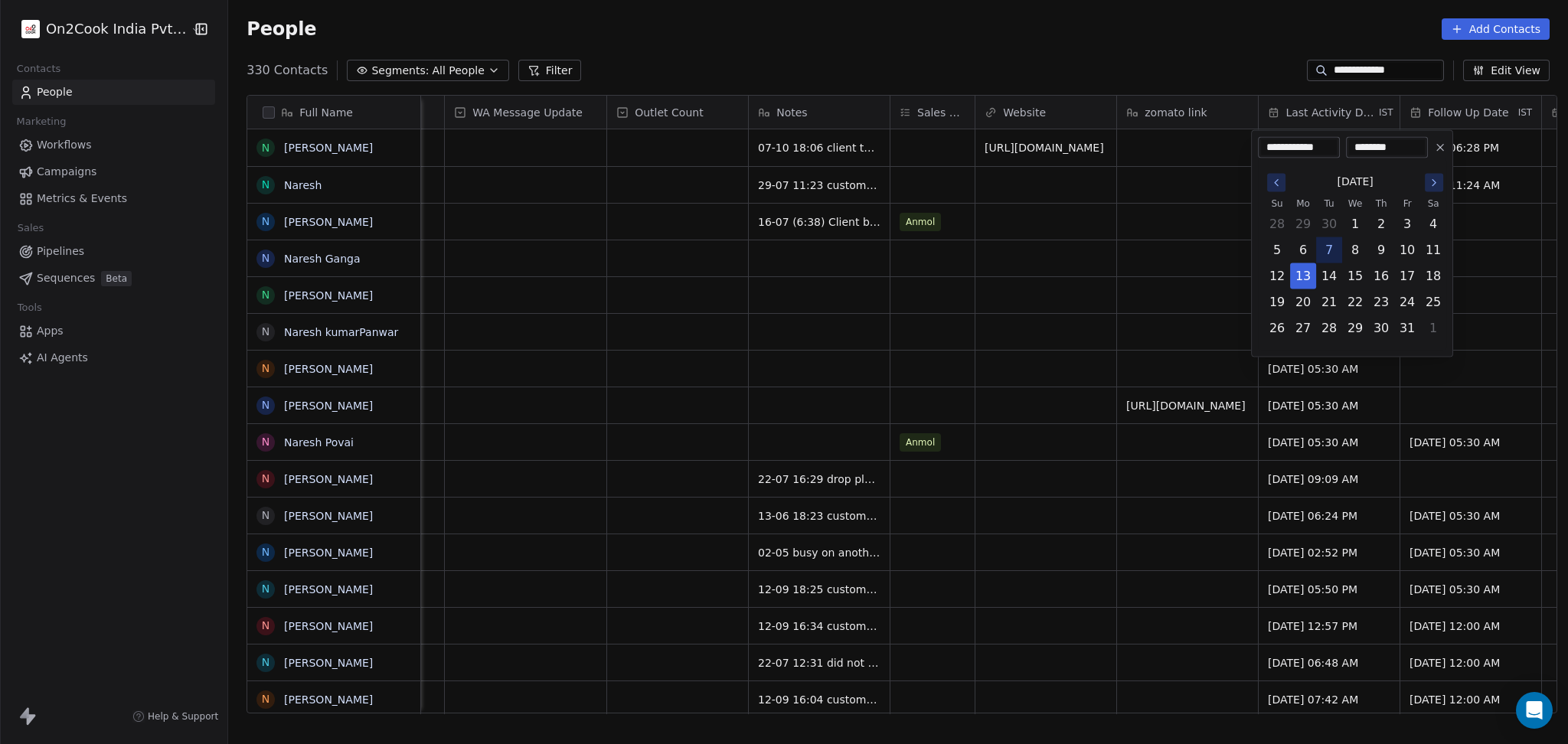
click at [1183, 274] on html "**********" at bounding box center [784, 372] width 1568 height 744
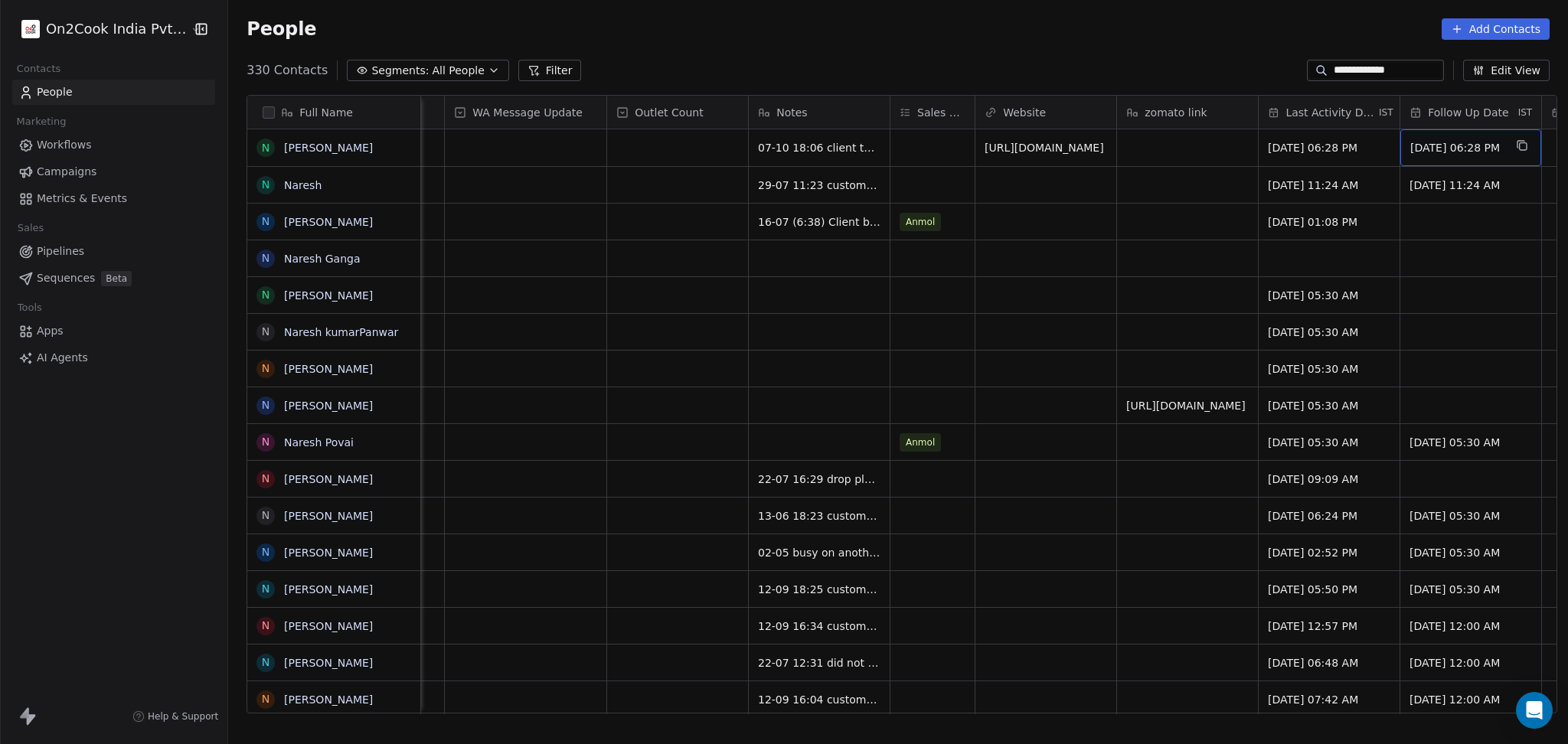
click at [1410, 155] on span "[DATE] 06:28 PM" at bounding box center [1456, 147] width 93 height 16
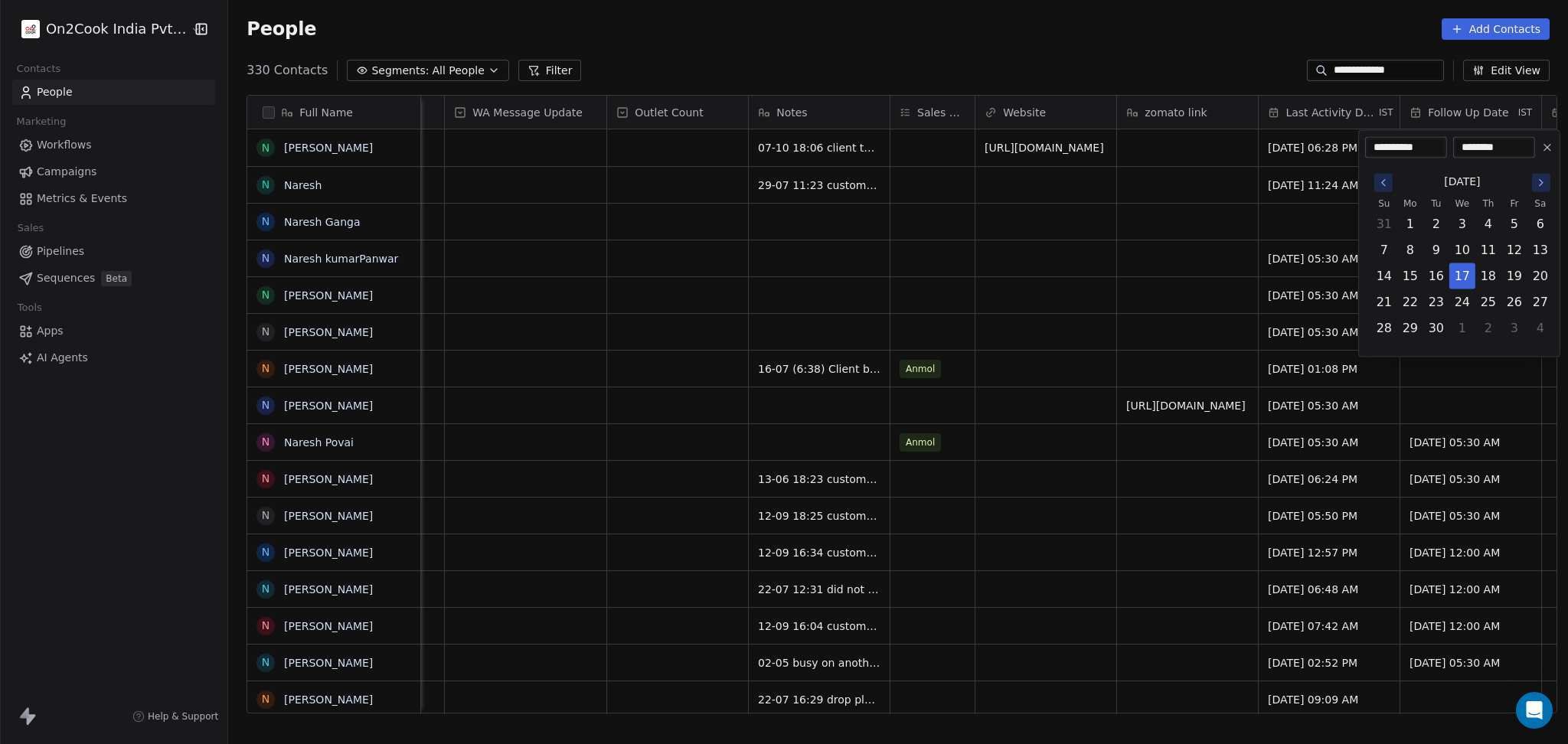
click at [1533, 188] on button "Go to the Next Month" at bounding box center [1541, 183] width 18 height 18
click at [1461, 303] on button "22" at bounding box center [1462, 303] width 25 height 25
type input "**********"
click at [963, 338] on html "**********" at bounding box center [784, 372] width 1568 height 744
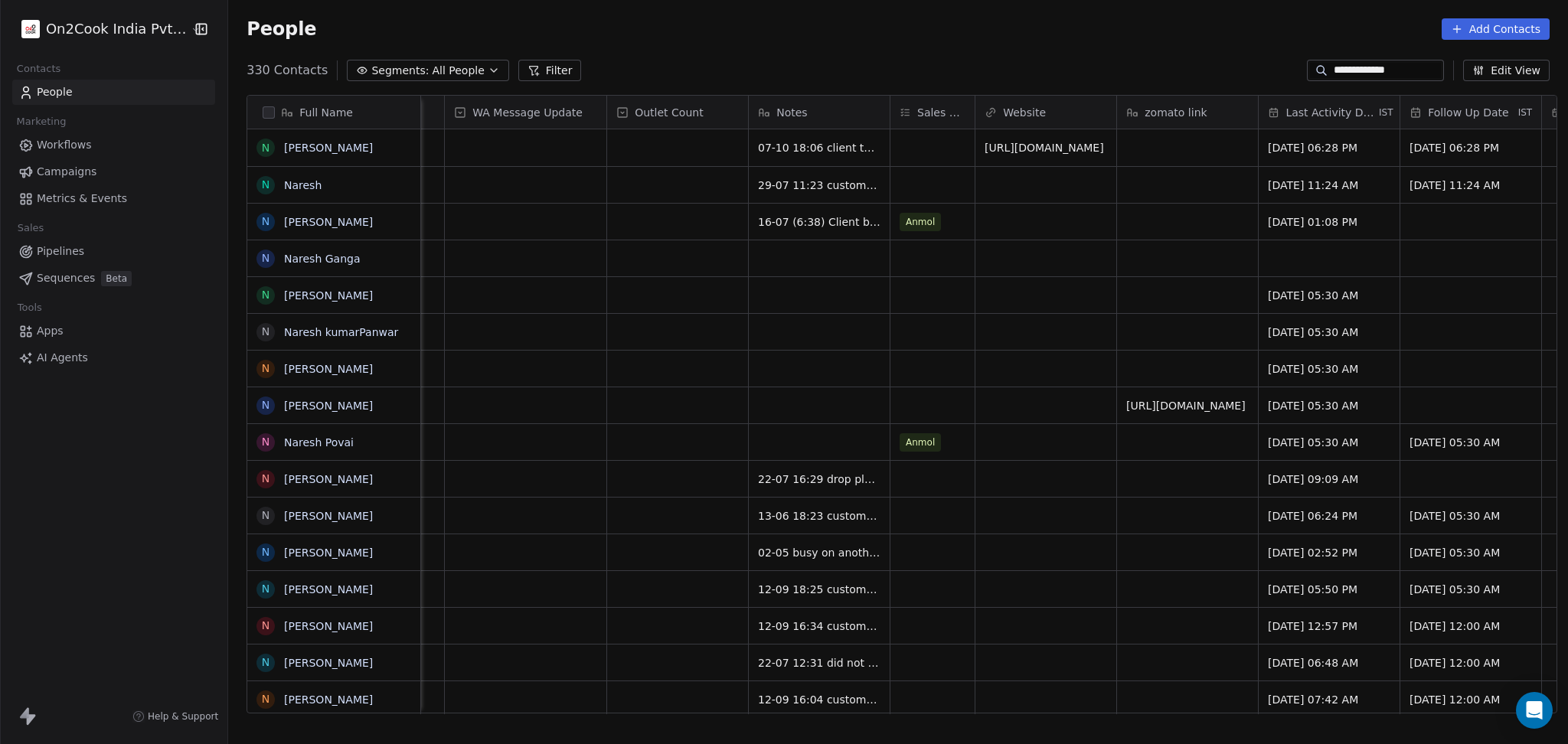
click at [1370, 75] on input "**********" at bounding box center [1387, 70] width 108 height 16
paste input "****"
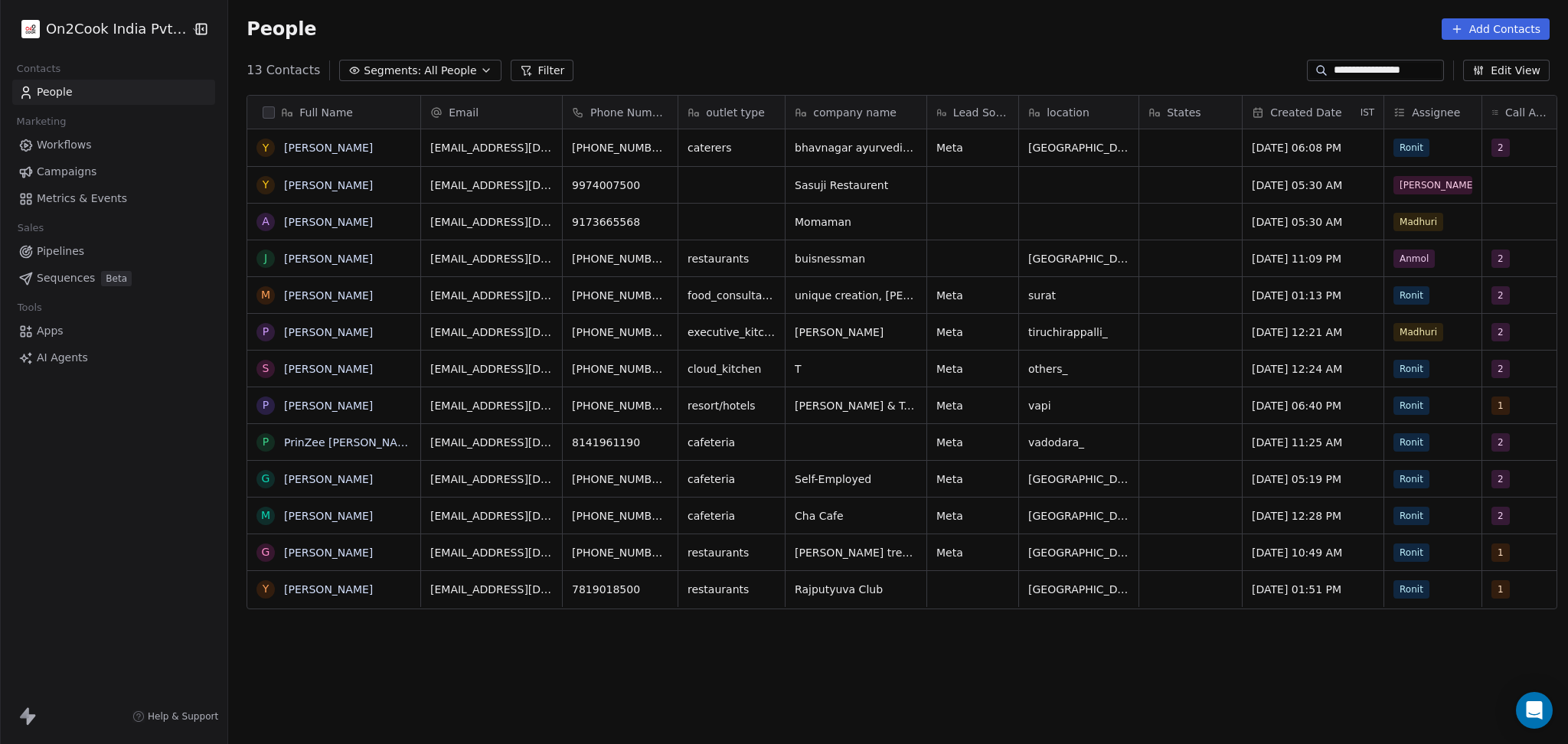
scroll to position [639, 1331]
type input "**********"
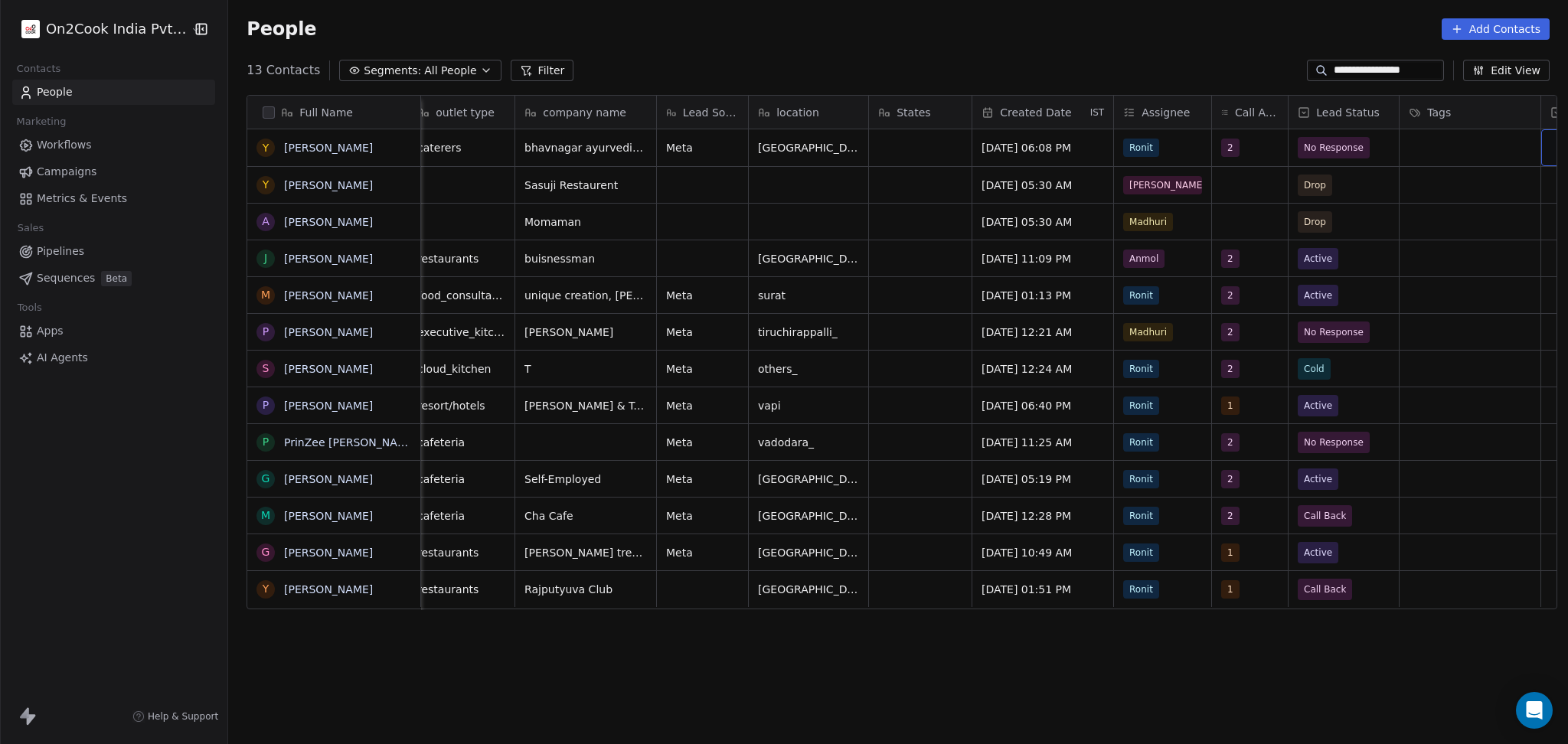
scroll to position [0, 433]
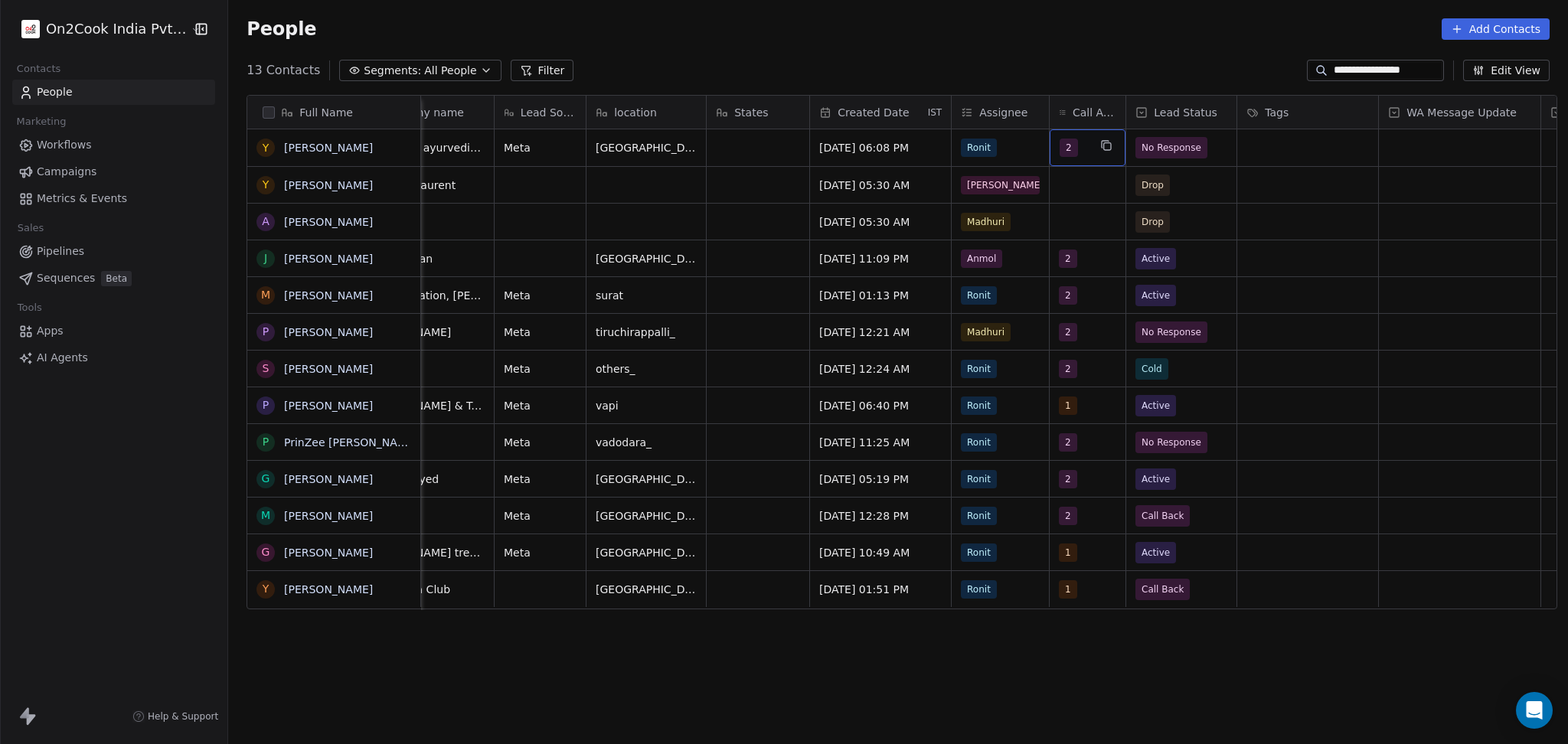
click at [1059, 151] on span "2" at bounding box center [1068, 148] width 18 height 18
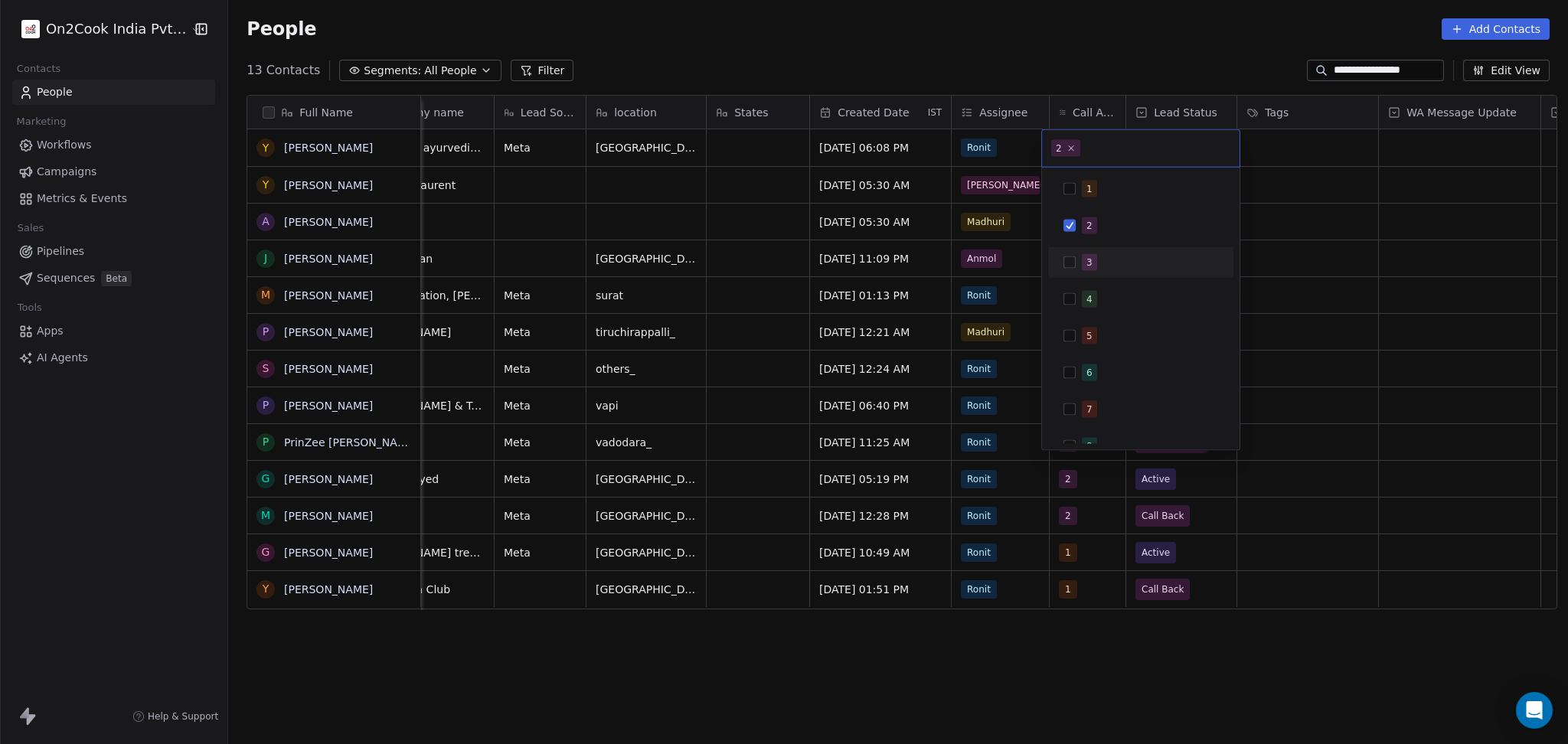
click at [1094, 267] on span "3" at bounding box center [1089, 262] width 16 height 17
click at [1097, 240] on div "2" at bounding box center [1140, 226] width 185 height 31
click at [1286, 227] on html "**********" at bounding box center [784, 372] width 1568 height 744
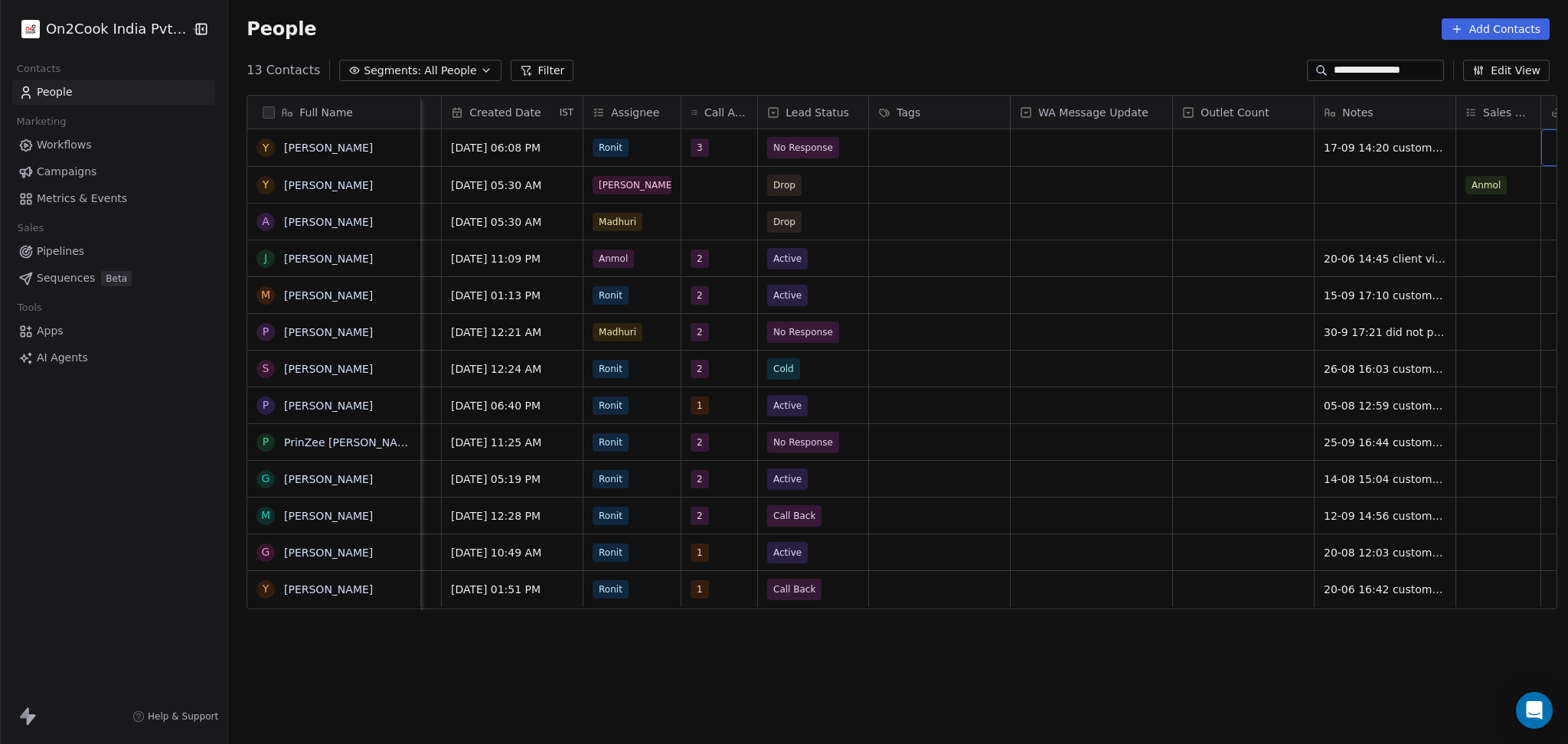
scroll to position [0, 942]
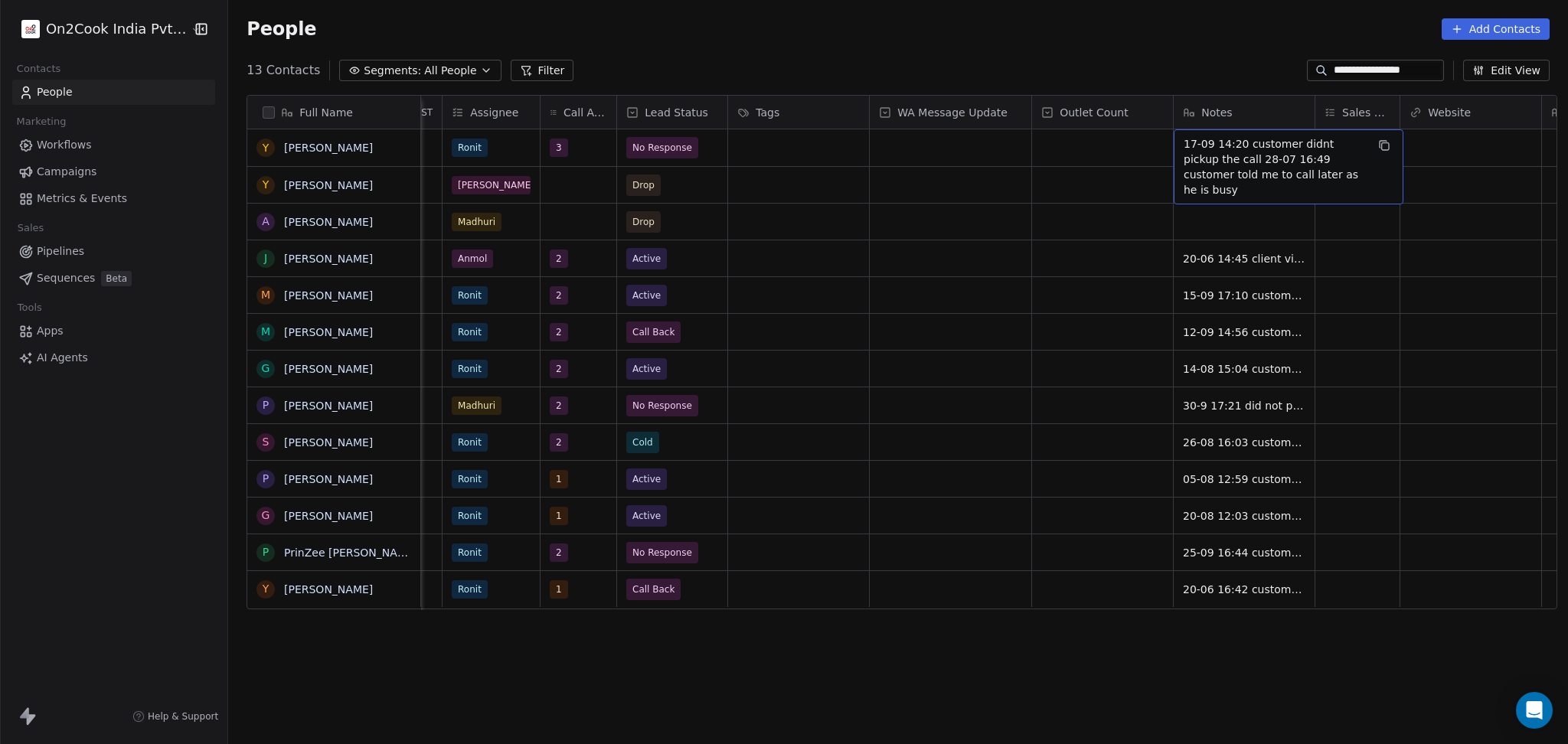
click at [1215, 140] on span "17-09 14:20 customer didnt pickup the call 28-07 16:49 customer told me to call…" at bounding box center [1274, 167] width 182 height 61
click at [1169, 142] on textarea "**********" at bounding box center [1280, 160] width 228 height 58
type textarea "**********"
click at [1254, 255] on html "**********" at bounding box center [784, 372] width 1568 height 744
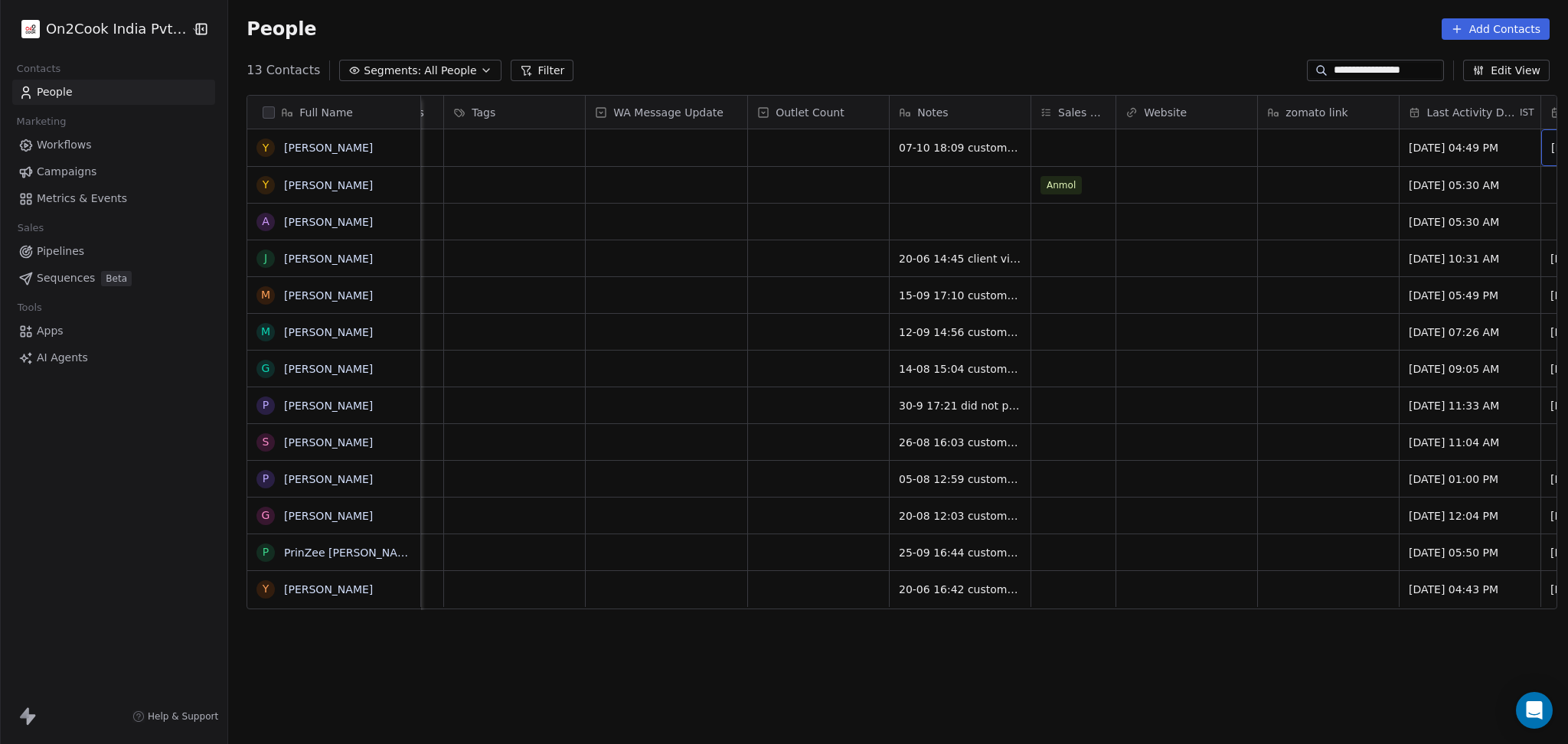
scroll to position [0, 1366]
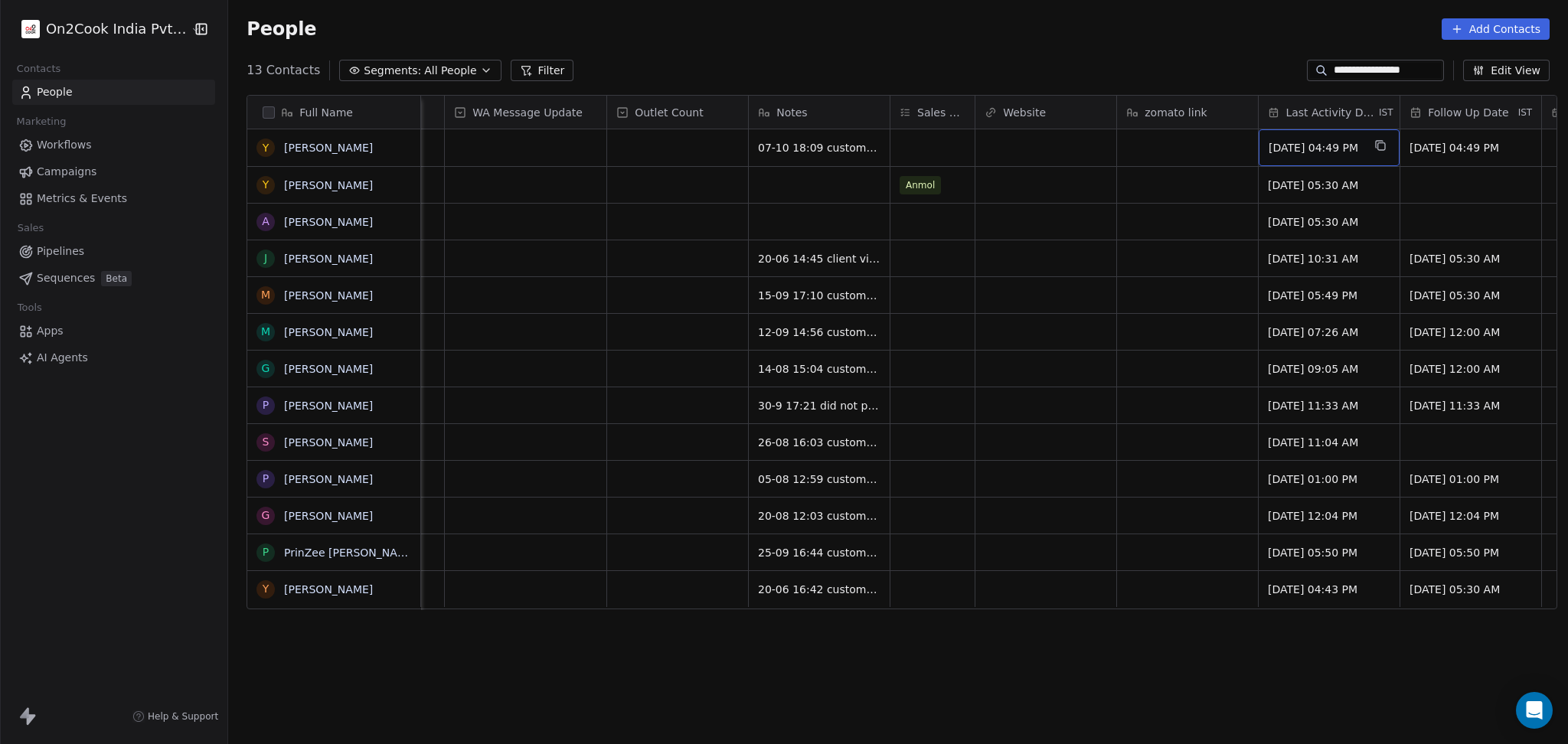
click at [1333, 158] on div "[DATE] 04:49 PM" at bounding box center [1329, 147] width 141 height 36
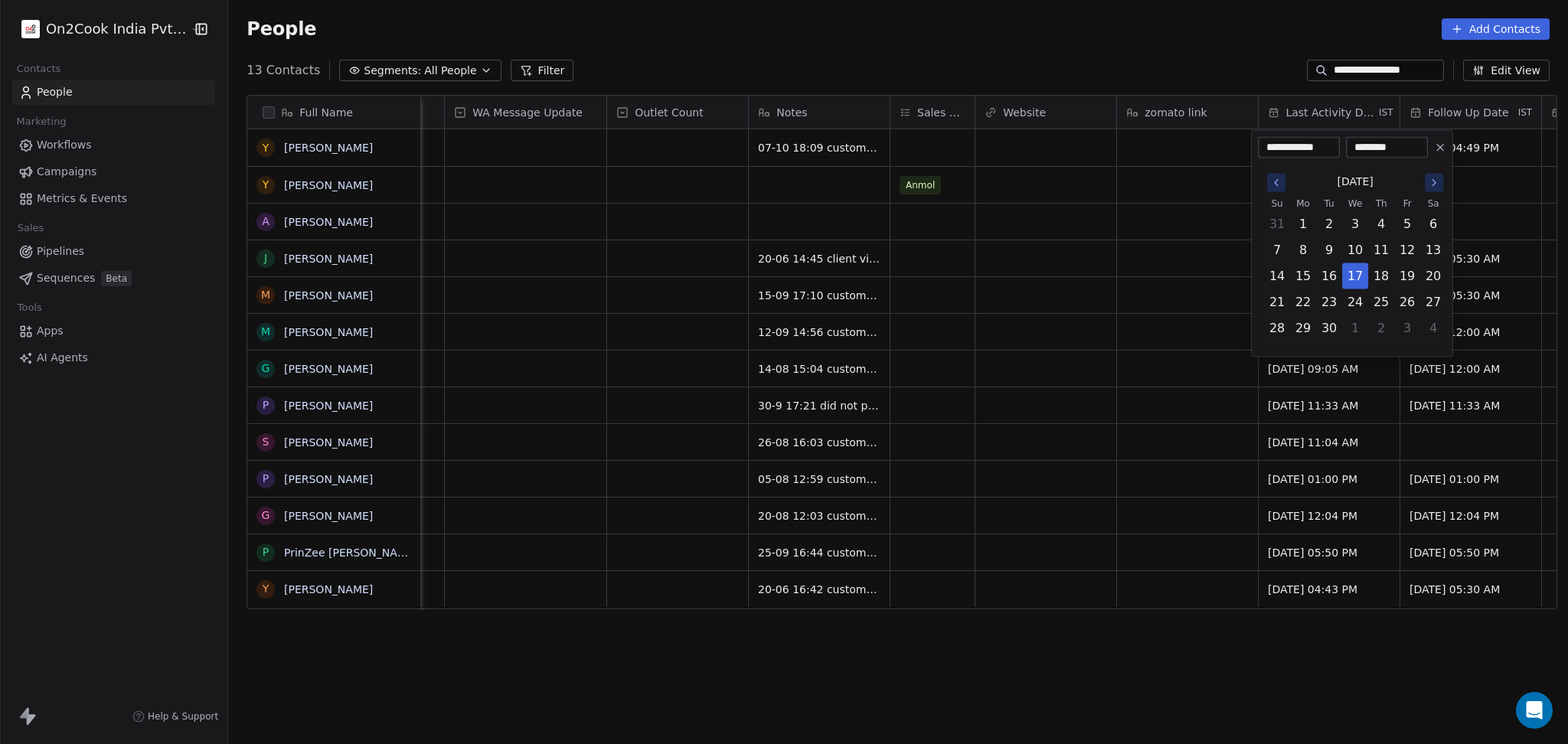
click at [1451, 188] on div "**********" at bounding box center [1352, 243] width 202 height 227
click at [1438, 184] on icon "Go to the Next Month" at bounding box center [1433, 183] width 12 height 12
click at [1277, 188] on button "Go to the Previous Month" at bounding box center [1276, 183] width 18 height 18
click at [1317, 238] on button "7" at bounding box center [1329, 250] width 25 height 25
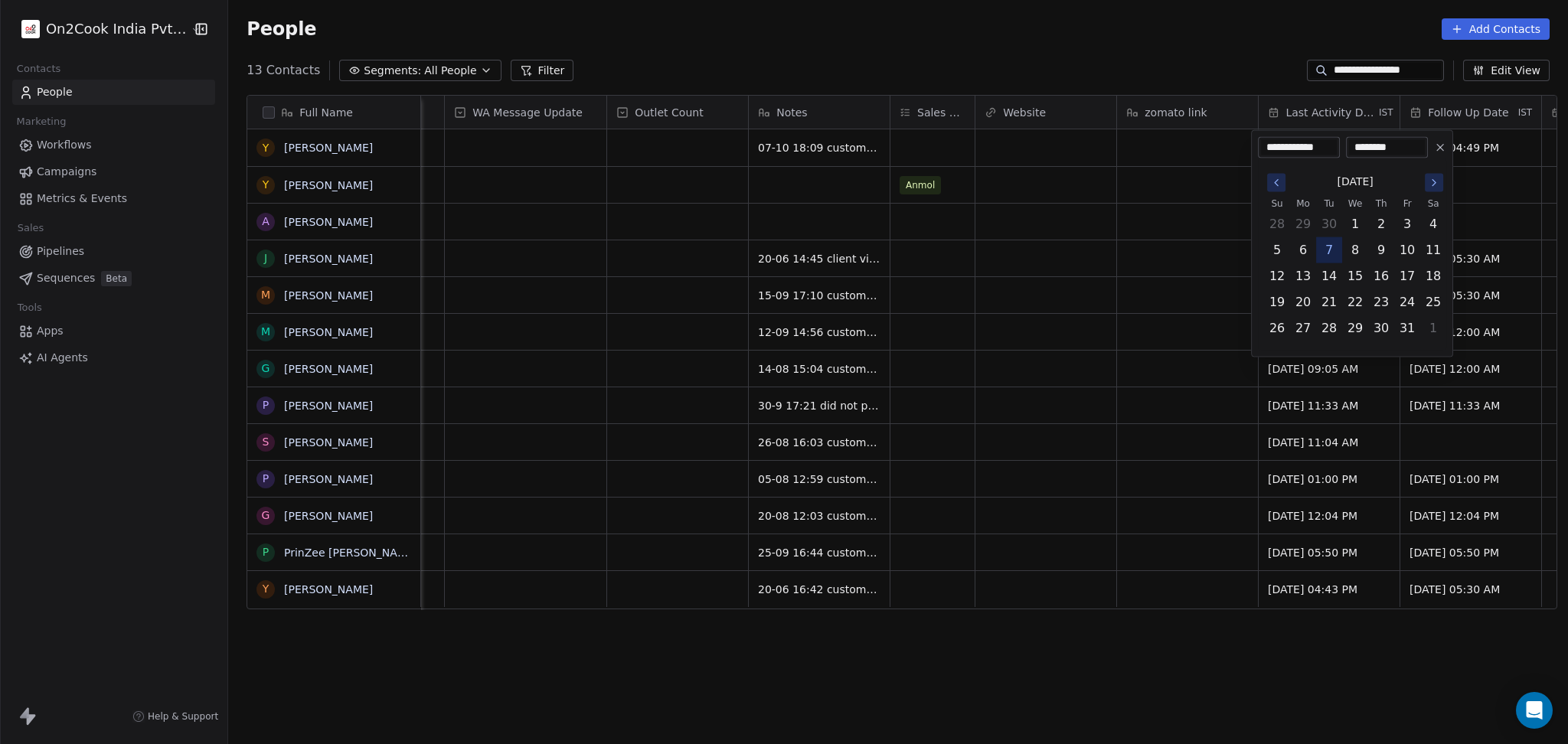
type input "**********"
click at [1327, 245] on button "7" at bounding box center [1329, 250] width 25 height 25
click at [1168, 236] on html "**********" at bounding box center [784, 372] width 1568 height 744
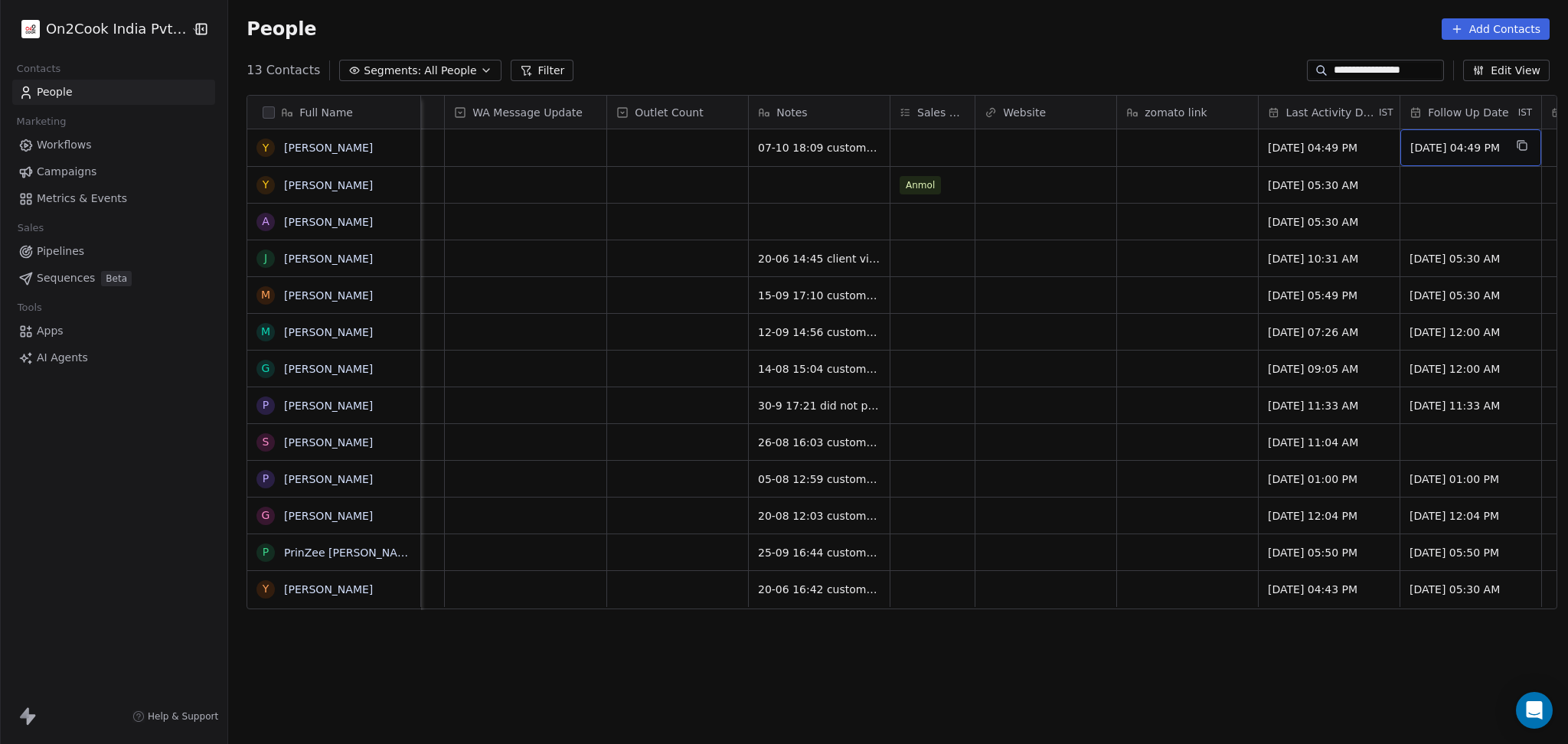
click at [1413, 145] on span "[DATE] 04:49 PM" at bounding box center [1456, 147] width 93 height 16
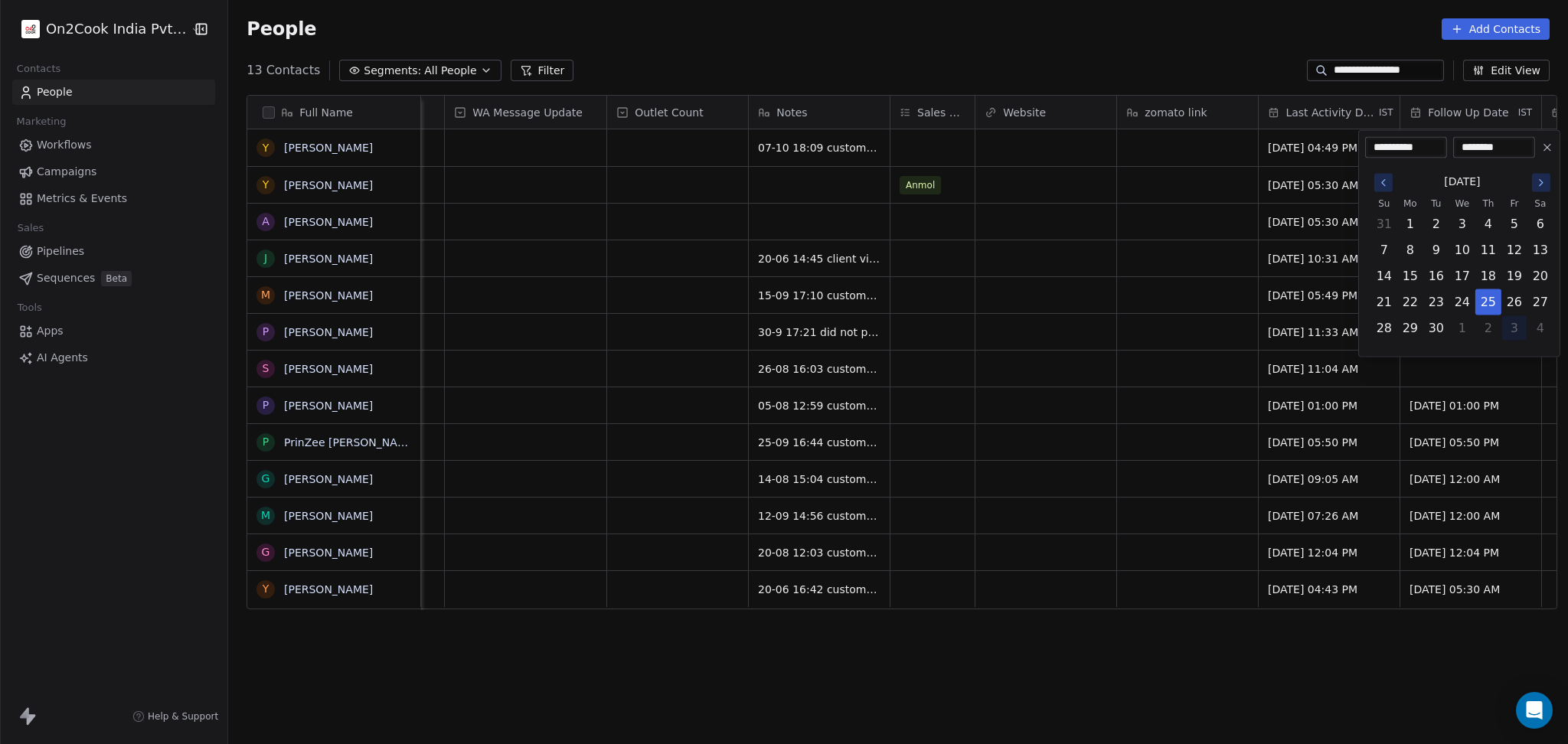
click at [1508, 324] on button "3" at bounding box center [1514, 328] width 25 height 25
type input "**********"
click at [908, 264] on html "**********" at bounding box center [784, 372] width 1568 height 744
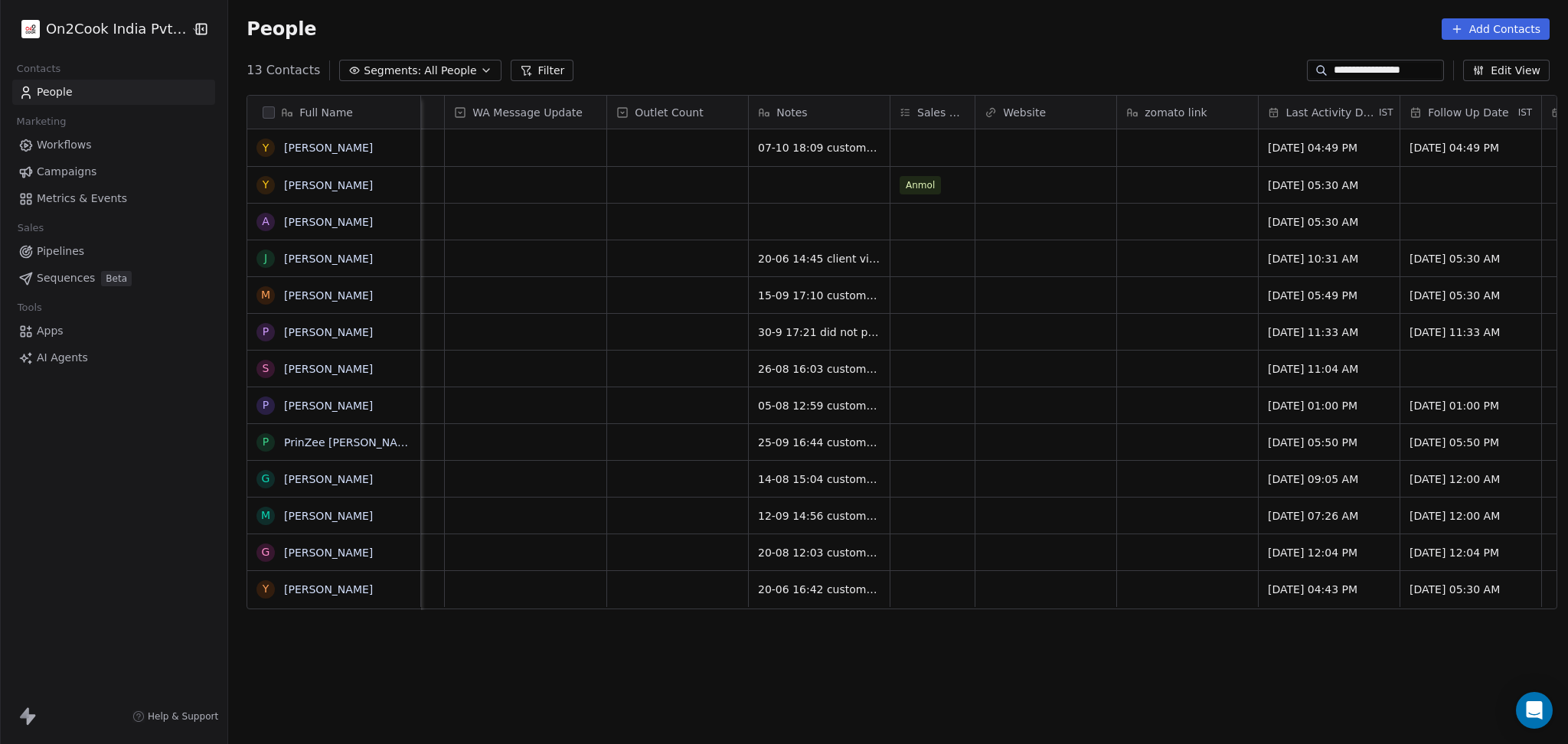
click at [1374, 73] on input "**********" at bounding box center [1387, 70] width 108 height 16
paste input
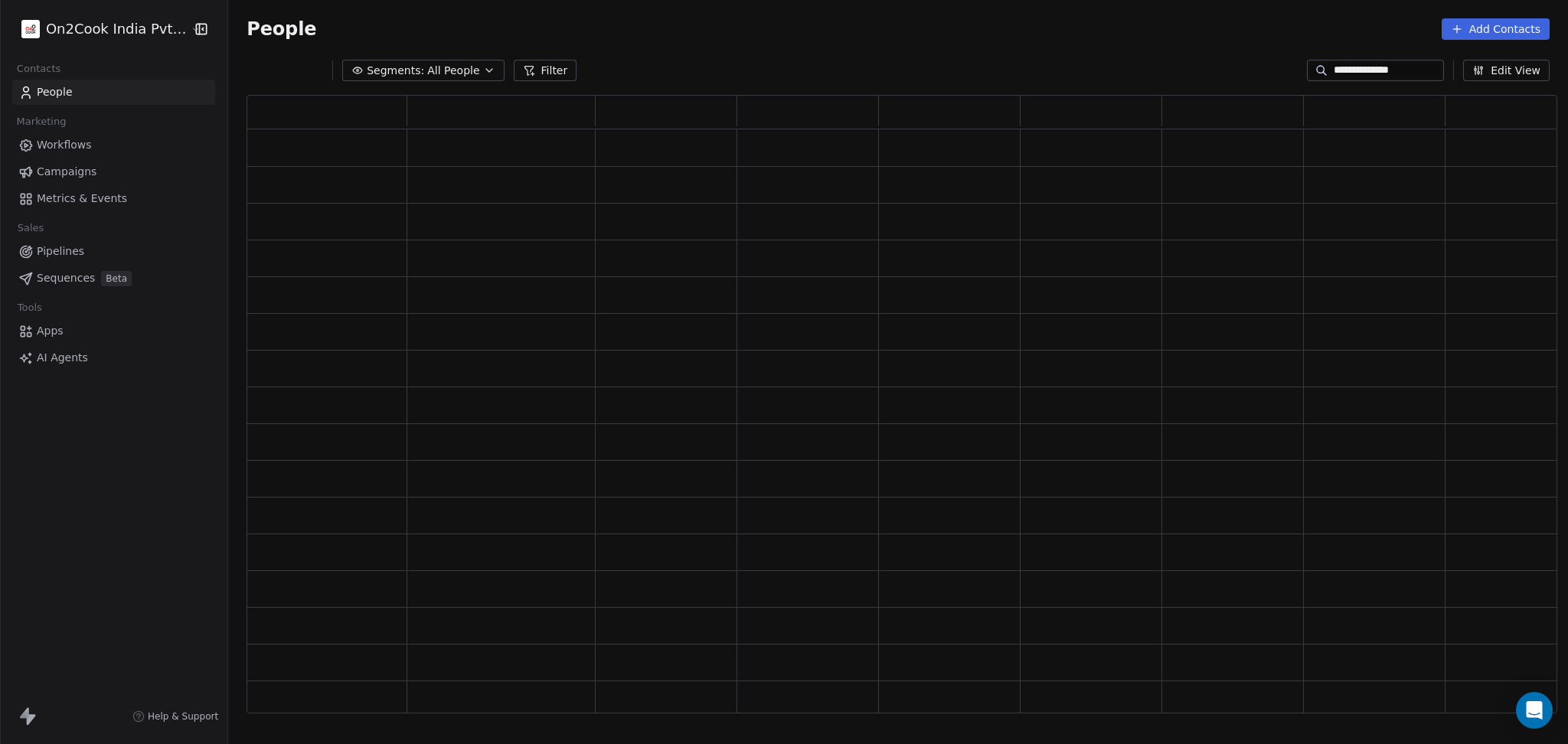
scroll to position [602, 1294]
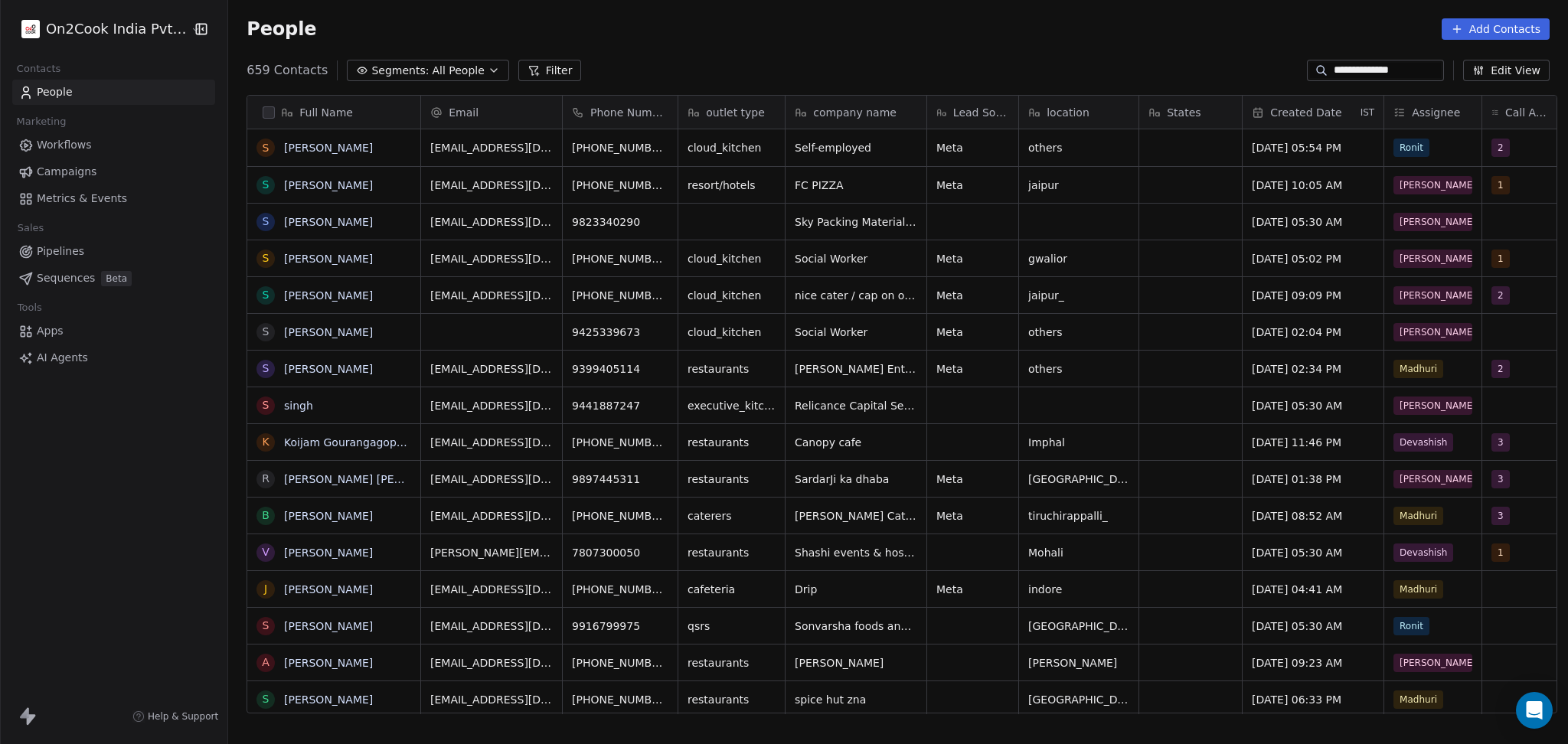
type input "**********"
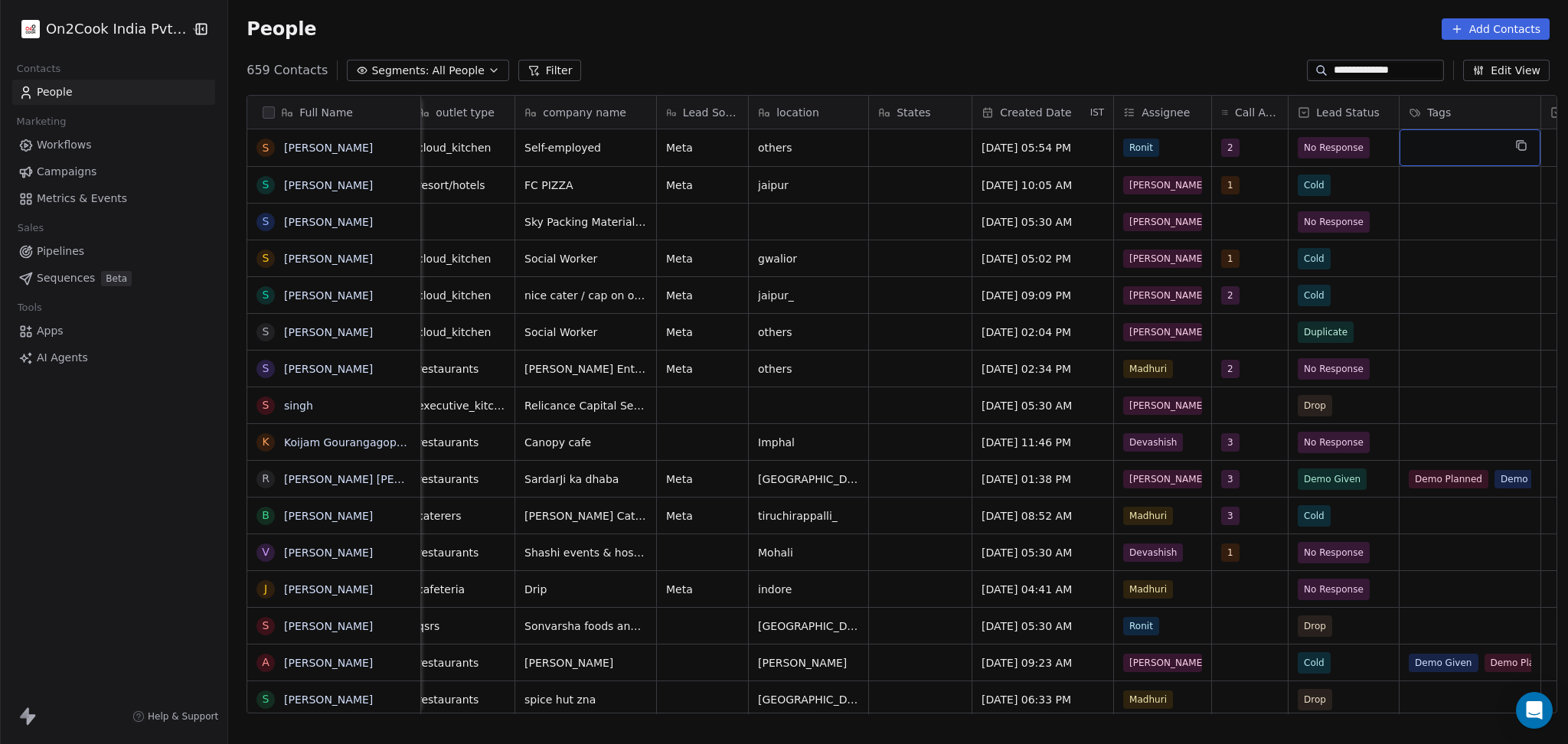
scroll to position [0, 433]
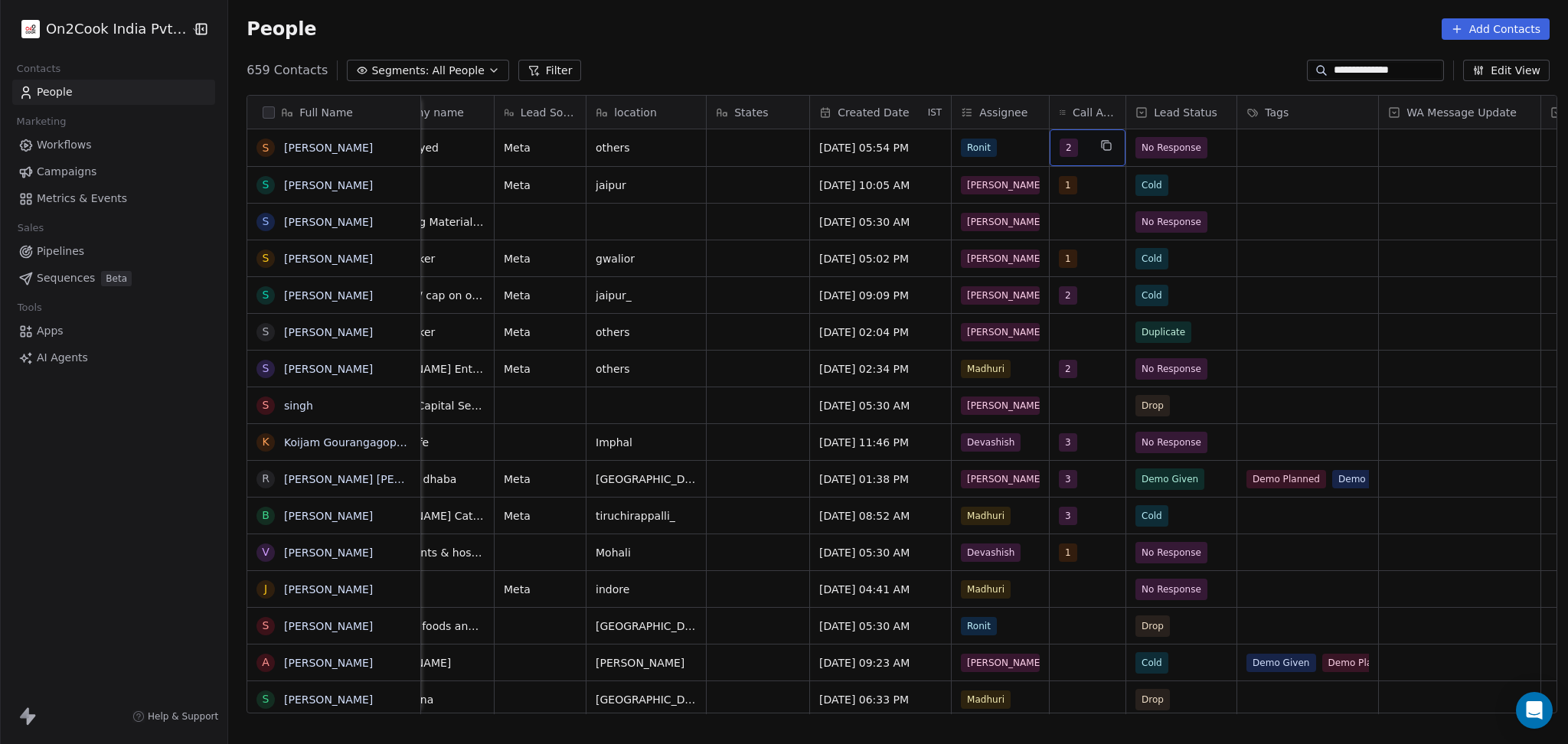
click at [1083, 151] on div "2" at bounding box center [1088, 147] width 76 height 36
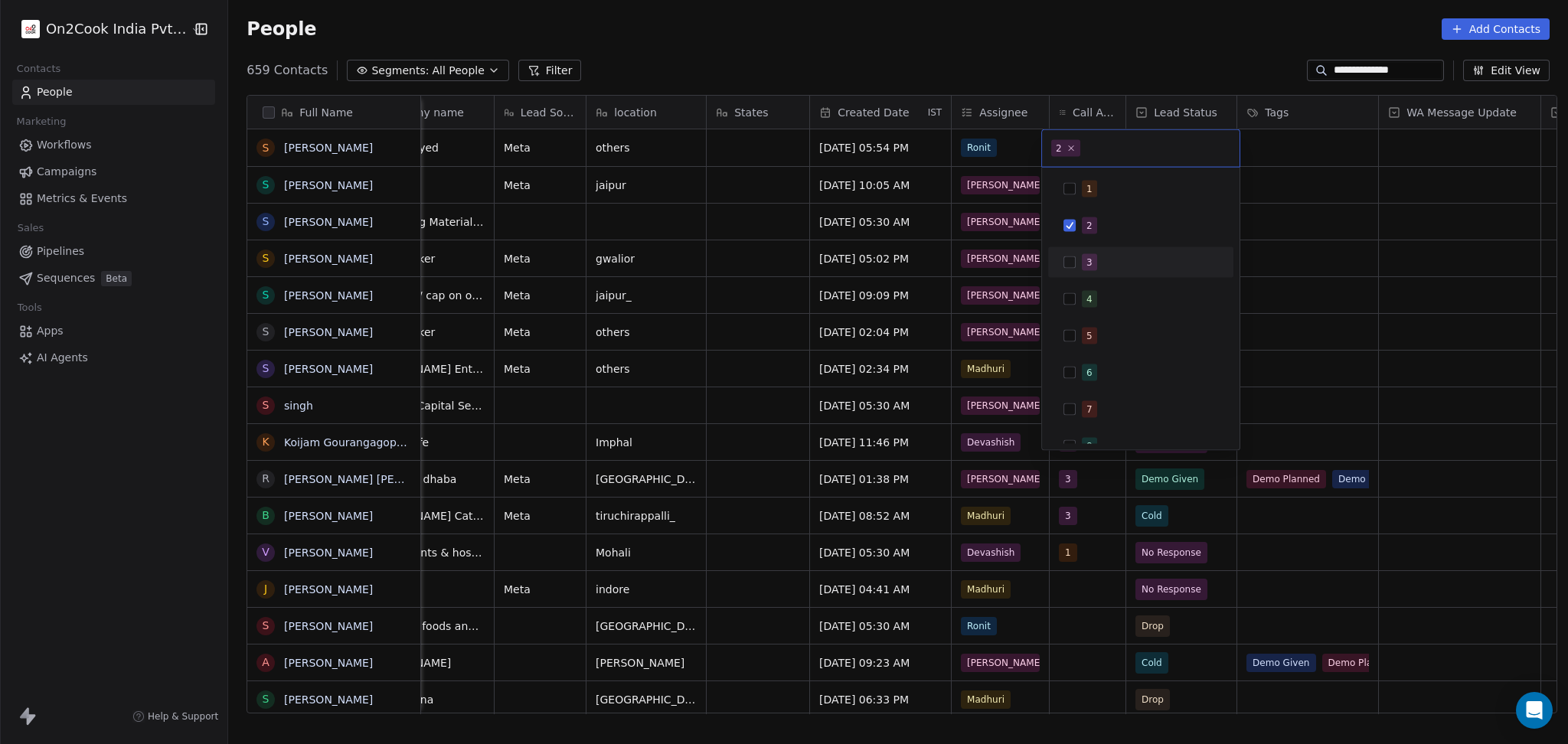
click at [1068, 264] on button "Suggestions" at bounding box center [1069, 262] width 12 height 12
click at [1092, 225] on span "2" at bounding box center [1089, 226] width 16 height 17
click at [1312, 250] on html "**********" at bounding box center [784, 372] width 1568 height 744
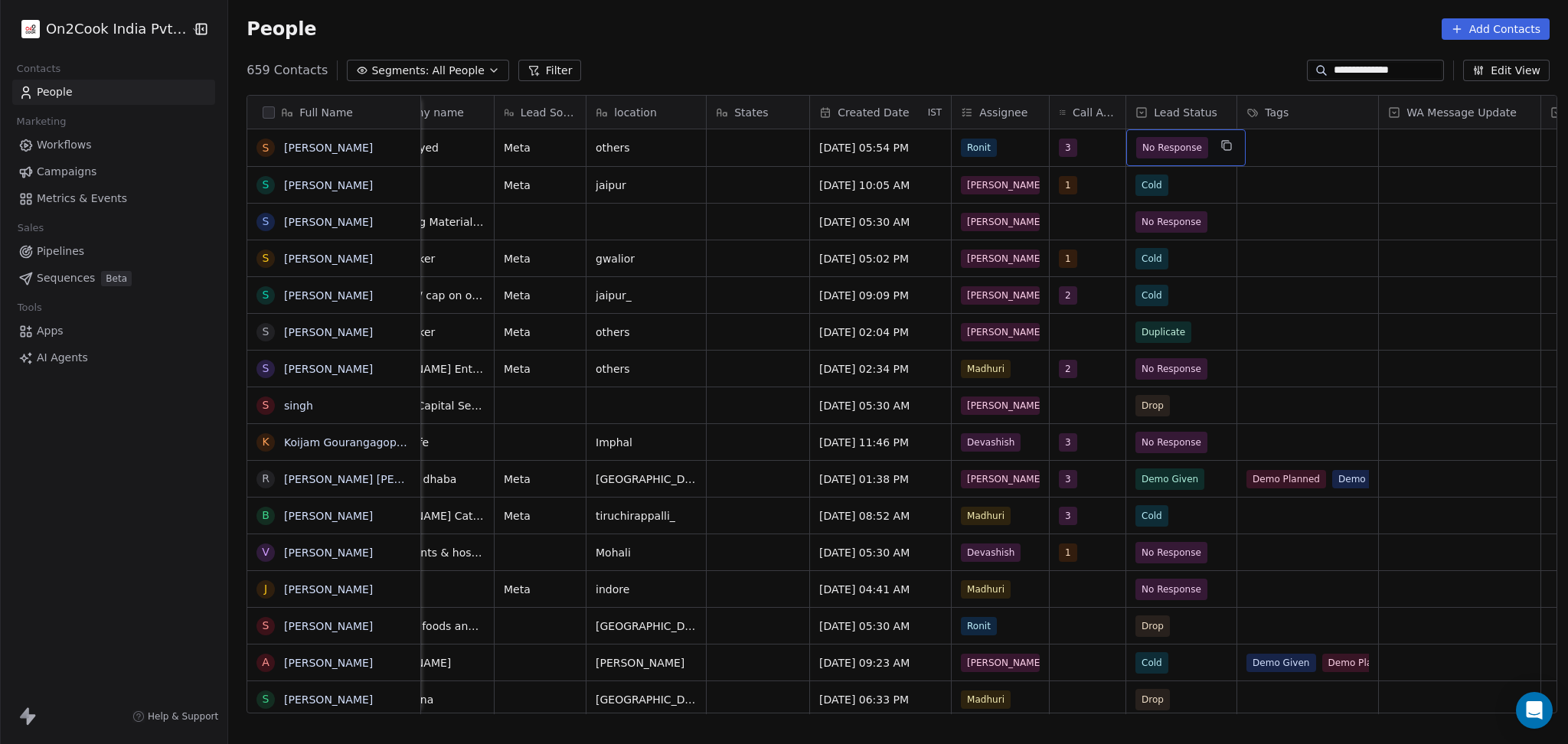
click at [1185, 149] on span "No Response" at bounding box center [1172, 147] width 60 height 16
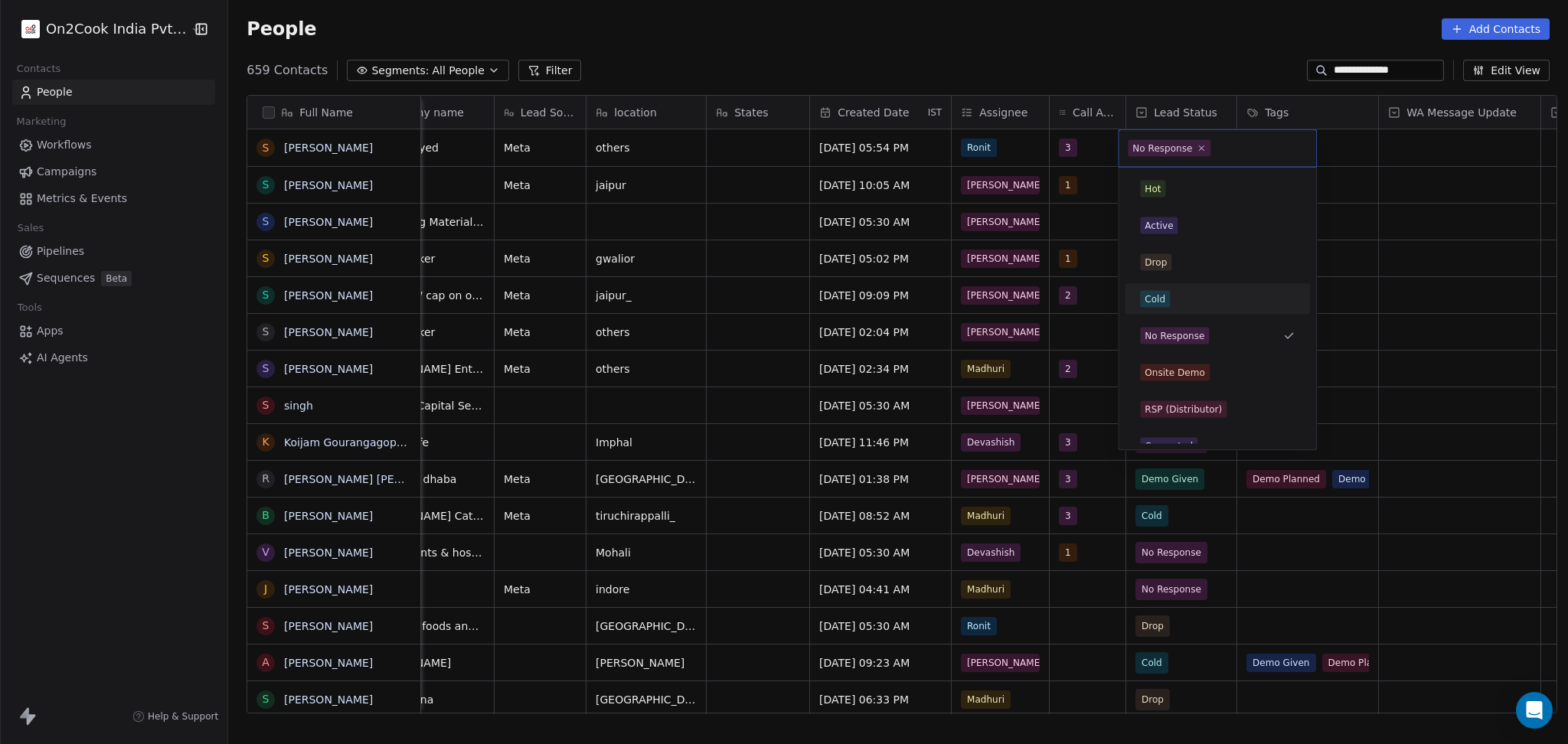
click at [1200, 299] on div "Cold" at bounding box center [1217, 299] width 155 height 17
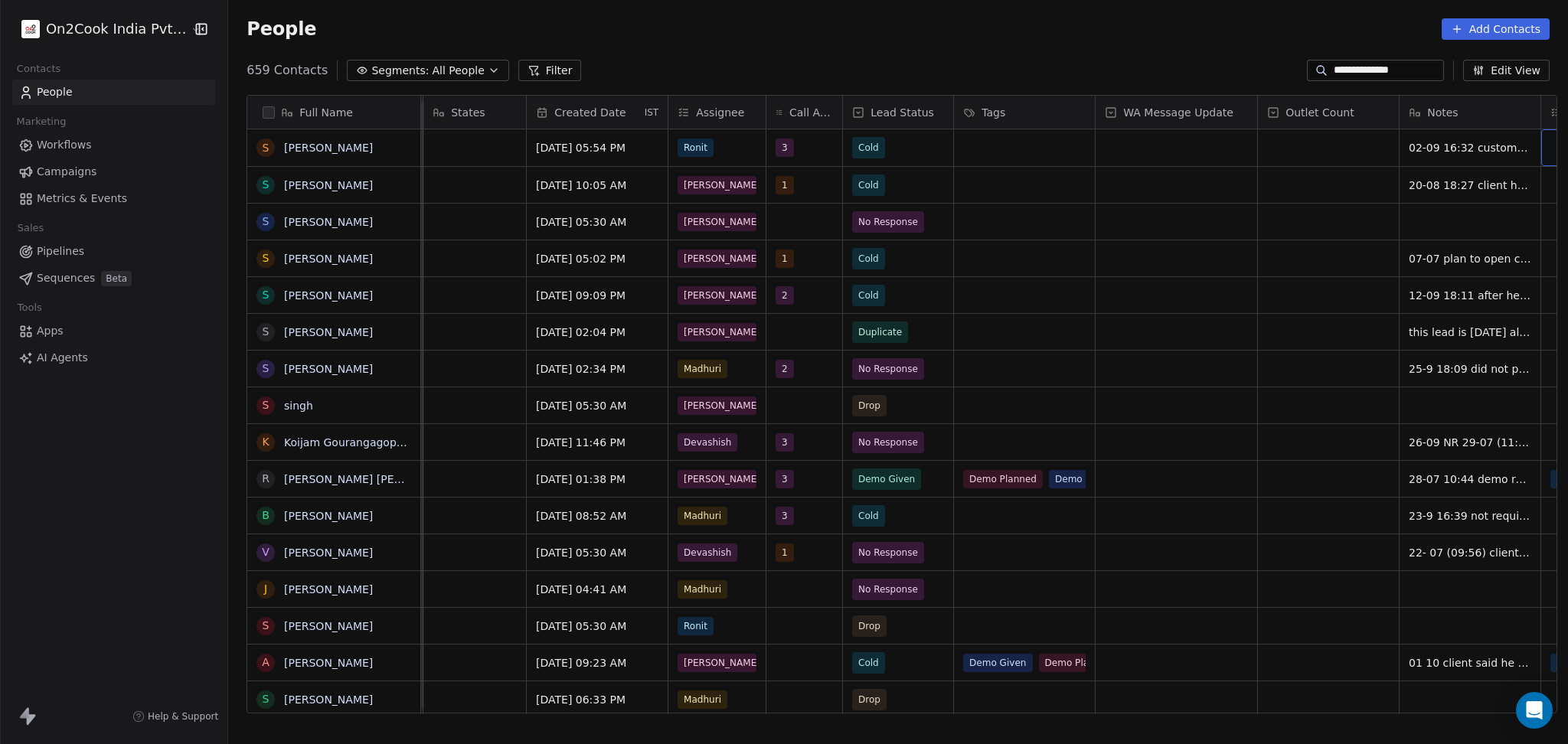
scroll to position [0, 801]
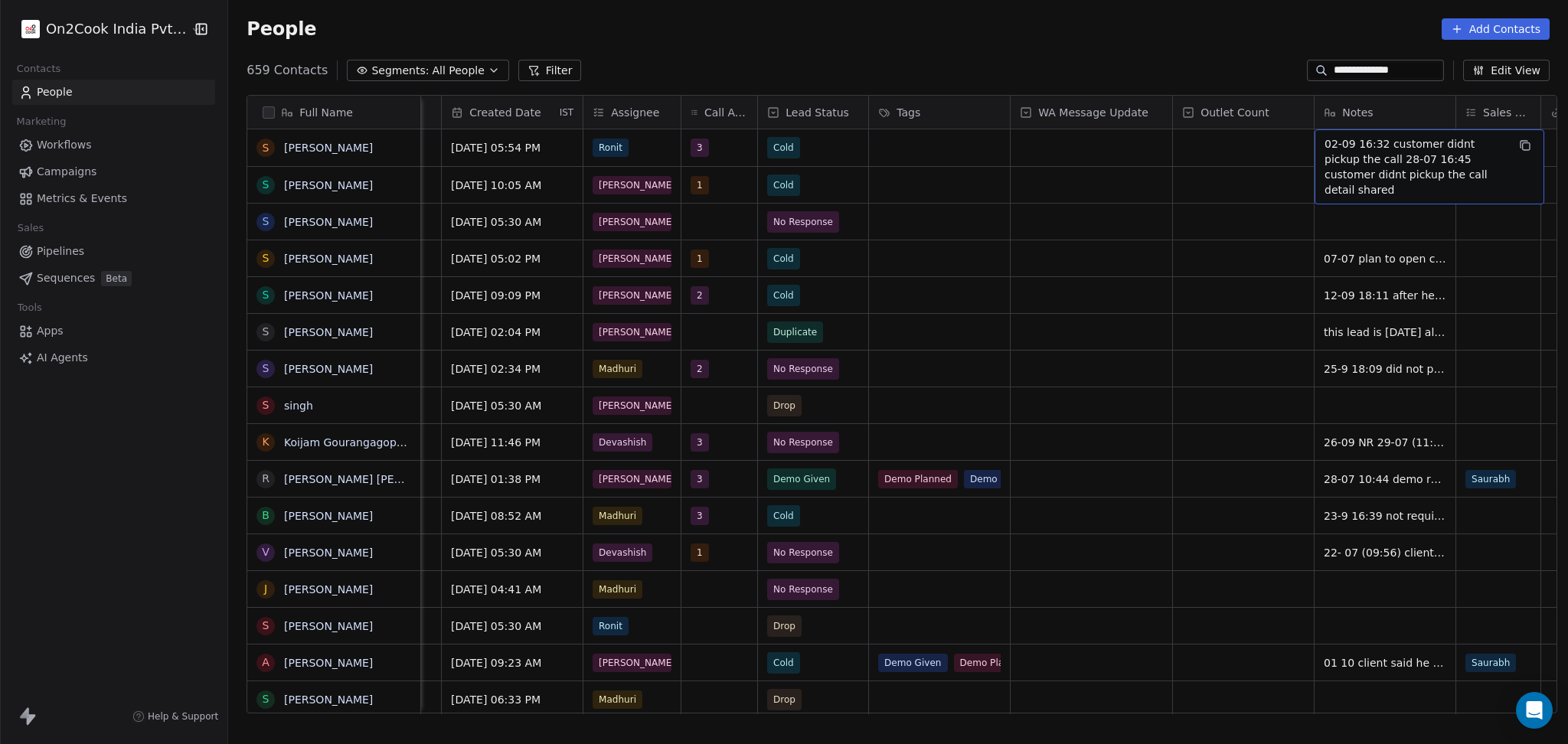
click at [1324, 150] on span "02-09 16:32 customer didnt pickup the call 28-07 16:45 customer didnt pickup th…" at bounding box center [1415, 167] width 182 height 61
click at [1312, 145] on textarea "**********" at bounding box center [1422, 160] width 228 height 58
type textarea "**********"
drag, startPoint x: 1102, startPoint y: 366, endPoint x: 1172, endPoint y: 207, distance: 173.7
click at [1103, 366] on html "**********" at bounding box center [784, 372] width 1568 height 744
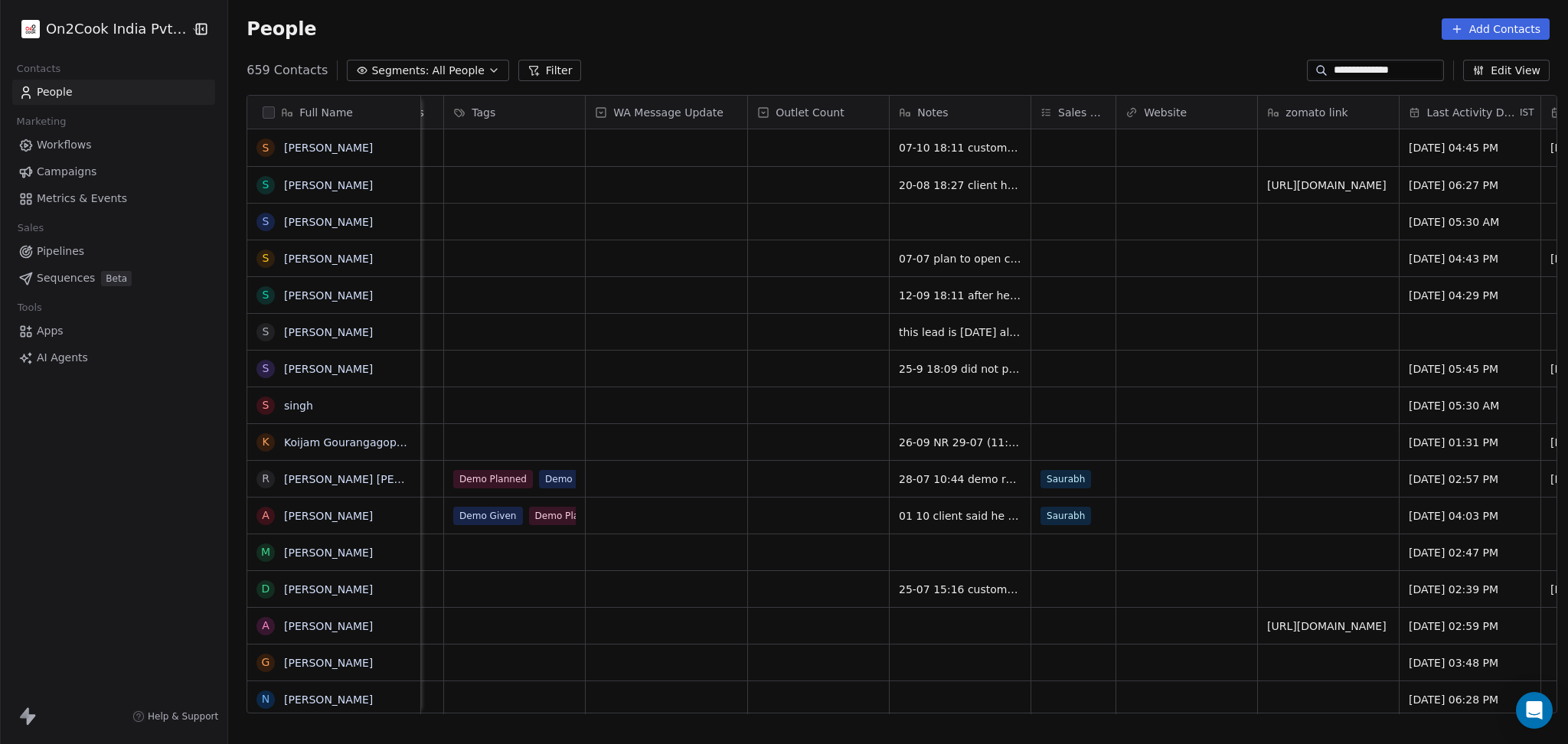
scroll to position [0, 1508]
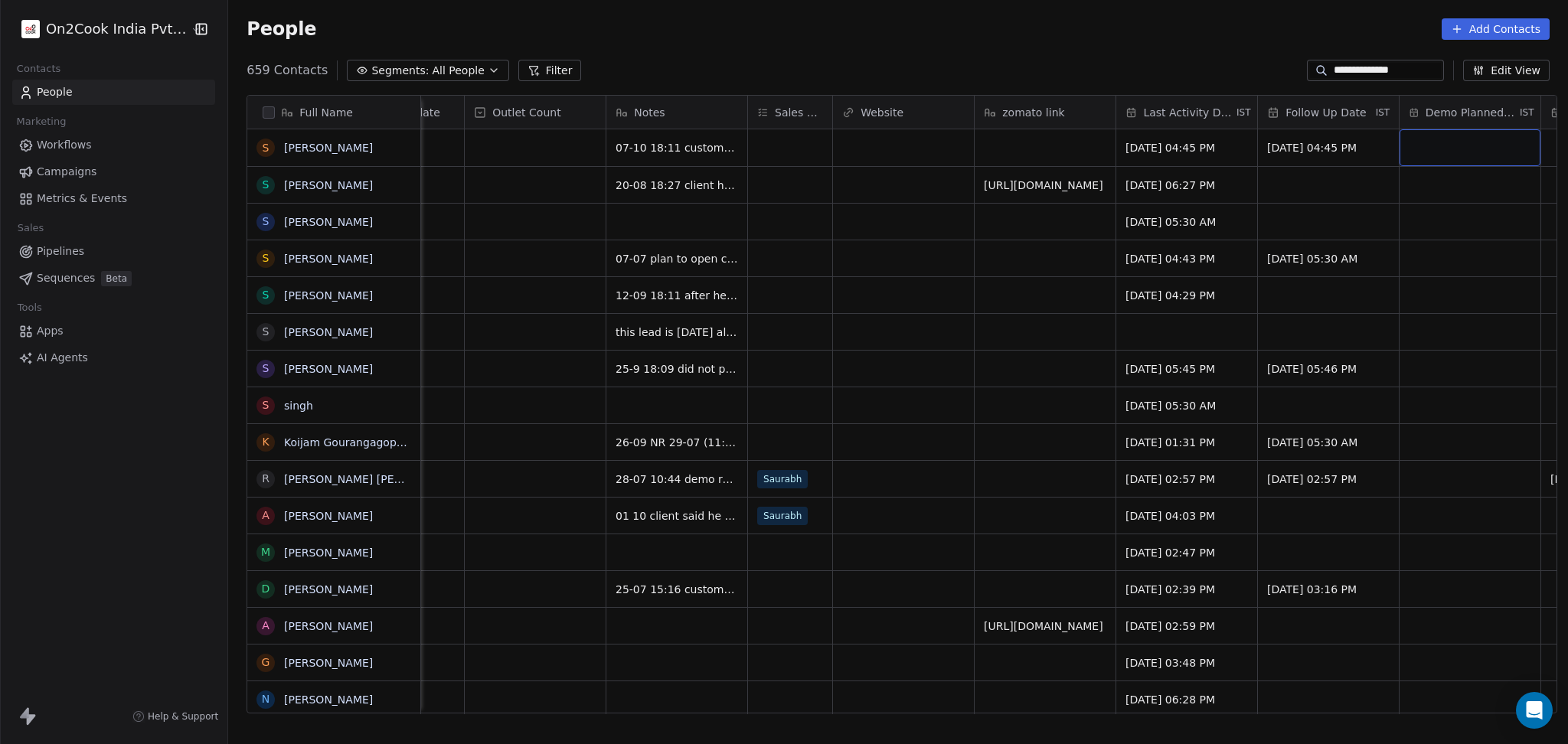
click at [1231, 128] on div "Last Activity Date IST" at bounding box center [1187, 112] width 141 height 33
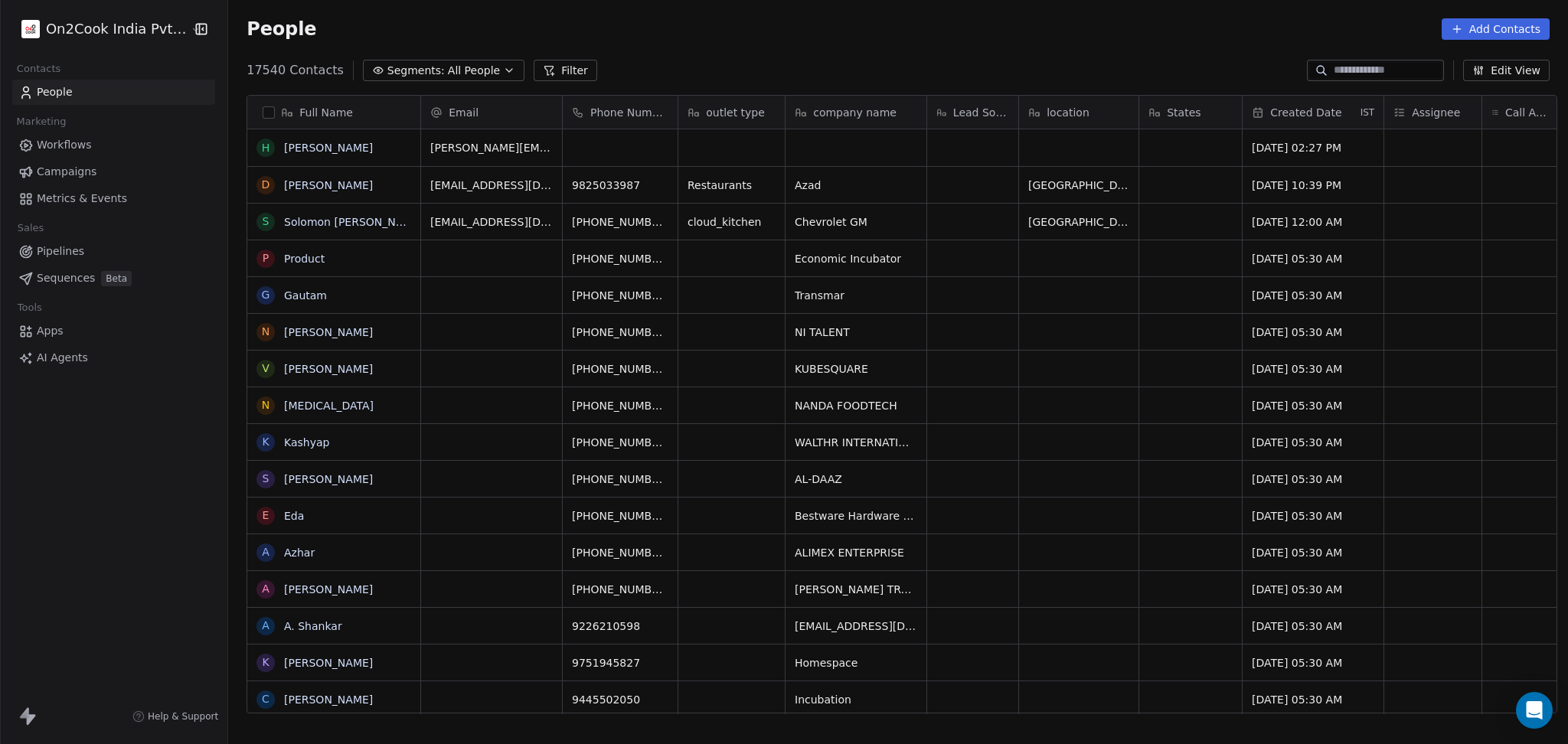
scroll to position [639, 1331]
click at [1376, 80] on div "Edit View" at bounding box center [1427, 70] width 242 height 21
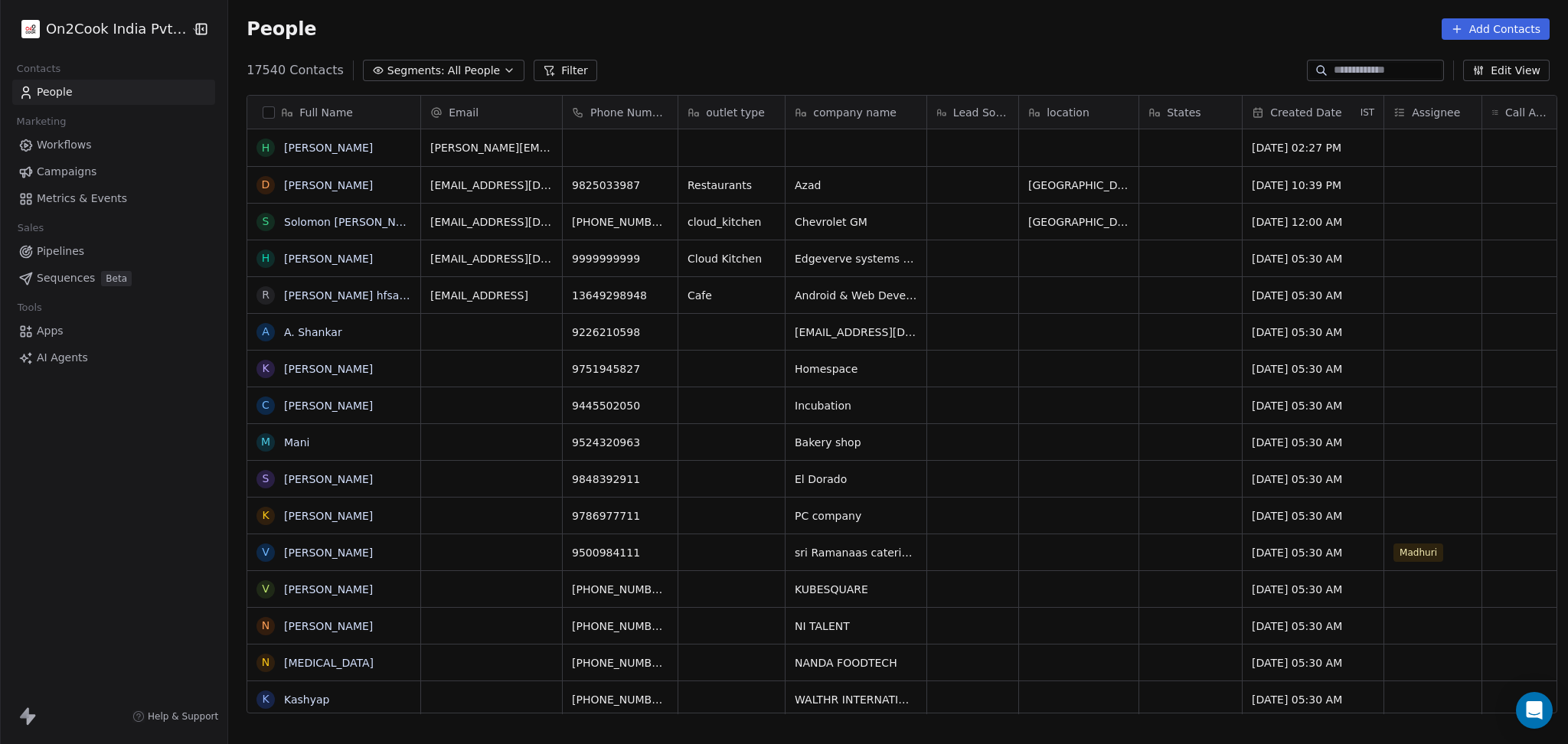
click at [1379, 78] on div at bounding box center [1375, 70] width 137 height 21
click at [1383, 66] on input at bounding box center [1387, 70] width 108 height 16
paste input "**********"
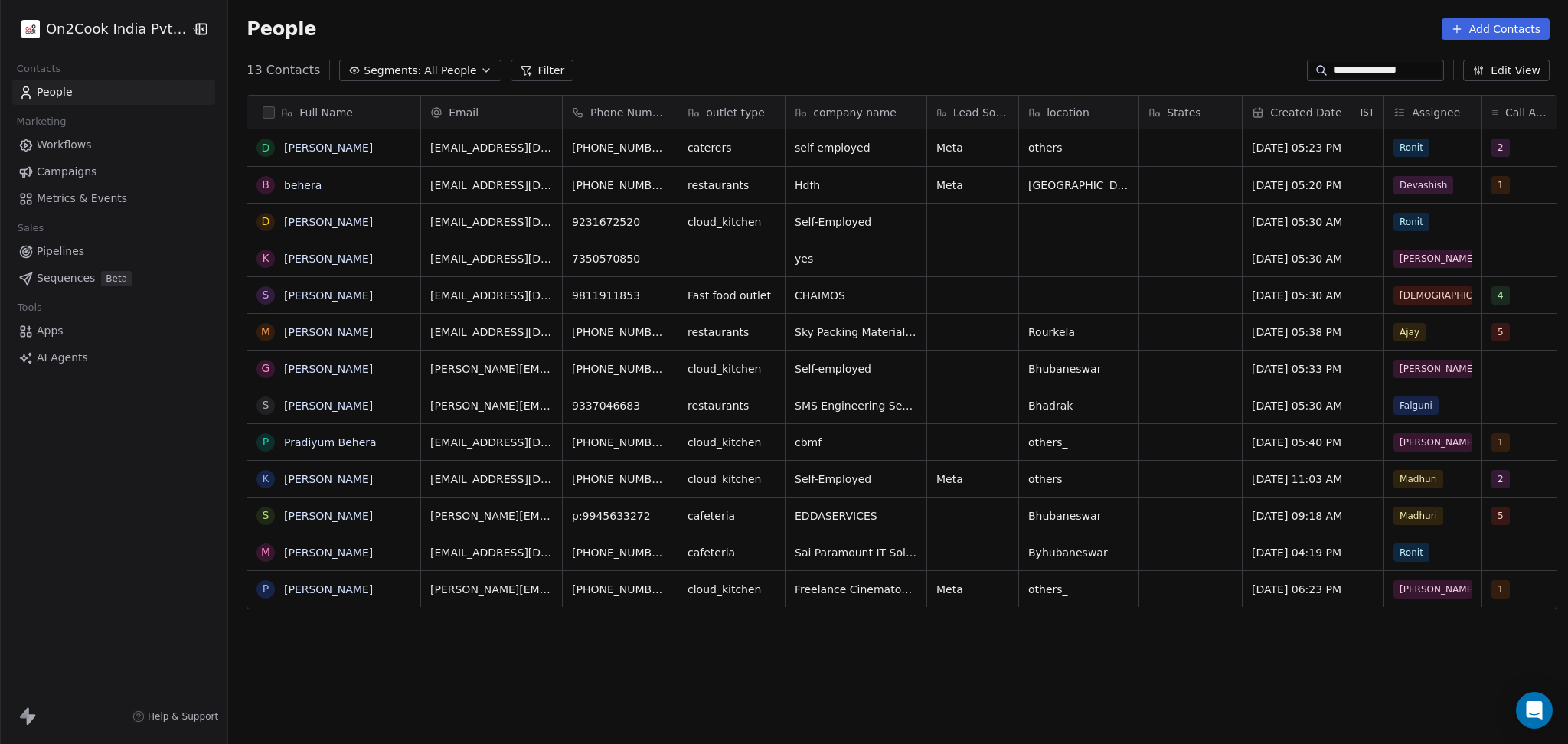
click at [1353, 66] on input "**********" at bounding box center [1387, 70] width 108 height 16
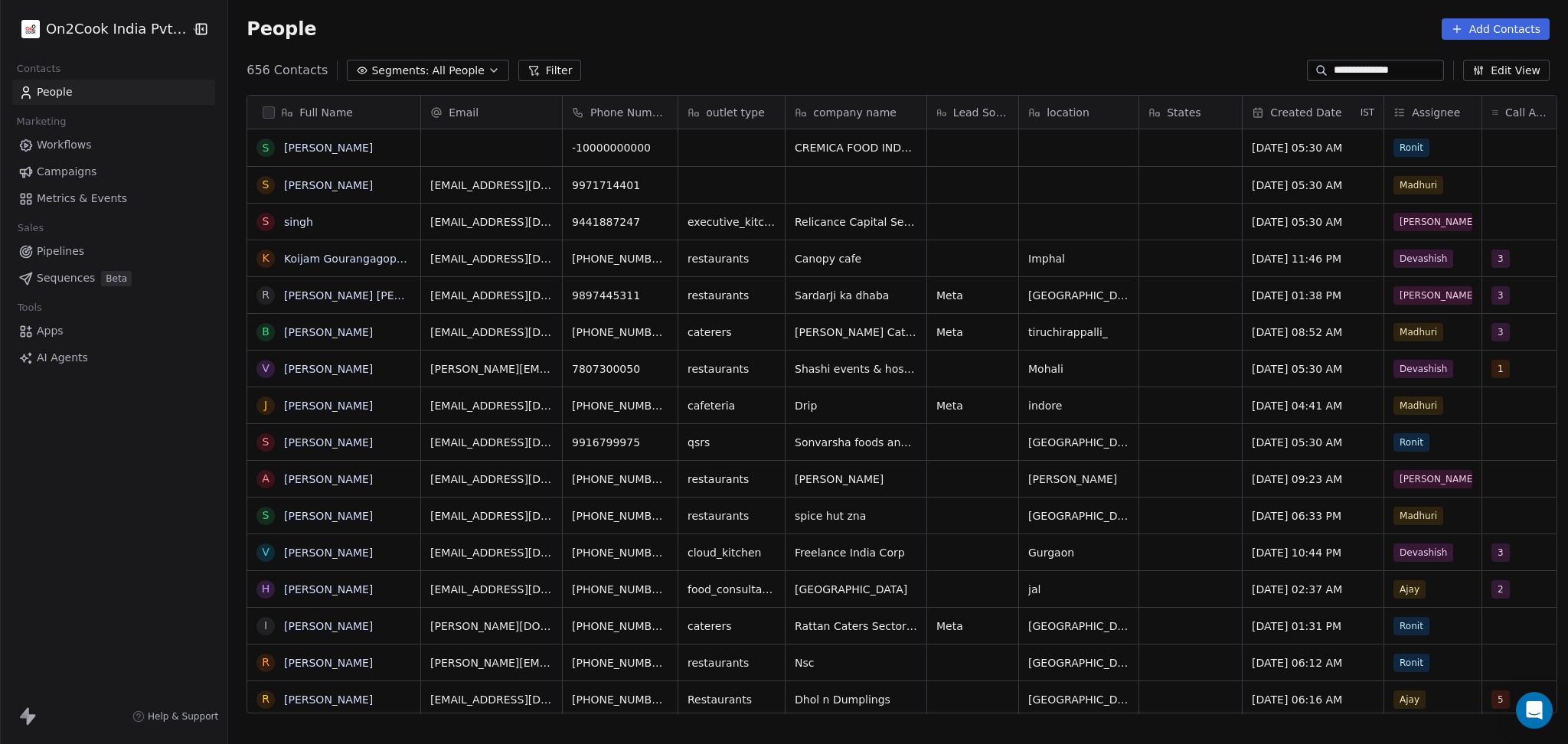
type input "**********"
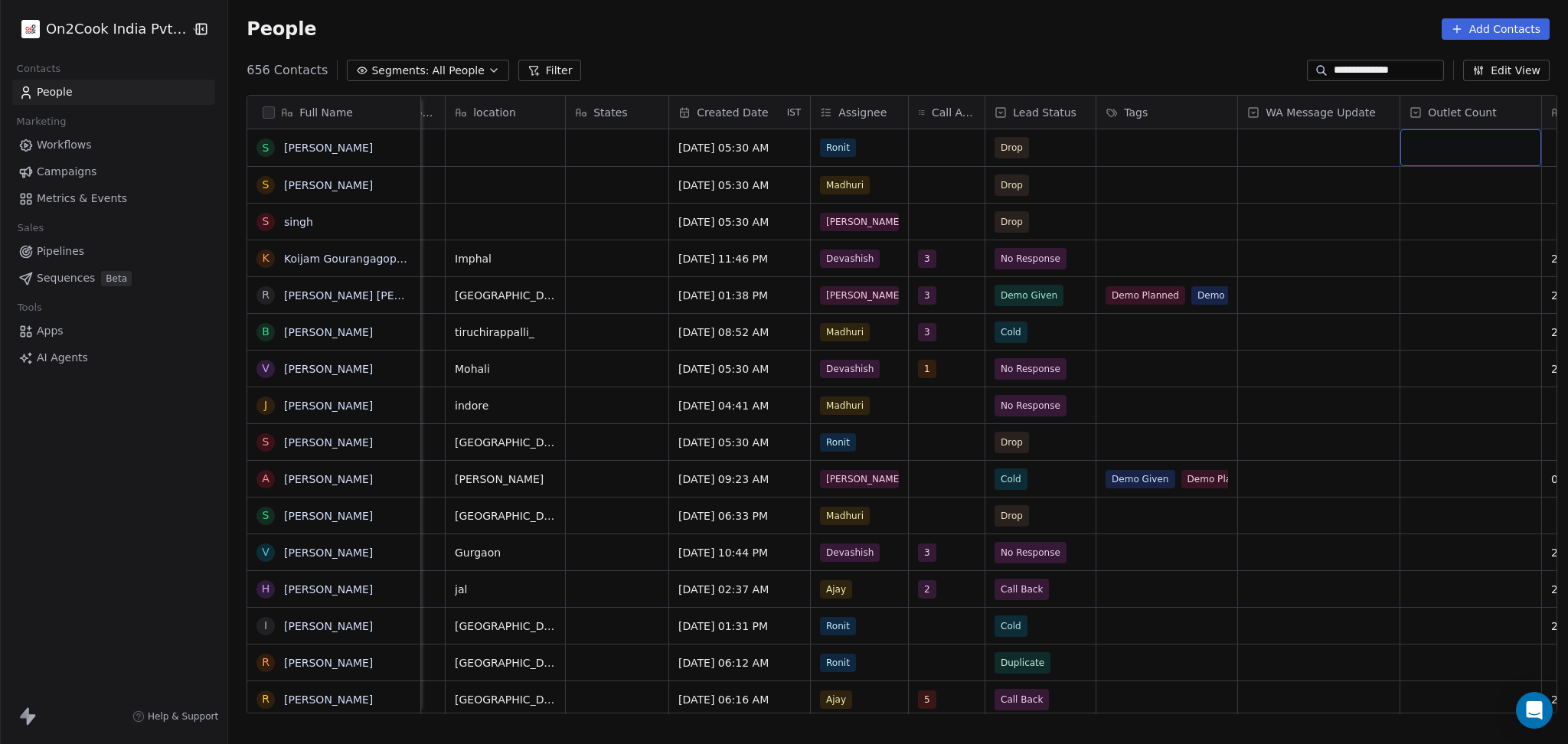
scroll to position [0, 715]
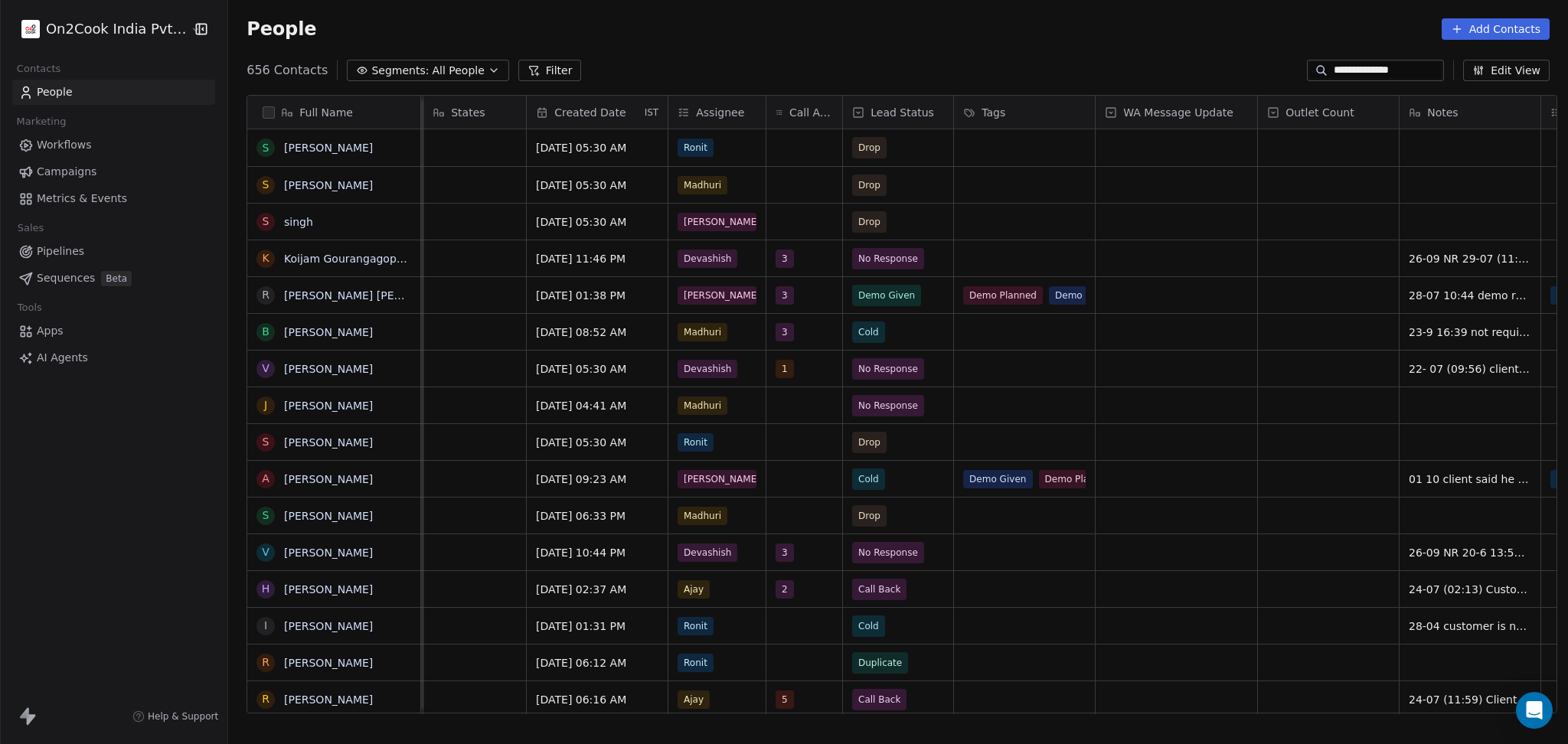
click at [536, 74] on button "Filter" at bounding box center [550, 70] width 64 height 21
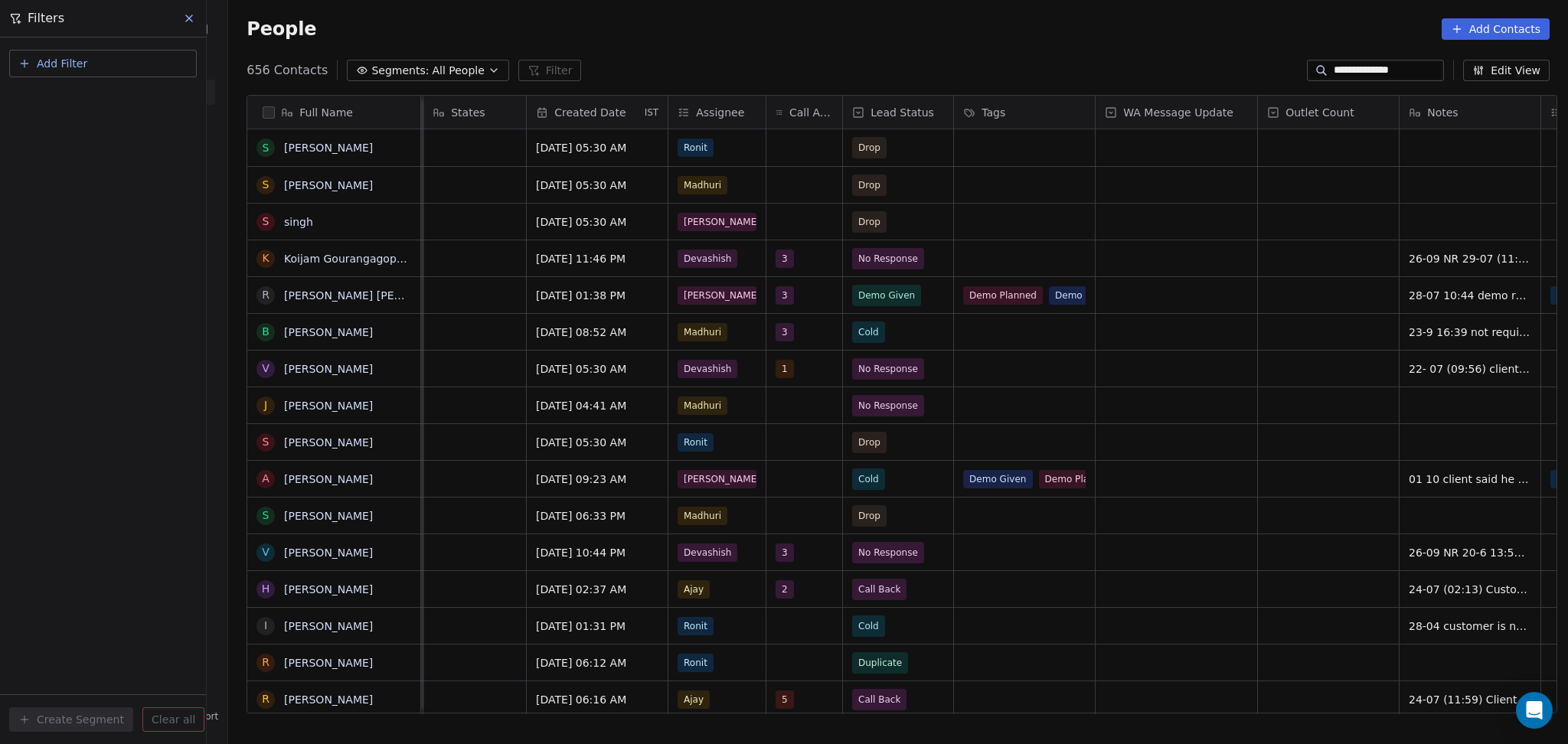
click at [125, 72] on button "Add Filter" at bounding box center [103, 63] width 188 height 27
click at [104, 101] on span "Contact properties" at bounding box center [75, 98] width 99 height 16
type input "*****"
click at [61, 166] on div "General Phone Number System Custom B2B Fields Ecommerce Subscription / SaaS" at bounding box center [103, 142] width 186 height 61
click at [66, 160] on span "Phone Number" at bounding box center [65, 155] width 79 height 16
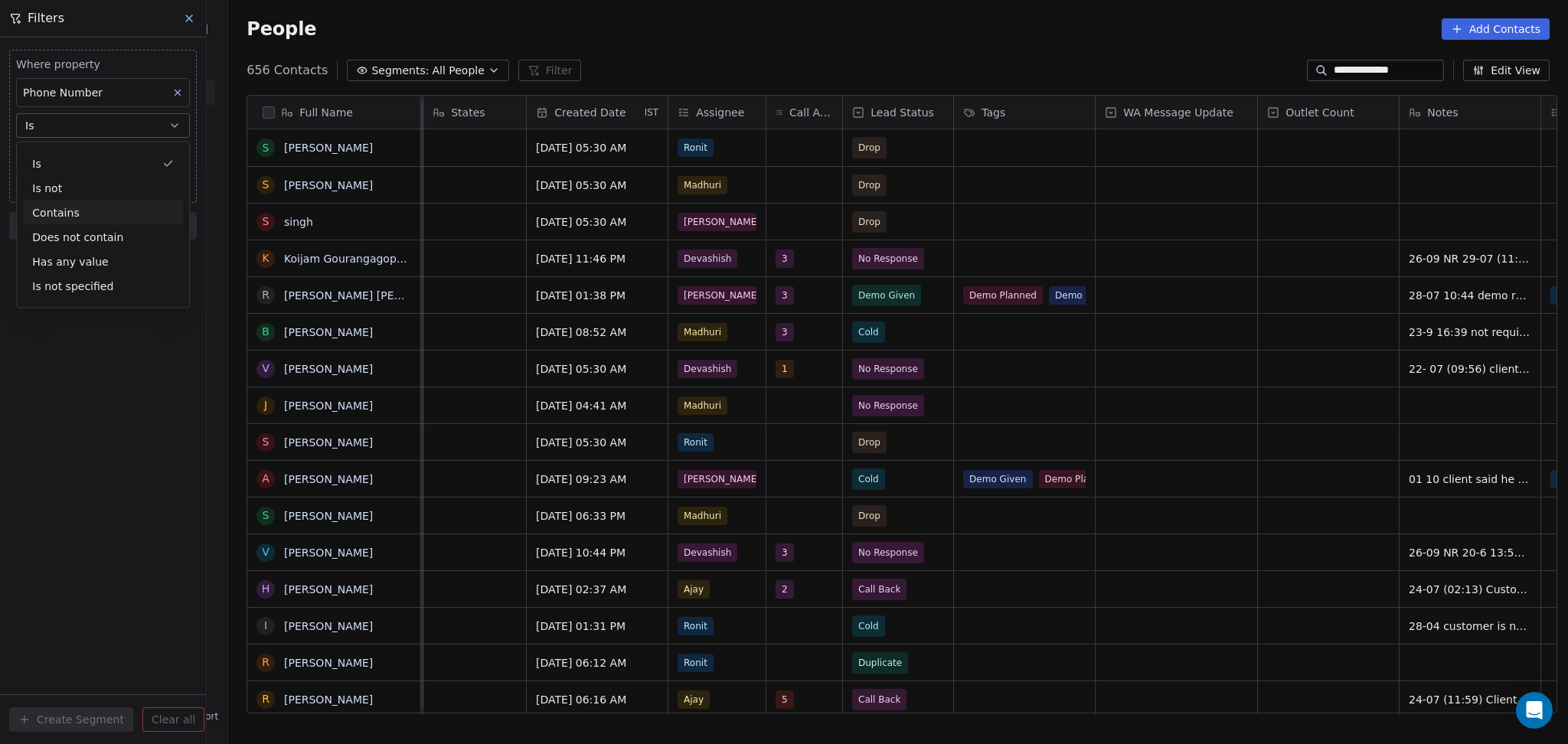
click at [89, 211] on div "Contains" at bounding box center [103, 213] width 160 height 25
click at [95, 159] on span "Add Phone Number" at bounding box center [75, 156] width 104 height 16
type input "**********"
click at [130, 413] on html "**********" at bounding box center [784, 372] width 1568 height 744
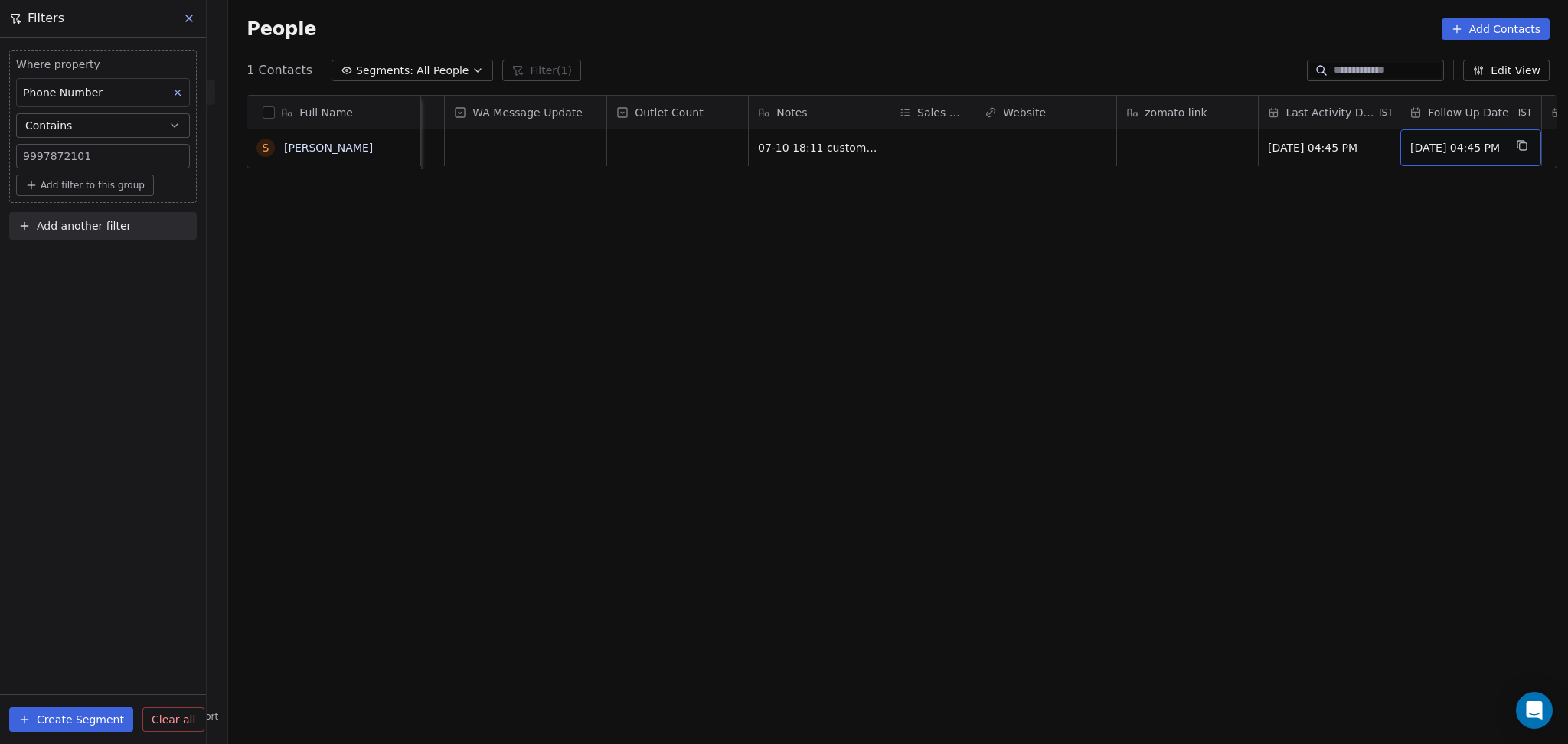
scroll to position [0, 1508]
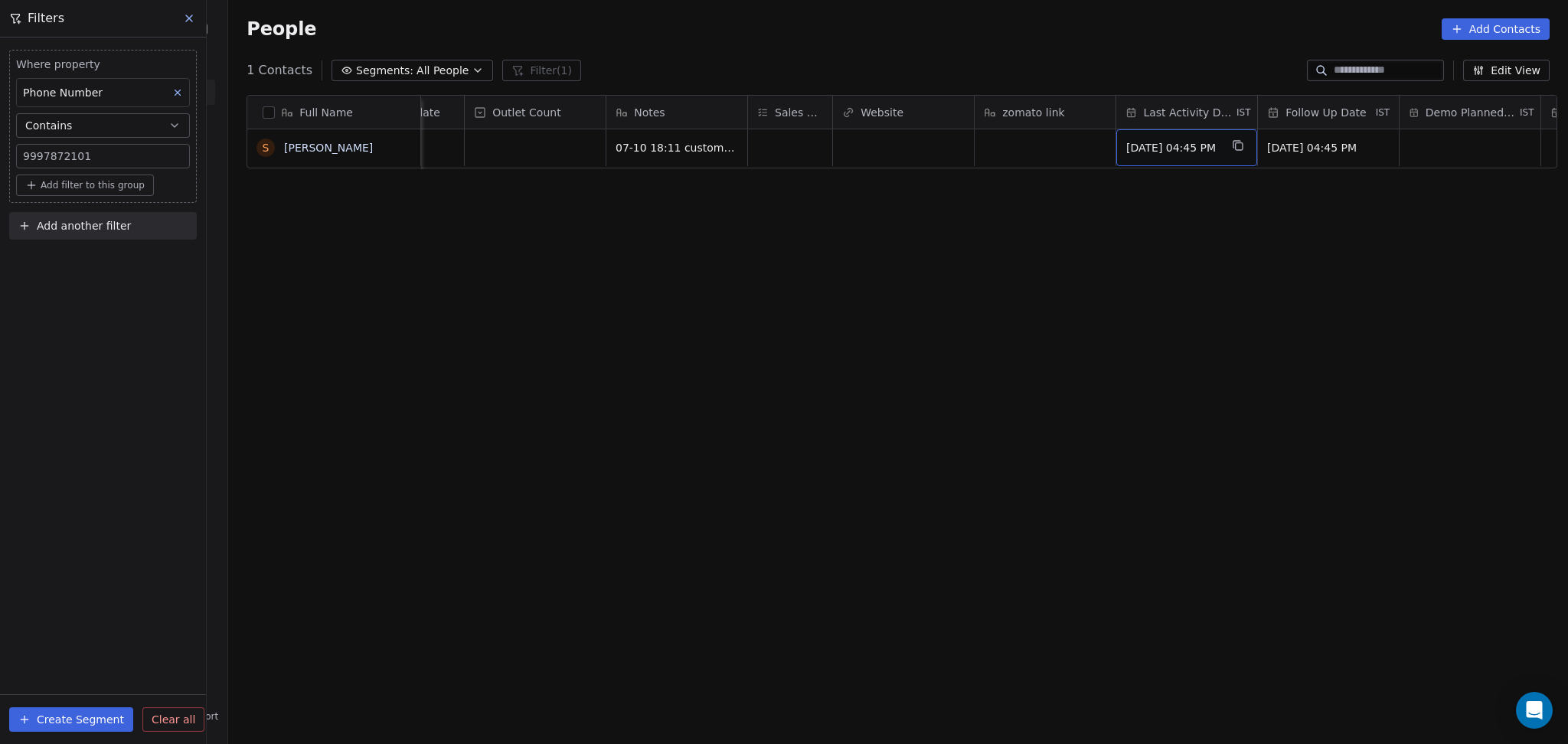
click at [1176, 153] on span "[DATE] 04:45 PM" at bounding box center [1173, 147] width 93 height 16
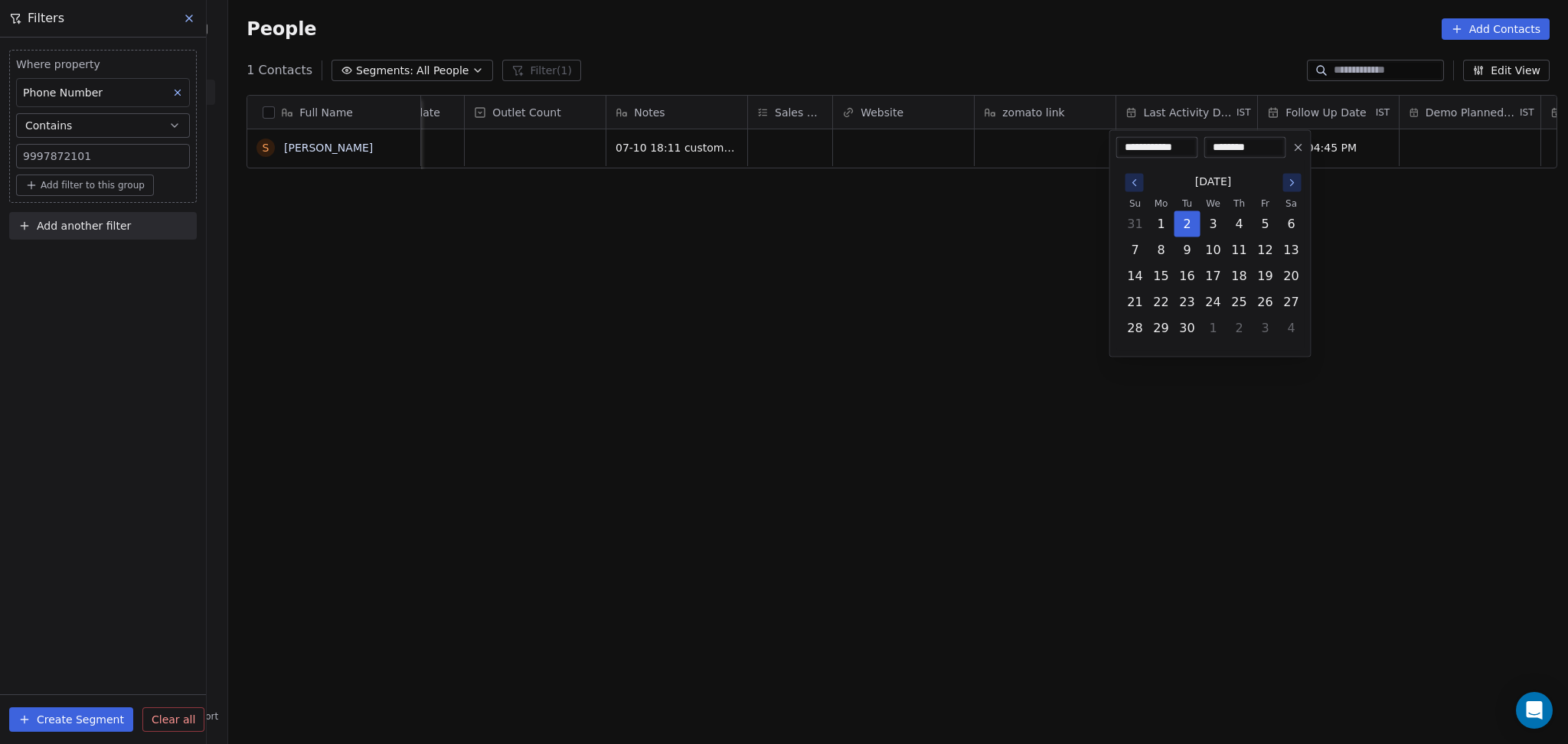
click at [1293, 178] on icon "Go to the Next Month" at bounding box center [1292, 183] width 12 height 12
click at [1189, 255] on button "7" at bounding box center [1188, 250] width 25 height 25
type input "**********"
click at [850, 246] on html "On2Cook India Pvt. Ltd. Contacts People Marketing Workflows Campaigns Metrics &…" at bounding box center [784, 372] width 1568 height 744
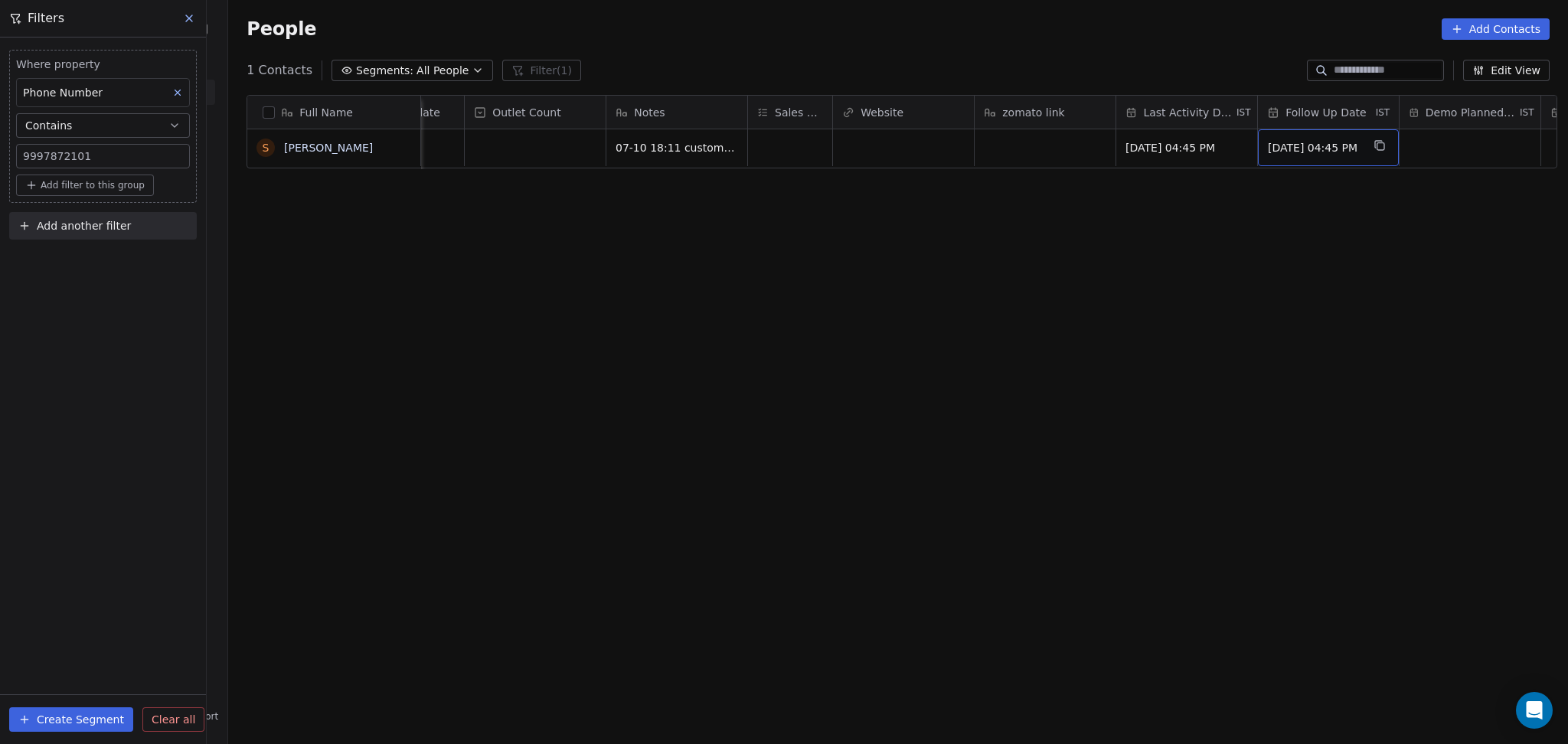
click at [1318, 141] on span "[DATE] 04:45 PM" at bounding box center [1314, 147] width 93 height 16
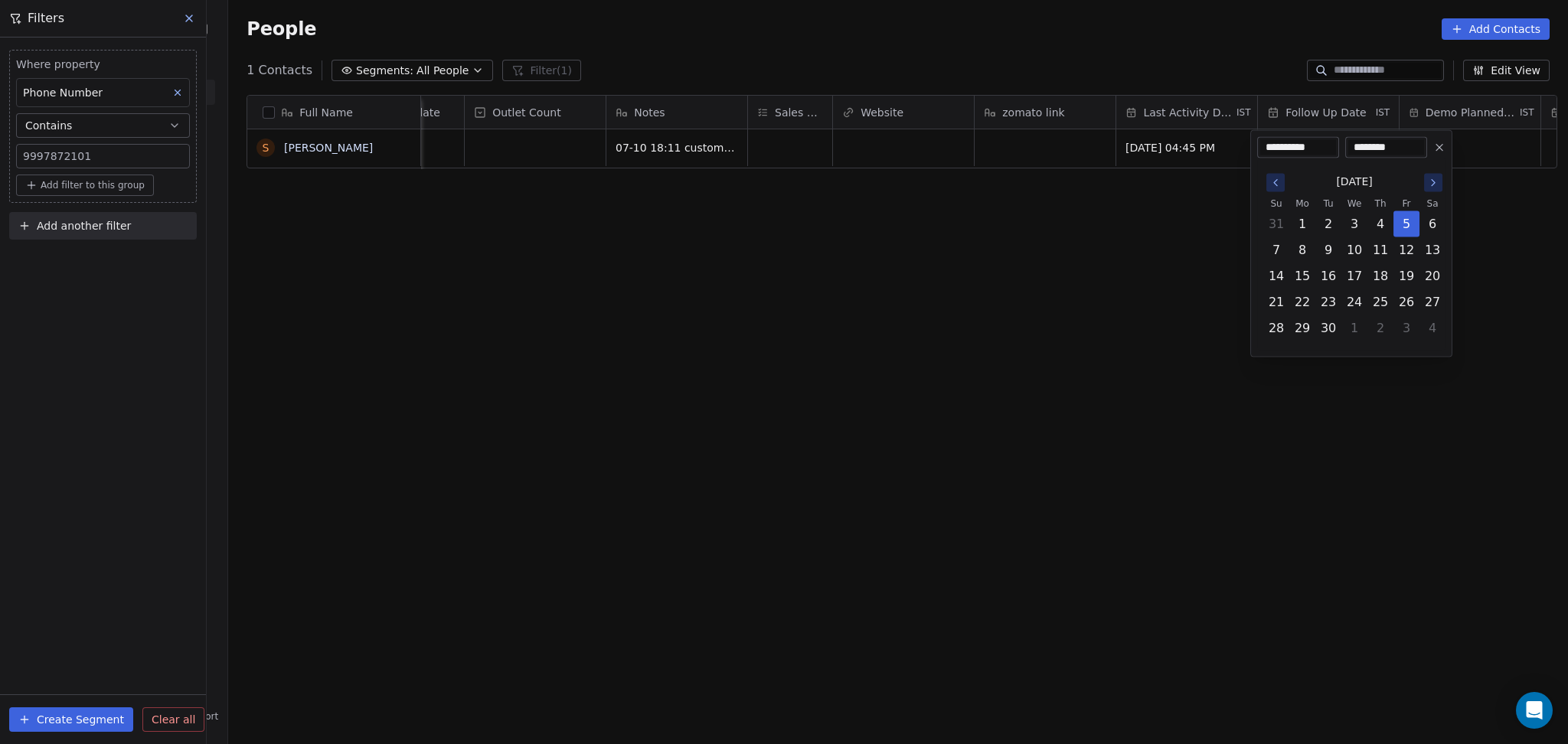
click at [1437, 185] on icon "Go to the Next Month" at bounding box center [1432, 183] width 12 height 12
click at [1448, 135] on div "**********" at bounding box center [1351, 243] width 202 height 227
click at [1437, 147] on icon at bounding box center [1439, 147] width 12 height 12
type input "**********"
type input "********"
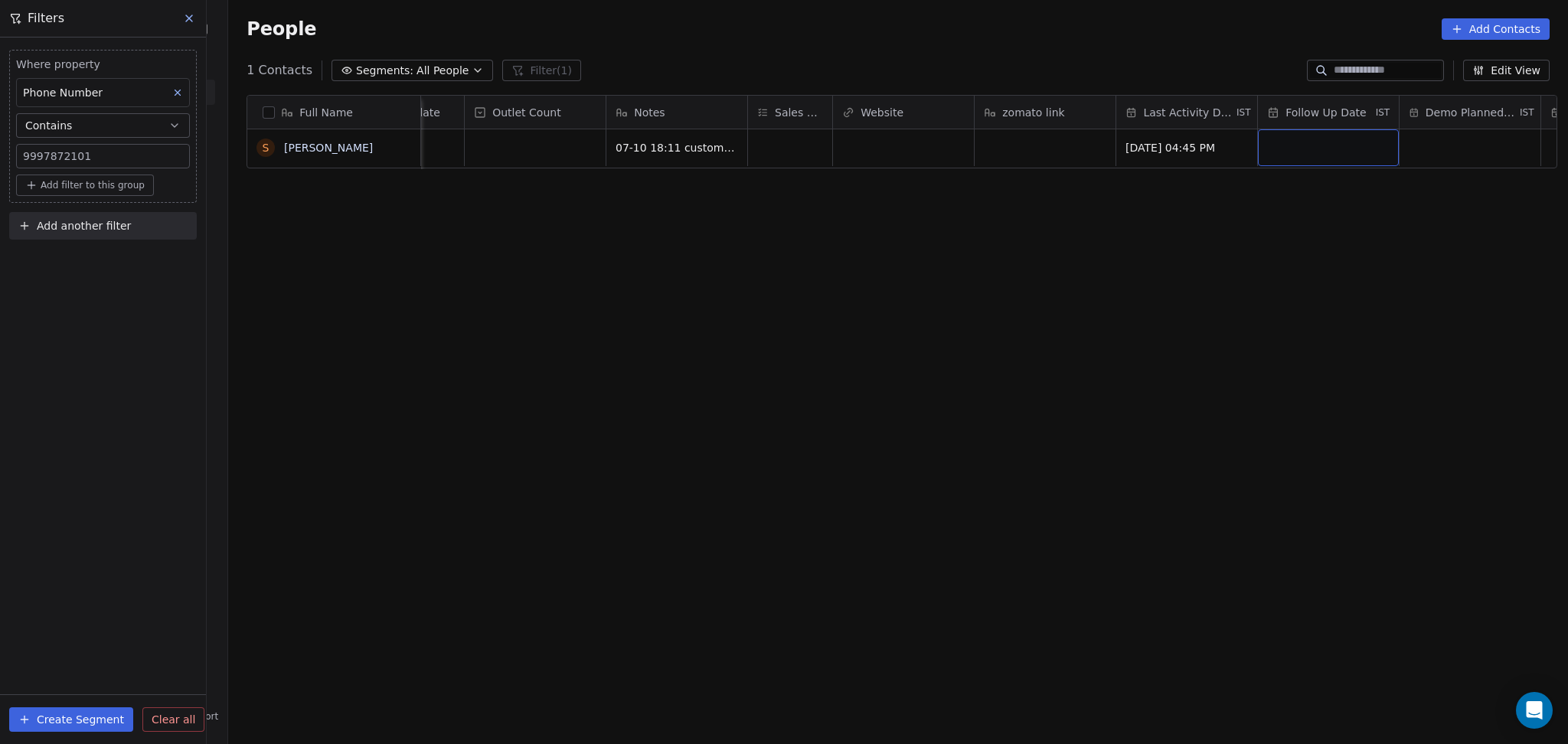
click at [604, 321] on div "Full Name S Surendra Singh Call Attempts Lead Status Tags WA Message Update Out…" at bounding box center [898, 409] width 1340 height 654
click at [176, 88] on icon at bounding box center [177, 93] width 11 height 11
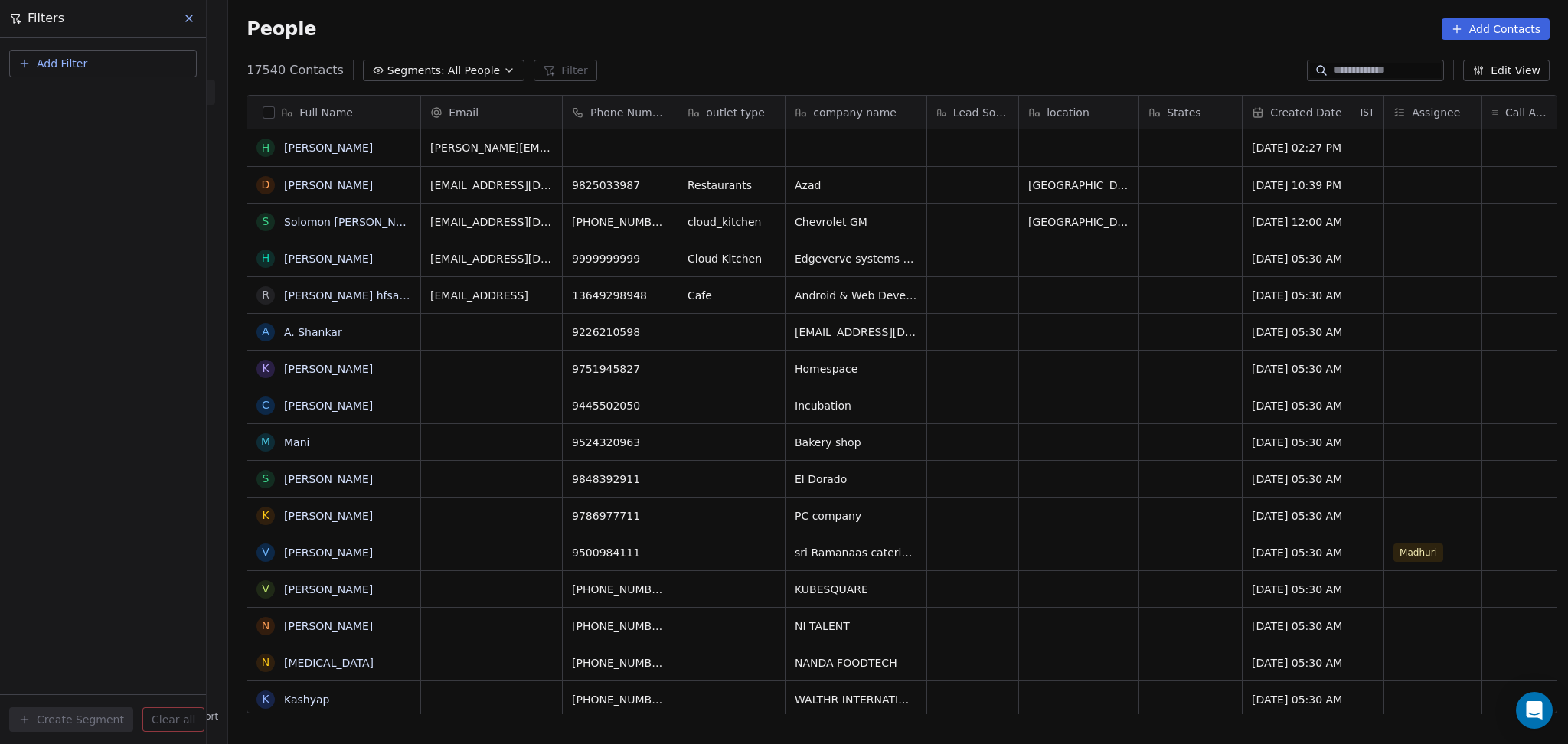
scroll to position [639, 1331]
click at [1354, 74] on input at bounding box center [1387, 70] width 108 height 16
paste input "**********"
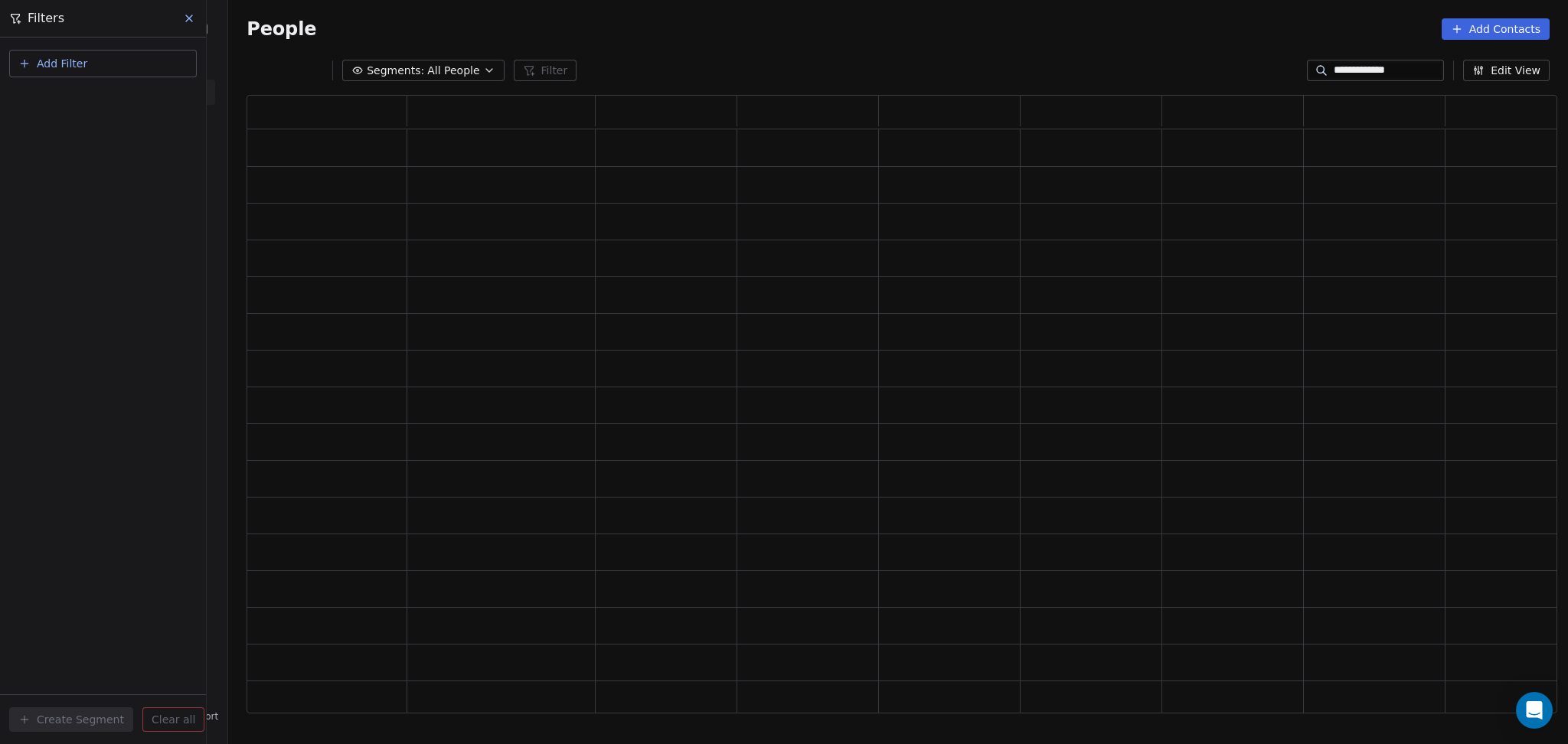
scroll to position [602, 1294]
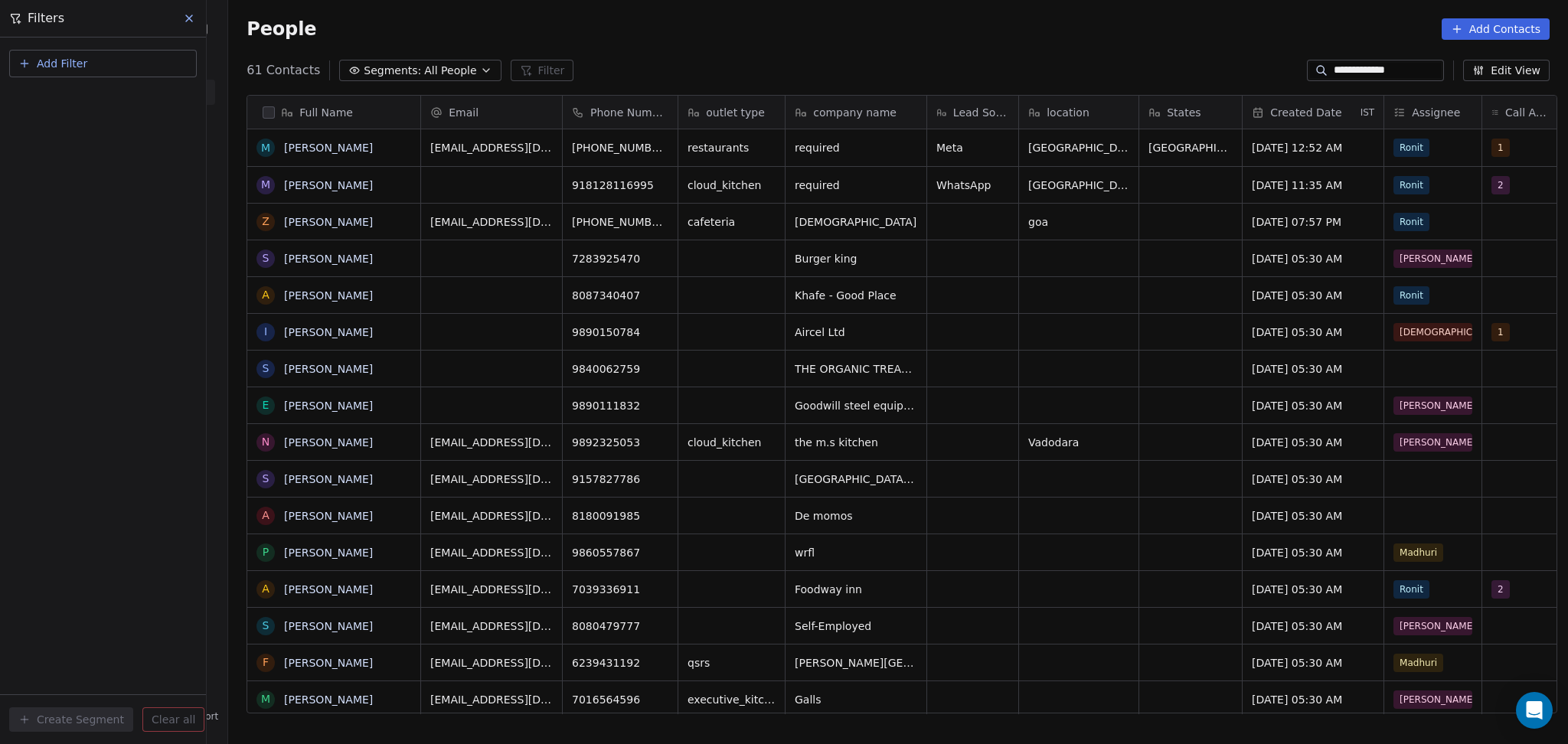
type input "**********"
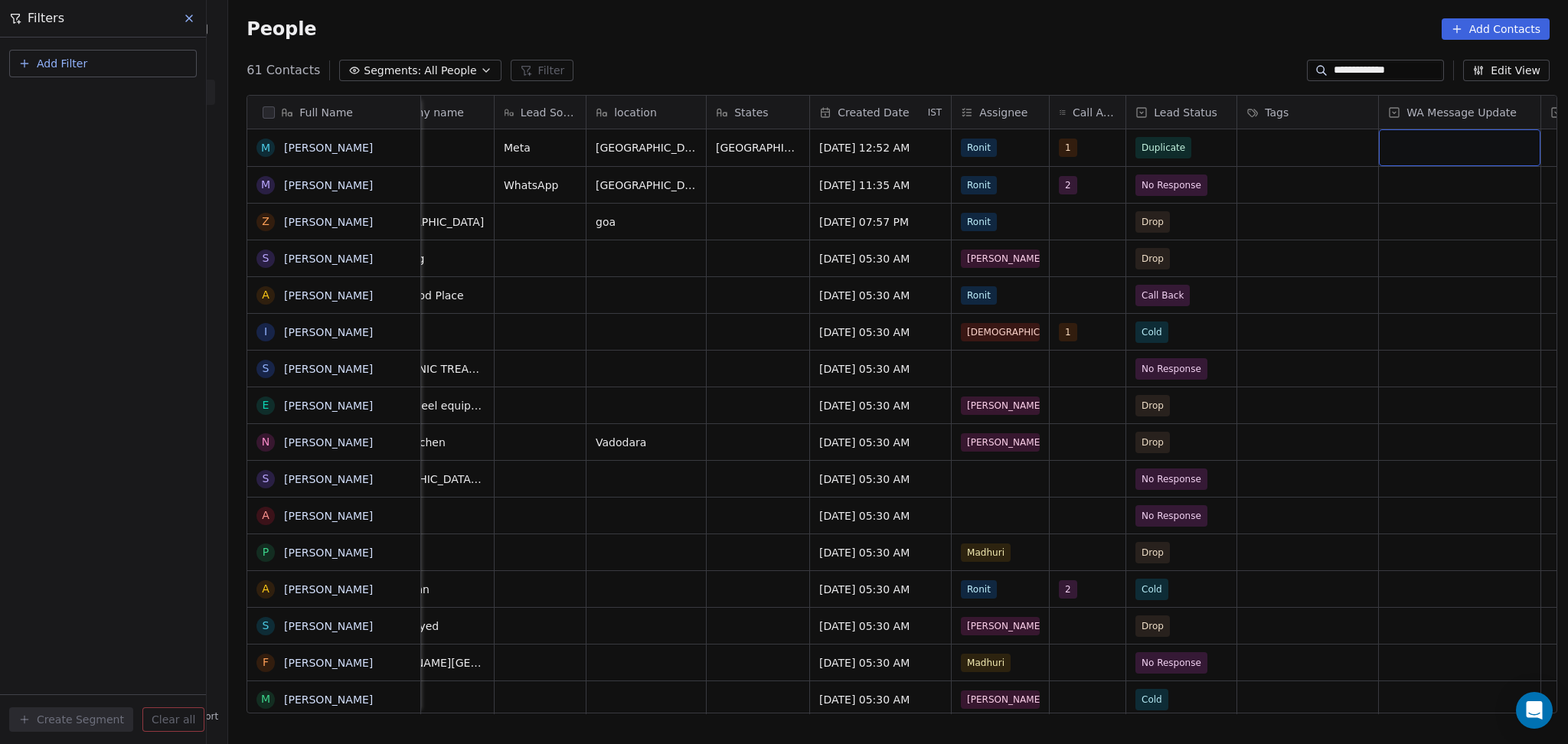
scroll to position [0, 573]
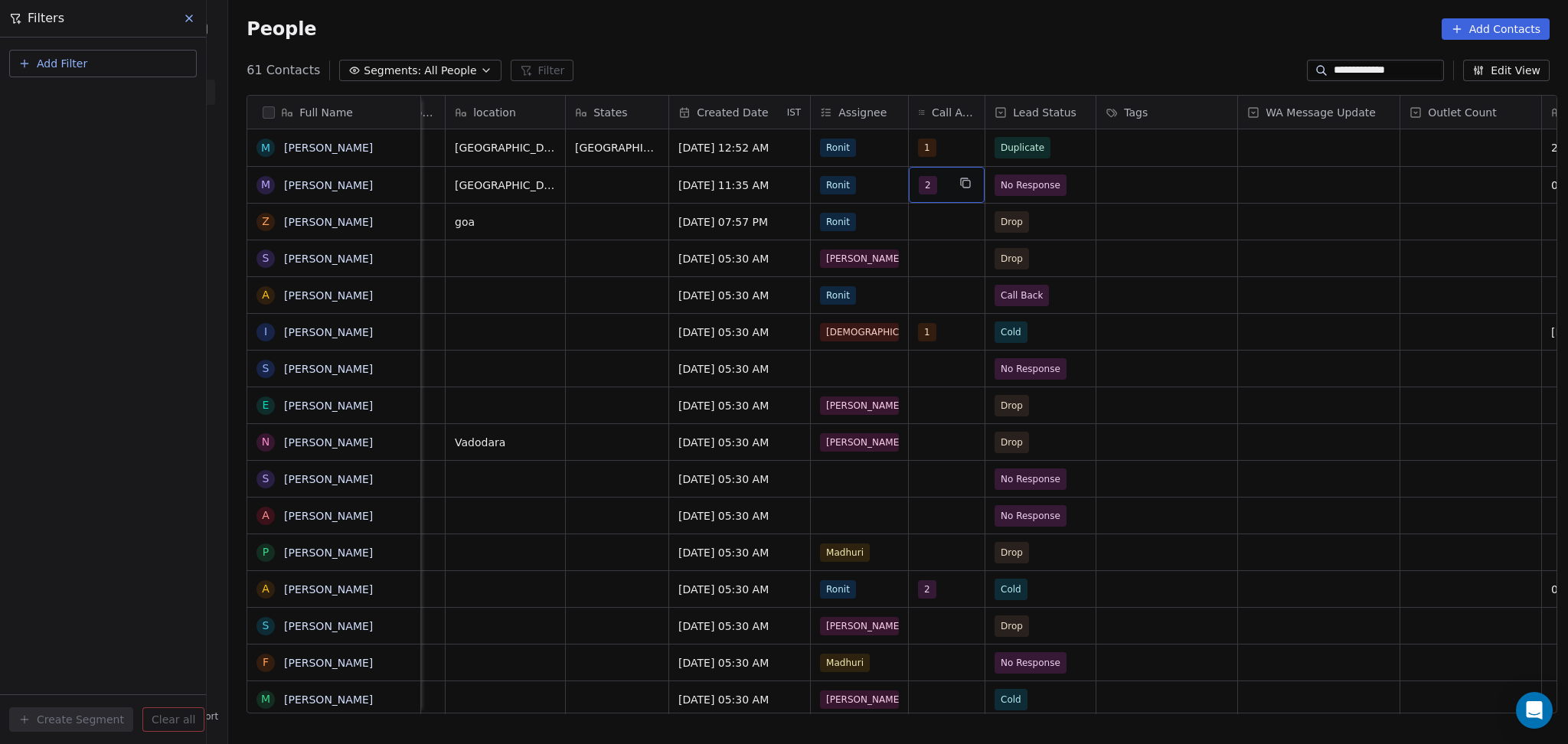
click at [927, 185] on span "2" at bounding box center [928, 185] width 18 height 18
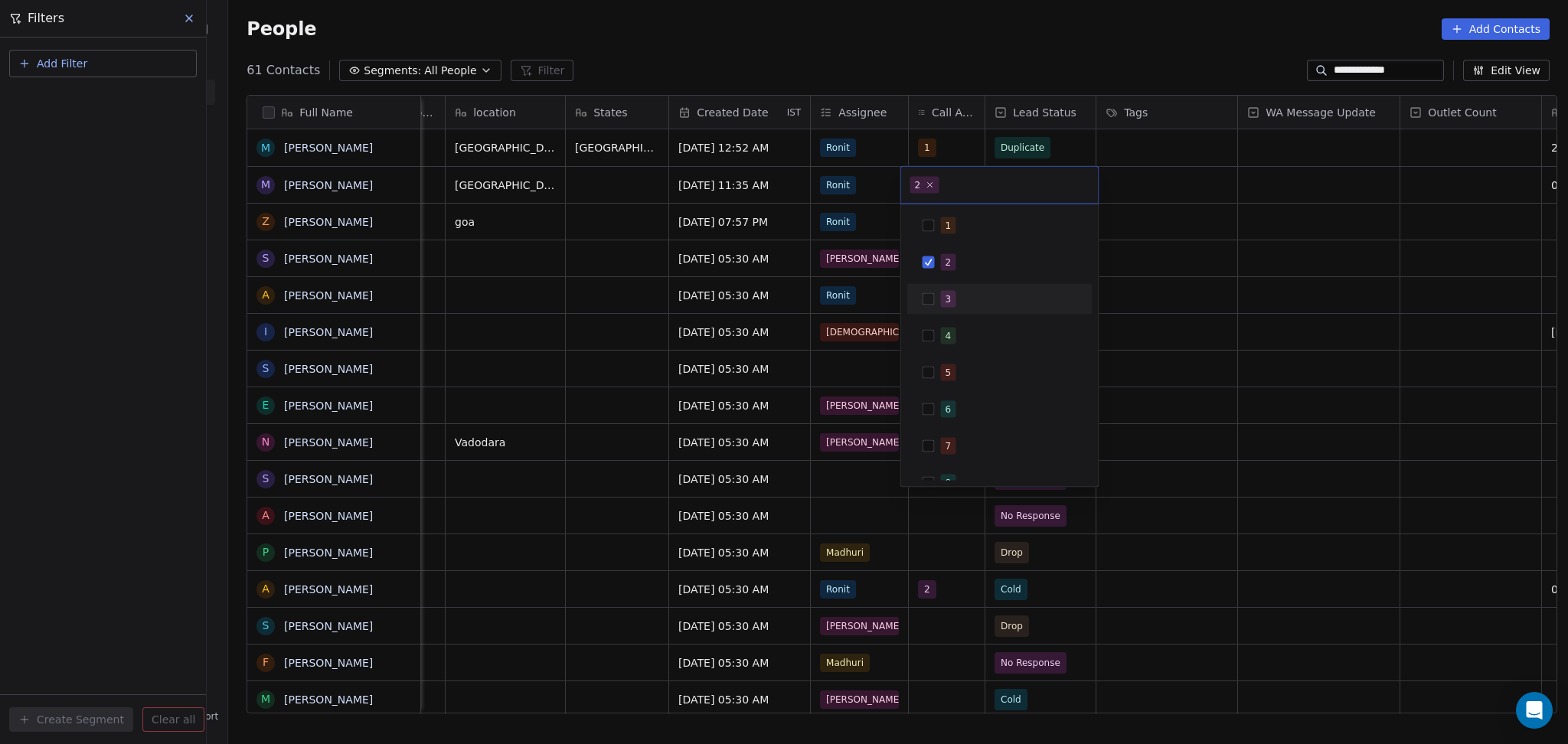
drag, startPoint x: 932, startPoint y: 285, endPoint x: 932, endPoint y: 275, distance: 10.0
click at [932, 286] on div "3" at bounding box center [1000, 298] width 185 height 31
drag, startPoint x: 933, startPoint y: 261, endPoint x: 1245, endPoint y: 199, distance: 318.1
click at [940, 261] on div "2" at bounding box center [999, 263] width 173 height 25
click at [1176, 273] on html "**********" at bounding box center [784, 372] width 1568 height 744
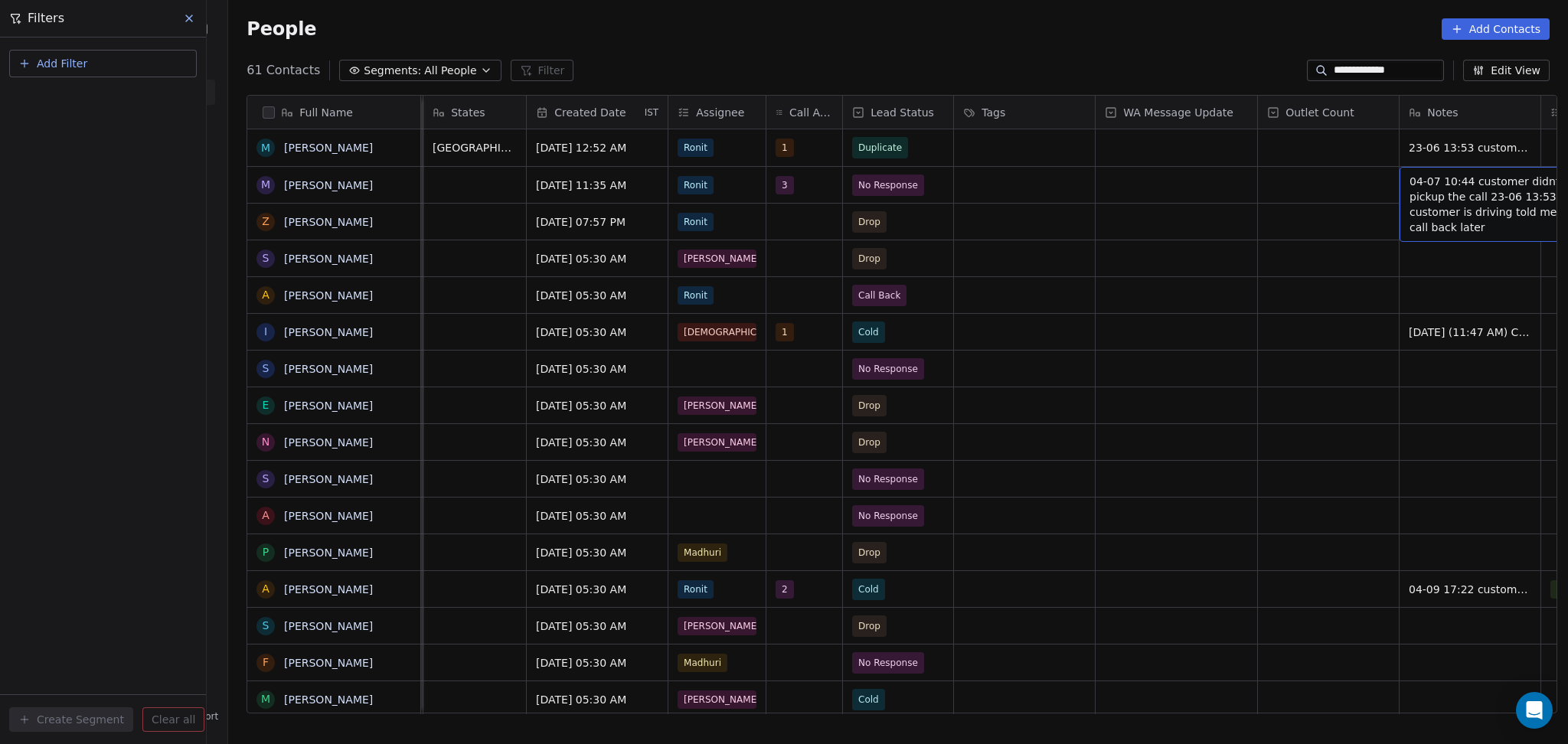
scroll to position [0, 801]
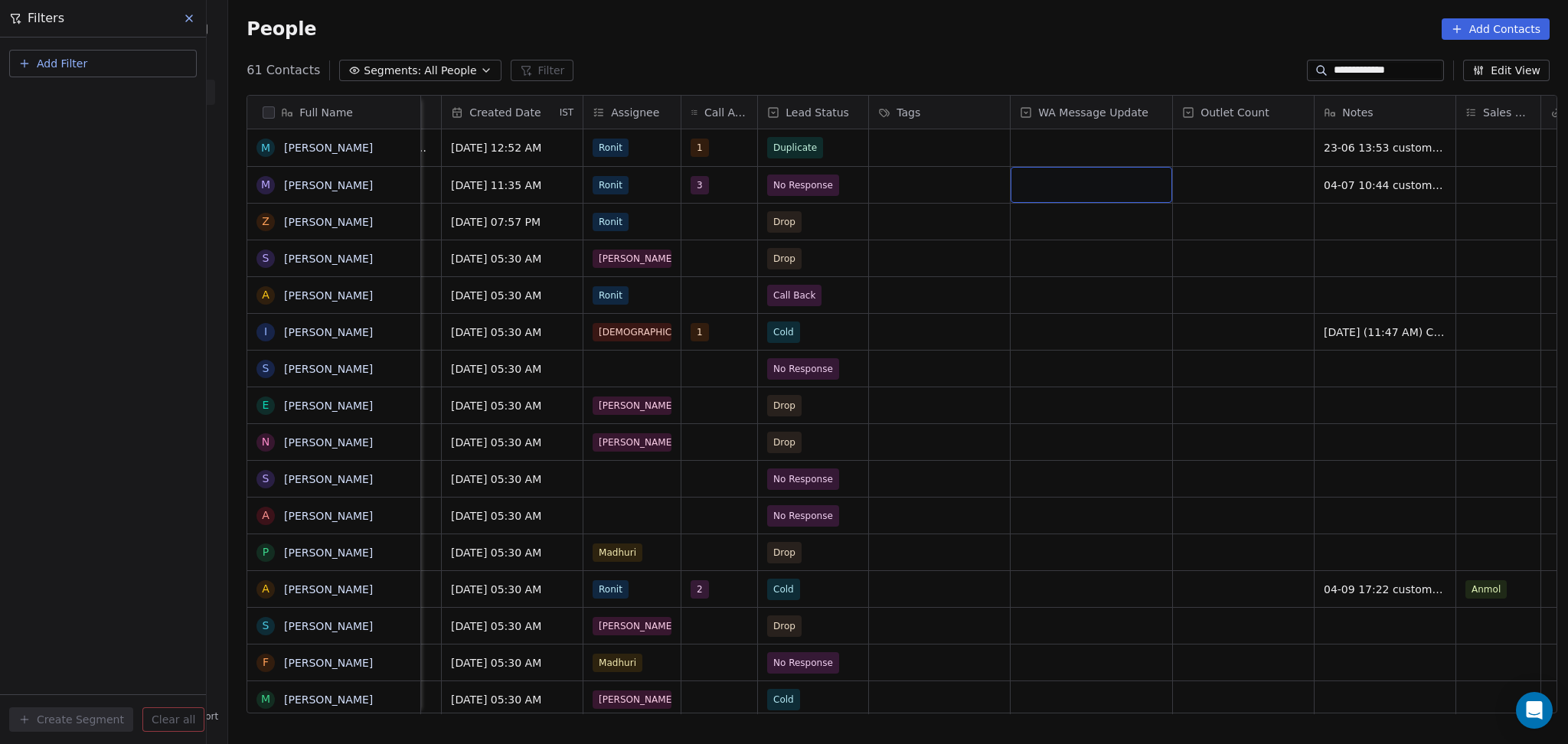
click at [1083, 198] on div "grid" at bounding box center [1091, 185] width 161 height 36
click at [1067, 222] on div "Sent" at bounding box center [1102, 226] width 155 height 17
click at [1379, 184] on span "04-07 10:44 customer didnt pickup the call 23-06 13:53 customer is driving told…" at bounding box center [1415, 204] width 182 height 61
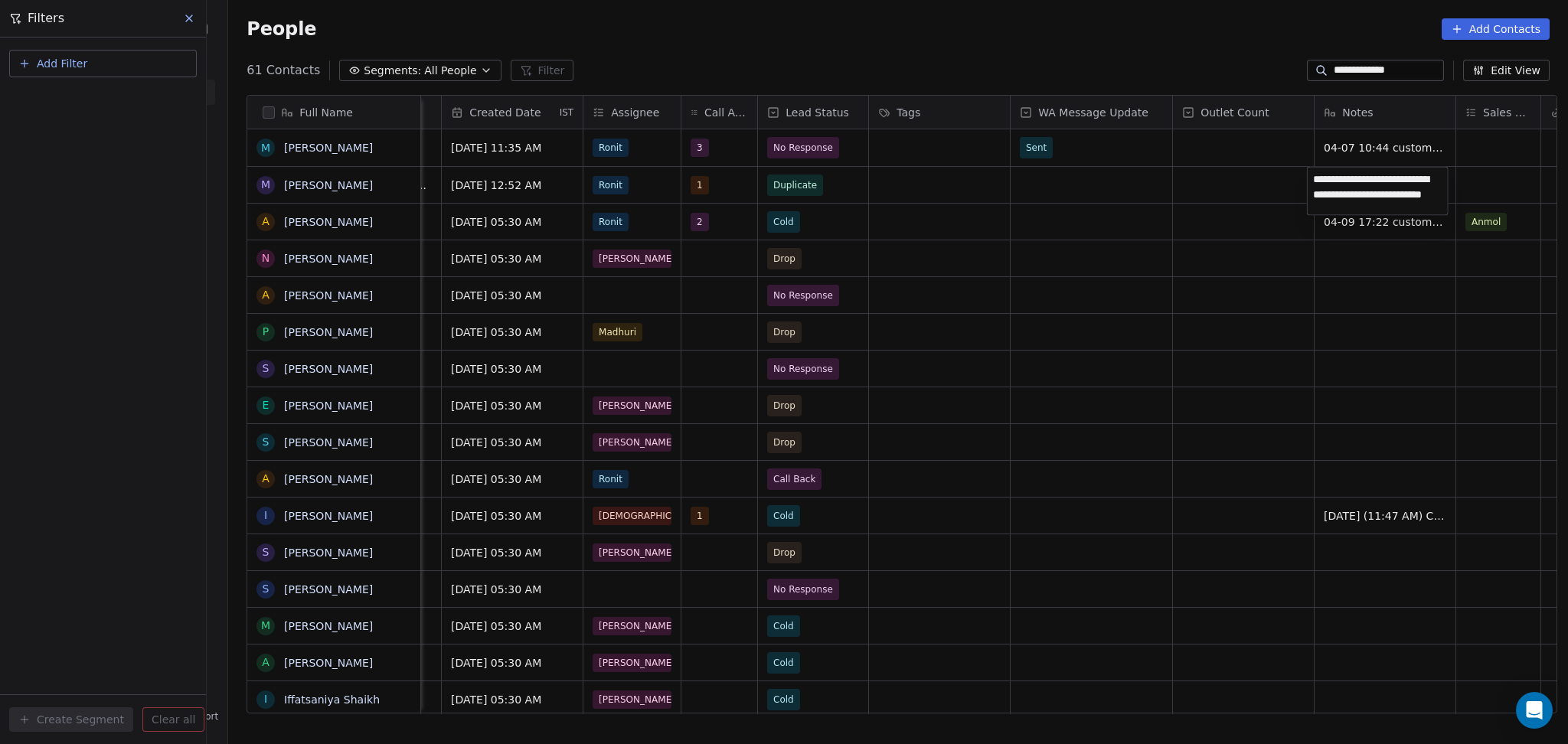
click at [1311, 177] on textarea "**********" at bounding box center [1377, 191] width 140 height 47
click at [1251, 308] on html "**********" at bounding box center [784, 372] width 1568 height 744
click at [1269, 211] on html "**********" at bounding box center [784, 372] width 1568 height 744
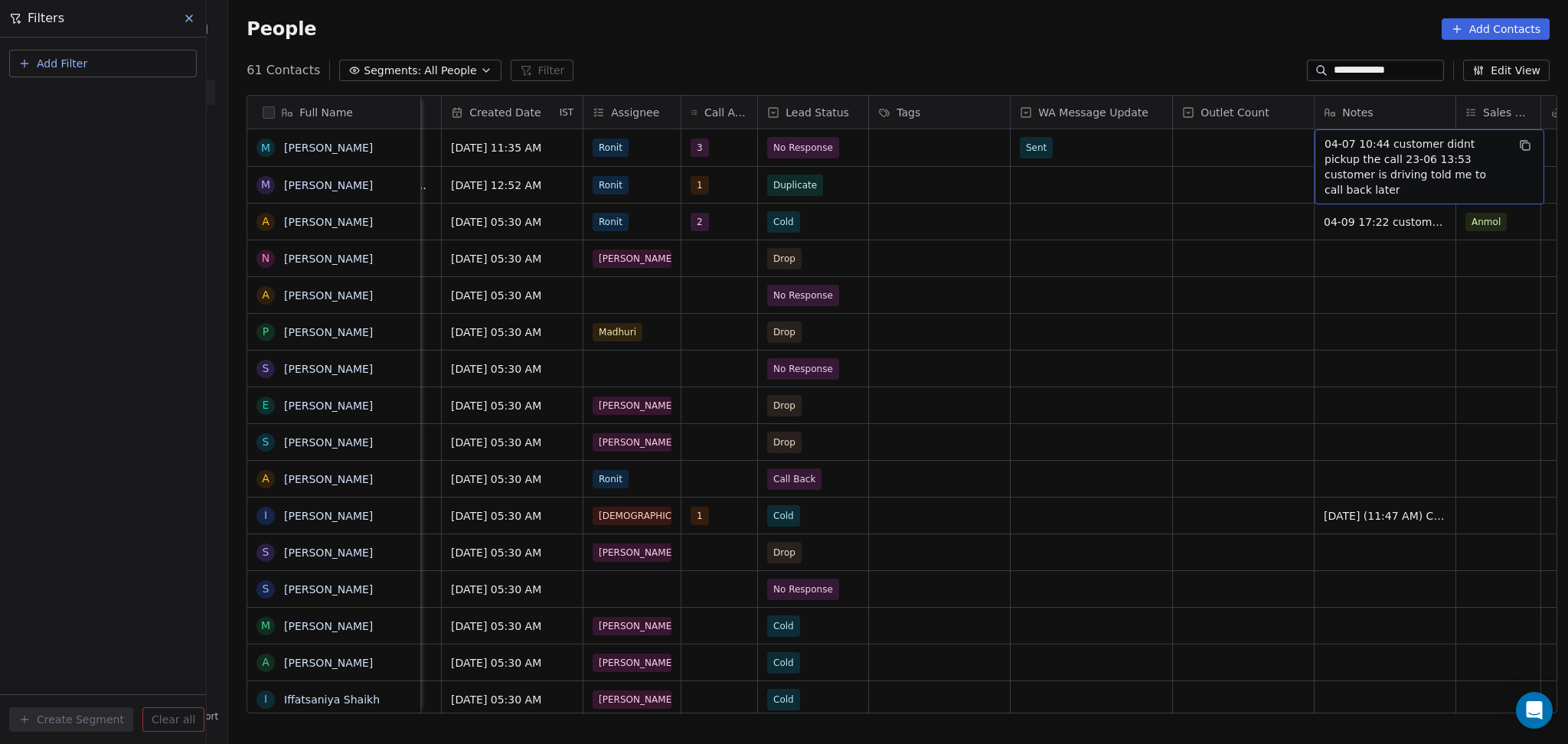
click at [1355, 150] on span "04-07 10:44 customer didnt pickup the call 23-06 13:53 customer is driving told…" at bounding box center [1415, 167] width 182 height 61
click at [1312, 145] on textarea "**********" at bounding box center [1422, 160] width 228 height 58
type textarea "**********"
click at [1267, 160] on html "**********" at bounding box center [784, 372] width 1568 height 744
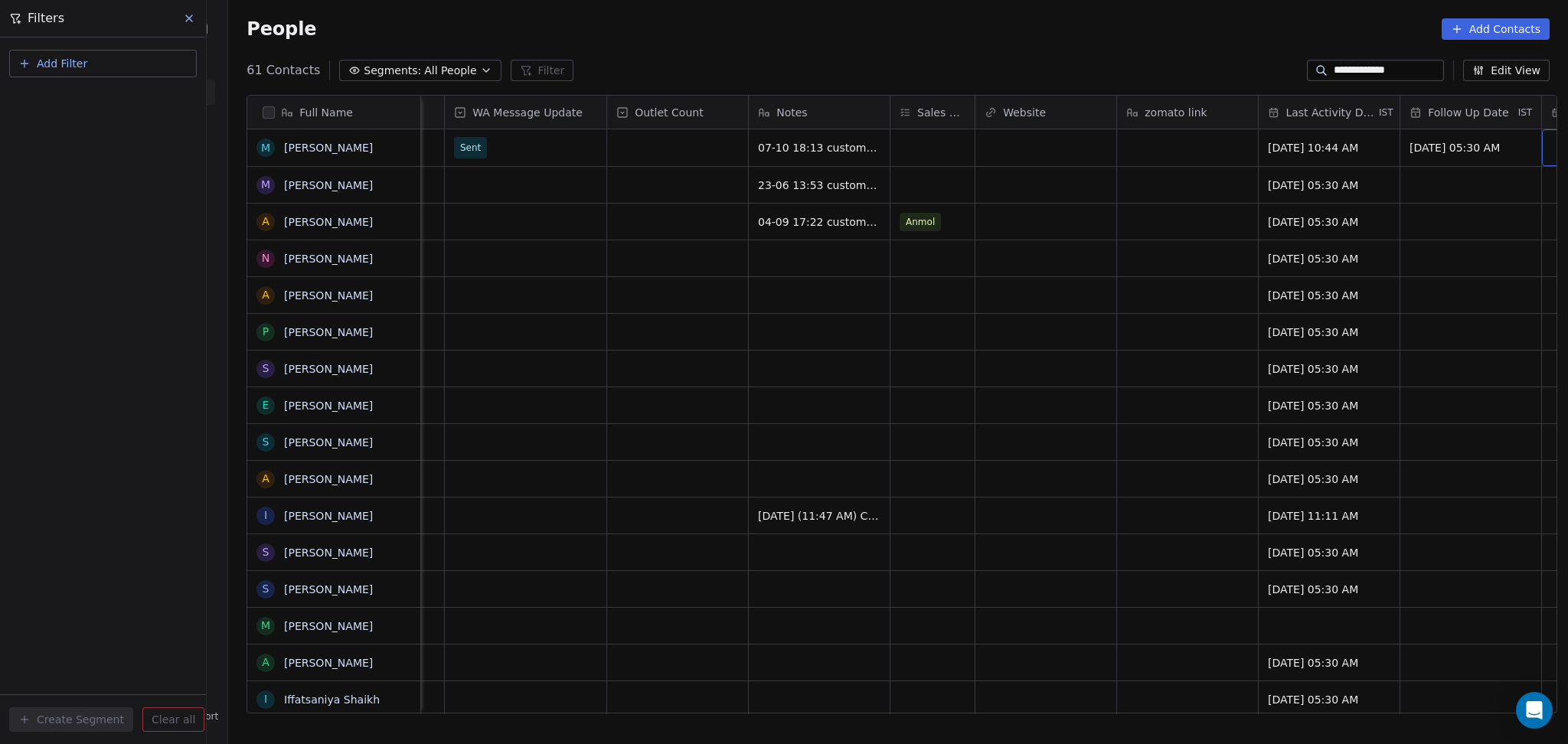
scroll to position [0, 1508]
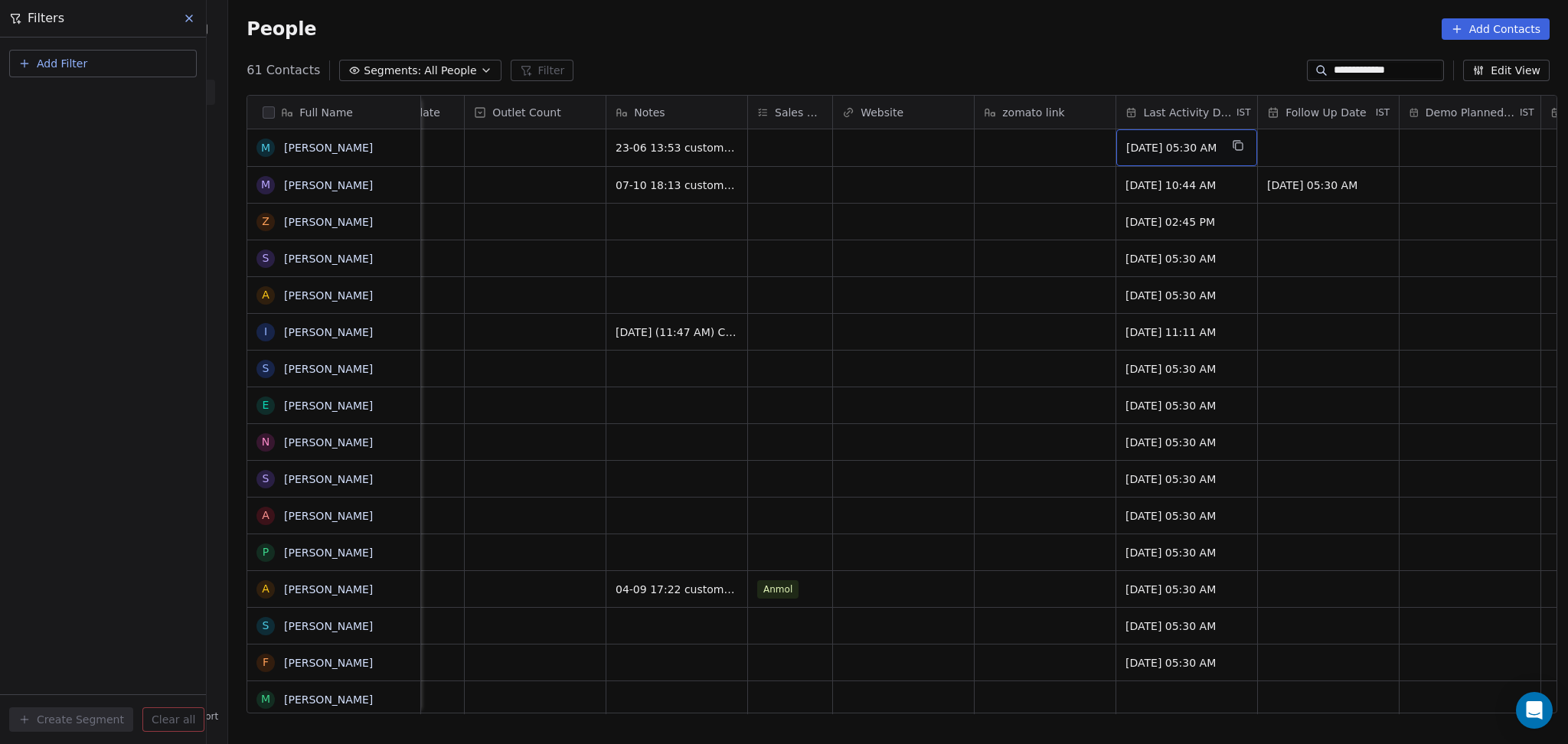
click at [1221, 156] on div "Jun 23, 2025 05:30 AM" at bounding box center [1187, 147] width 141 height 36
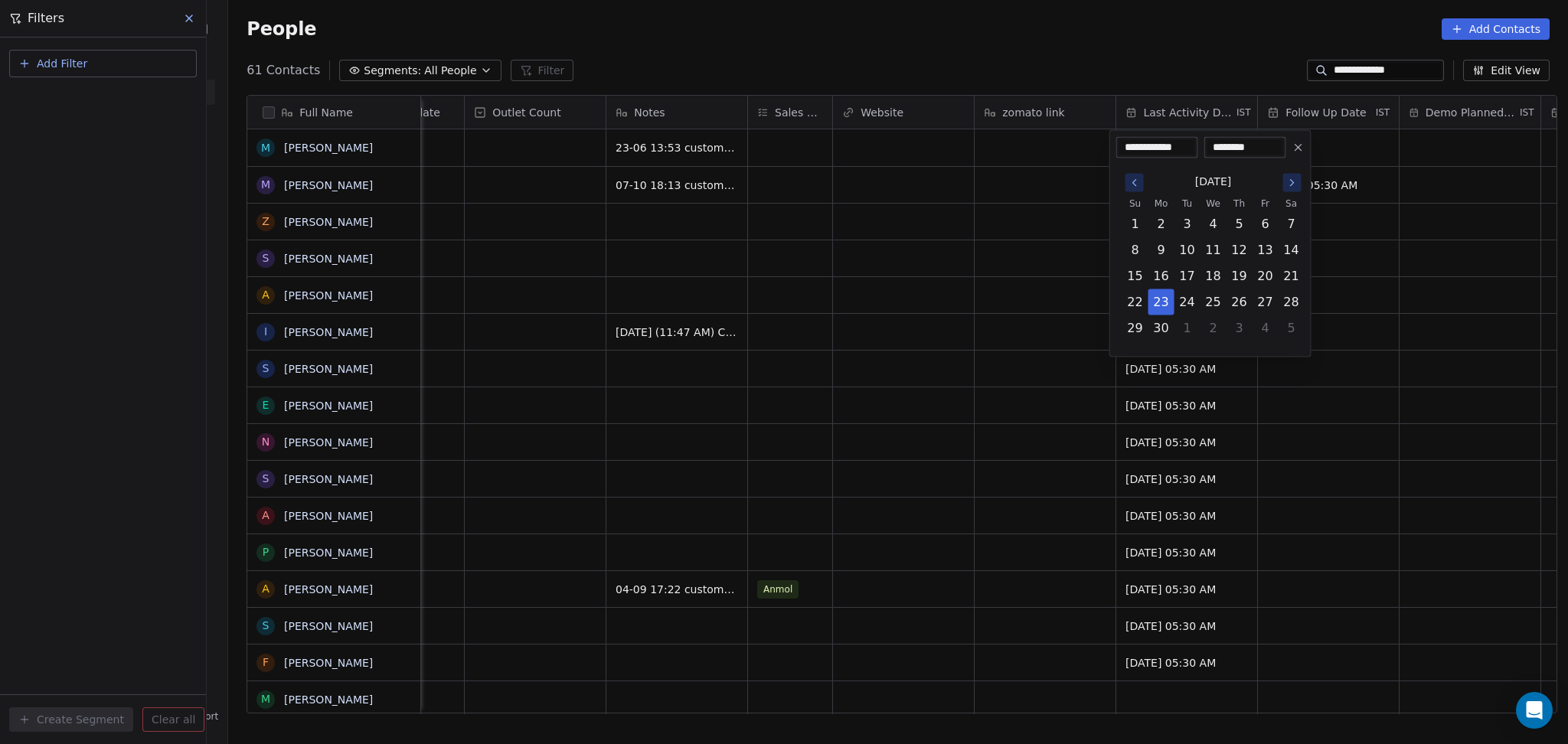
click at [1030, 210] on html "**********" at bounding box center [784, 372] width 1568 height 744
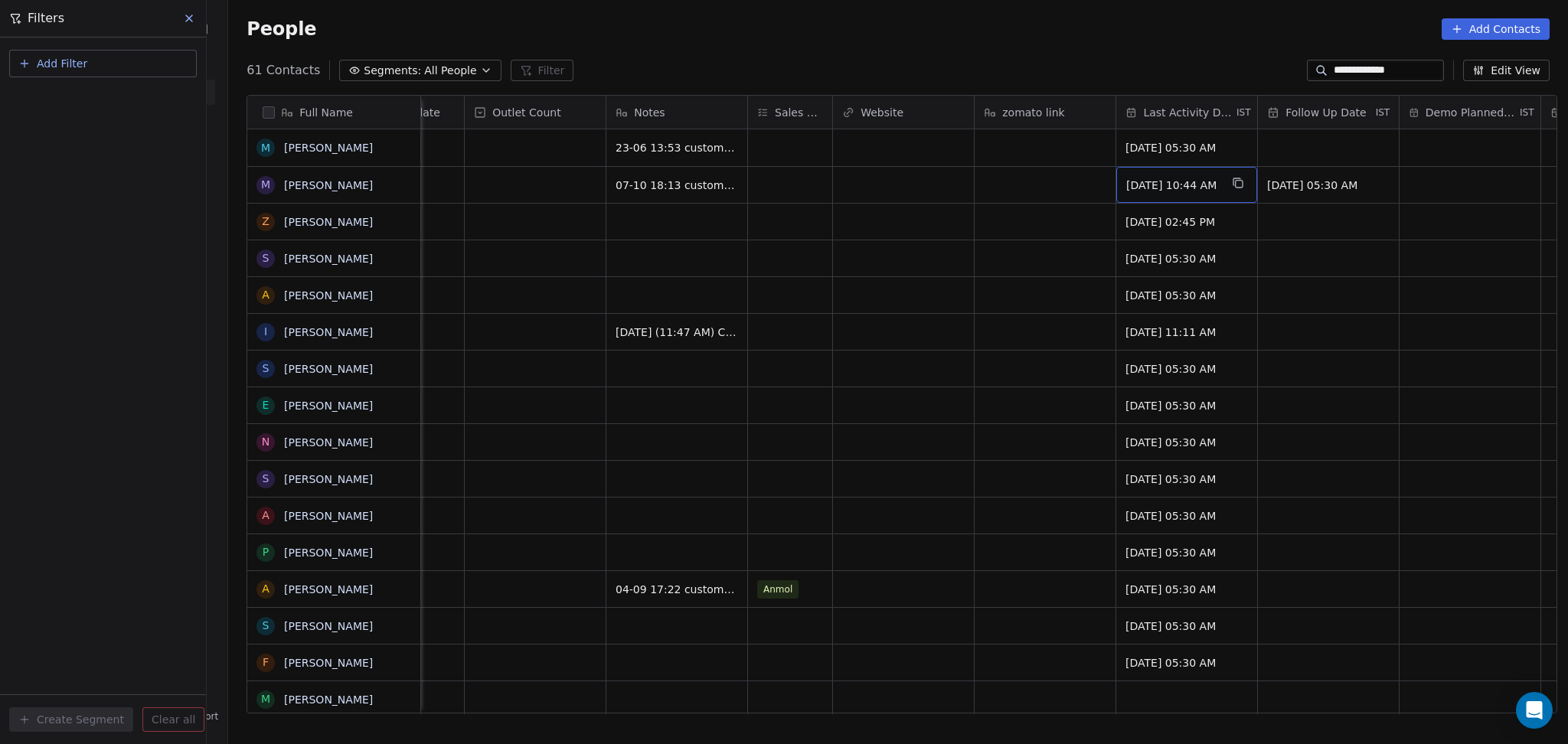
click at [1152, 179] on span "Jul 04, 2025 10:44 AM" at bounding box center [1173, 185] width 93 height 16
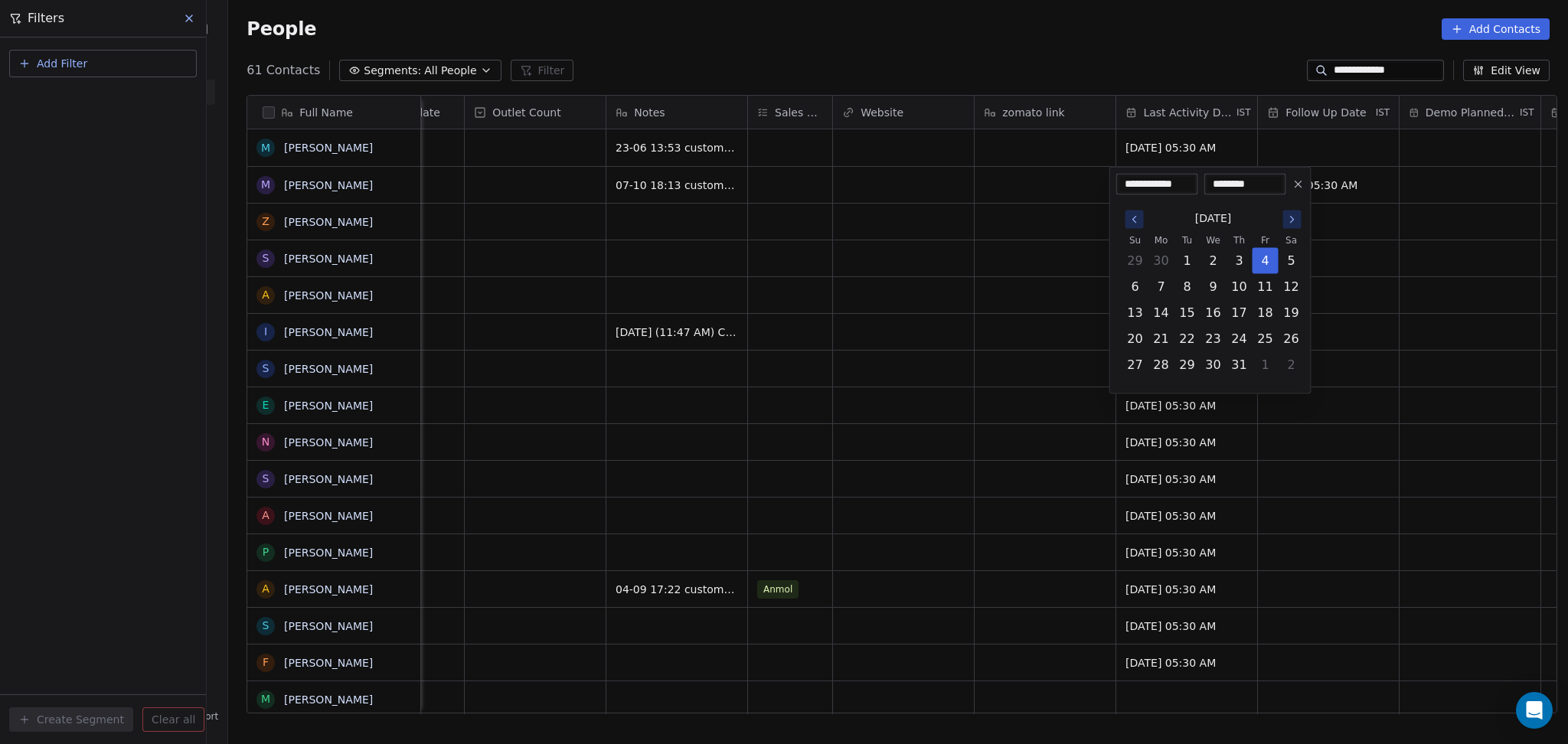
click at [1280, 216] on div "July 2025" at bounding box center [1213, 218] width 182 height 28
click at [1288, 213] on button "Go to the Next Month" at bounding box center [1292, 220] width 18 height 18
click at [1290, 213] on icon "Go to the Next Month" at bounding box center [1292, 219] width 12 height 12
drag, startPoint x: 1185, startPoint y: 289, endPoint x: 1198, endPoint y: 236, distance: 54.6
click at [1179, 293] on button "7" at bounding box center [1188, 287] width 25 height 25
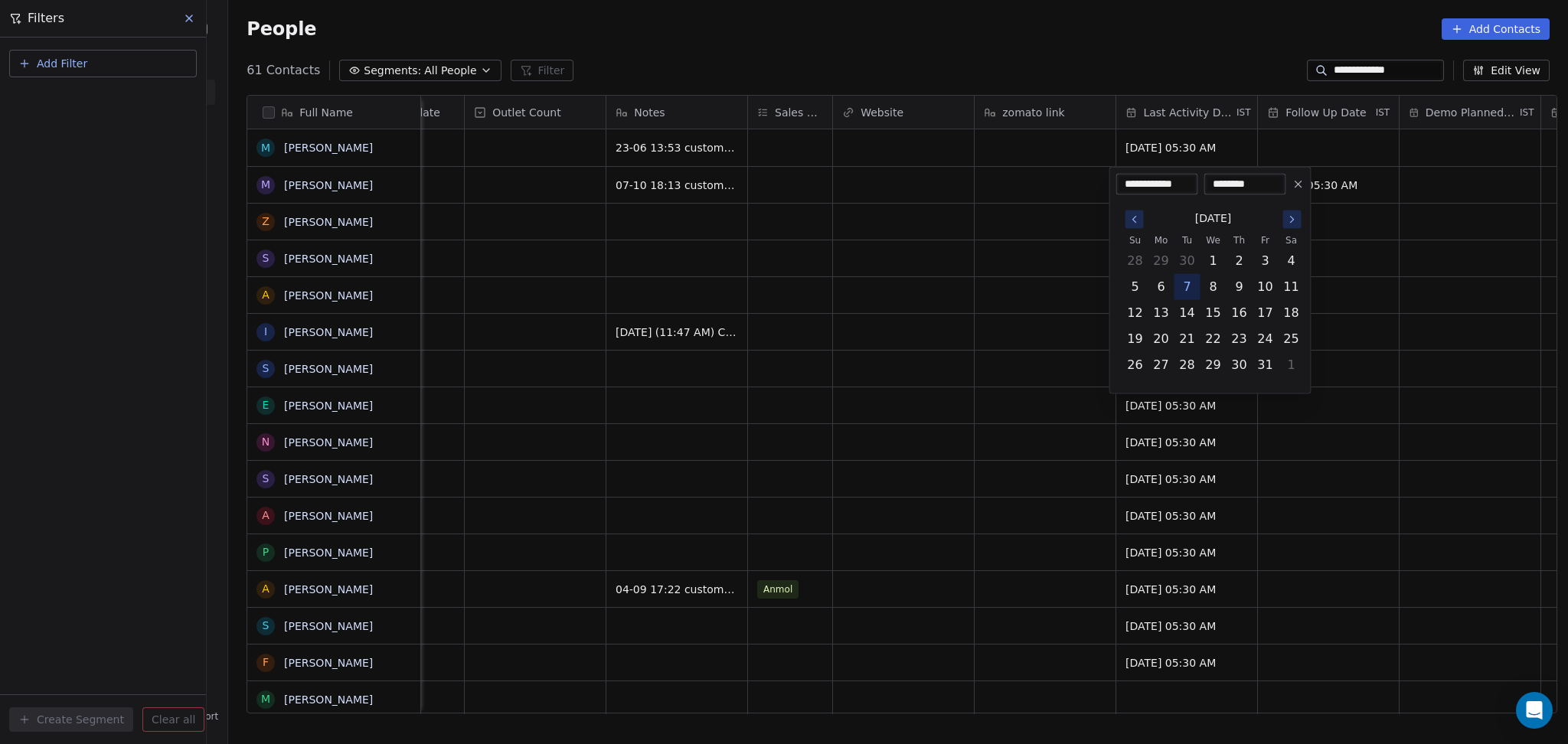
type input "**********"
click at [1013, 296] on html "**********" at bounding box center [784, 372] width 1568 height 744
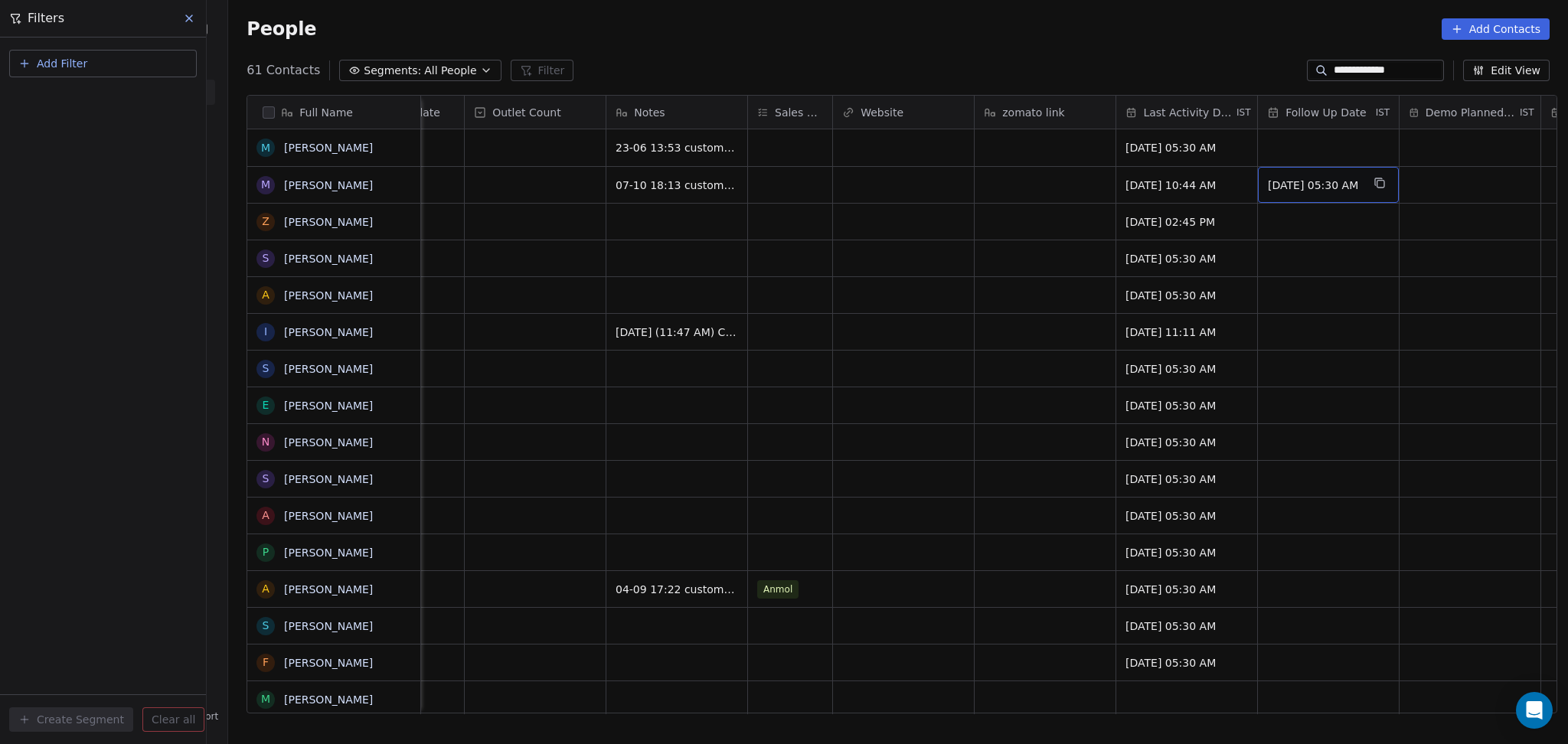
click at [1283, 179] on span "Jul 10, 2025 05:30 AM" at bounding box center [1314, 185] width 93 height 16
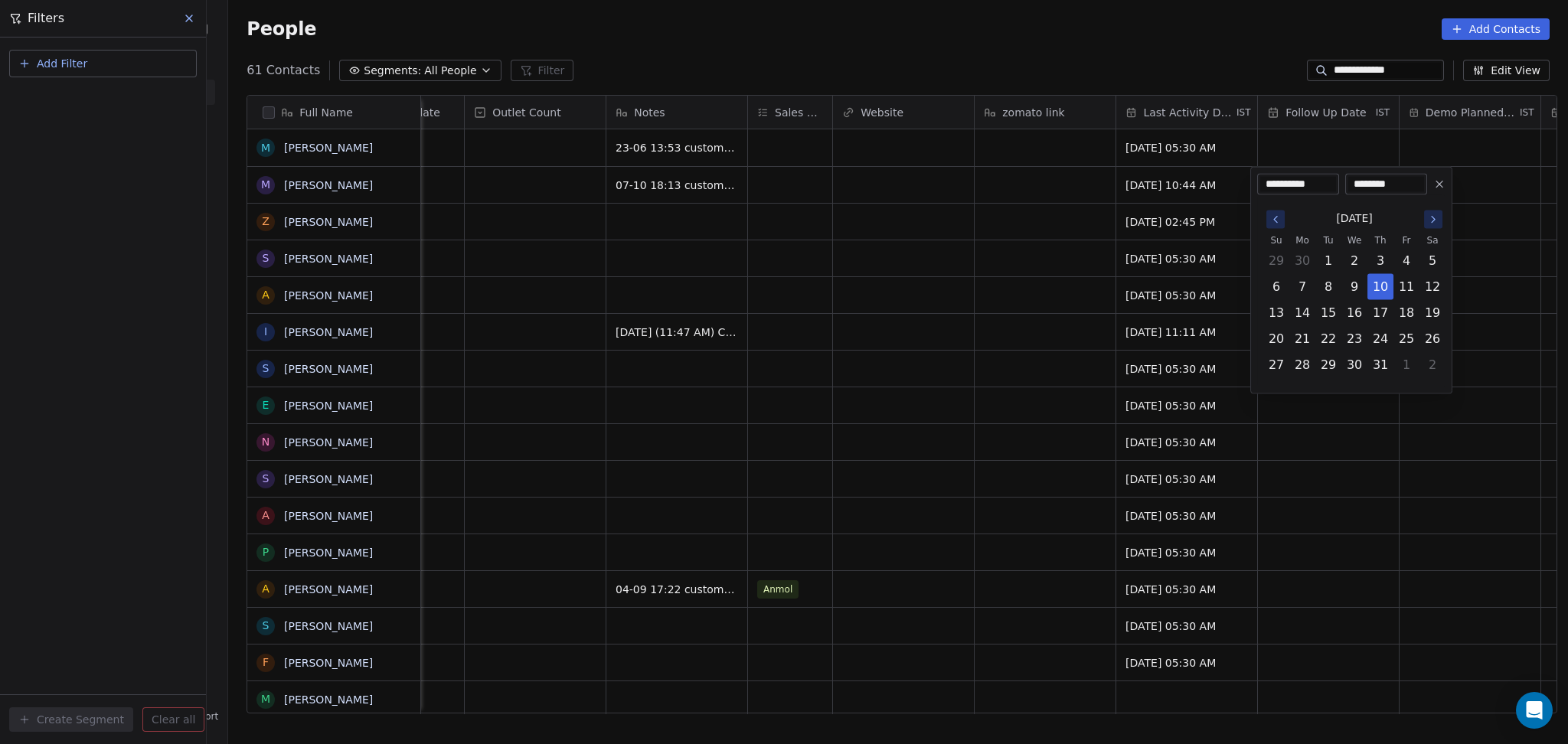
click at [1427, 223] on icon "Go to the Next Month" at bounding box center [1432, 219] width 12 height 12
click at [1284, 218] on button "Go to the Previous Month" at bounding box center [1275, 220] width 18 height 18
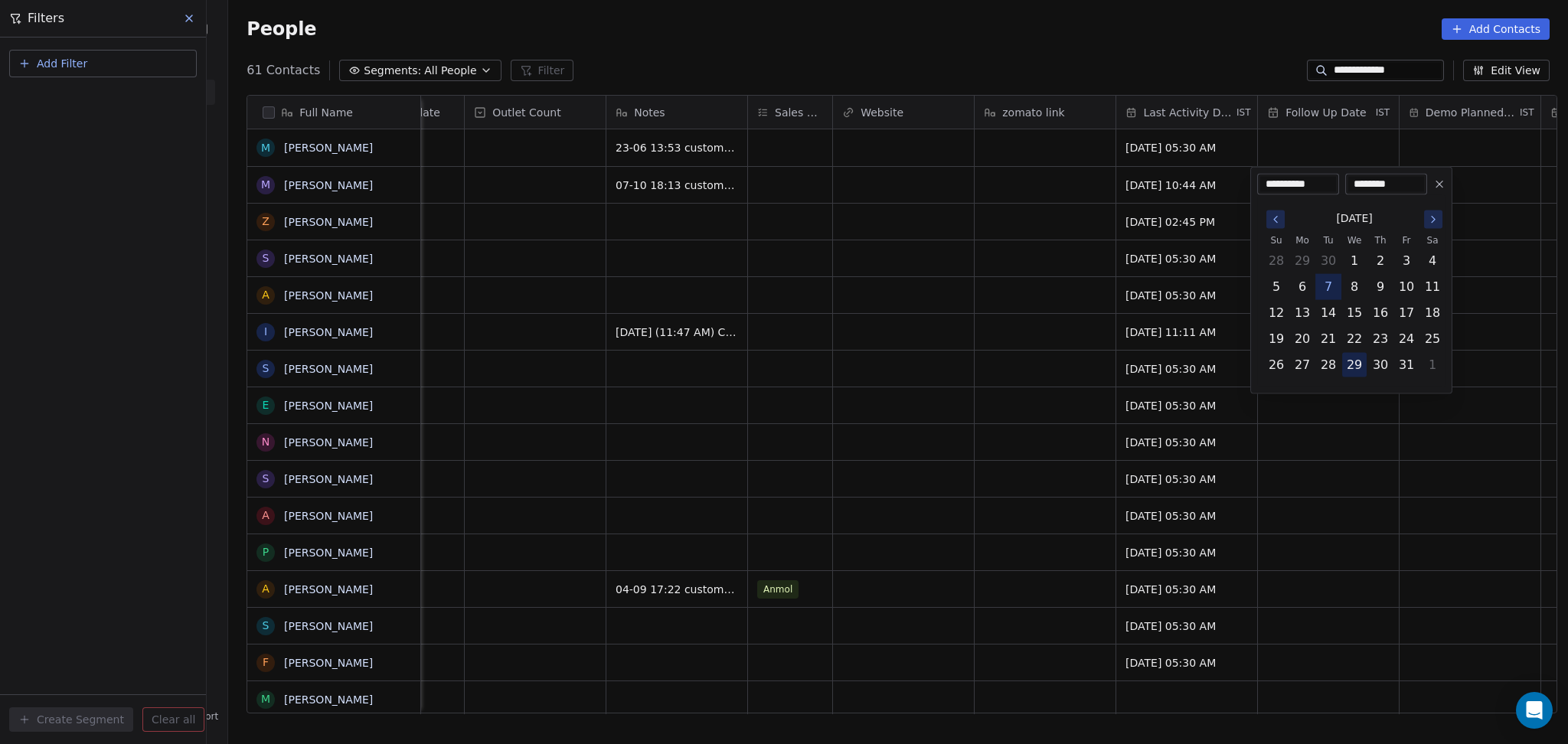
click at [1346, 356] on button "29" at bounding box center [1355, 365] width 25 height 25
click at [1354, 312] on button "15" at bounding box center [1355, 313] width 25 height 25
type input "**********"
click at [737, 340] on html "**********" at bounding box center [784, 372] width 1568 height 744
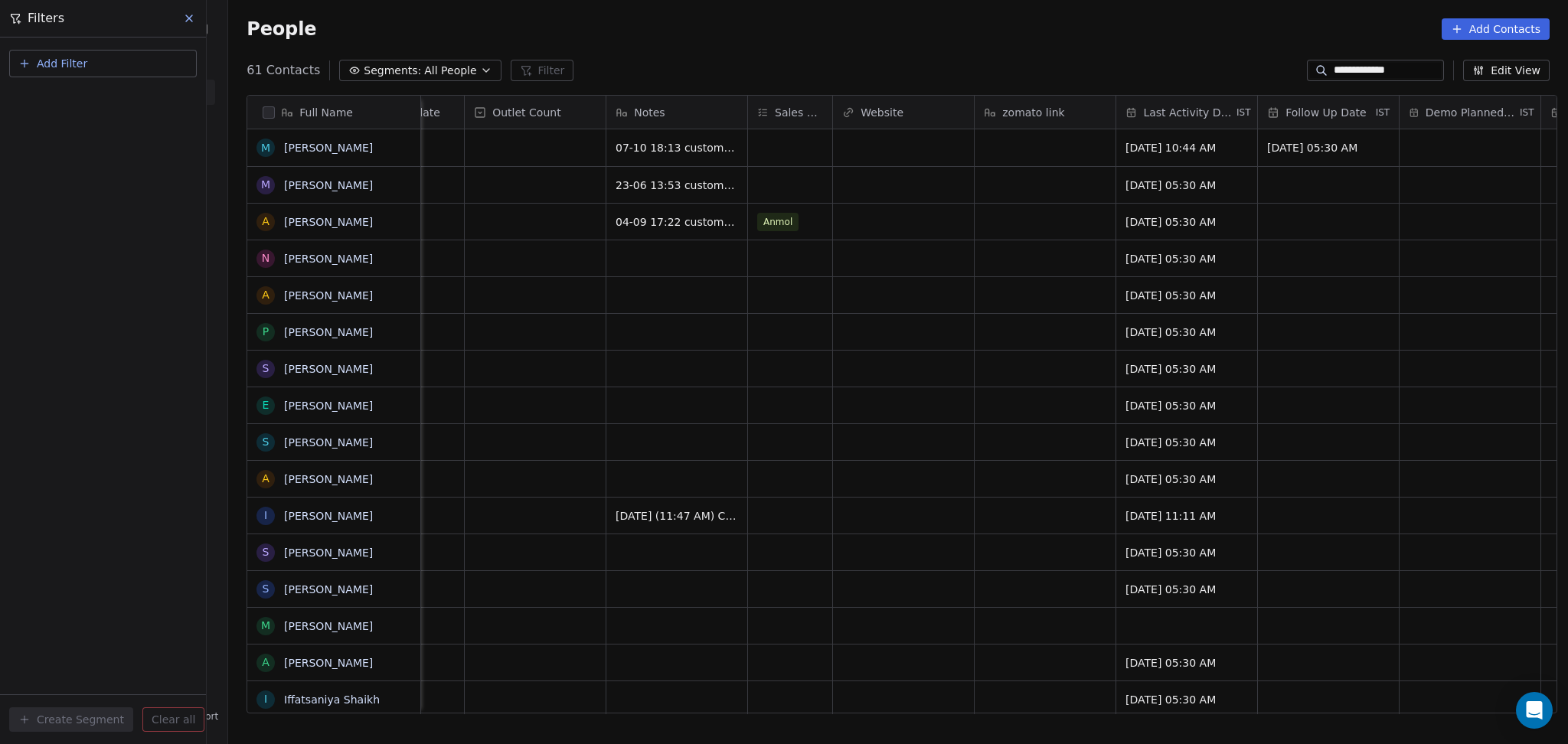
click at [1339, 60] on div "**********" at bounding box center [1375, 70] width 137 height 21
click at [1333, 69] on input "**********" at bounding box center [1387, 70] width 108 height 16
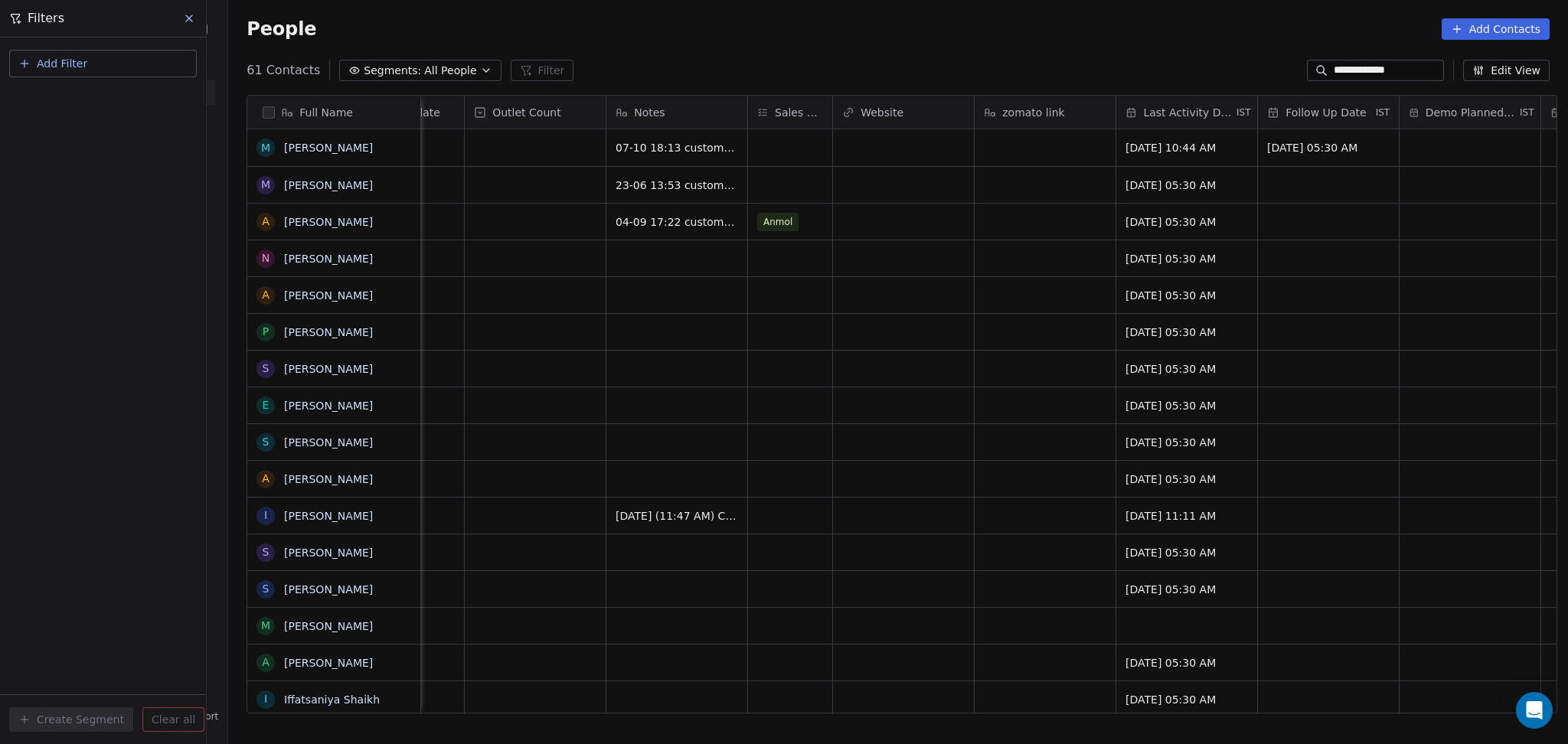
click at [1333, 69] on input "**********" at bounding box center [1387, 70] width 108 height 16
paste input
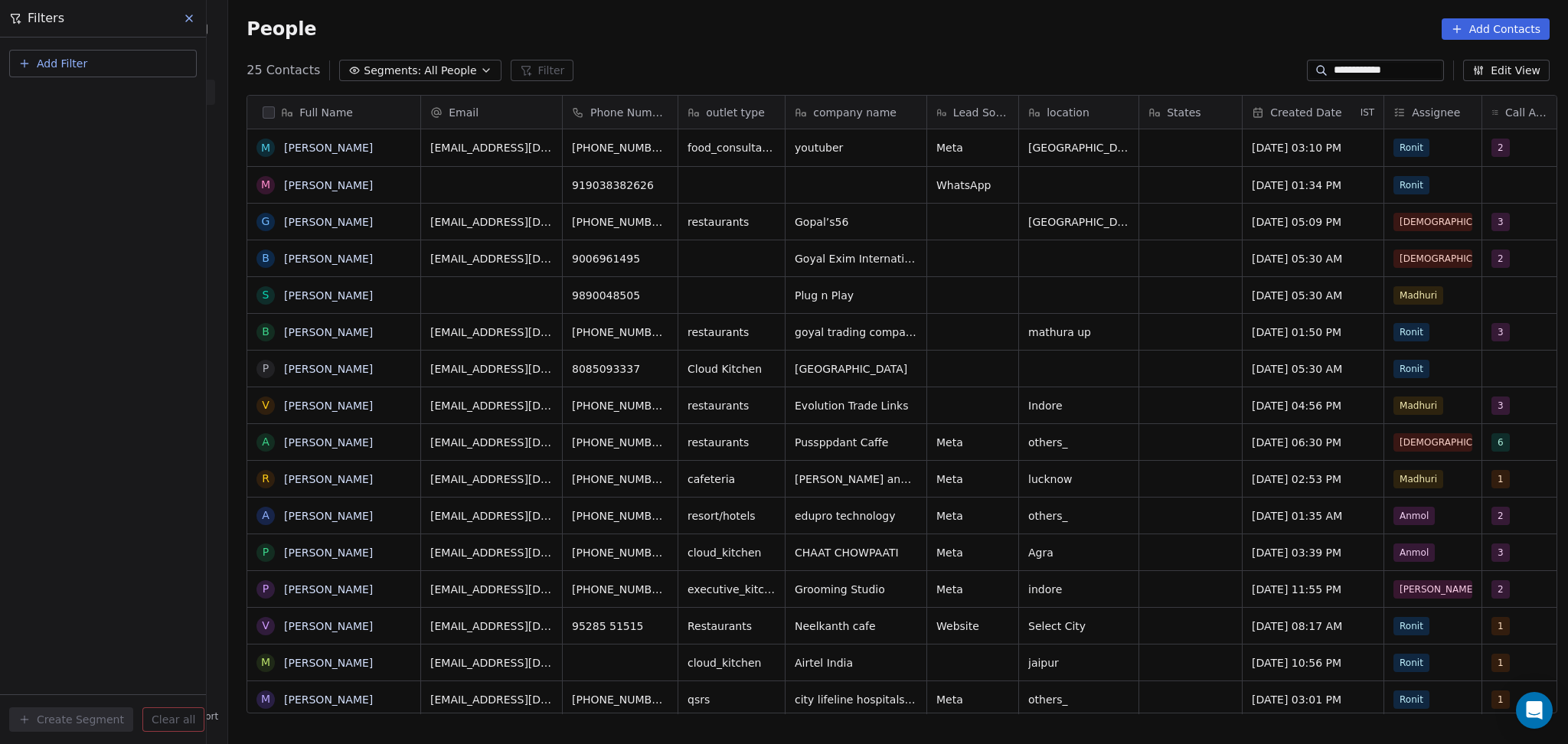
scroll to position [639, 1331]
type input "**********"
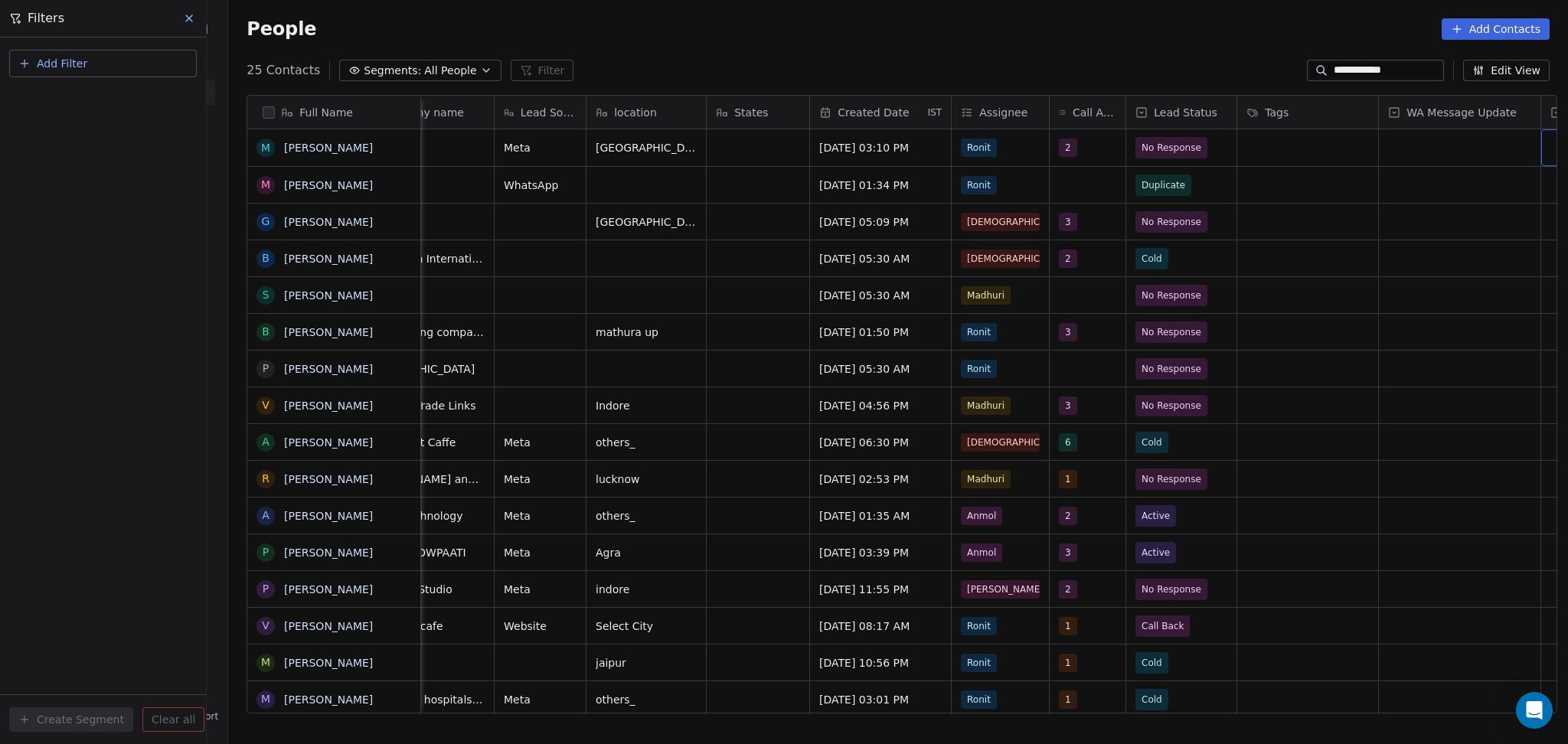
scroll to position [0, 573]
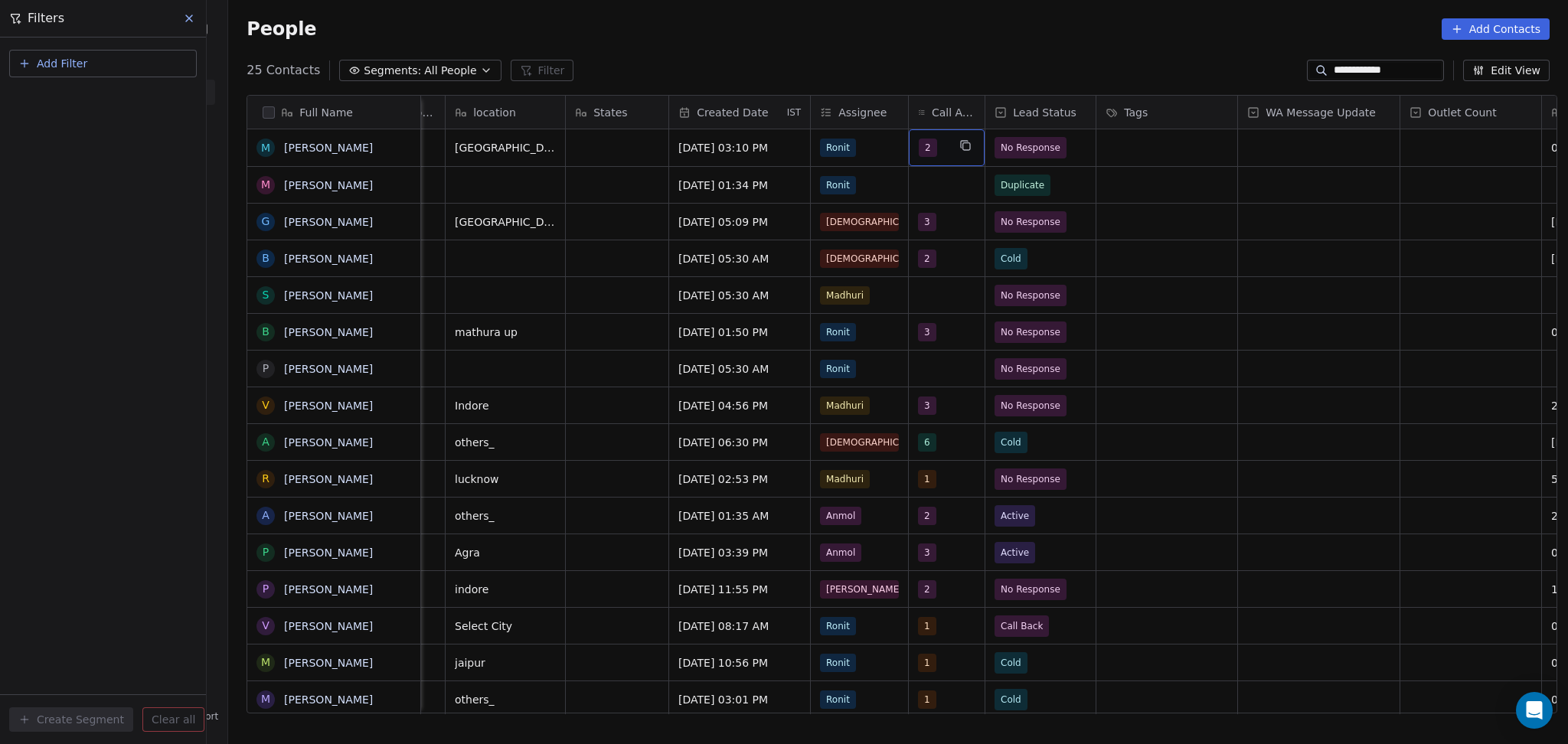
click at [919, 145] on span "2" at bounding box center [928, 148] width 18 height 18
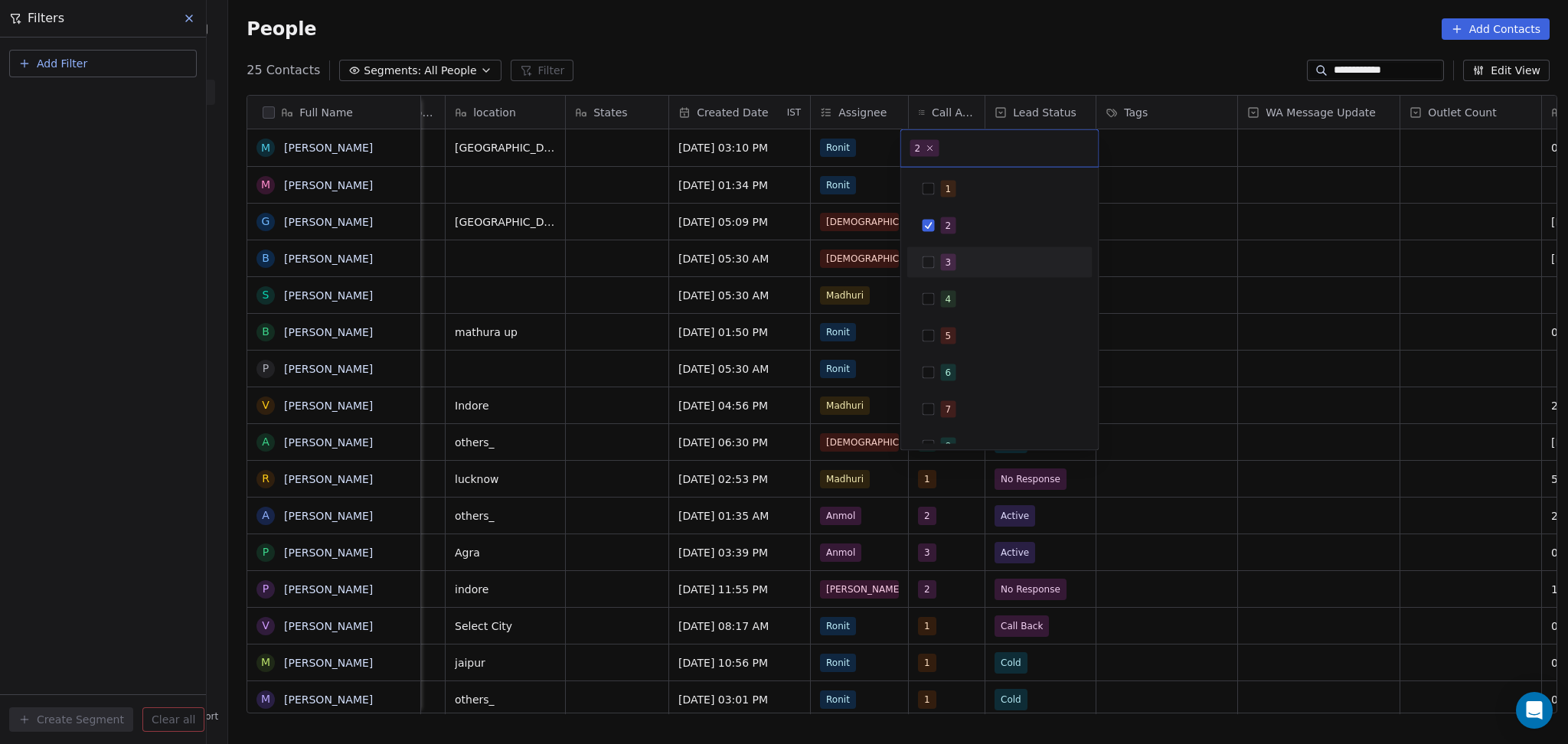
click at [933, 268] on button "Suggestions" at bounding box center [928, 262] width 12 height 12
drag, startPoint x: 946, startPoint y: 227, endPoint x: 1058, endPoint y: 243, distance: 113.1
click at [948, 227] on div "2" at bounding box center [948, 226] width 6 height 14
click at [1144, 252] on html "**********" at bounding box center [784, 372] width 1568 height 744
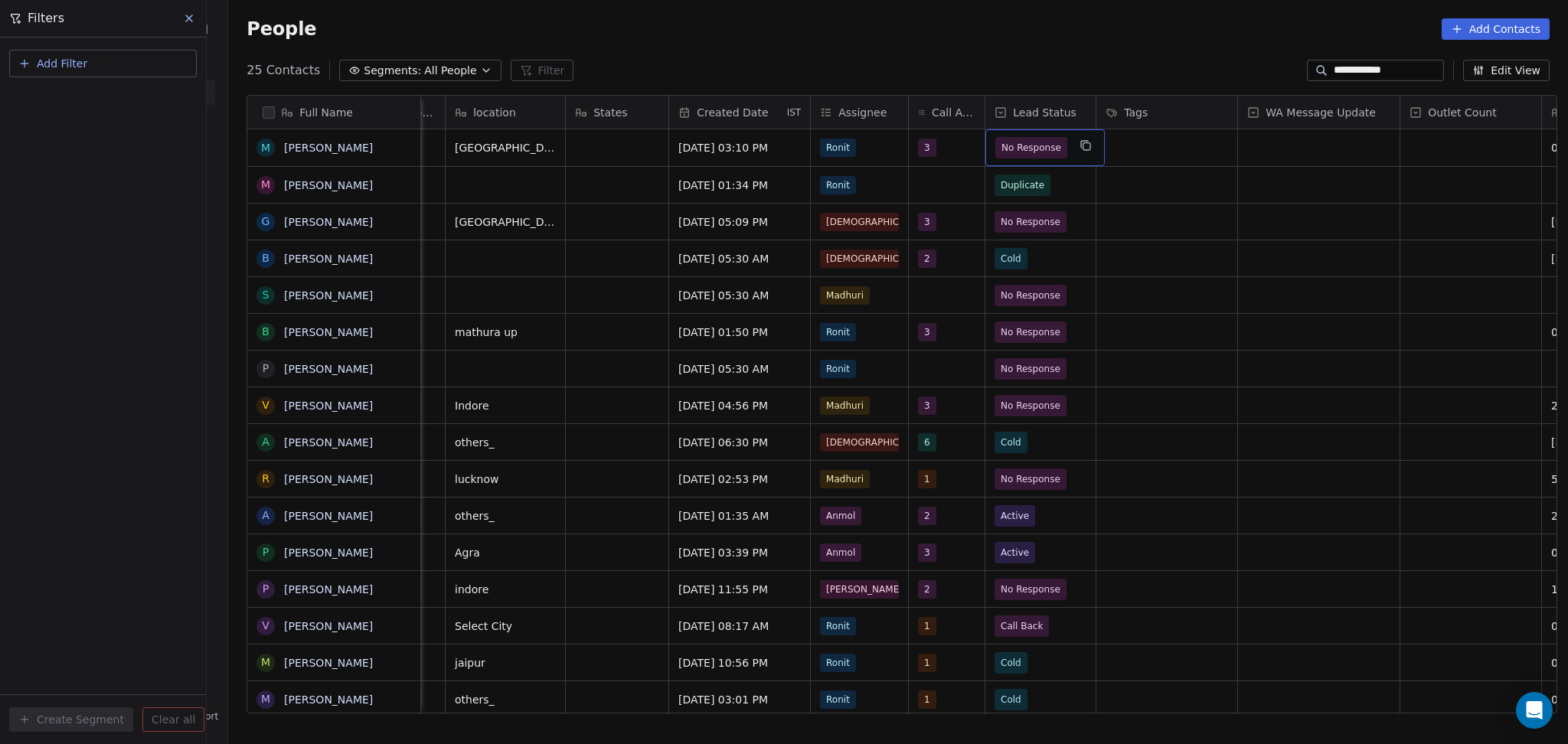
click at [1046, 145] on span "No Response" at bounding box center [1031, 147] width 60 height 16
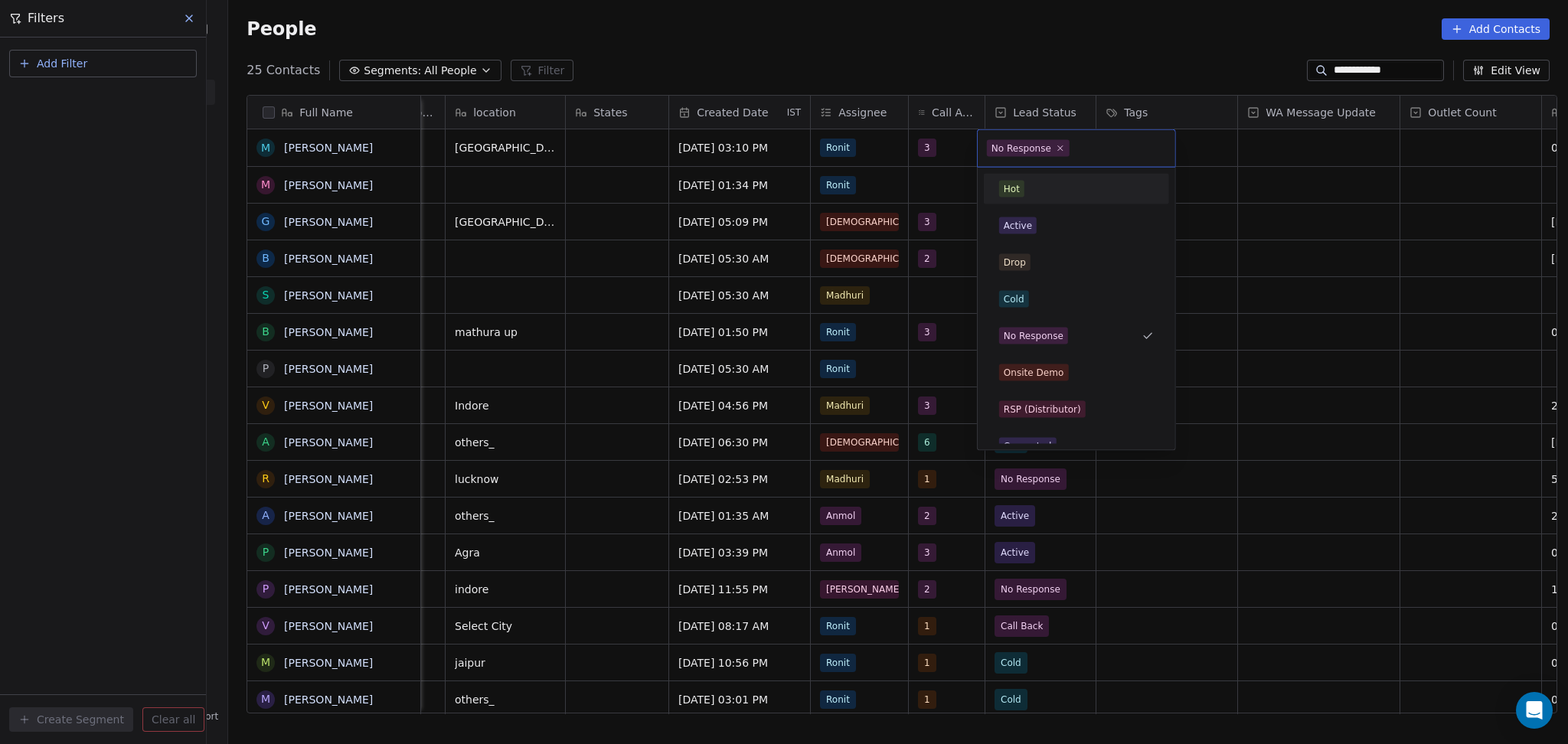
click at [1272, 154] on html "**********" at bounding box center [784, 372] width 1568 height 744
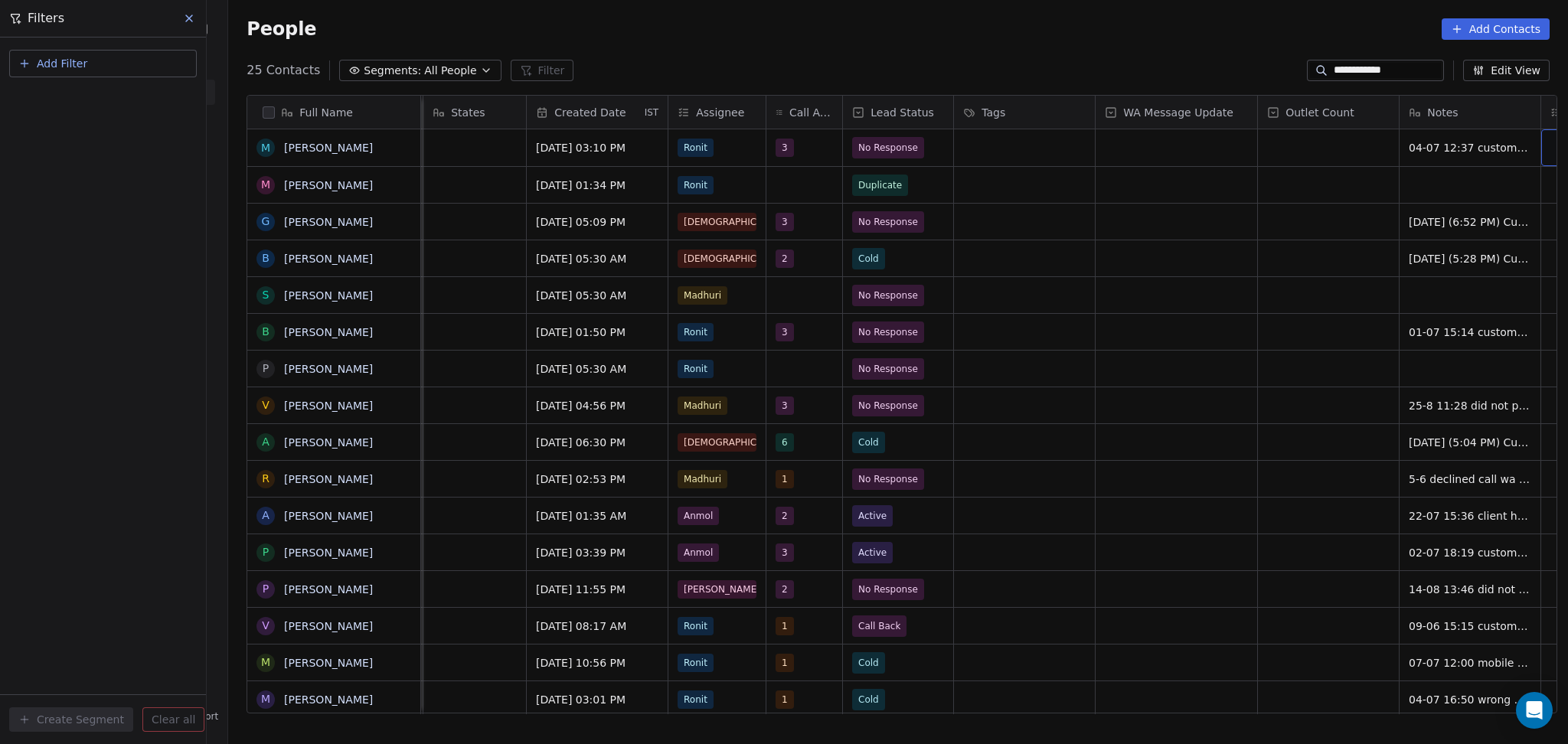
scroll to position [0, 801]
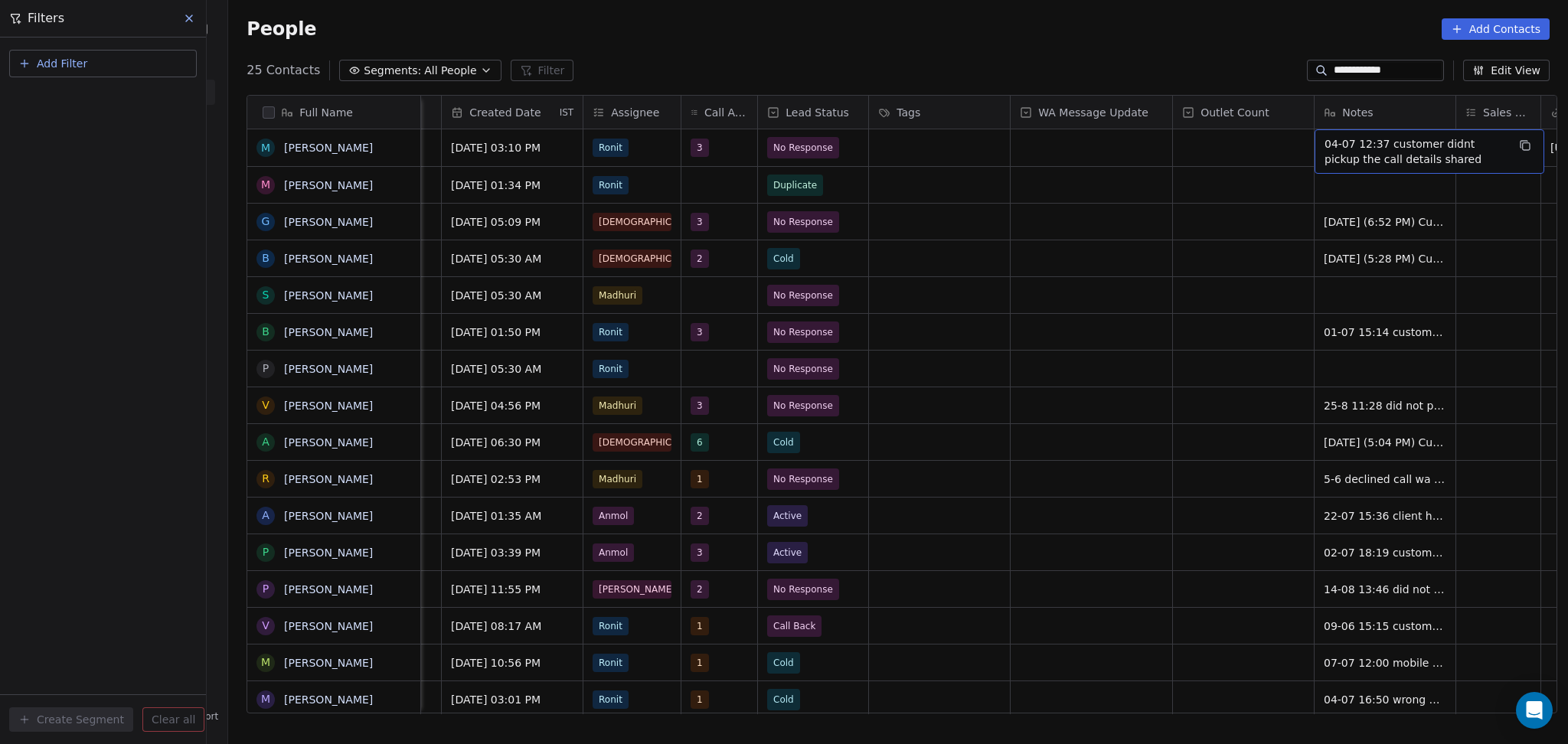
click at [1314, 150] on div "04-07 12:37 customer didnt pickup the call details shared" at bounding box center [1429, 151] width 230 height 45
click at [1308, 138] on textarea "**********" at bounding box center [1422, 154] width 228 height 47
type textarea "**********"
click at [1092, 300] on html "**********" at bounding box center [784, 372] width 1568 height 744
click at [1022, 159] on div "grid" at bounding box center [1091, 147] width 161 height 36
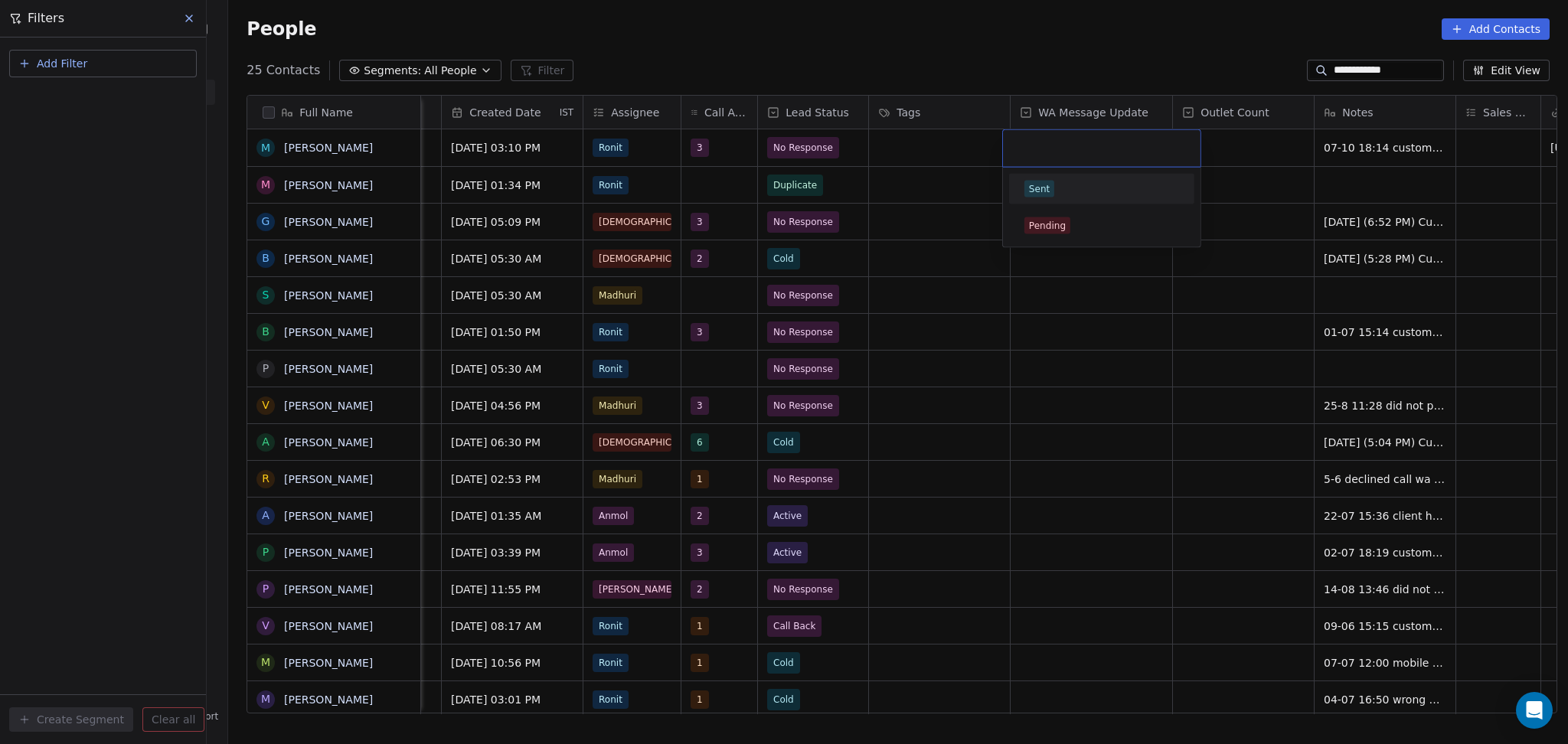
click at [1045, 188] on div "Sent" at bounding box center [1039, 188] width 21 height 14
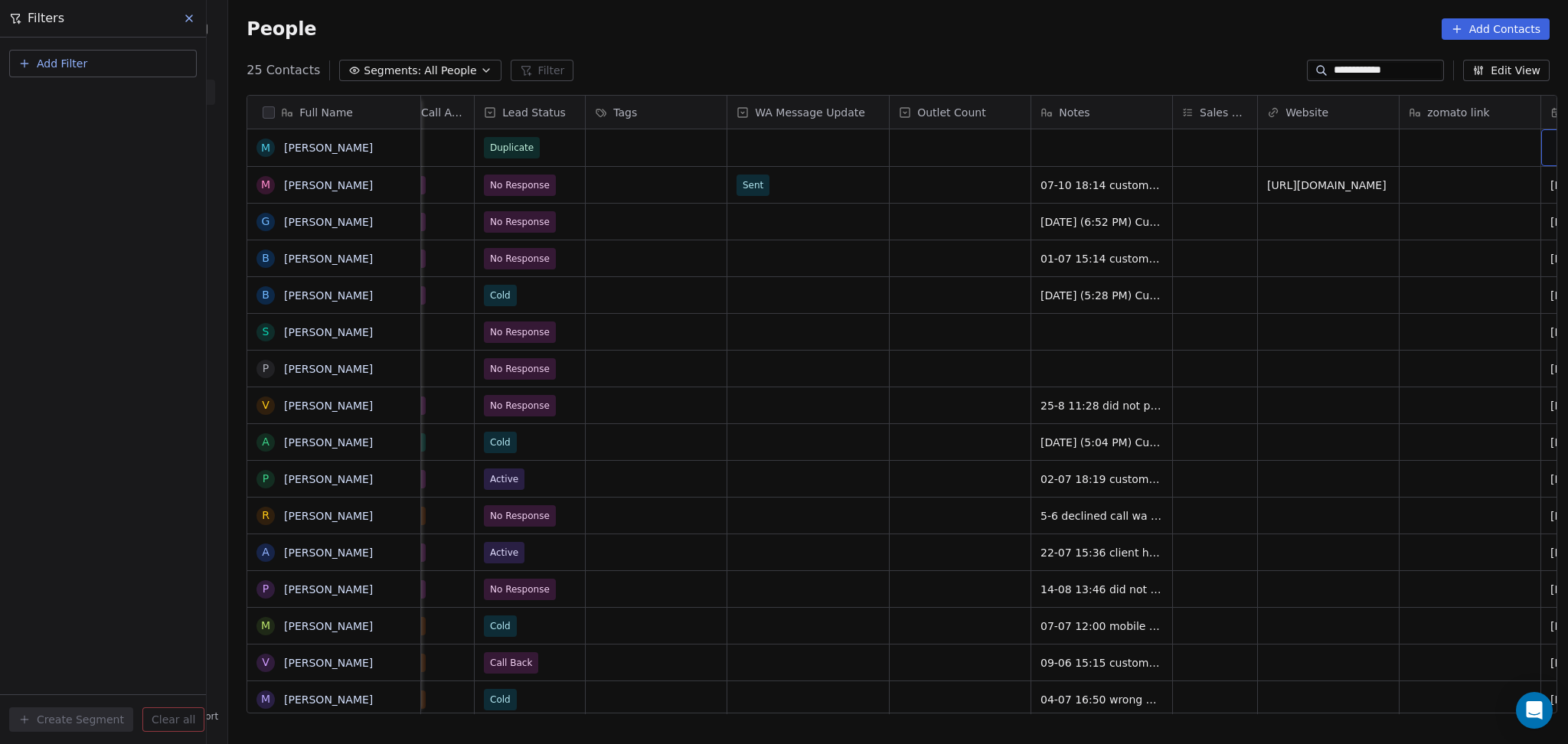
scroll to position [0, 1366]
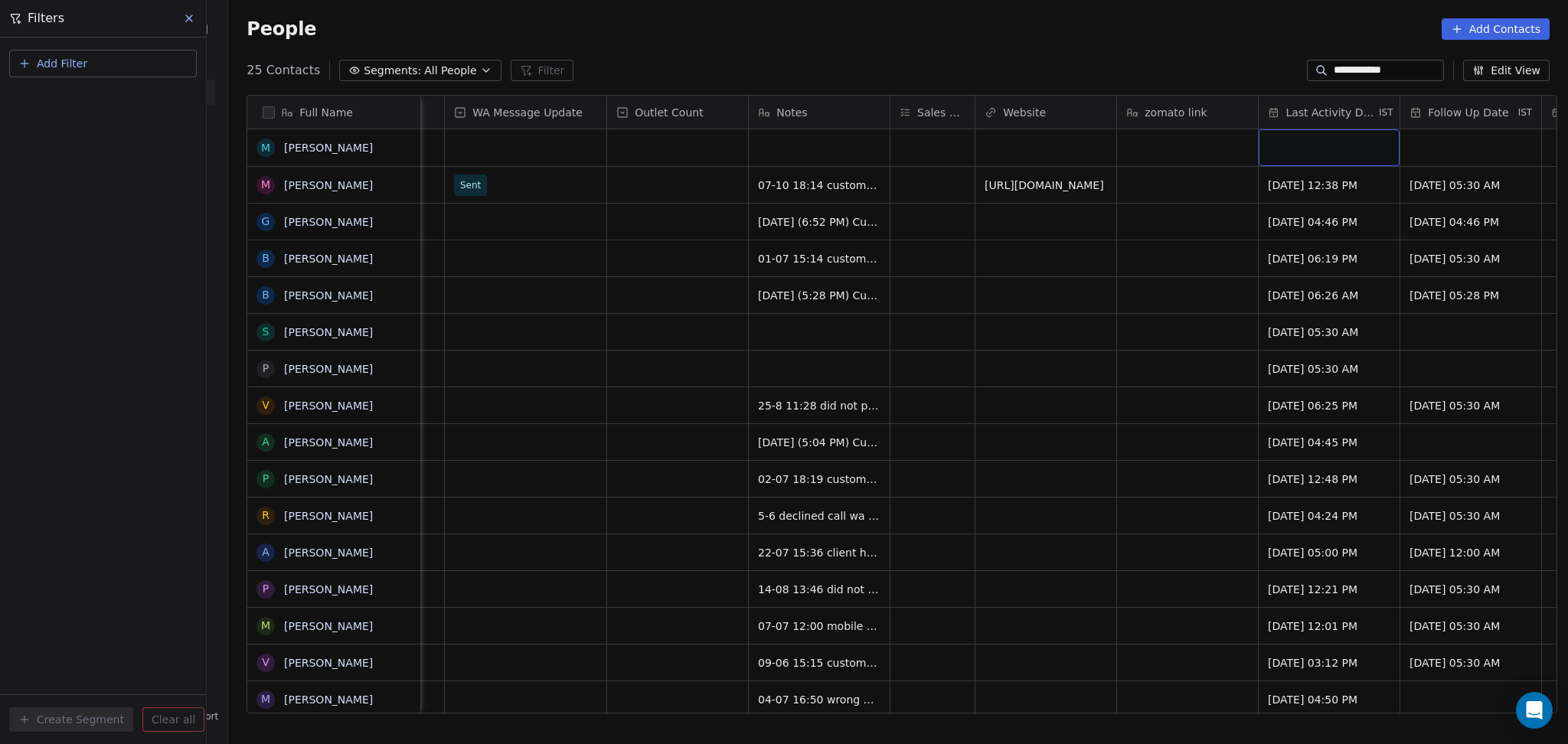
click at [1331, 152] on div "grid" at bounding box center [1329, 147] width 141 height 36
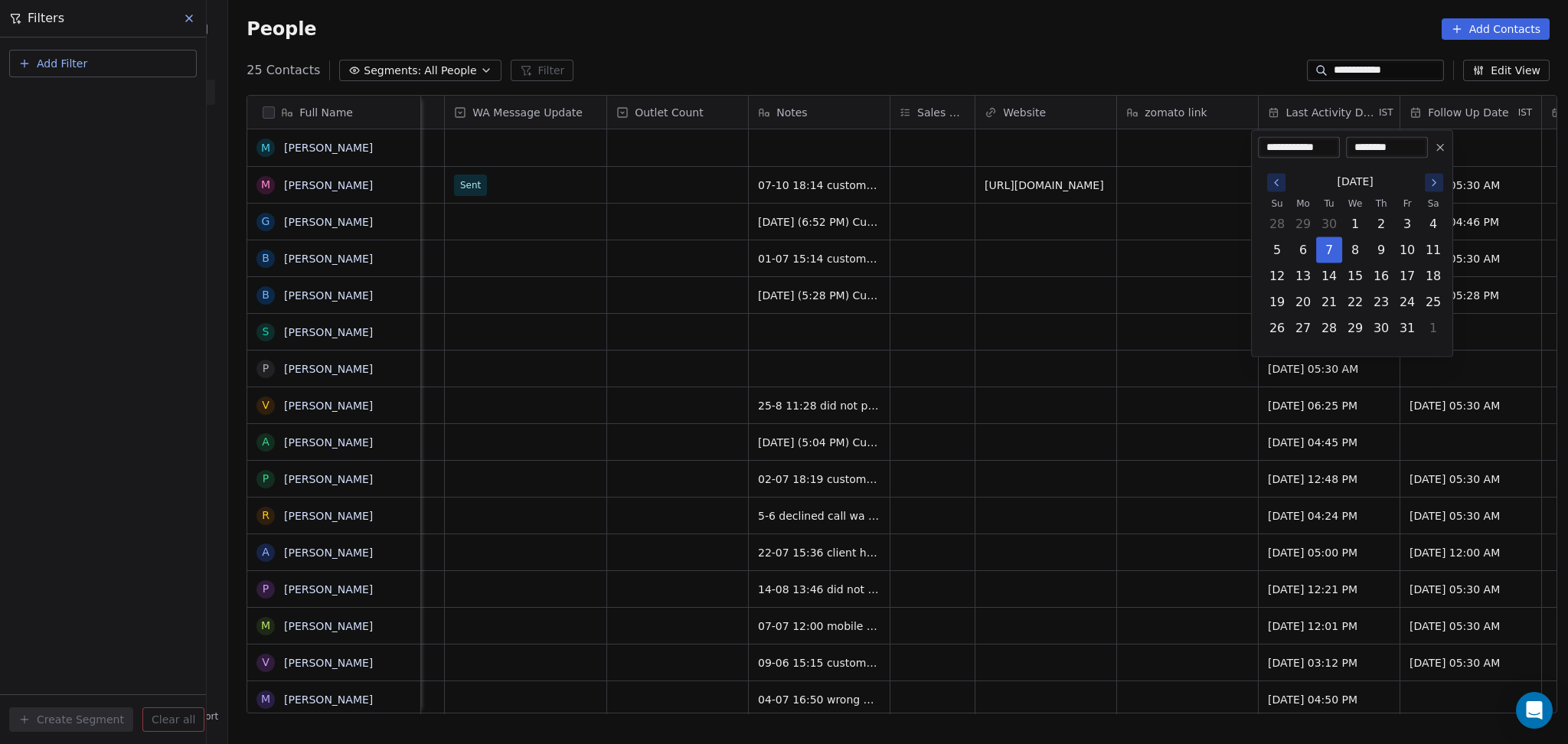
click at [1023, 237] on html "**********" at bounding box center [784, 372] width 1568 height 744
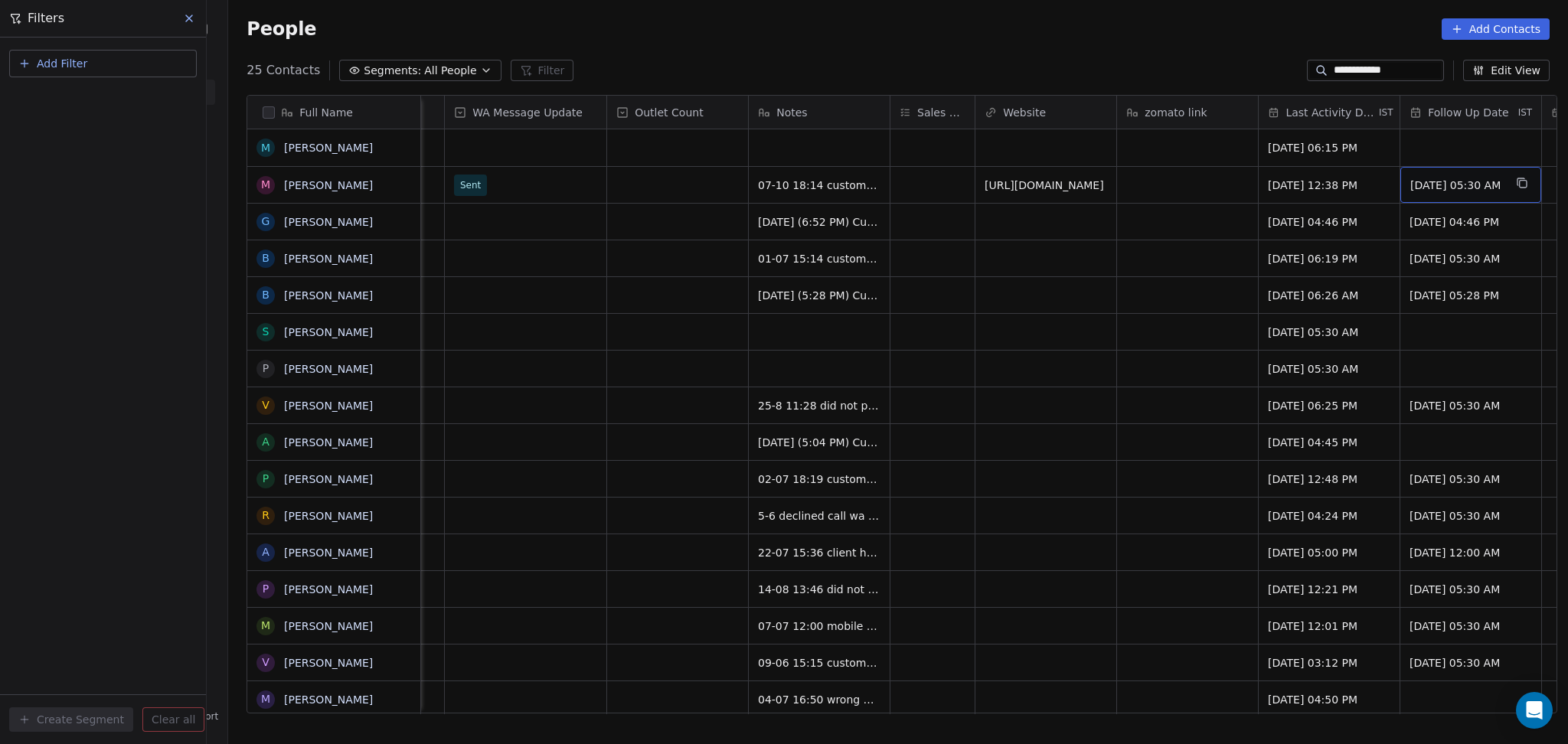
scroll to position [0, 1508]
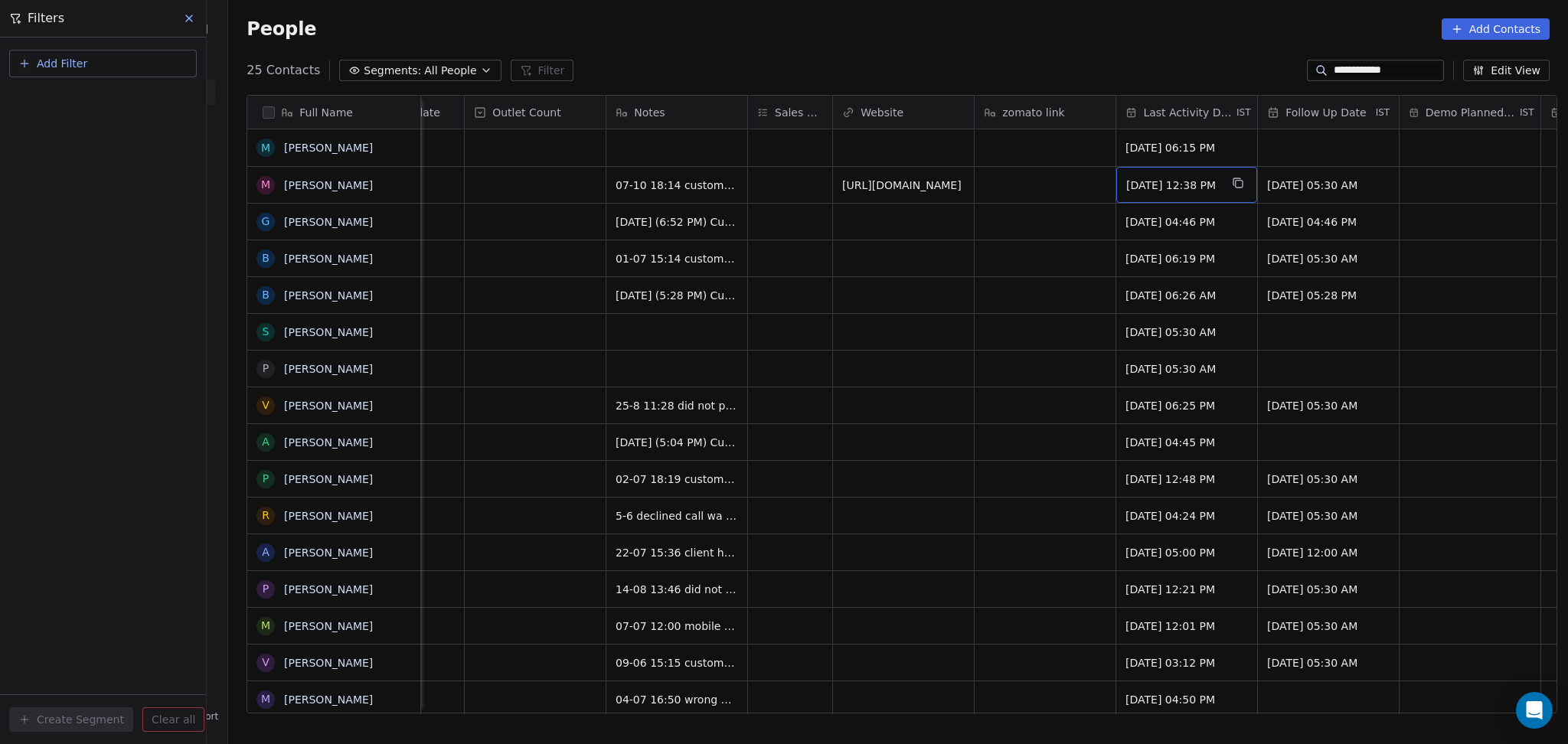
click at [1172, 180] on span "Jul 04, 2025 12:38 PM" at bounding box center [1173, 185] width 93 height 16
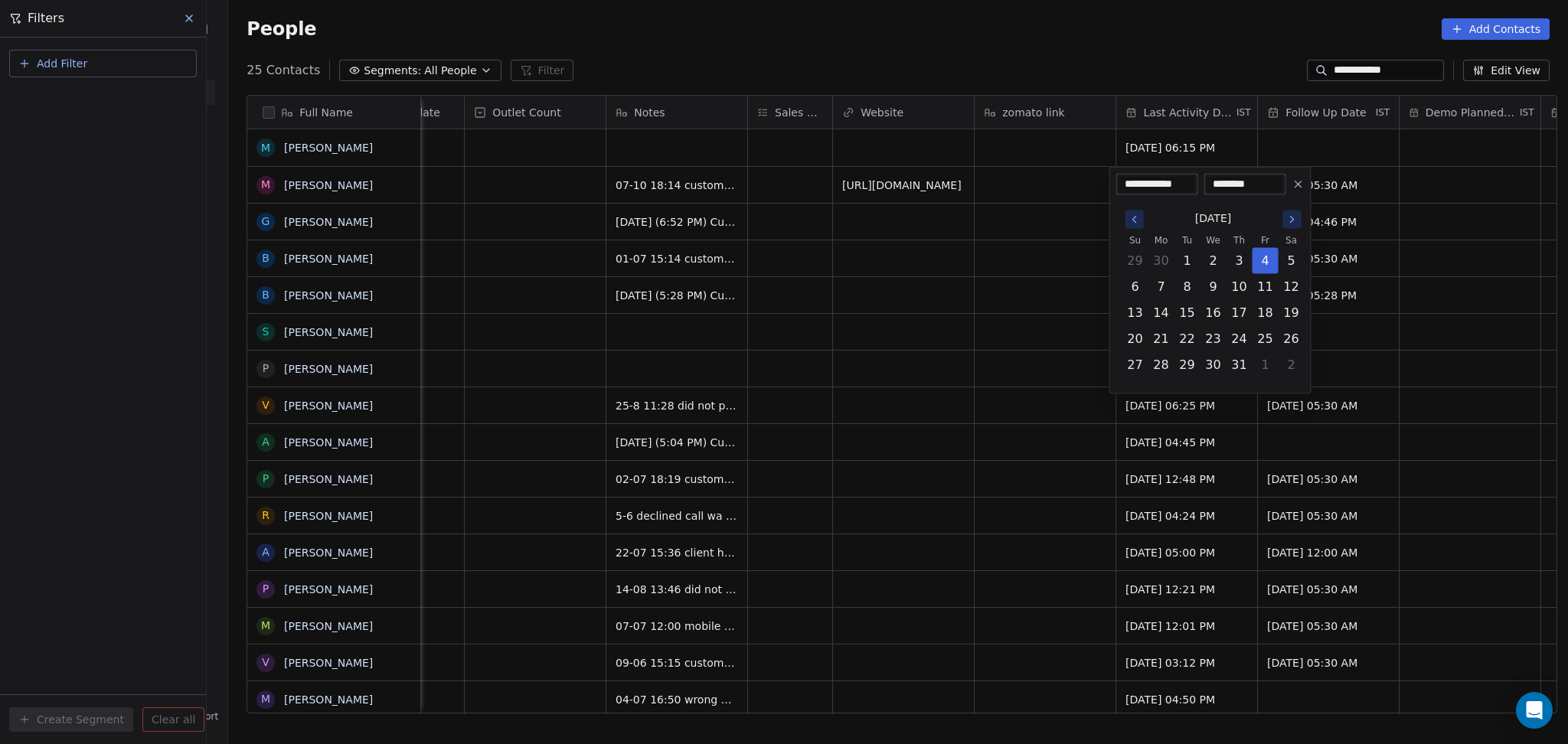
click at [1289, 222] on icon "Go to the Next Month" at bounding box center [1292, 219] width 12 height 12
click at [1177, 284] on button "7" at bounding box center [1188, 287] width 25 height 25
type input "**********"
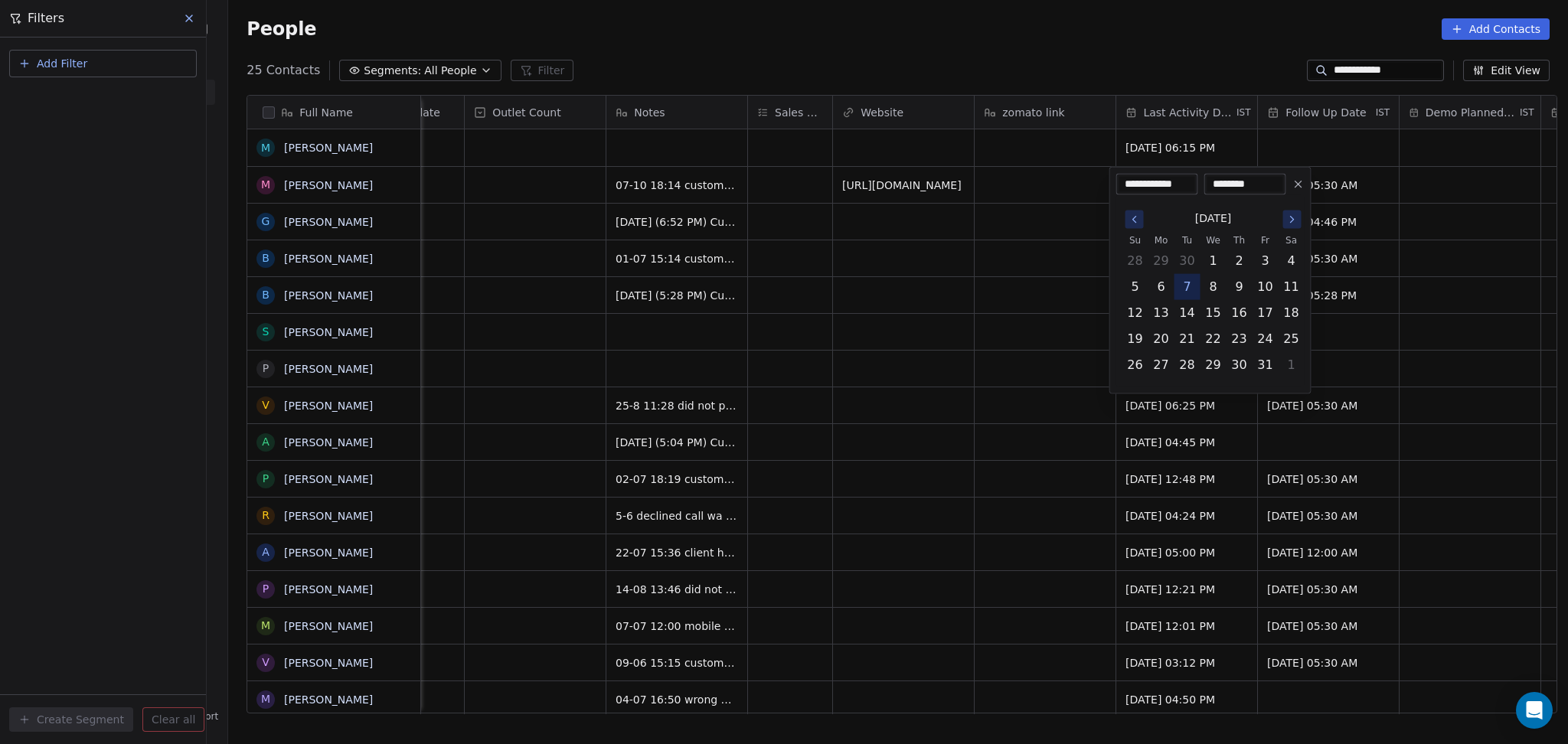
click at [1035, 292] on html "**********" at bounding box center [784, 372] width 1568 height 744
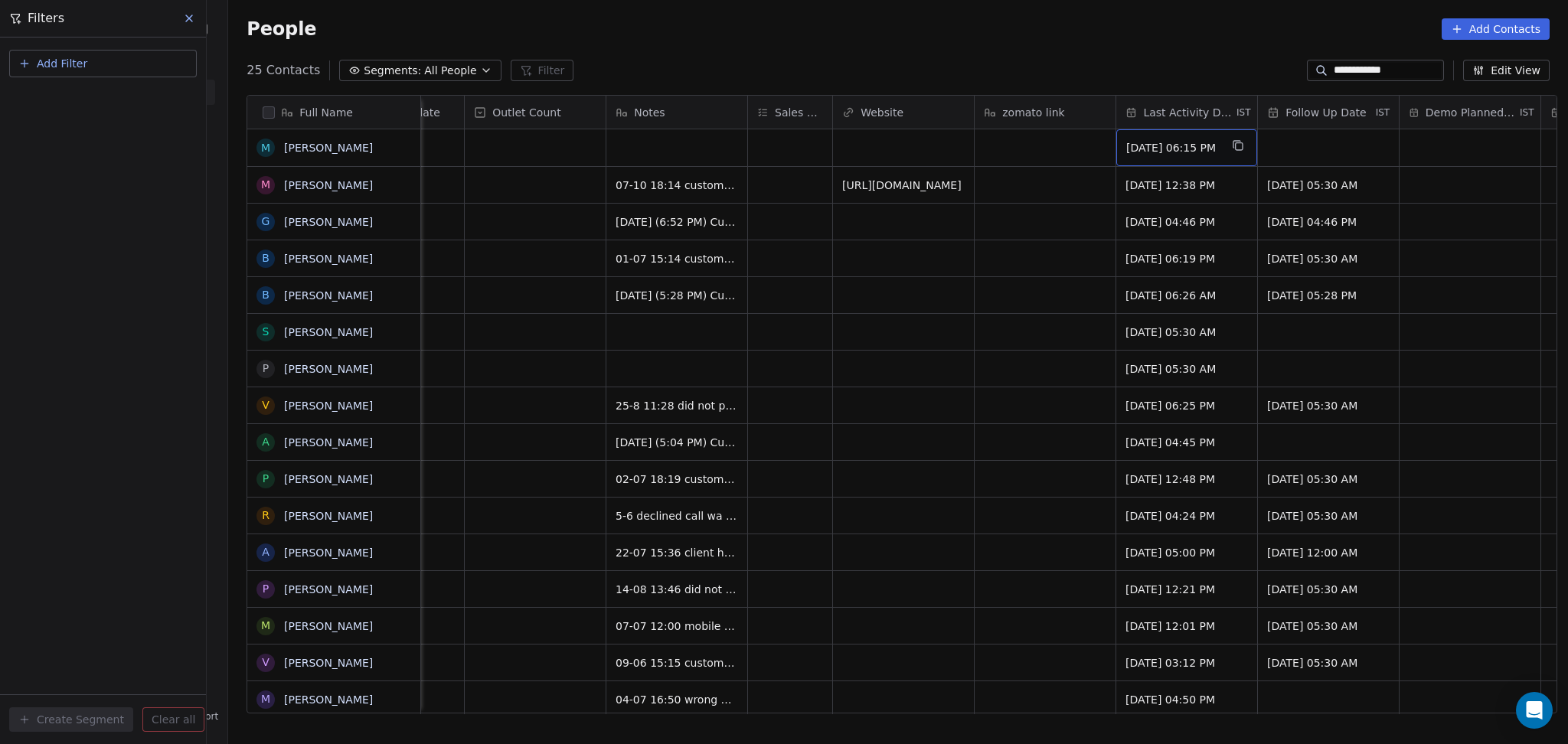
click at [1151, 153] on span "Oct 07, 2025 06:15 PM" at bounding box center [1173, 147] width 93 height 16
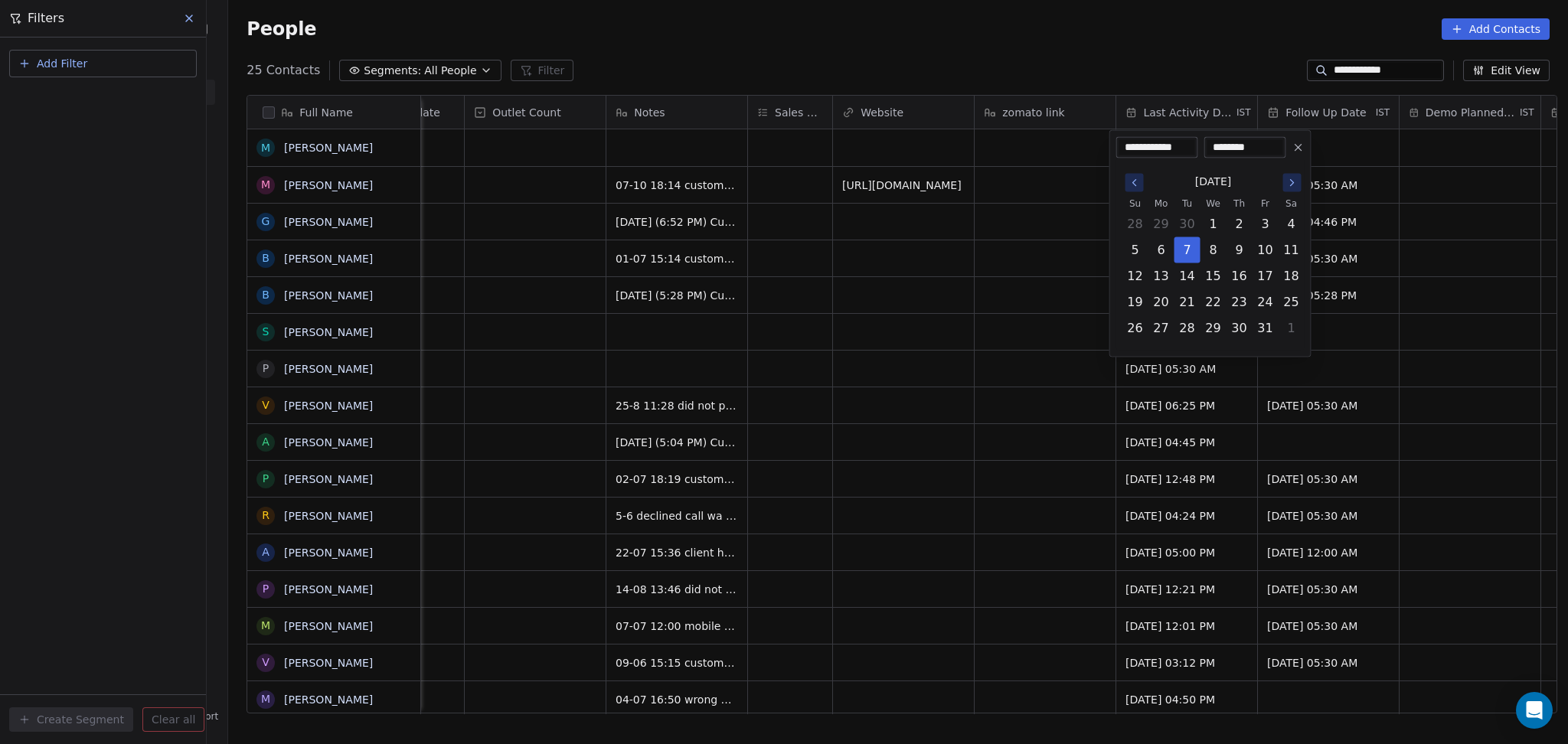
click at [1130, 184] on icon "Go to the Previous Month" at bounding box center [1134, 183] width 12 height 12
click at [1293, 152] on icon at bounding box center [1298, 147] width 12 height 12
type input "**********"
type input "********"
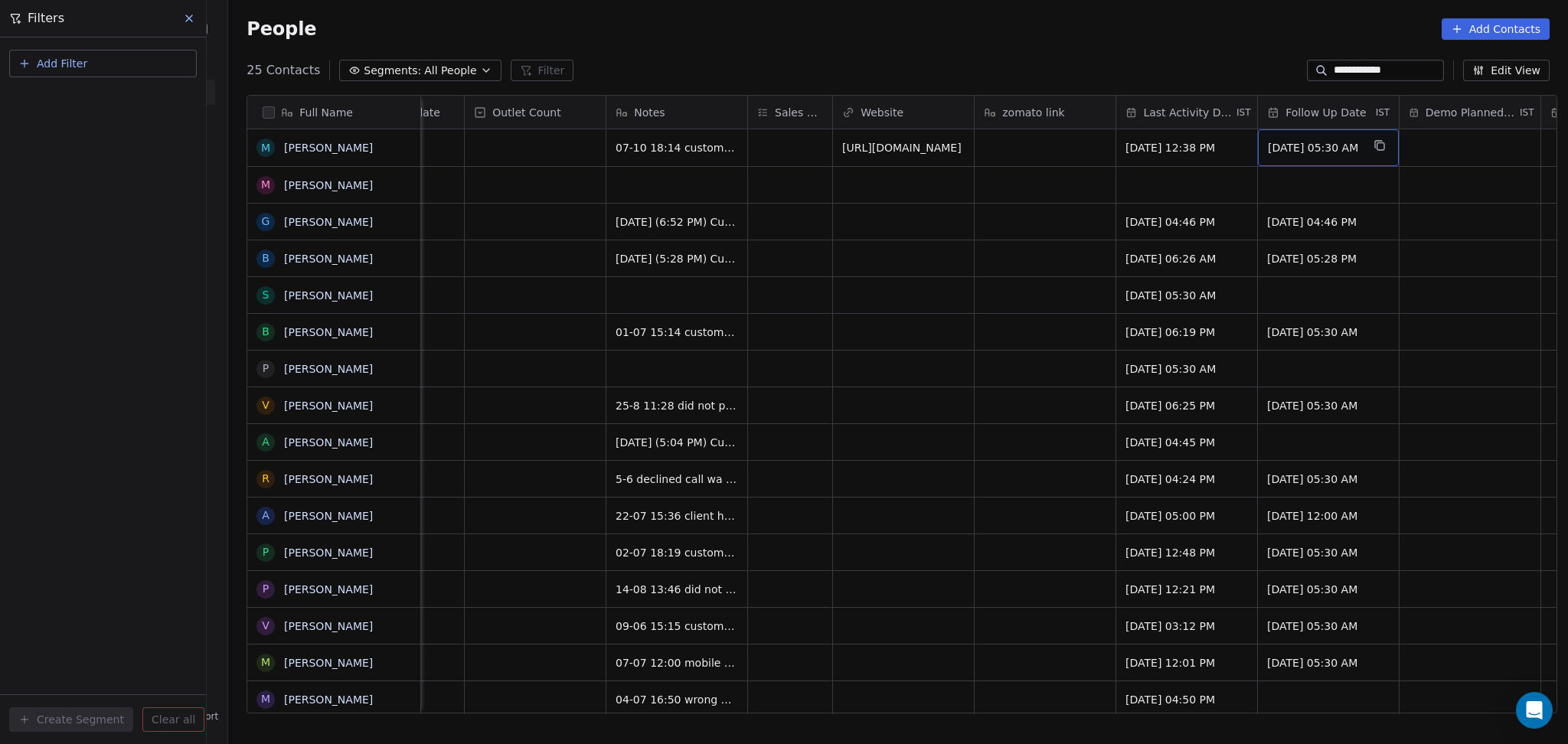
click at [1279, 150] on span "Jul 16, 2025 05:30 AM" at bounding box center [1314, 147] width 93 height 16
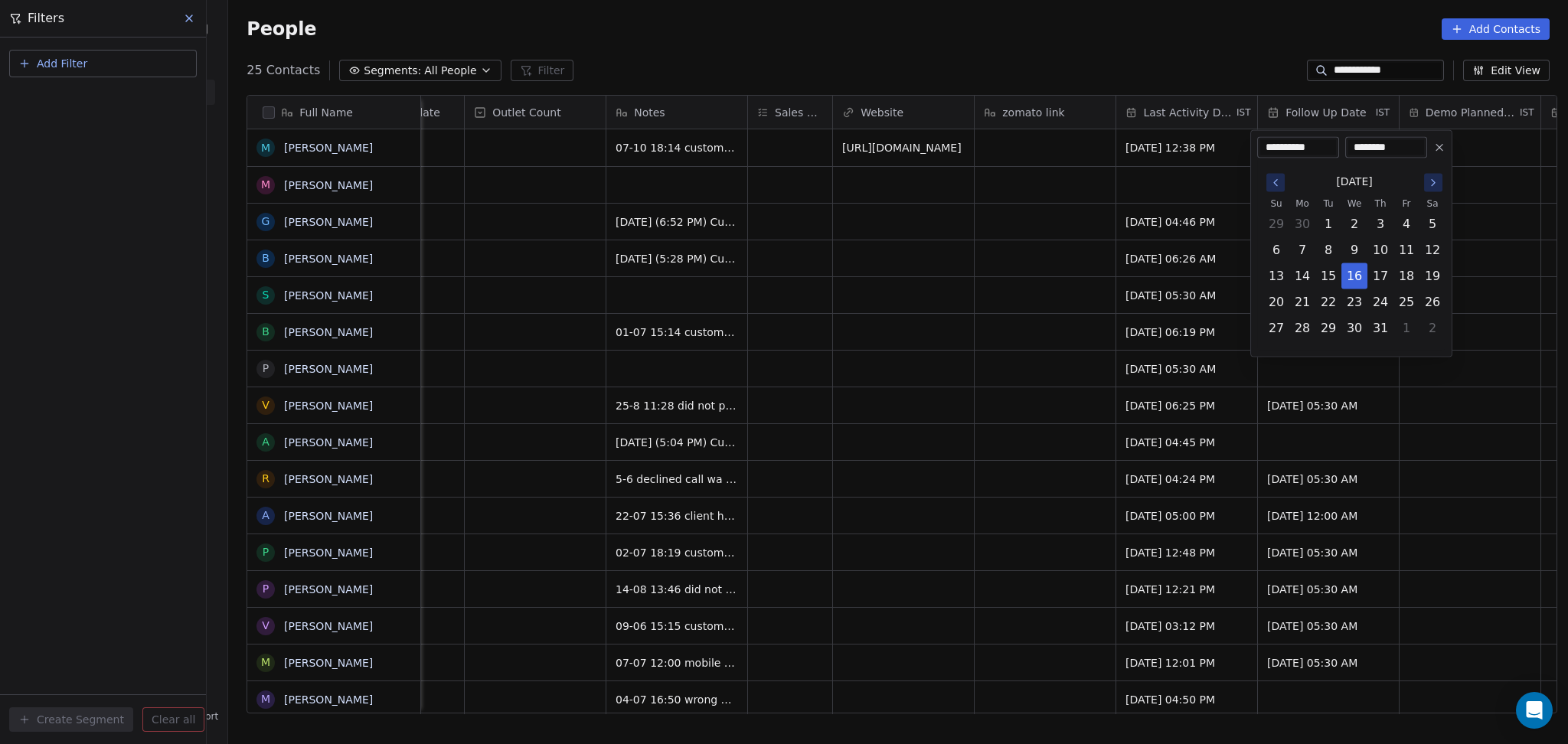
click at [1424, 191] on div "July 2025" at bounding box center [1354, 182] width 182 height 28
click at [1427, 189] on button "Go to the Next Month" at bounding box center [1433, 183] width 18 height 18
click at [1370, 304] on button "23" at bounding box center [1380, 303] width 25 height 25
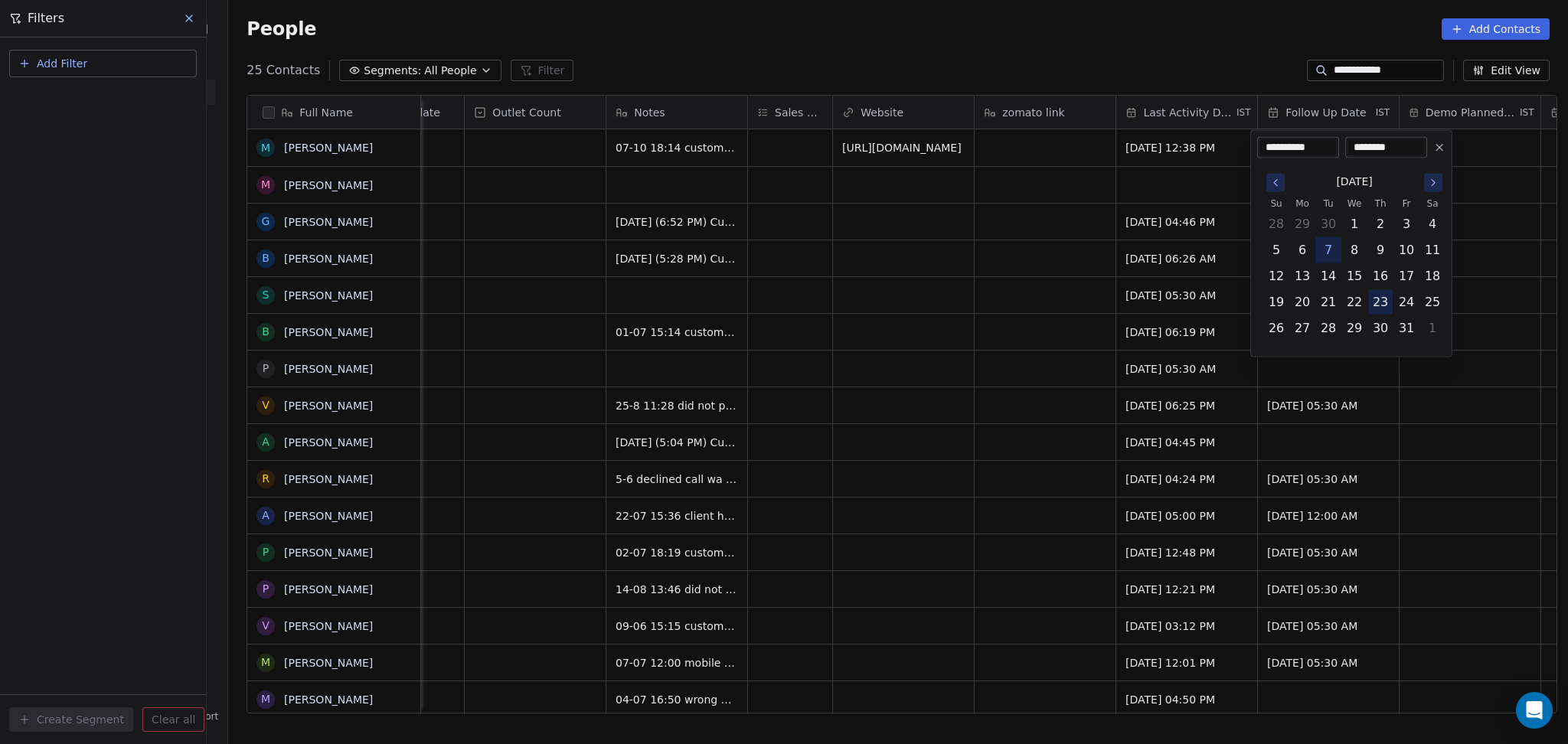
type input "**********"
click at [1032, 349] on html "**********" at bounding box center [784, 372] width 1568 height 744
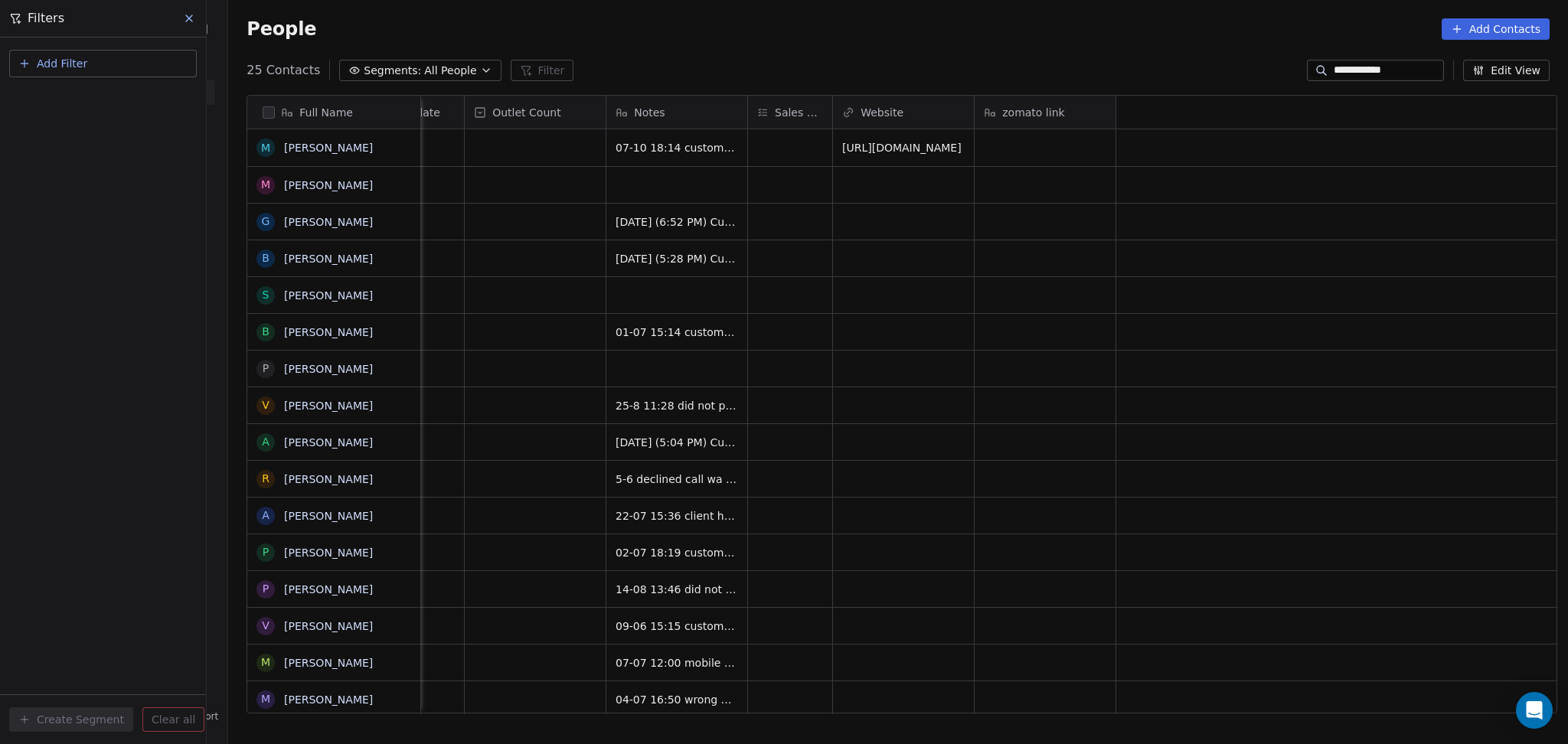
scroll to position [0, 597]
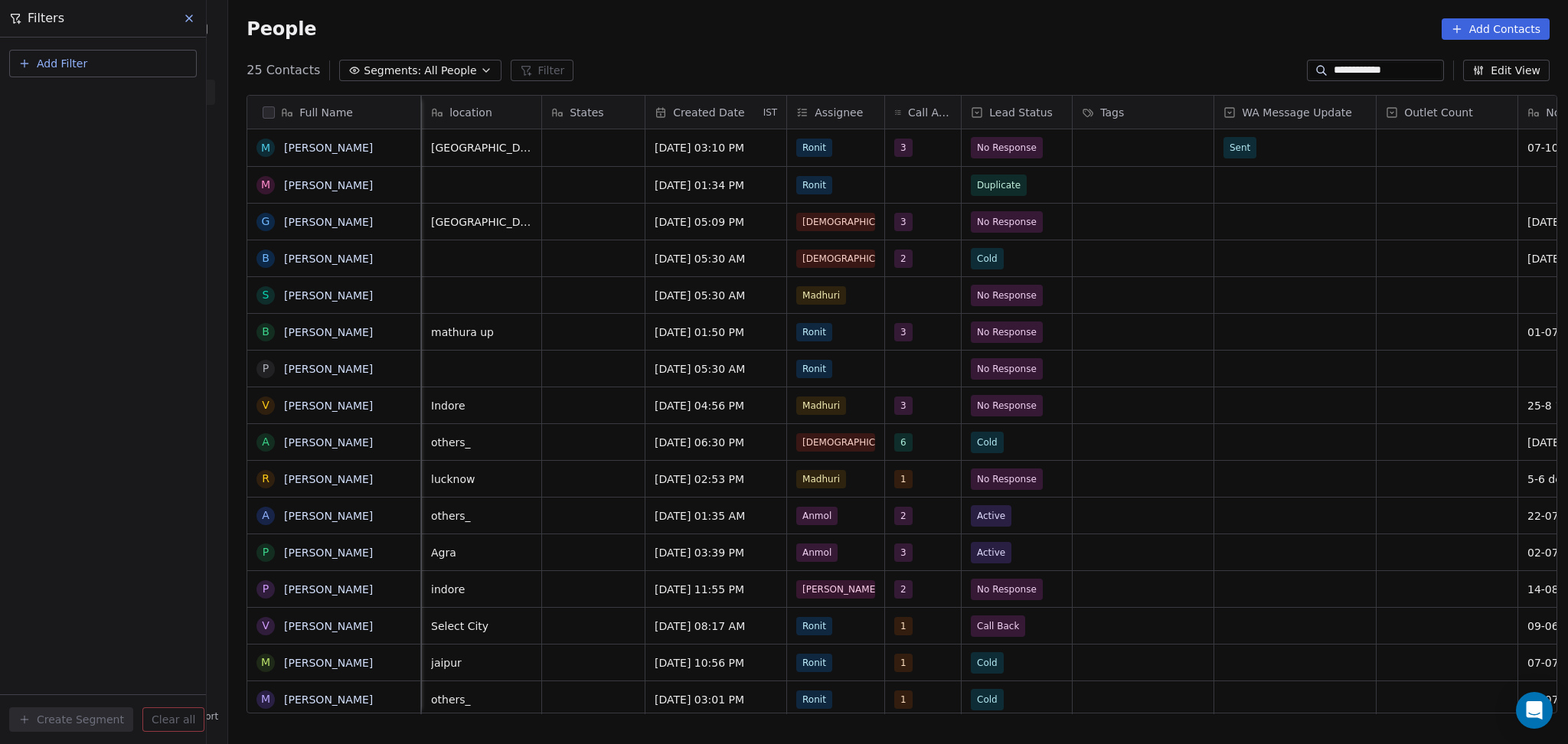
click at [1347, 65] on input "**********" at bounding box center [1387, 70] width 108 height 16
paste input
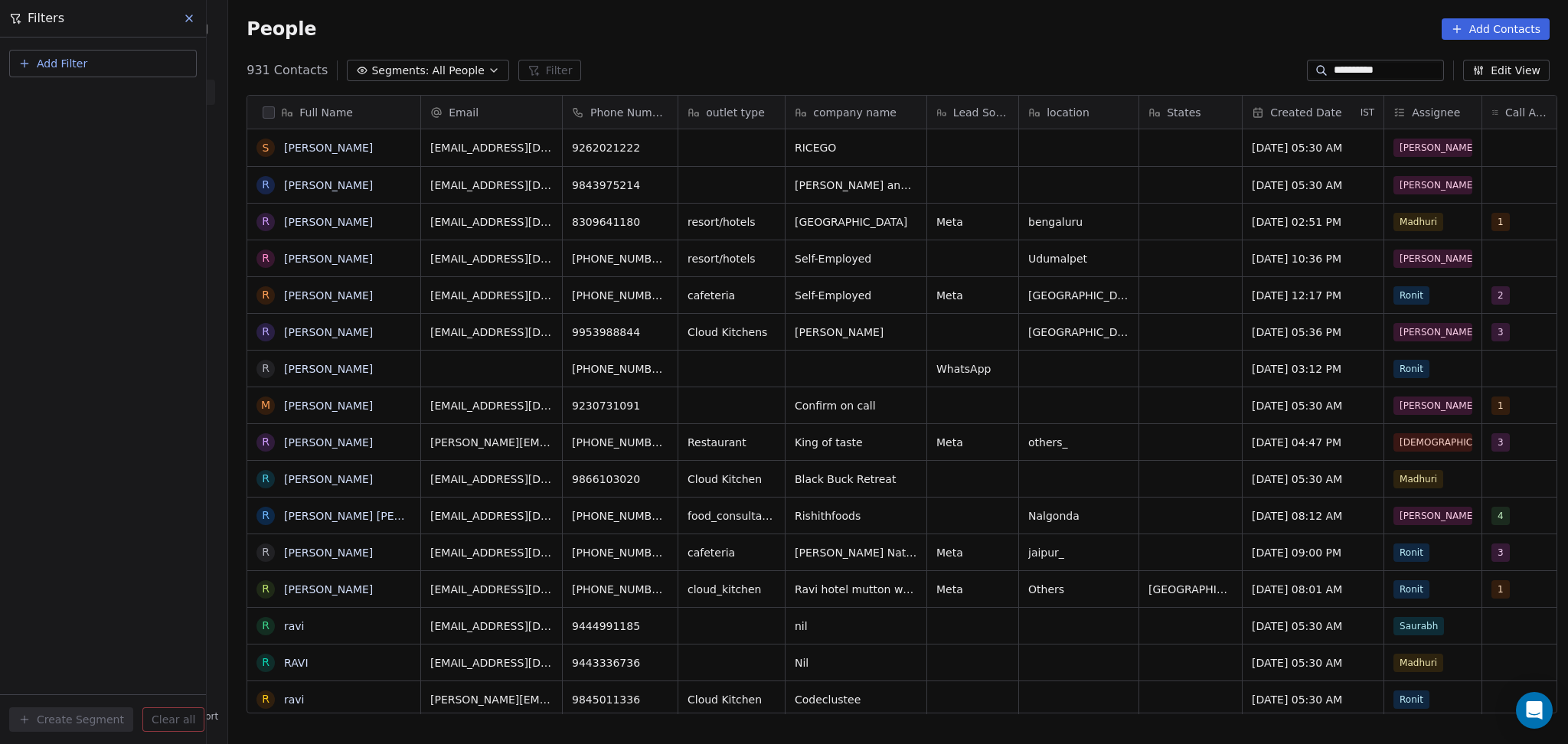
scroll to position [639, 1331]
type input "**********"
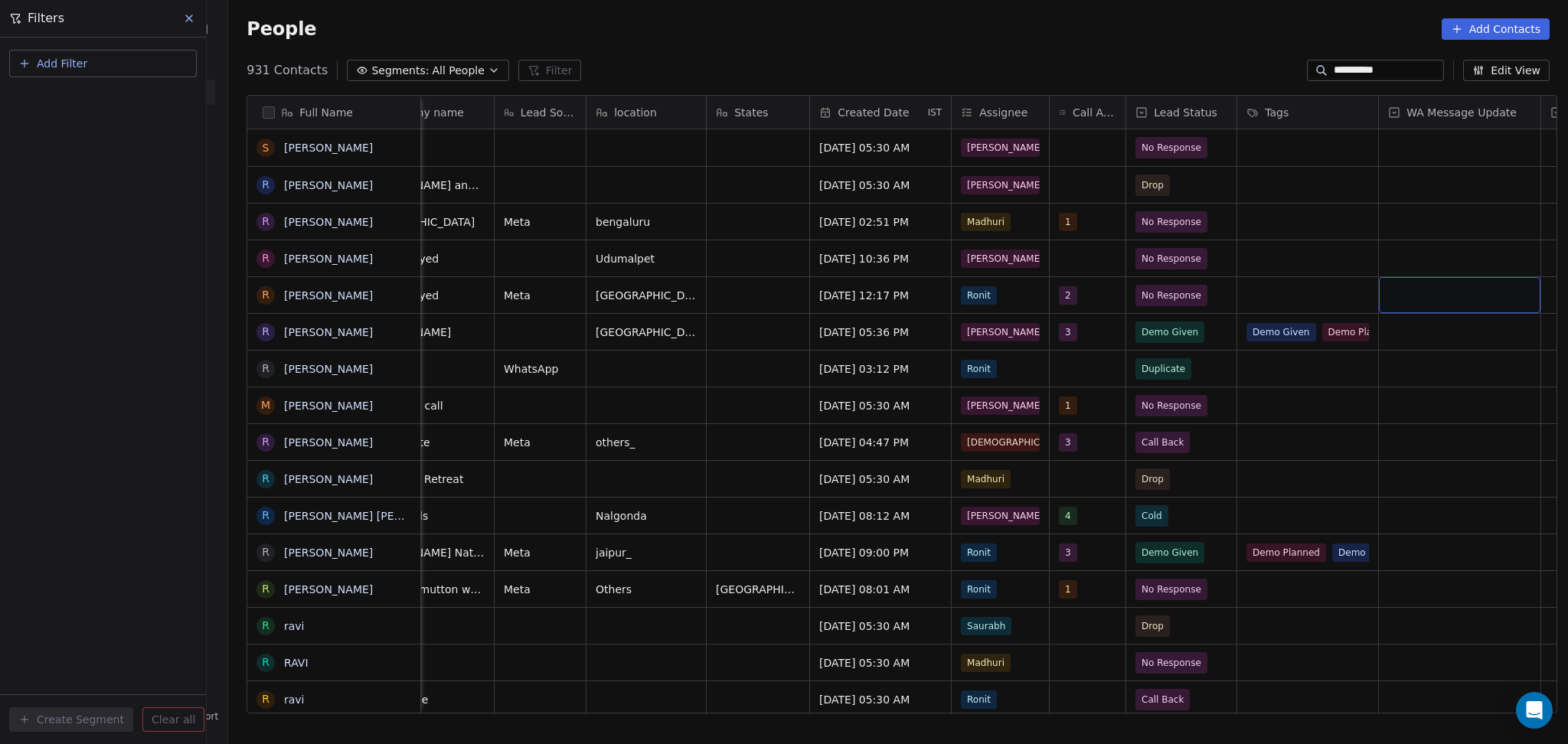
scroll to position [0, 573]
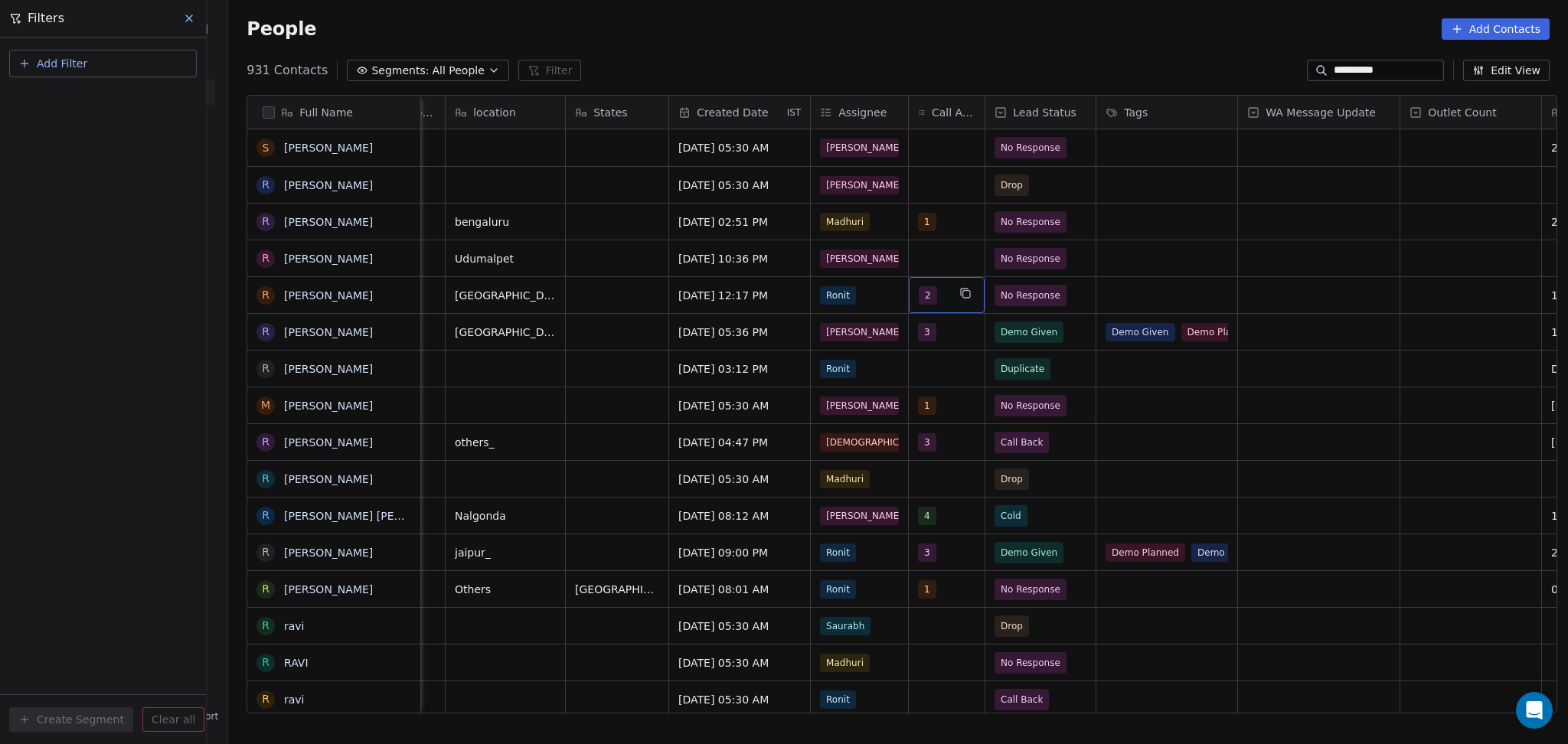
click at [931, 294] on div "2" at bounding box center [933, 295] width 28 height 18
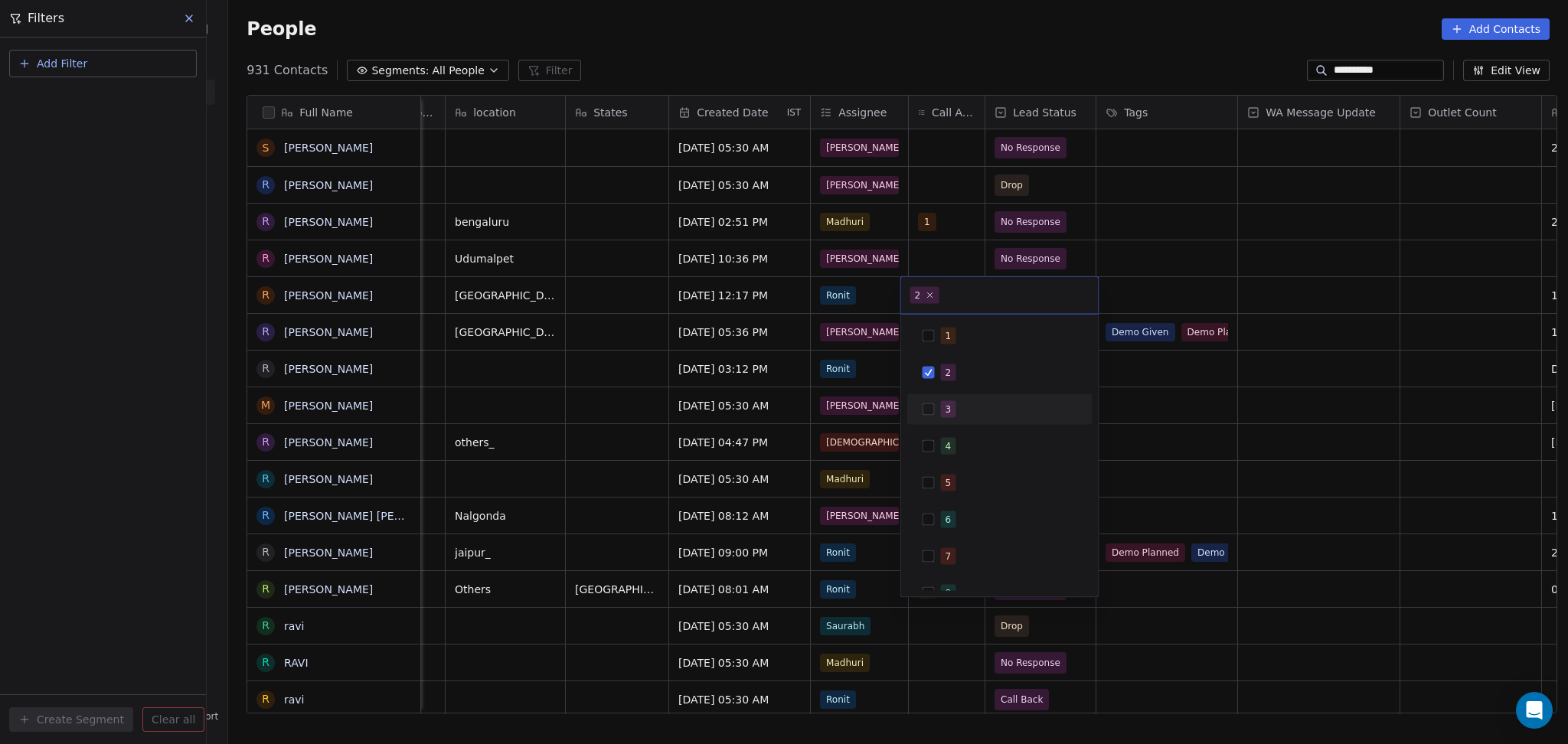
click at [939, 409] on div "3" at bounding box center [999, 409] width 173 height 25
click at [939, 369] on div "2" at bounding box center [999, 373] width 173 height 25
click at [1211, 375] on html "**********" at bounding box center [784, 372] width 1568 height 744
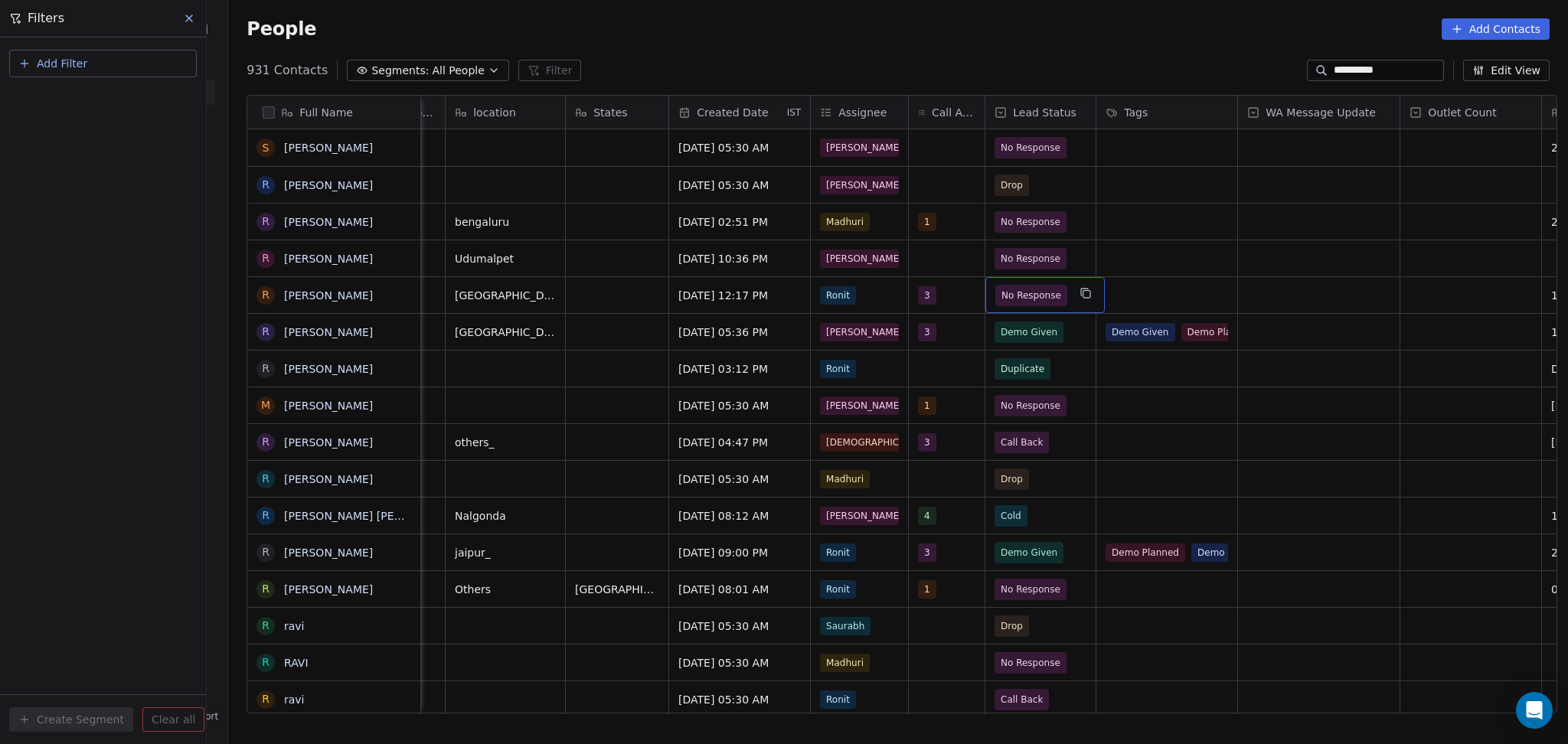
click at [1057, 297] on div "No Response" at bounding box center [1045, 295] width 119 height 36
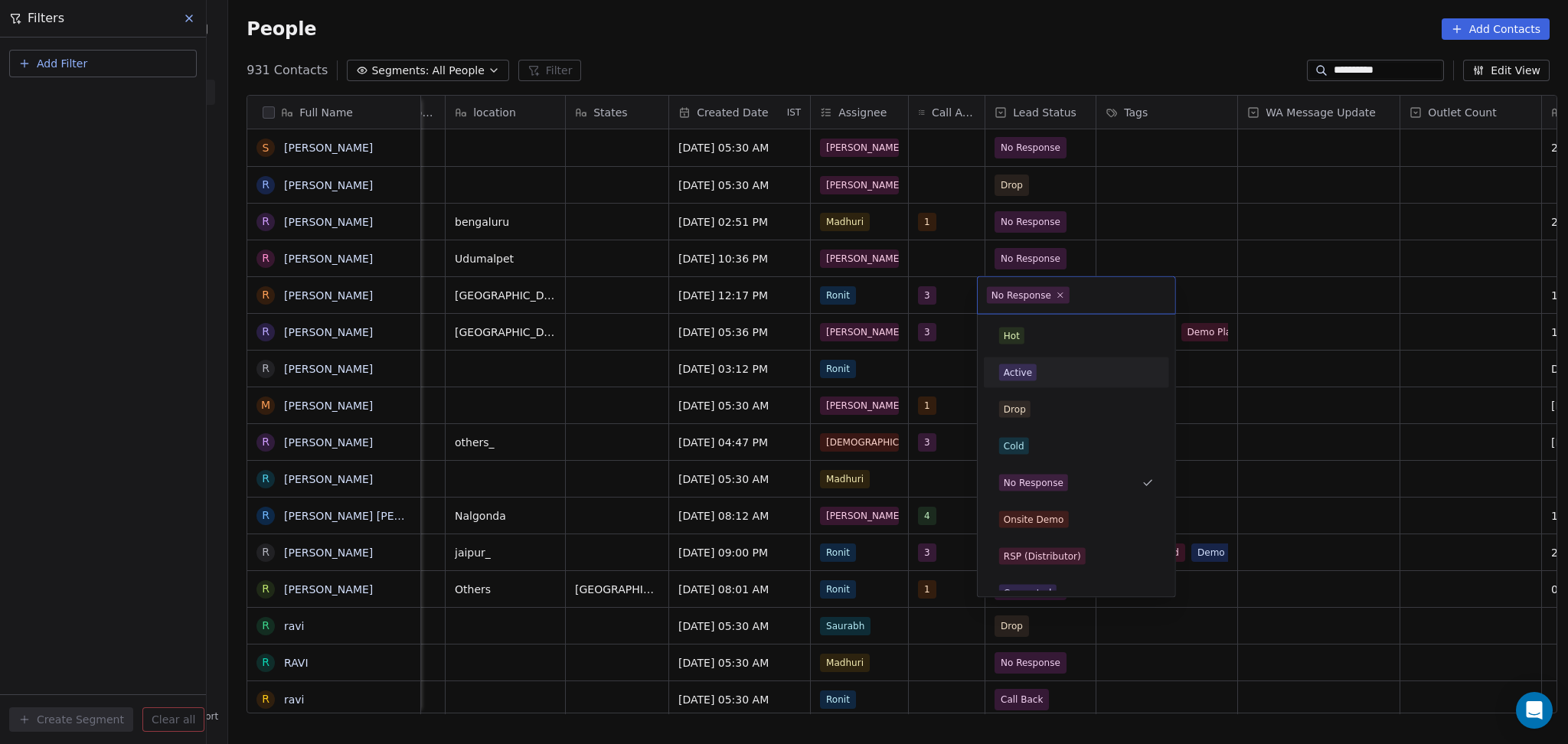
click at [1045, 369] on div "Active" at bounding box center [1076, 373] width 155 height 17
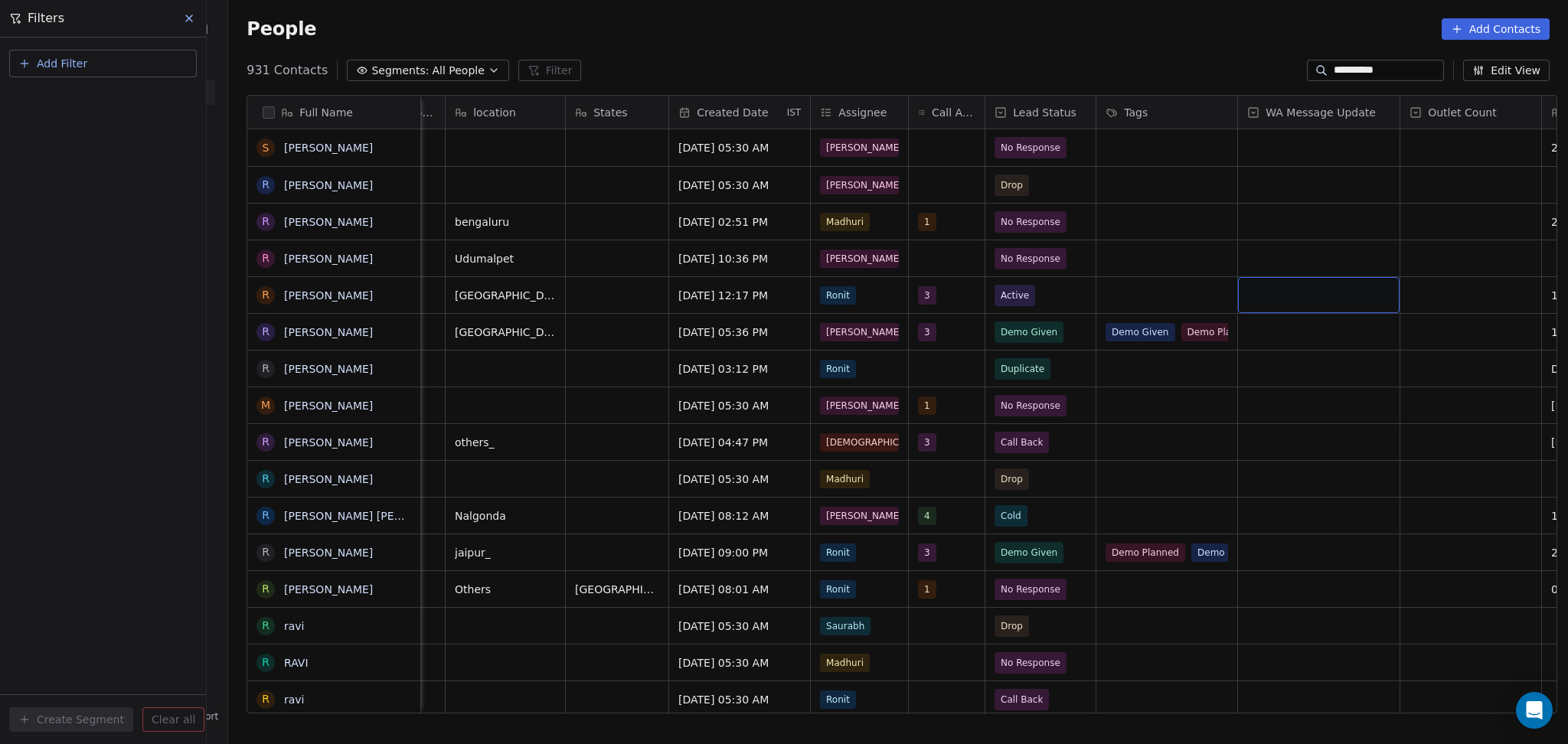
click at [1282, 293] on div "grid" at bounding box center [1318, 295] width 161 height 36
click at [1274, 324] on div "Sent" at bounding box center [1327, 336] width 173 height 25
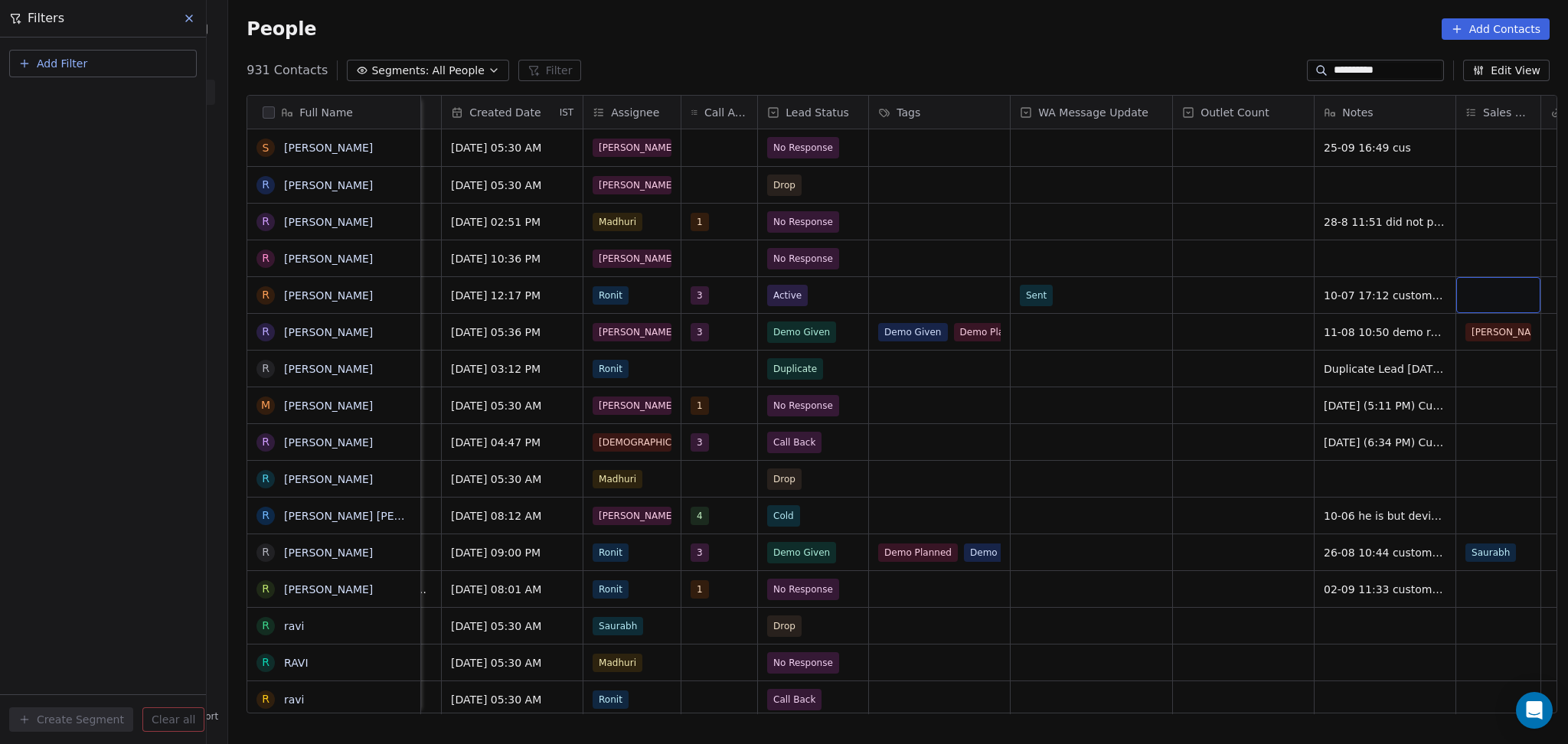
scroll to position [0, 942]
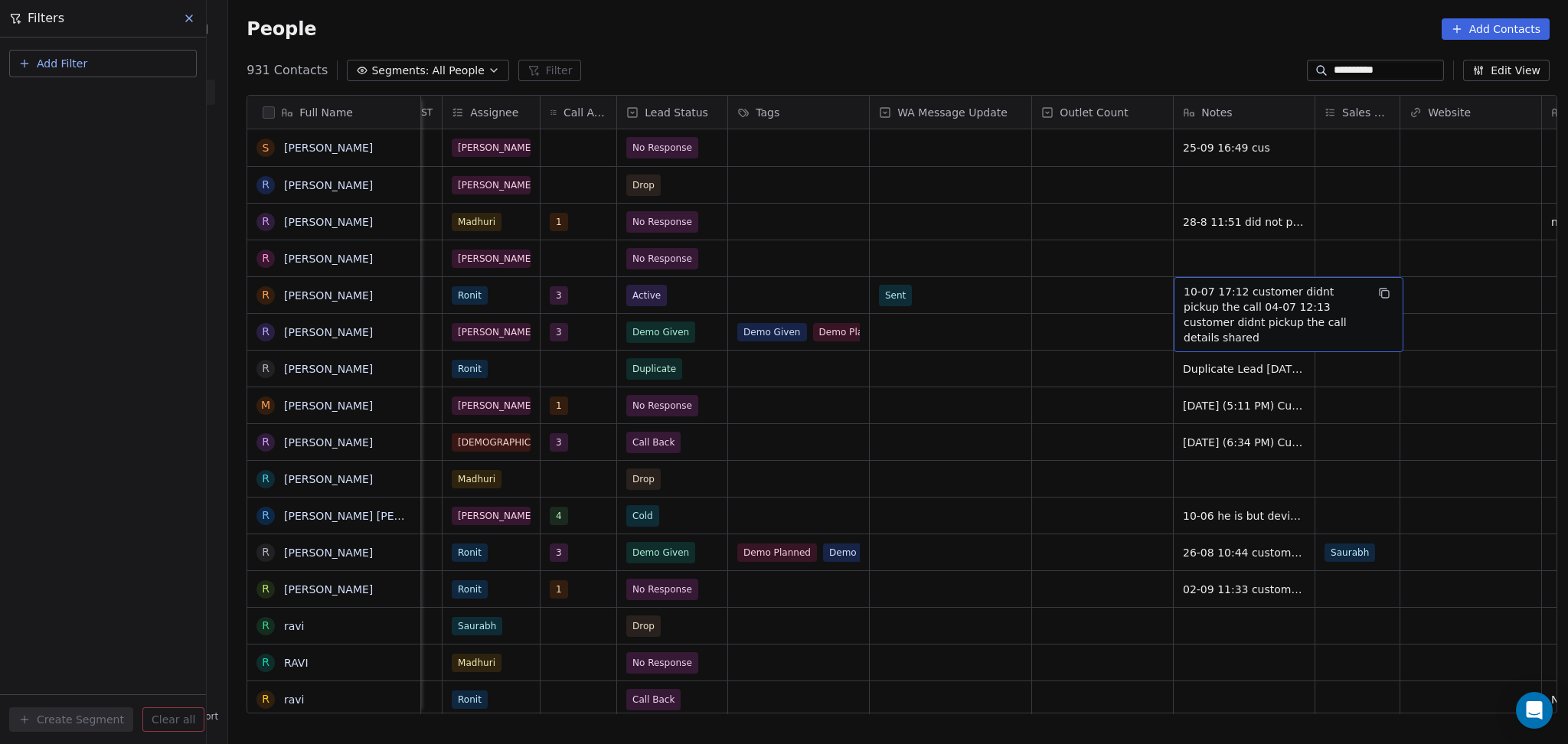
click at [1207, 293] on span "10-07 17:12 customer didnt pickup the call 04-07 12:13 customer didnt pickup th…" at bounding box center [1274, 314] width 182 height 61
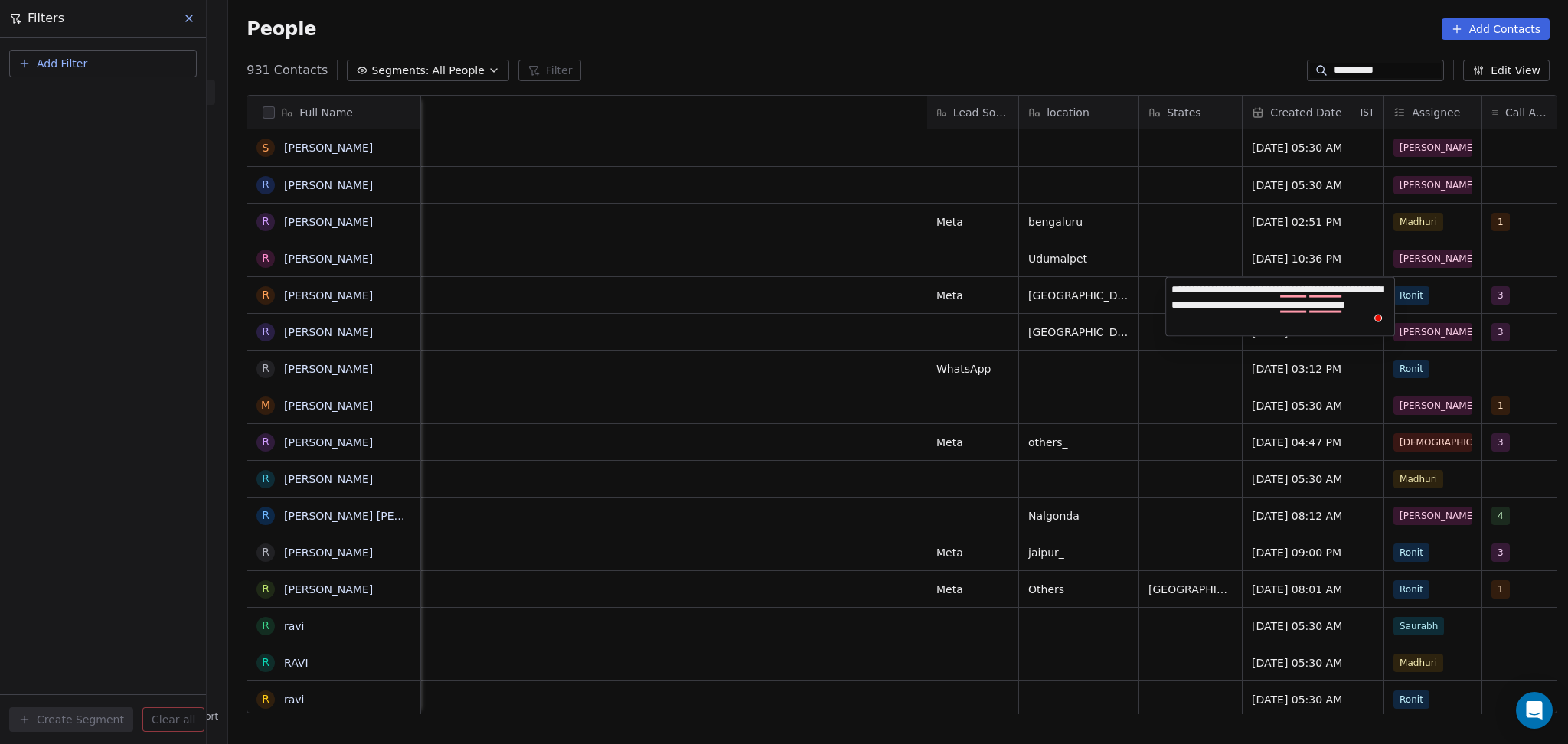
scroll to position [639, 1331]
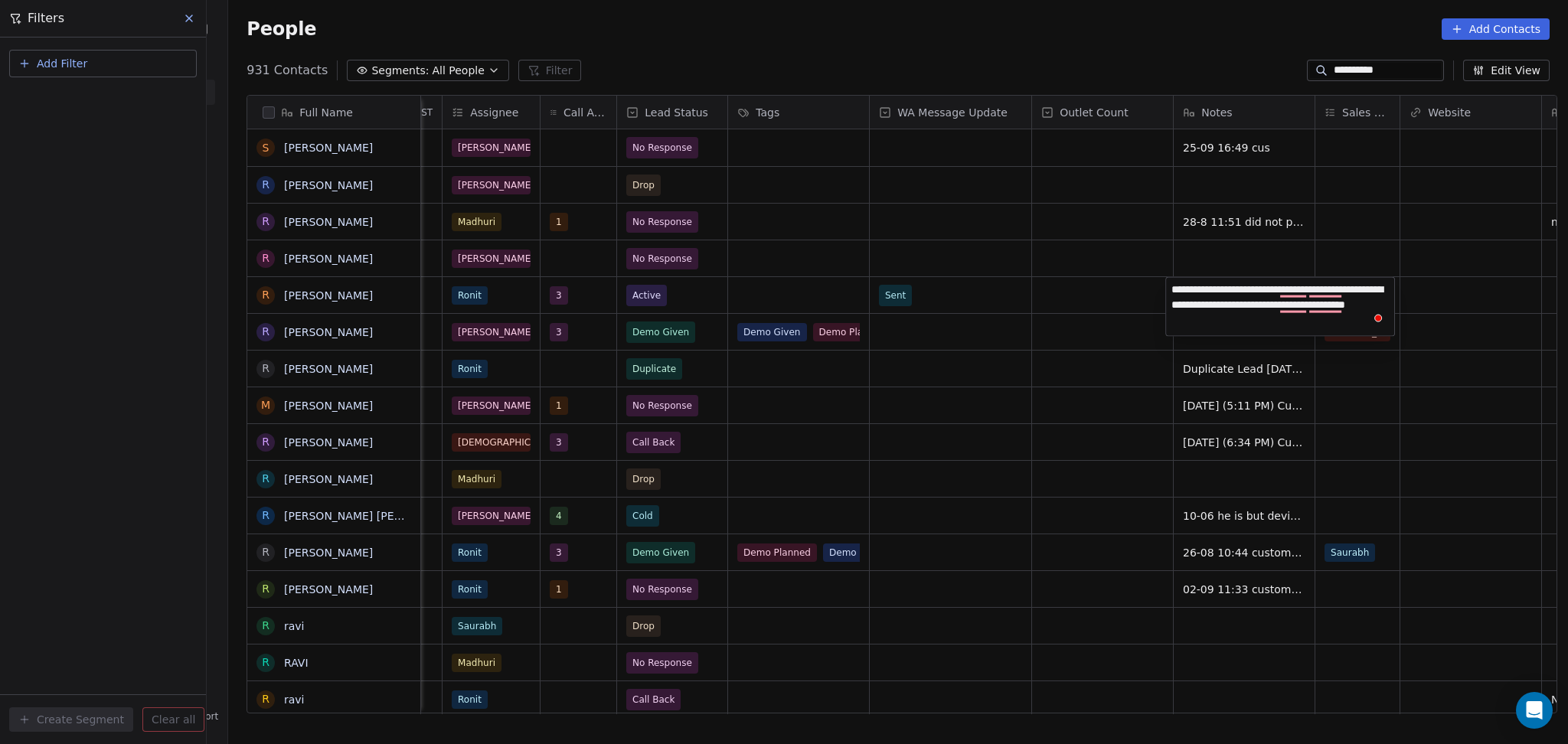
click at [1166, 283] on textarea "**********" at bounding box center [1280, 307] width 228 height 58
type textarea "**********"
click at [649, 539] on html "**********" at bounding box center [784, 372] width 1568 height 744
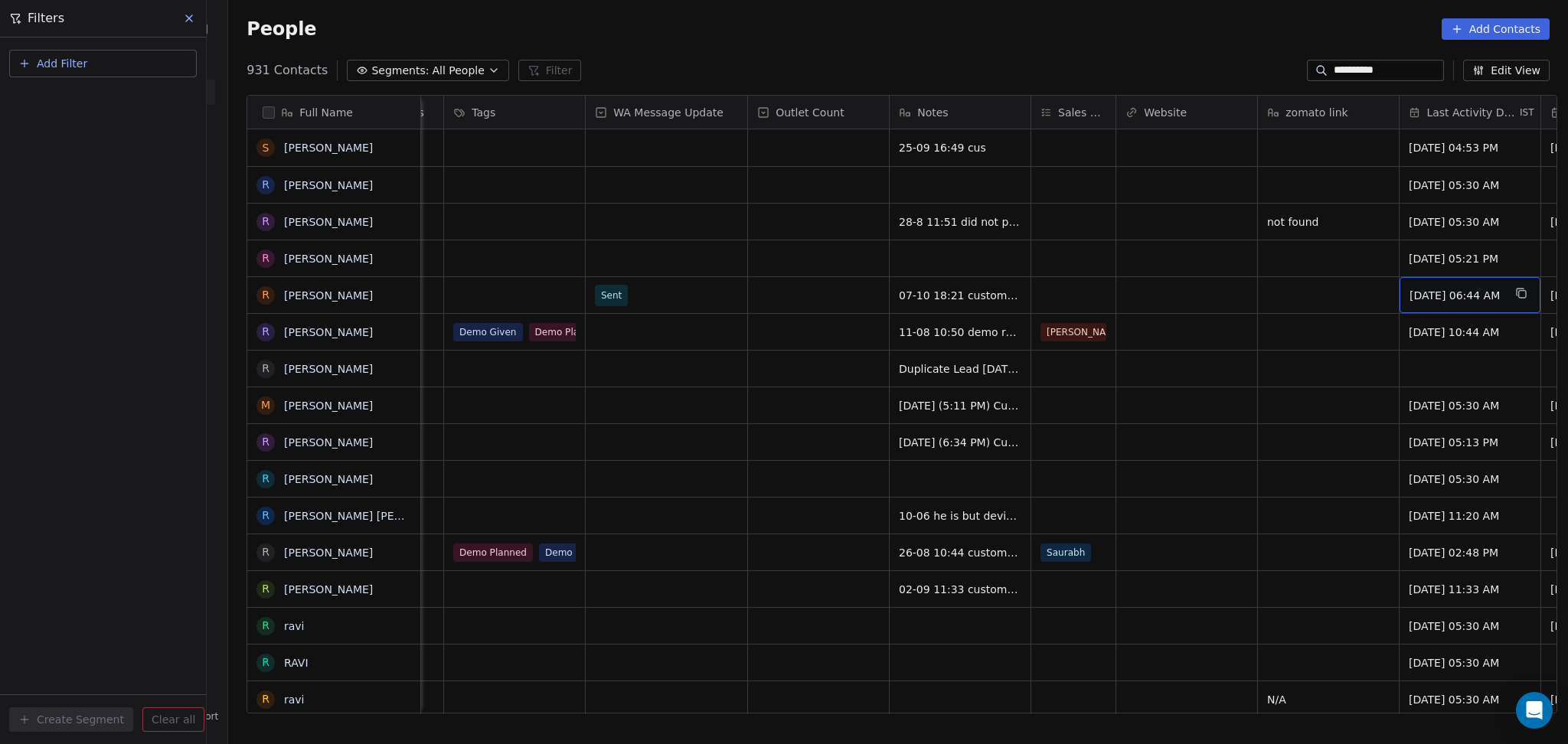
scroll to position [0, 1366]
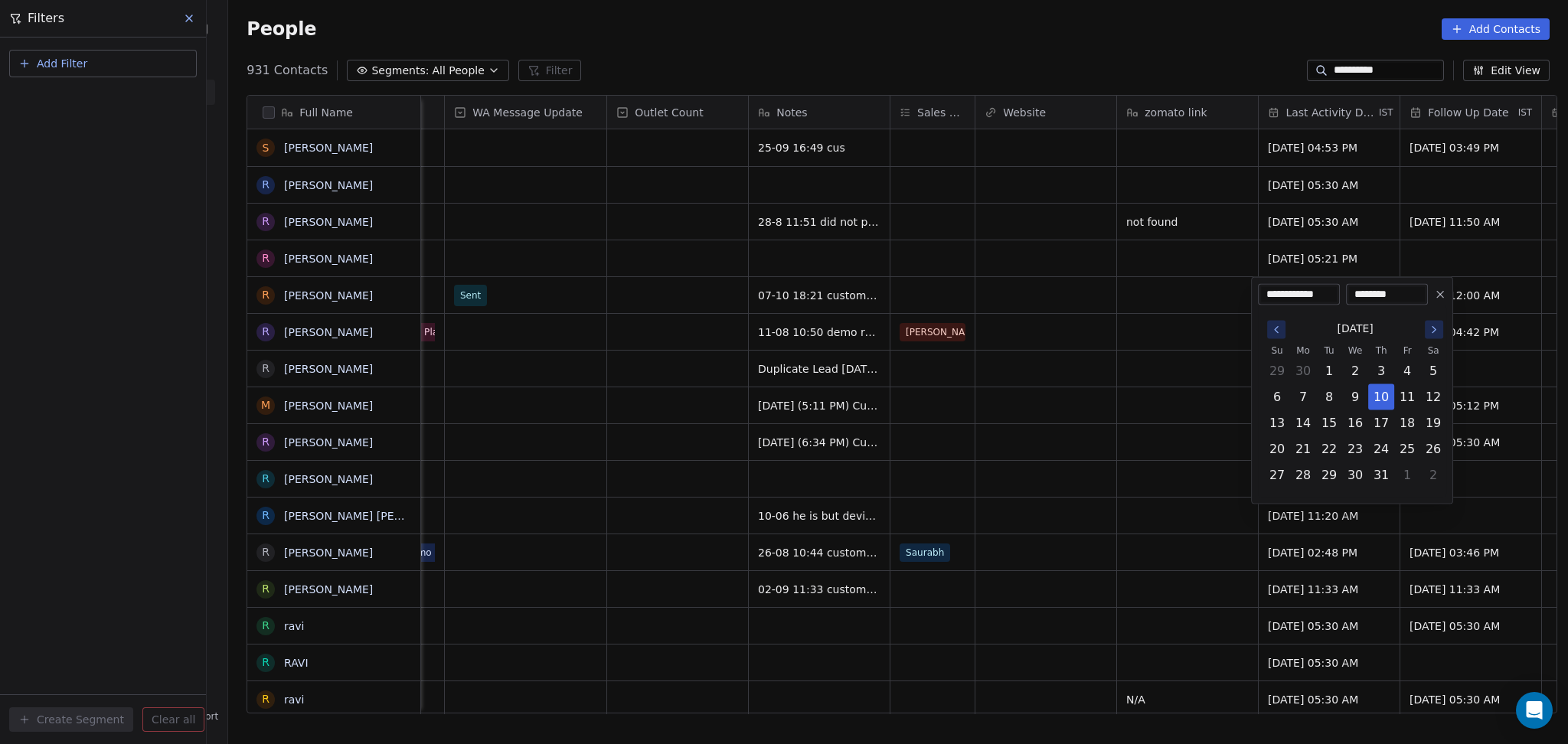
click at [1436, 325] on icon "Go to the Next Month" at bounding box center [1433, 330] width 12 height 12
click at [1437, 325] on icon "Go to the Next Month" at bounding box center [1433, 330] width 12 height 12
click at [1330, 393] on button "7" at bounding box center [1329, 398] width 25 height 25
type input "**********"
click at [1189, 372] on html "**********" at bounding box center [784, 372] width 1568 height 744
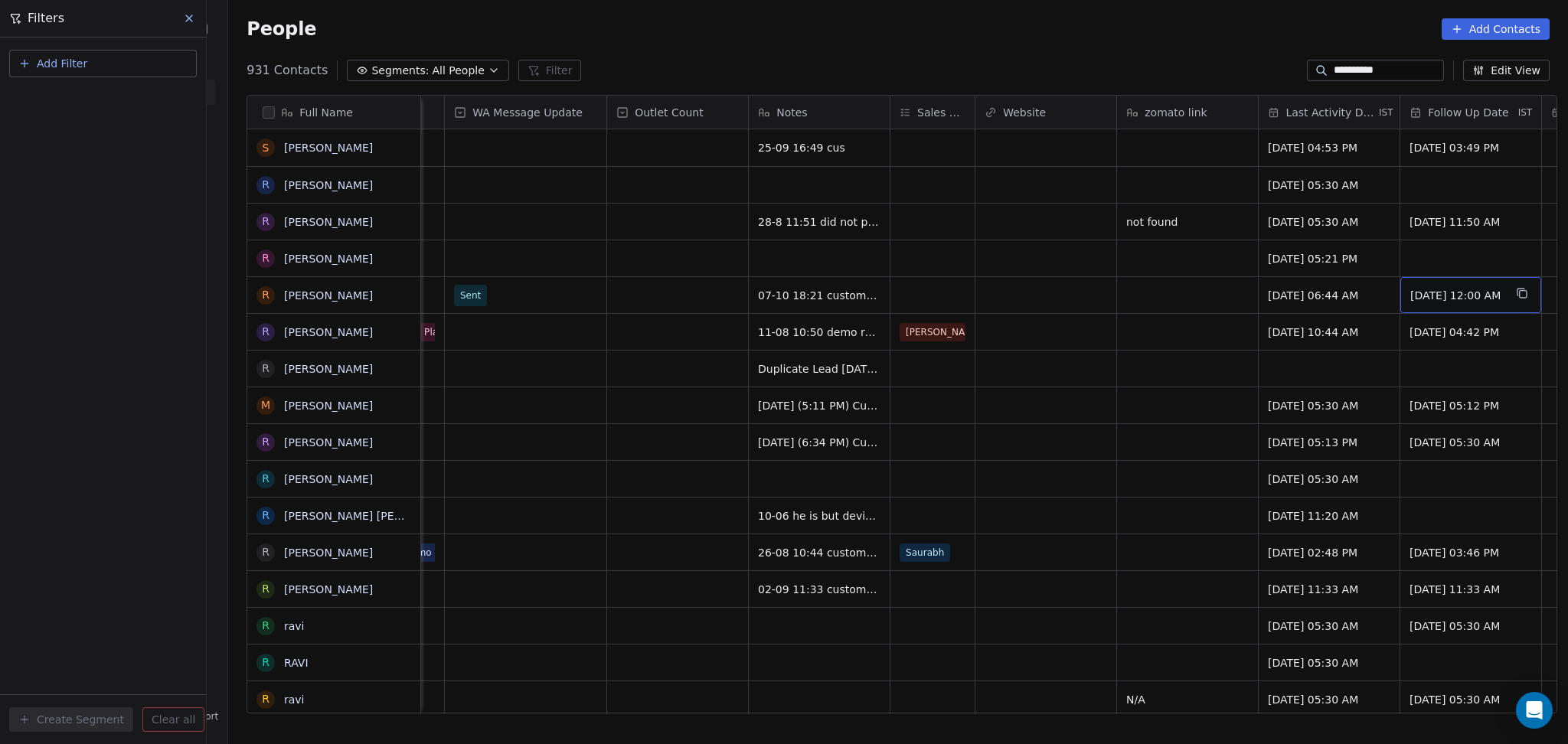
click at [1419, 293] on span "[DATE] 12:00 AM" at bounding box center [1456, 295] width 93 height 16
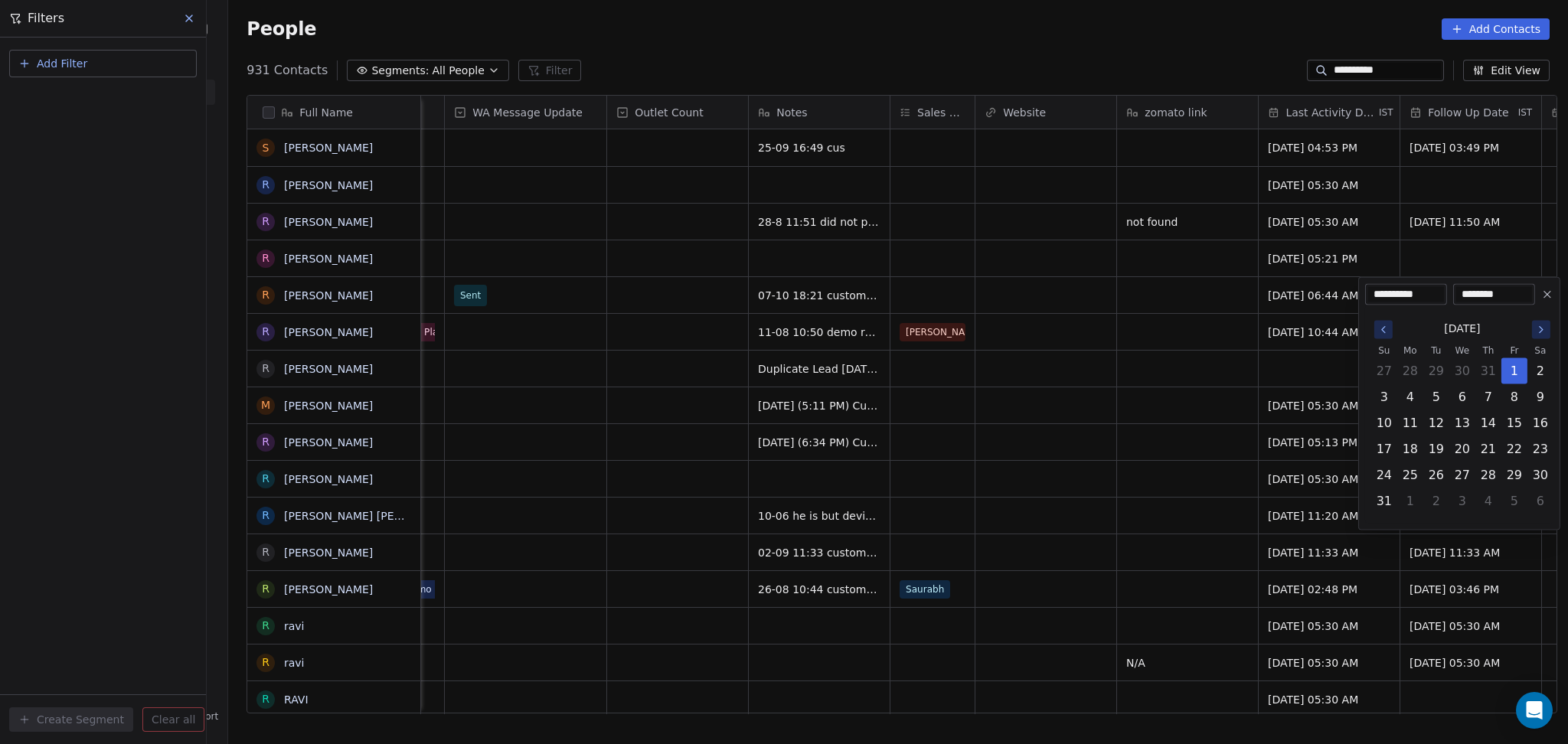
click at [1537, 335] on icon "Go to the Next Month" at bounding box center [1541, 330] width 12 height 12
click at [1460, 436] on td "22" at bounding box center [1461, 449] width 26 height 26
drag, startPoint x: 1470, startPoint y: 439, endPoint x: 1413, endPoint y: 447, distance: 57.6
click at [1468, 439] on button "22" at bounding box center [1462, 450] width 25 height 25
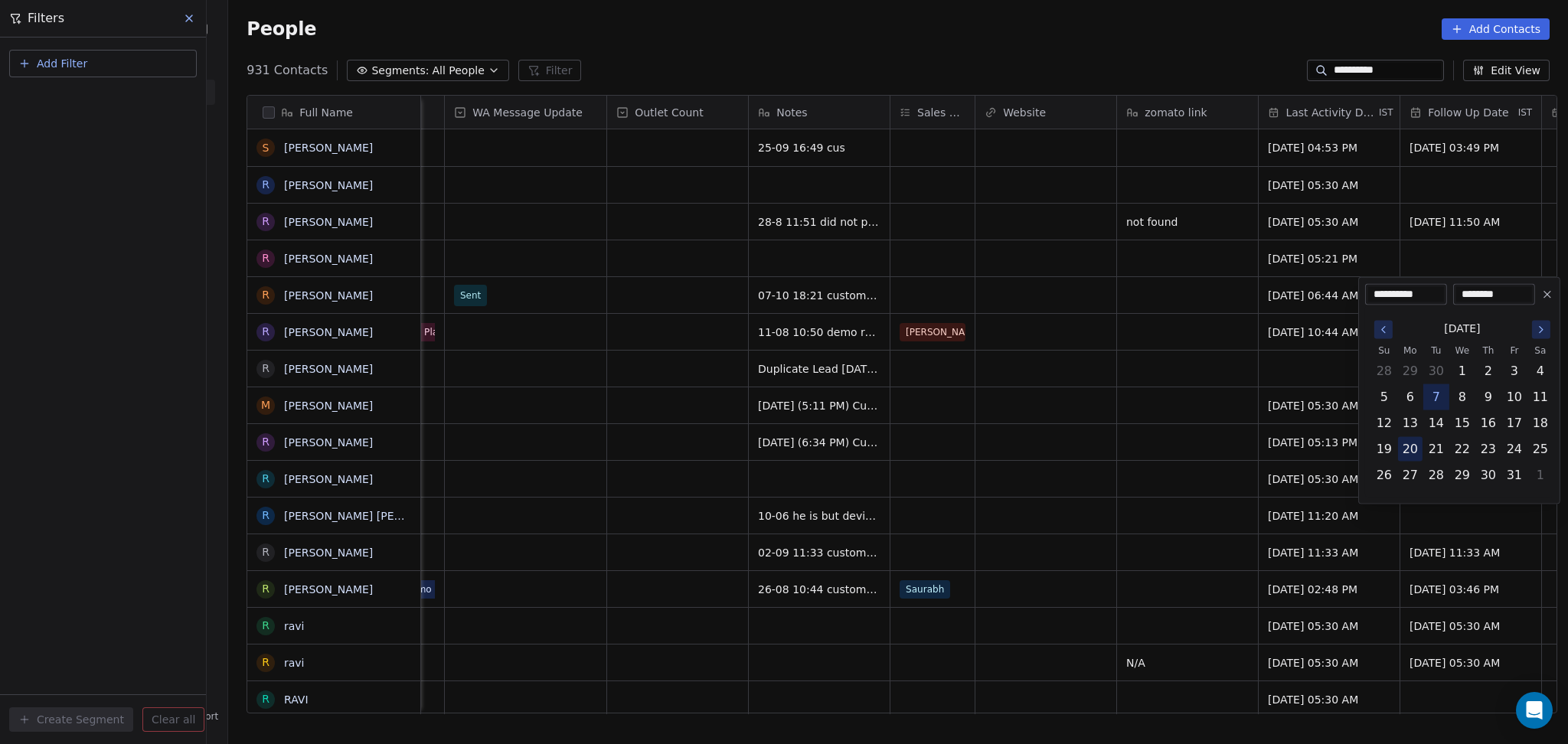
type input "**********"
click at [998, 412] on html "**********" at bounding box center [784, 372] width 1568 height 744
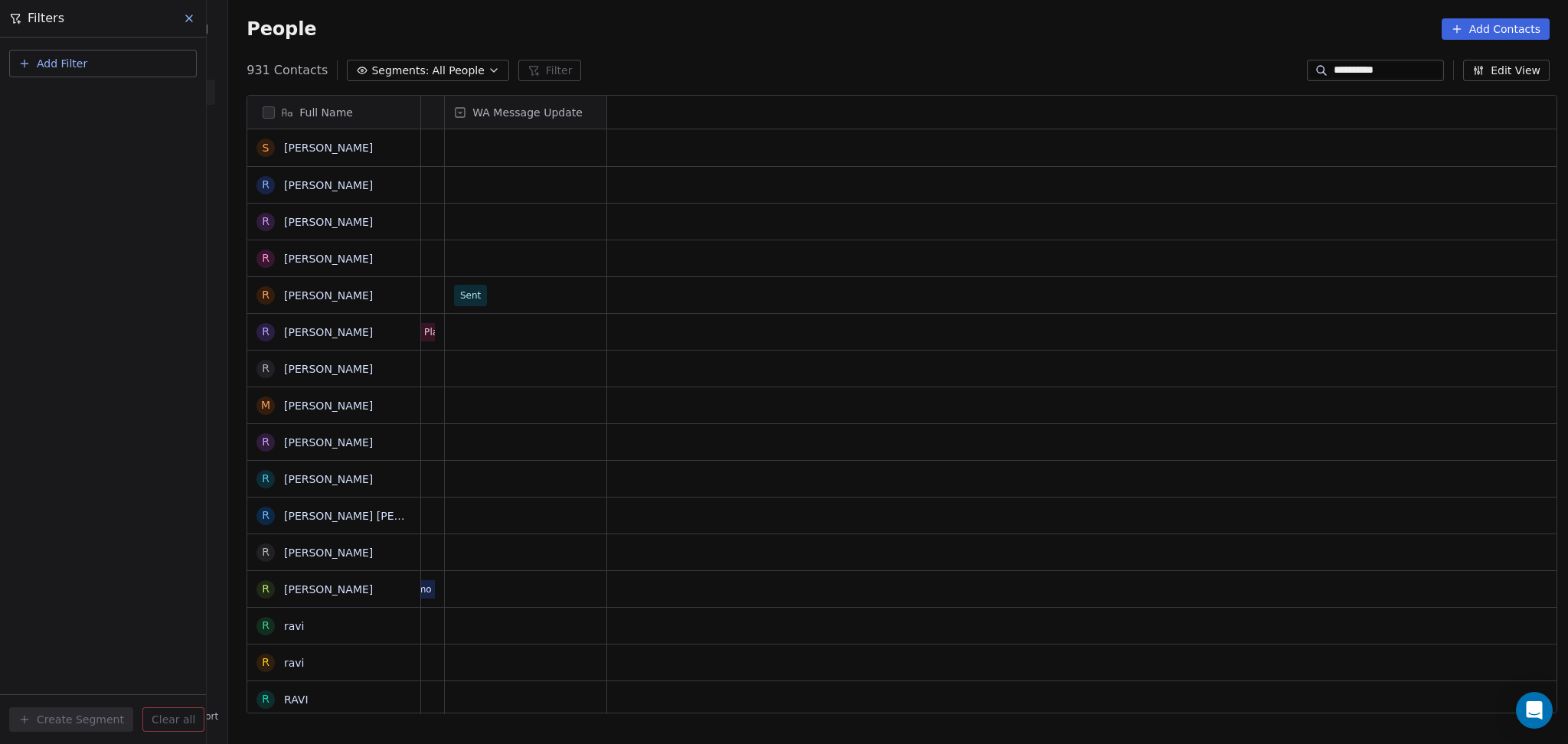
scroll to position [0, 0]
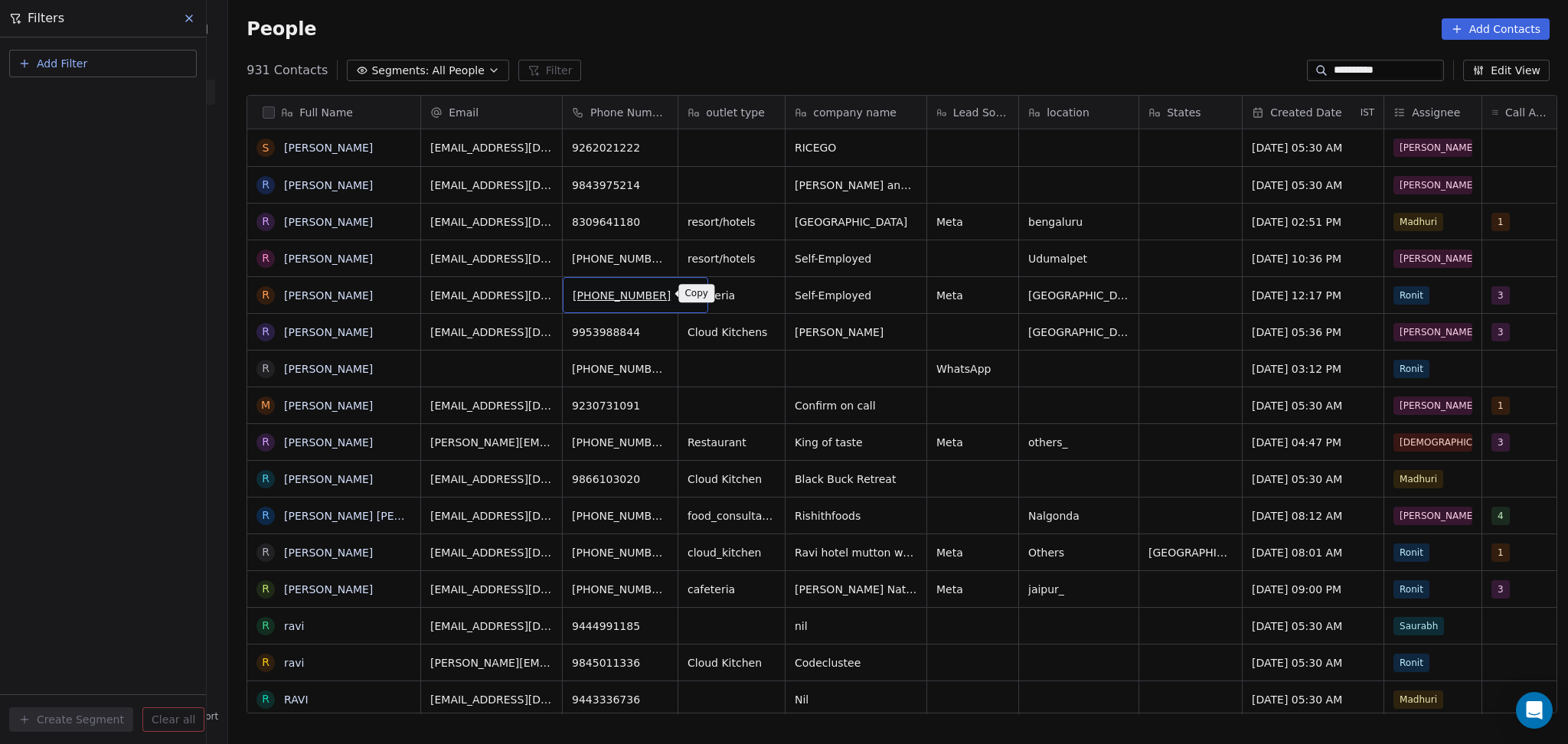
click at [685, 291] on icon "grid" at bounding box center [688, 292] width 7 height 7
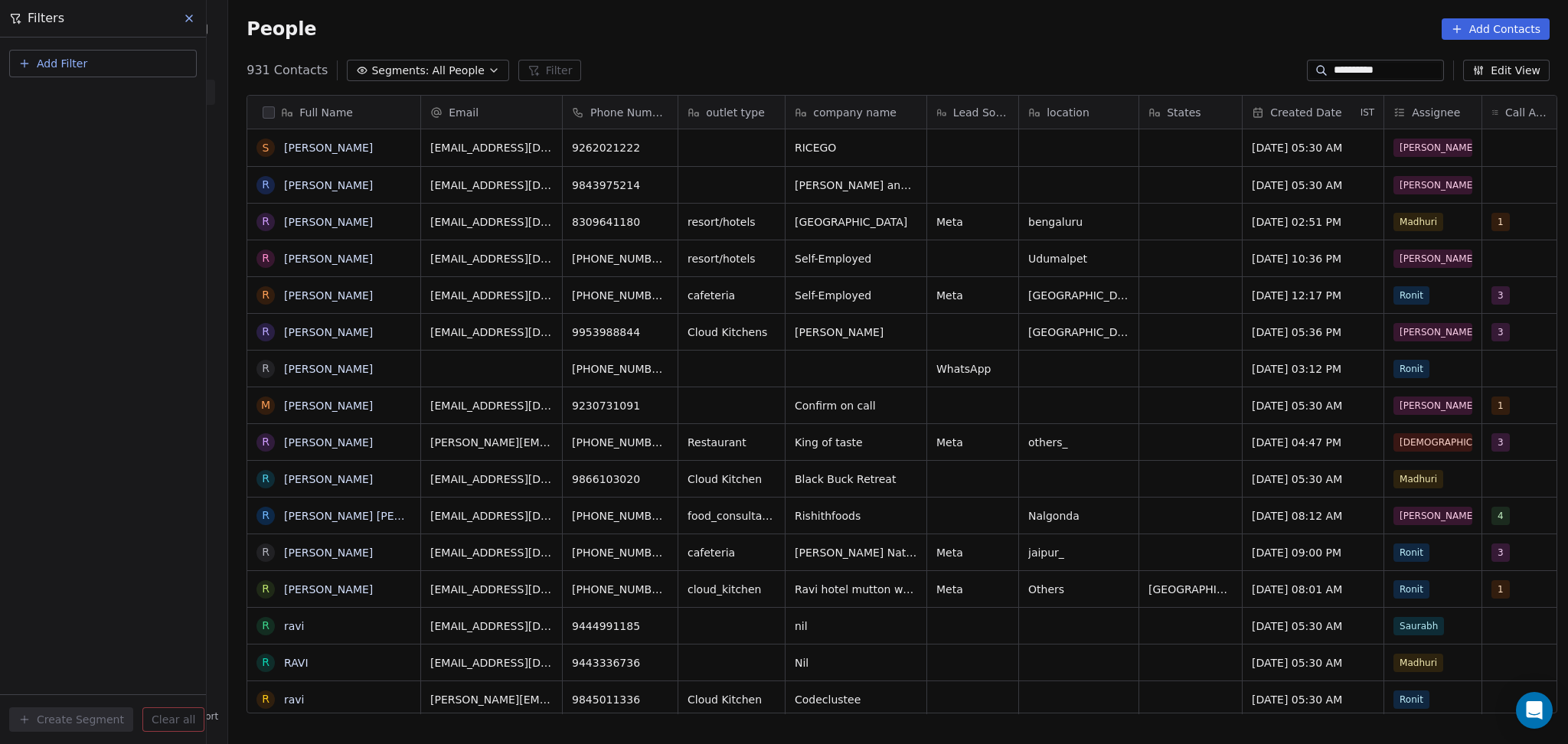
click at [1360, 71] on input "**********" at bounding box center [1387, 70] width 108 height 16
paste input
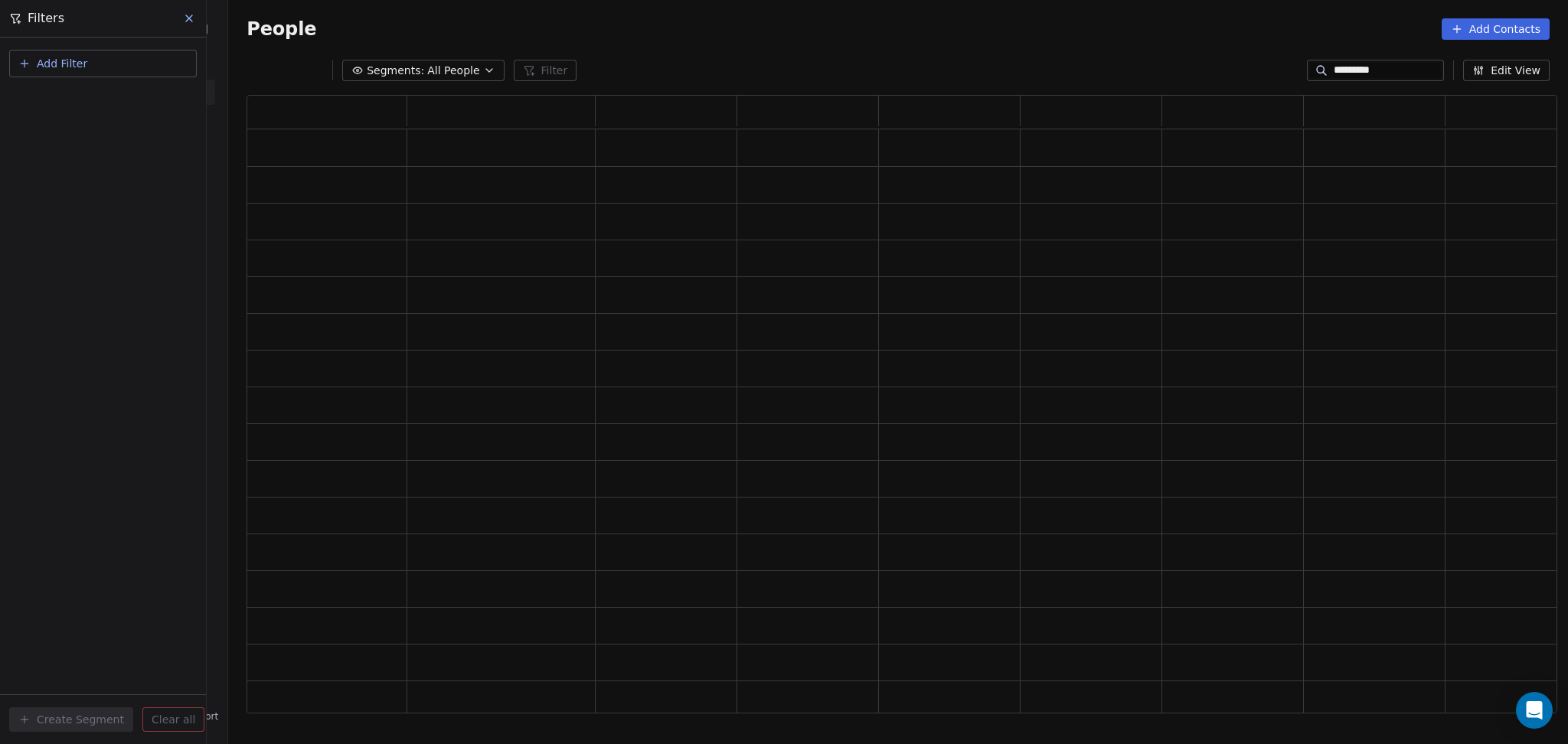
scroll to position [602, 1294]
type input "*********"
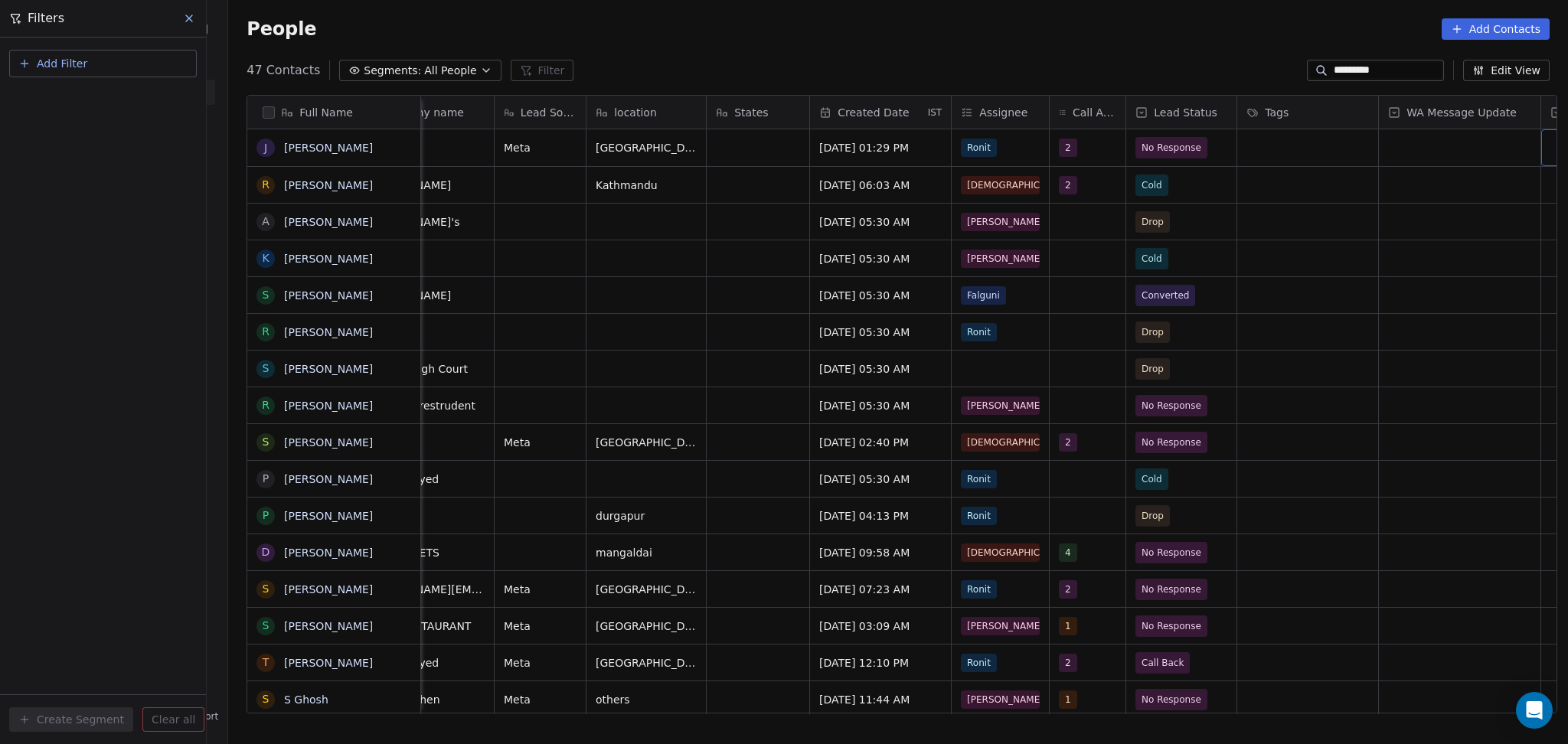
scroll to position [0, 573]
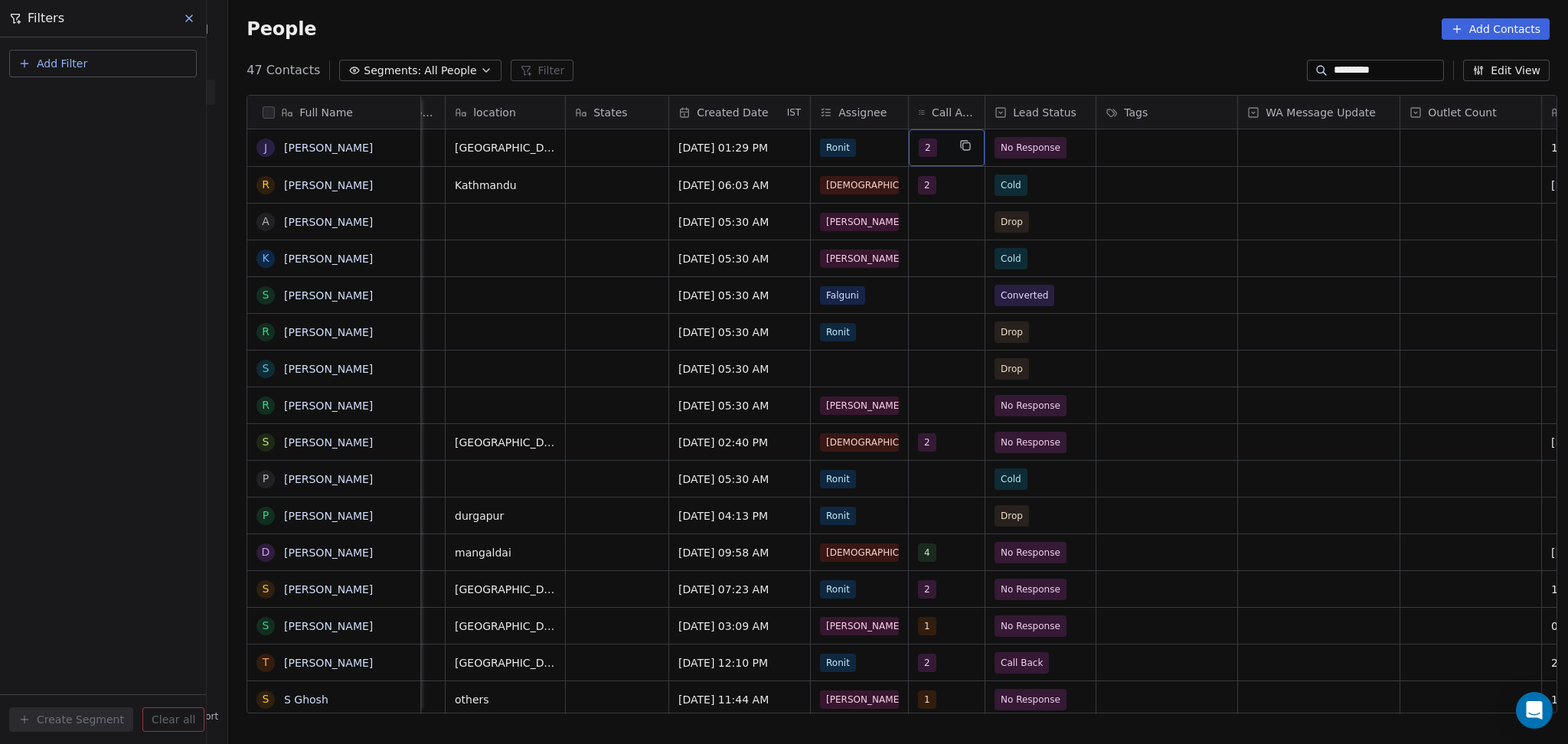
click at [929, 150] on div "2" at bounding box center [933, 148] width 28 height 18
click at [936, 152] on div "2" at bounding box center [933, 148] width 28 height 18
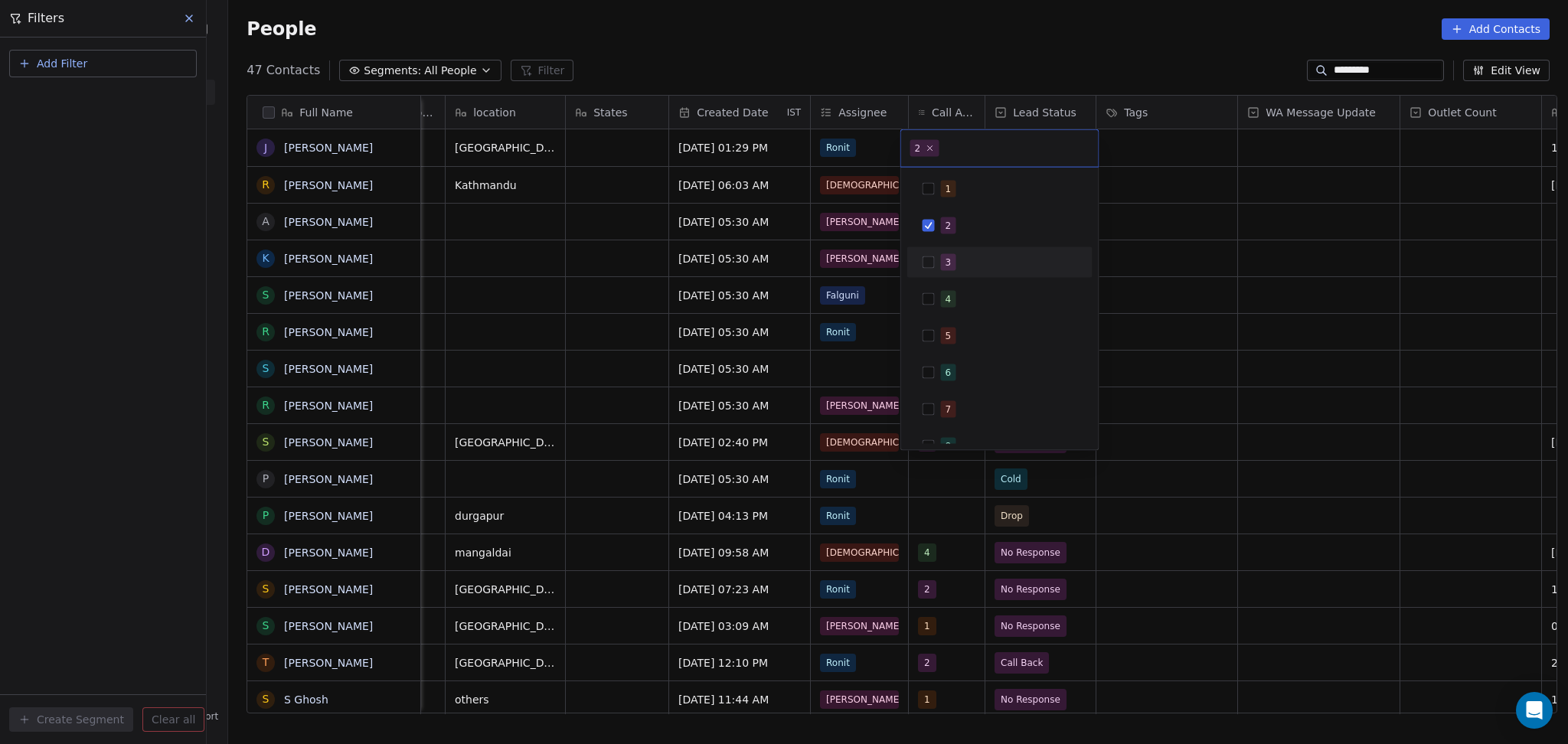
click at [931, 261] on button "Suggestions" at bounding box center [928, 262] width 12 height 12
click at [941, 227] on span "2" at bounding box center [949, 226] width 16 height 17
click at [1266, 267] on html "On2Cook India Pvt. Ltd. Contacts People Marketing Workflows Campaigns Metrics &…" at bounding box center [784, 372] width 1568 height 744
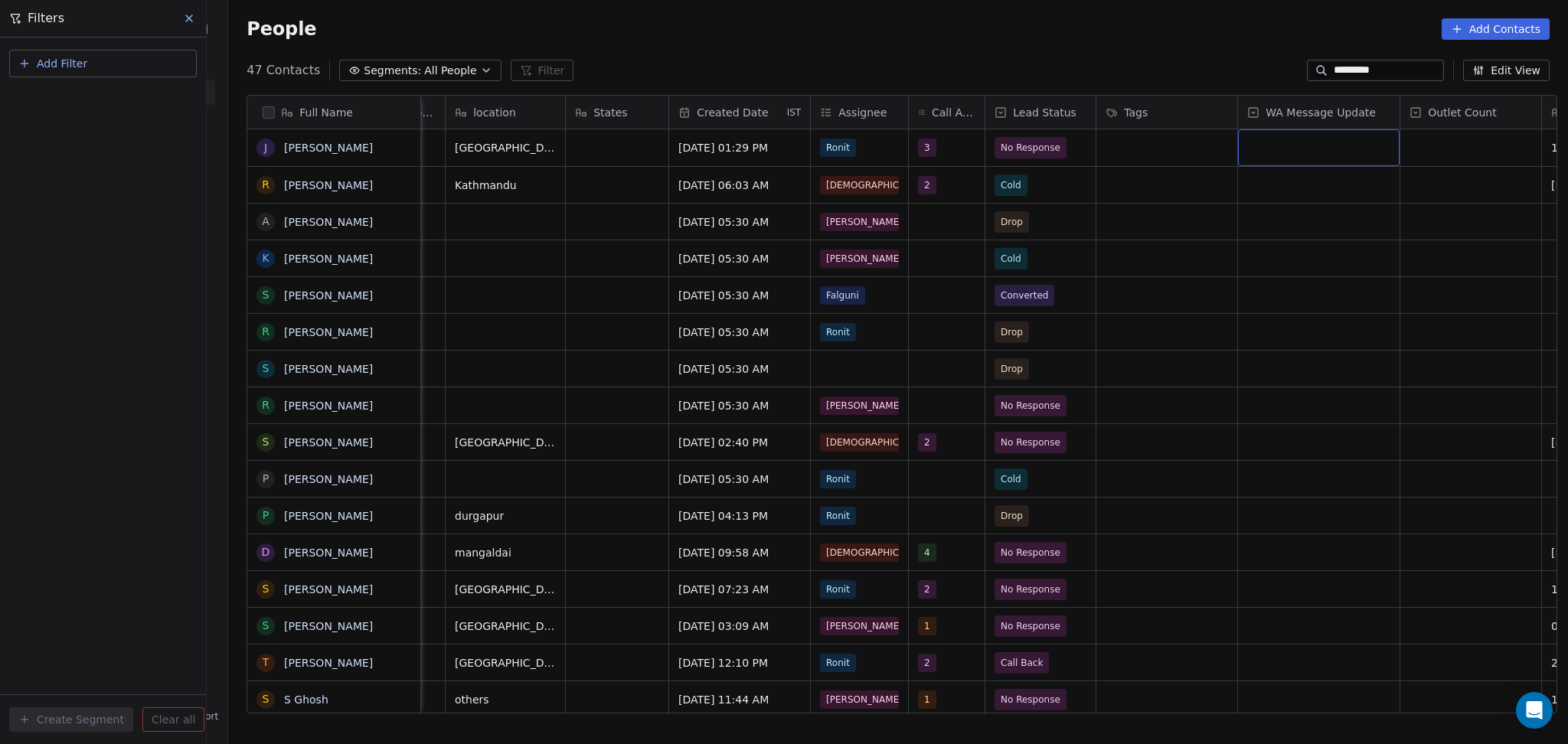
click at [1286, 154] on div "grid" at bounding box center [1318, 147] width 161 height 36
drag, startPoint x: 1286, startPoint y: 154, endPoint x: 1491, endPoint y: 190, distance: 208.1
click at [1287, 181] on div "Sent" at bounding box center [1328, 188] width 155 height 17
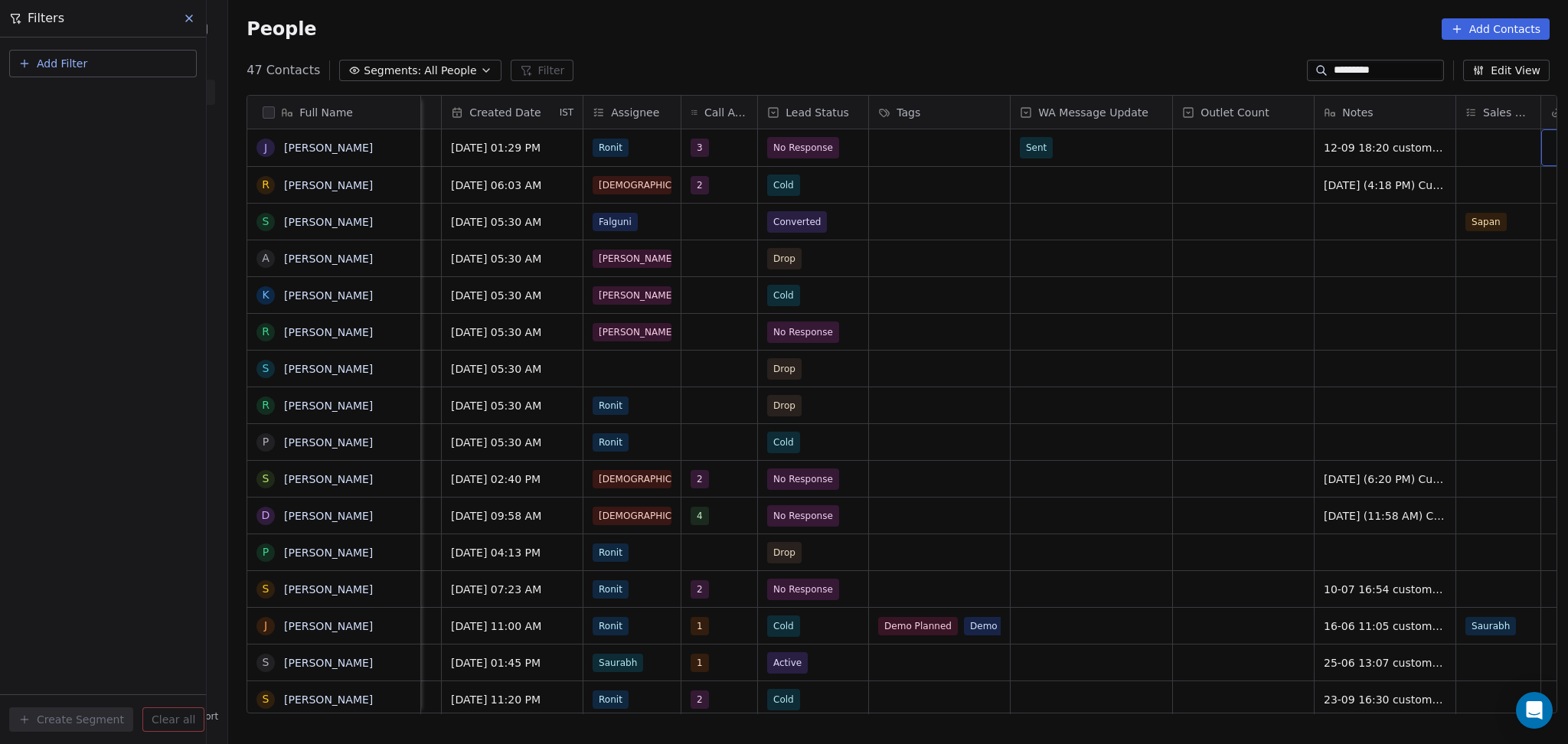
scroll to position [0, 942]
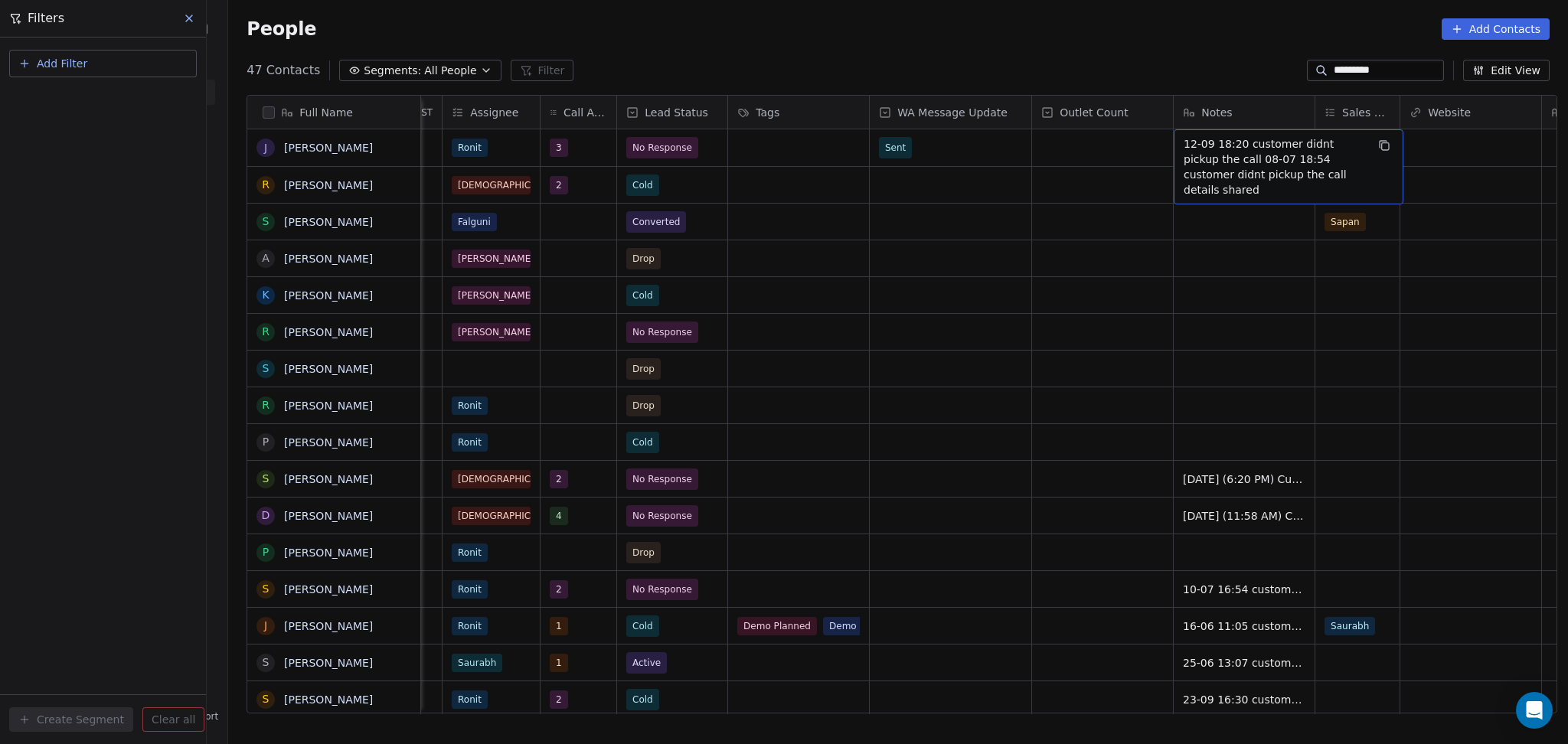
click at [1235, 151] on span "12-09 18:20 customer didnt pickup the call 08-07 18:54 customer didnt pickup th…" at bounding box center [1274, 167] width 182 height 61
click at [1171, 141] on textarea "**********" at bounding box center [1280, 160] width 228 height 58
type textarea "**********"
click at [1018, 321] on html "On2Cook India Pvt. Ltd. Contacts People Marketing Workflows Campaigns Metrics &…" at bounding box center [784, 372] width 1568 height 744
click at [1268, 163] on span "07-10 18:22 incoming call is not avaialbel 12-09 18:20 customer didnt pickup th…" at bounding box center [1274, 174] width 182 height 77
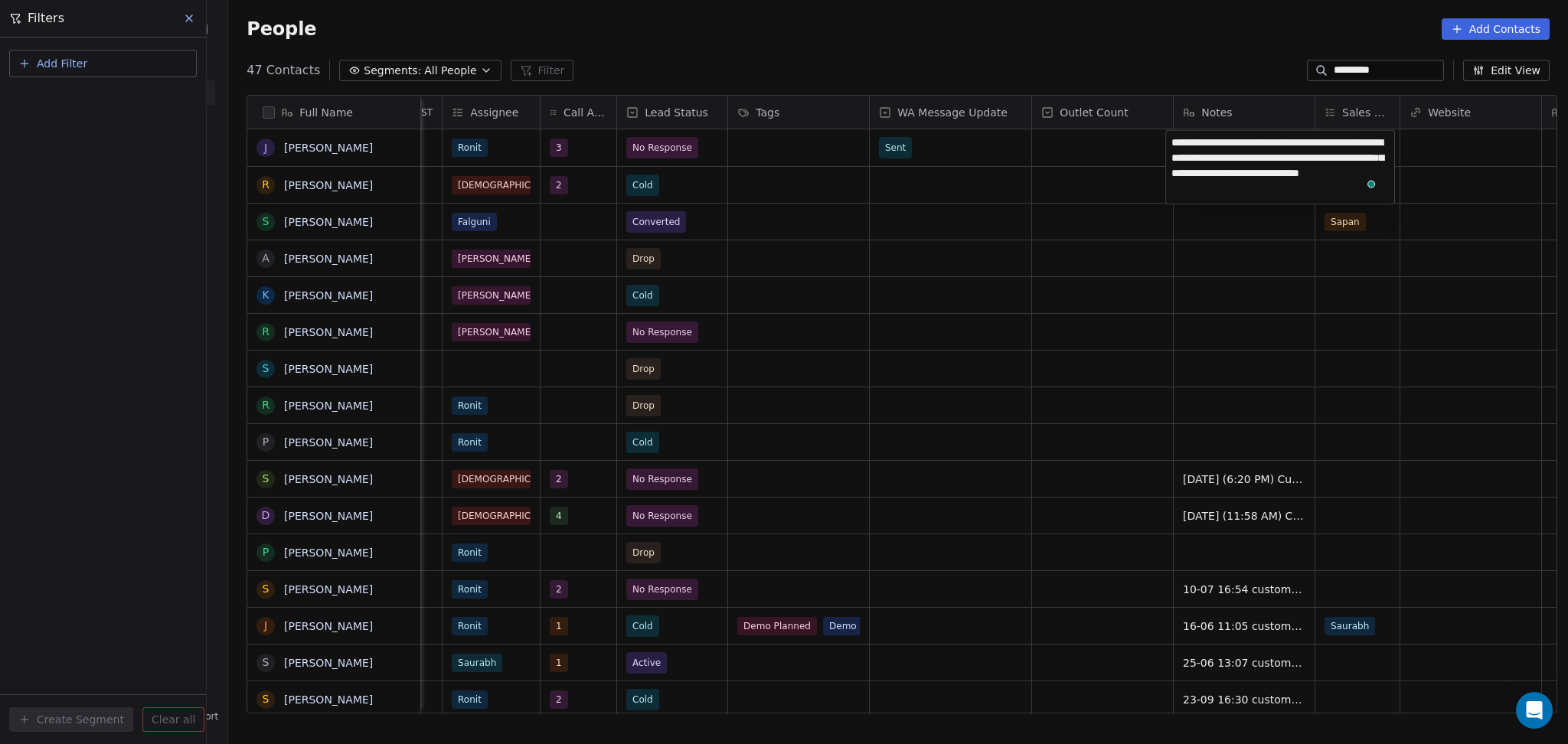
click at [1381, 142] on textarea "**********" at bounding box center [1280, 167] width 228 height 74
type textarea "**********"
click at [801, 274] on html "On2Cook India Pvt. Ltd. Contacts People Marketing Workflows Campaigns Metrics &…" at bounding box center [784, 372] width 1568 height 744
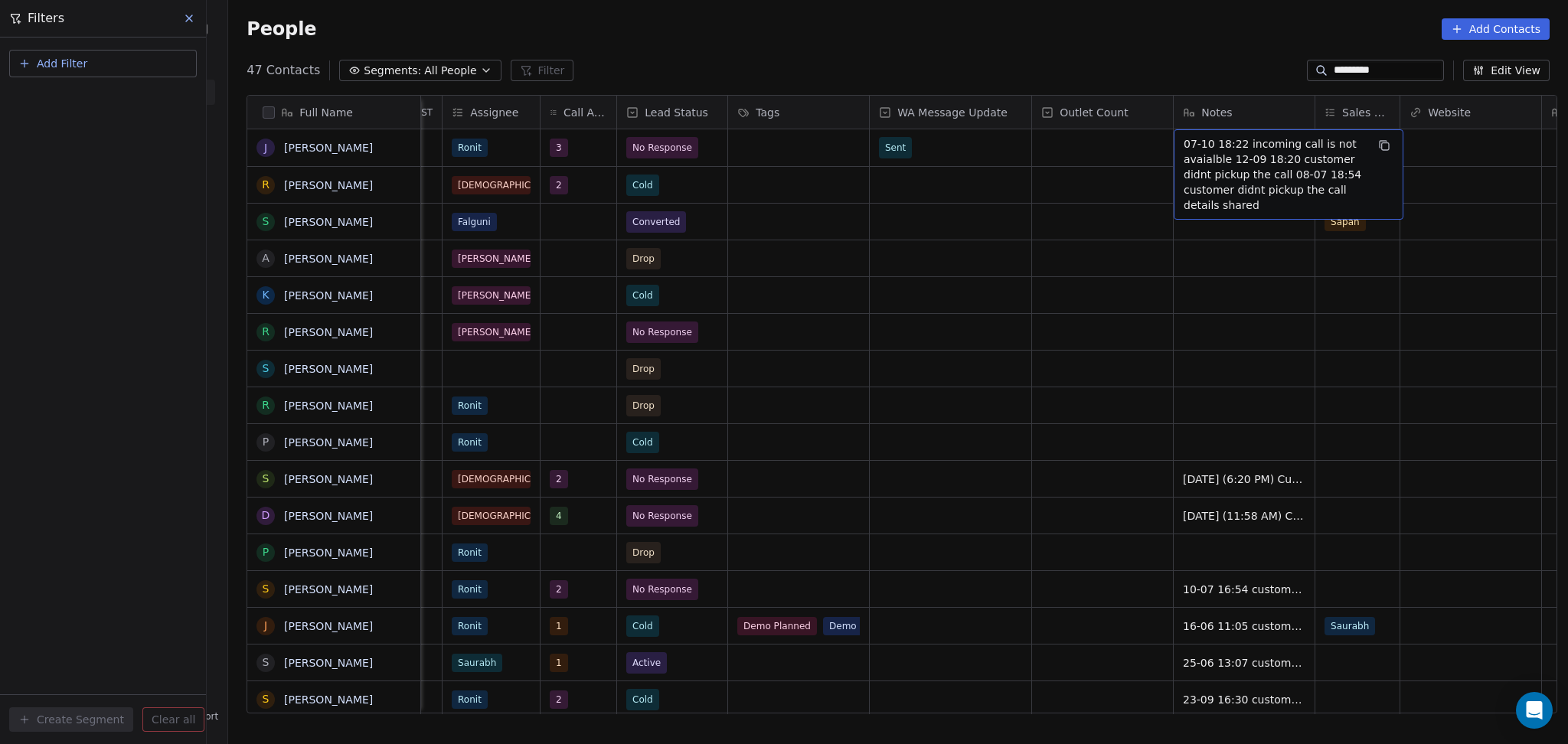
click at [1253, 150] on span "07-10 18:22 incoming call is not avaialble 12-09 18:20 customer didnt pickup th…" at bounding box center [1274, 174] width 182 height 77
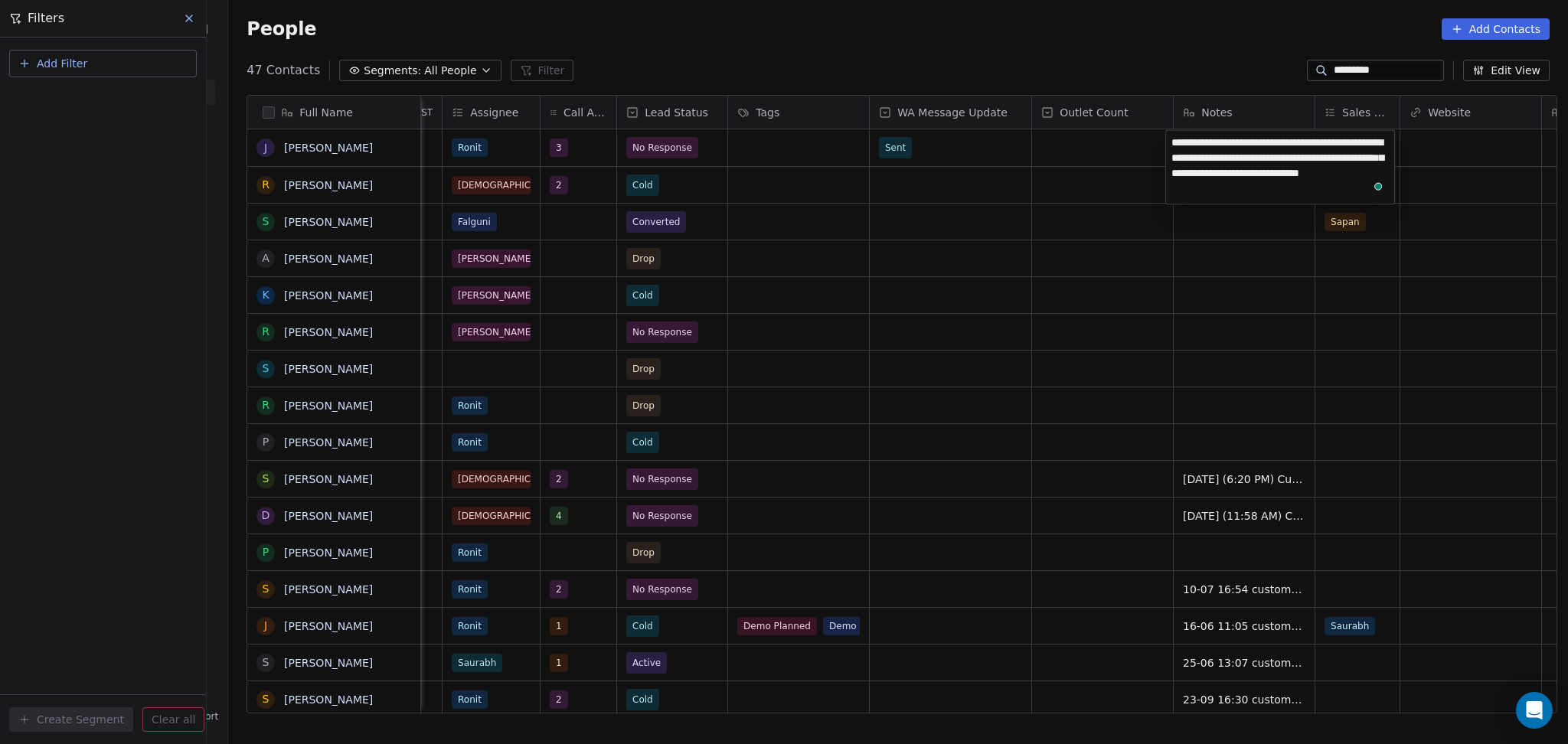
click at [1353, 146] on textarea "**********" at bounding box center [1280, 167] width 228 height 74
type textarea "**********"
drag, startPoint x: 1138, startPoint y: 293, endPoint x: 1146, endPoint y: 147, distance: 146.2
click at [1138, 293] on html "On2Cook India Pvt. Ltd. Contacts People Marketing Workflows Campaigns Metrics &…" at bounding box center [784, 372] width 1568 height 744
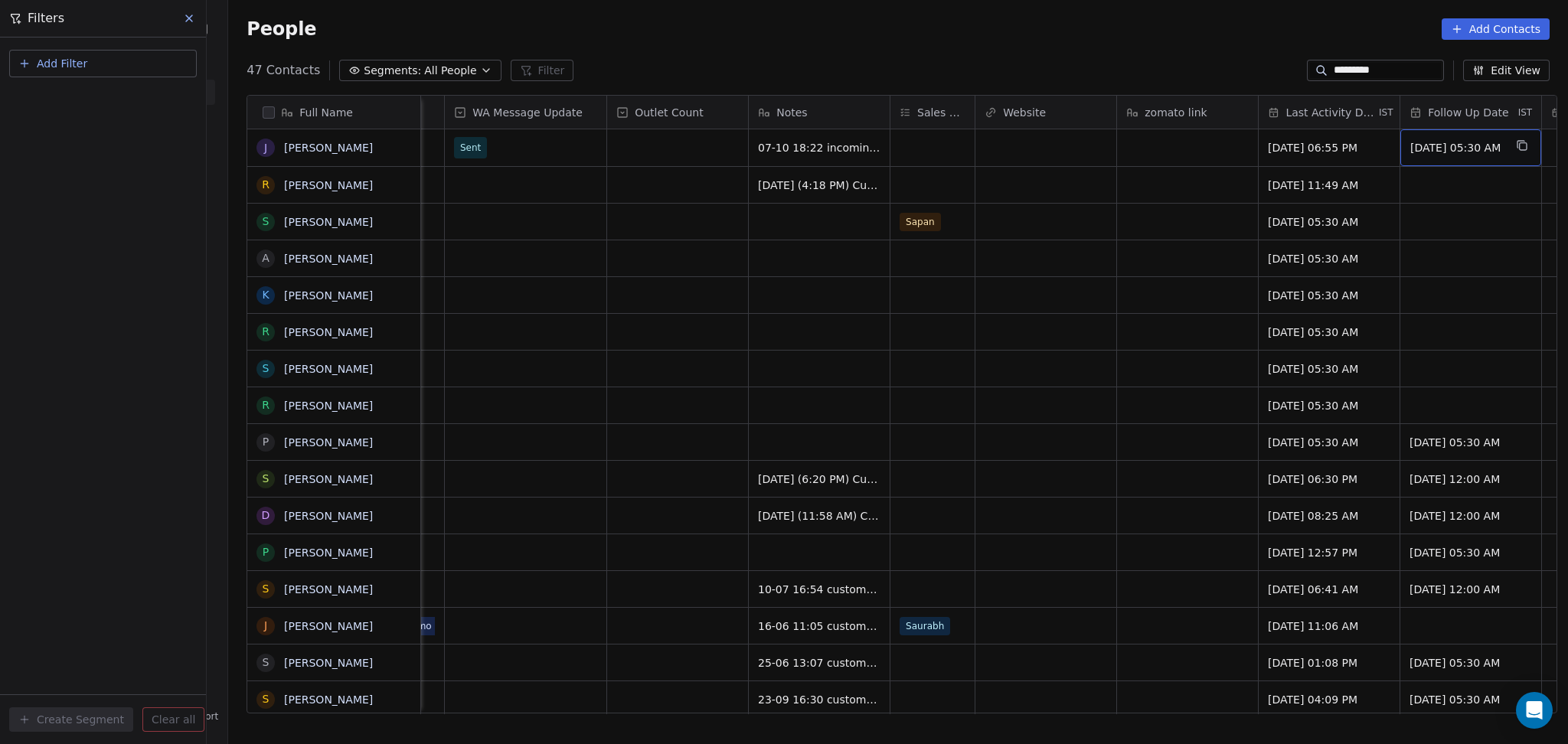
scroll to position [0, 1508]
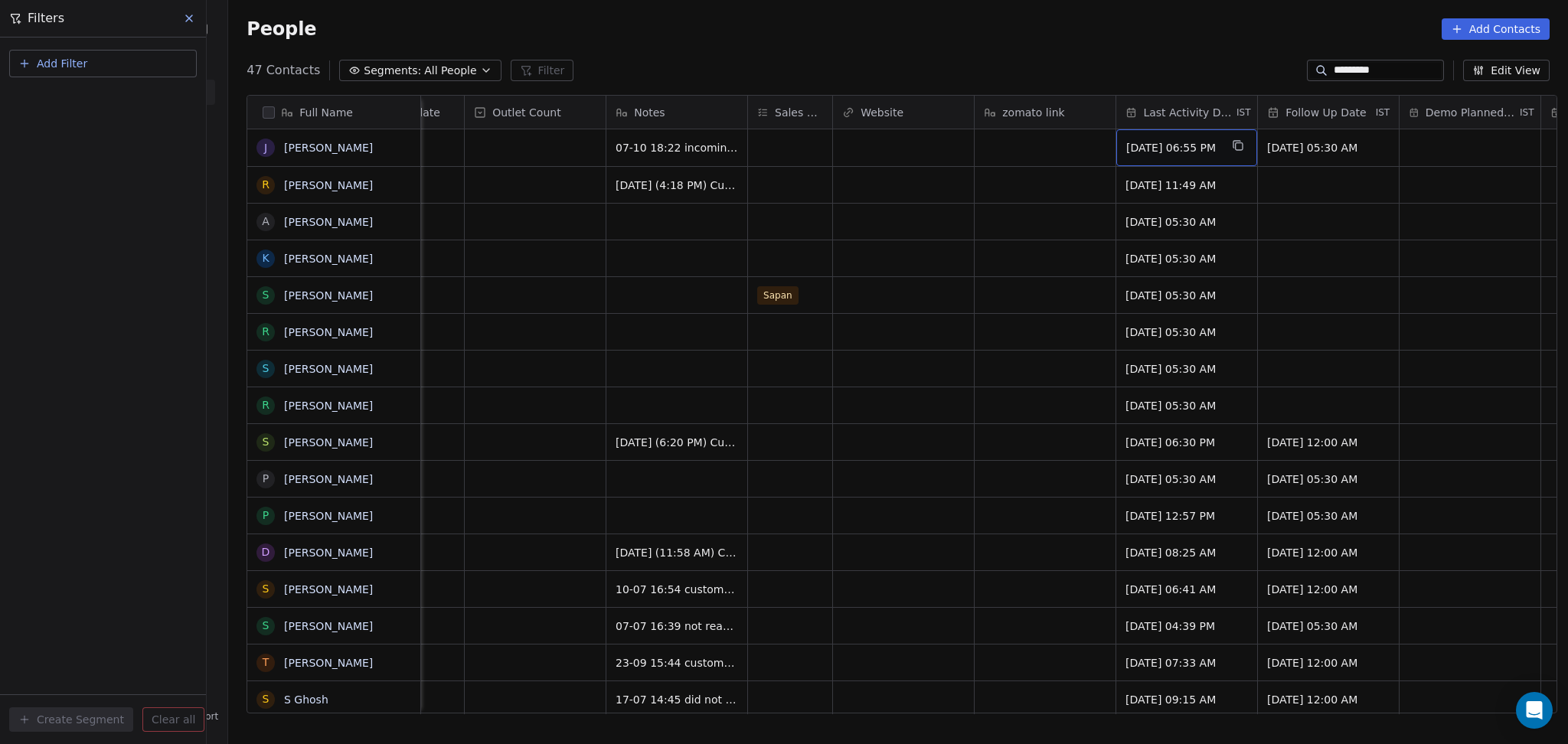
click at [1159, 148] on span "[DATE] 06:55 PM" at bounding box center [1173, 147] width 93 height 16
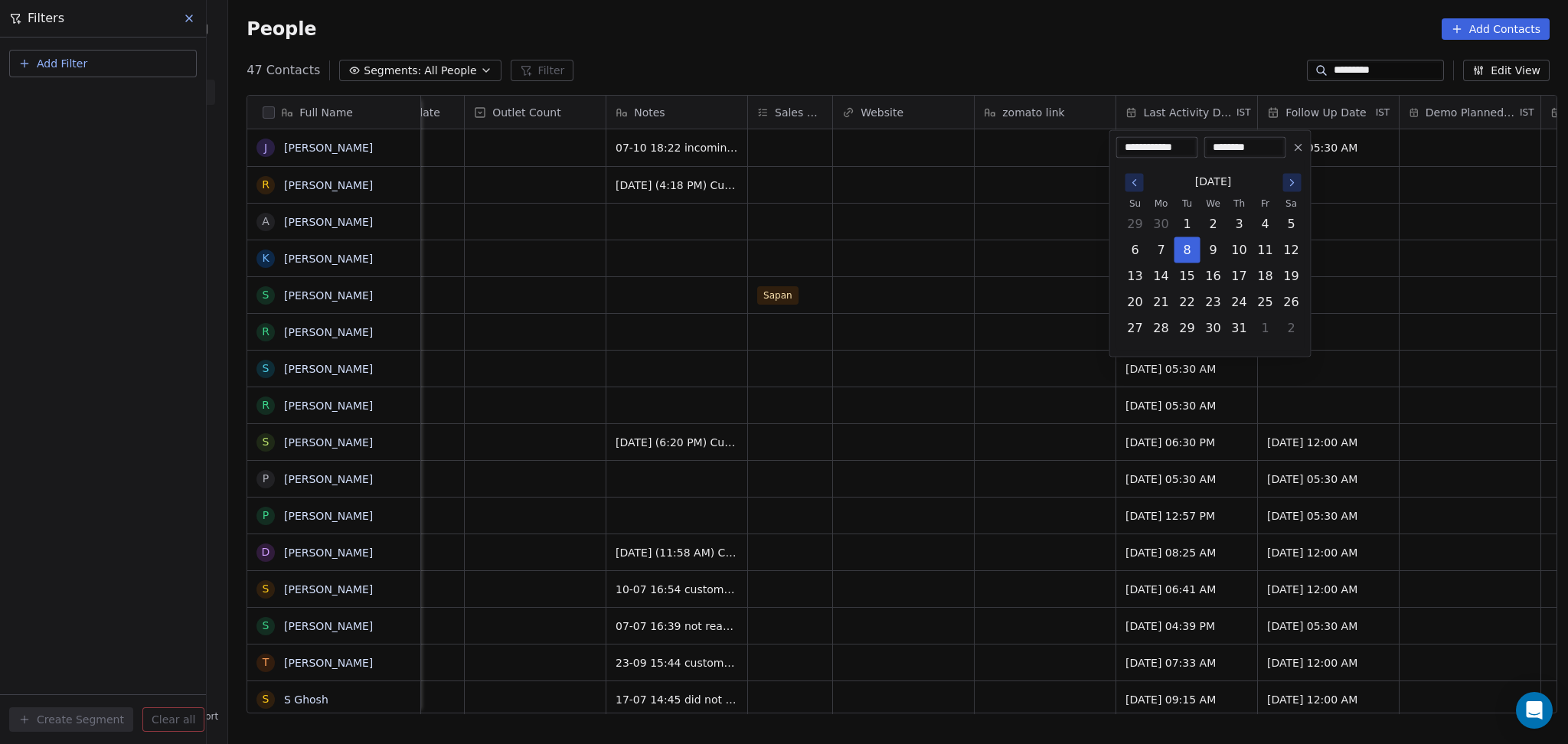
click at [1286, 181] on icon "Go to the Next Month" at bounding box center [1292, 183] width 12 height 12
click at [1288, 181] on icon "Go to the Next Month" at bounding box center [1292, 183] width 12 height 12
click at [1183, 241] on button "7" at bounding box center [1188, 250] width 25 height 25
type input "**********"
click at [1001, 246] on html "On2Cook India Pvt. Ltd. Contacts People Marketing Workflows Campaigns Metrics &…" at bounding box center [784, 372] width 1568 height 744
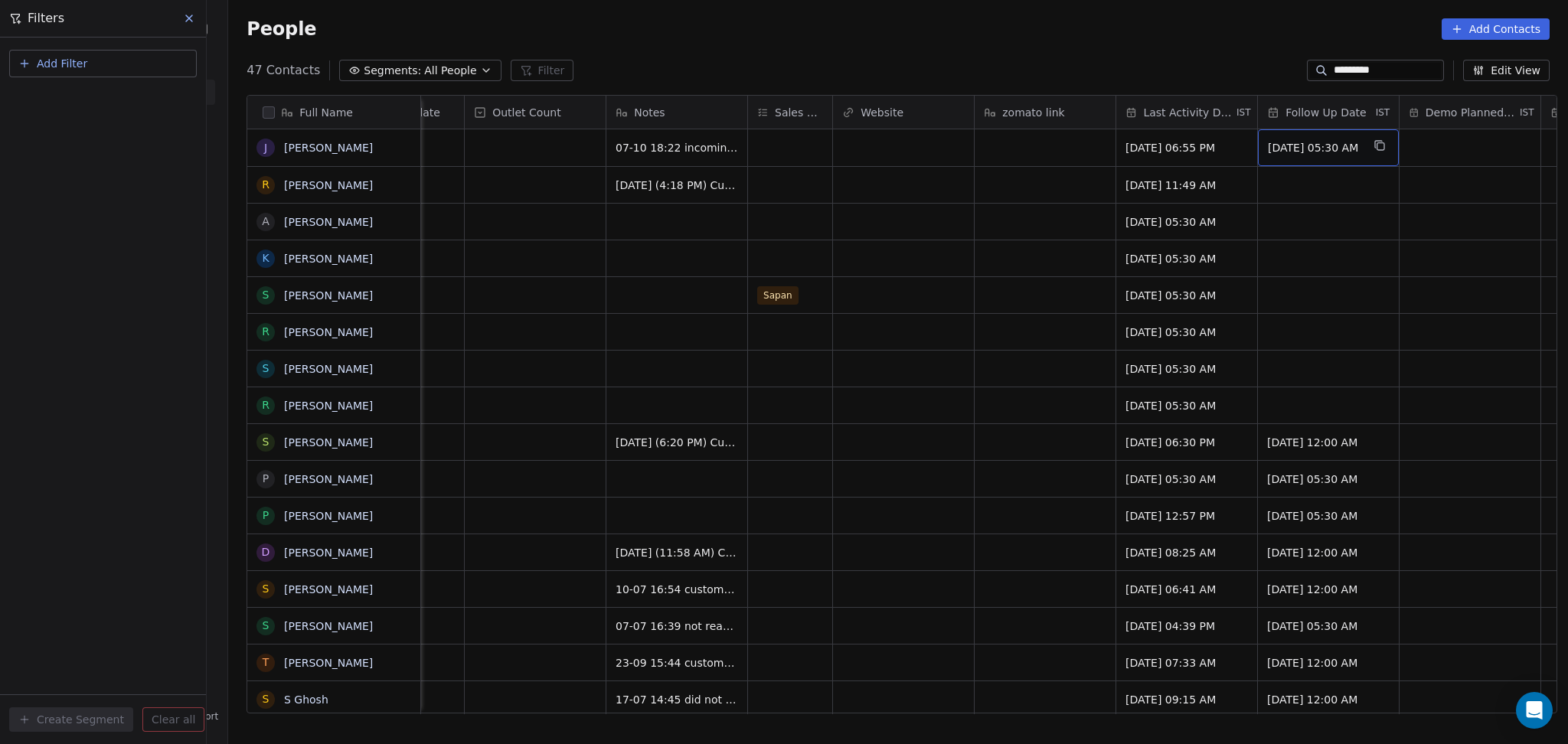
click at [1350, 147] on span "[DATE] 05:30 AM" at bounding box center [1314, 147] width 93 height 16
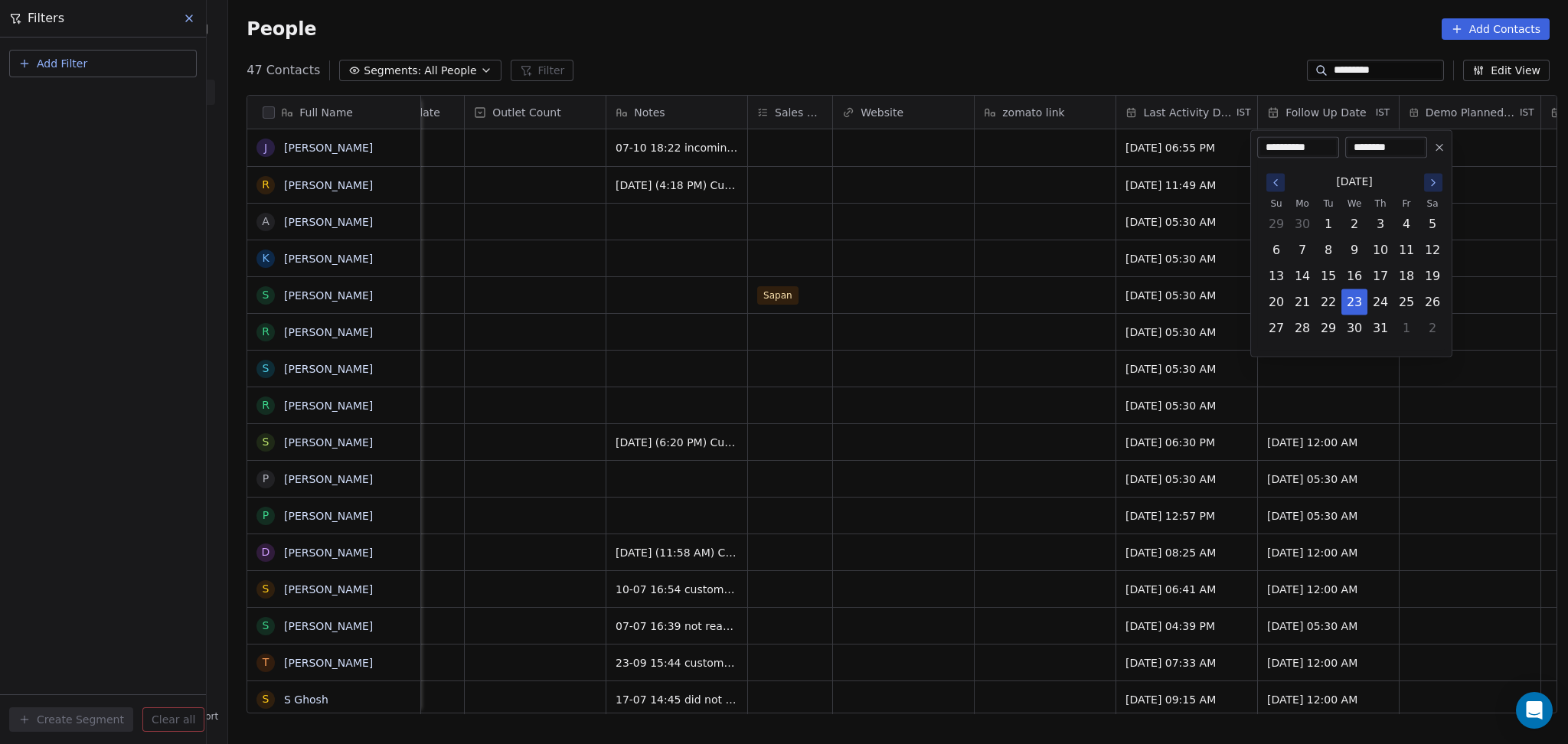
click at [1437, 181] on icon "Go to the Next Month" at bounding box center [1432, 183] width 12 height 12
click at [1436, 181] on icon "Go to the Next Month" at bounding box center [1432, 183] width 12 height 12
click at [1374, 306] on button "23" at bounding box center [1380, 303] width 25 height 25
type input "**********"
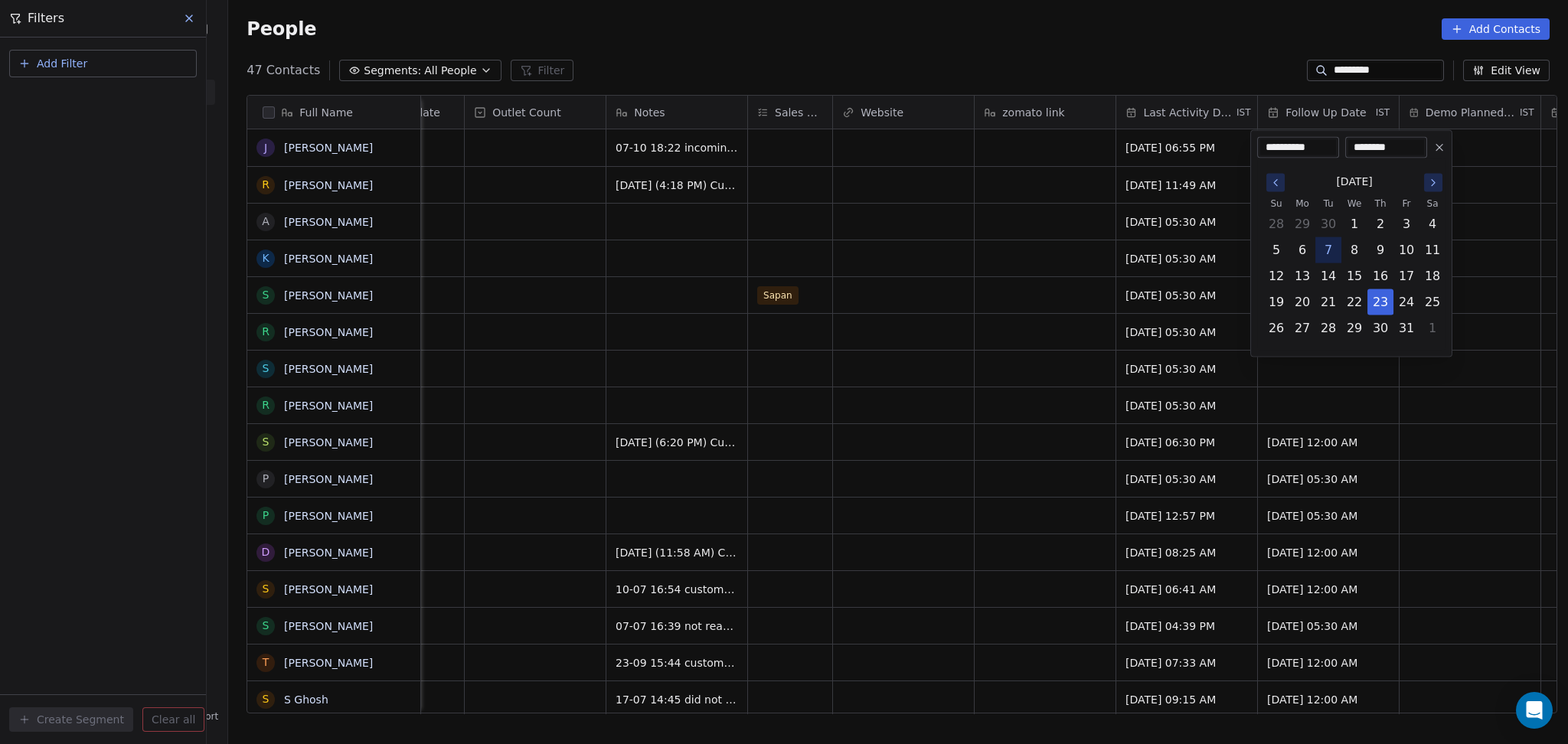
click at [1064, 322] on html "On2Cook India Pvt. Ltd. Contacts People Marketing Workflows Campaigns Metrics &…" at bounding box center [784, 372] width 1568 height 744
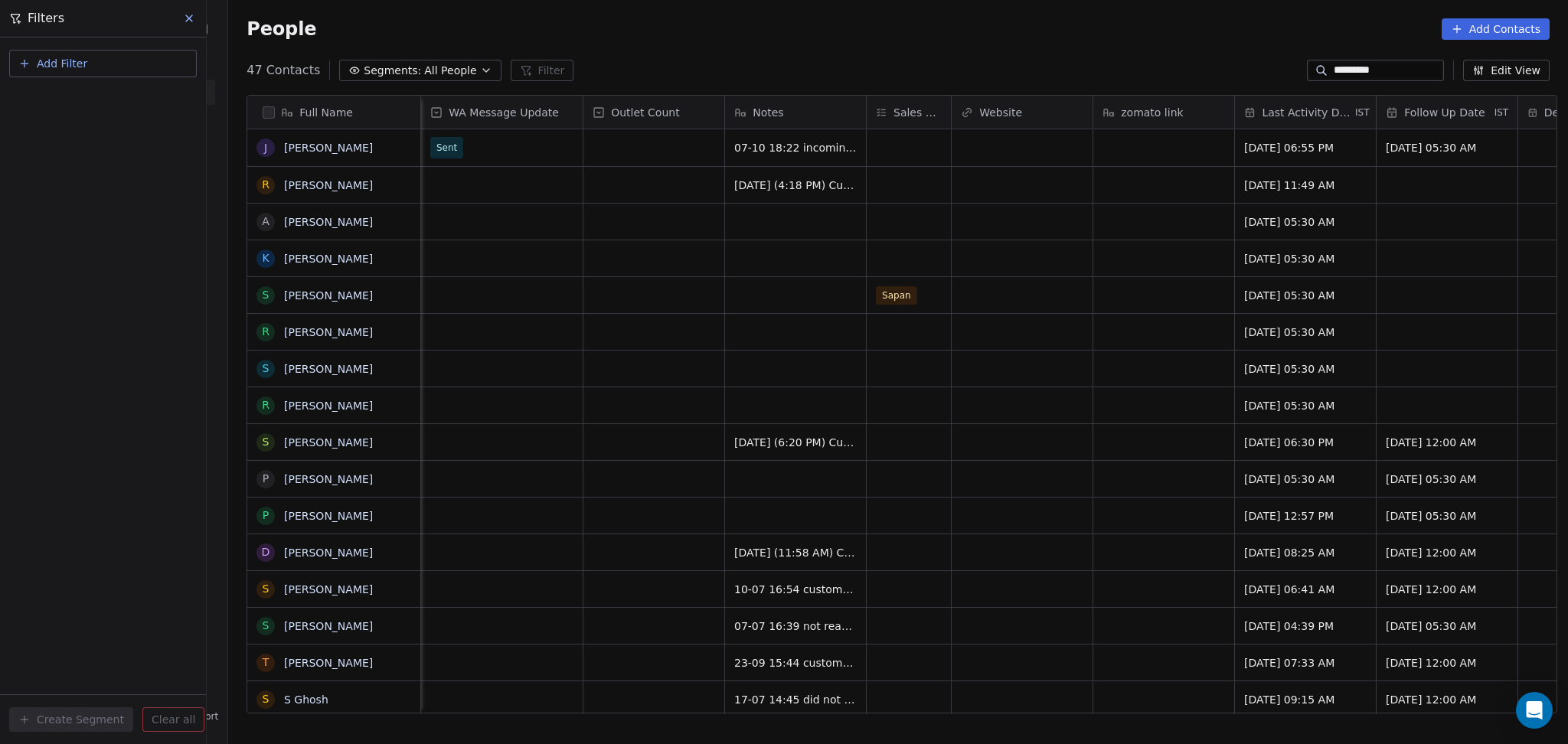
scroll to position [0, 1248]
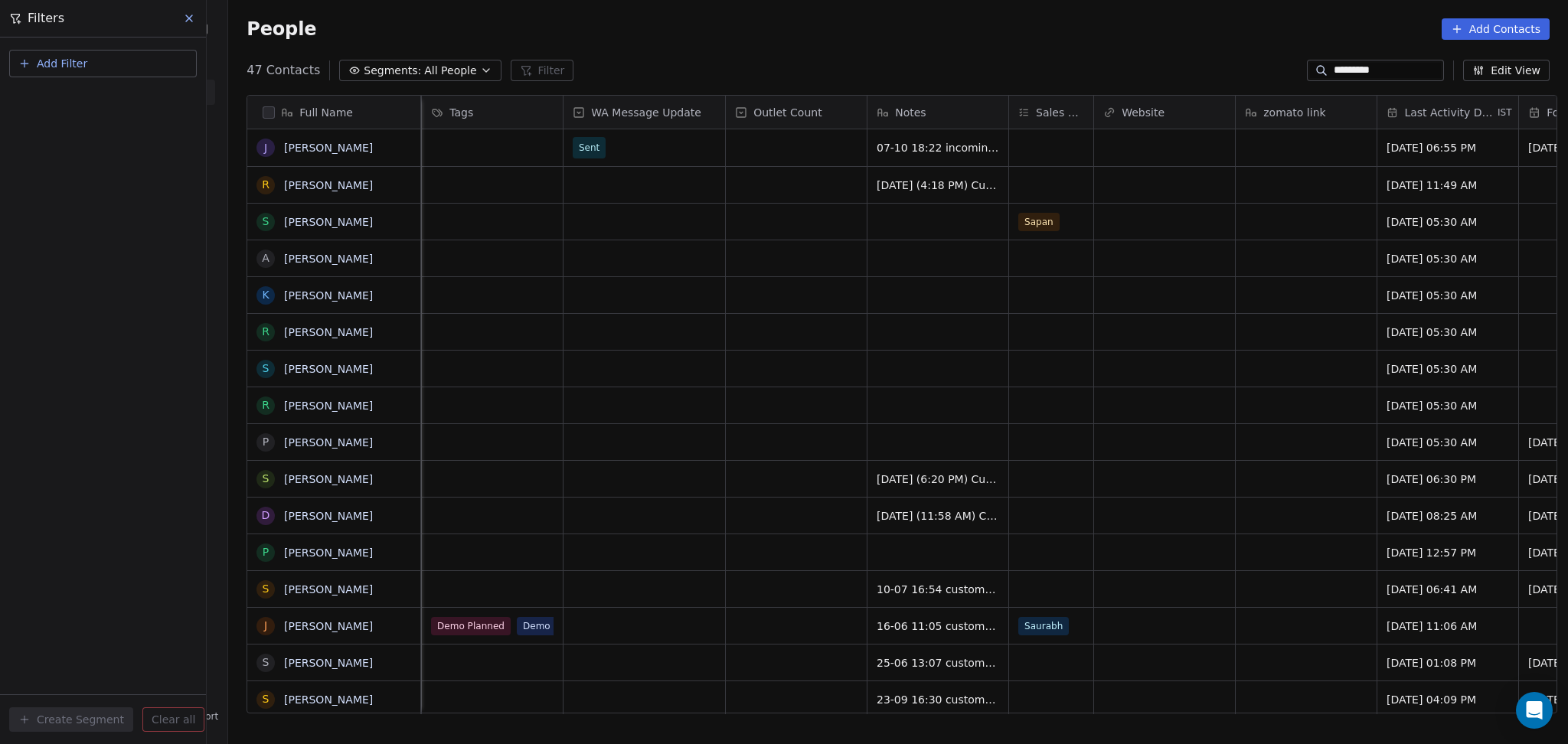
click at [1333, 65] on input "*********" at bounding box center [1387, 70] width 108 height 16
click at [1333, 66] on input "*********" at bounding box center [1387, 70] width 108 height 16
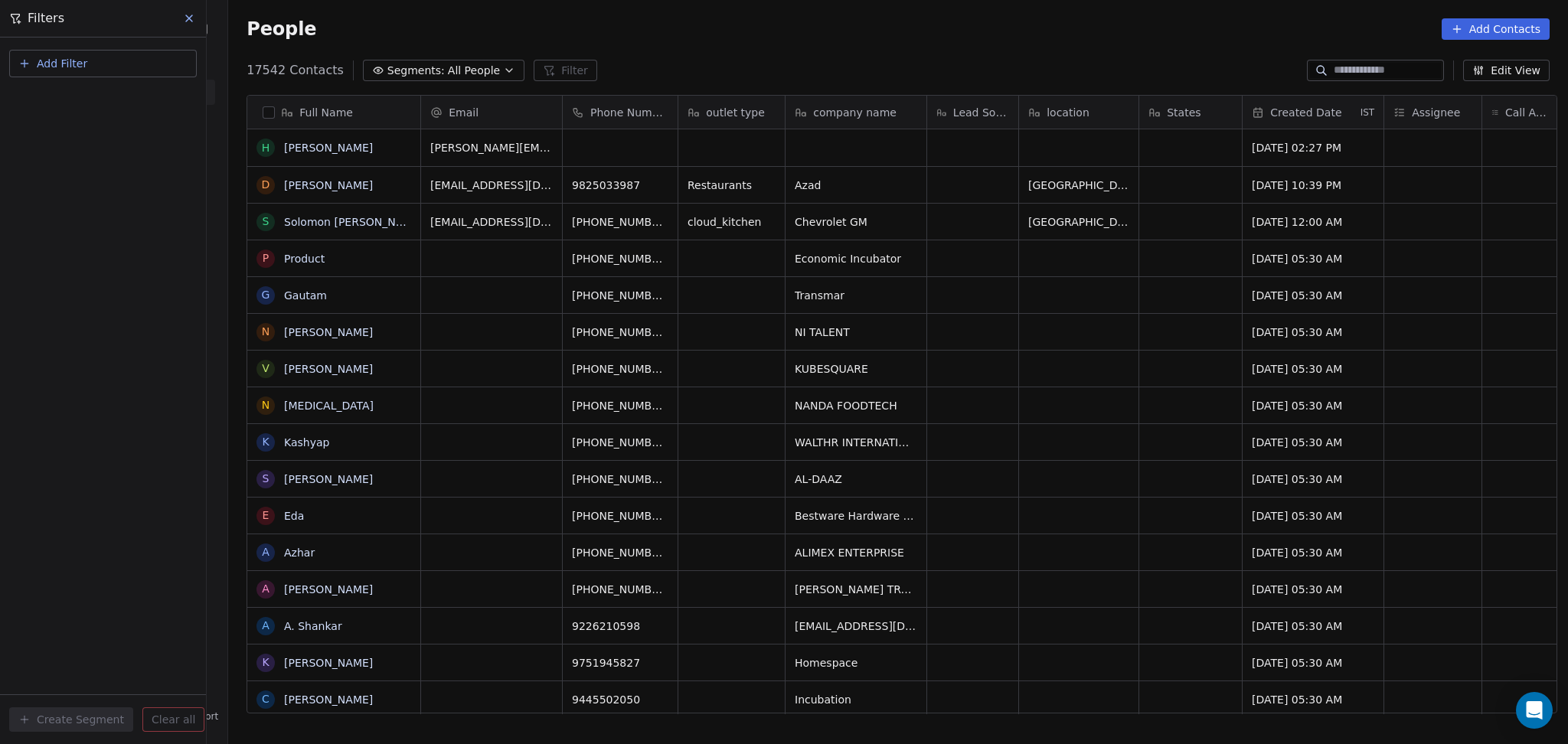
scroll to position [639, 1331]
